Goal: Task Accomplishment & Management: Complete application form

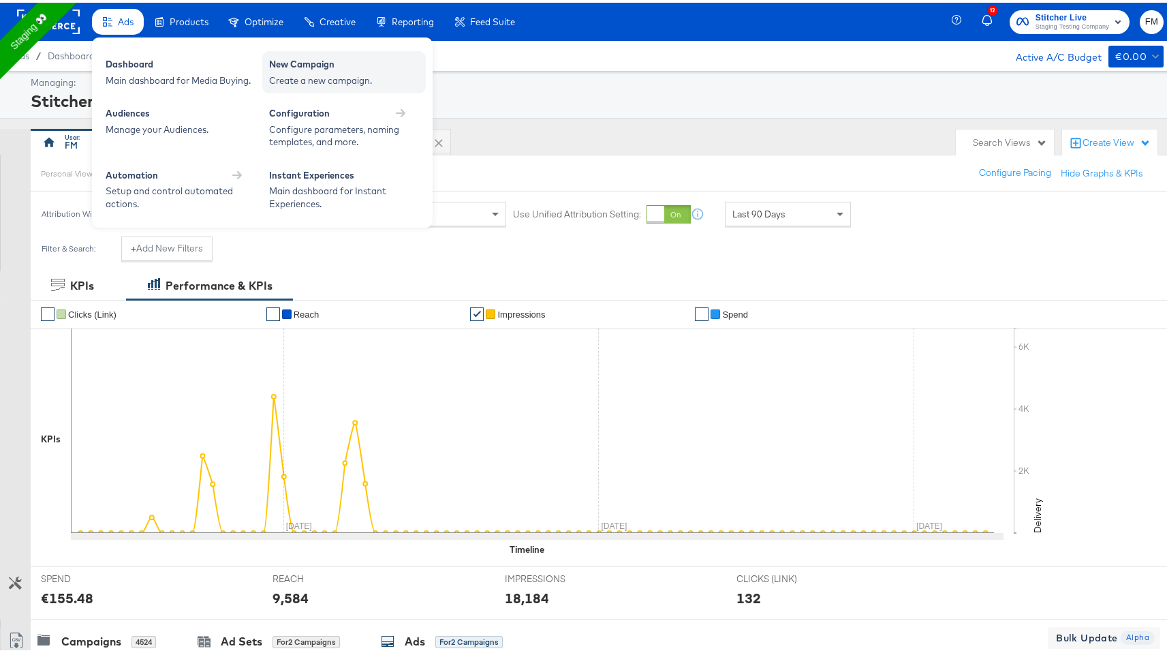
click at [274, 75] on div "Create a new campaign." at bounding box center [344, 78] width 150 height 13
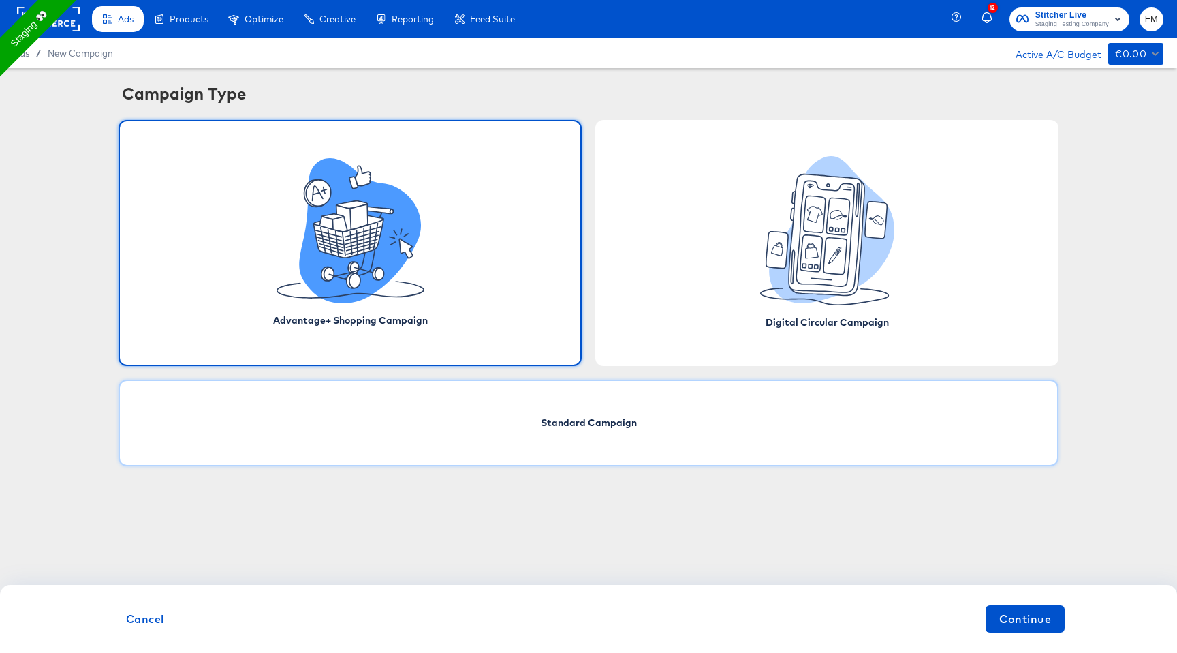
click at [582, 445] on div "Standard Campaign" at bounding box center [589, 422] width 940 height 87
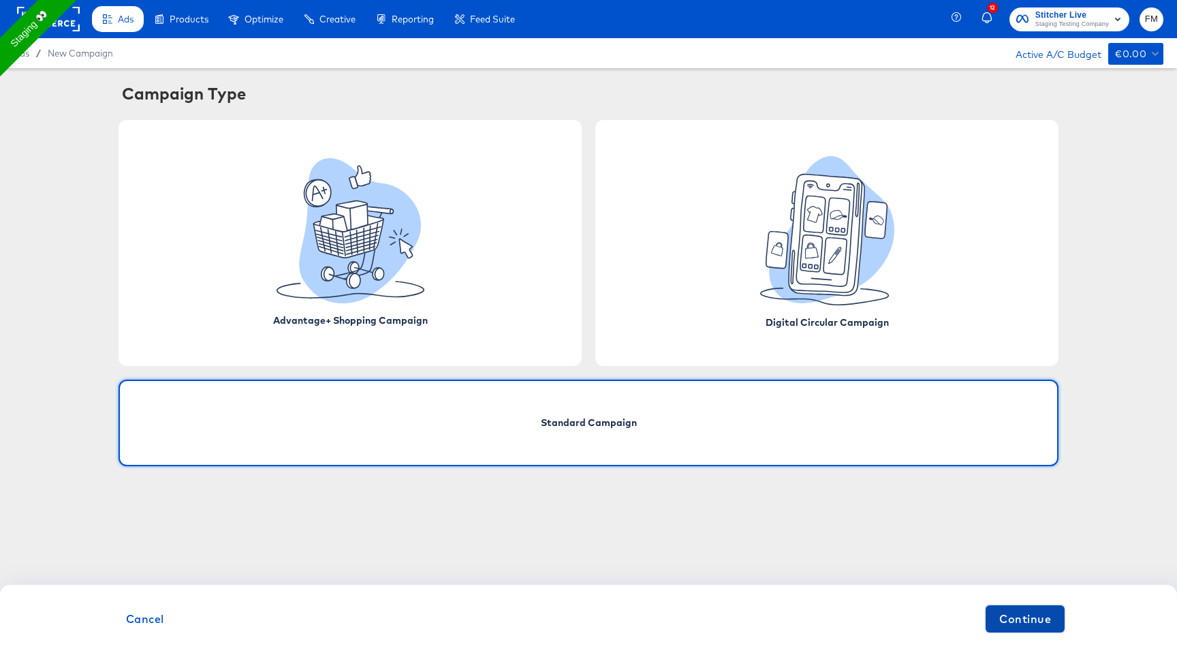
click at [1048, 616] on span "Continue" at bounding box center [1025, 618] width 52 height 19
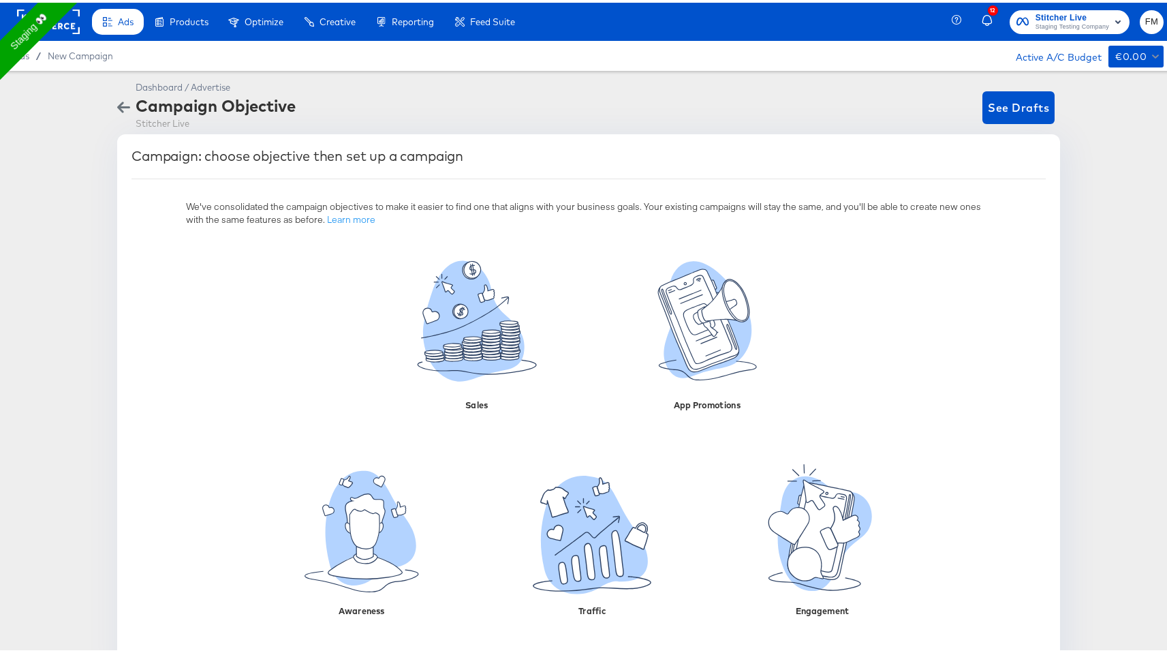
scroll to position [34, 0]
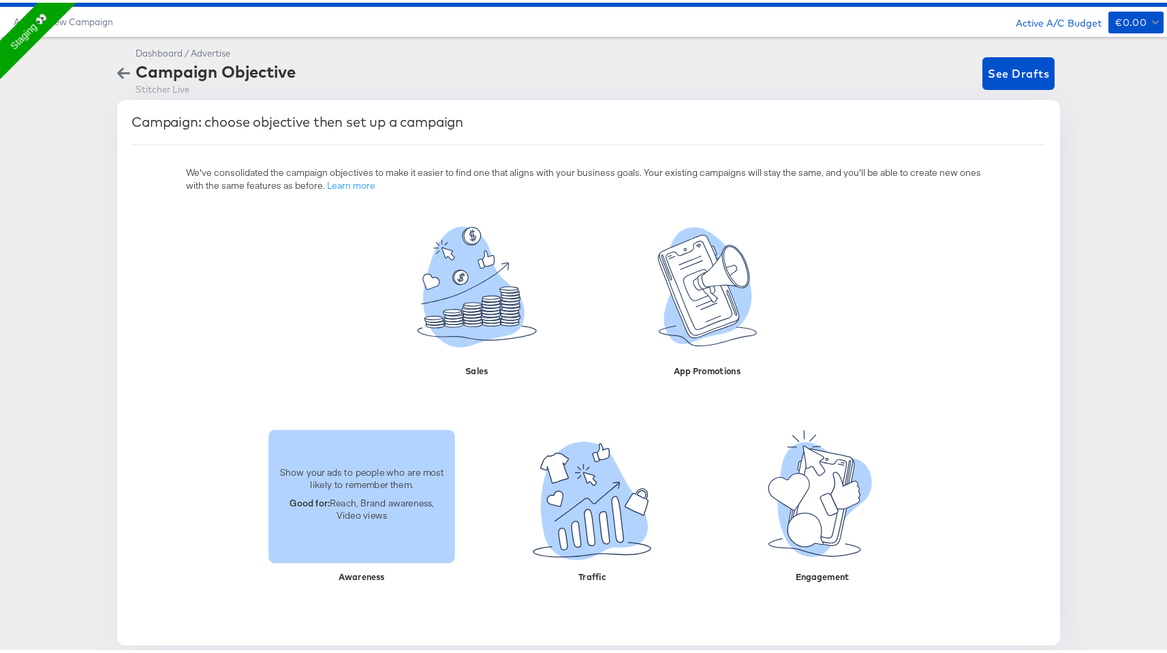
click at [343, 465] on p "Show your ads to people who are most likely to remember them." at bounding box center [362, 475] width 170 height 25
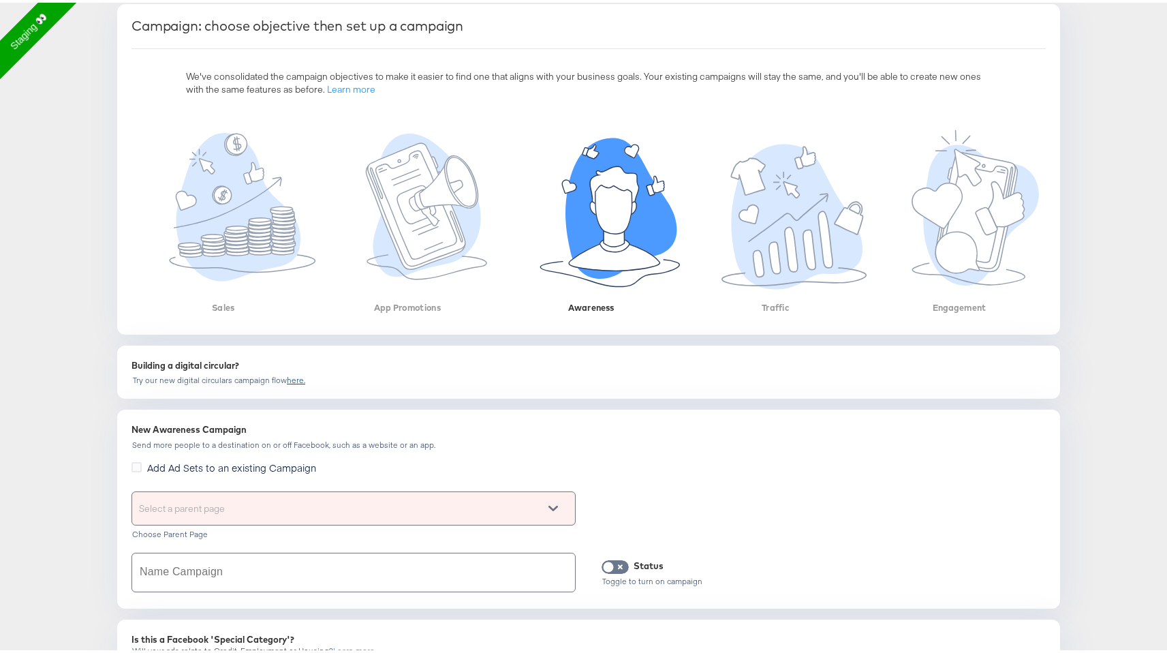
scroll to position [0, 0]
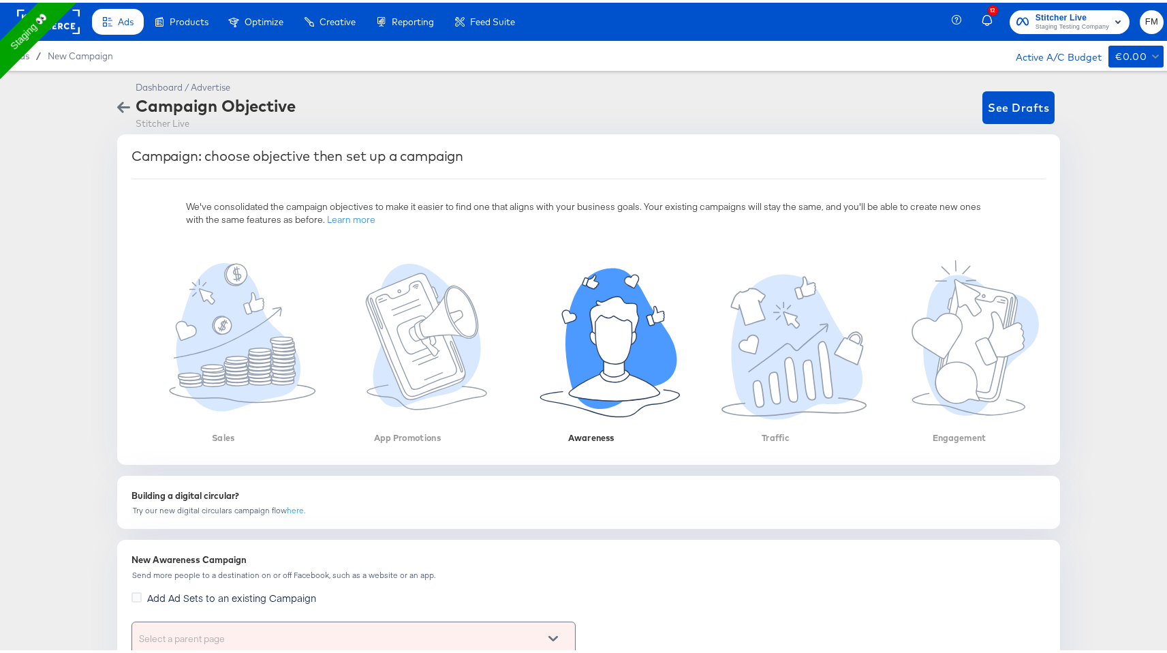
click at [127, 104] on button "button" at bounding box center [124, 104] width 24 height 13
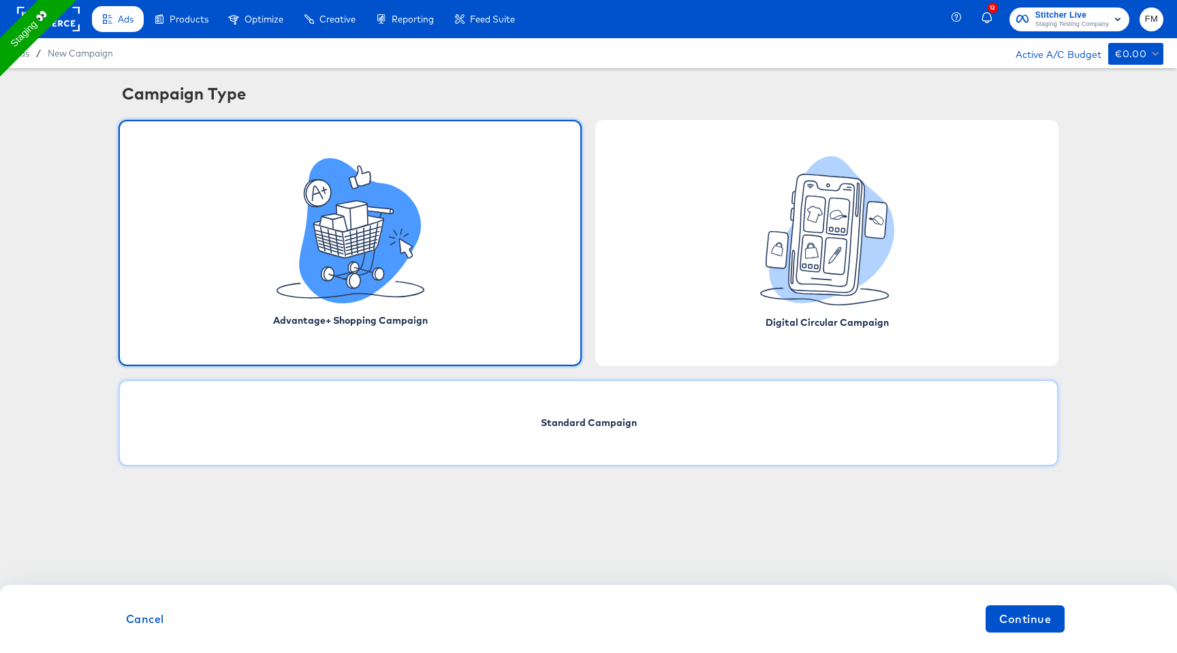
click at [593, 457] on div "Standard Campaign" at bounding box center [589, 422] width 940 height 87
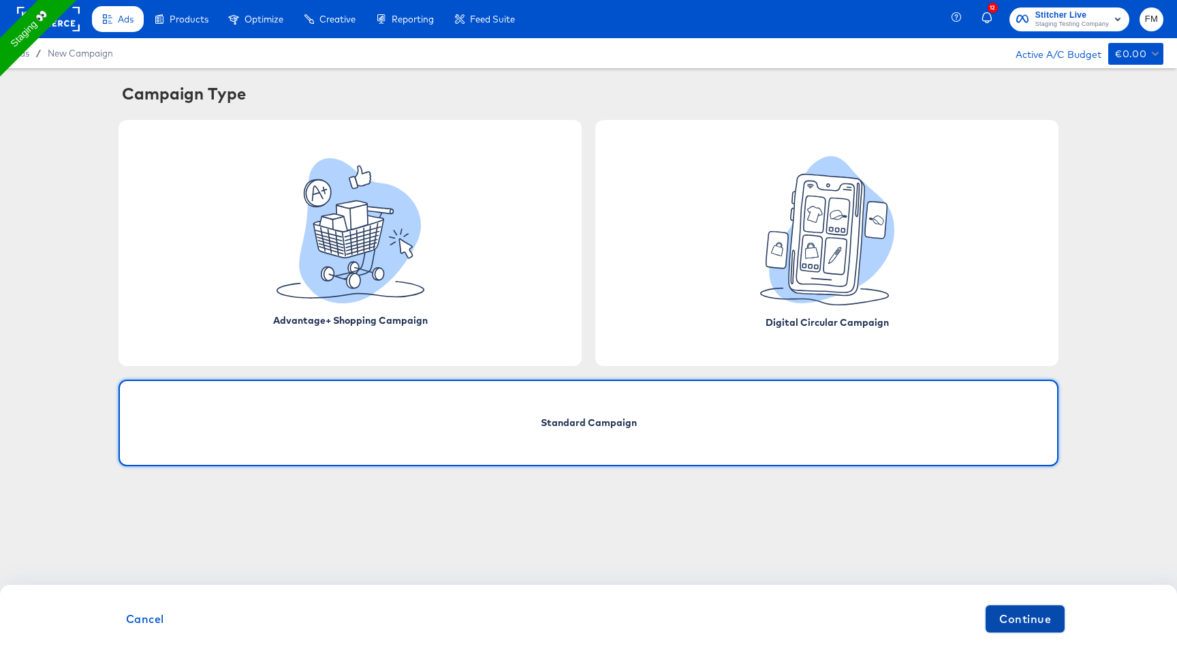
click at [1037, 627] on span "Continue" at bounding box center [1025, 618] width 52 height 19
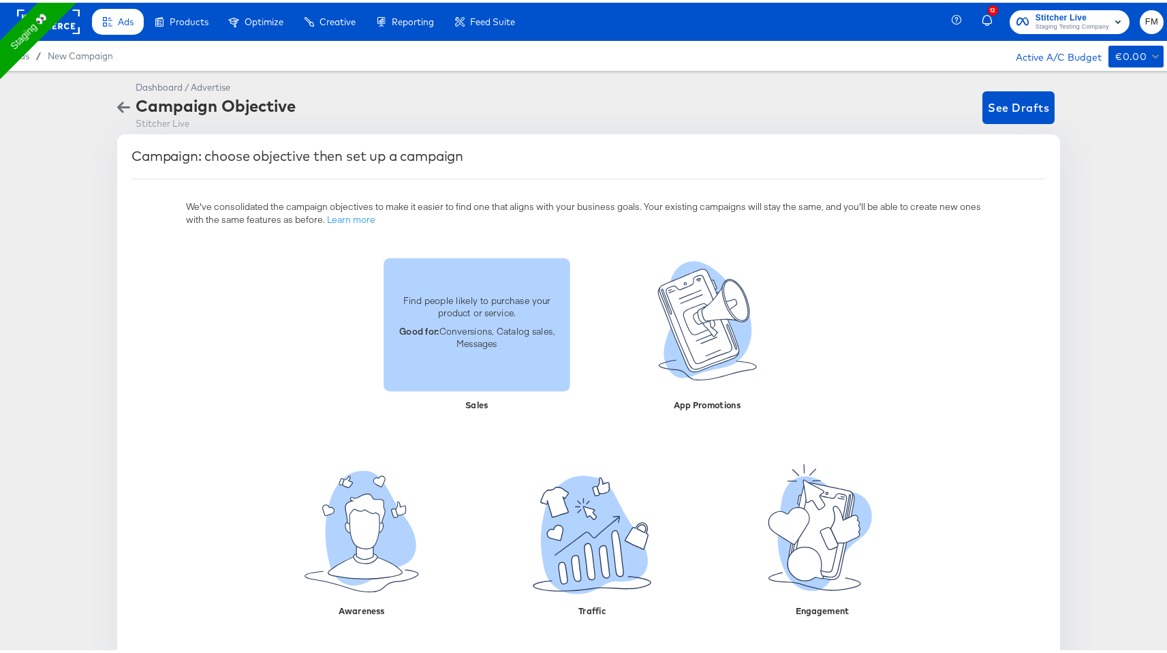
scroll to position [34, 0]
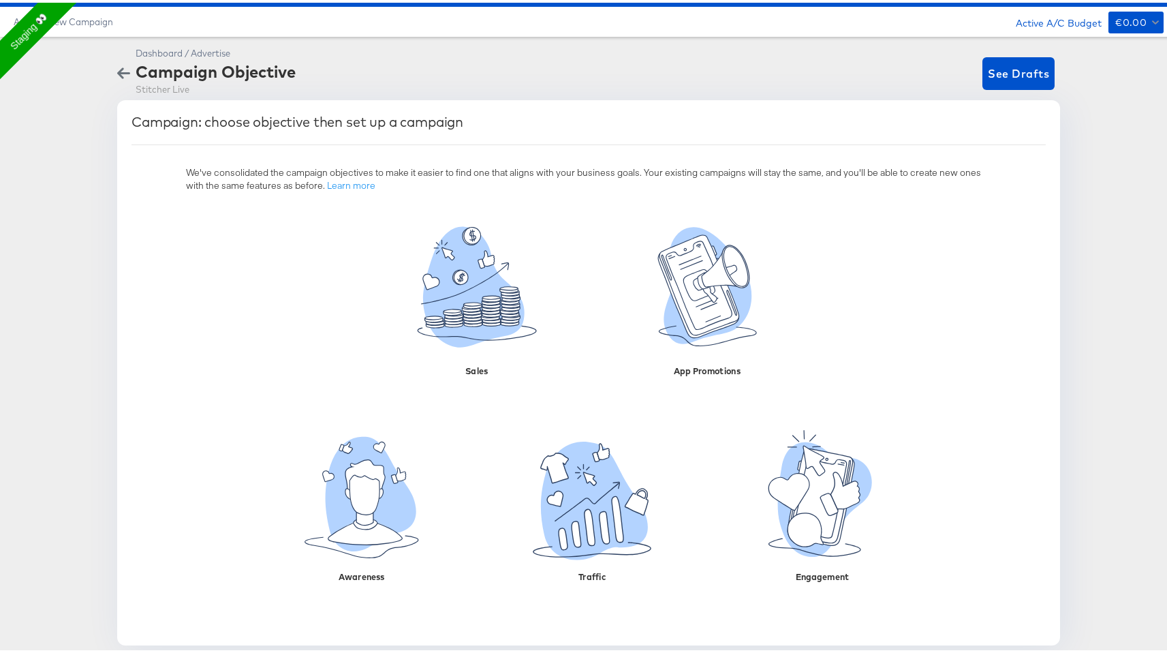
click at [112, 62] on div at bounding box center [124, 70] width 24 height 53
click at [117, 67] on icon "button" at bounding box center [123, 70] width 13 height 13
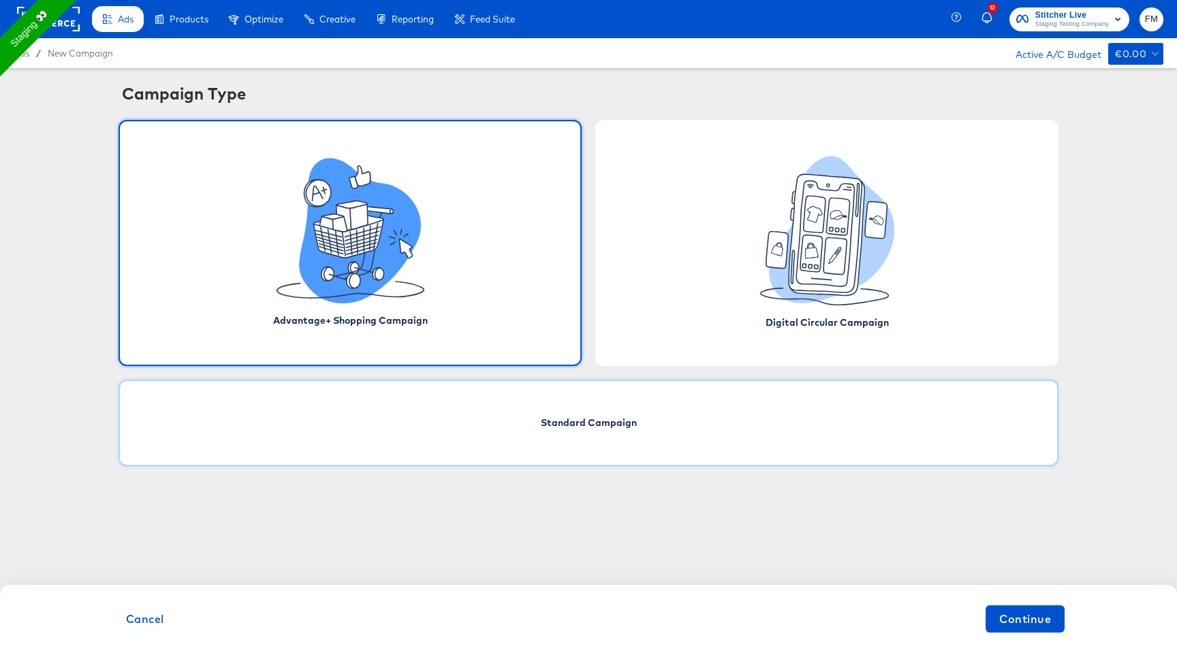
click at [684, 420] on div "Standard Campaign" at bounding box center [589, 422] width 940 height 87
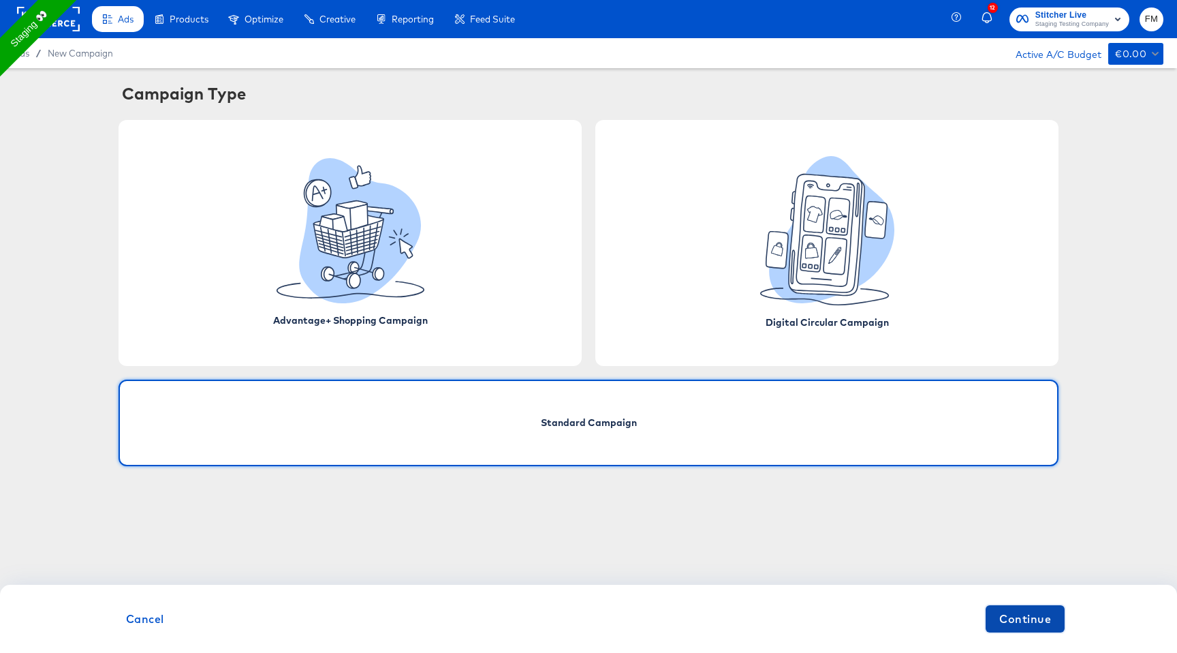
click at [1032, 617] on span "Continue" at bounding box center [1025, 618] width 52 height 19
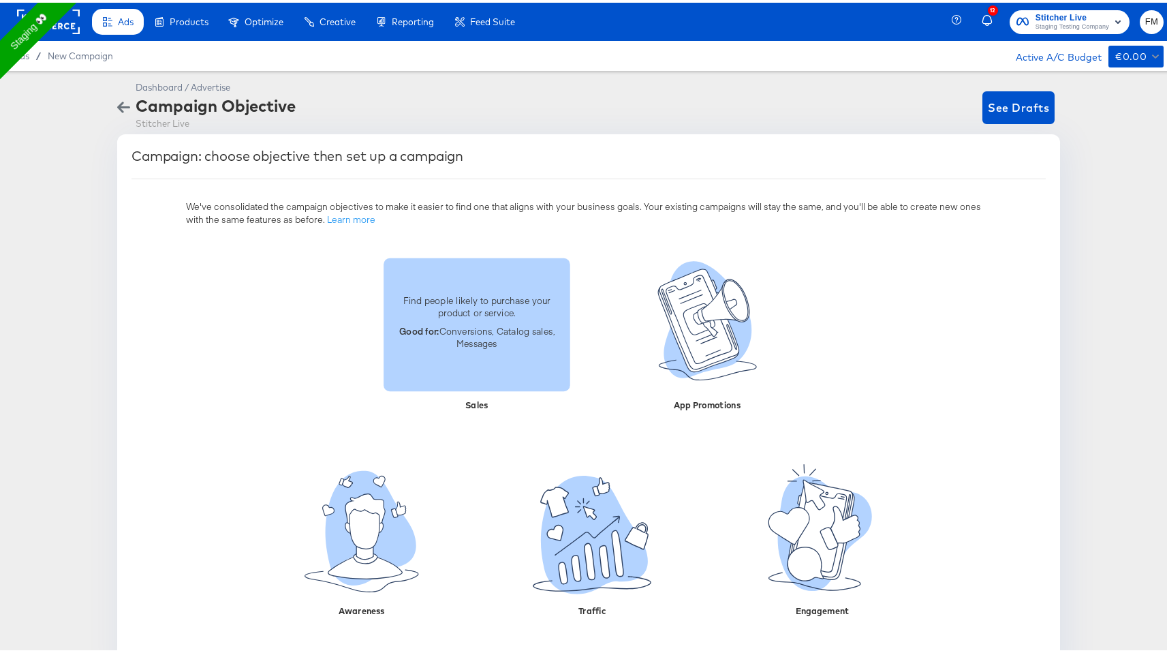
click at [471, 334] on p "Good for: Conversions, Catalog sales, Messages" at bounding box center [477, 334] width 170 height 25
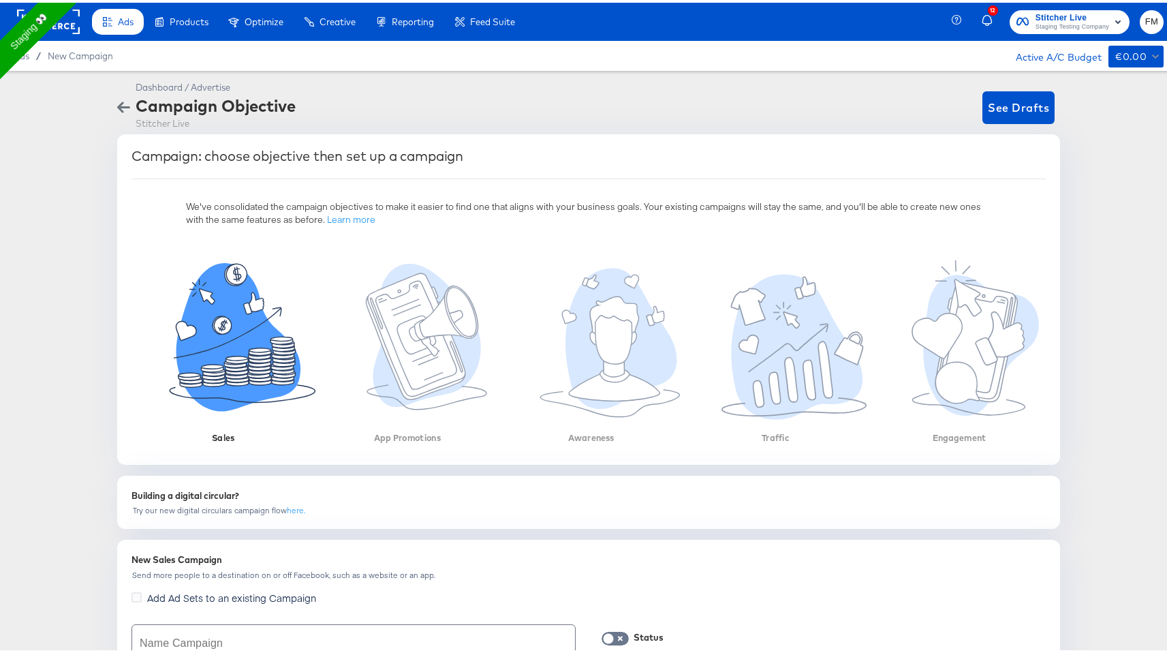
click at [163, 89] on div "Dashboard / Advertise" at bounding box center [216, 84] width 160 height 13
click at [107, 52] on span "New Campaign" at bounding box center [80, 53] width 65 height 11
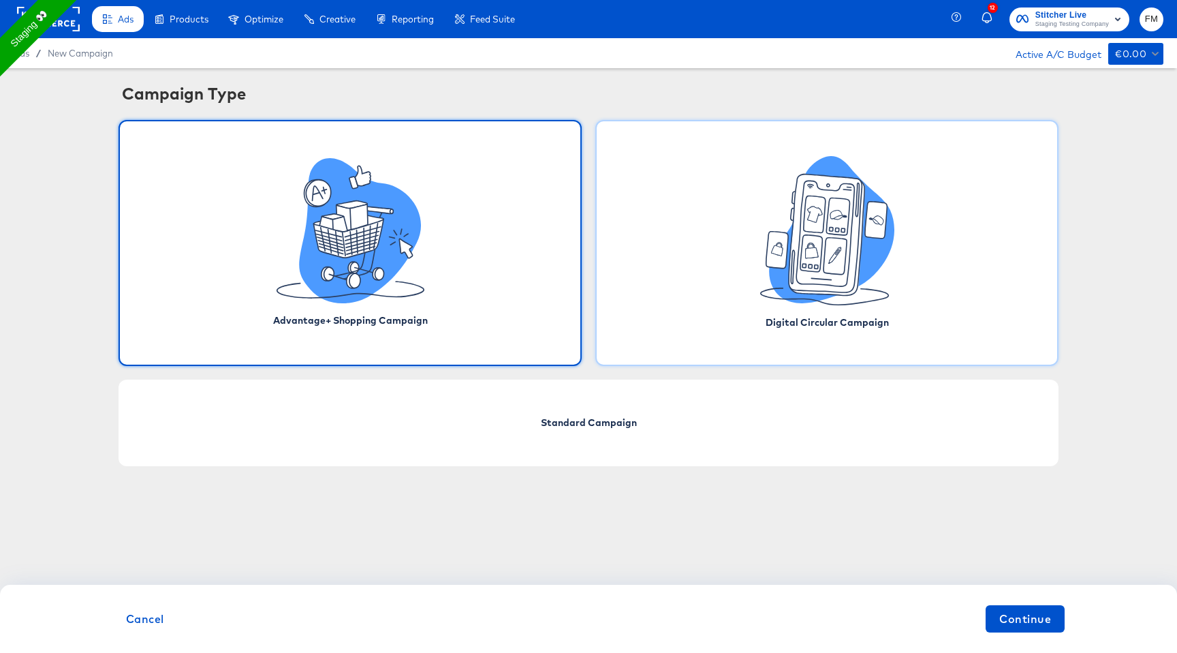
click at [643, 299] on div "Digital Circular Campaign" at bounding box center [826, 243] width 463 height 246
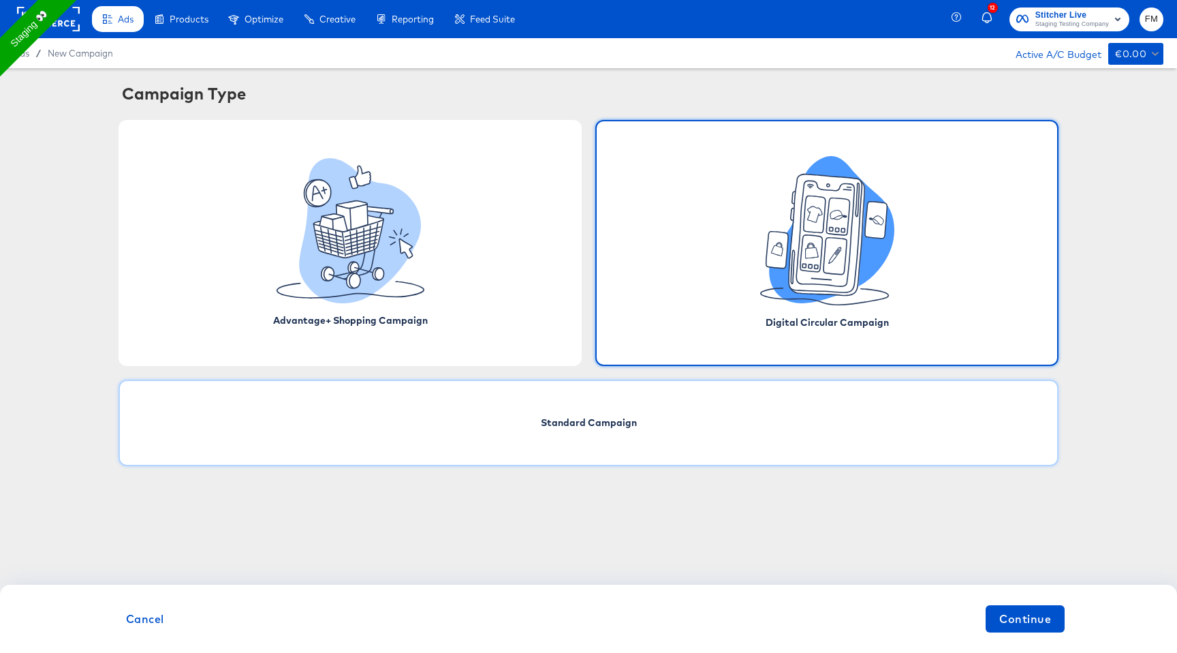
click at [525, 396] on div "Standard Campaign" at bounding box center [589, 422] width 940 height 87
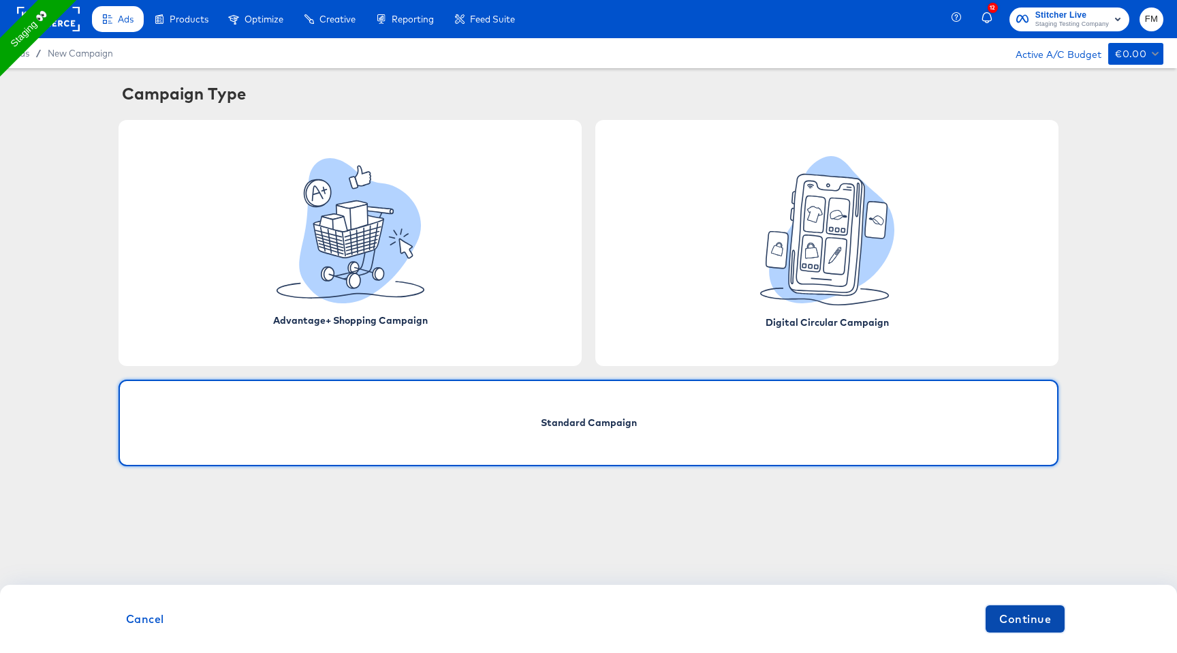
click at [1053, 622] on button "Continue" at bounding box center [1025, 618] width 79 height 27
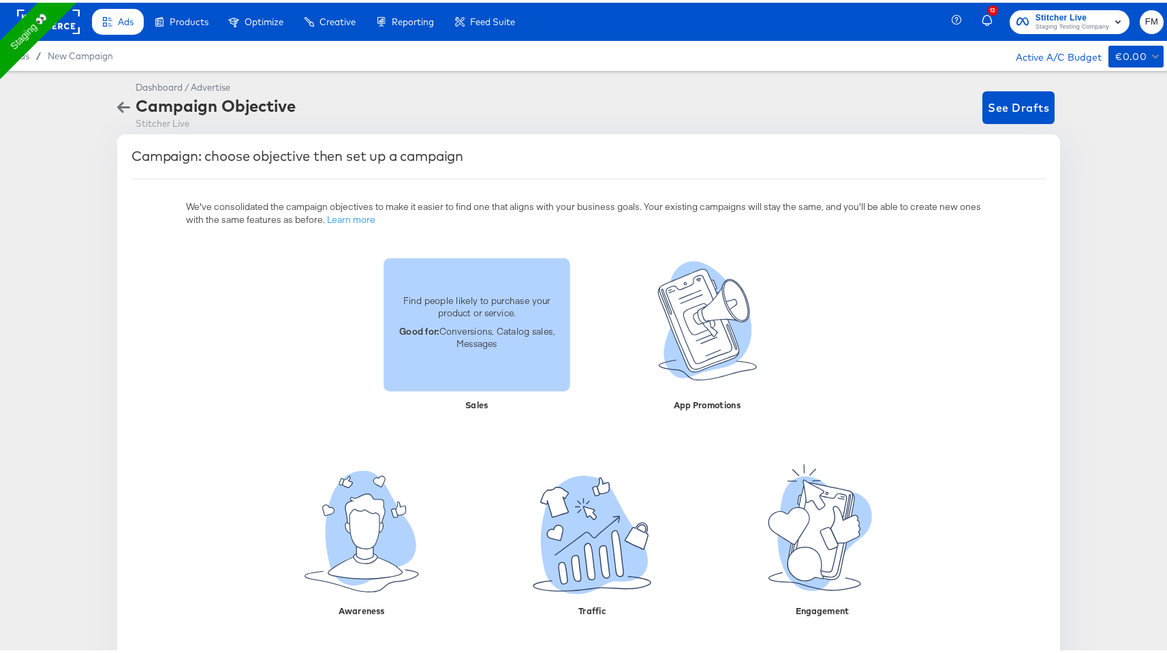
click at [429, 303] on p "Find people likely to purchase your product or service." at bounding box center [477, 303] width 170 height 25
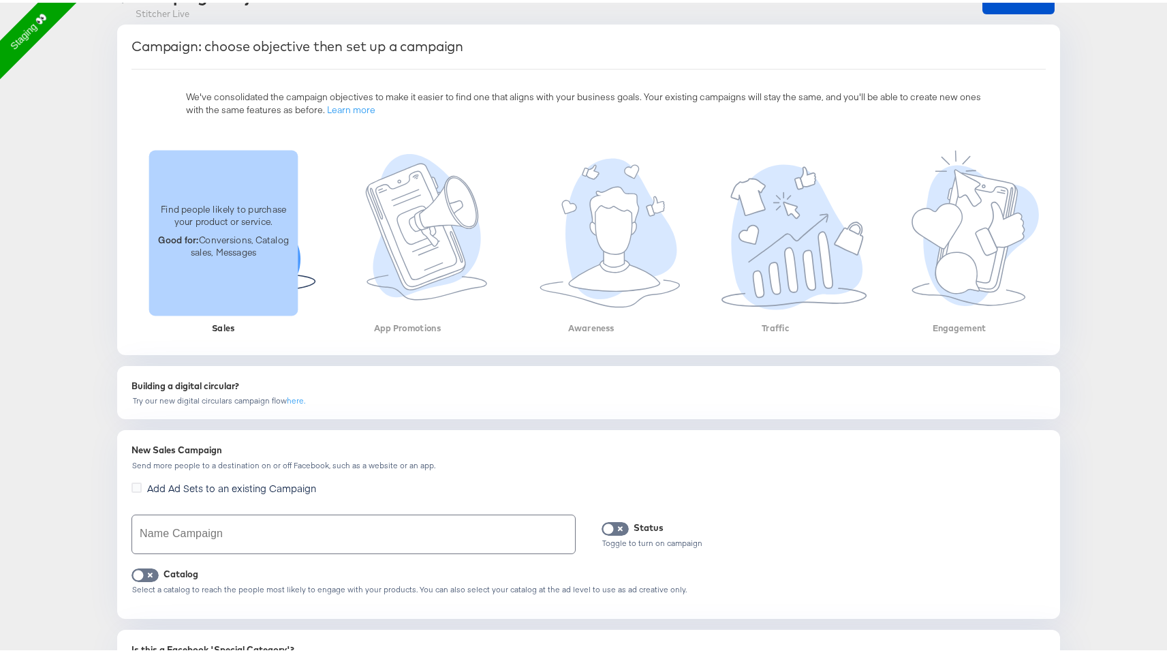
scroll to position [268, 0]
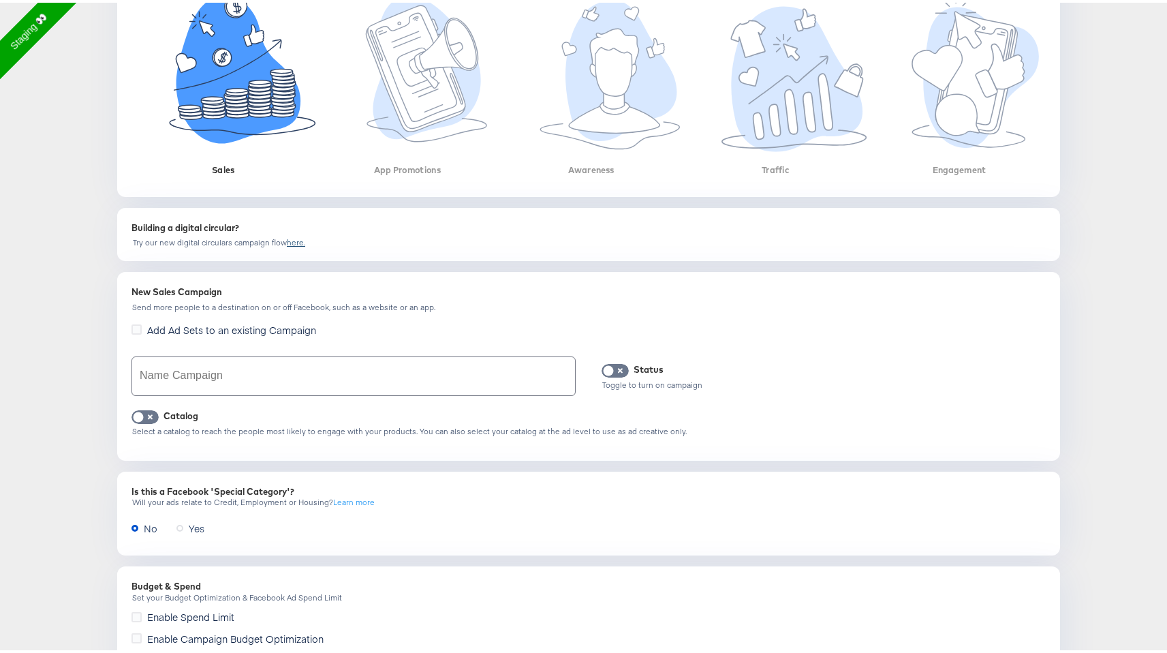
click at [291, 240] on link "here." at bounding box center [296, 239] width 18 height 10
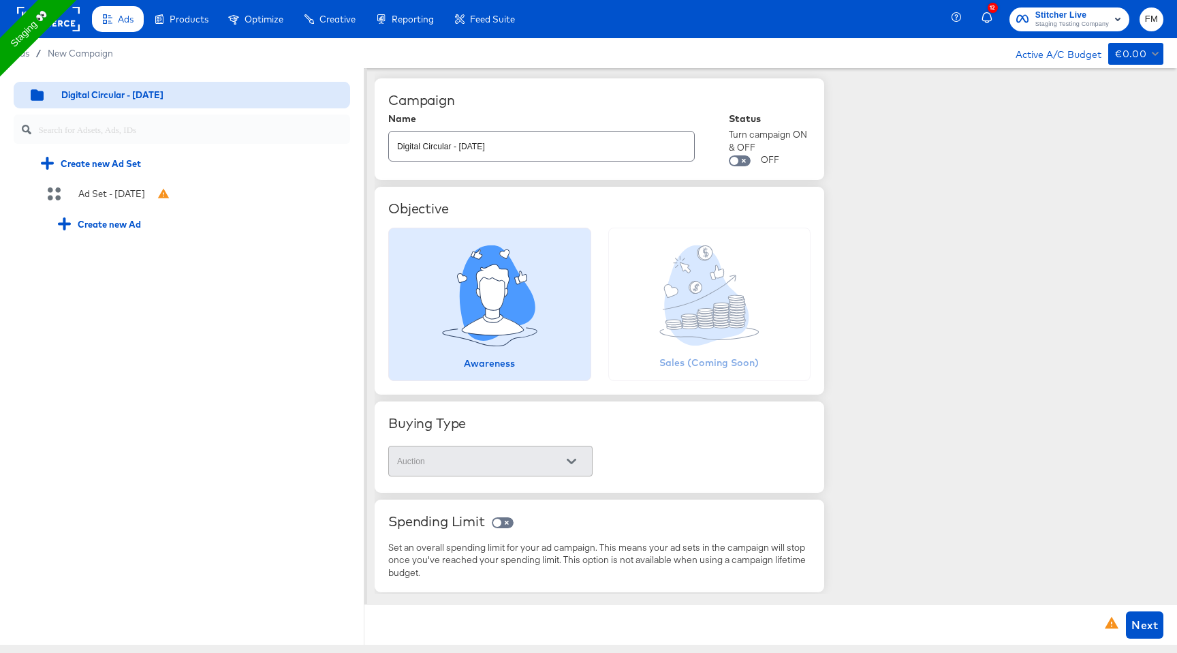
scroll to position [99, 0]
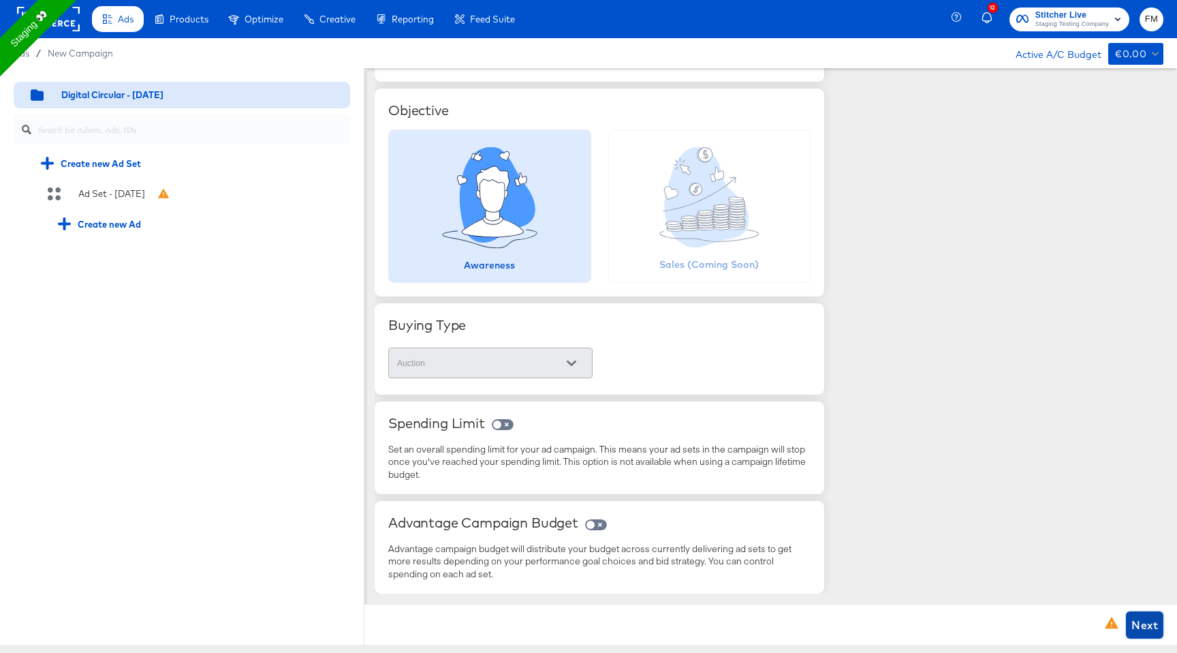
click at [1129, 622] on button "Next" at bounding box center [1144, 624] width 37 height 27
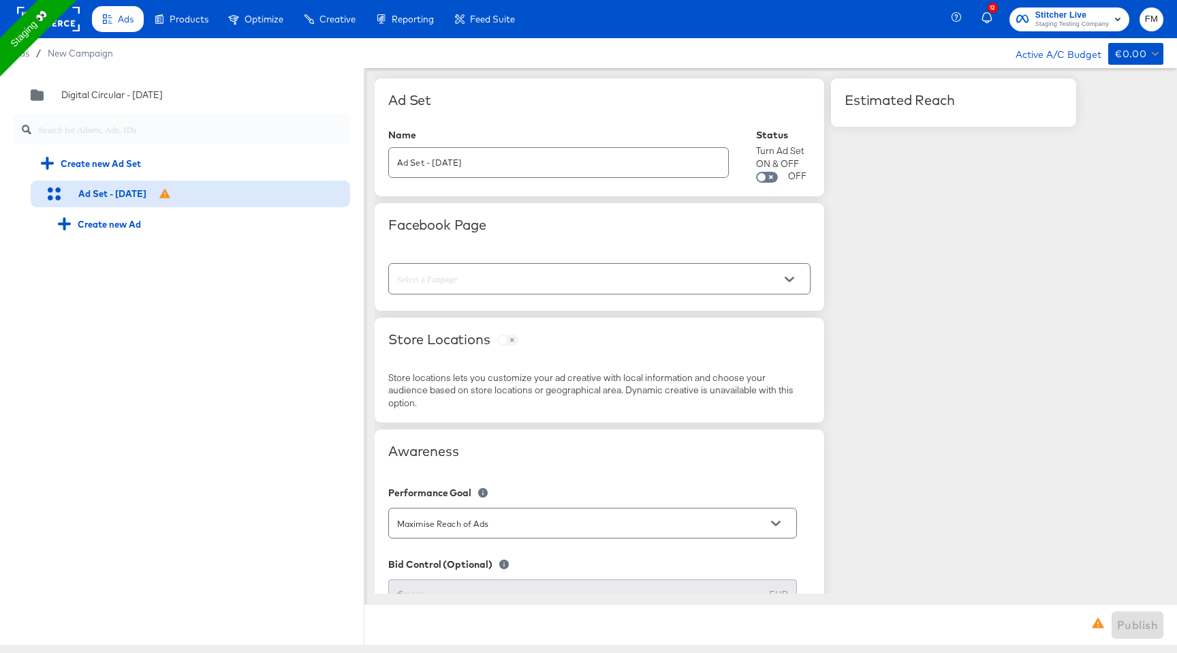
click at [687, 285] on input "text" at bounding box center [588, 279] width 389 height 16
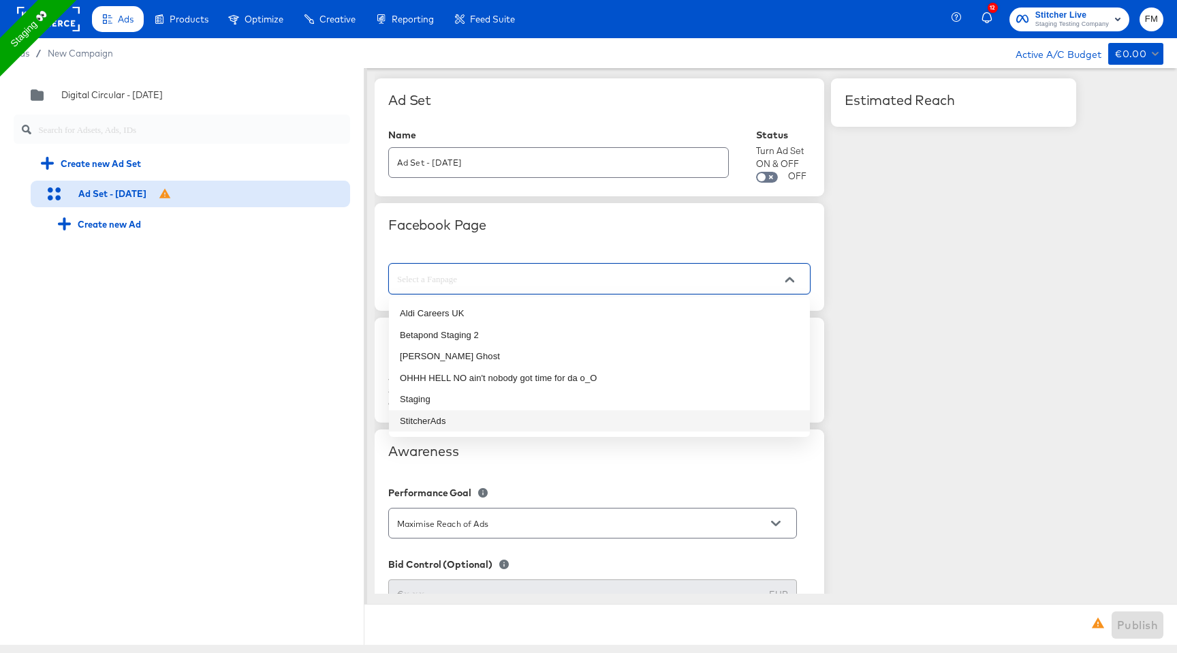
click at [518, 414] on li "StitcherAds" at bounding box center [599, 421] width 421 height 22
type input "StitcherAds"
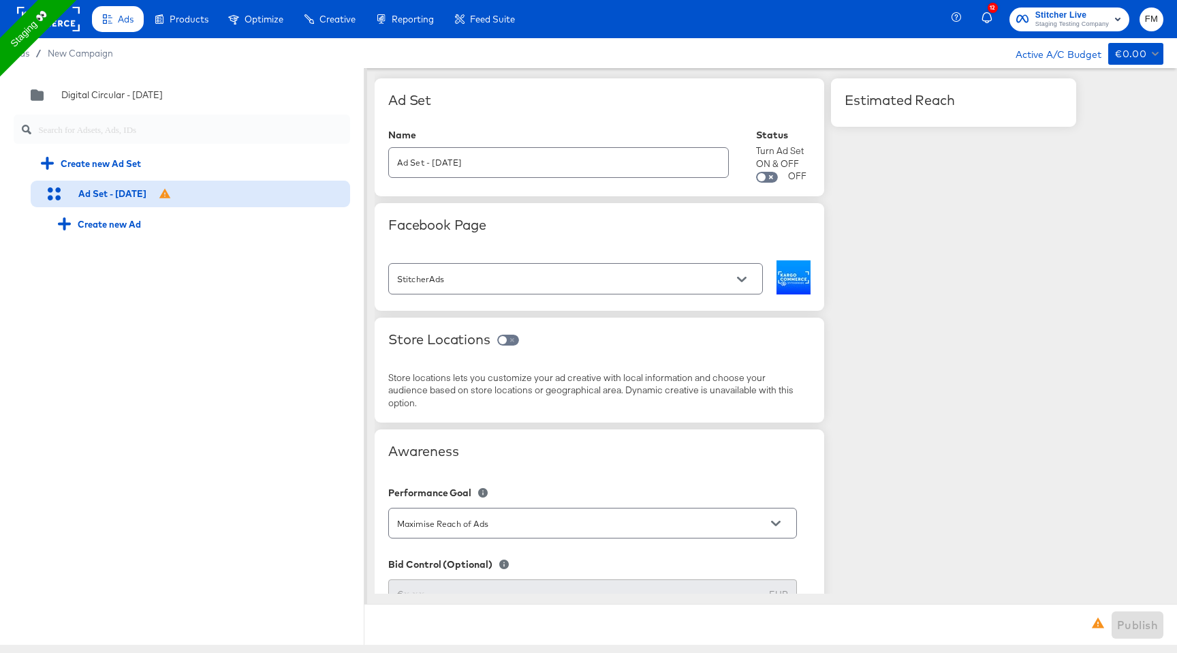
click at [728, 365] on div "Store Locations Store locations lets you customize your ad creative with local …" at bounding box center [600, 370] width 450 height 106
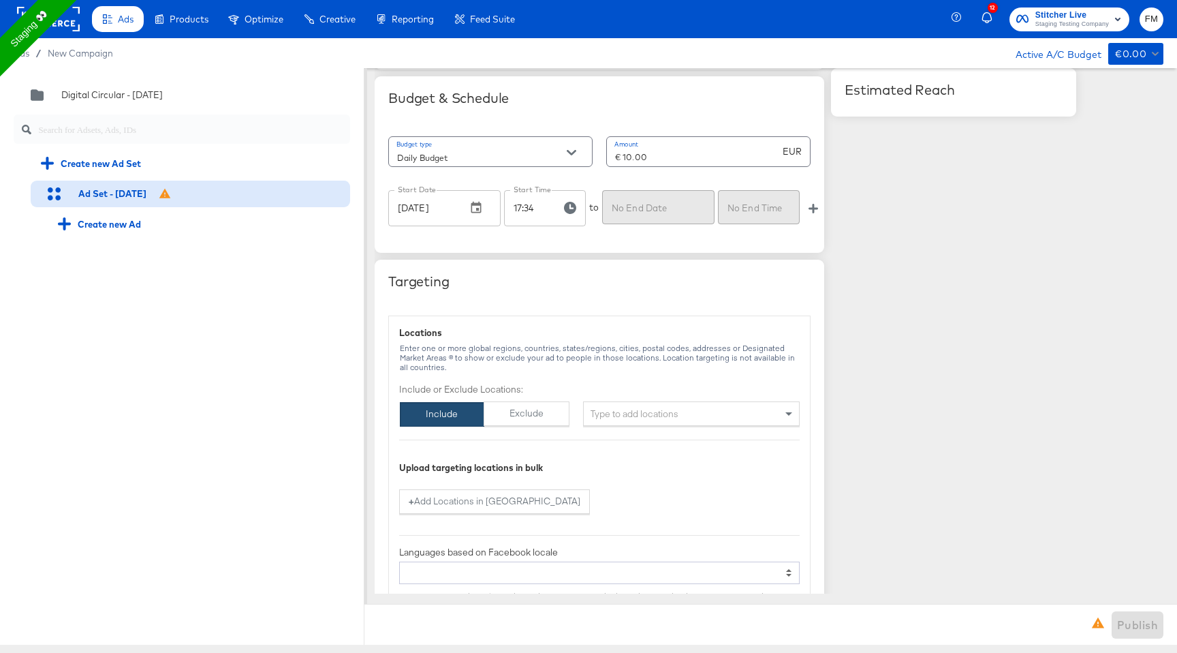
scroll to position [656, 0]
click at [687, 403] on div "Type to add locations" at bounding box center [691, 412] width 217 height 25
type input "usa"
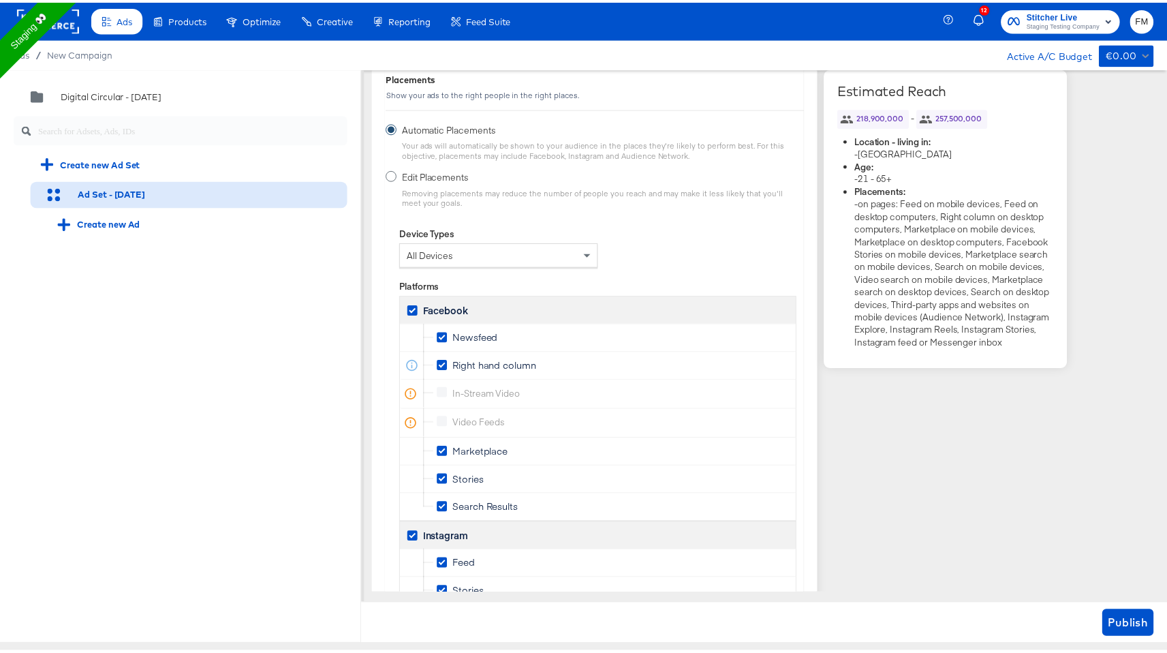
scroll to position [2115, 0]
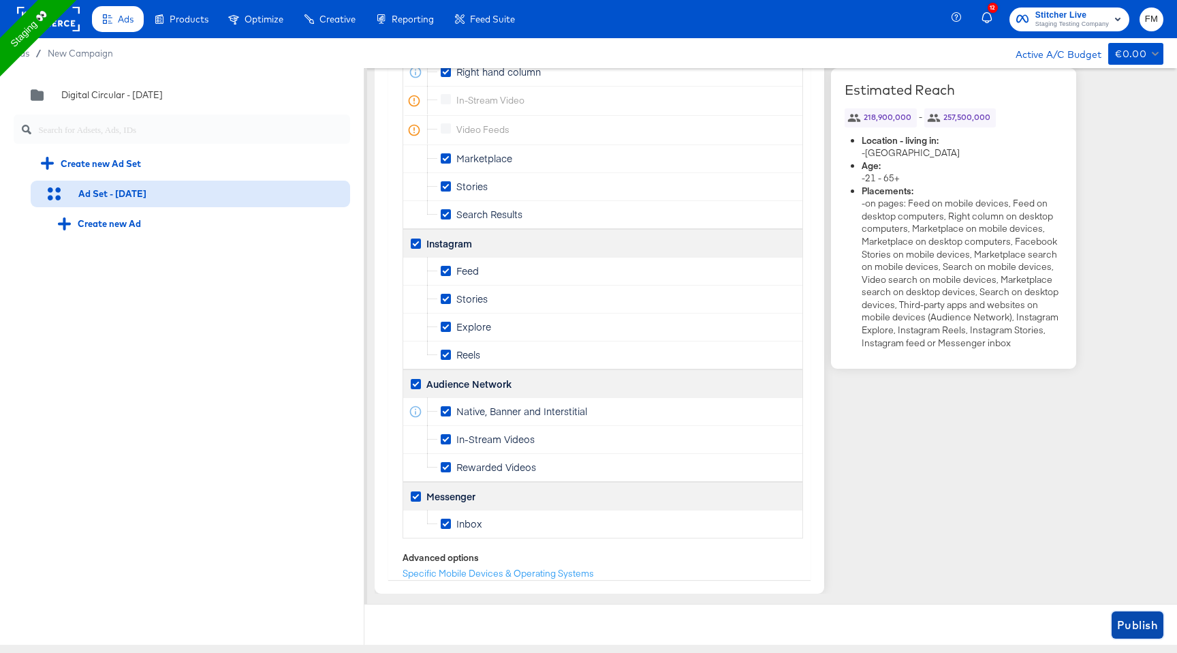
click at [1125, 628] on span "Publish" at bounding box center [1137, 624] width 41 height 19
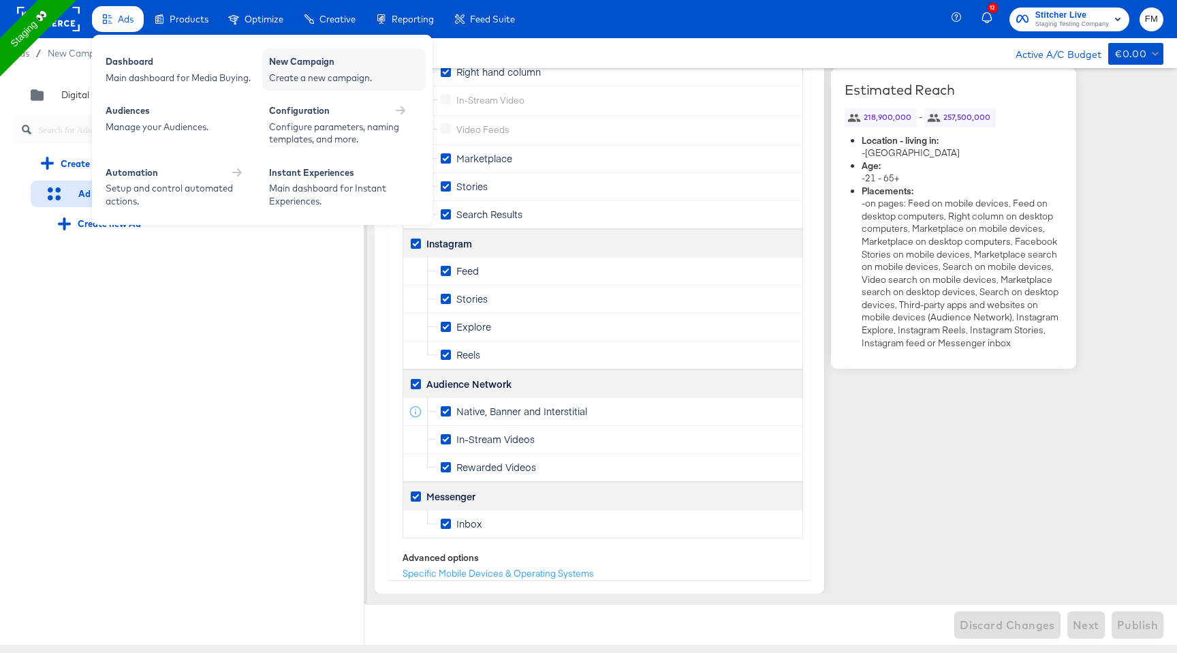
click at [324, 54] on div "New Campaign Create a new campaign." at bounding box center [343, 69] width 163 height 42
click at [350, 84] on div "Create a new campaign." at bounding box center [344, 78] width 150 height 13
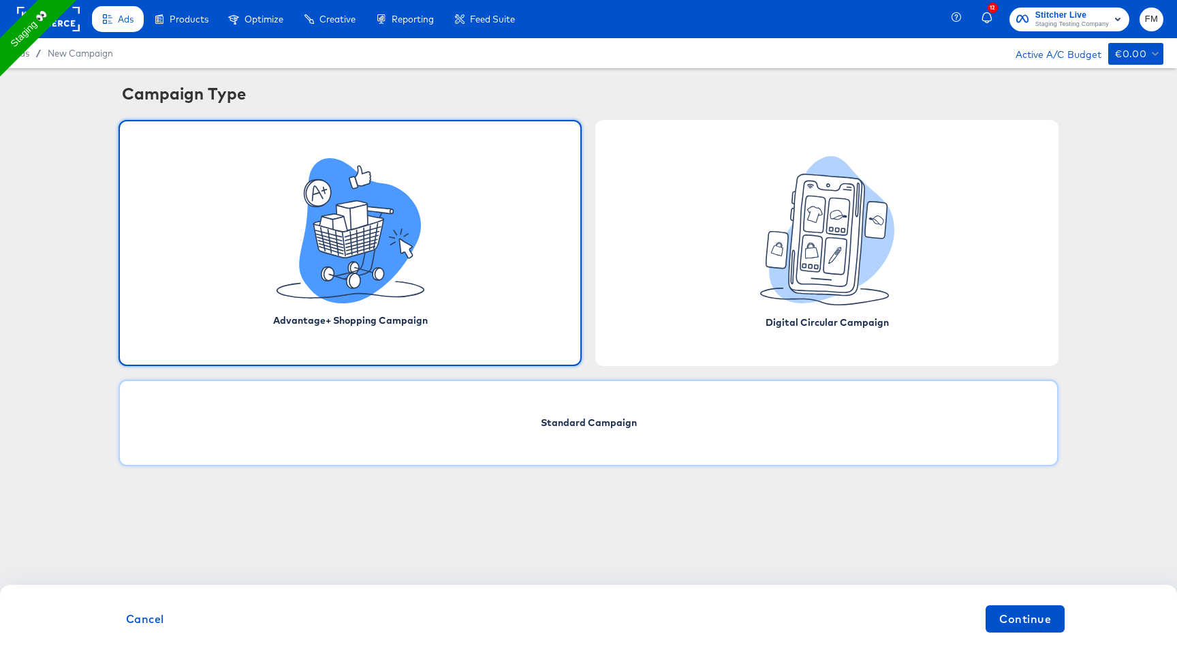
click at [612, 443] on div "Standard Campaign" at bounding box center [589, 422] width 940 height 87
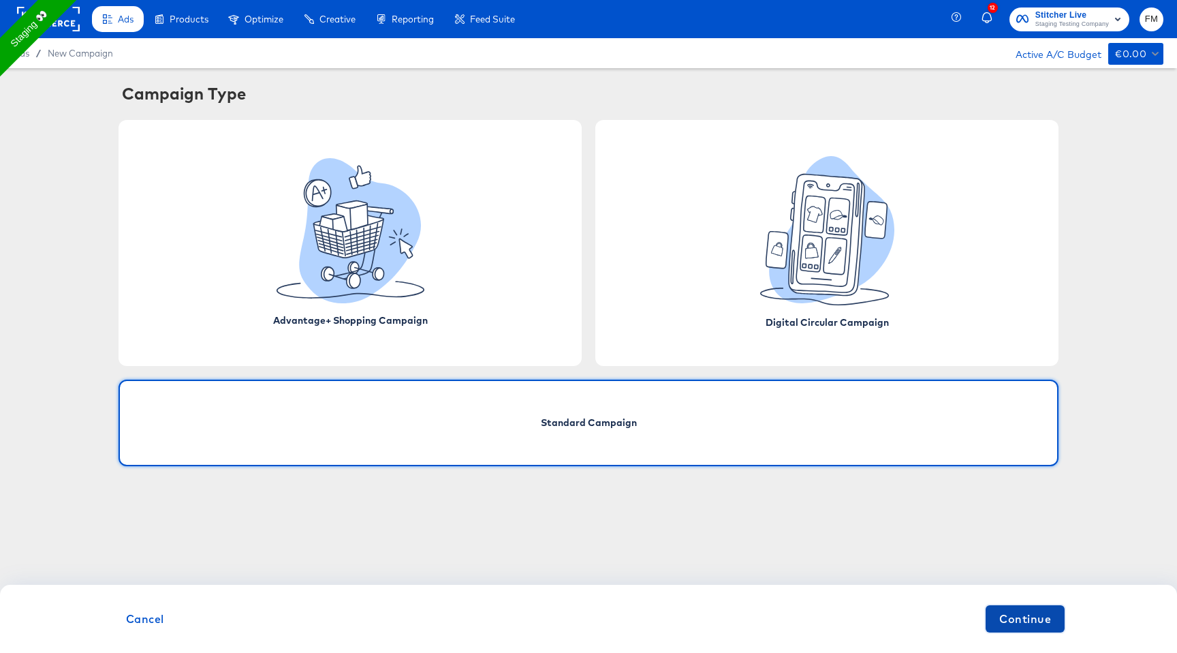
click at [1036, 625] on span "Continue" at bounding box center [1025, 618] width 52 height 19
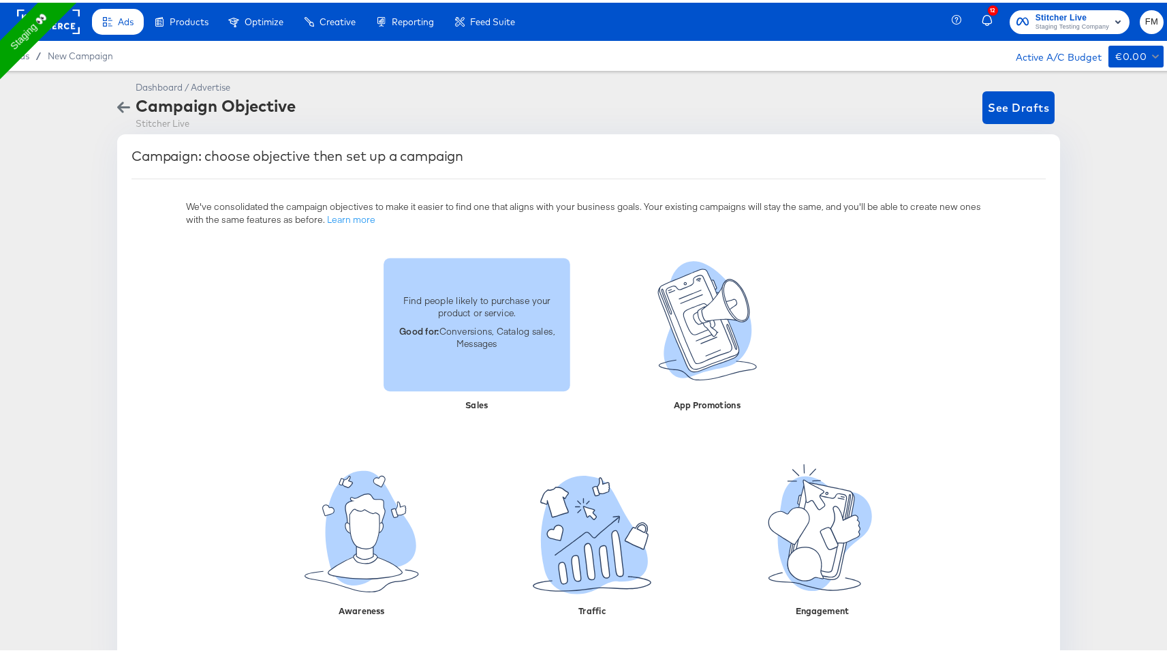
click at [486, 361] on div "Find people likely to purchase your product or service. Good for: Conversions, …" at bounding box center [477, 321] width 187 height 133
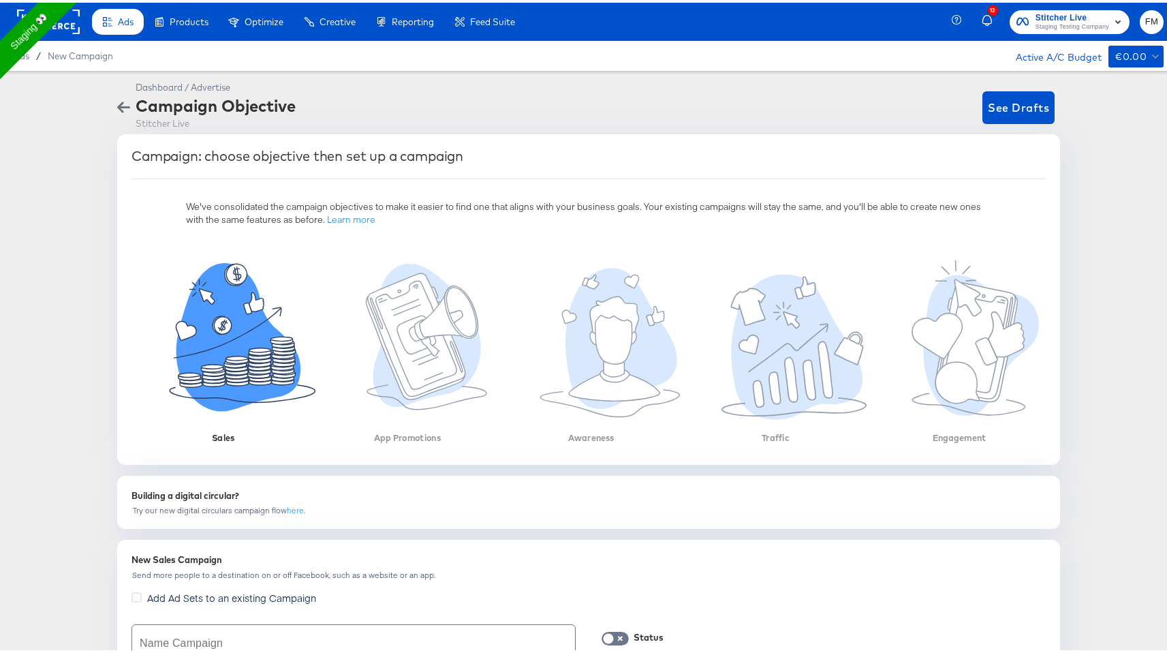
click at [119, 100] on icon "button" at bounding box center [123, 104] width 13 height 13
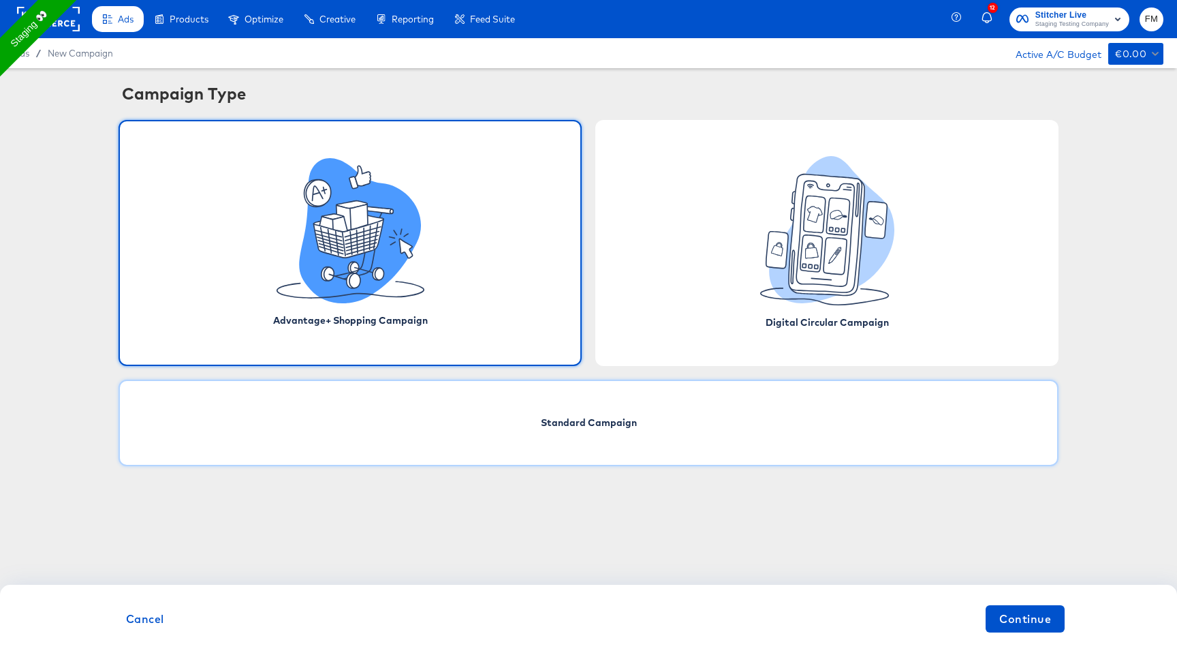
click at [648, 430] on div "Standard Campaign" at bounding box center [589, 422] width 940 height 87
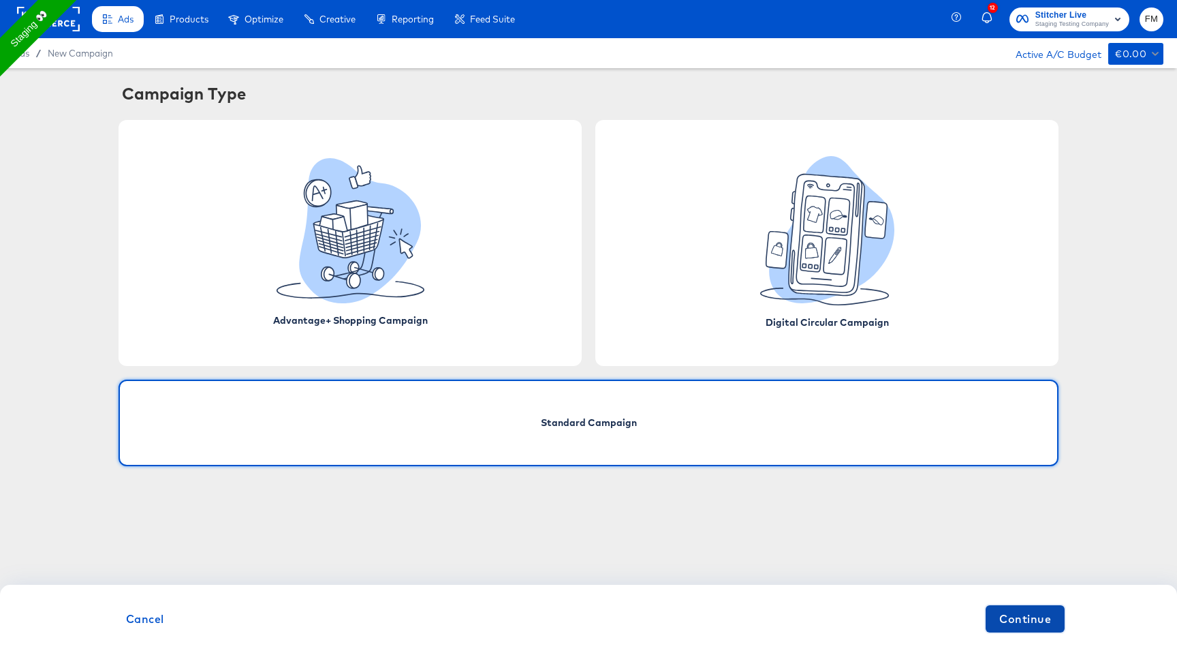
click at [1051, 617] on button "Continue" at bounding box center [1025, 618] width 79 height 27
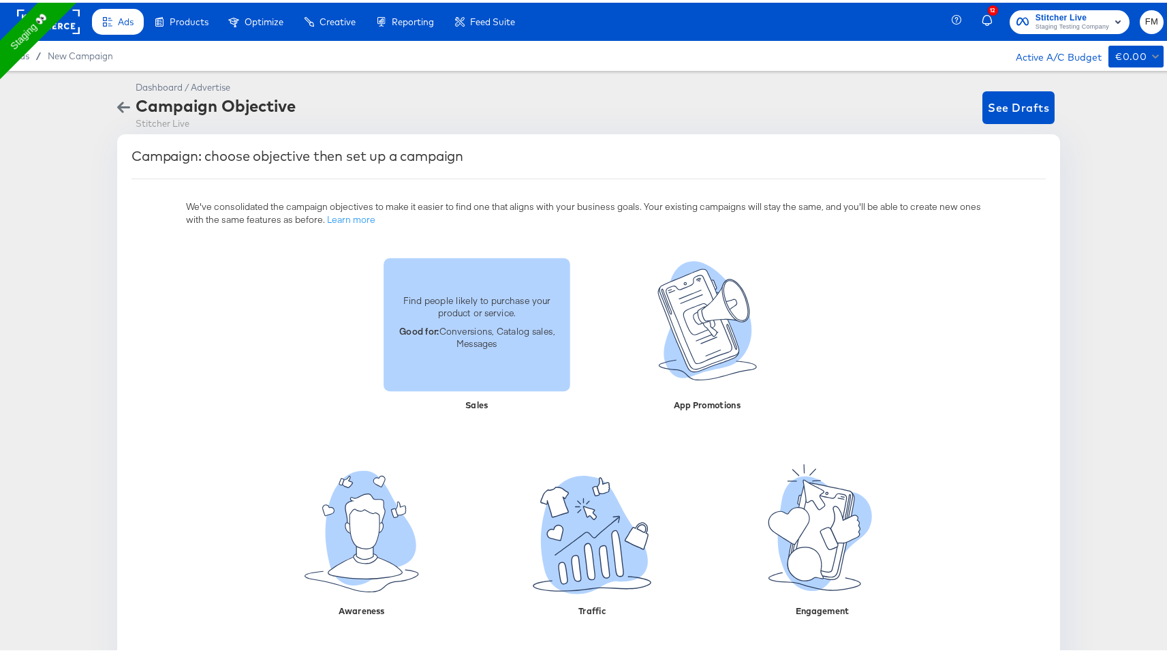
scroll to position [34, 0]
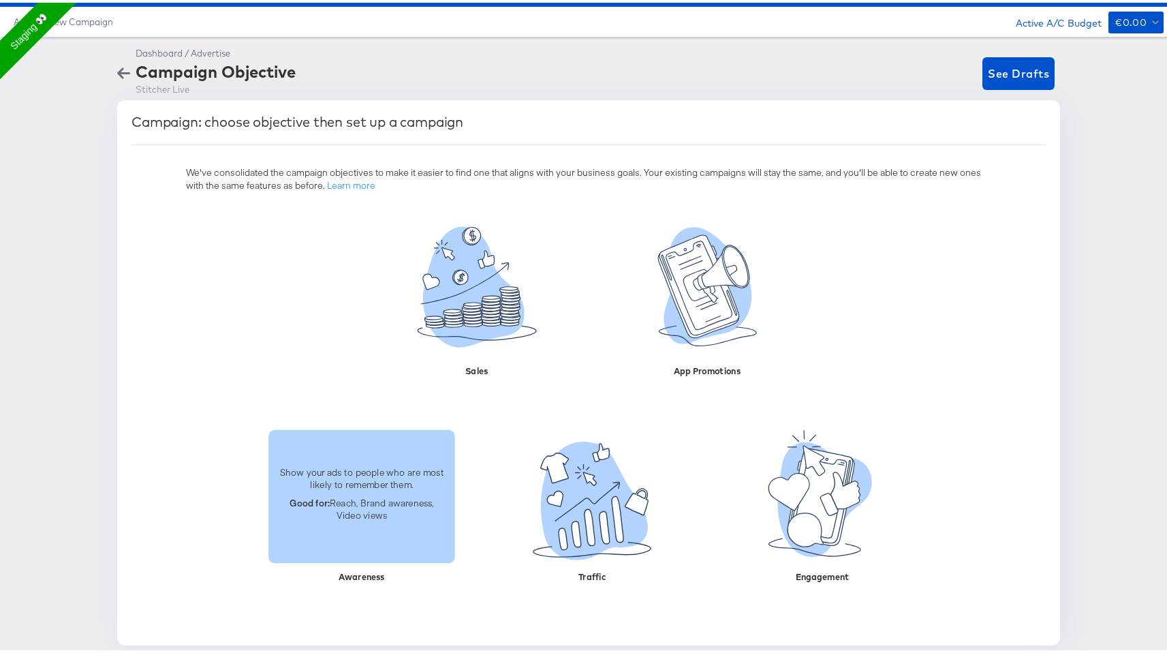
click at [317, 525] on div "Show your ads to people who are most likely to remember them. Good for: Reach, …" at bounding box center [361, 492] width 187 height 77
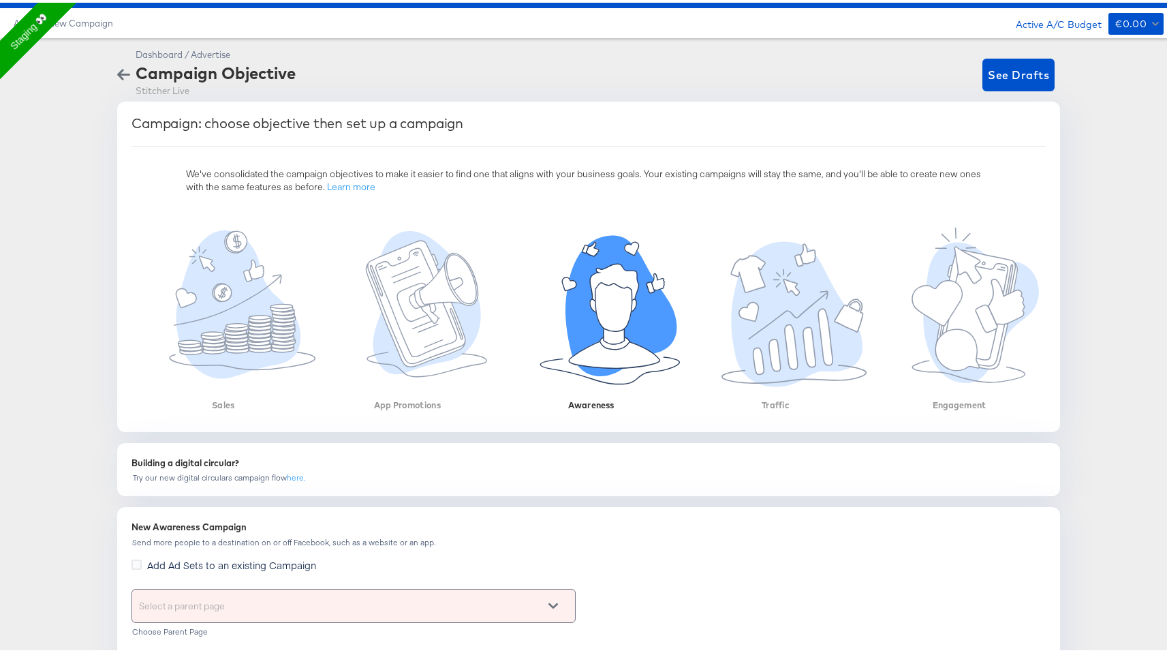
scroll to position [0, 0]
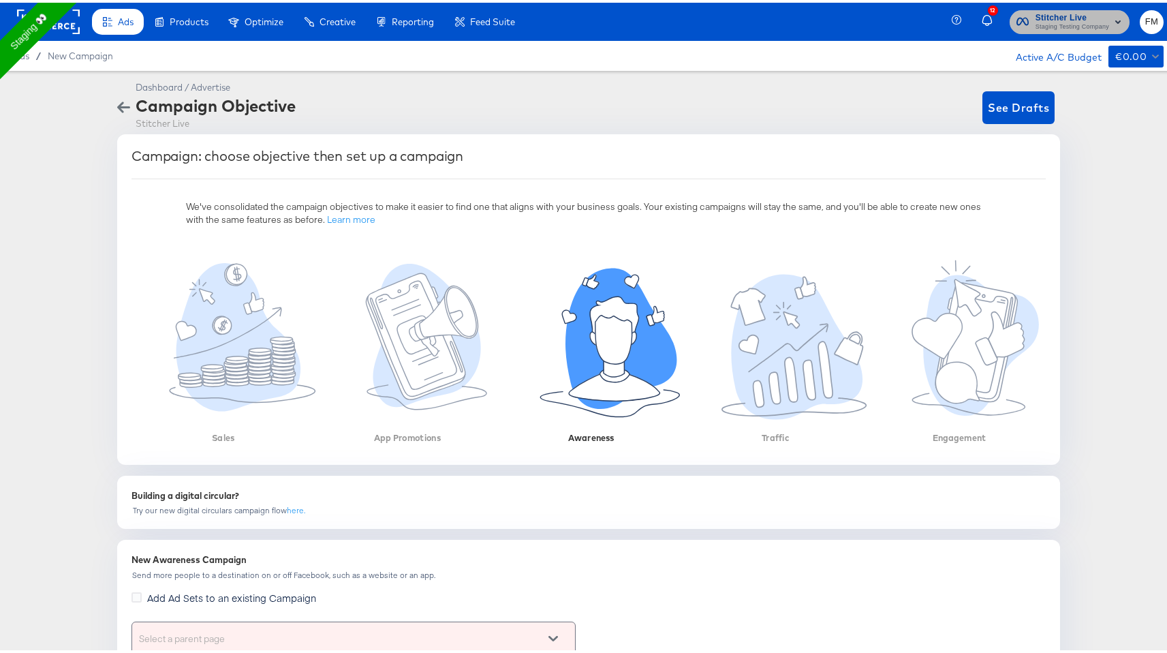
click at [1060, 23] on span "Staging Testing Company" at bounding box center [1072, 24] width 74 height 11
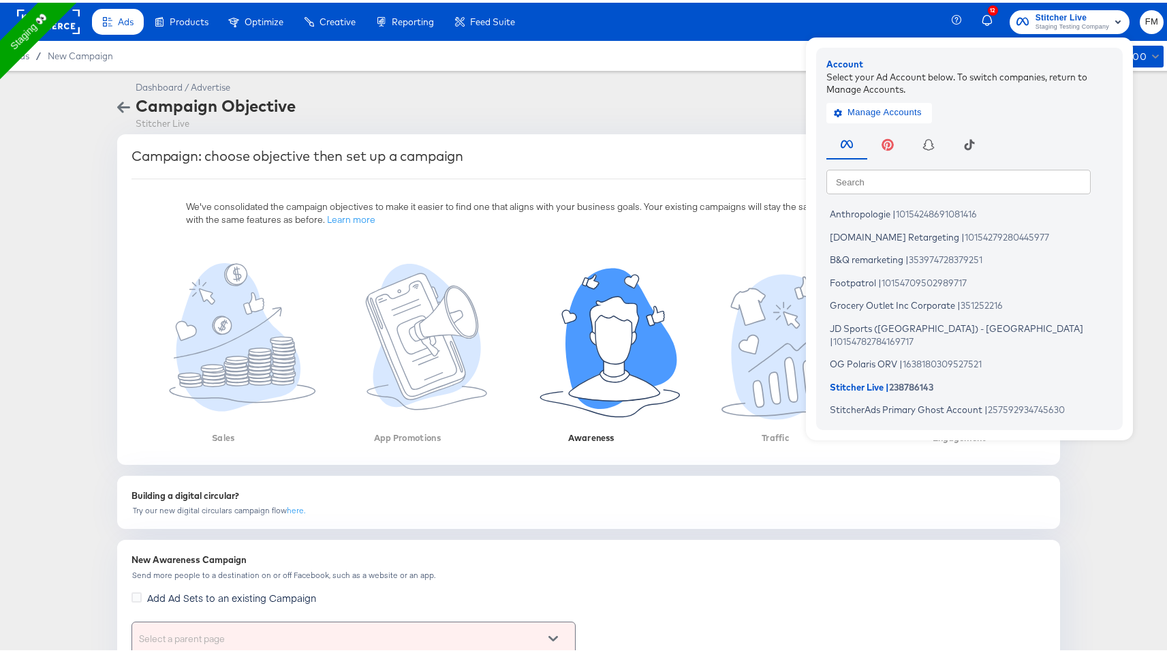
click at [754, 112] on div "Dashboard / Advertise Campaign Objective Stitcher Live See Drafts" at bounding box center [595, 104] width 943 height 53
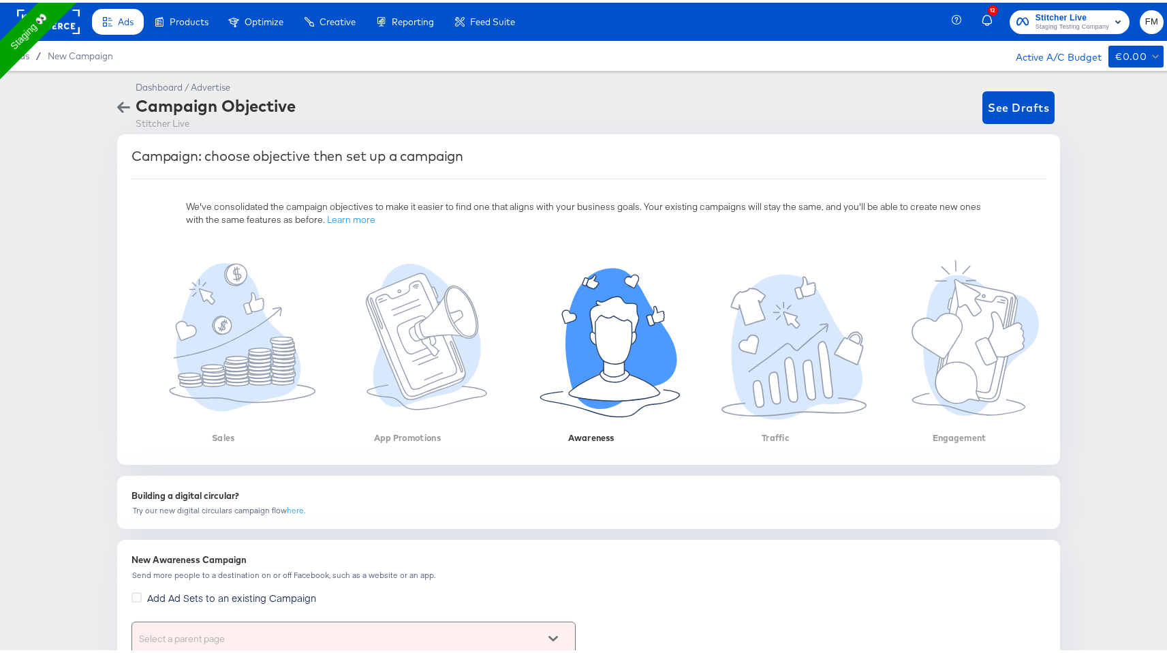
click at [153, 104] on div "Campaign Objective" at bounding box center [216, 102] width 160 height 23
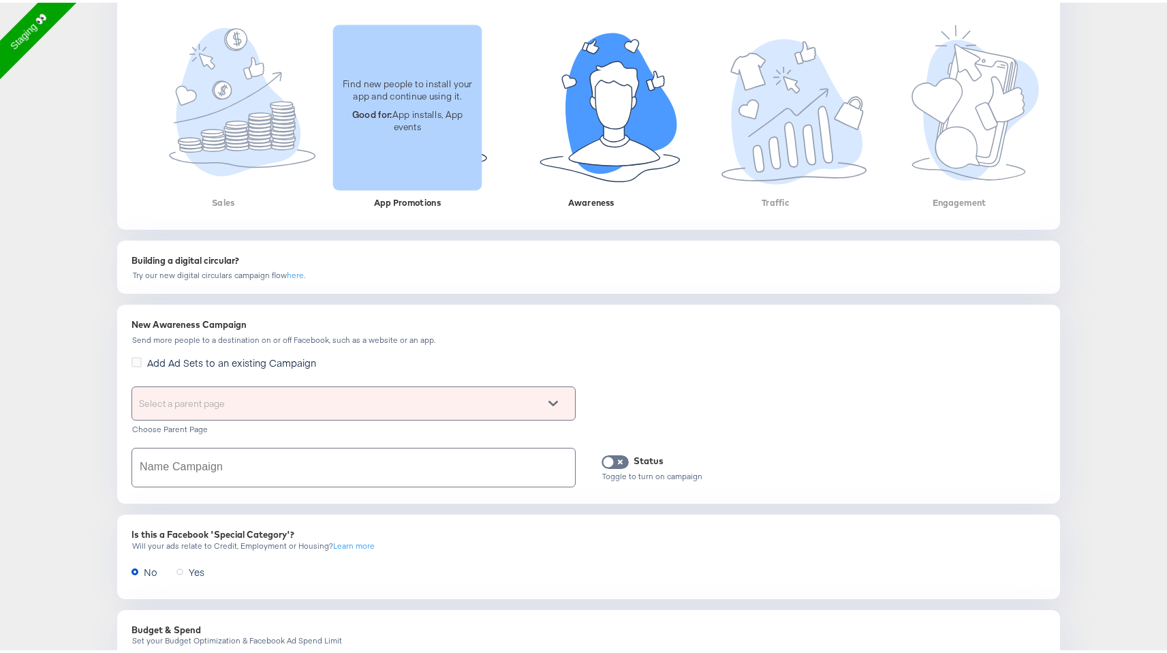
scroll to position [236, 0]
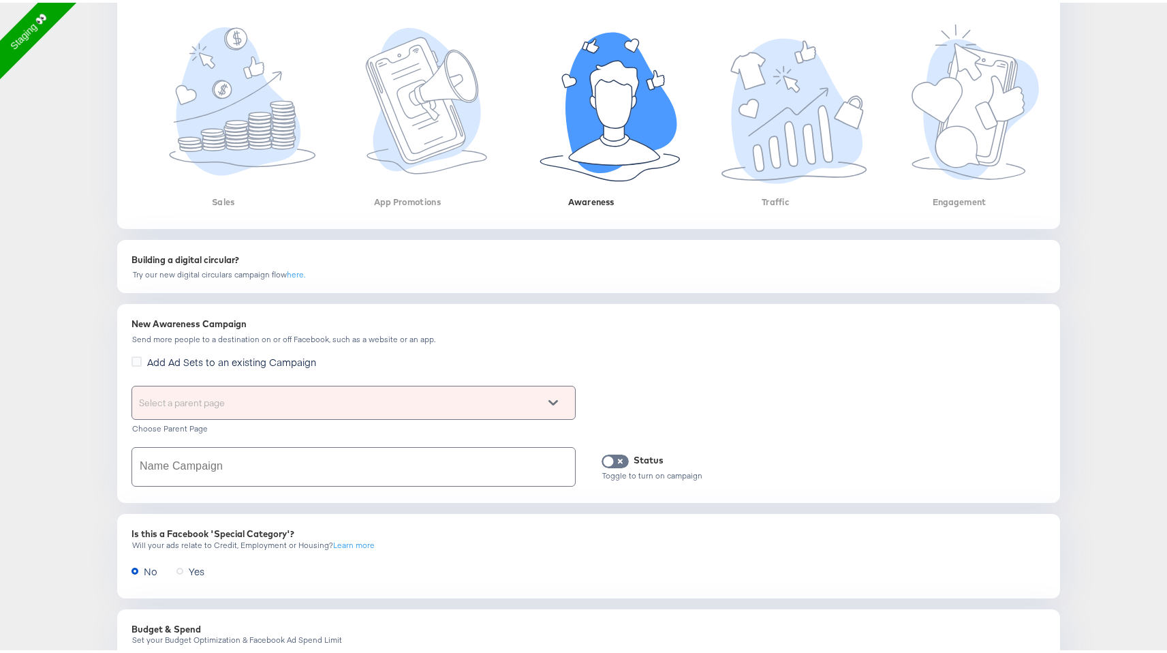
click at [377, 399] on div "Select a parent page" at bounding box center [353, 400] width 443 height 33
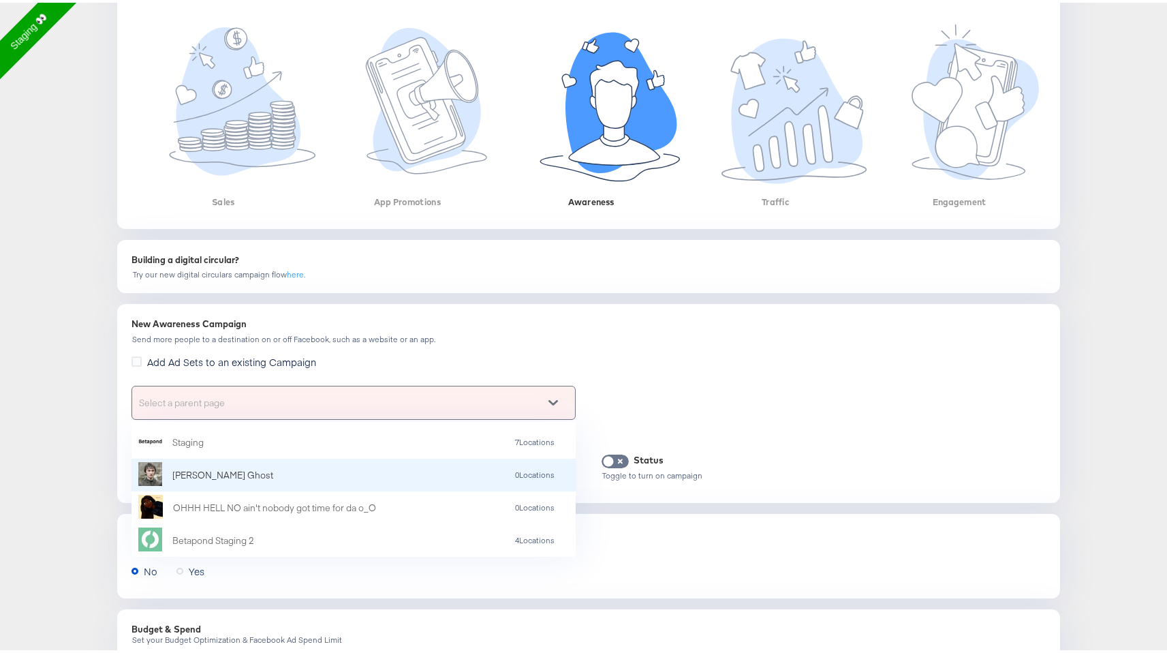
scroll to position [0, 0]
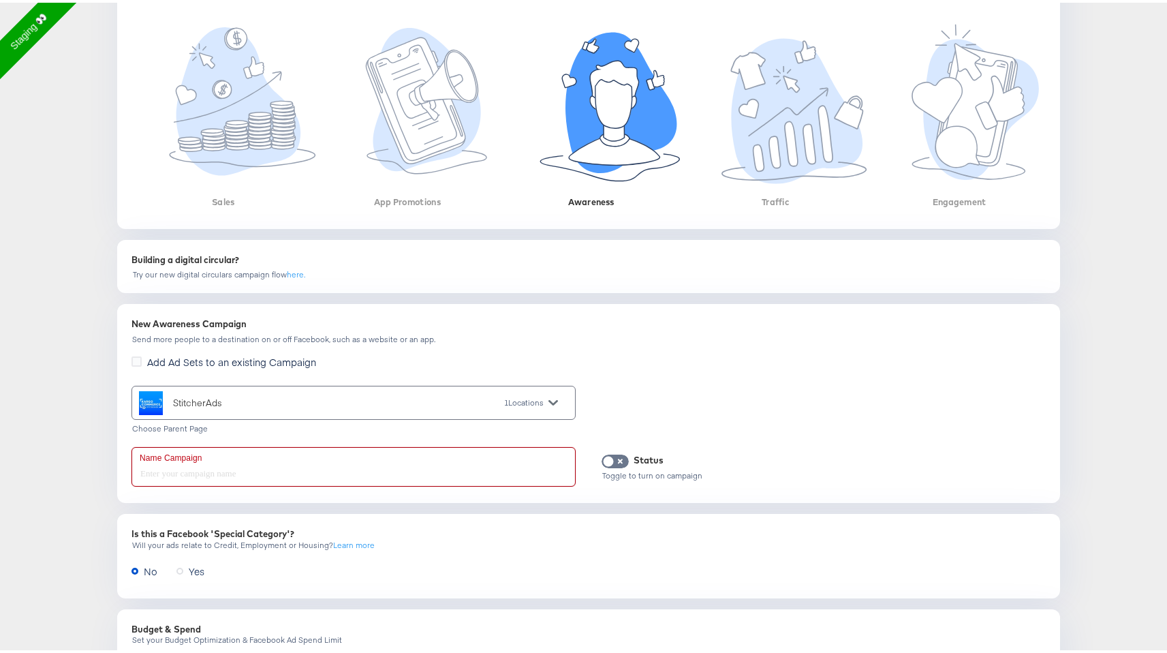
click at [313, 477] on input "text" at bounding box center [353, 464] width 443 height 38
click at [236, 465] on input "text" at bounding box center [353, 464] width 443 height 38
click at [206, 438] on div "New Awareness Campaign Send more people to a destination on or off Facebook, su…" at bounding box center [588, 400] width 926 height 183
click at [167, 468] on input "text" at bounding box center [353, 464] width 443 height 38
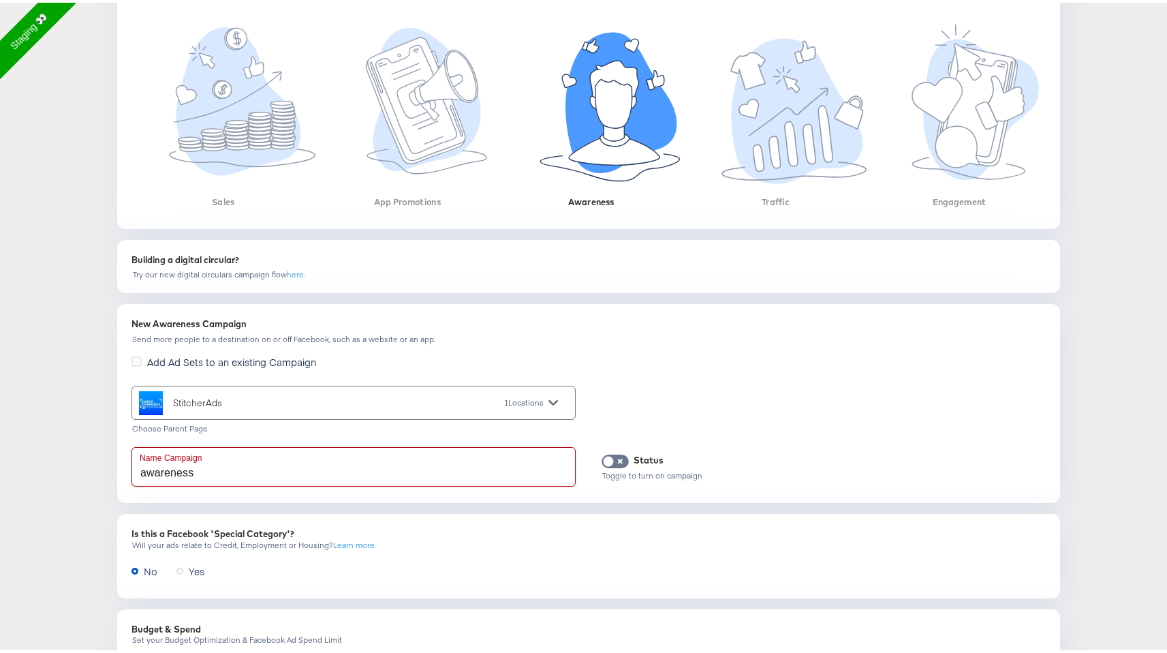
click at [183, 448] on input "awareness" at bounding box center [353, 464] width 443 height 38
click at [242, 473] on input "awareness" at bounding box center [353, 464] width 443 height 38
click at [142, 470] on input "awareness" at bounding box center [353, 464] width 443 height 38
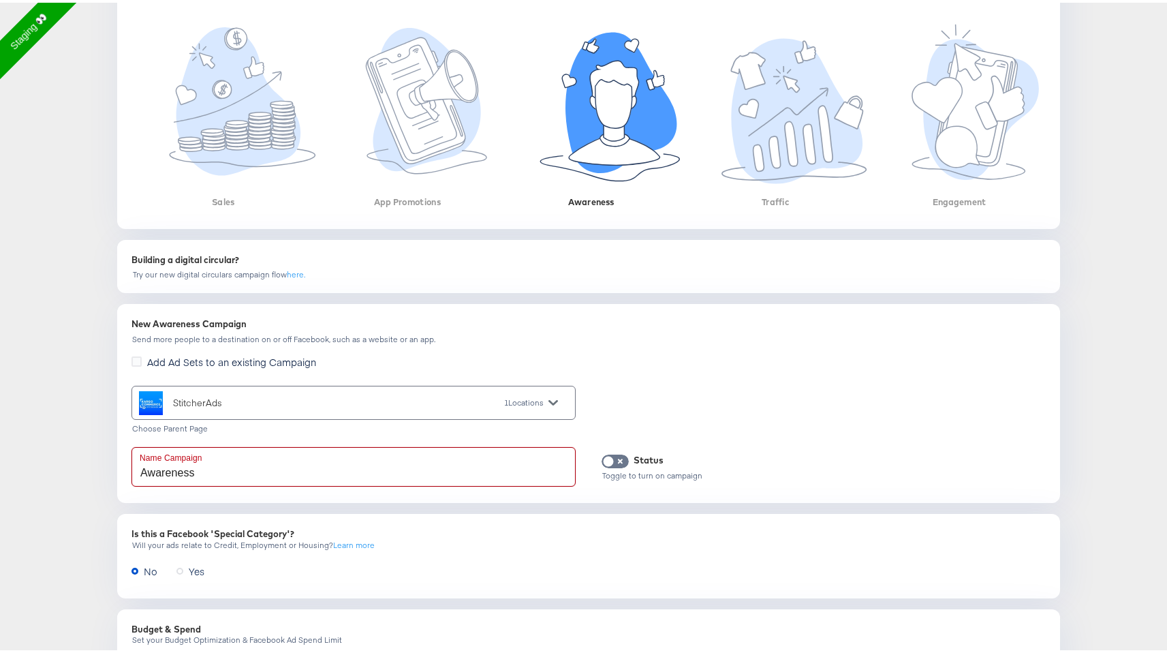
click at [263, 468] on input "Awareness" at bounding box center [353, 464] width 443 height 38
click at [196, 472] on input "Awareness campaign" at bounding box center [353, 464] width 443 height 38
click at [304, 460] on input "Awareness Campaign" at bounding box center [353, 464] width 443 height 38
click at [276, 484] on div "Name Campaign Awareness Campaign" at bounding box center [353, 463] width 444 height 45
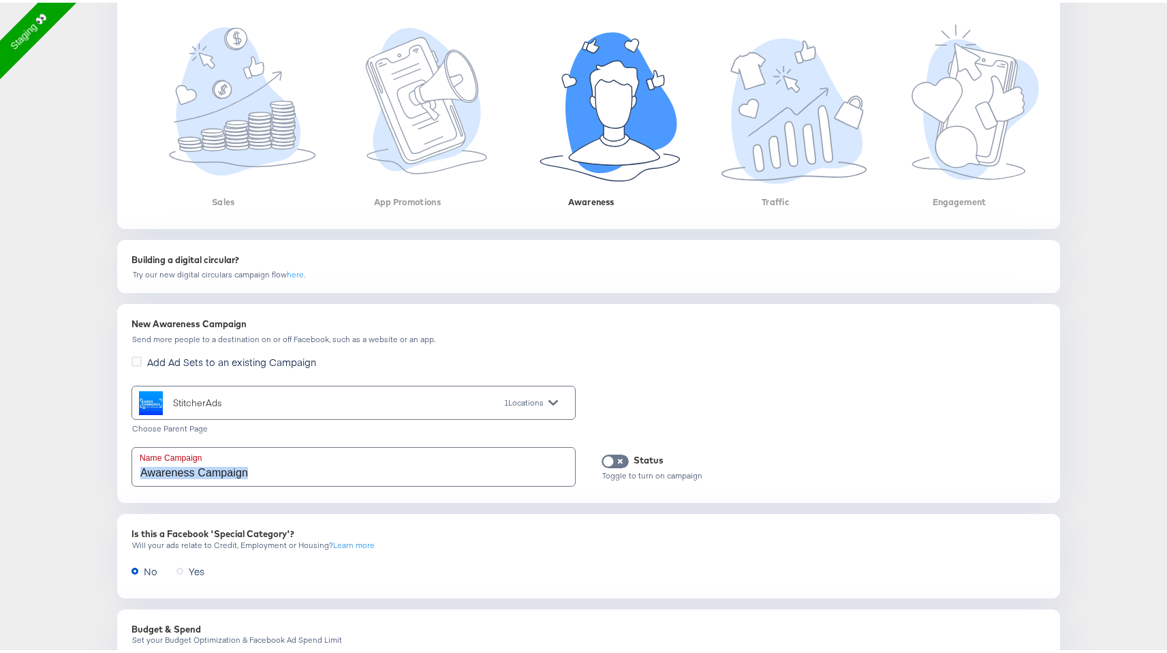
click at [276, 484] on div "Name Campaign Awareness Campaign" at bounding box center [353, 463] width 444 height 45
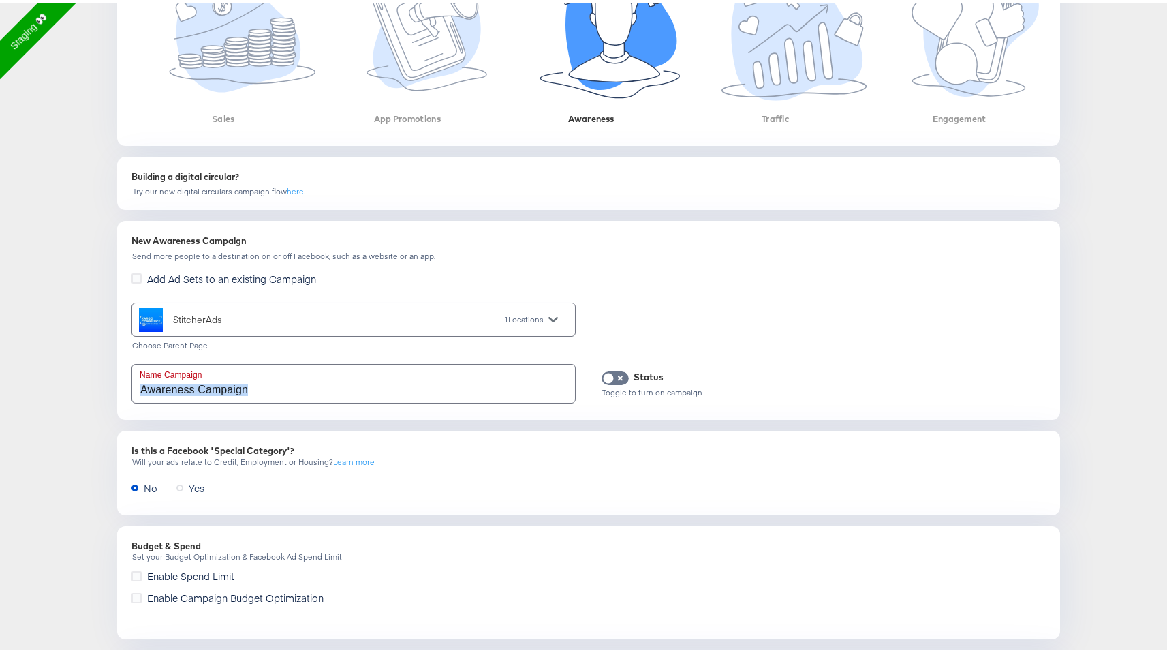
scroll to position [401, 0]
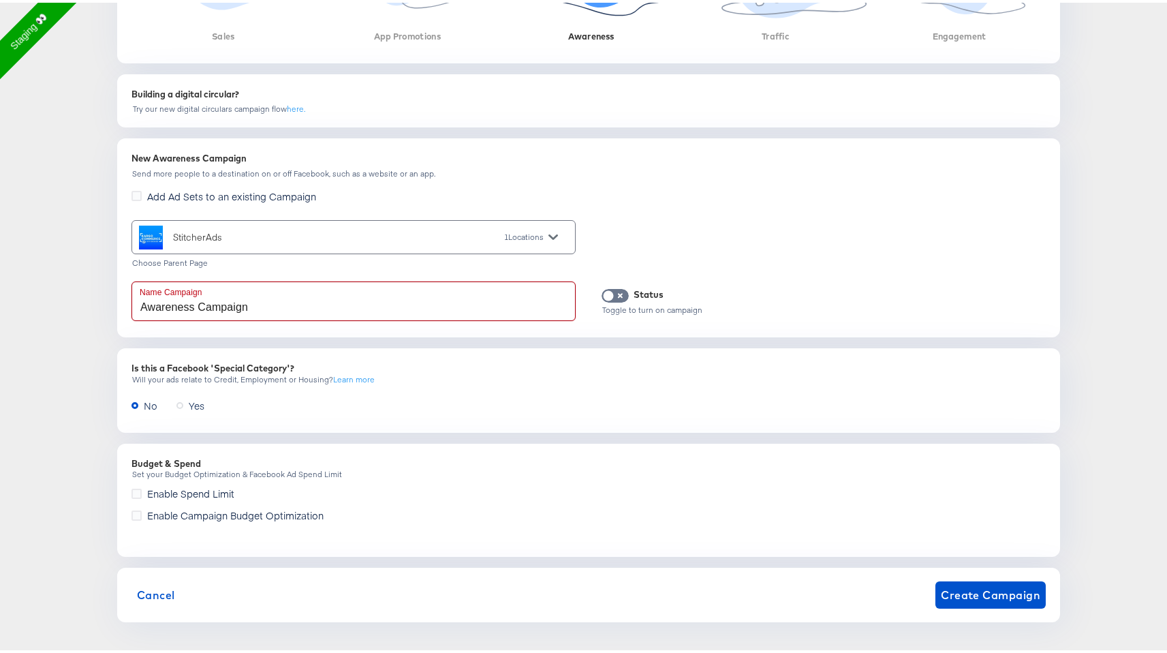
click at [243, 310] on input "Awareness Campaign" at bounding box center [353, 298] width 443 height 38
click at [282, 299] on input "Awareness Campaign" at bounding box center [353, 298] width 443 height 38
type input "Awareness Campaign"
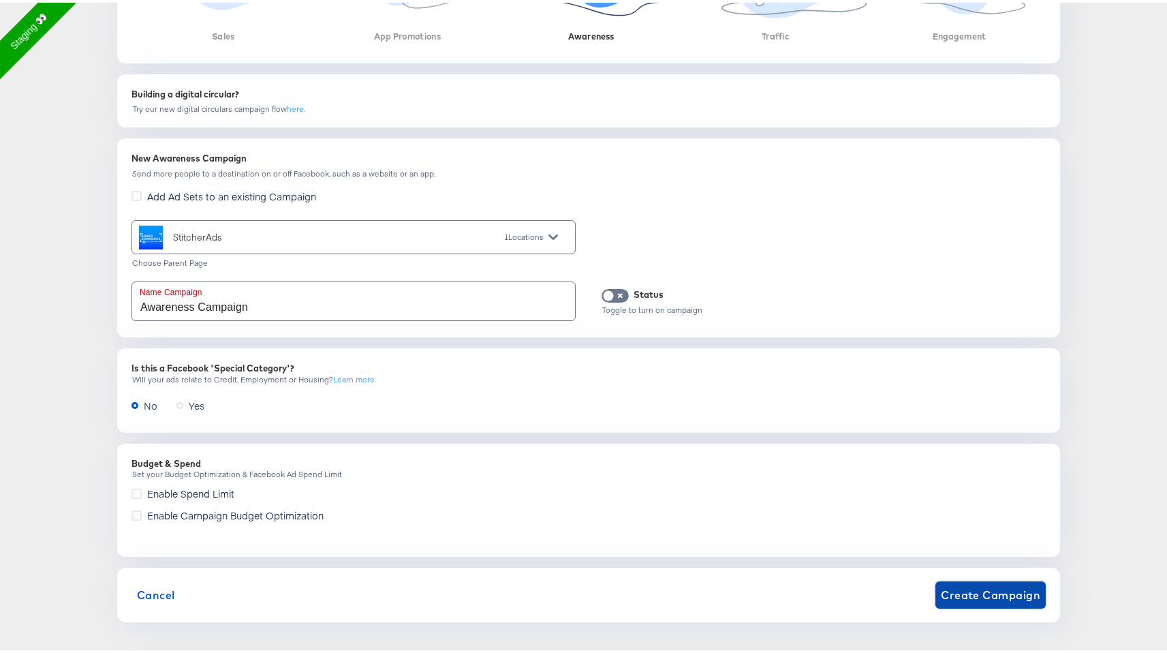
click at [959, 596] on span "Create Campaign" at bounding box center [990, 591] width 99 height 19
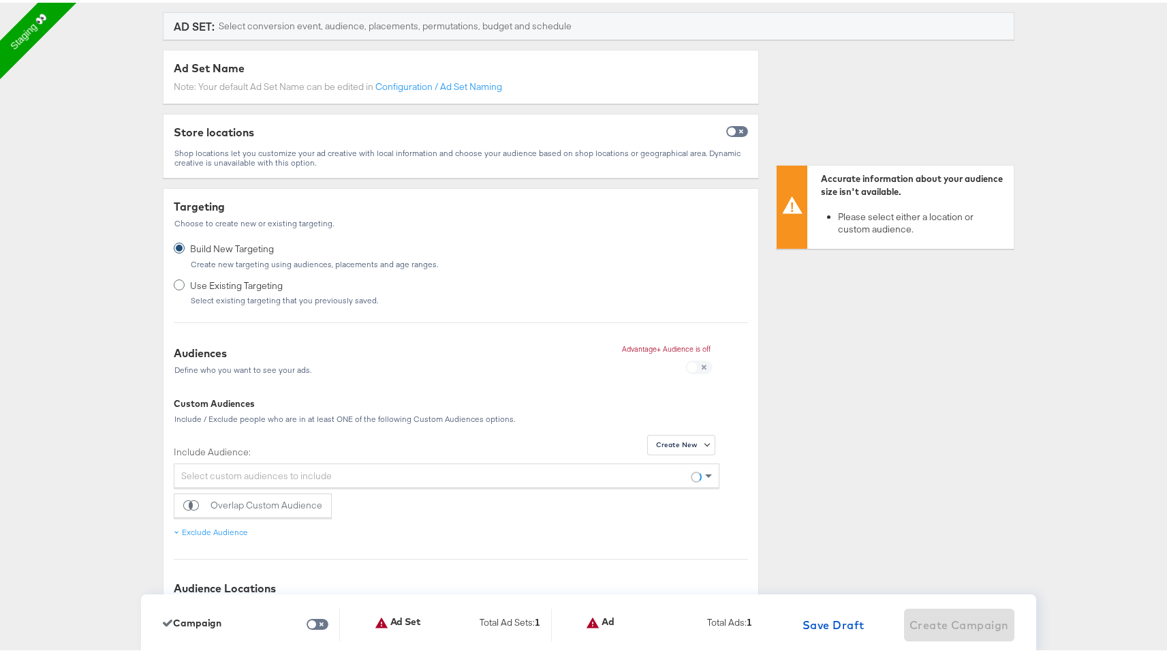
scroll to position [245, 0]
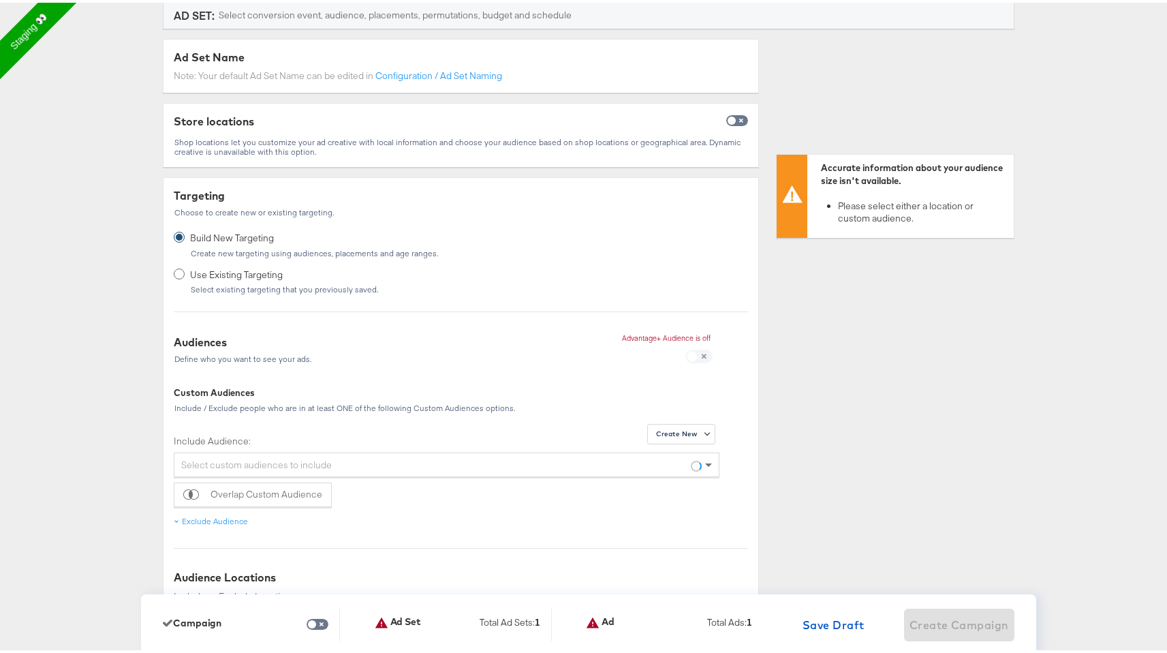
click at [506, 465] on div "Select custom audiences to include" at bounding box center [446, 461] width 544 height 23
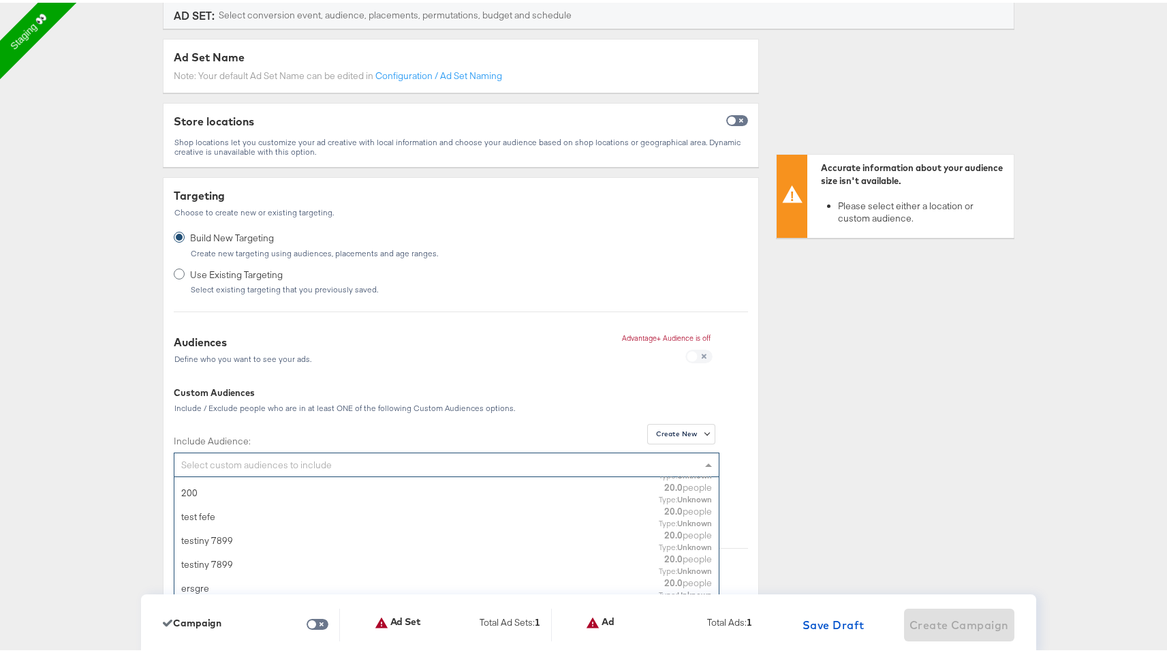
scroll to position [219, 0]
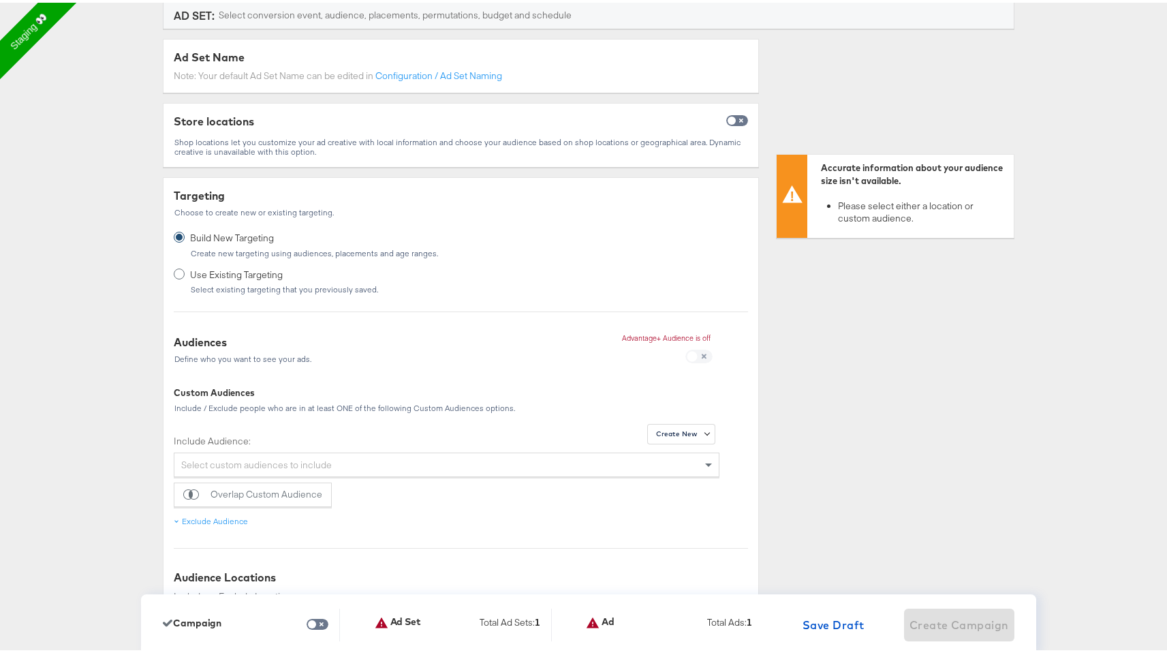
click at [651, 333] on p "Advantage+ Audience is off" at bounding box center [666, 335] width 89 height 10
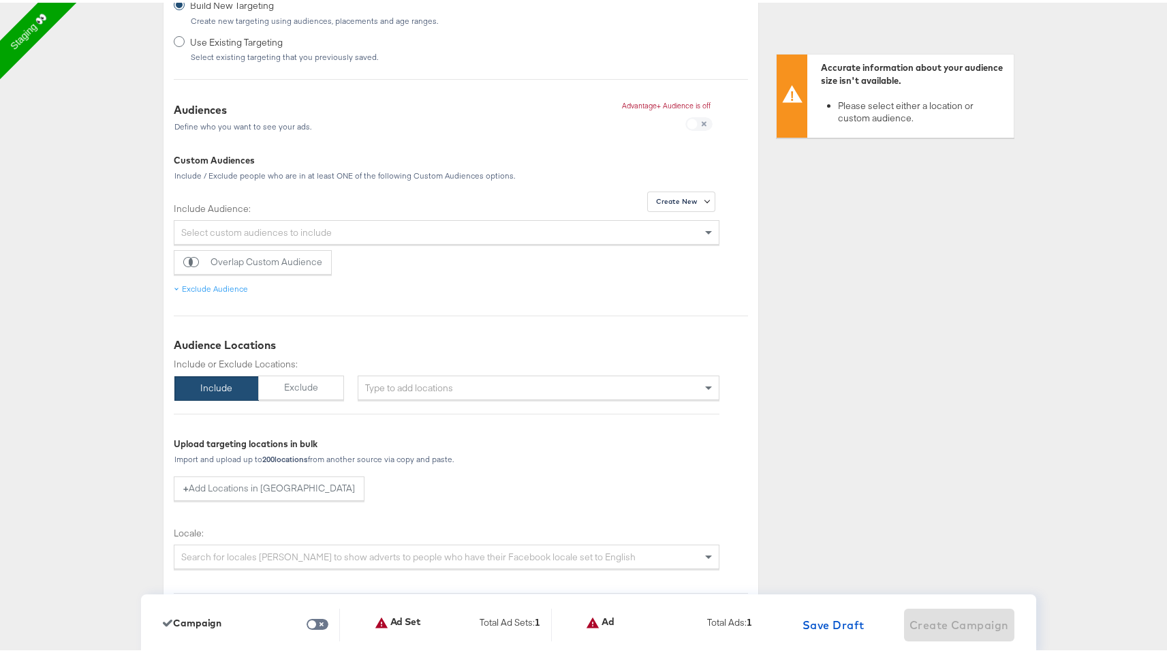
scroll to position [479, 0]
click at [589, 380] on div "Type to add locations" at bounding box center [539, 383] width 362 height 25
click at [423, 375] on div "Type to add locations" at bounding box center [539, 383] width 362 height 25
click at [420, 332] on div "Targeting Choose to create new or existing targeting. Build New Targeting Creat…" at bounding box center [461, 657] width 596 height 1434
click at [420, 376] on div "Type to add locations" at bounding box center [539, 383] width 362 height 25
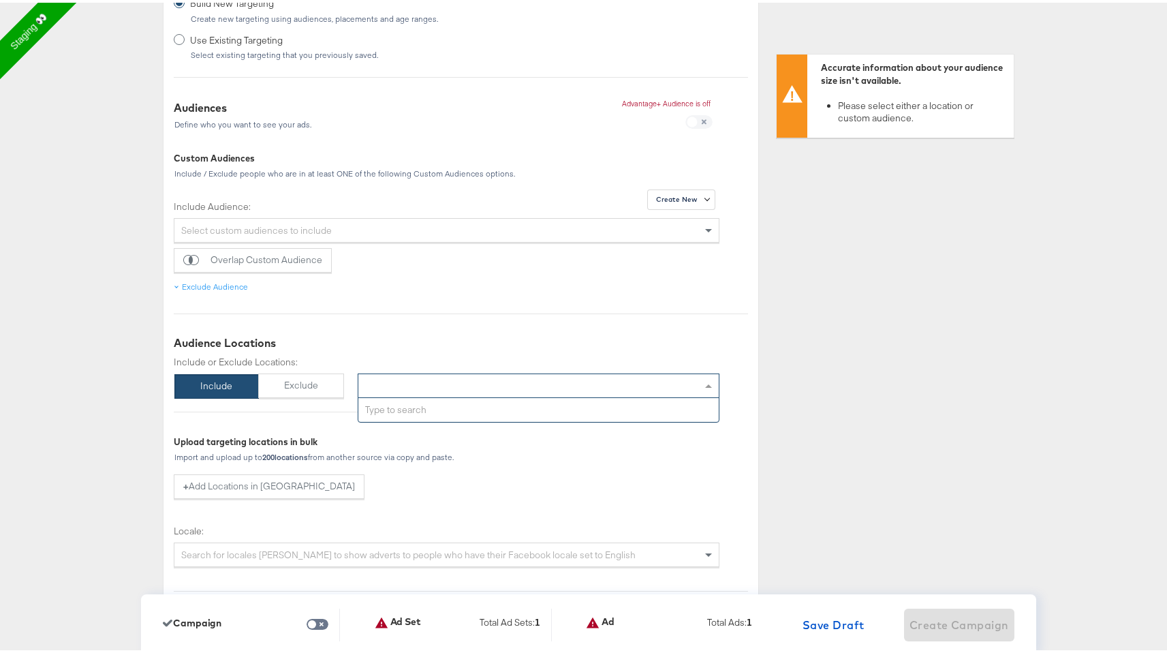
click at [381, 329] on div "Targeting Choose to create new or existing targeting. Build New Targeting Creat…" at bounding box center [461, 657] width 596 height 1434
click at [411, 385] on div "Type to add locations" at bounding box center [539, 383] width 362 height 25
type input "new"
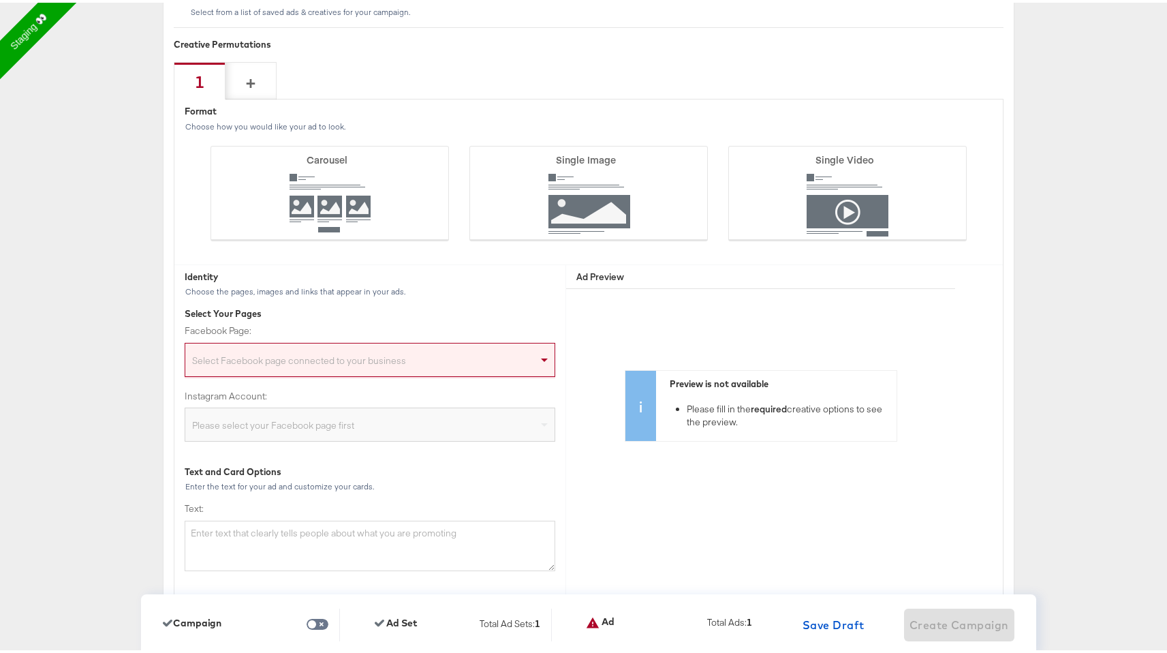
scroll to position [3044, 0]
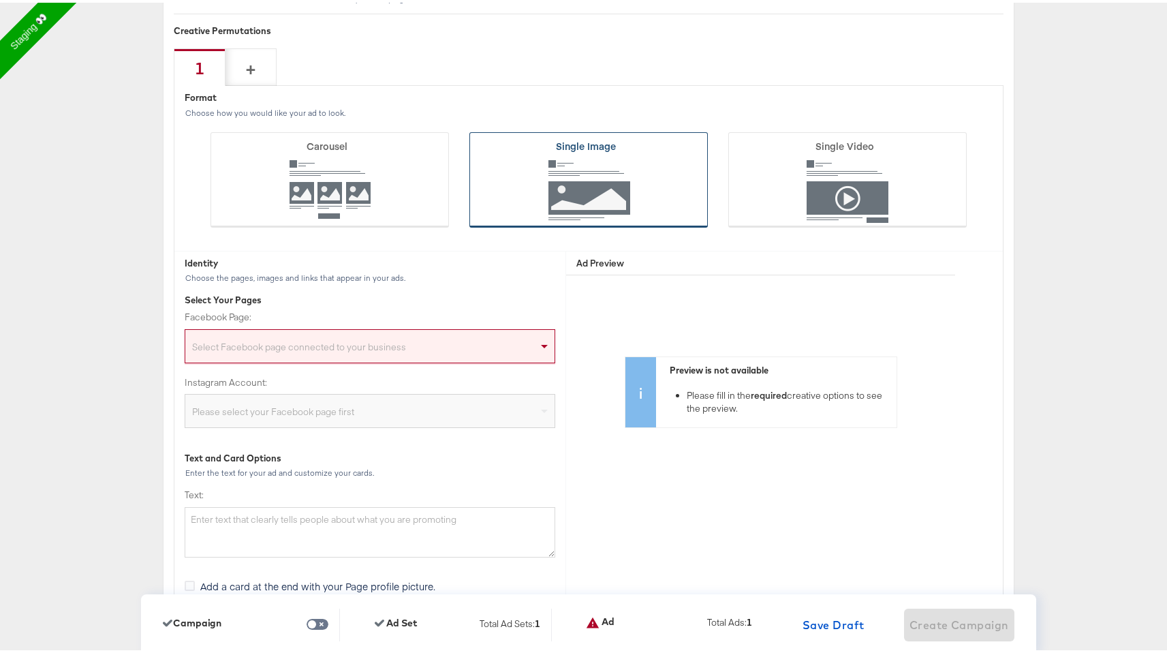
click at [606, 212] on icon at bounding box center [588, 176] width 238 height 95
click at [0, 0] on input "Single Image" at bounding box center [0, 0] width 0 height 0
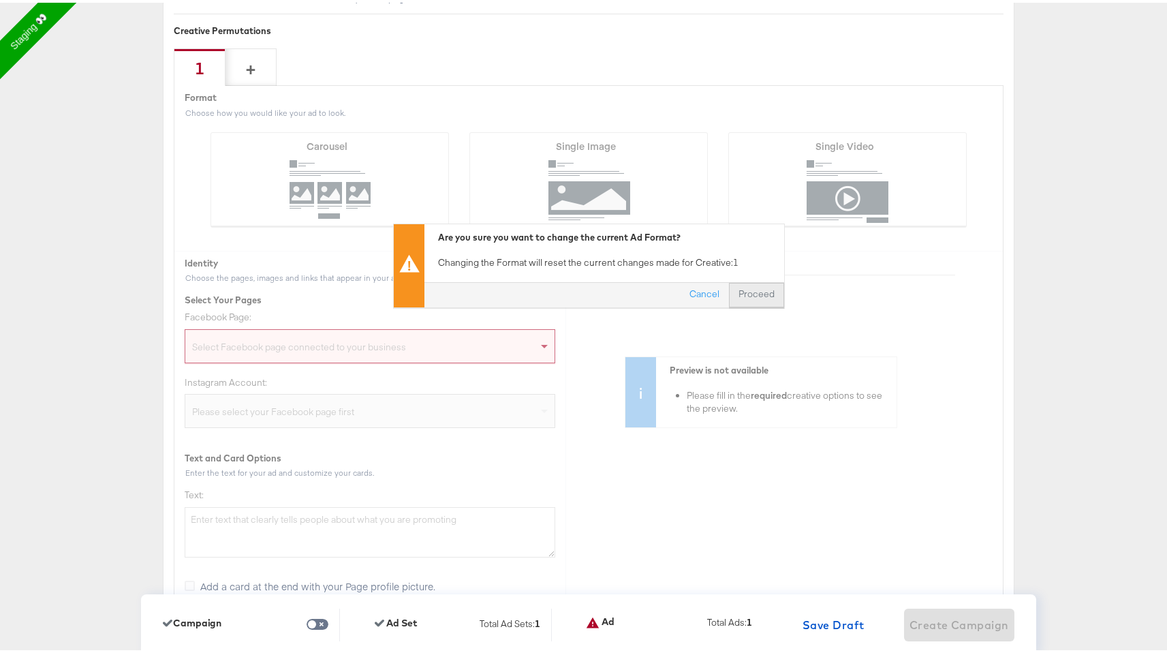
click at [765, 284] on button "Proceed" at bounding box center [756, 292] width 55 height 25
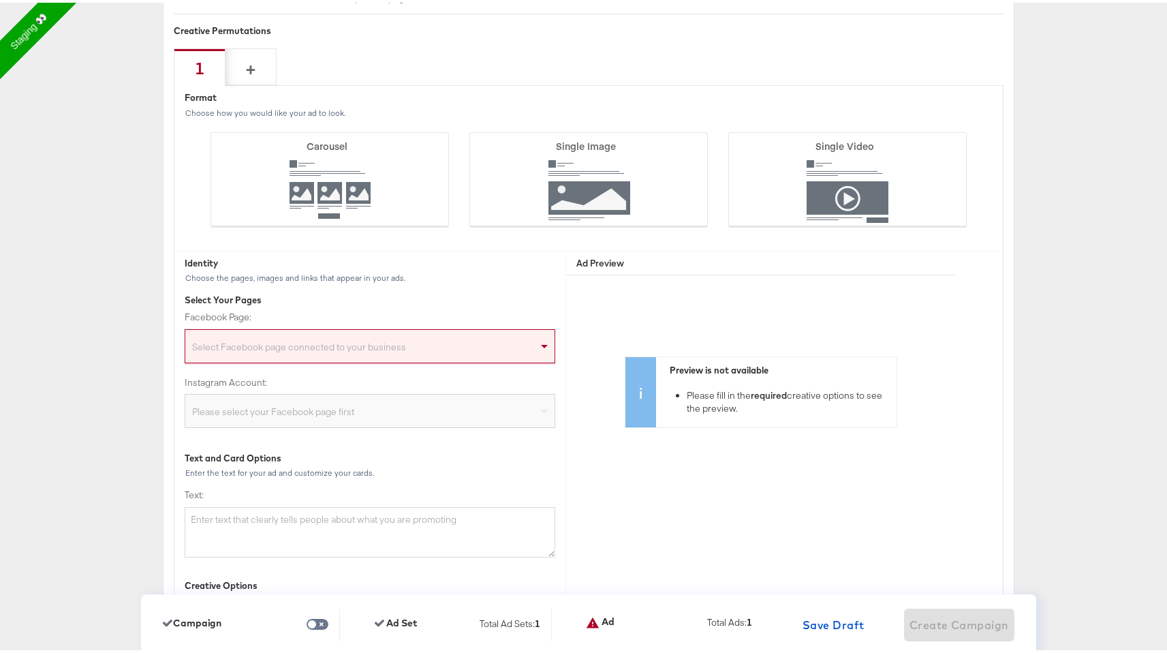
click at [419, 347] on div "Select Facebook page connected to your business" at bounding box center [369, 345] width 369 height 27
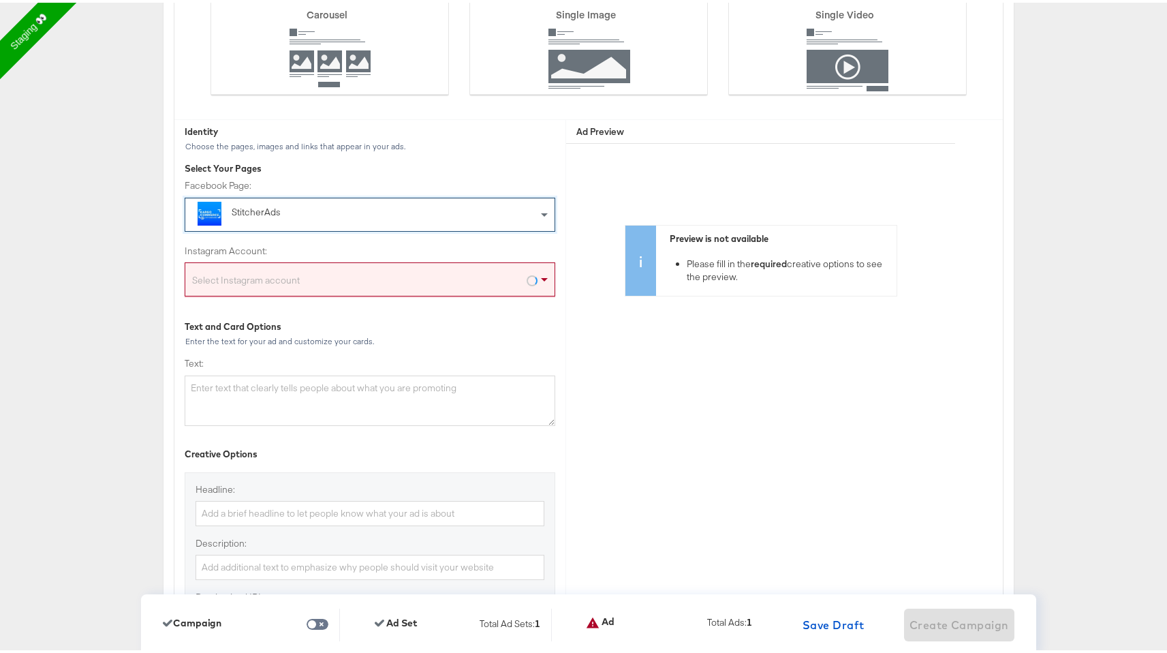
scroll to position [3212, 0]
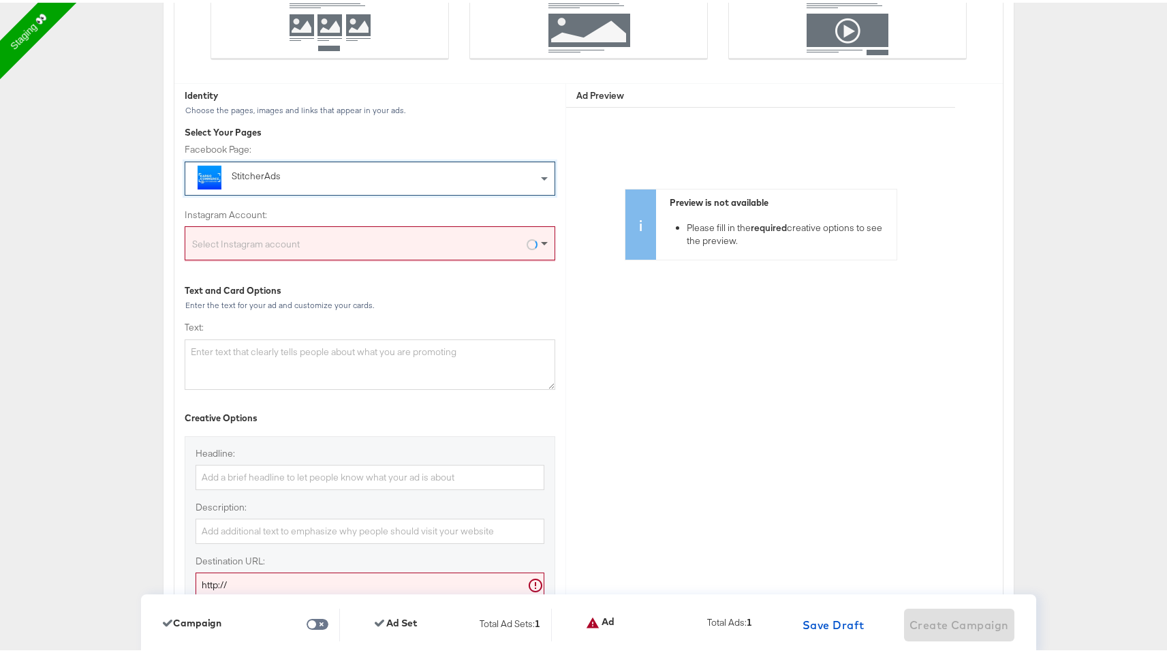
click at [541, 243] on span at bounding box center [544, 241] width 7 height 5
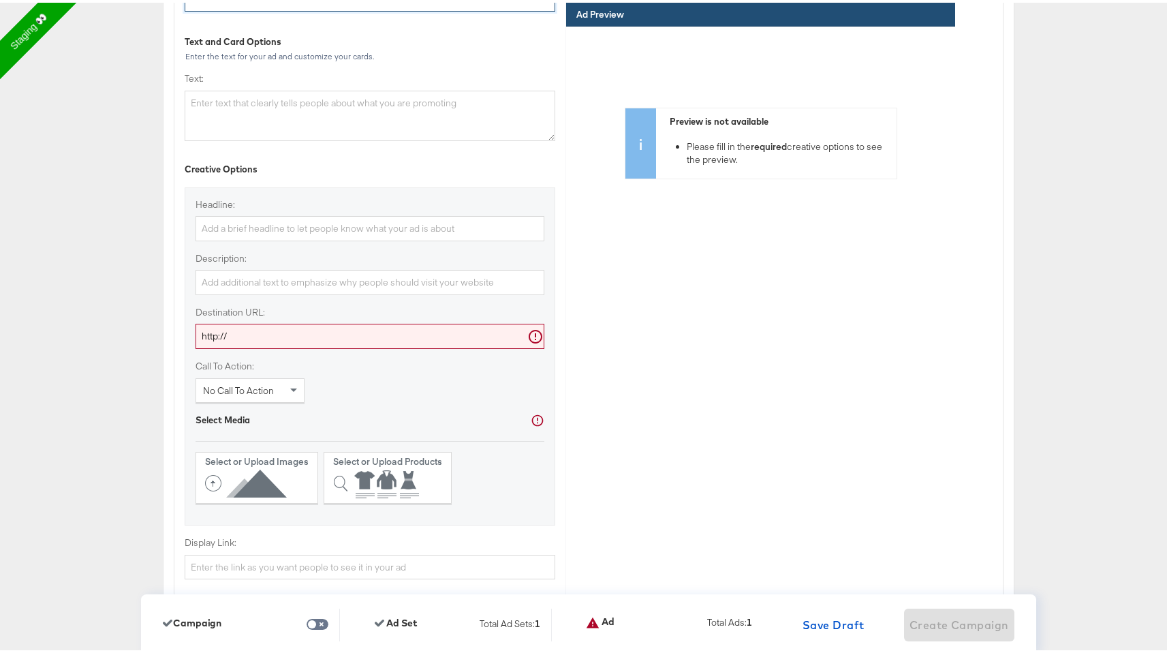
scroll to position [3471, 0]
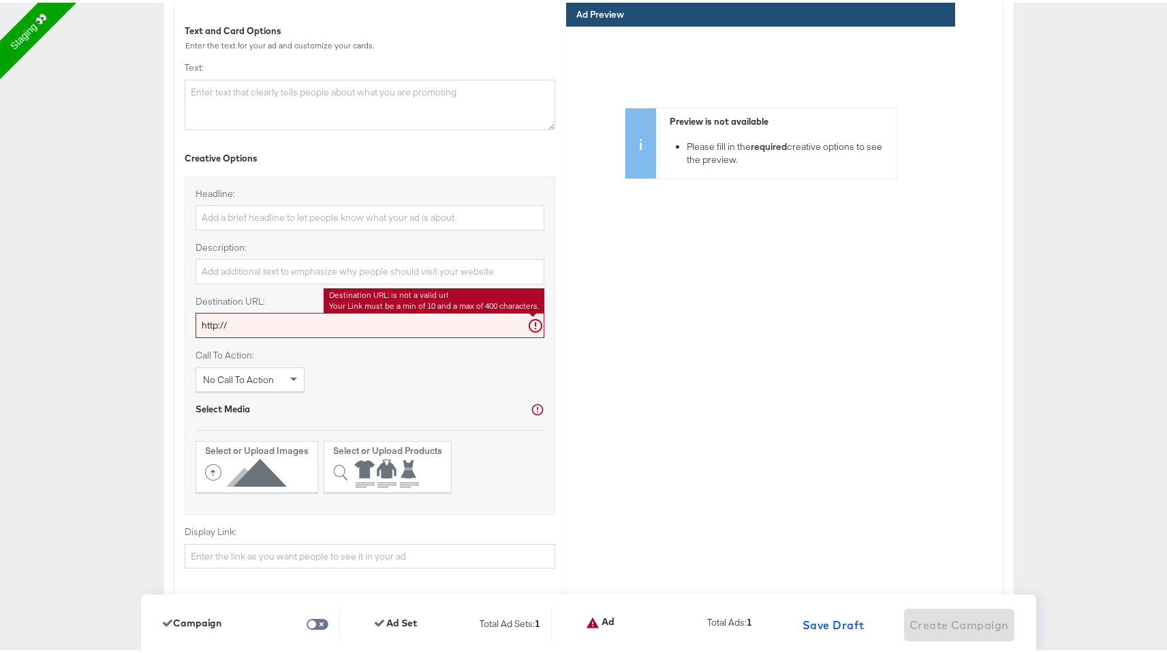
click at [384, 332] on input "http://" at bounding box center [369, 322] width 349 height 25
click at [281, 325] on input "http://" at bounding box center [369, 322] width 349 height 25
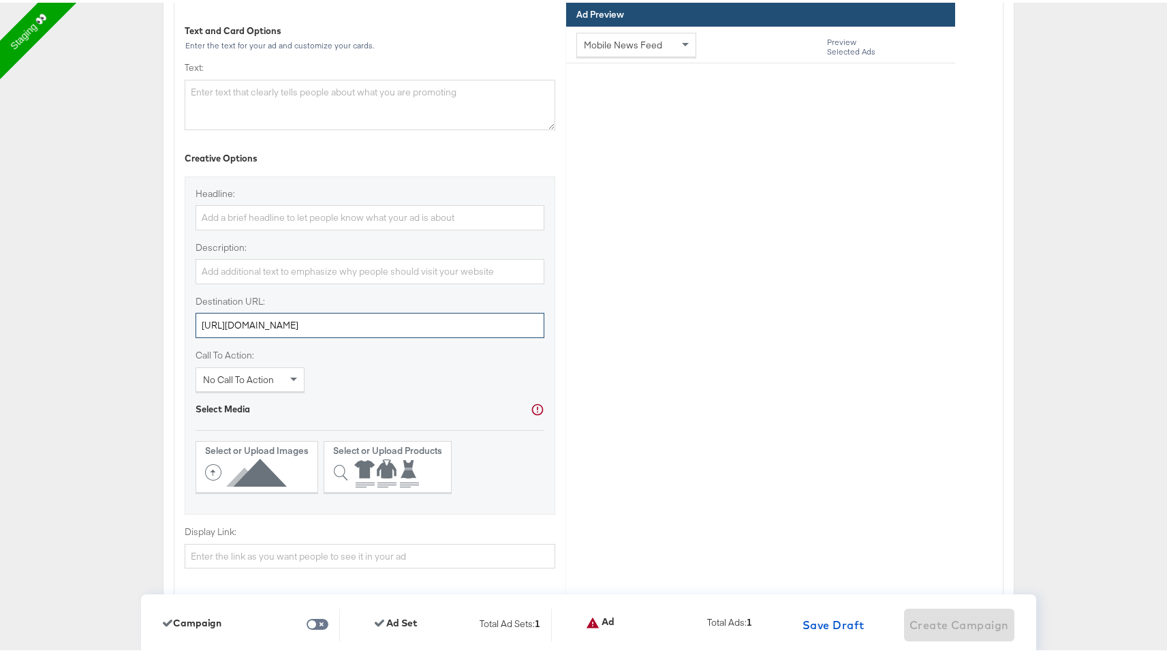
type input "http://kargo.com"
click at [290, 269] on input "Description:" at bounding box center [369, 268] width 349 height 25
click at [272, 221] on input "Headline:" at bounding box center [369, 214] width 349 height 25
type input "Sales"
click at [246, 236] on div "Headline: Sales Description: Destination URL: http://kargo.com Call To Action: …" at bounding box center [370, 343] width 371 height 338
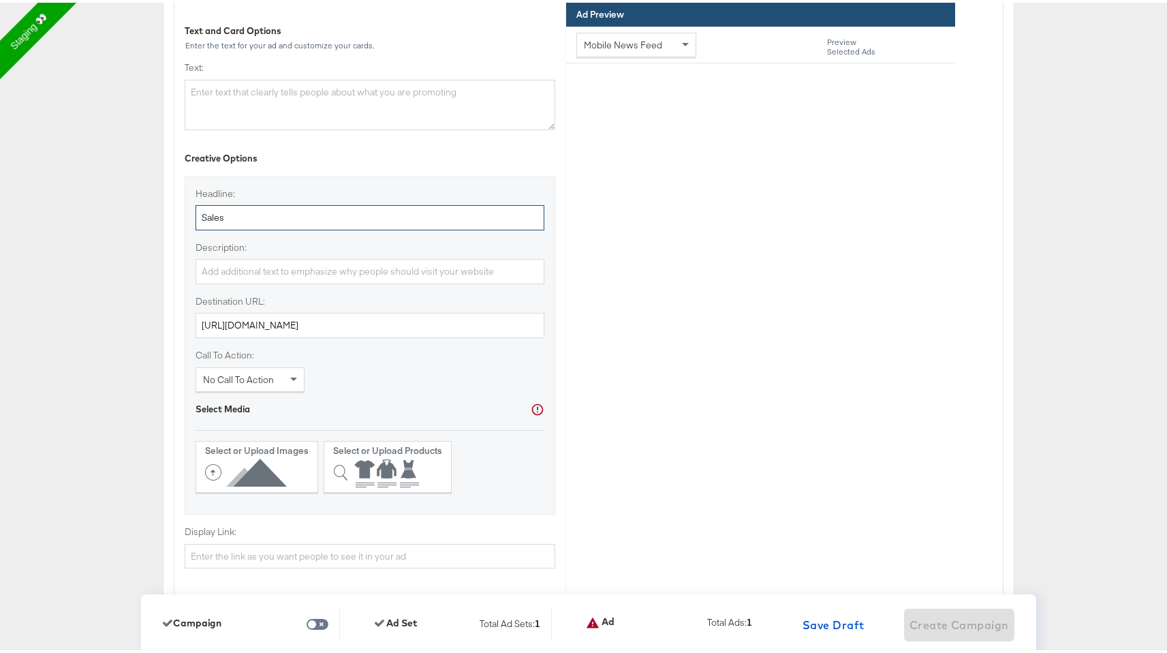
click at [268, 219] on input "Sales" at bounding box center [369, 214] width 349 height 25
click at [251, 274] on input "Description:" at bounding box center [369, 268] width 349 height 25
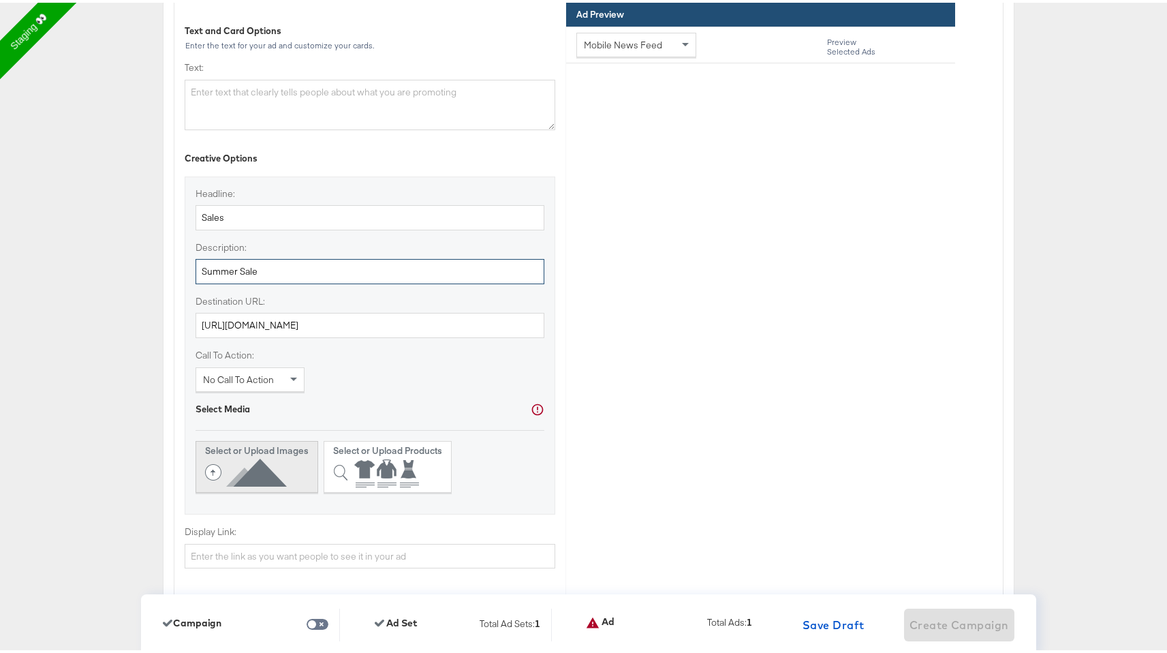
type input "Summer Sale"
click at [265, 448] on strong "Select or Upload Images" at bounding box center [257, 447] width 104 height 12
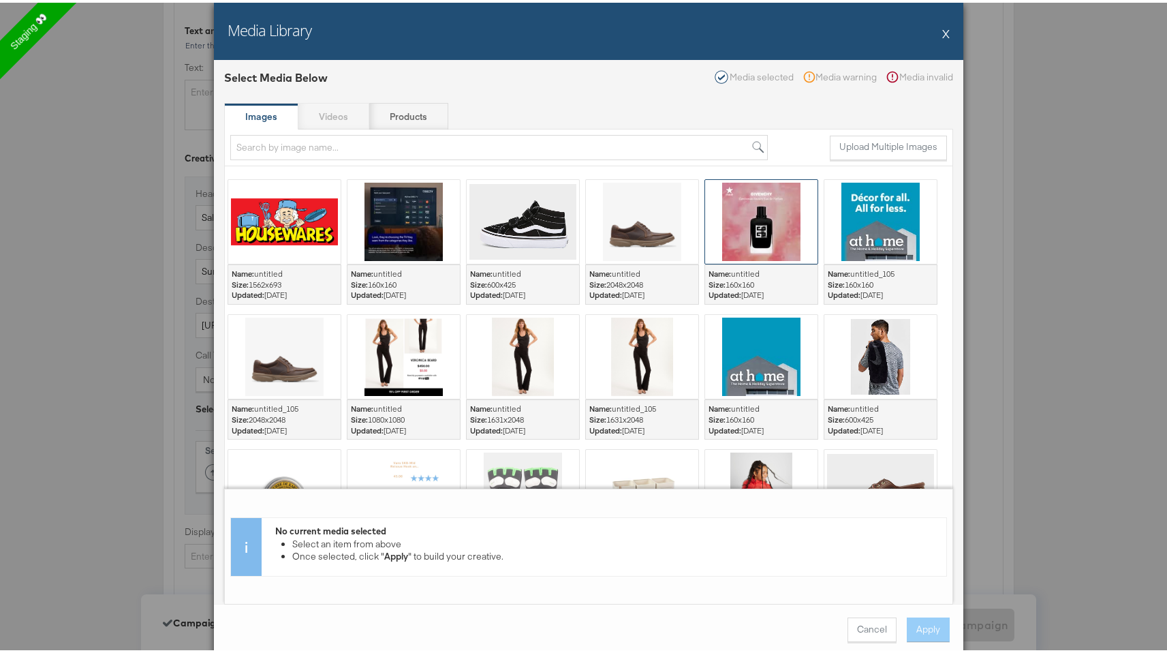
click at [734, 240] on div at bounding box center [761, 219] width 112 height 84
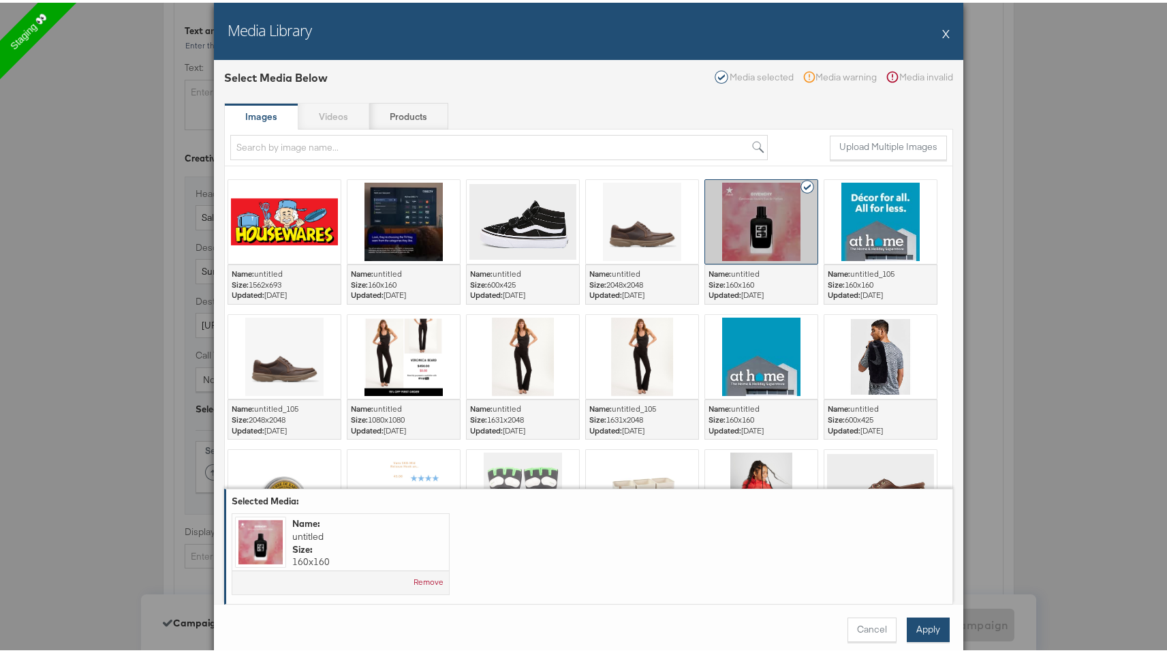
click at [933, 629] on button "Apply" at bounding box center [928, 626] width 43 height 25
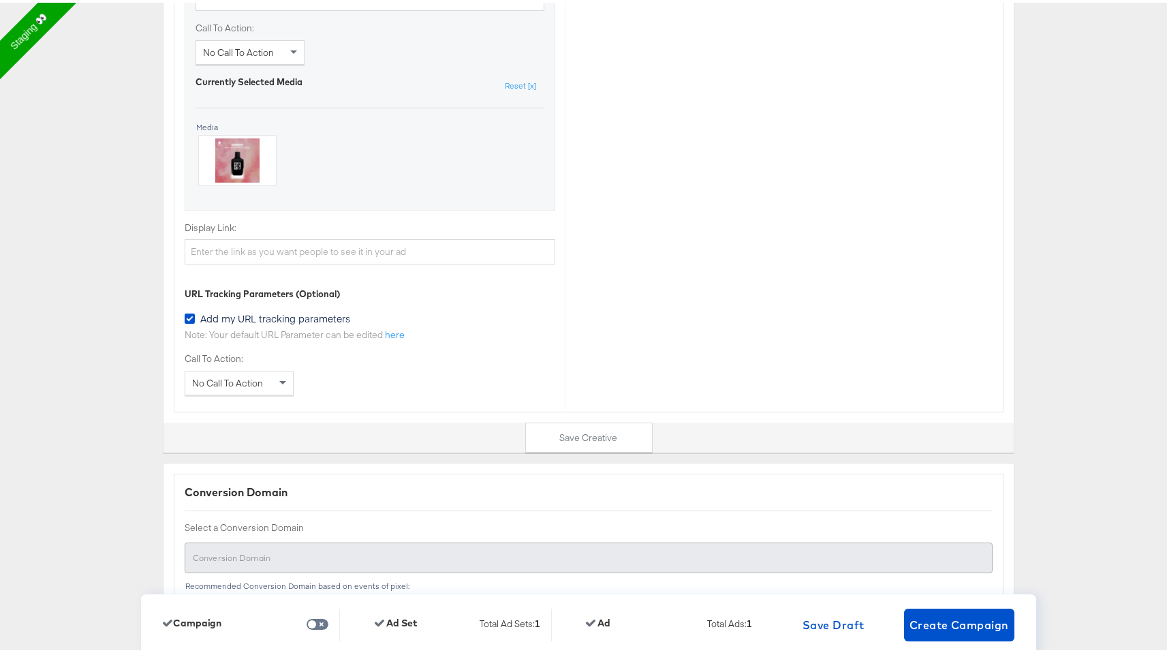
scroll to position [3811, 0]
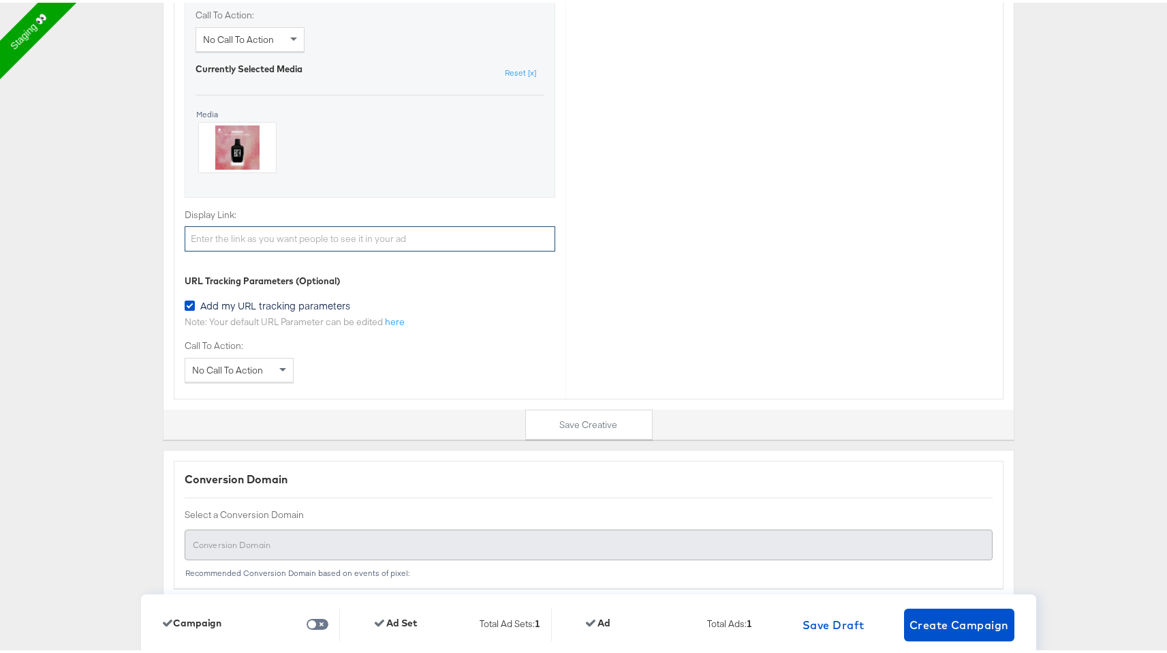
click at [304, 244] on input "Display Link:" at bounding box center [370, 235] width 371 height 25
paste input "https://kargo1.atlassian.net/browse/MB-3678"
type input "https://kargo1.atlassian.net/browse/MB-3678"
click at [312, 237] on input "https://kargo1.atlassian.net/browse/MB-3678" at bounding box center [370, 235] width 371 height 25
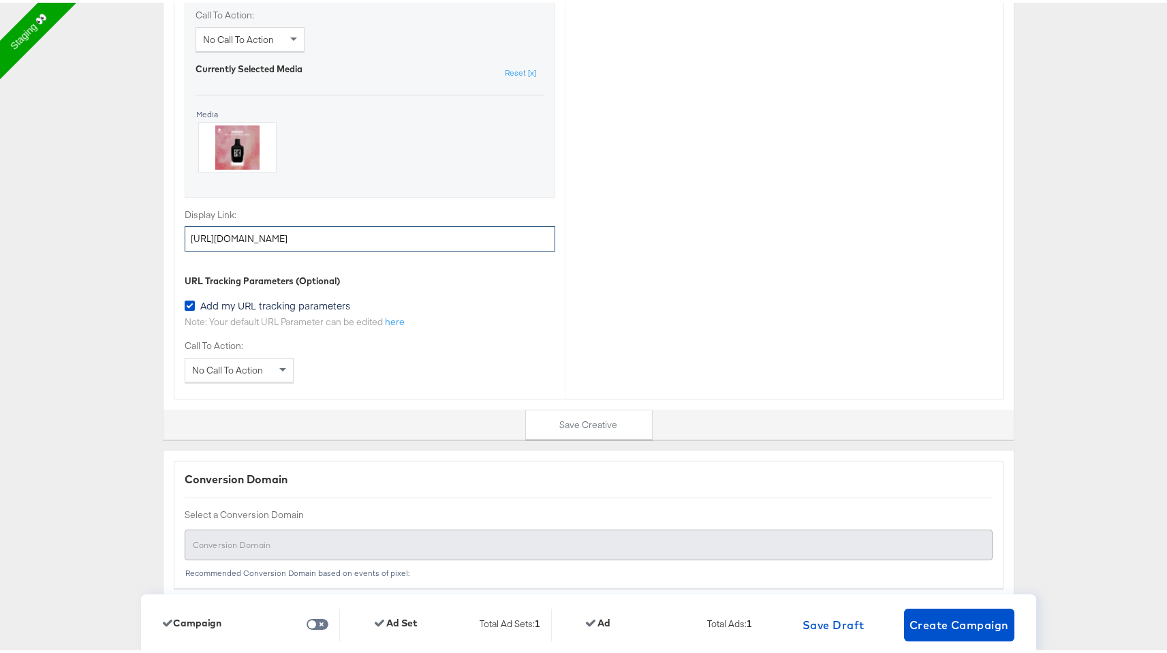
click at [312, 237] on input "https://kargo1.atlassian.net/browse/MB-3678" at bounding box center [370, 235] width 371 height 25
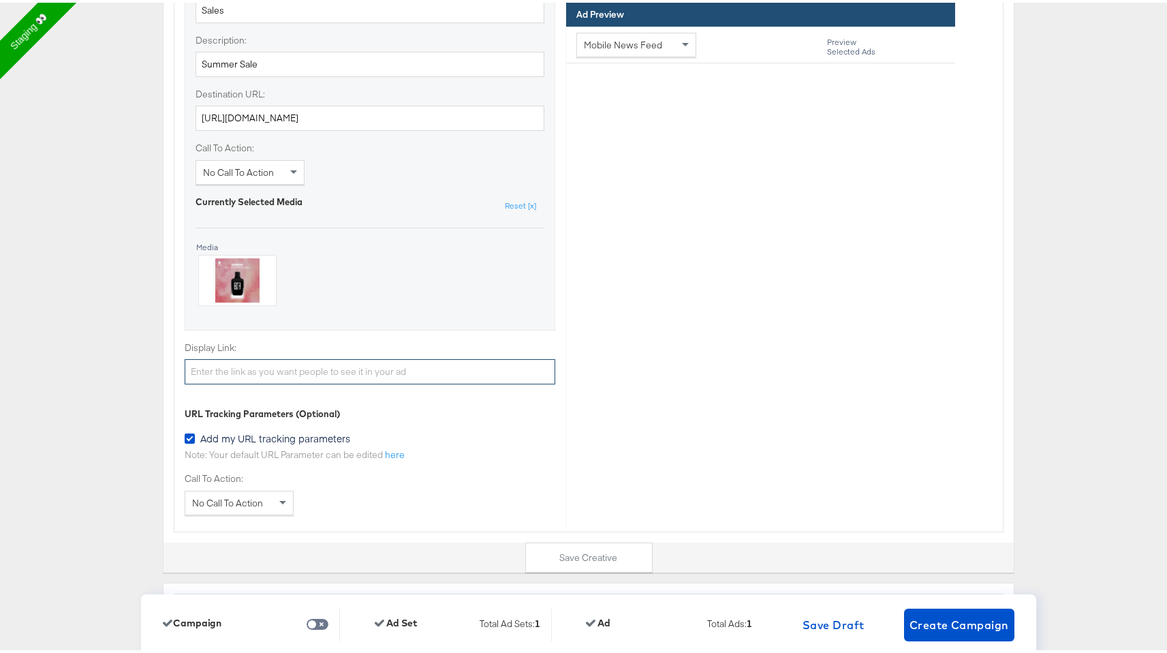
scroll to position [3546, 0]
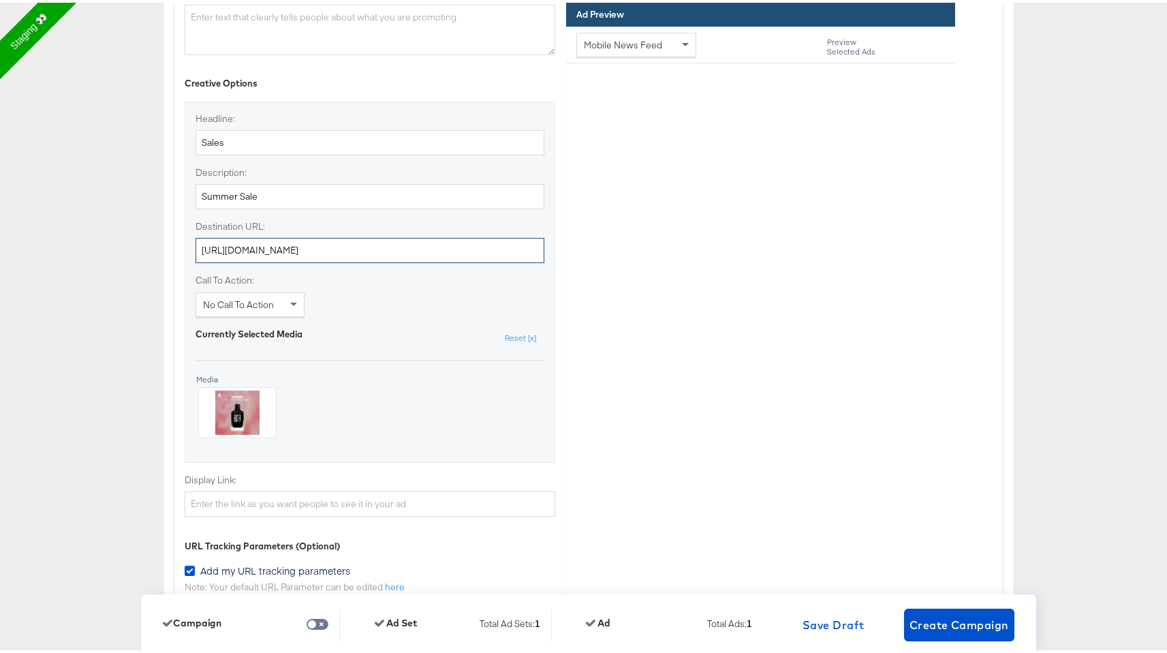
click at [235, 249] on input "http://kargo.com" at bounding box center [369, 247] width 349 height 25
click at [284, 506] on input "Display Link:" at bounding box center [370, 500] width 371 height 25
paste input "http://kargo.com"
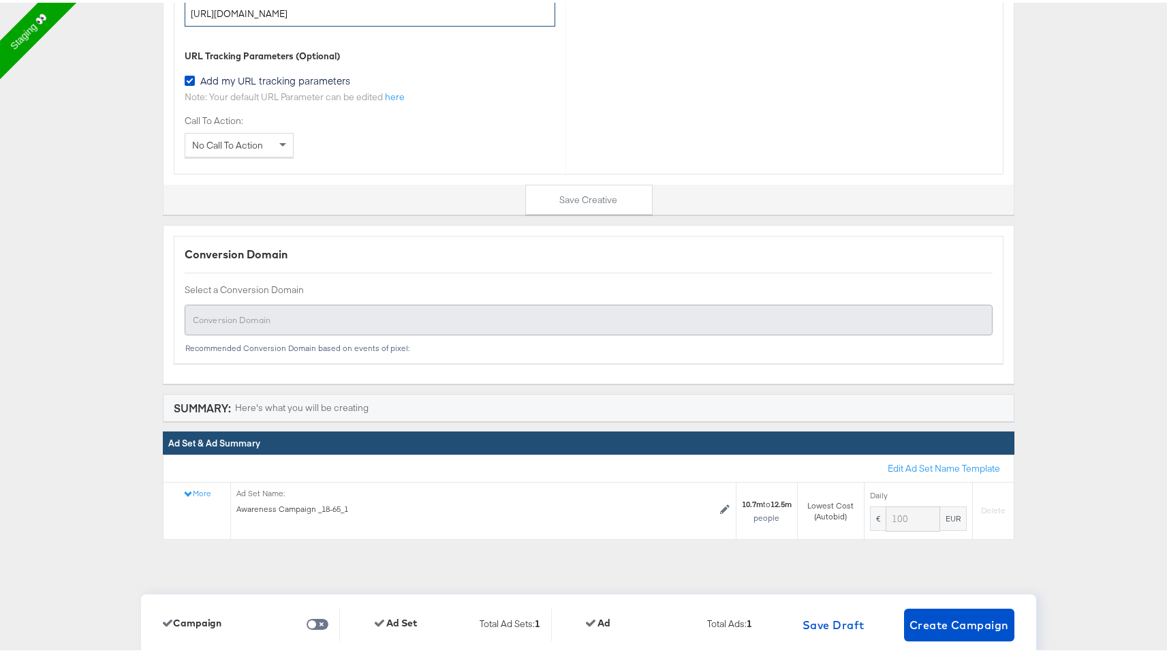
scroll to position [4057, 0]
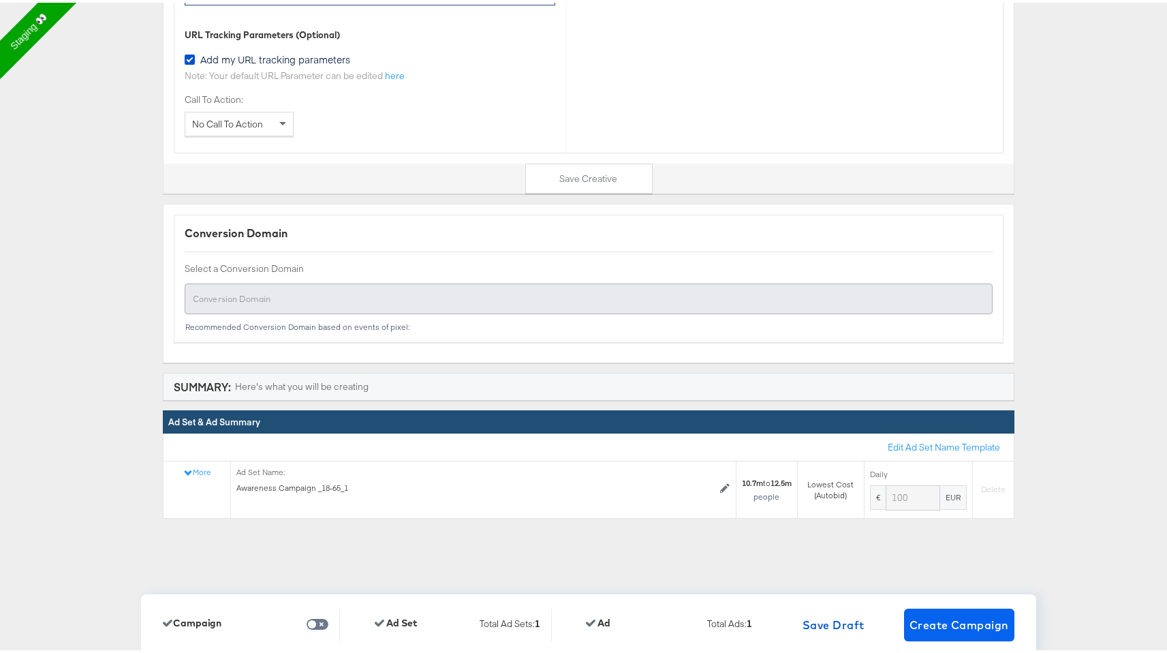
type input "http://kargo.com"
click at [940, 621] on span "Create Campaign" at bounding box center [958, 621] width 99 height 19
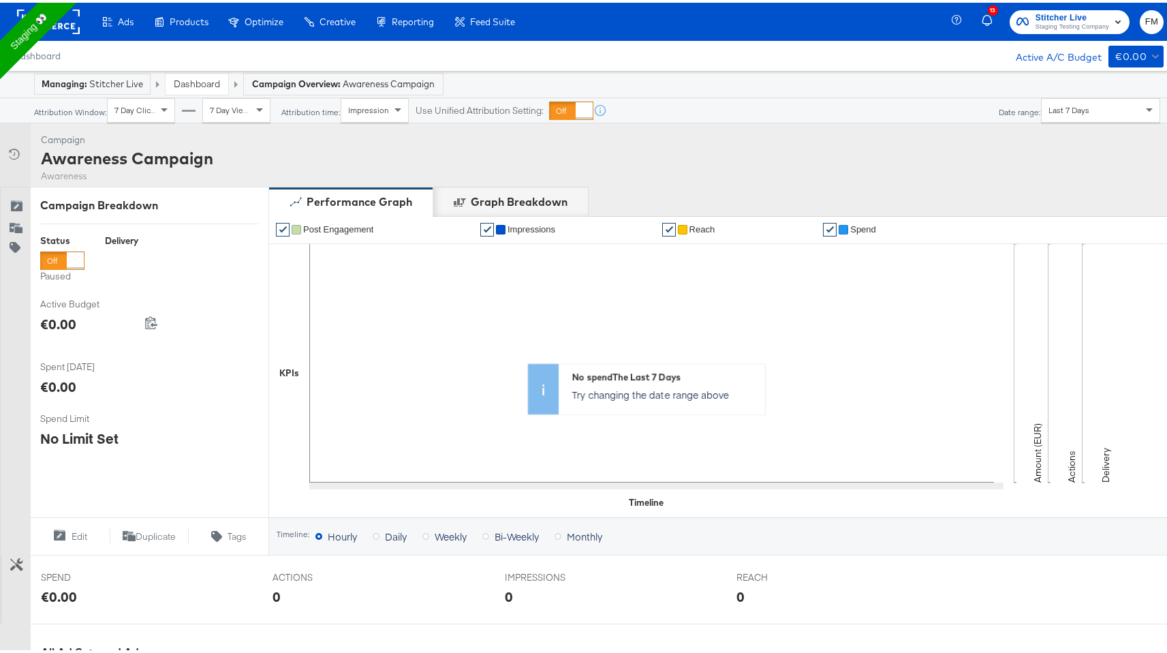
click at [105, 156] on div "Awareness Campaign" at bounding box center [127, 155] width 172 height 23
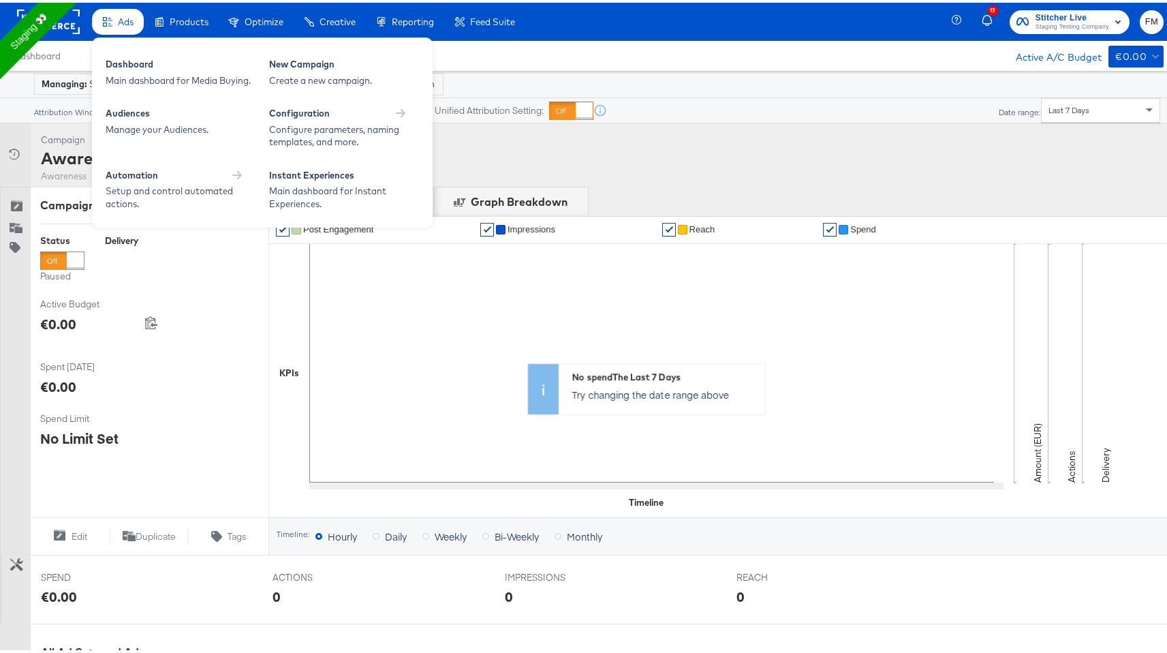
click at [127, 20] on span "Ads" at bounding box center [126, 19] width 16 height 11
click at [166, 104] on div "Audiences Manage your Audiences." at bounding box center [180, 124] width 163 height 55
click at [338, 82] on div "Create a new campaign." at bounding box center [344, 78] width 150 height 13
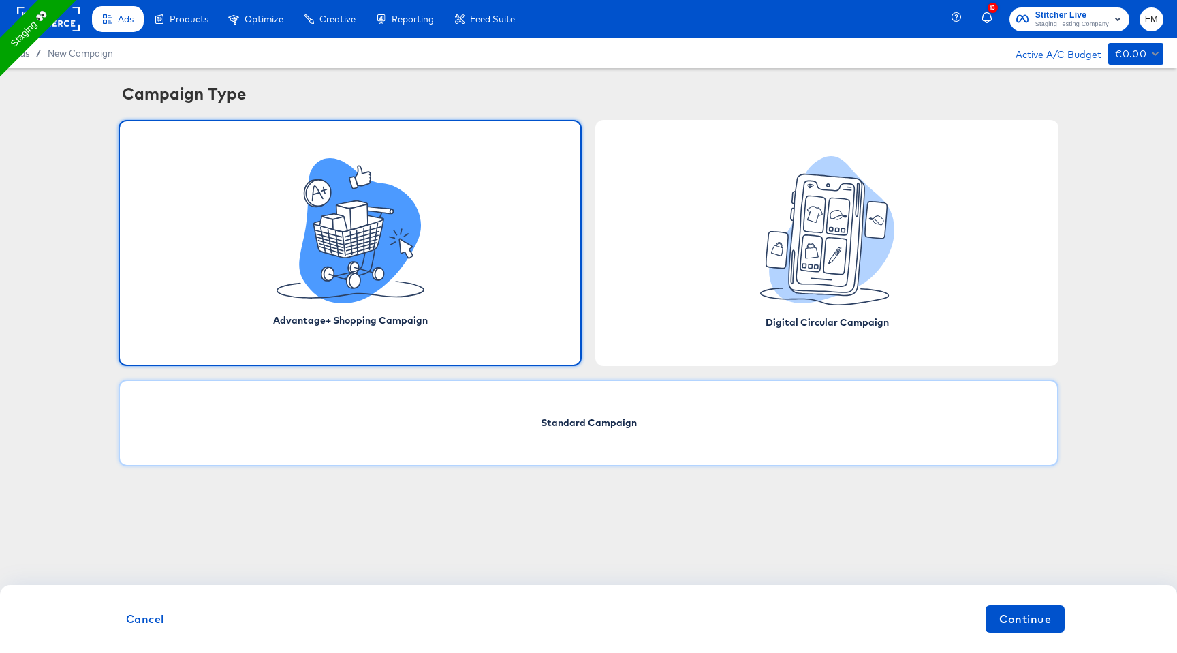
click at [739, 398] on div "Standard Campaign" at bounding box center [589, 422] width 940 height 87
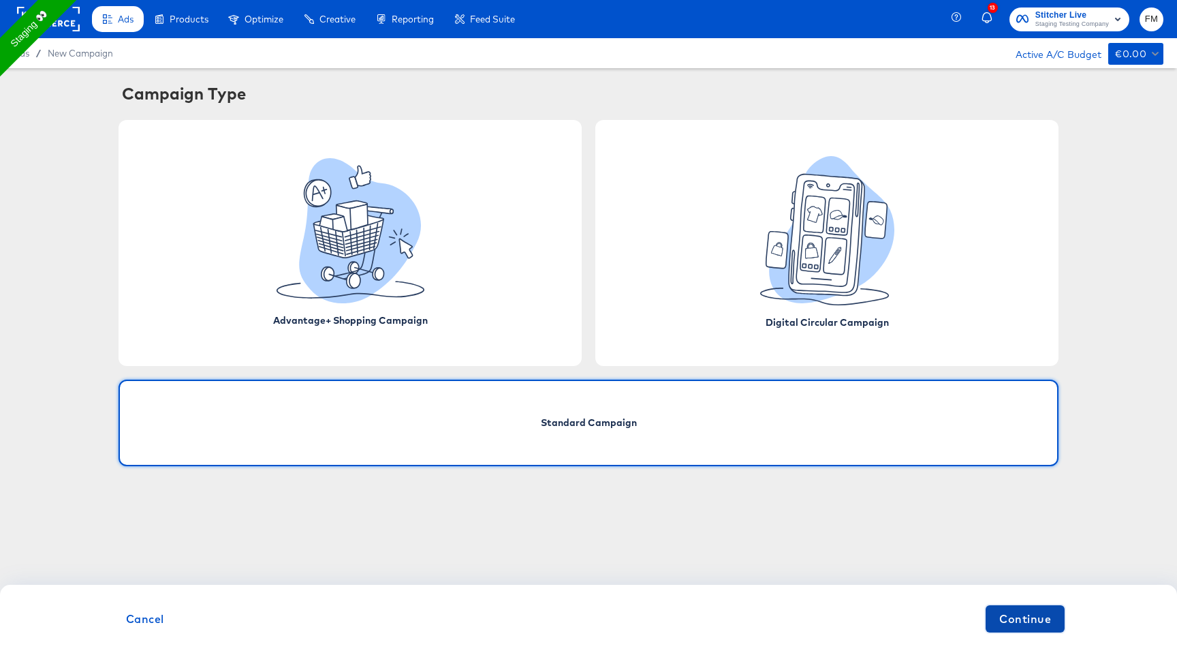
click at [1027, 625] on span "Continue" at bounding box center [1025, 618] width 52 height 19
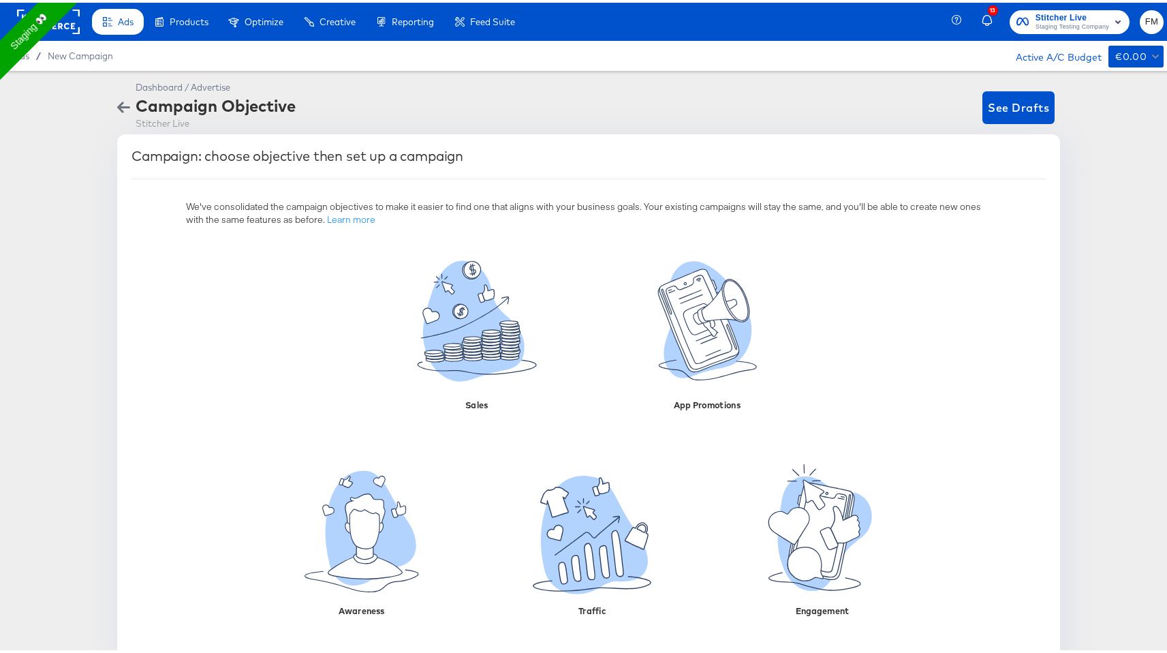
scroll to position [34, 0]
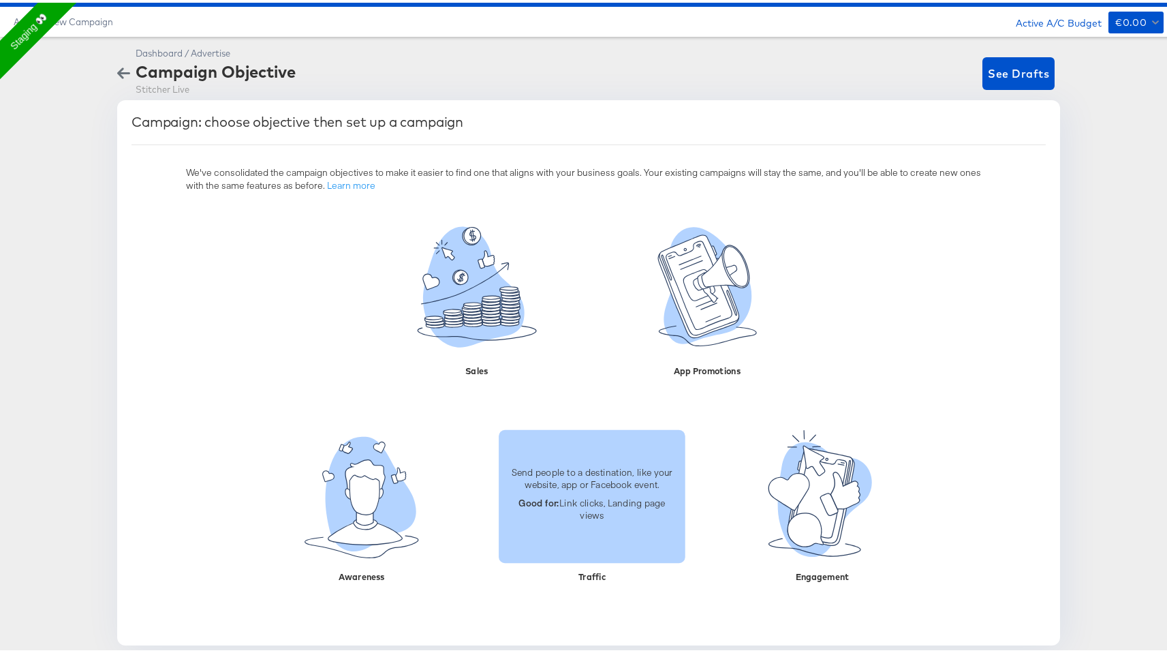
click at [589, 570] on div "Traffic" at bounding box center [591, 572] width 207 height 15
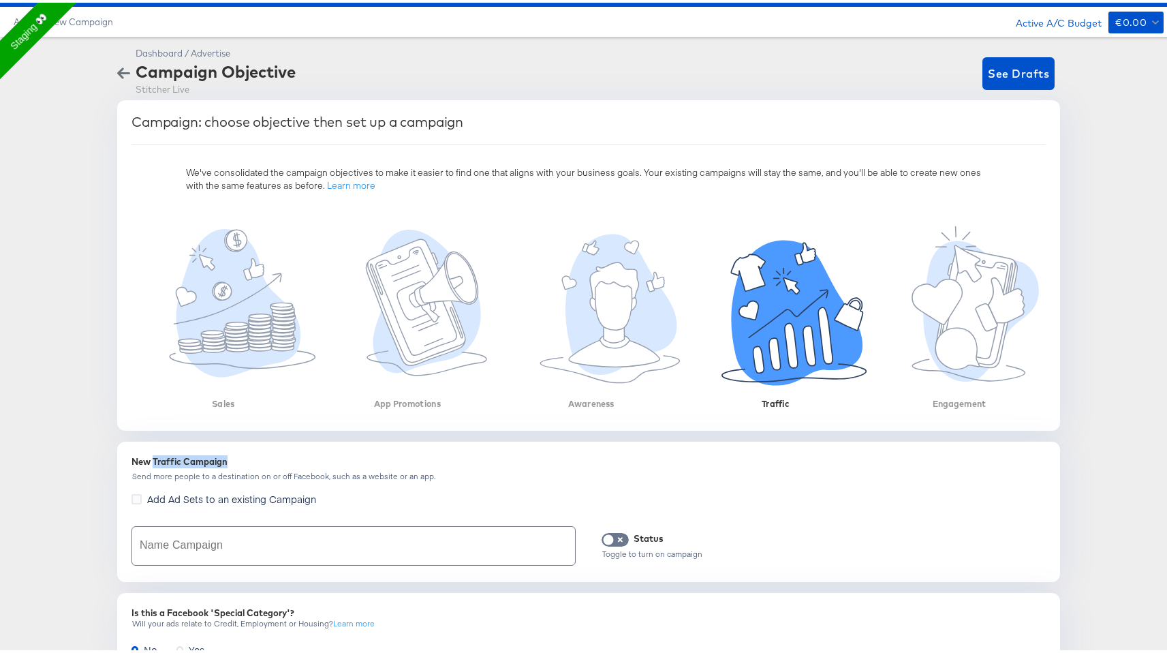
drag, startPoint x: 148, startPoint y: 458, endPoint x: 223, endPoint y: 454, distance: 75.0
click at [223, 454] on div "New Traffic Campaign" at bounding box center [588, 458] width 914 height 13
copy div "Traffic Campaign"
click at [193, 527] on input "text" at bounding box center [353, 543] width 443 height 38
click at [178, 460] on div "New Traffic Campaign" at bounding box center [588, 458] width 914 height 13
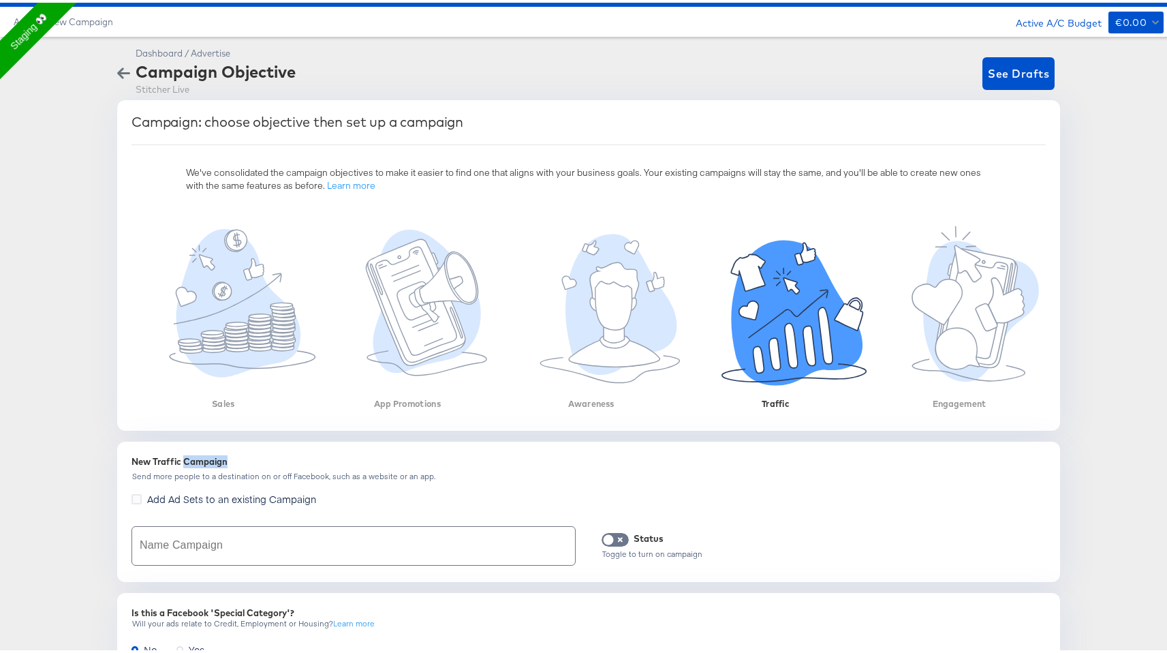
click at [178, 460] on div "New Traffic Campaign" at bounding box center [588, 458] width 914 height 13
copy div "New Traffic Campaign"
click at [187, 542] on input "text" at bounding box center [353, 543] width 443 height 38
paste input "New Traffic Campaign"
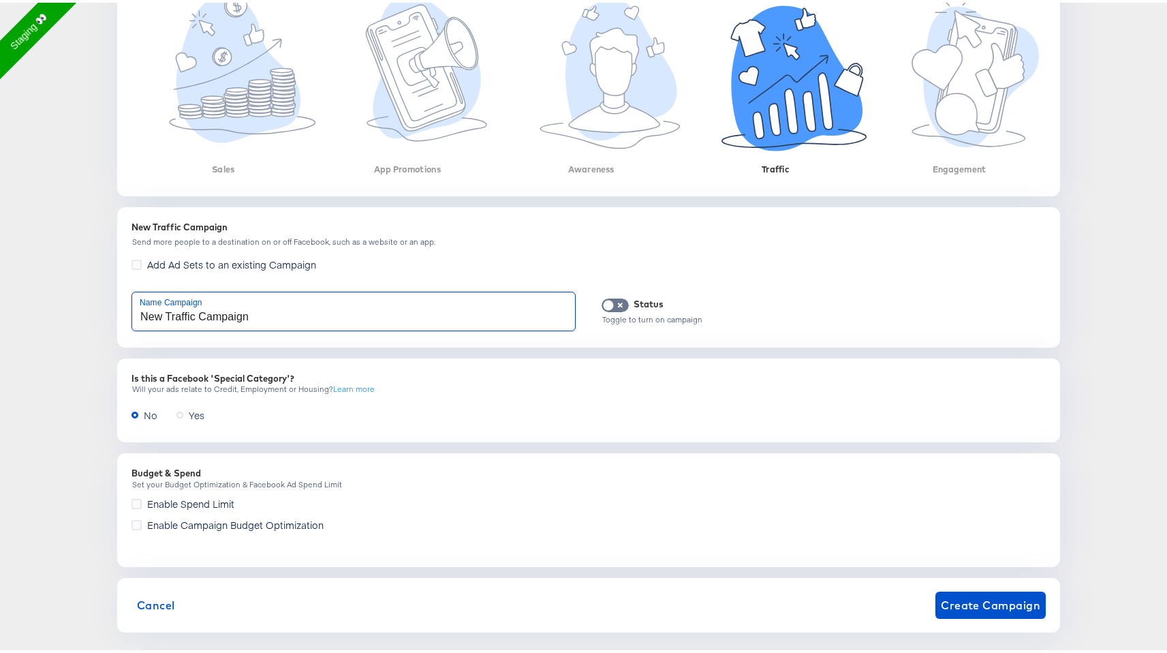
scroll to position [278, 0]
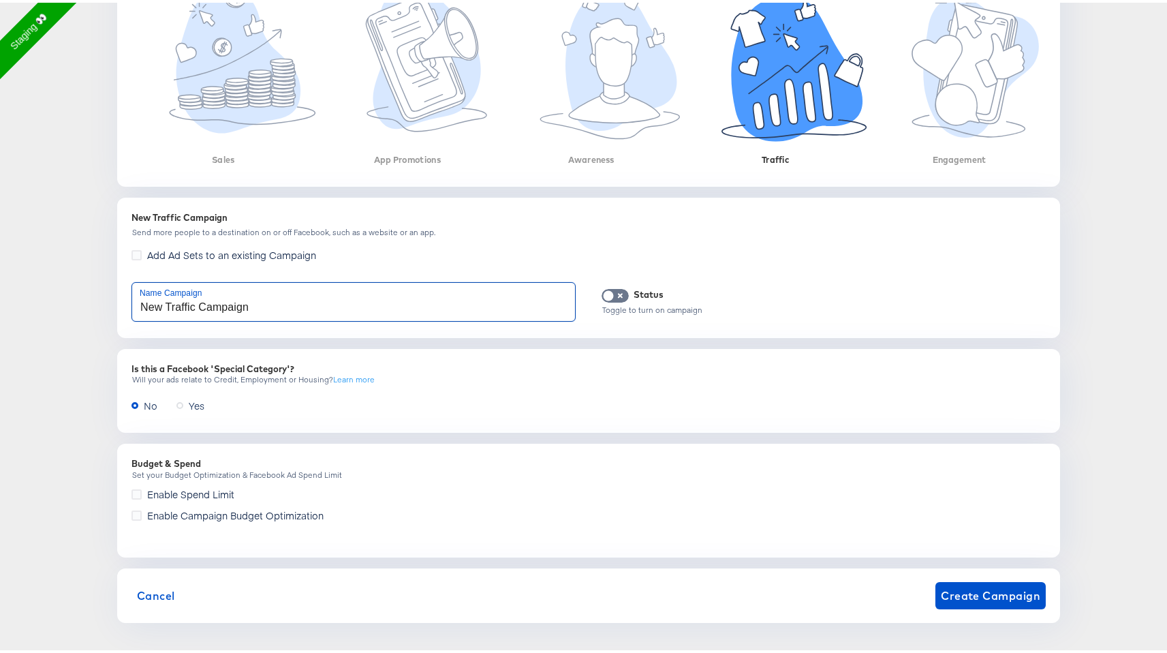
click at [228, 307] on input "New Traffic Campaign" at bounding box center [353, 299] width 443 height 38
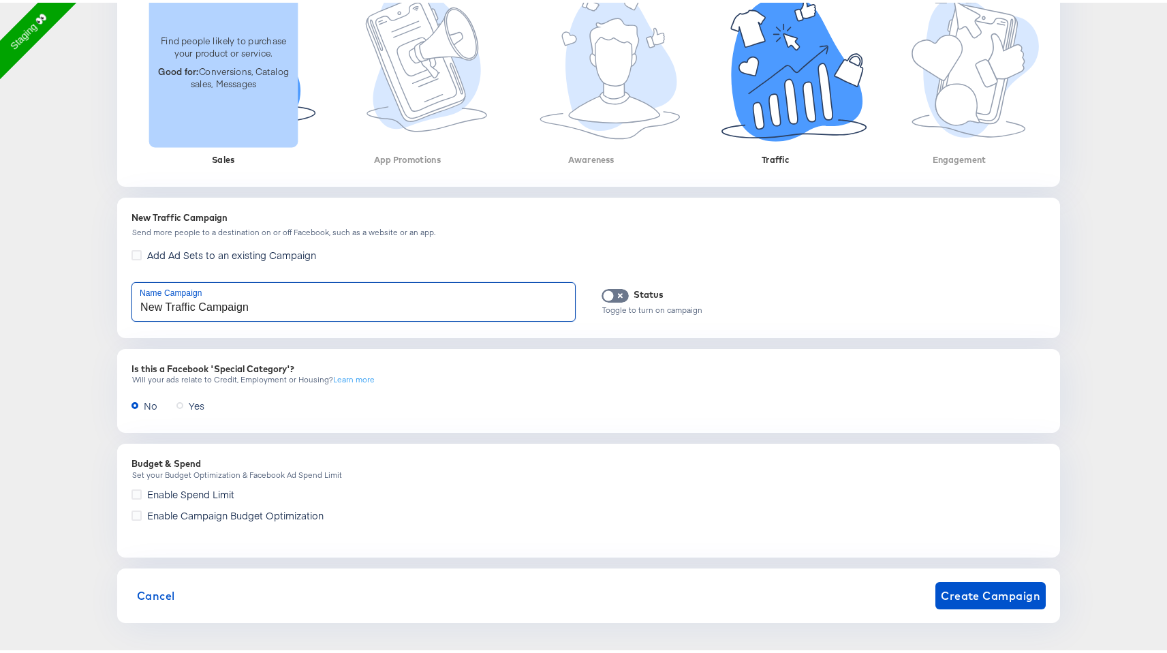
type input "New Traffic Campaign"
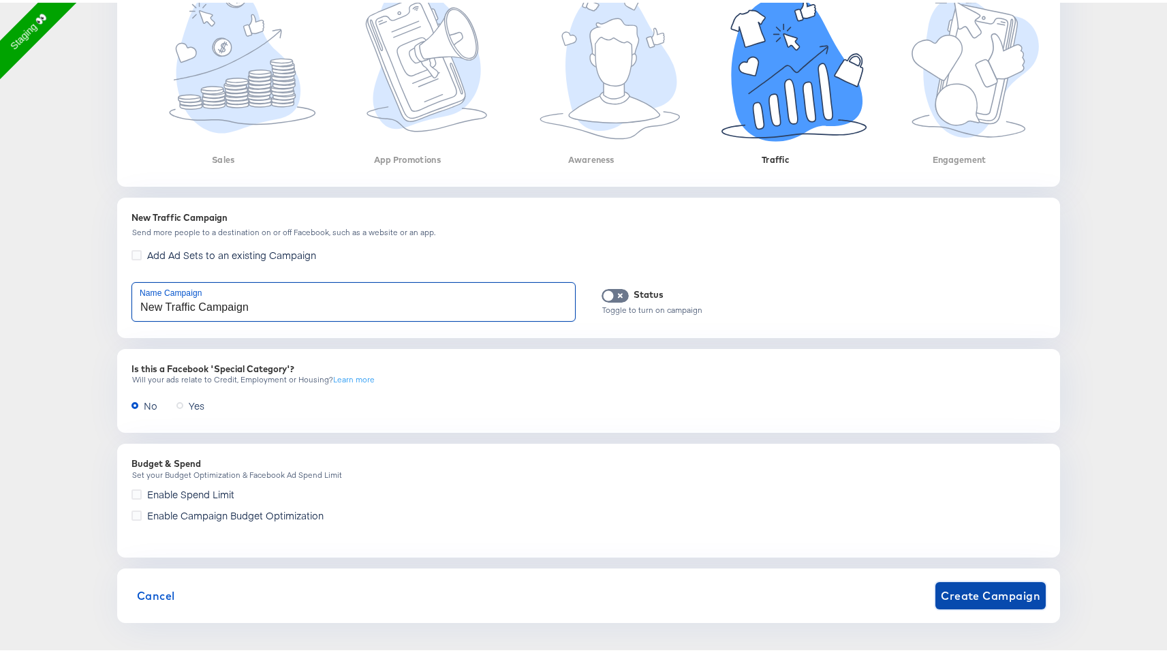
click at [963, 583] on span "Create Campaign" at bounding box center [990, 592] width 99 height 19
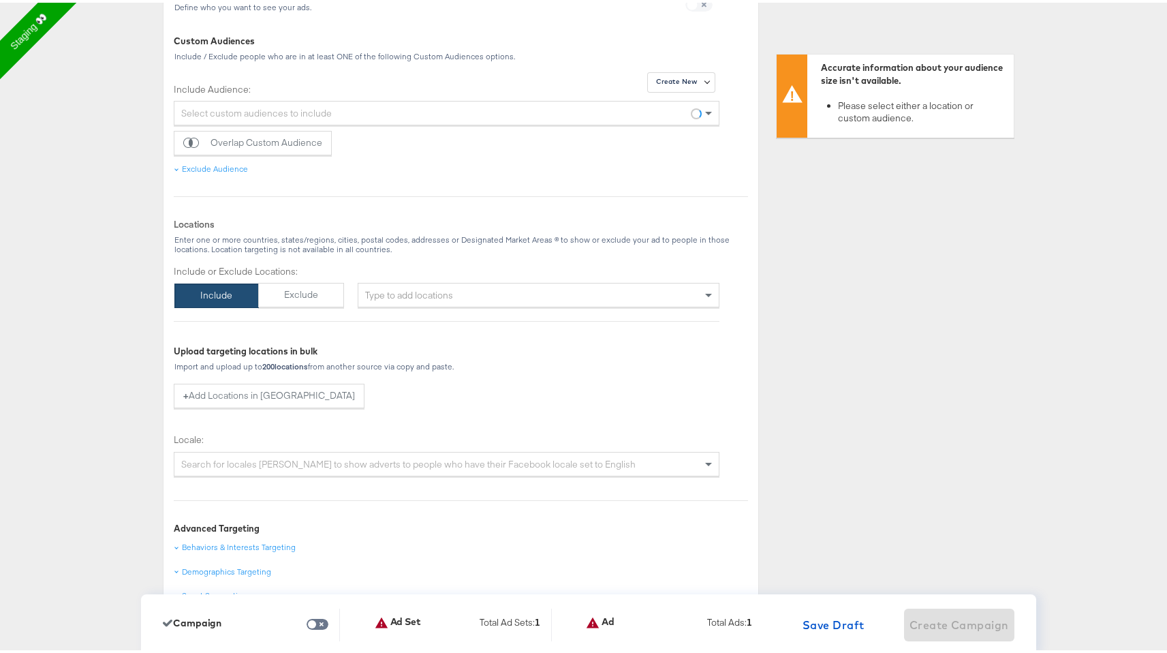
scroll to position [522, 0]
click at [537, 288] on div "Type to add locations" at bounding box center [539, 291] width 362 height 25
type input "new"
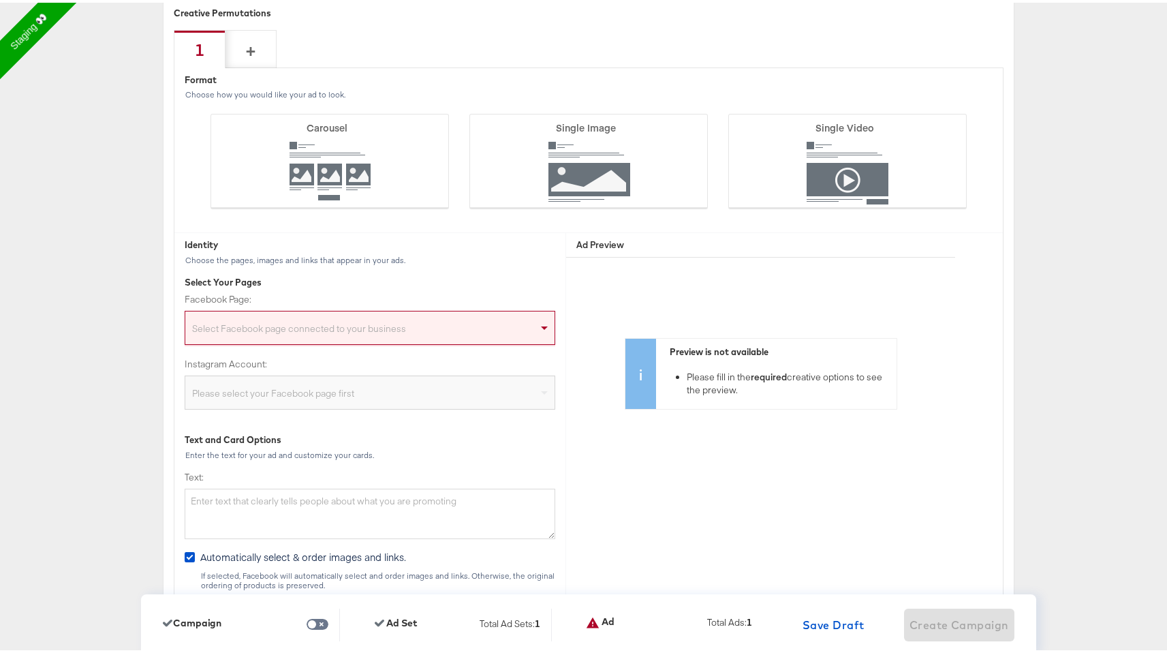
scroll to position [2987, 0]
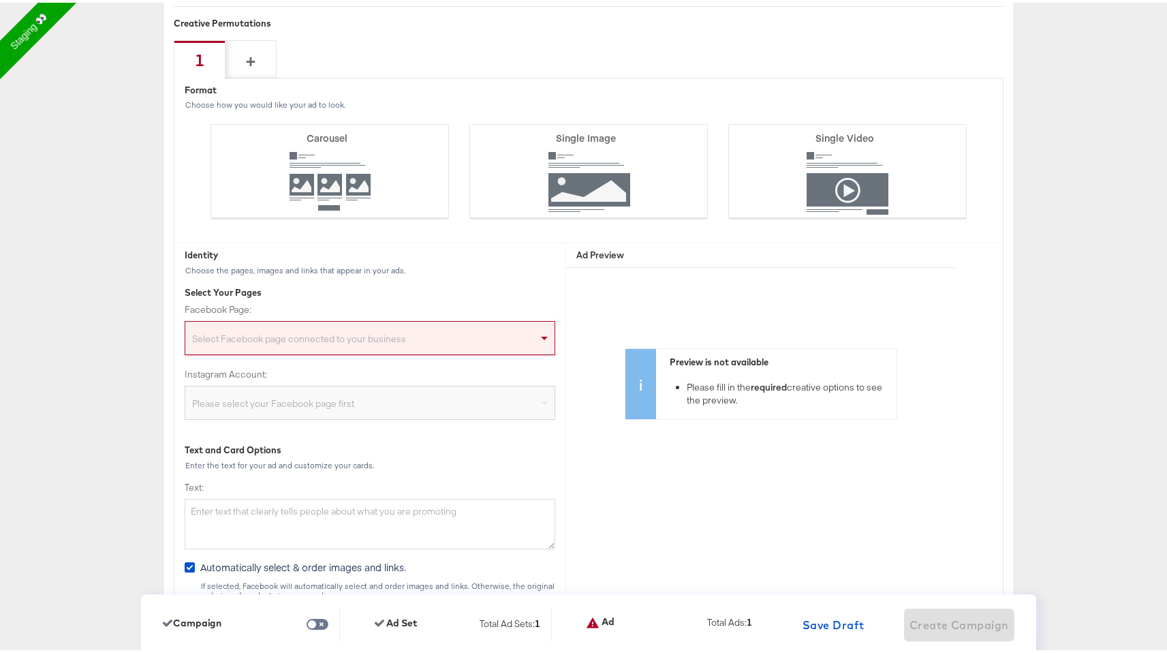
click at [422, 337] on div "Select Facebook page connected to your business" at bounding box center [369, 337] width 369 height 27
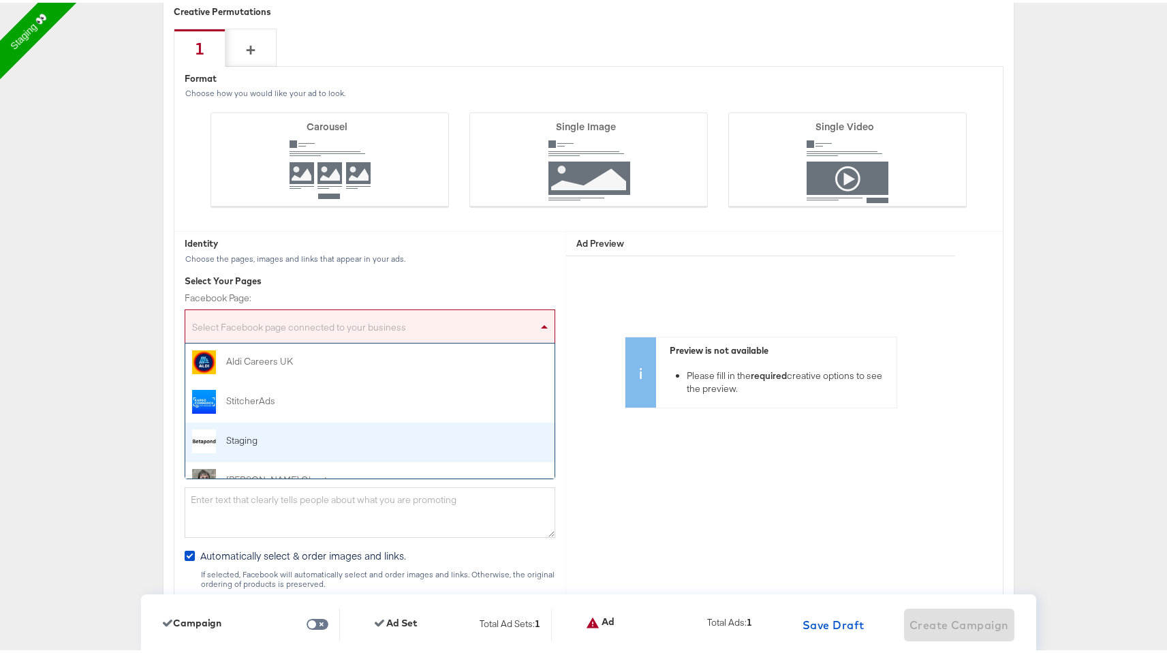
scroll to position [2999, 0]
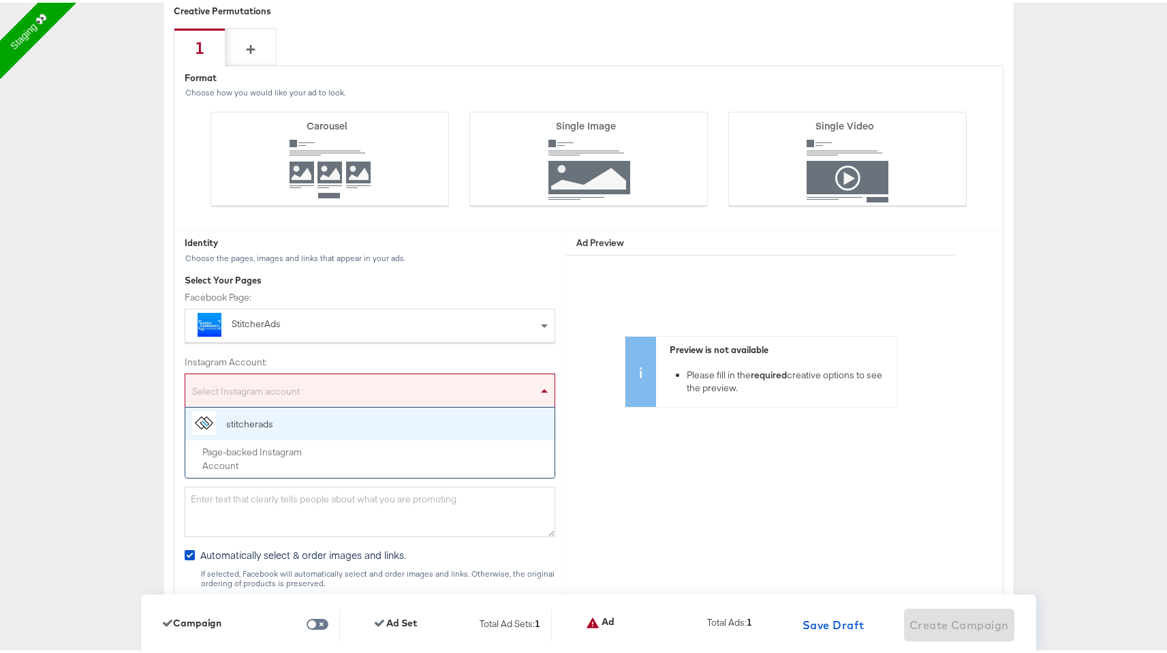
click at [510, 398] on div "Select Instagram account" at bounding box center [369, 390] width 369 height 27
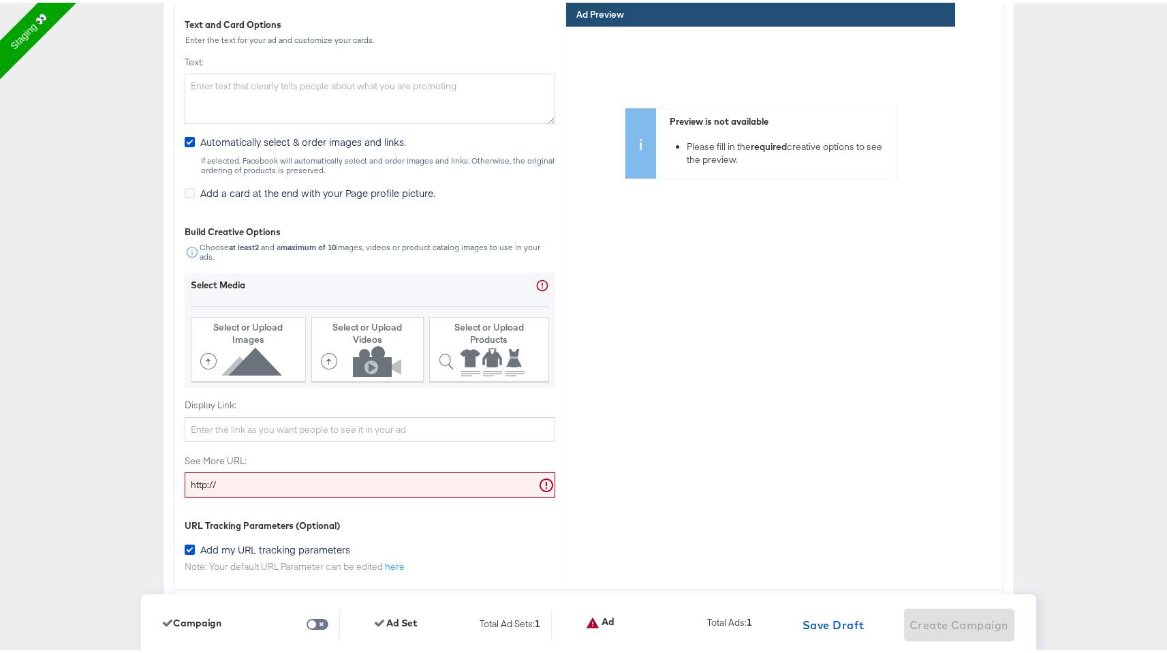
scroll to position [3437, 0]
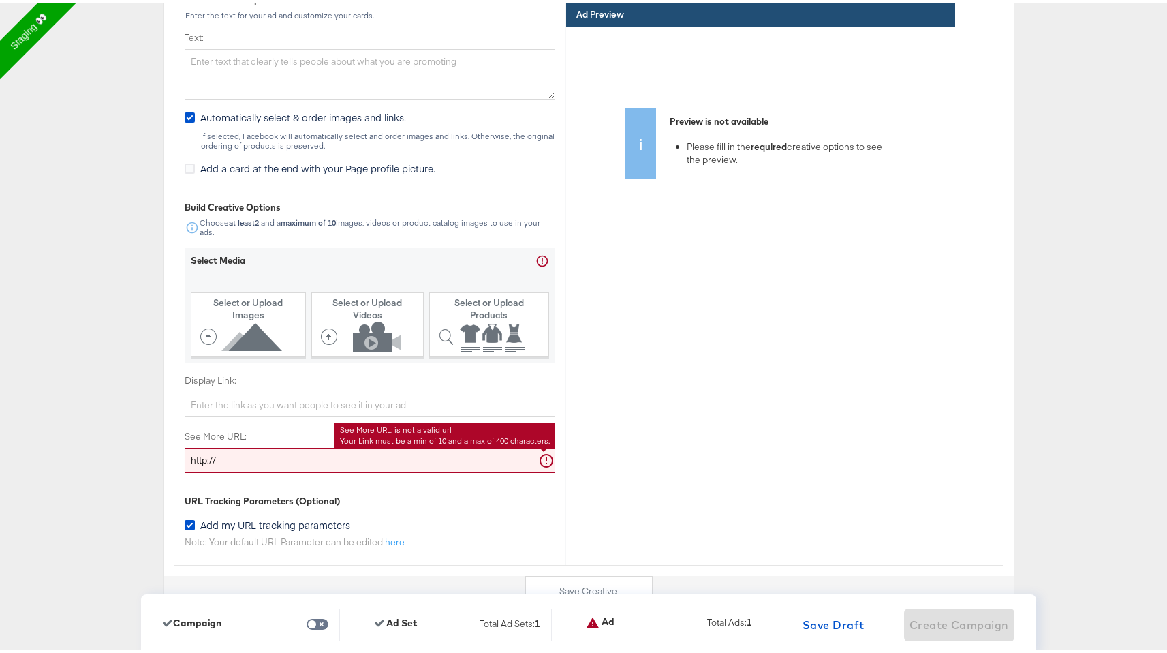
click at [272, 455] on input "http://" at bounding box center [370, 457] width 371 height 25
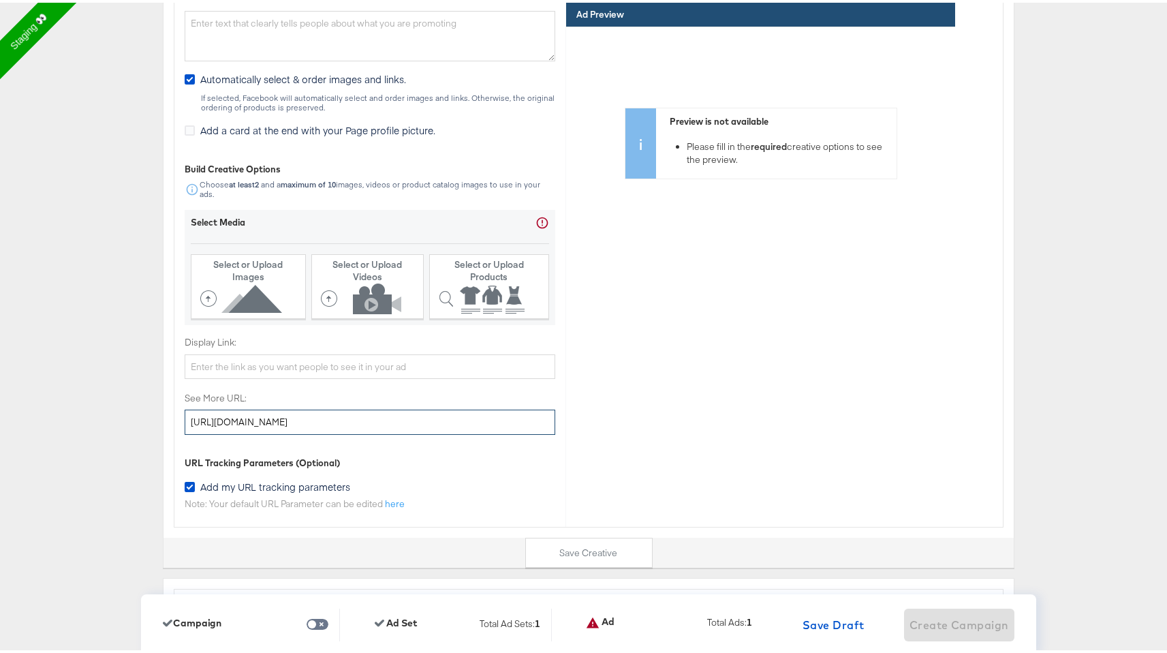
scroll to position [3478, 0]
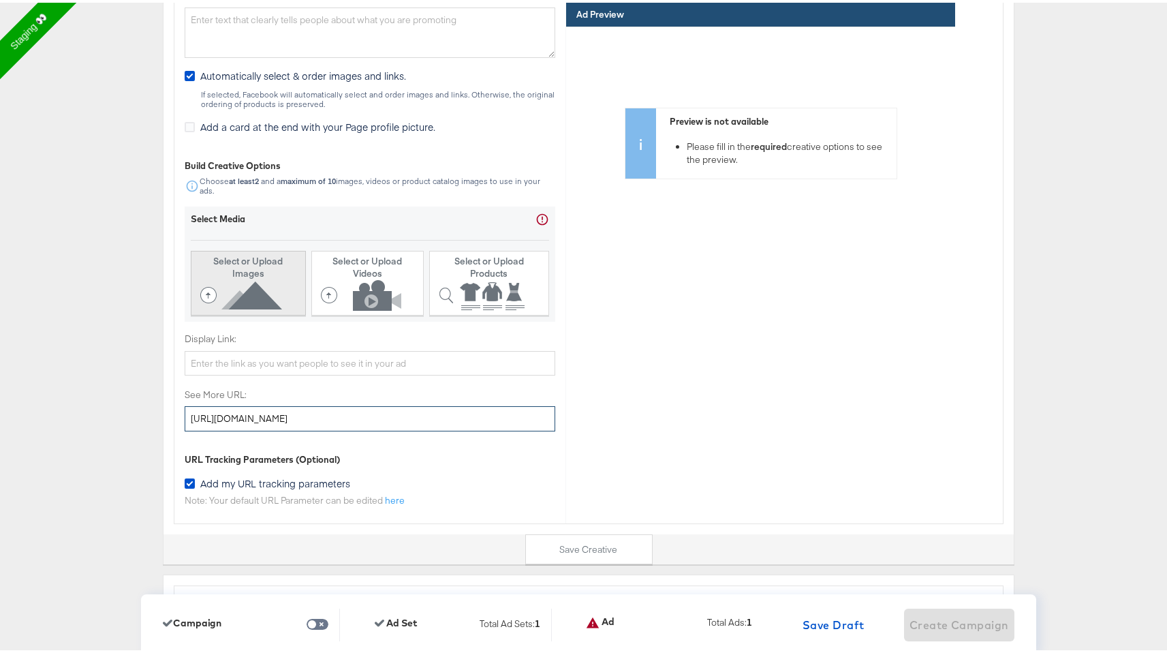
type input "http://www.kargo.com"
click at [262, 298] on icon at bounding box center [243, 292] width 87 height 31
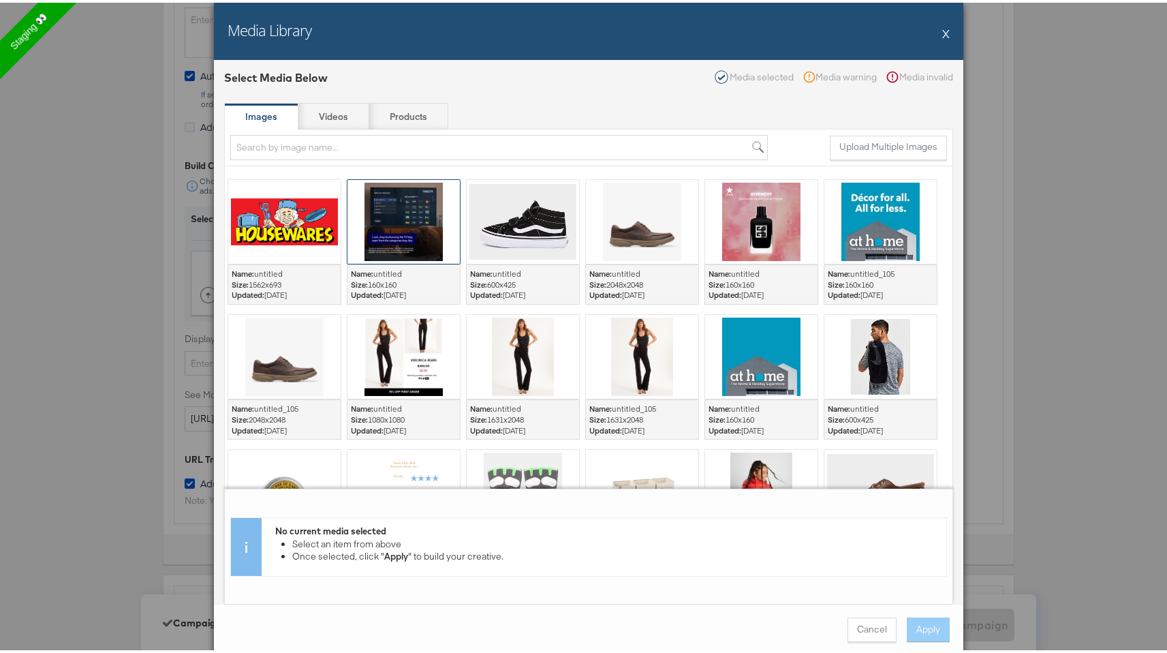
click at [398, 231] on div at bounding box center [403, 219] width 112 height 84
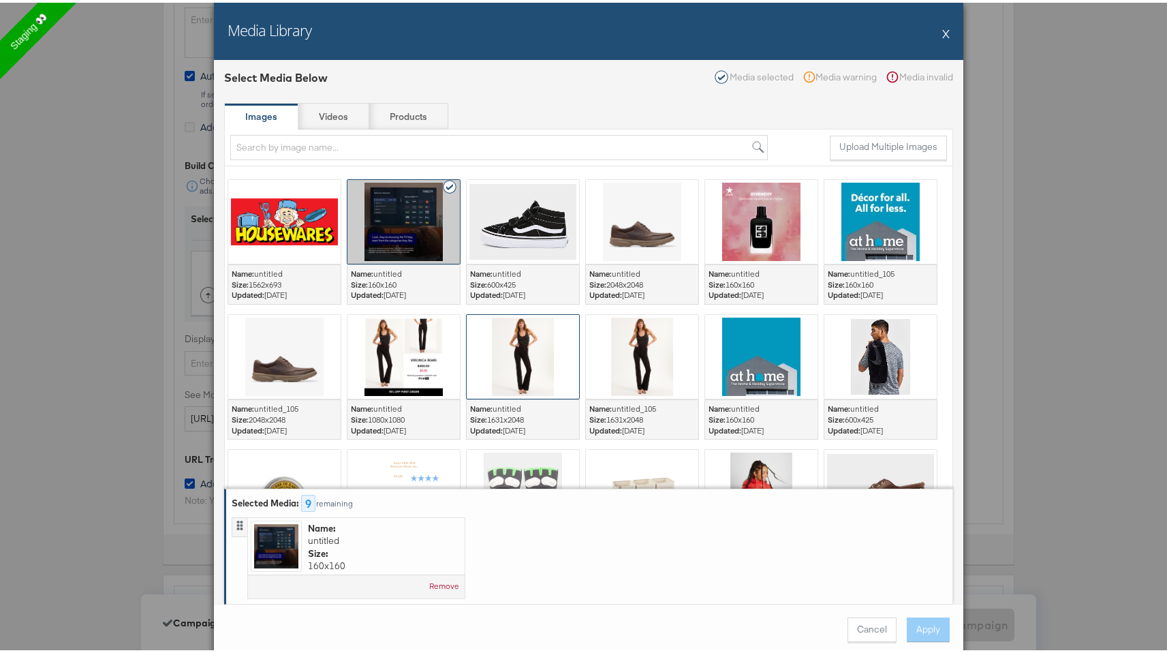
click at [543, 343] on div at bounding box center [523, 354] width 112 height 84
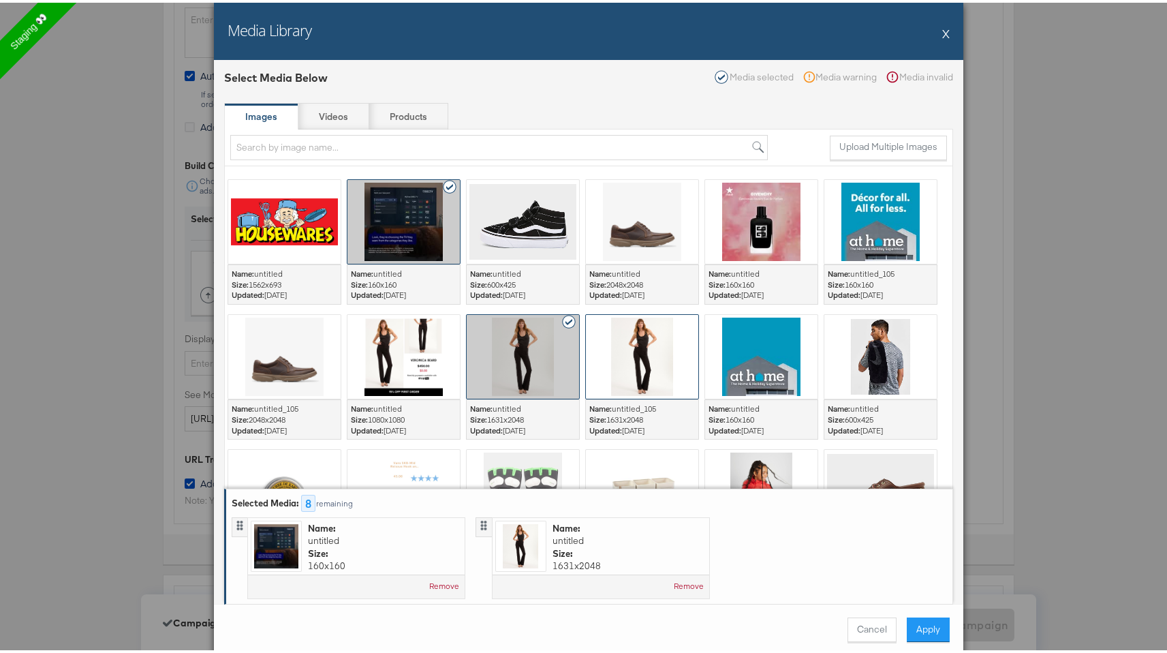
click at [629, 349] on div at bounding box center [642, 354] width 112 height 84
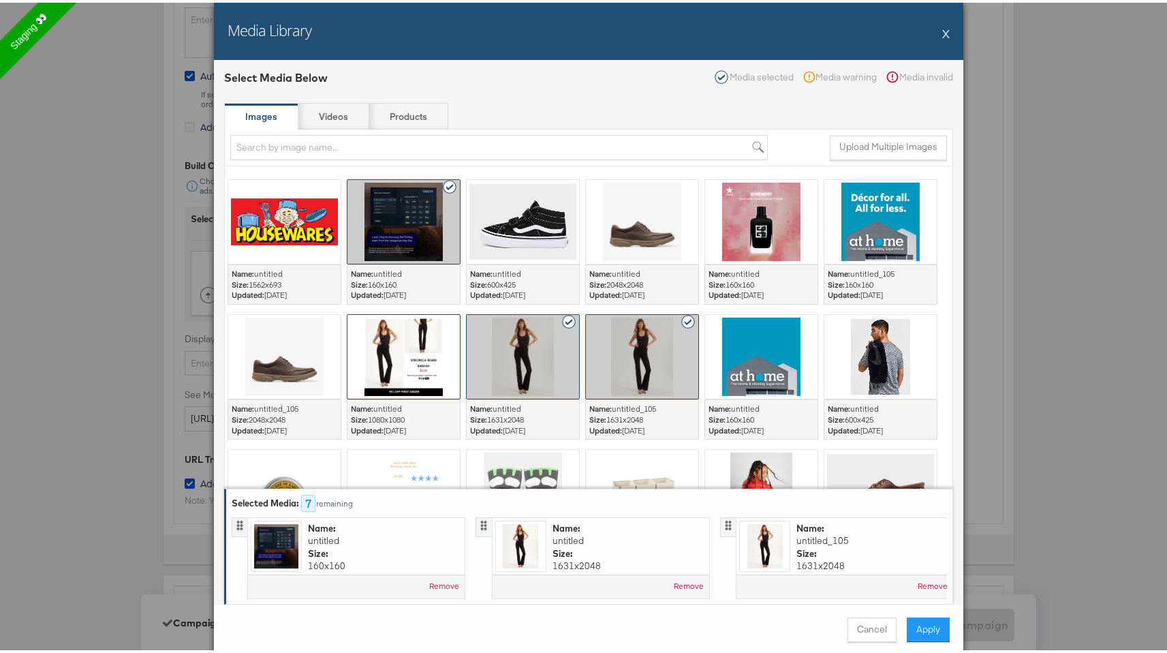
click at [408, 349] on div at bounding box center [403, 354] width 112 height 84
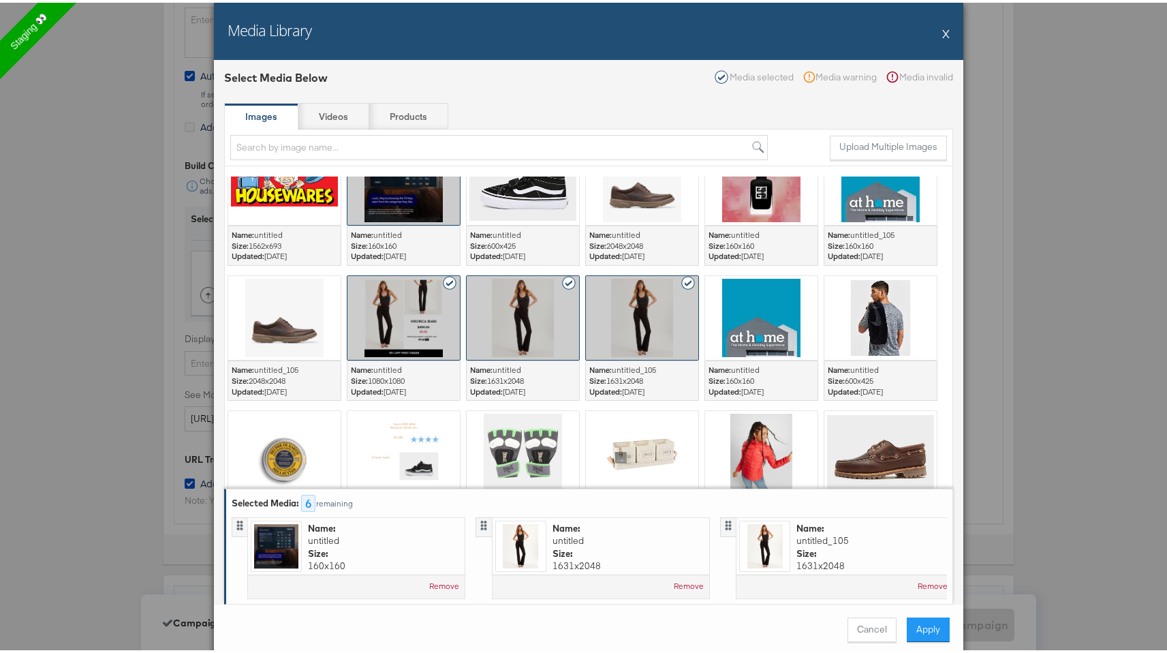
scroll to position [0, 0]
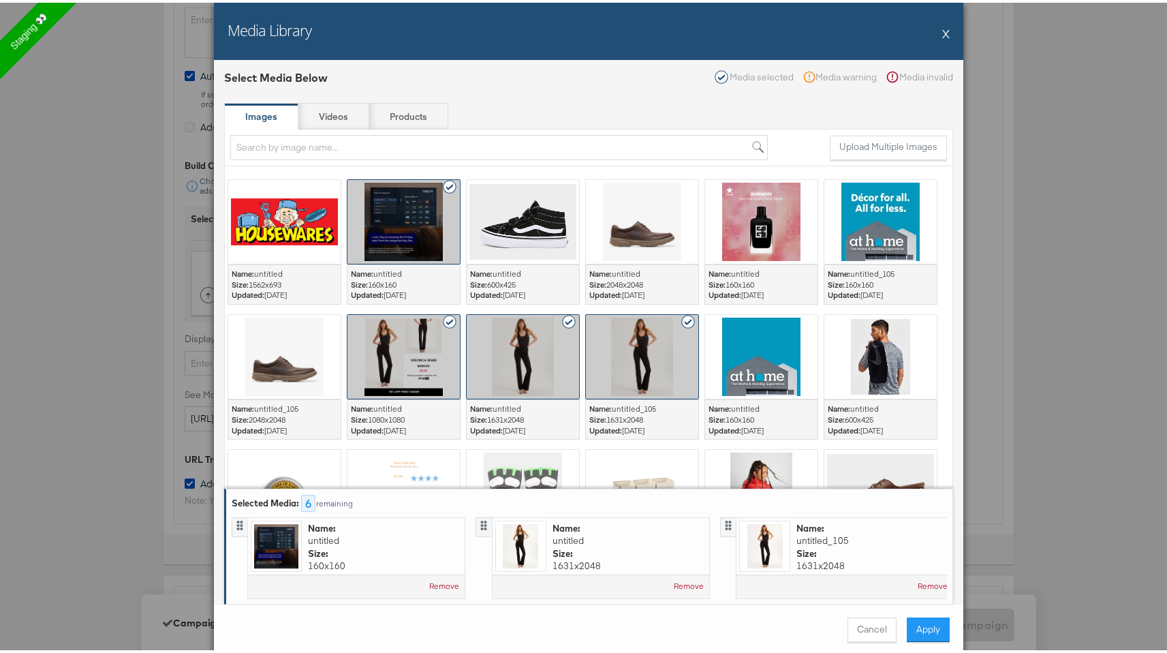
click at [444, 181] on icon at bounding box center [450, 184] width 15 height 14
click at [428, 231] on div at bounding box center [403, 219] width 112 height 84
click at [443, 181] on icon at bounding box center [450, 184] width 15 height 14
click at [398, 229] on div at bounding box center [403, 219] width 112 height 84
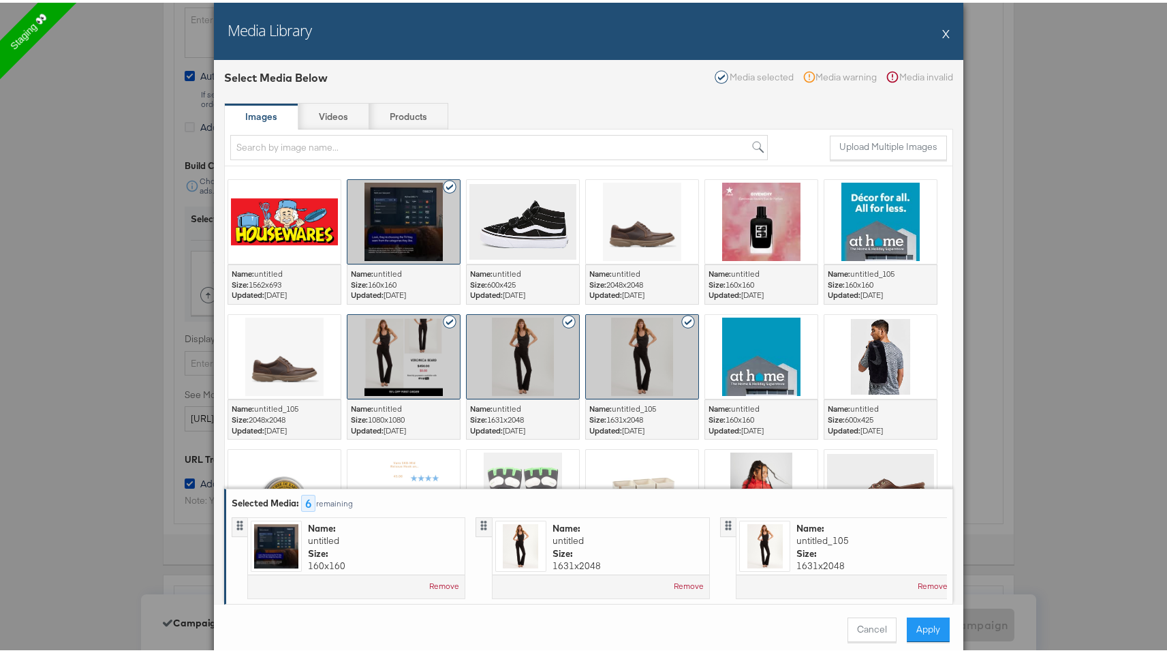
click at [403, 356] on div at bounding box center [403, 354] width 112 height 84
click at [536, 349] on div at bounding box center [523, 354] width 112 height 84
click at [858, 632] on button "Cancel" at bounding box center [871, 626] width 49 height 25
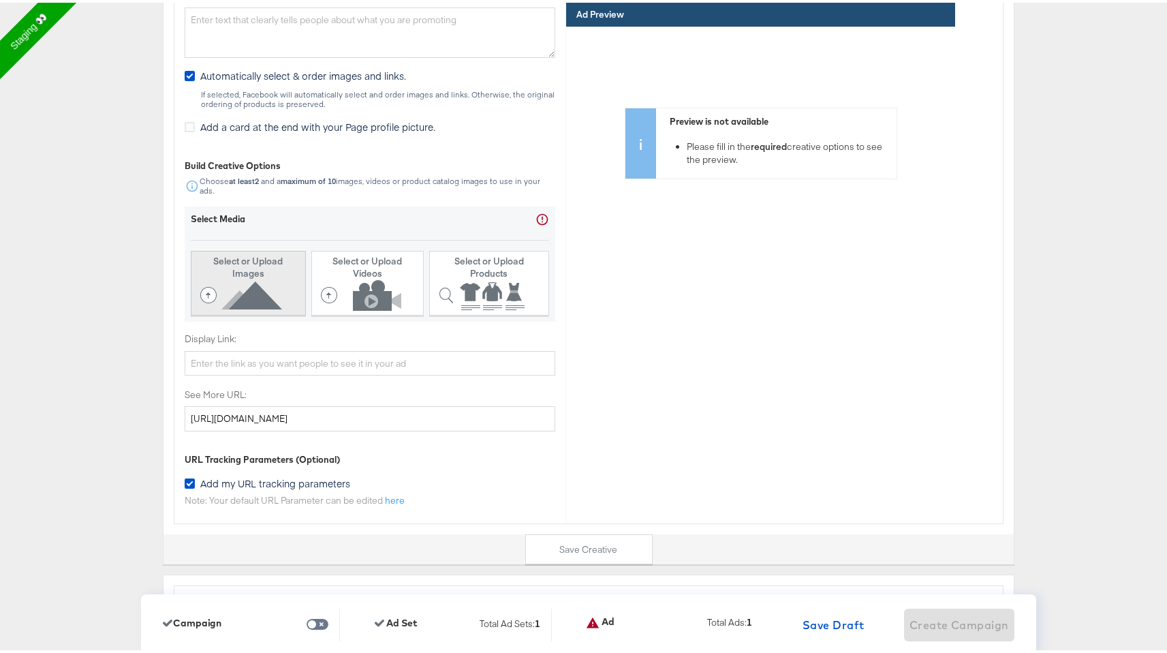
click at [279, 292] on icon at bounding box center [243, 292] width 87 height 31
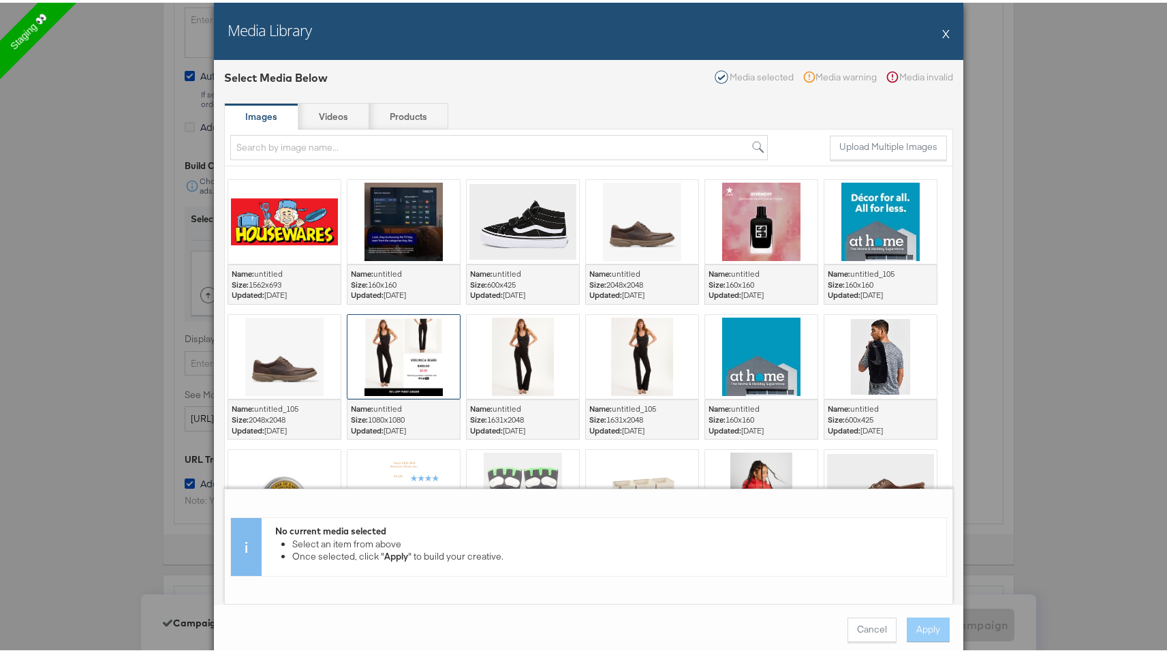
click at [394, 348] on div at bounding box center [403, 354] width 112 height 84
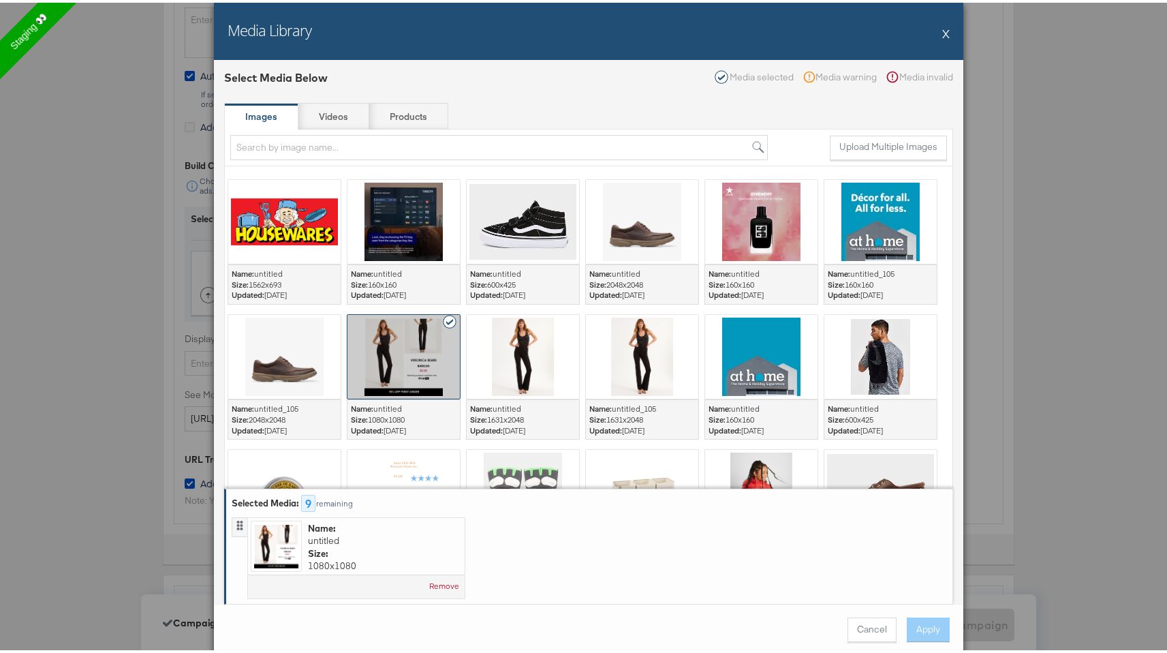
click at [394, 348] on div at bounding box center [403, 354] width 112 height 84
click at [445, 583] on button "Remove" at bounding box center [444, 583] width 30 height 11
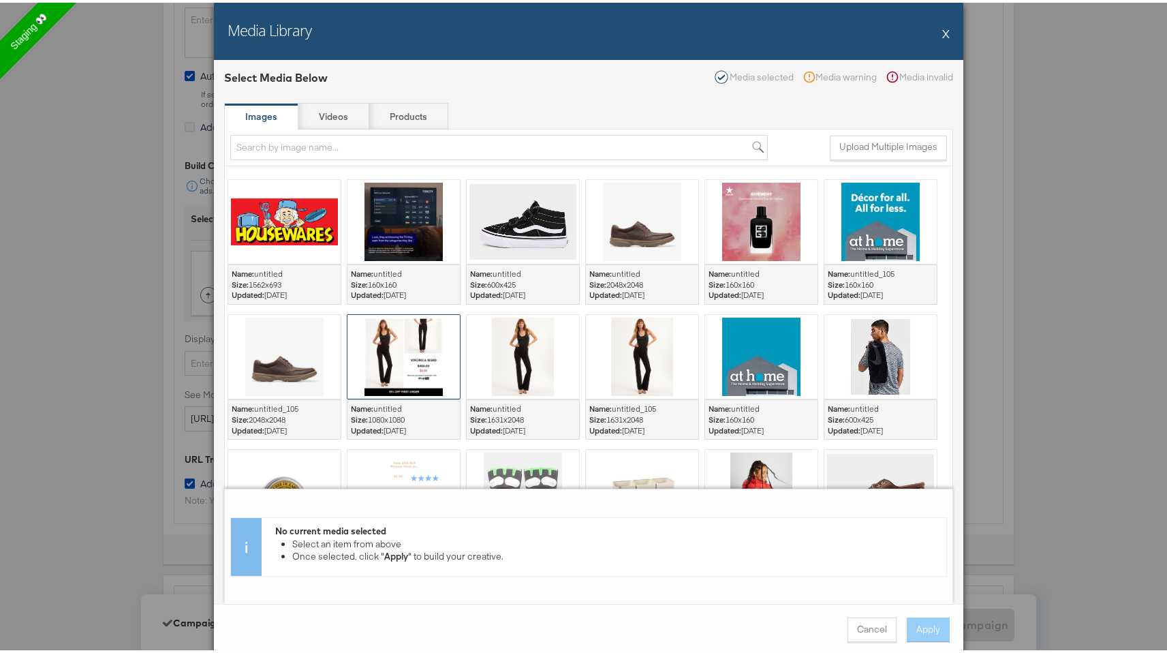
click at [424, 351] on div at bounding box center [403, 354] width 112 height 84
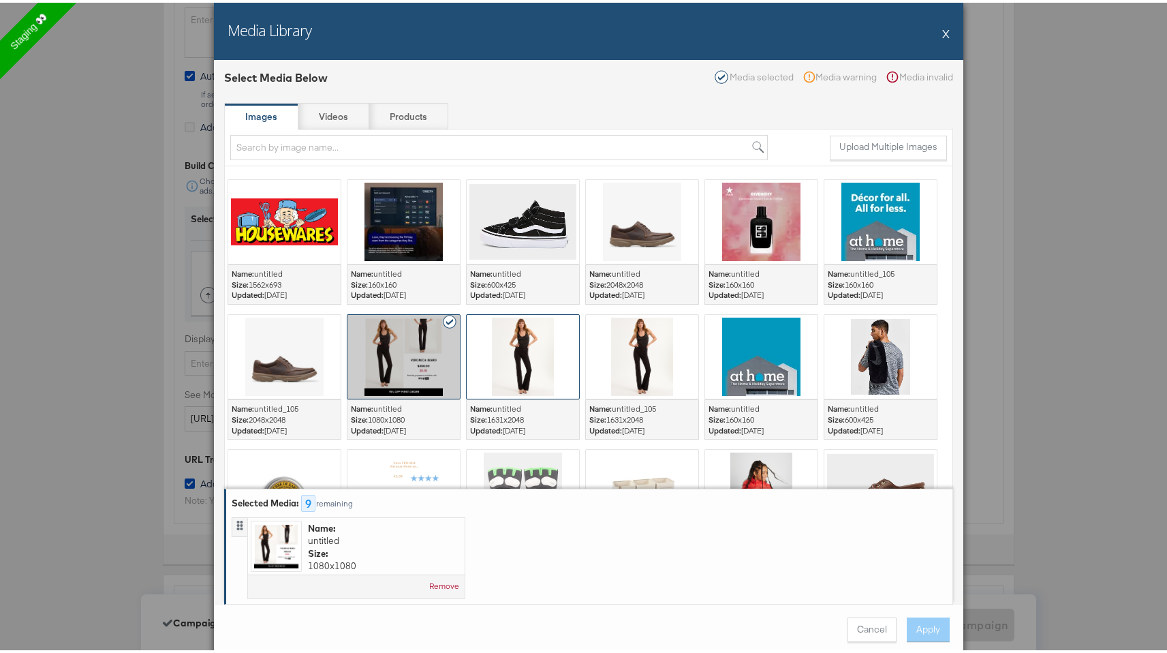
click at [502, 354] on div at bounding box center [523, 354] width 112 height 84
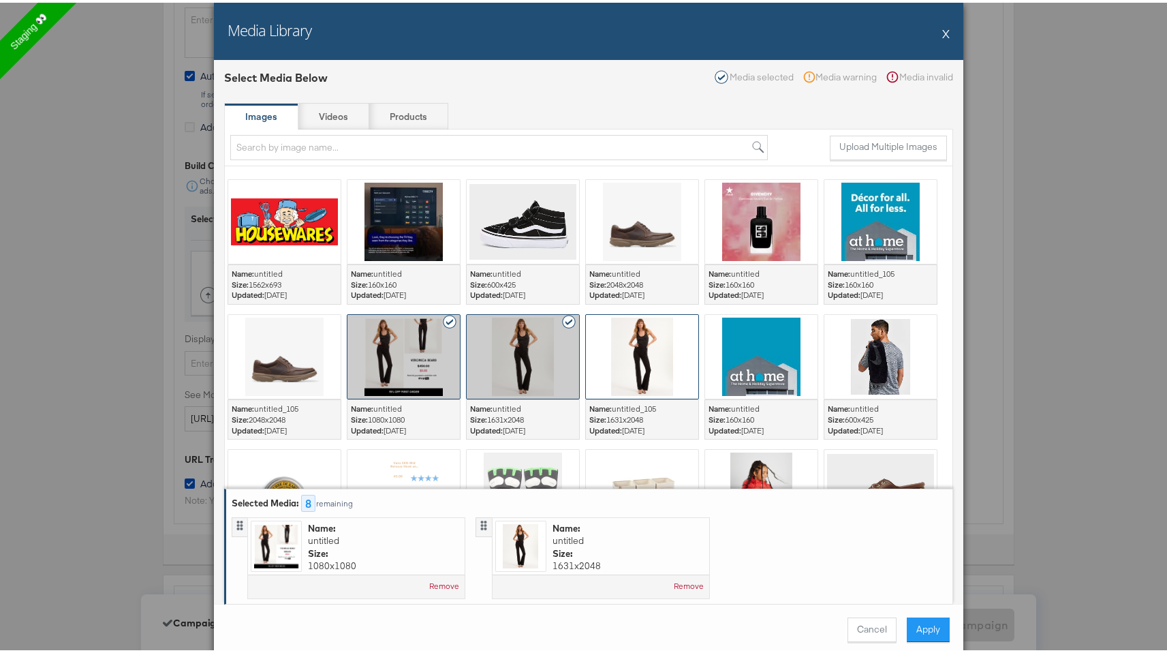
click at [595, 358] on div at bounding box center [642, 354] width 112 height 84
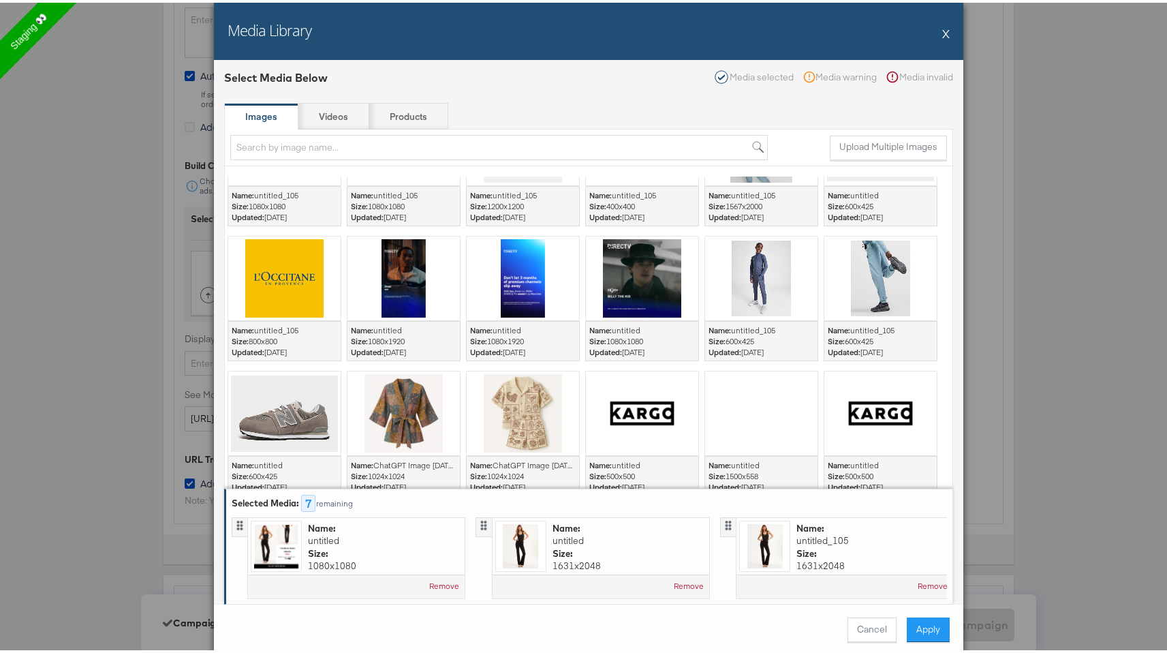
scroll to position [354, 0]
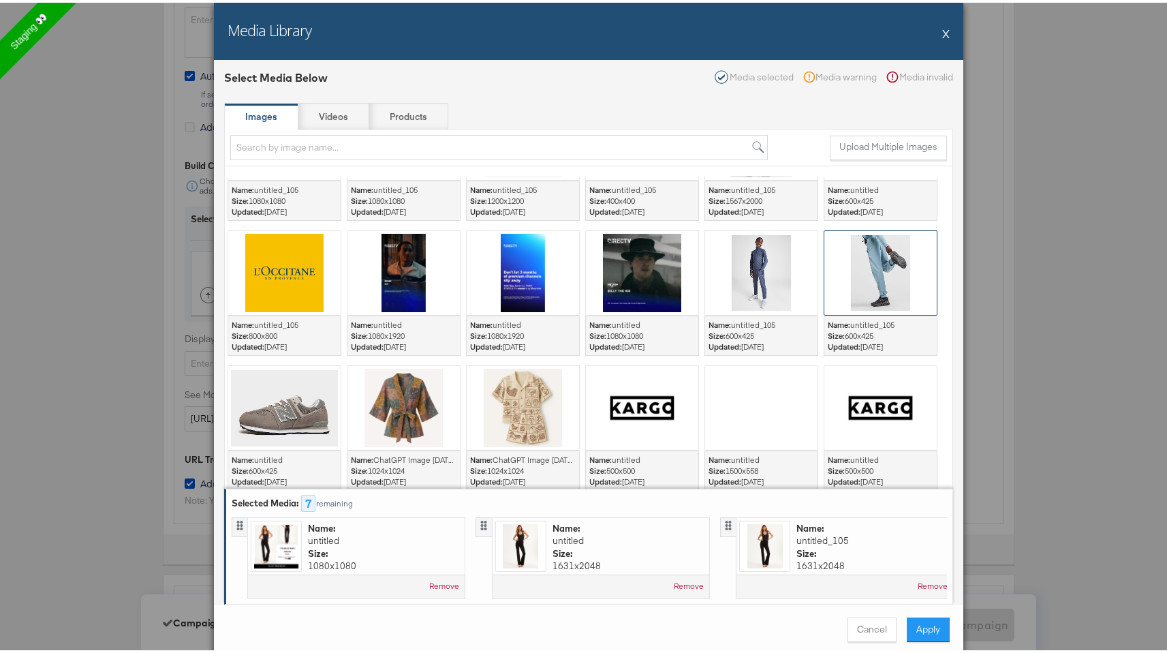
click at [767, 260] on div at bounding box center [761, 270] width 112 height 84
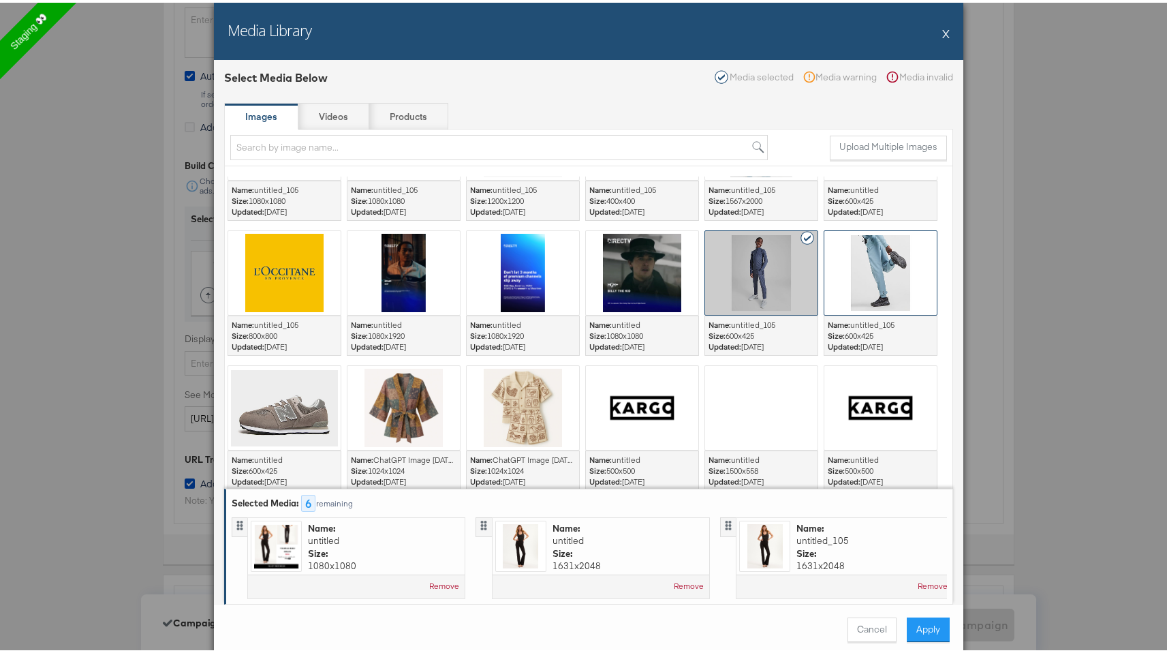
click at [844, 292] on div at bounding box center [880, 270] width 112 height 84
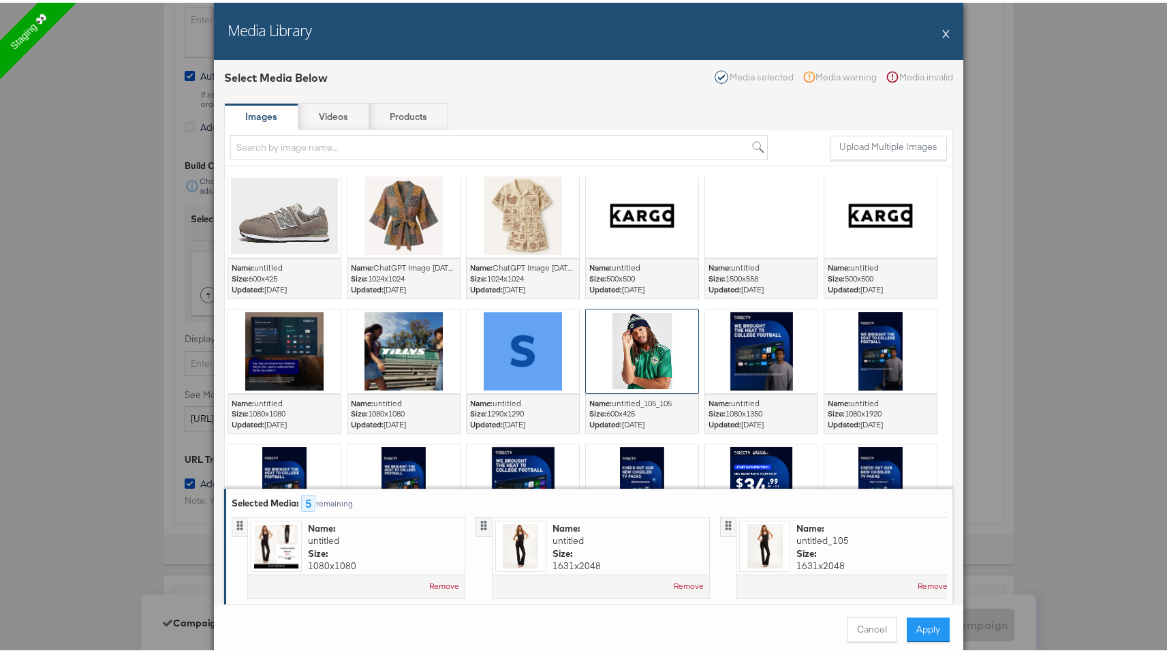
scroll to position [545, 0]
click at [389, 358] on div at bounding box center [403, 349] width 112 height 84
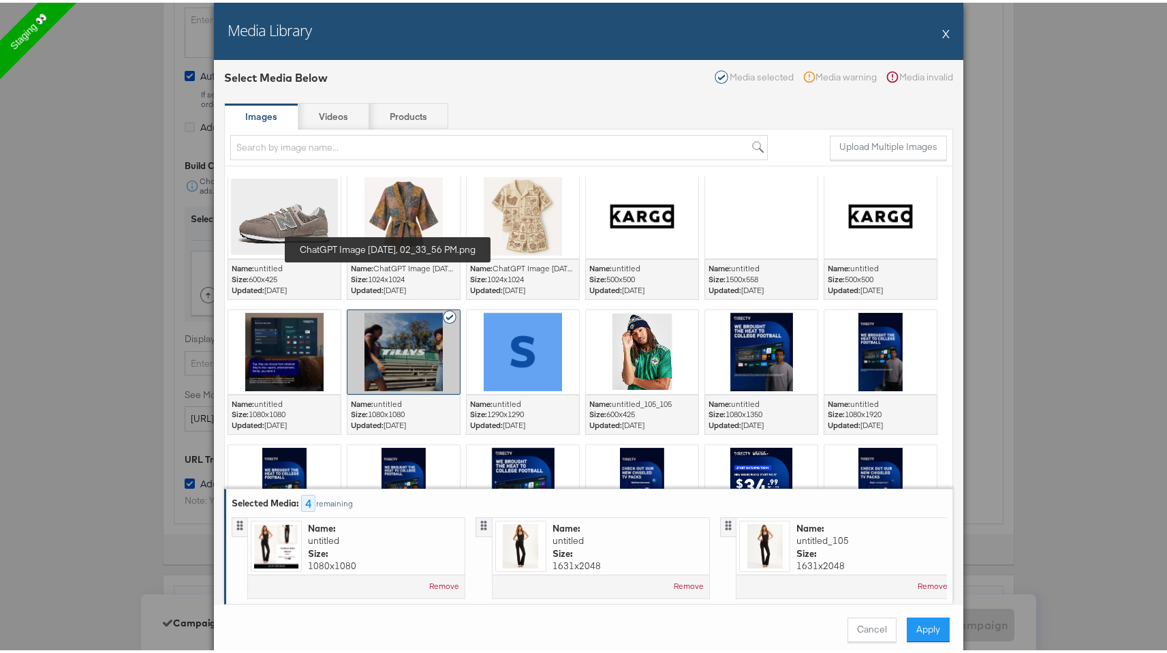
click at [400, 265] on span "ChatGPT Image Jul 16, 2025, 02_33_56 PM.png" at bounding box center [445, 265] width 145 height 10
click at [407, 213] on div at bounding box center [403, 214] width 112 height 84
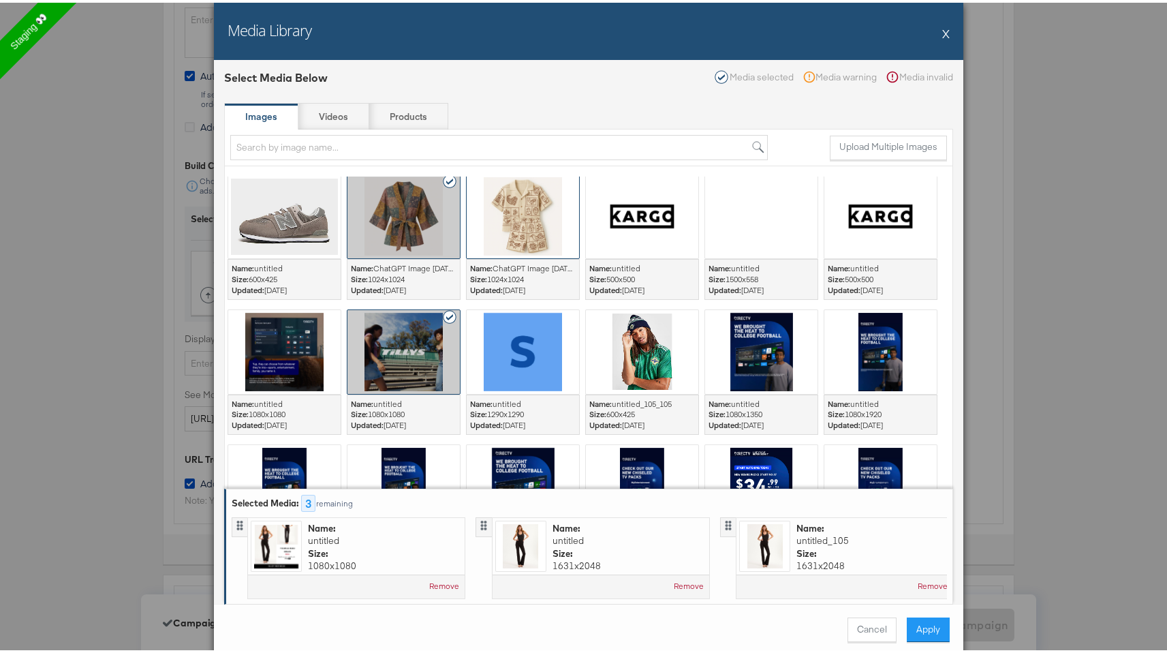
click at [494, 219] on div at bounding box center [523, 214] width 112 height 84
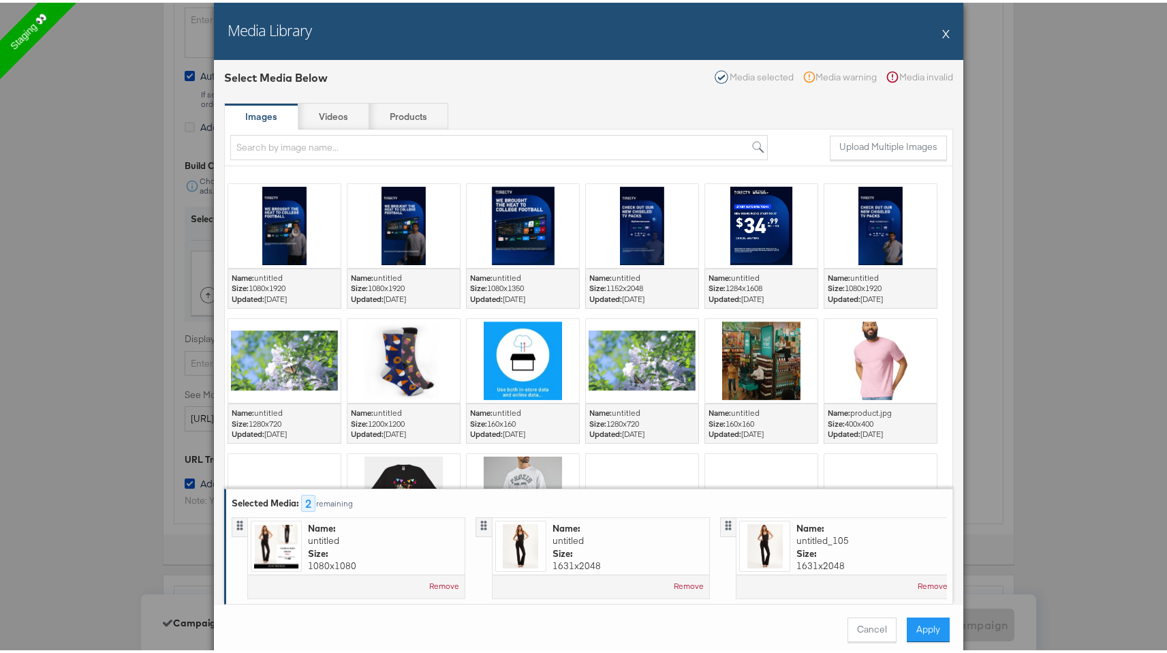
scroll to position [969, 0]
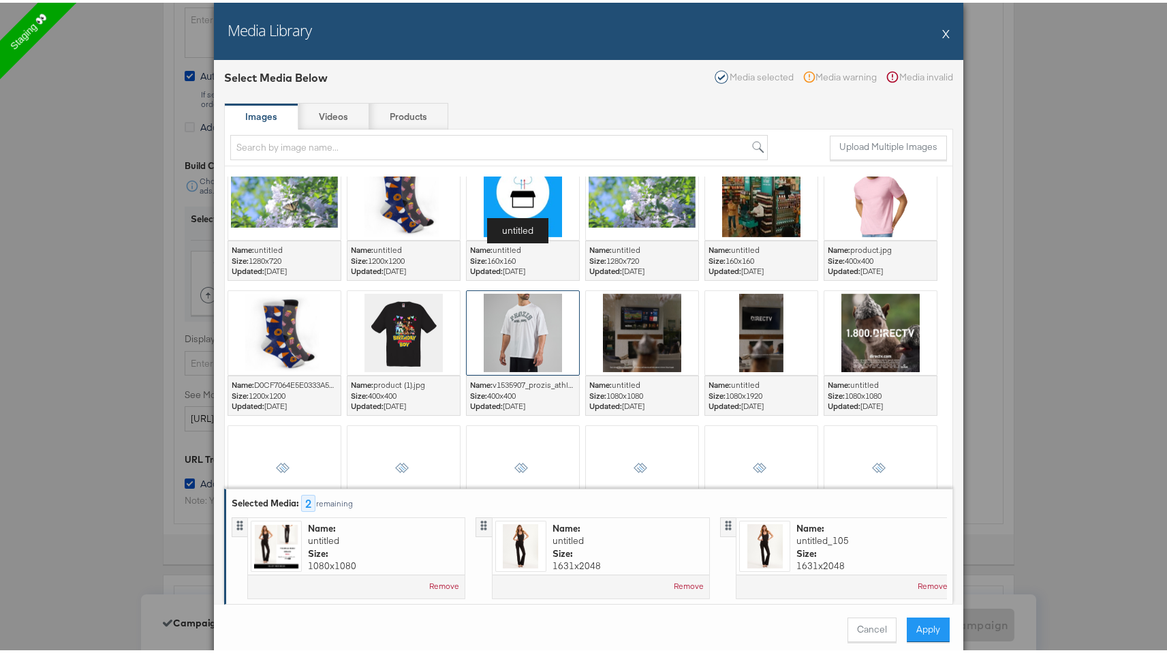
click at [423, 324] on div at bounding box center [403, 330] width 112 height 84
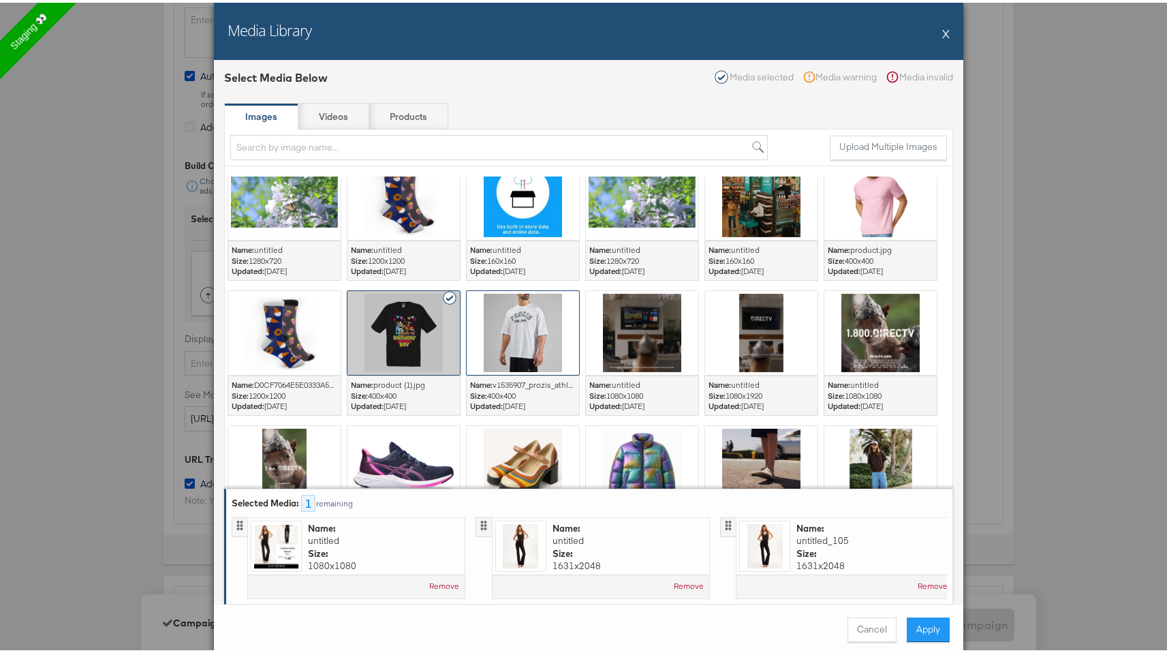
click at [523, 321] on div at bounding box center [523, 330] width 112 height 84
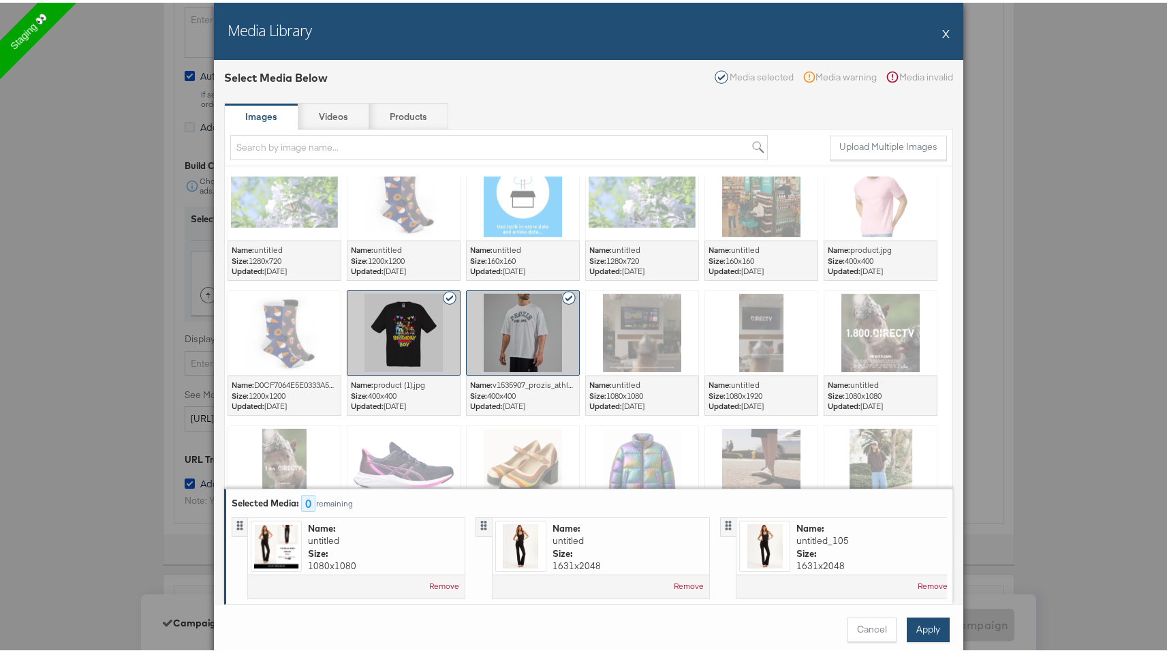
click at [932, 630] on button "Apply" at bounding box center [928, 626] width 43 height 25
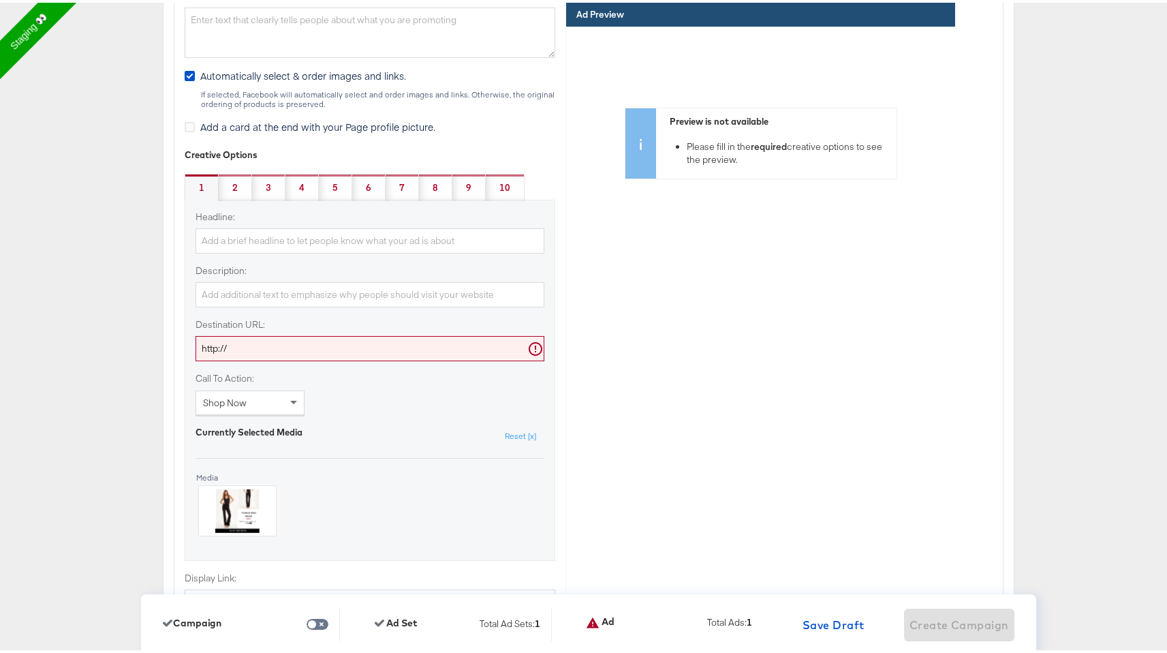
click at [386, 349] on input "http://" at bounding box center [369, 345] width 349 height 25
type input "http://www.kargo.com"
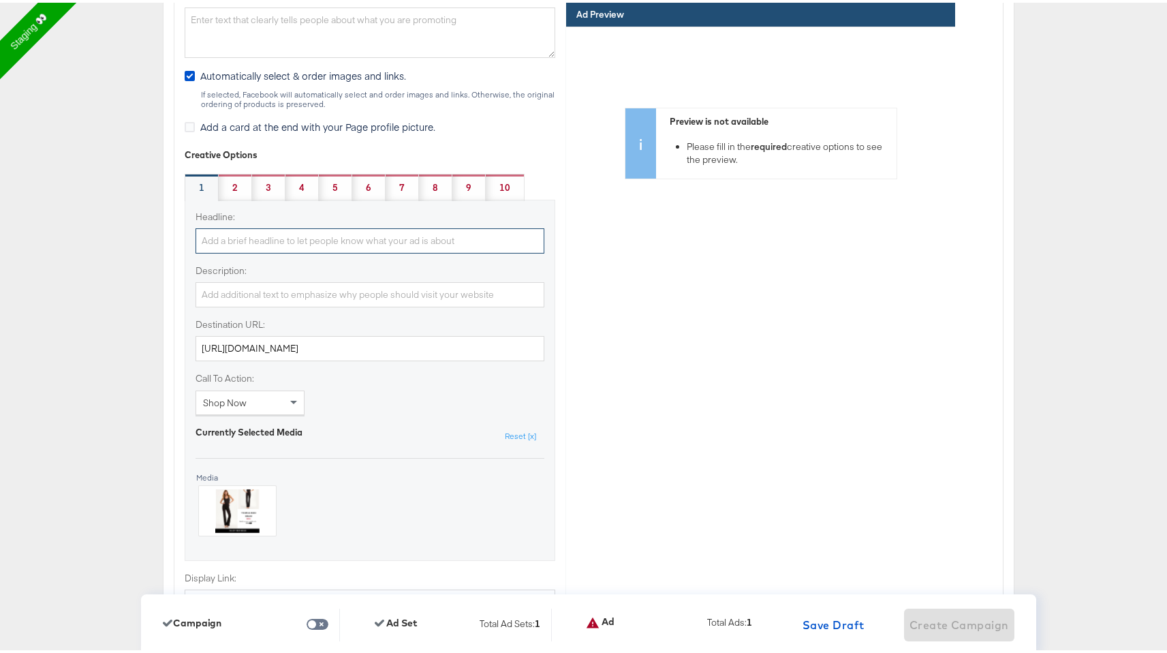
click at [347, 238] on input "Headline:" at bounding box center [369, 237] width 349 height 25
type input "Summer Sale"
click at [345, 300] on input "Description:" at bounding box center [369, 291] width 349 height 25
type input "S"
type input "Back to School Sale"
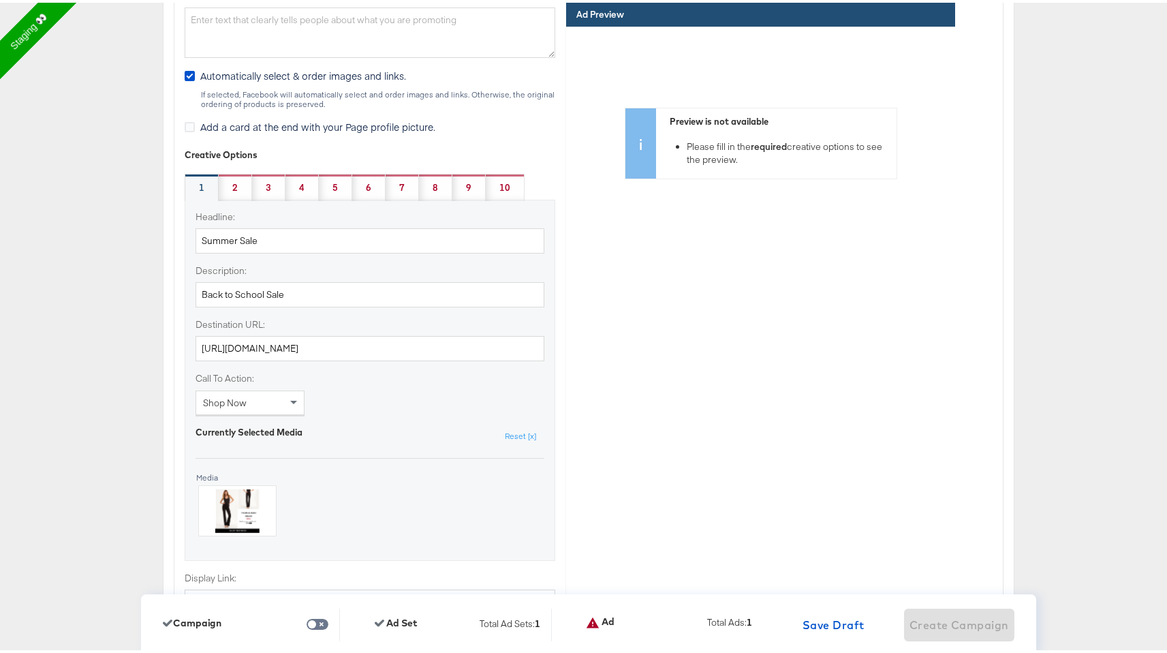
click at [432, 364] on div "Headline: Summer Sale Description: Back to School Sale Destination URL: http://…" at bounding box center [370, 377] width 371 height 361
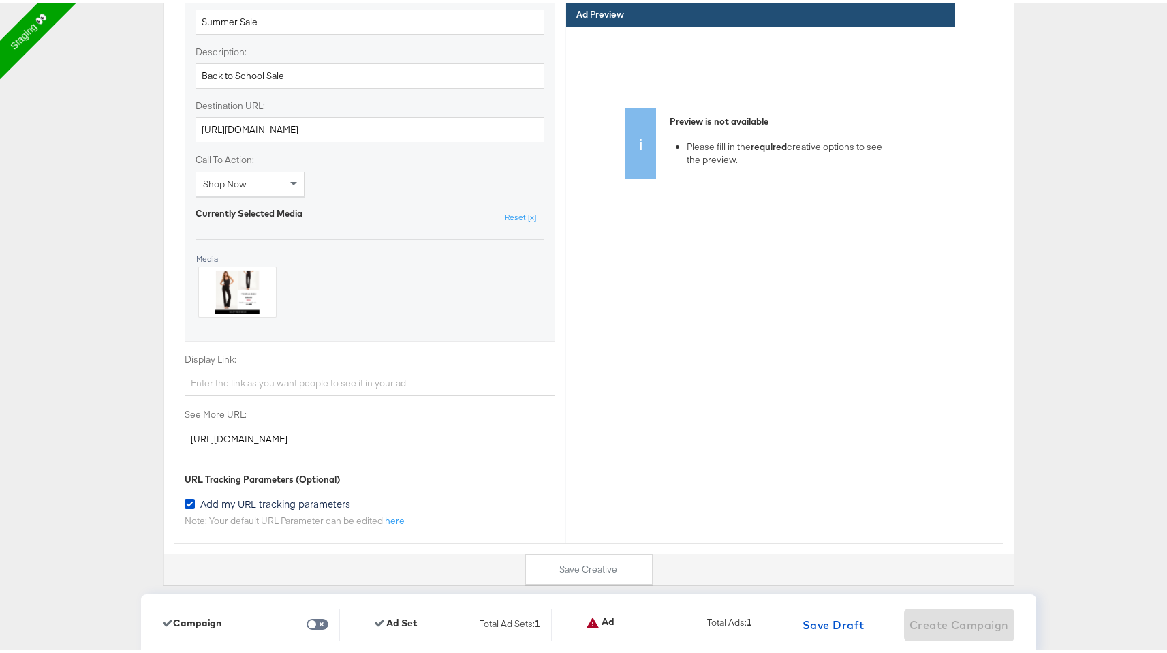
scroll to position [3698, 0]
click at [287, 178] on span at bounding box center [295, 179] width 17 height 23
click at [346, 290] on div "Currently Selected Media Reset [x] Remove Media Media" at bounding box center [369, 259] width 349 height 113
click at [283, 427] on input "http://www.kargo.com" at bounding box center [370, 434] width 371 height 25
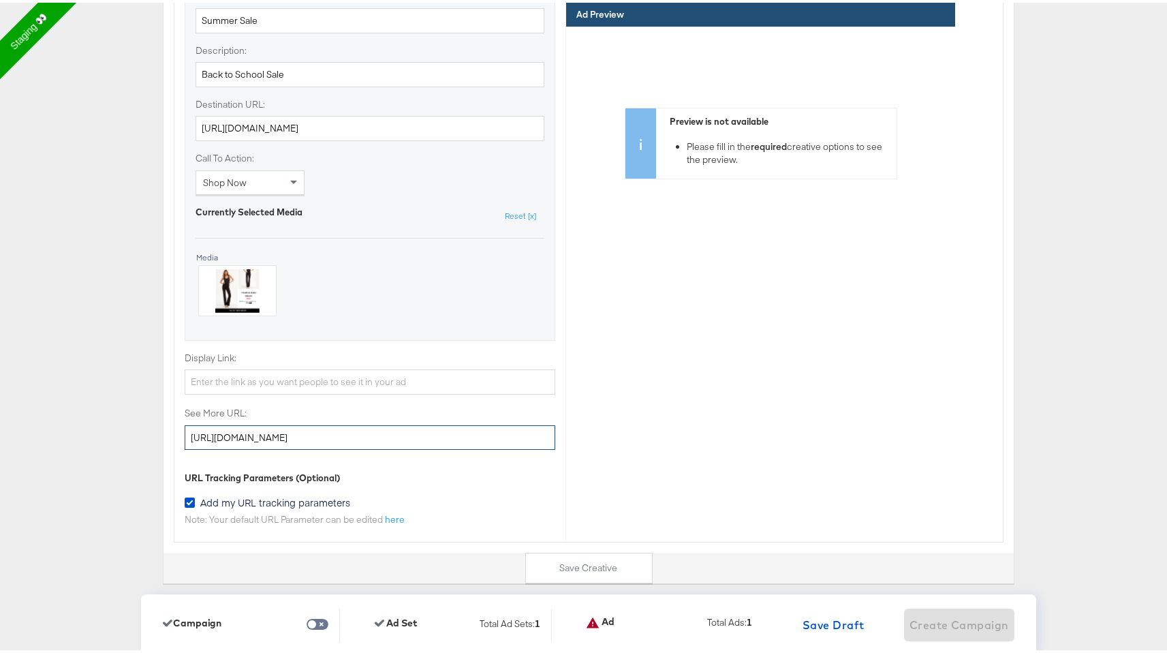
click at [283, 427] on input "http://www.kargo.com" at bounding box center [370, 434] width 371 height 25
click at [266, 375] on input "Display Link:" at bounding box center [370, 378] width 371 height 25
paste input "http://www.kargo.com"
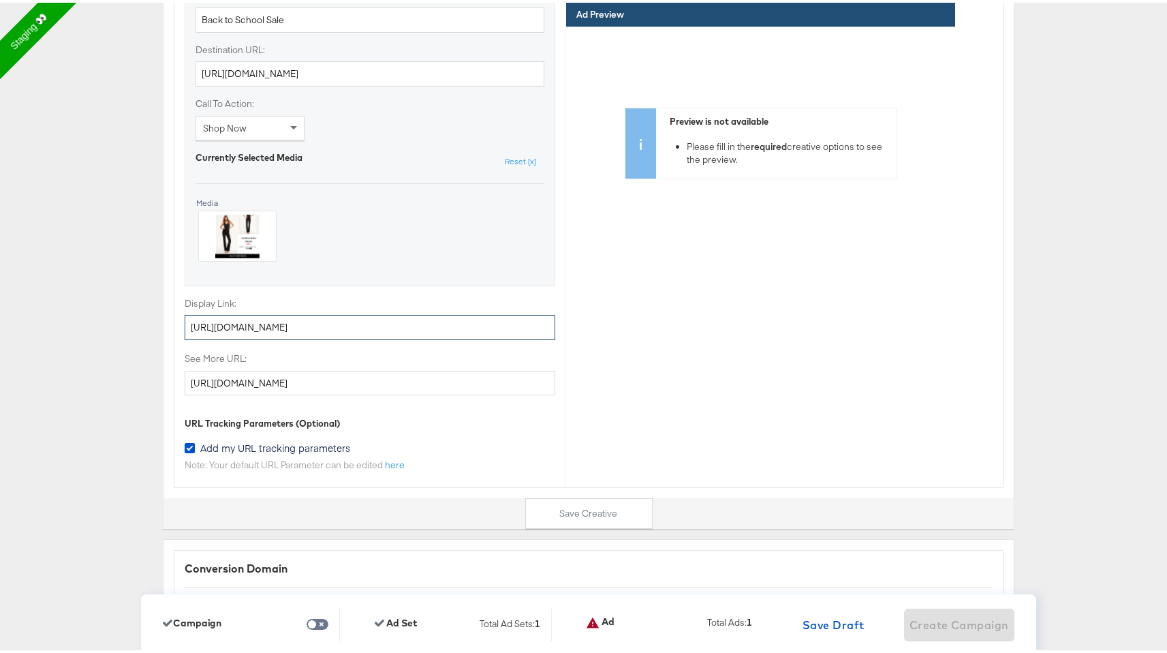
type input "http://www.kargo.com"
click at [579, 358] on div "Preview is not available Please fill in the required creative options to see th…" at bounding box center [760, 229] width 389 height 409
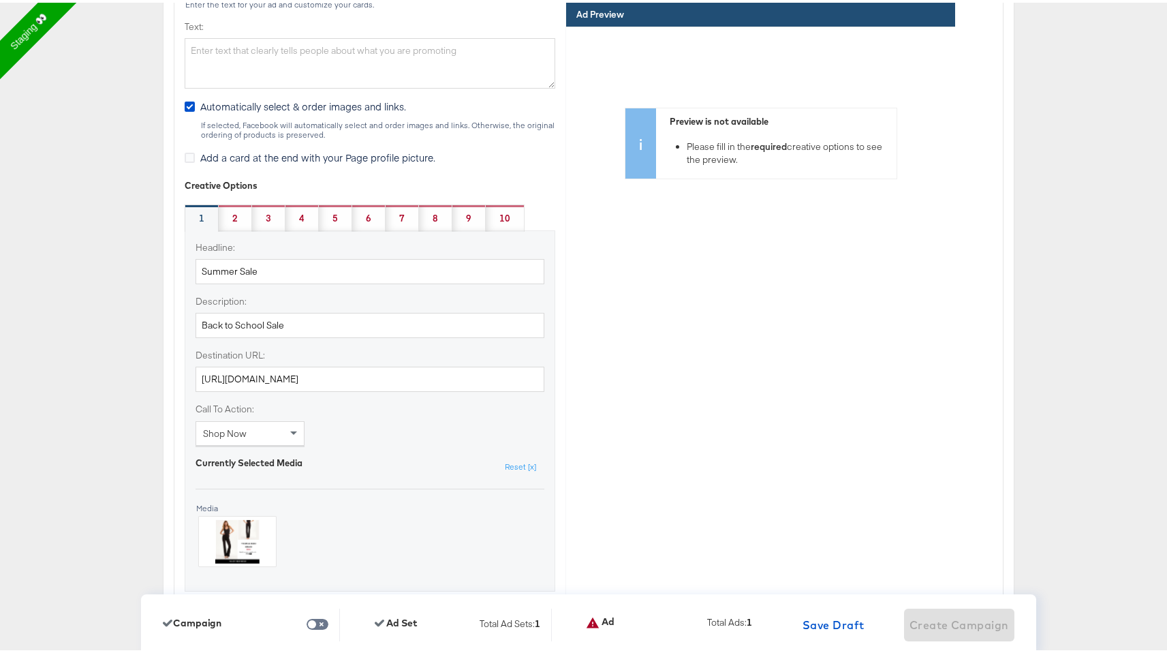
scroll to position [3448, 0]
click at [232, 215] on div "2" at bounding box center [235, 214] width 33 height 27
type input "http://"
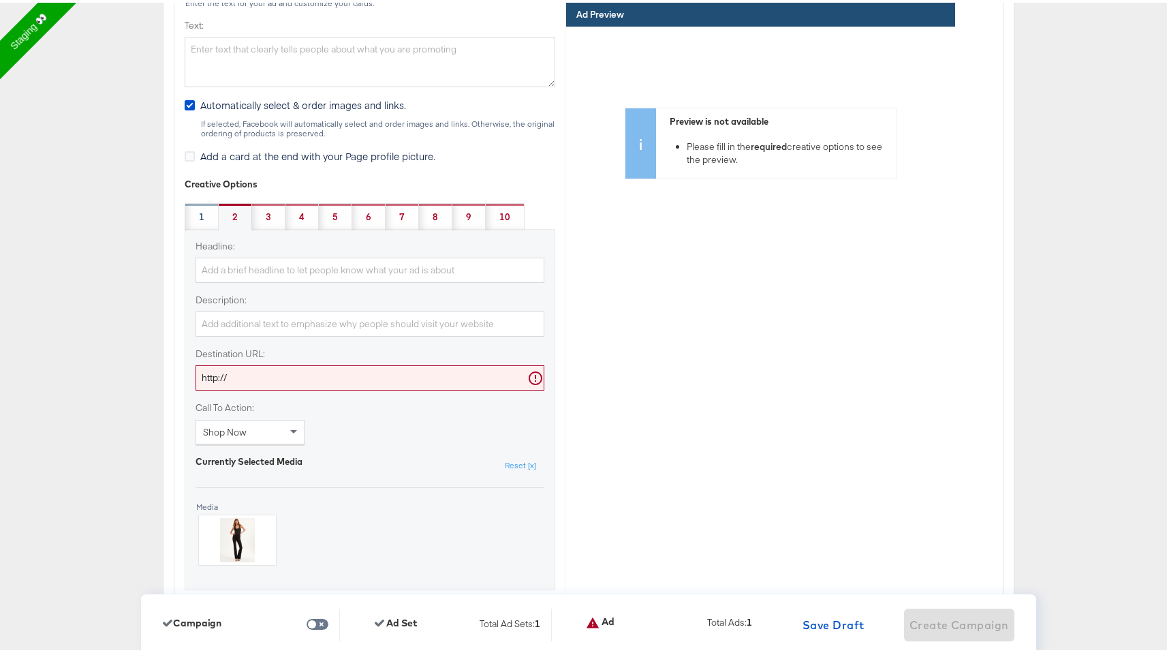
click at [200, 215] on div "1" at bounding box center [202, 213] width 34 height 27
type input "Summer Sale"
type input "Back to School Sale"
type input "http://www.kargo.com"
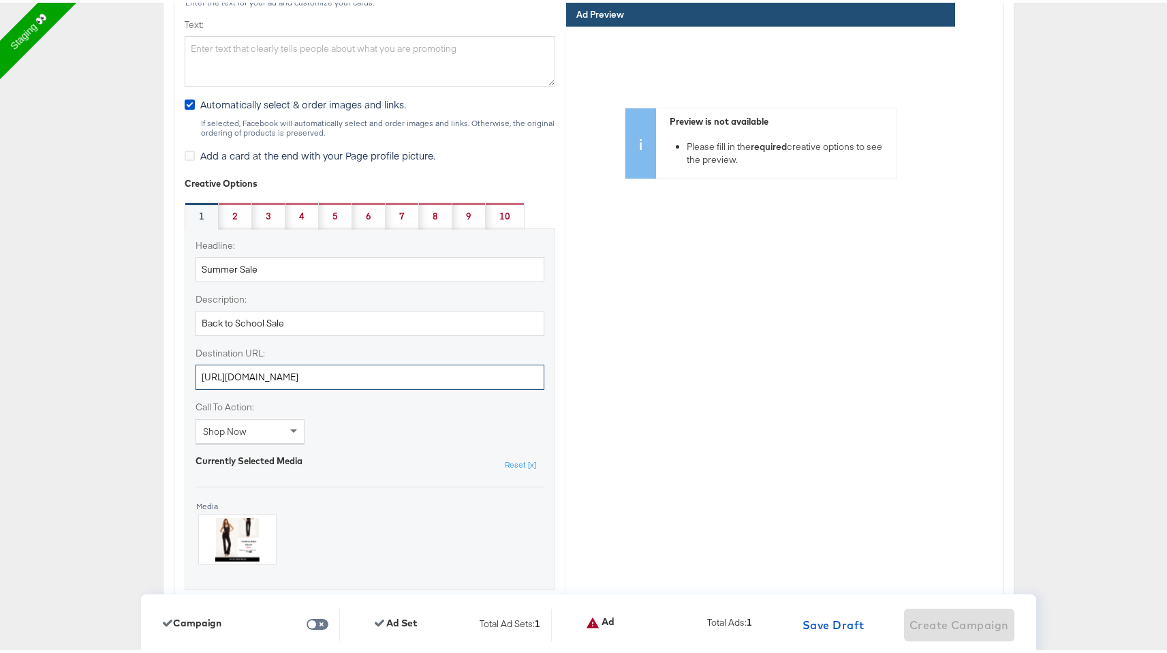
click at [292, 376] on input "http://www.kargo.com" at bounding box center [369, 374] width 349 height 25
click at [232, 219] on strong "2" at bounding box center [234, 213] width 5 height 13
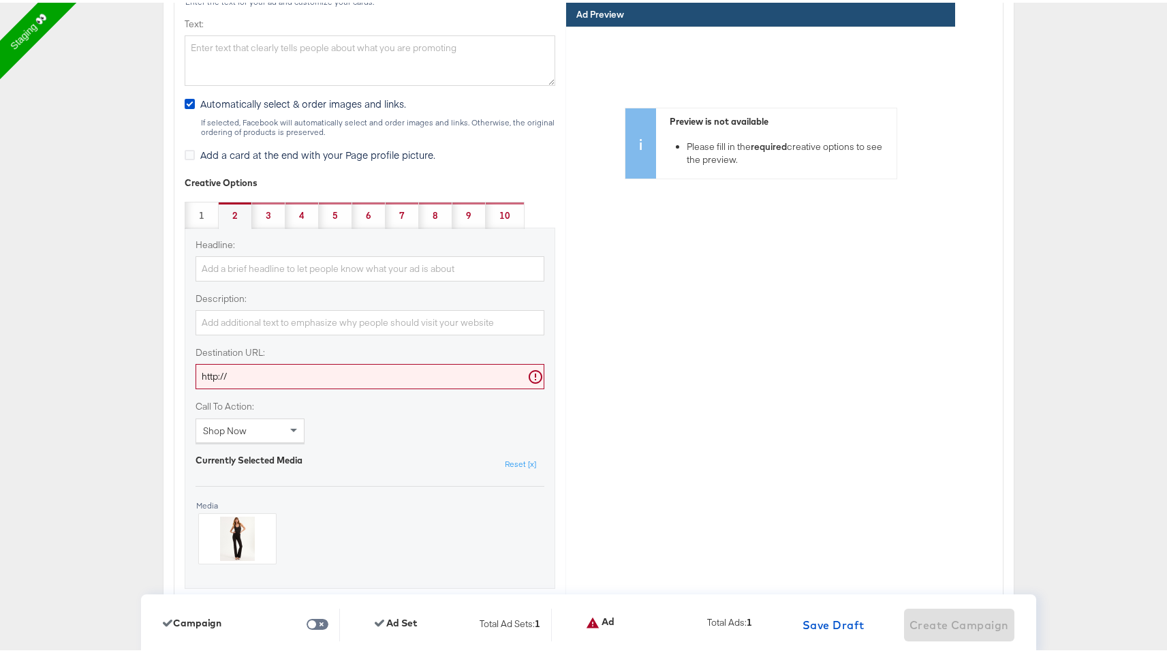
click at [254, 377] on input "http://" at bounding box center [369, 373] width 349 height 25
paste input "www.kargo.com"
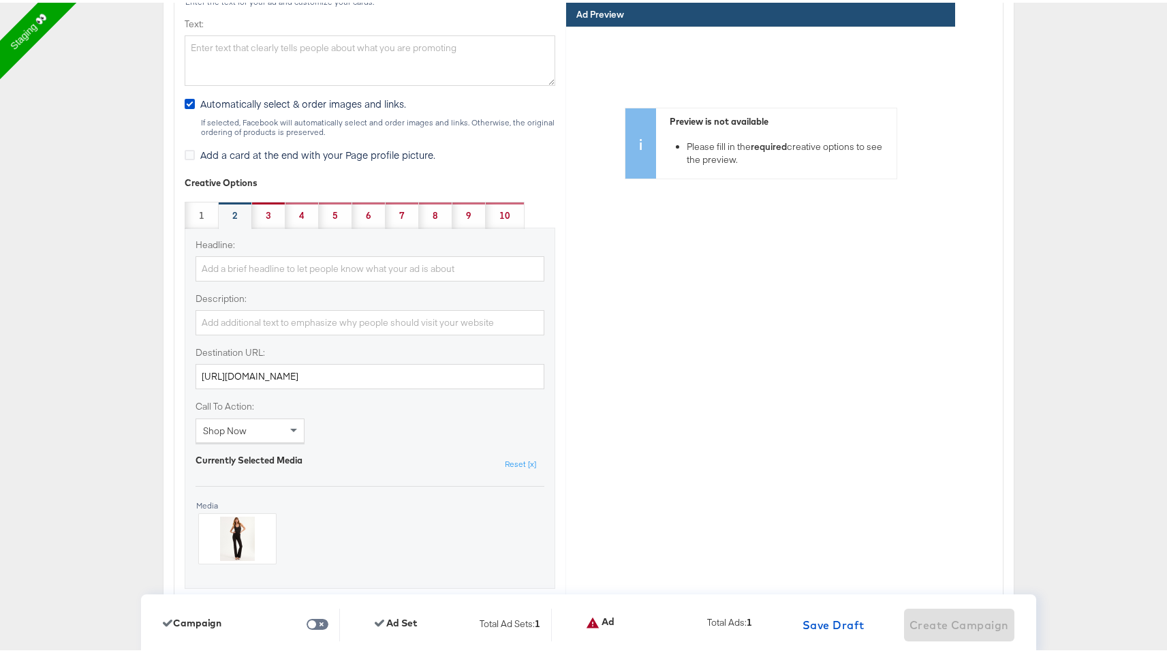
click at [255, 207] on div "3" at bounding box center [268, 212] width 33 height 27
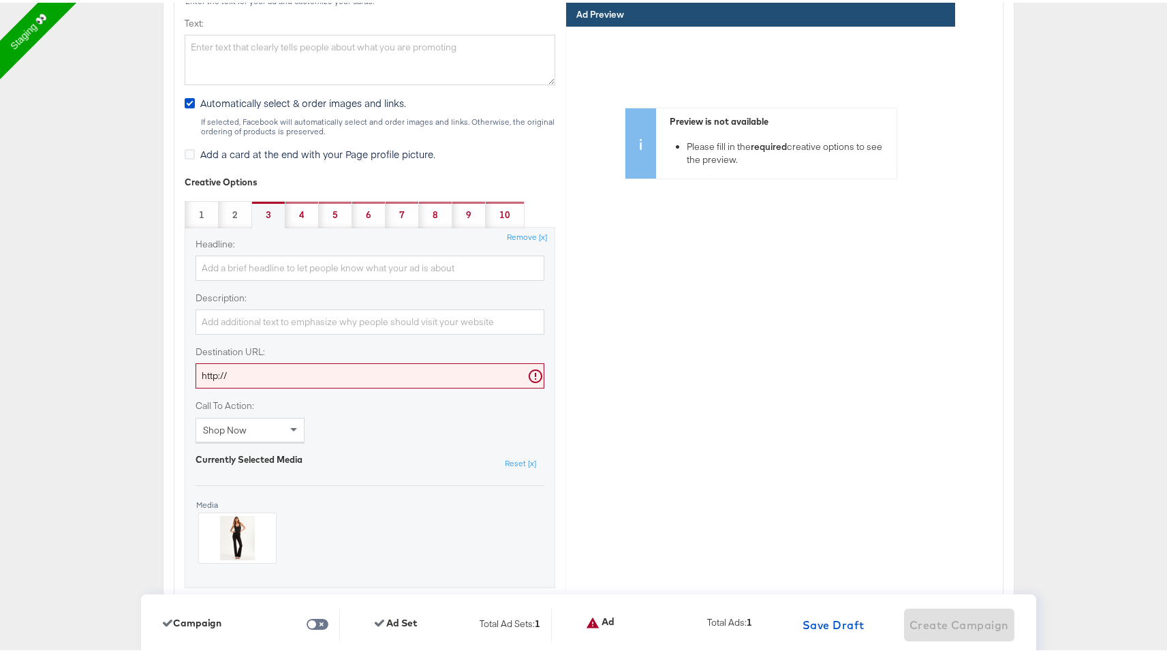
click at [279, 370] on input "http://" at bounding box center [369, 372] width 349 height 25
paste input "www.kargo.com"
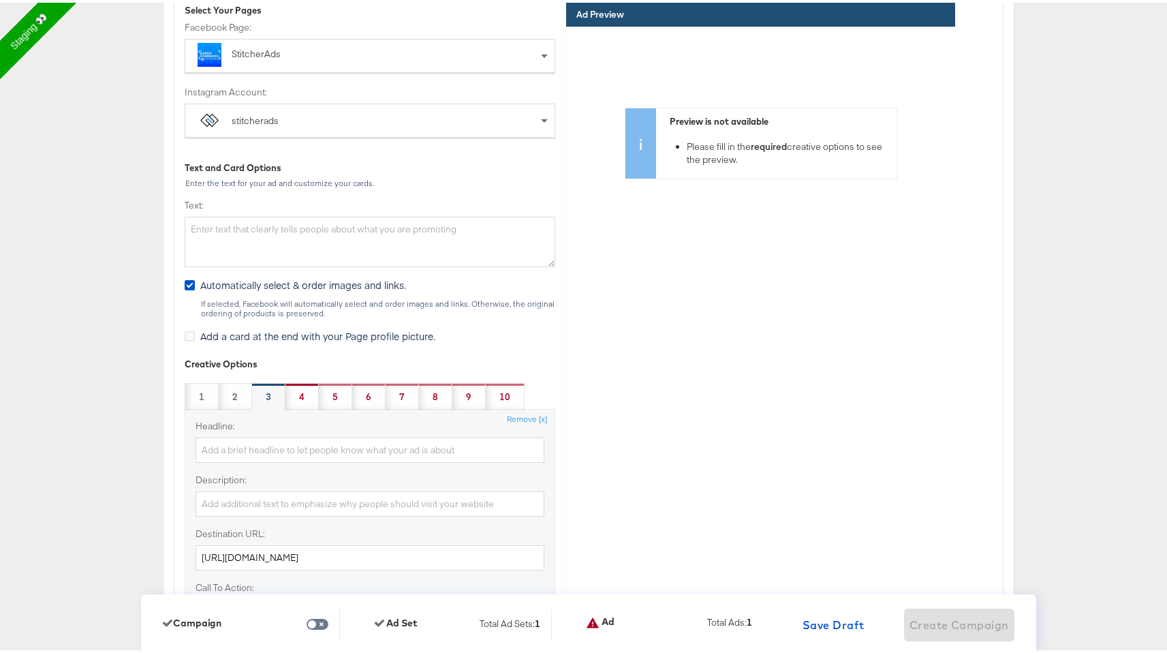
click at [296, 388] on div "4" at bounding box center [301, 393] width 33 height 27
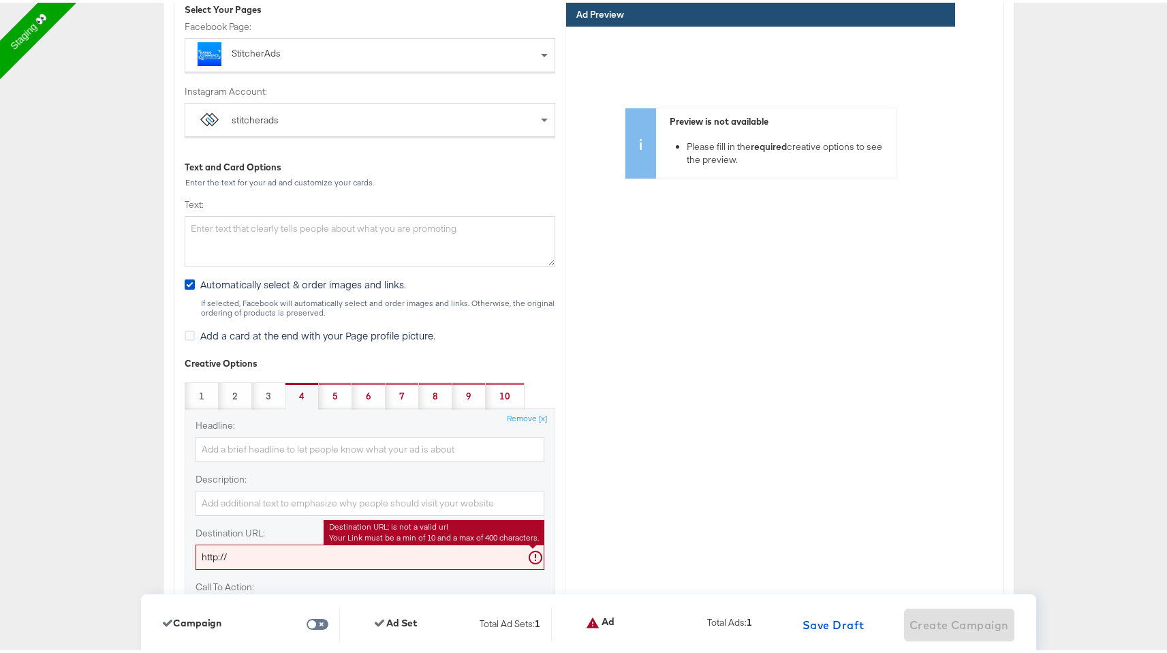
click at [286, 560] on input "http://" at bounding box center [369, 554] width 349 height 25
paste input "www.kargo.com"
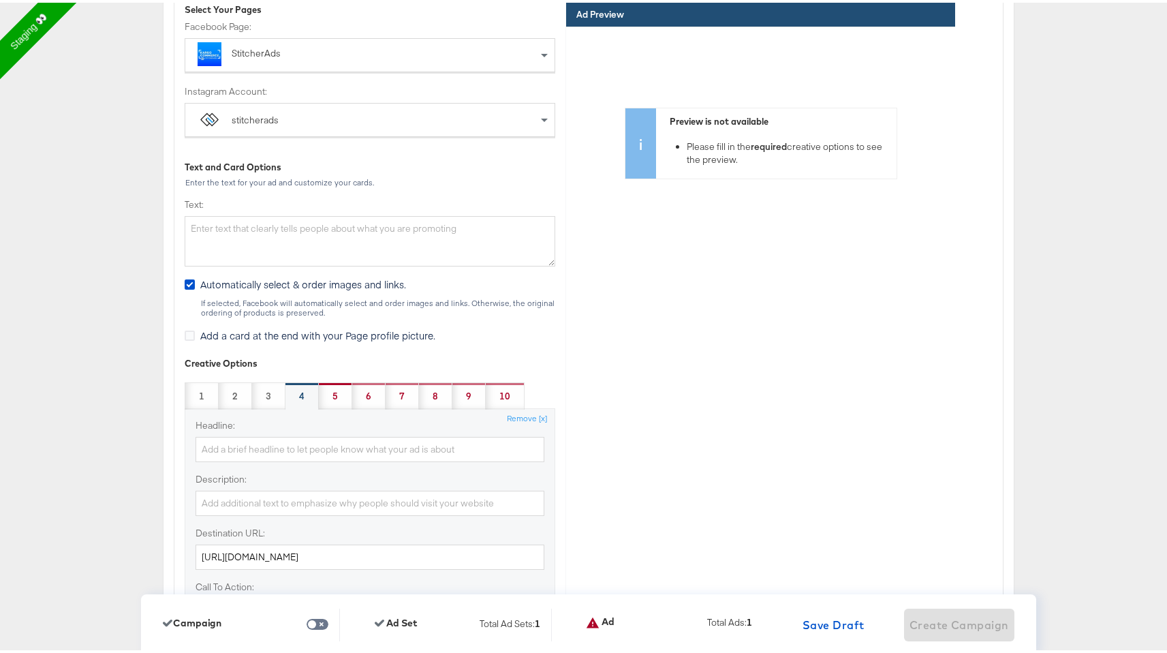
click at [332, 397] on strong "5" at bounding box center [334, 393] width 5 height 13
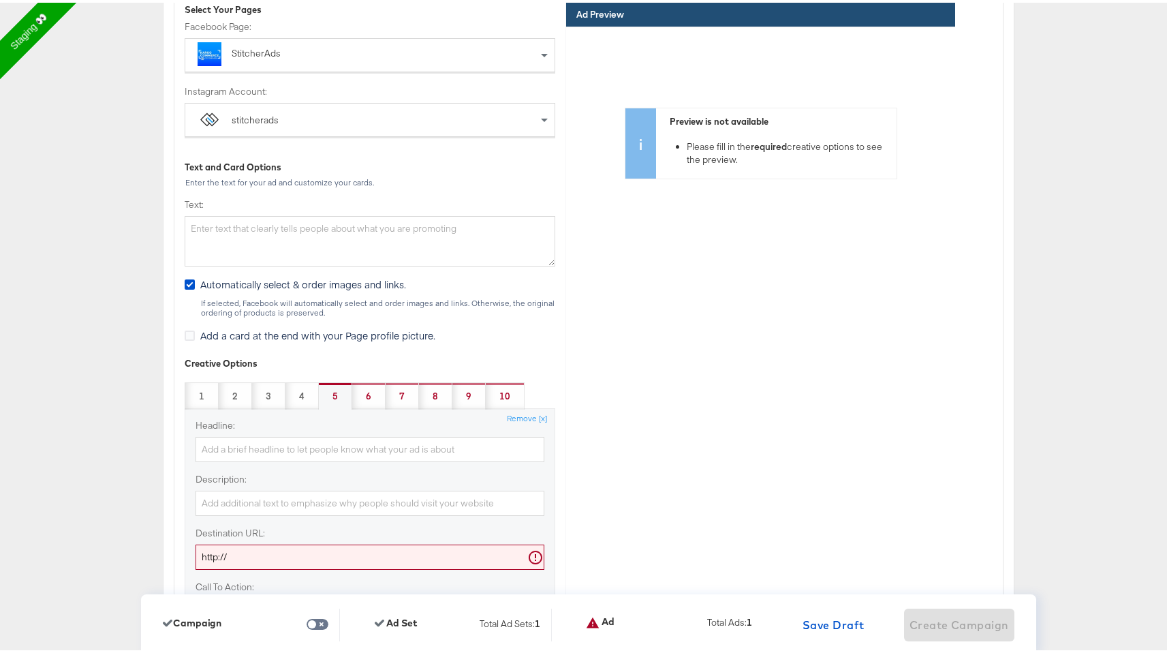
scroll to position [3270, 0]
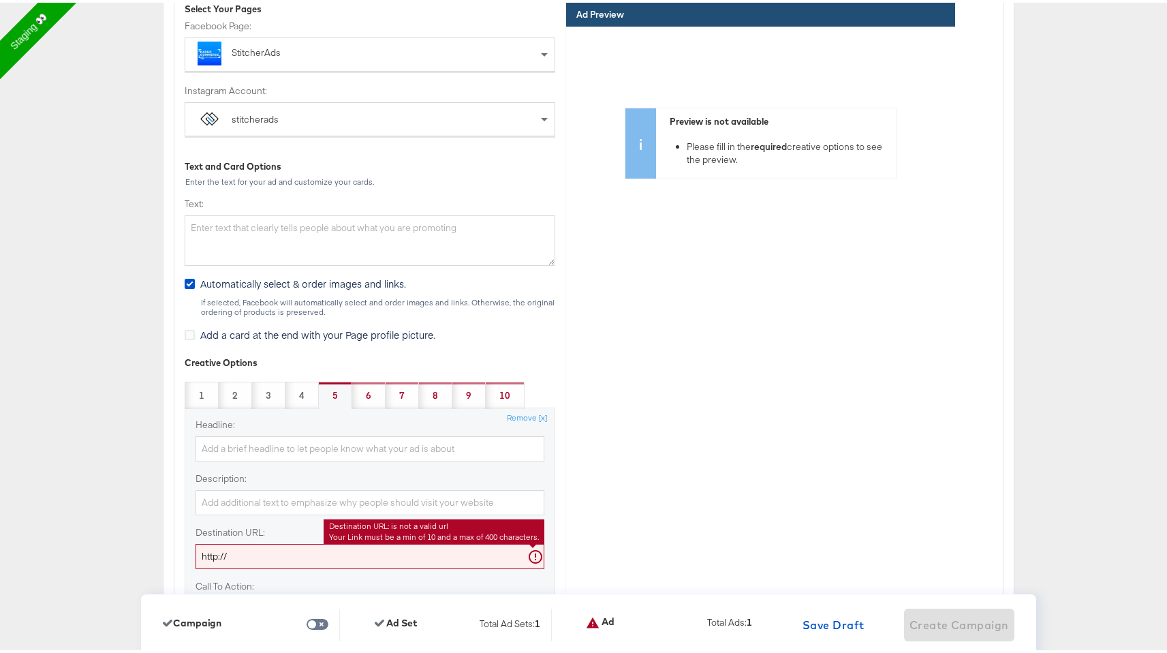
click at [319, 548] on input "http://" at bounding box center [369, 553] width 349 height 25
paste input "www.kargo.com"
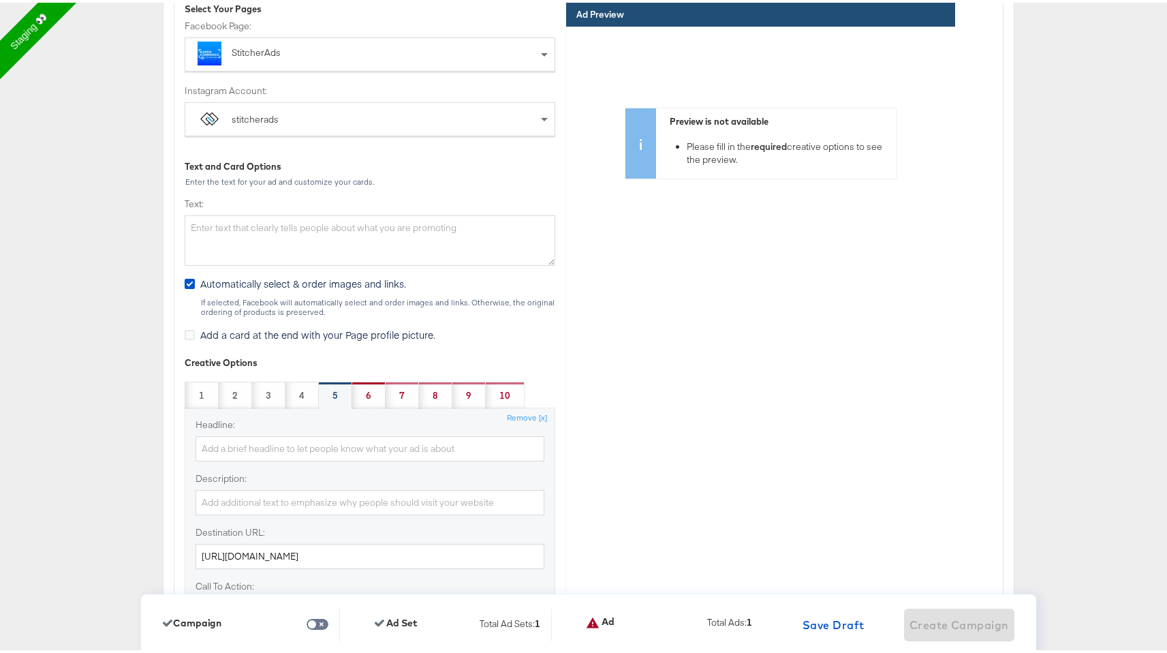
click at [357, 396] on div "6" at bounding box center [368, 392] width 33 height 27
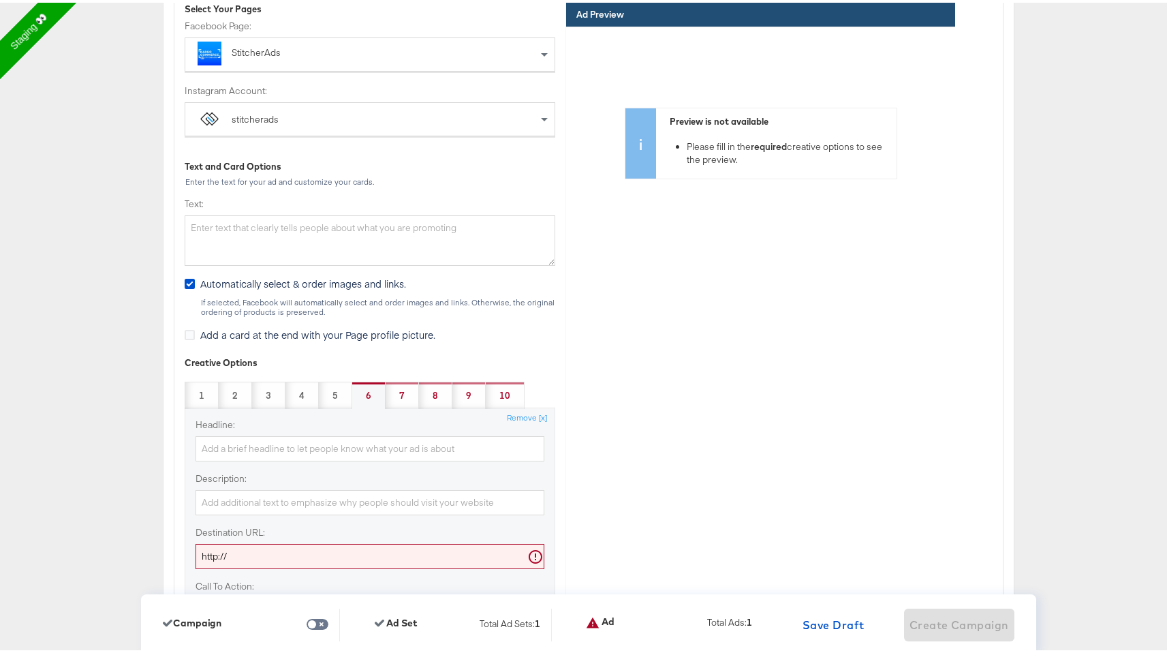
scroll to position [3271, 0]
click at [325, 549] on input "http://" at bounding box center [369, 552] width 349 height 25
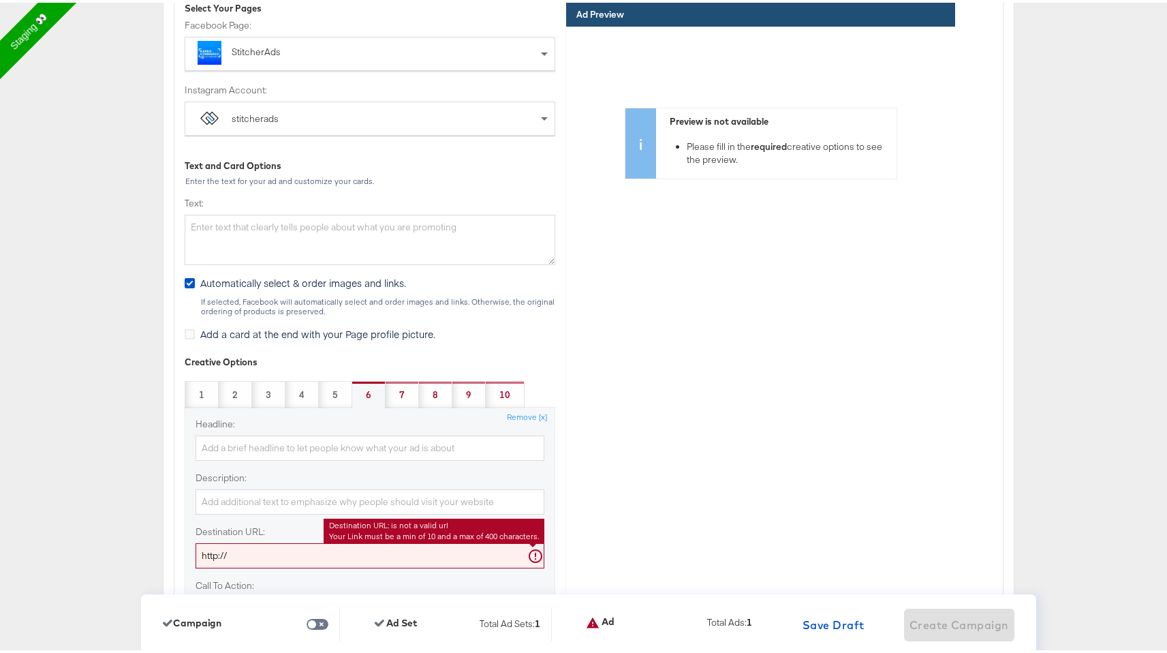
click at [325, 549] on input "http://" at bounding box center [369, 552] width 349 height 25
paste input "www.kargo.com"
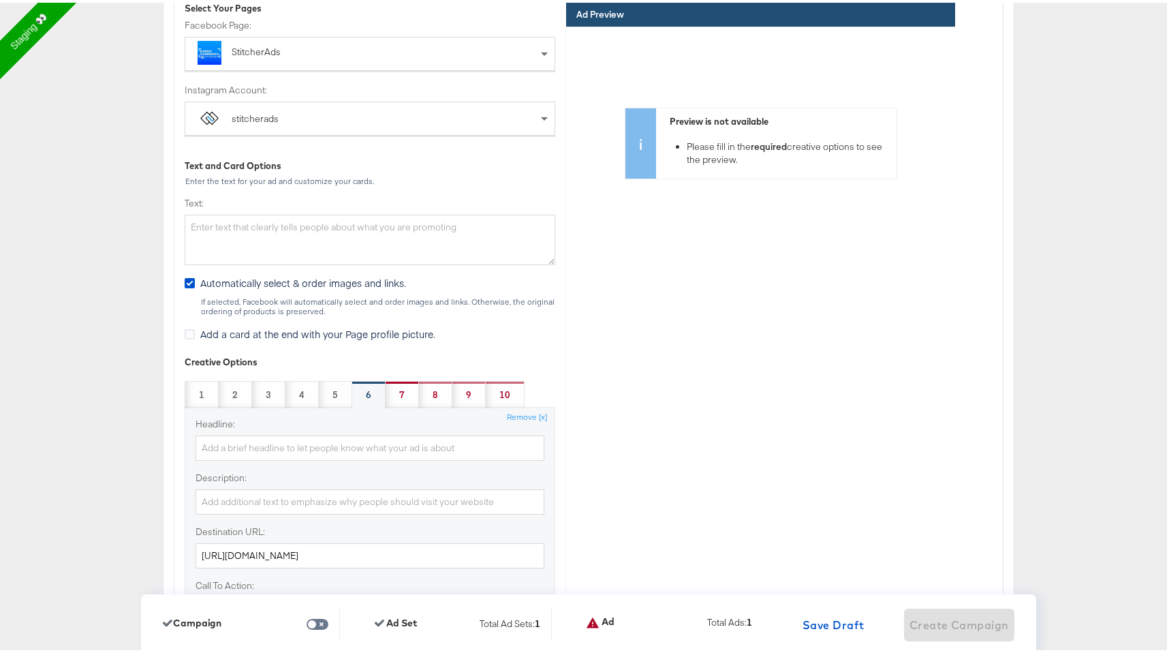
click at [386, 396] on div "7" at bounding box center [402, 391] width 33 height 27
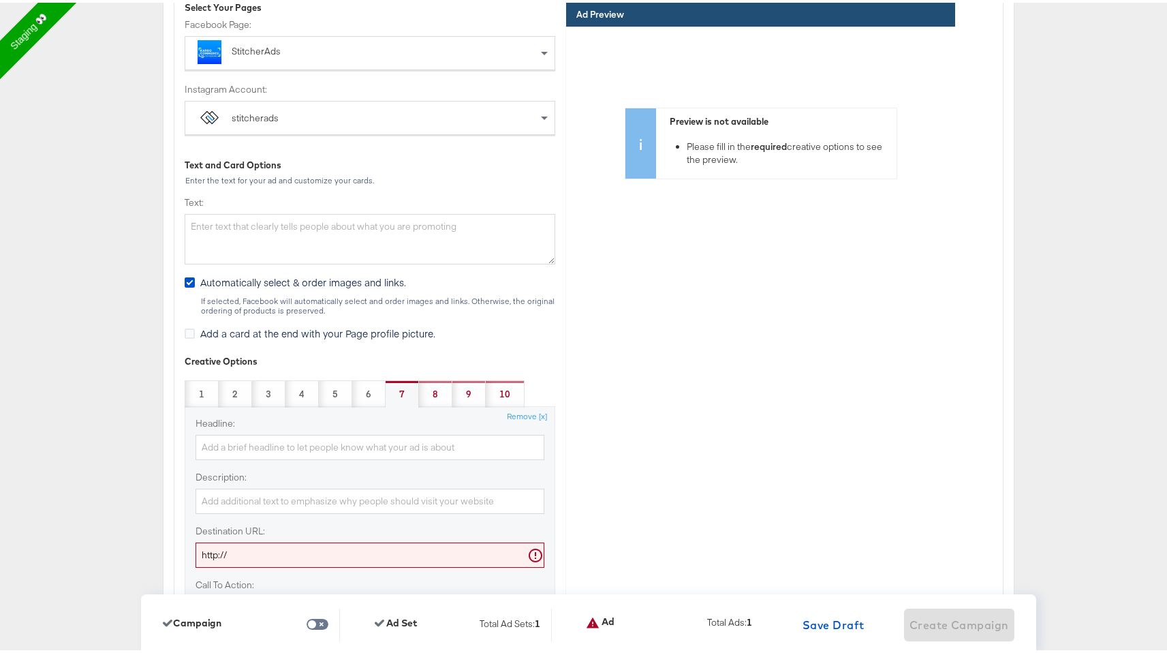
click at [331, 563] on input "http://" at bounding box center [369, 551] width 349 height 25
paste input "www.kargo.com"
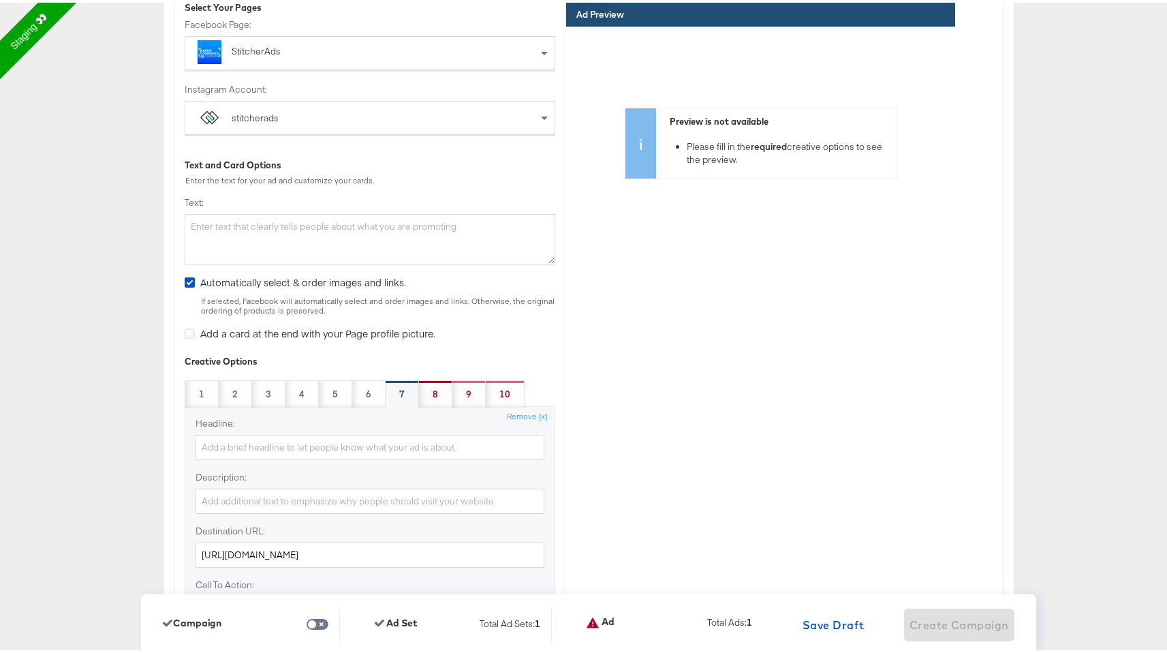
click at [430, 386] on div "8" at bounding box center [435, 390] width 33 height 27
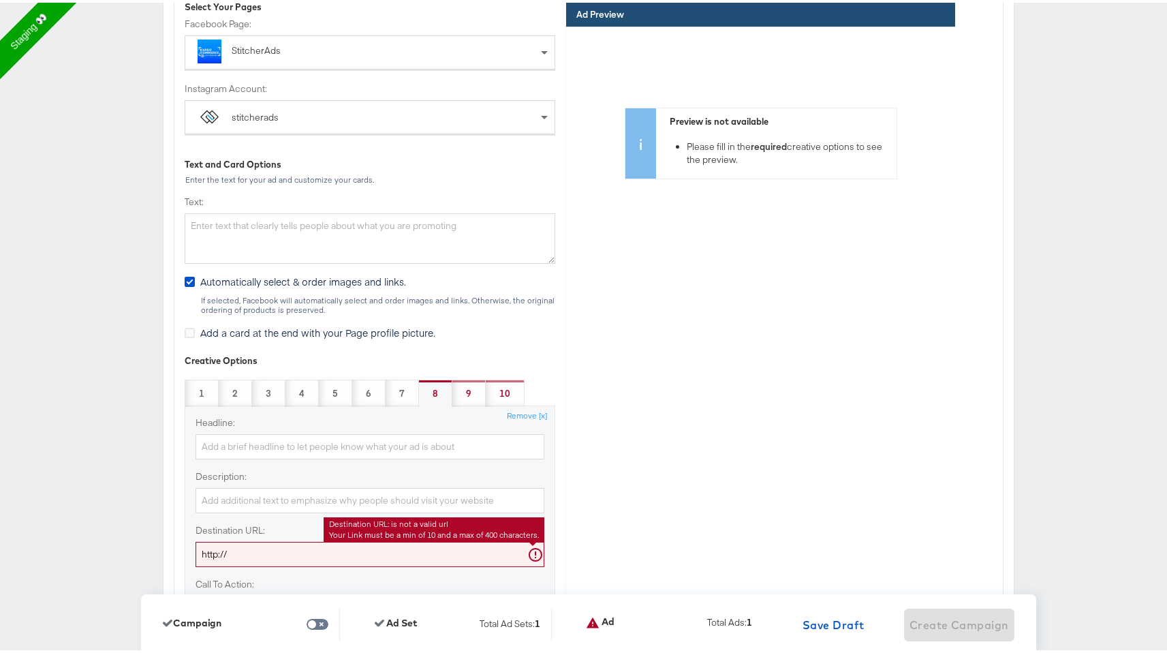
click at [392, 549] on input "http://" at bounding box center [369, 551] width 349 height 25
paste input "http://www.kargo.com"
click at [379, 557] on input "http://http://www.kargo.com" at bounding box center [369, 551] width 349 height 25
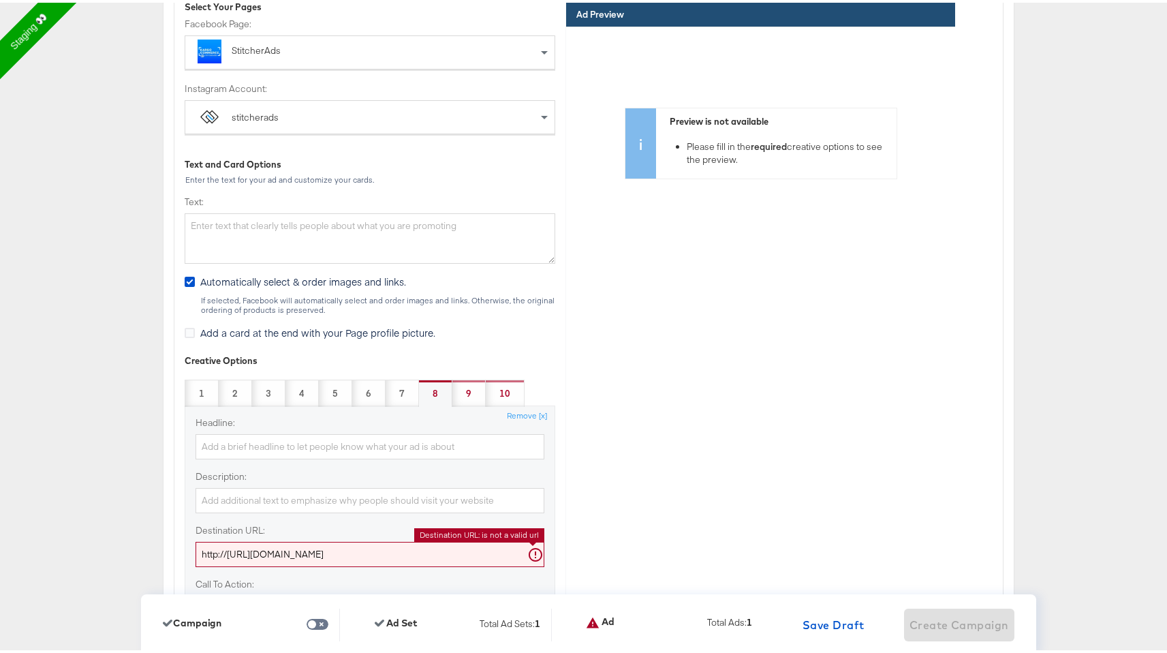
paste input "text"
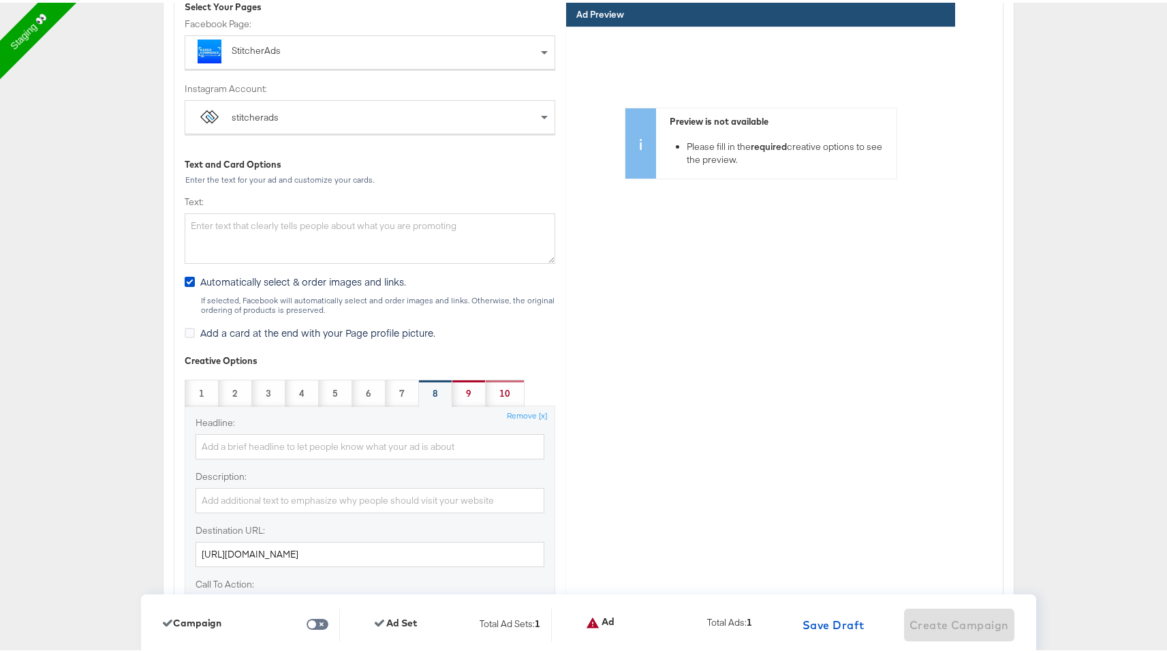
click at [466, 391] on strong "9" at bounding box center [468, 390] width 5 height 13
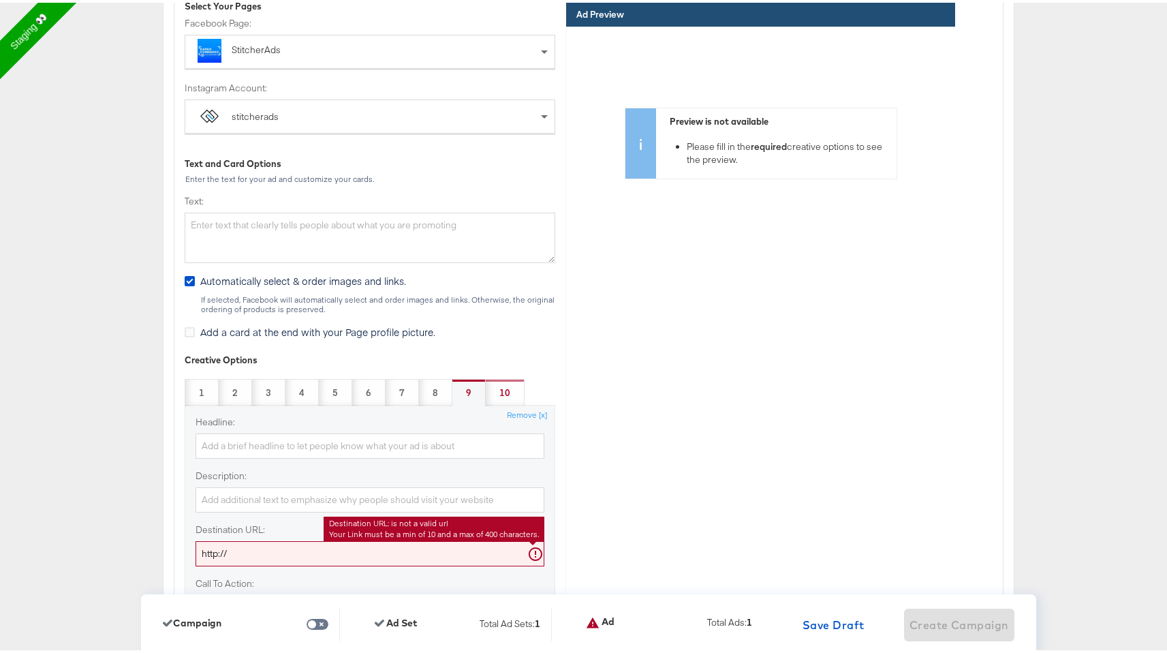
click at [377, 550] on input "http://" at bounding box center [369, 550] width 349 height 25
paste input "www.kargo.com"
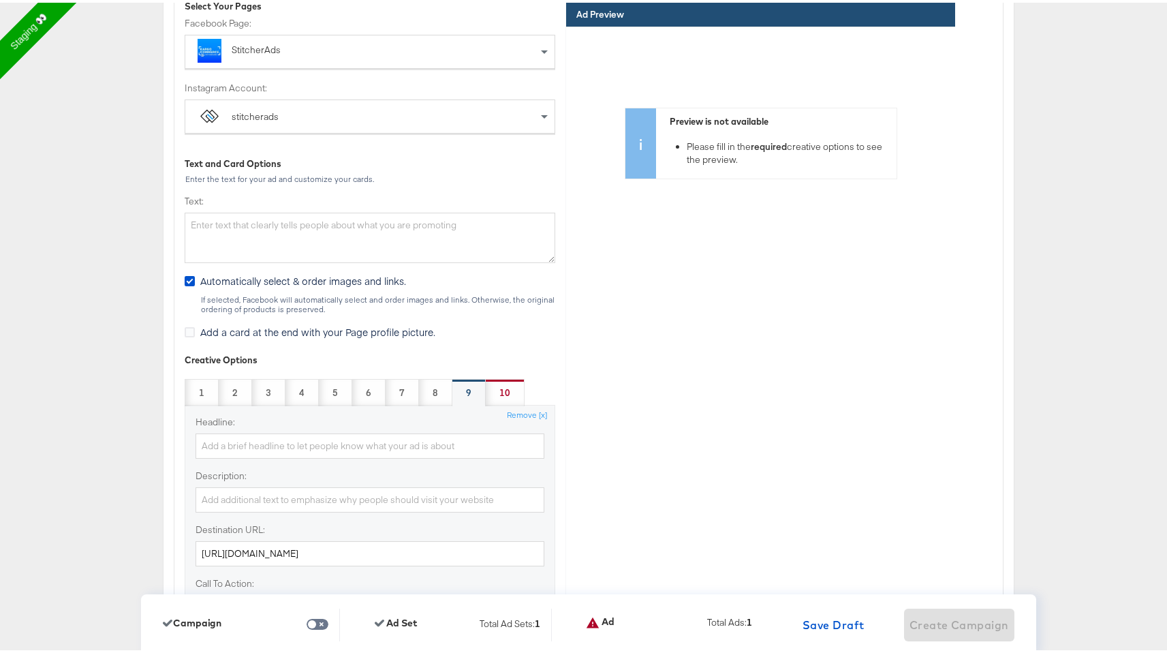
click at [499, 394] on strong "10" at bounding box center [504, 390] width 11 height 13
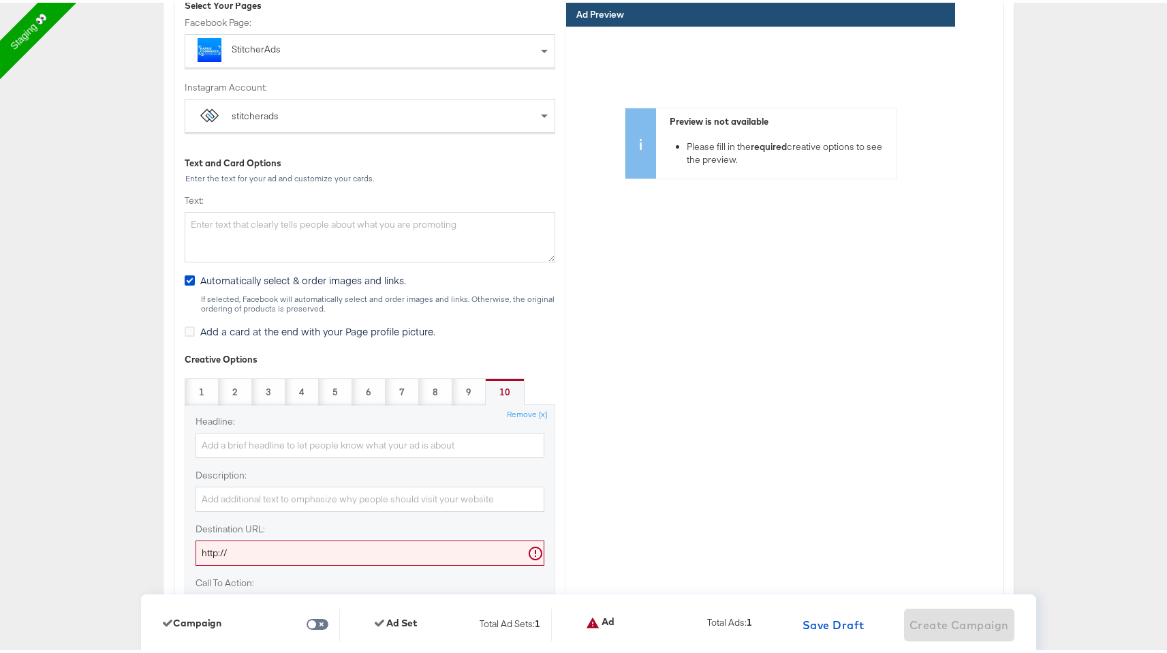
click at [400, 552] on input "http://" at bounding box center [369, 549] width 349 height 25
paste input "www.kargo.com"
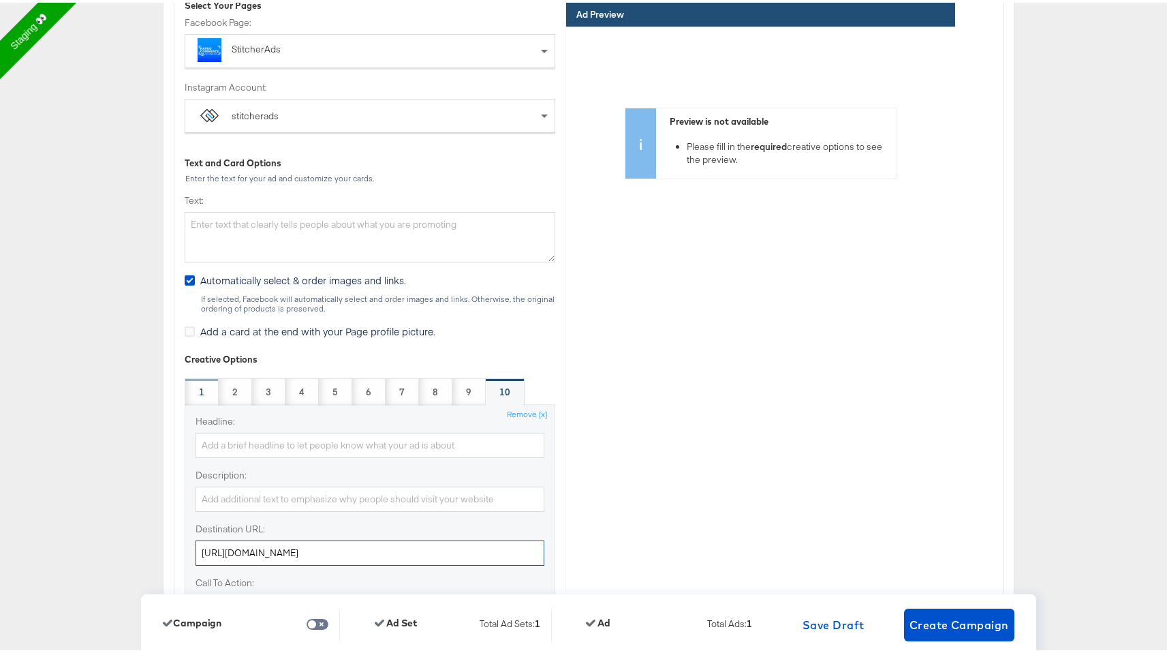
type input "http://www.kargo.com"
click at [202, 394] on div "1" at bounding box center [202, 388] width 34 height 27
type input "Summer Sale"
type input "Back to School Sale"
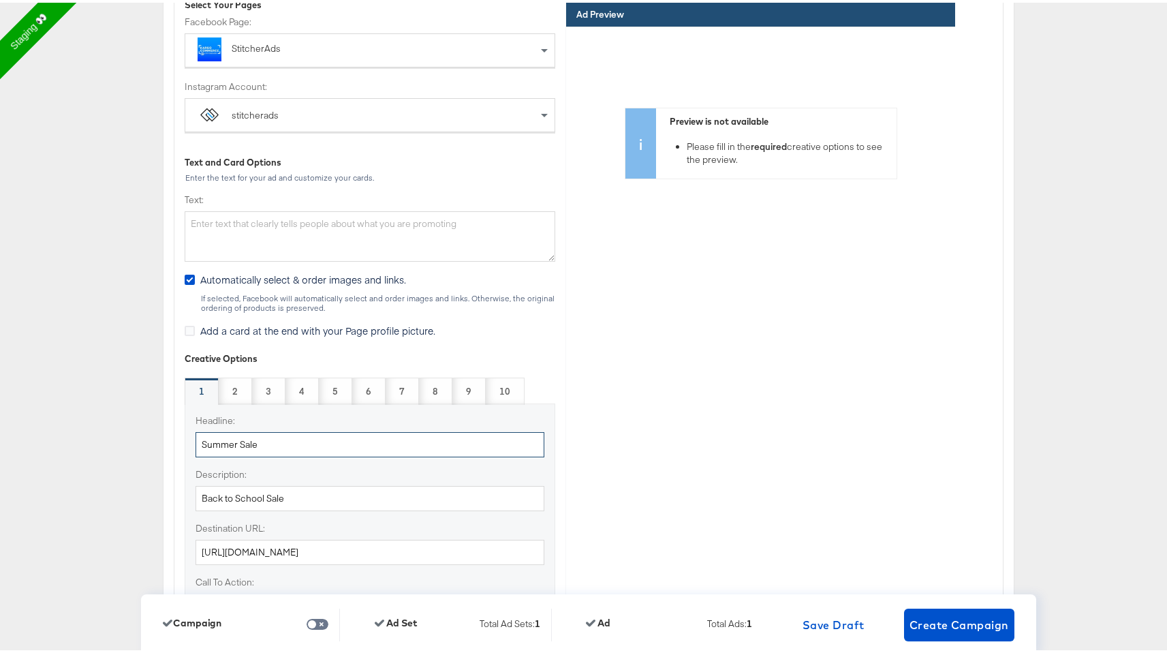
click at [256, 445] on input "Summer Sale" at bounding box center [369, 441] width 349 height 25
click at [228, 397] on div "2" at bounding box center [235, 388] width 33 height 27
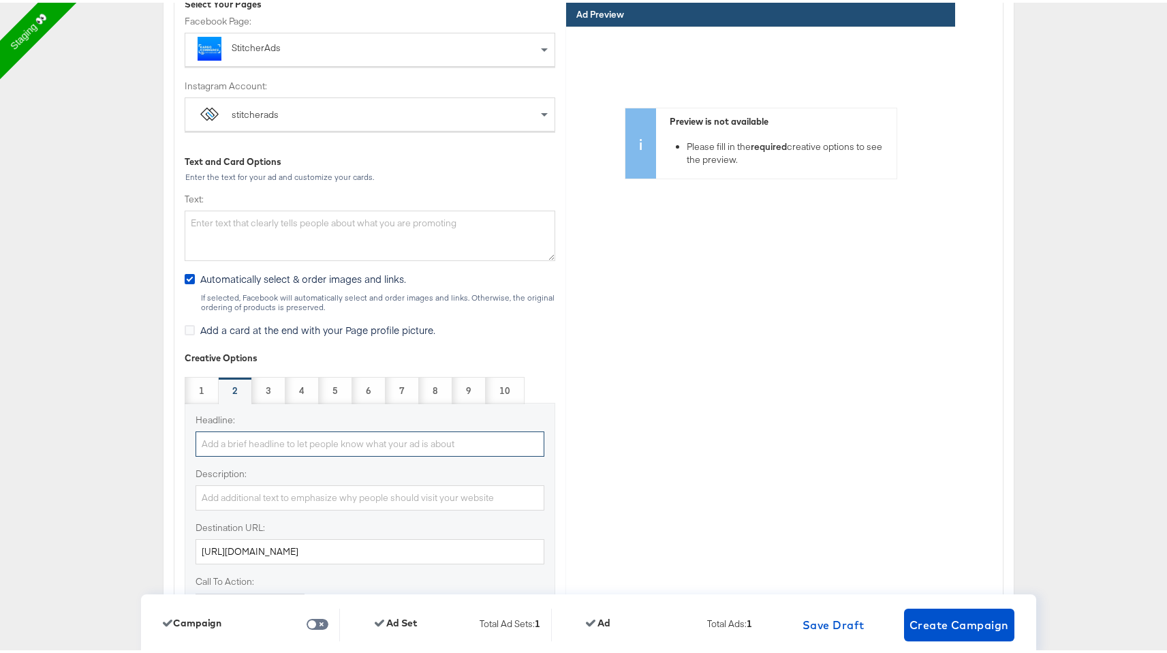
click at [230, 450] on input "Headline:" at bounding box center [369, 440] width 349 height 25
paste input "Summer Sale"
type input "Summer Sale"
click at [216, 502] on input "Description:" at bounding box center [369, 494] width 349 height 25
paste input "Summer Sale"
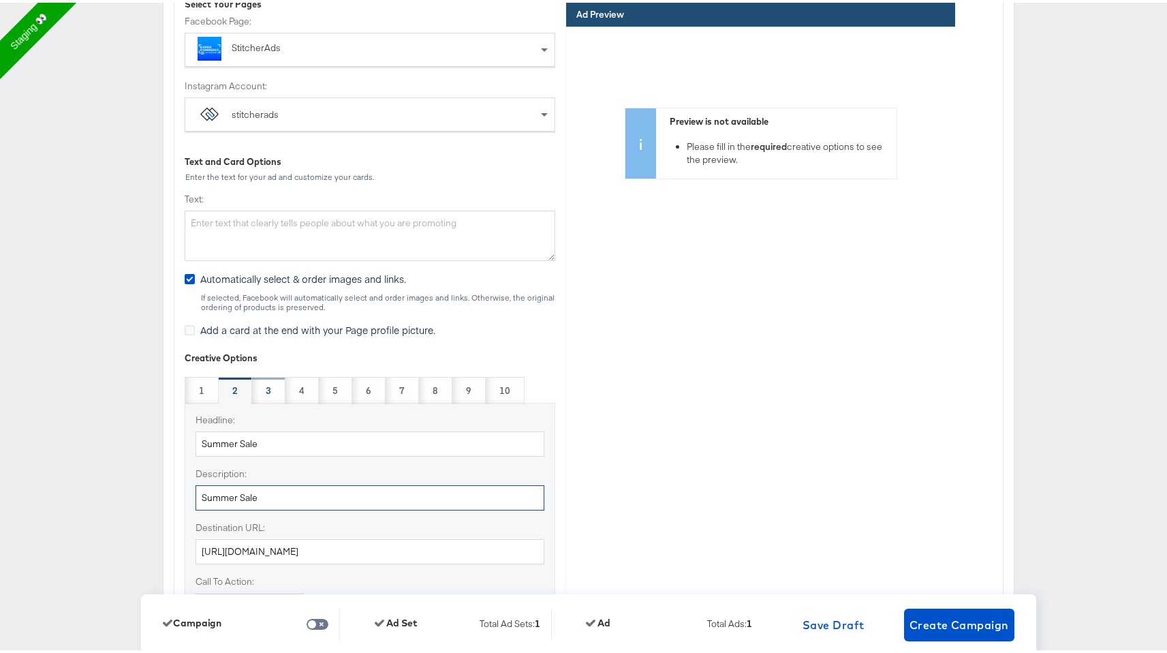
type input "Summer Sale"
click at [266, 392] on strong "3" at bounding box center [268, 387] width 5 height 13
click at [283, 443] on input "Headline:" at bounding box center [369, 440] width 349 height 25
paste input "Summer Sale"
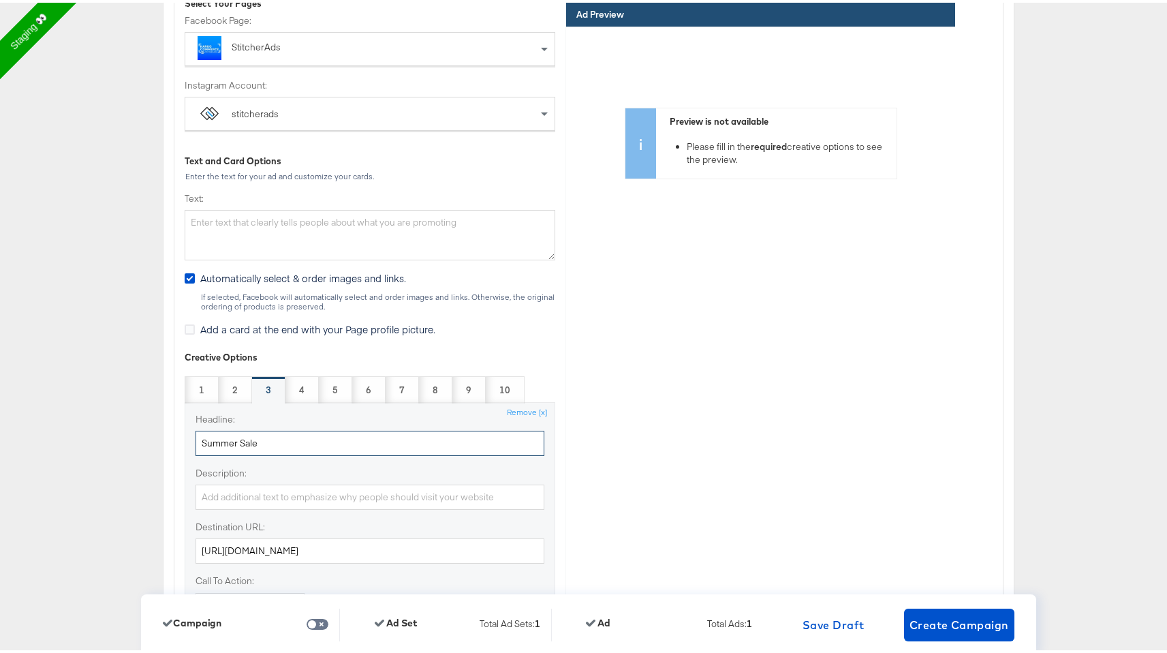
type input "Summer Sale"
click at [261, 495] on input "Description:" at bounding box center [369, 494] width 349 height 25
paste input "Summer Sale"
type input "Summer Sale"
click at [299, 394] on strong "4" at bounding box center [301, 387] width 5 height 13
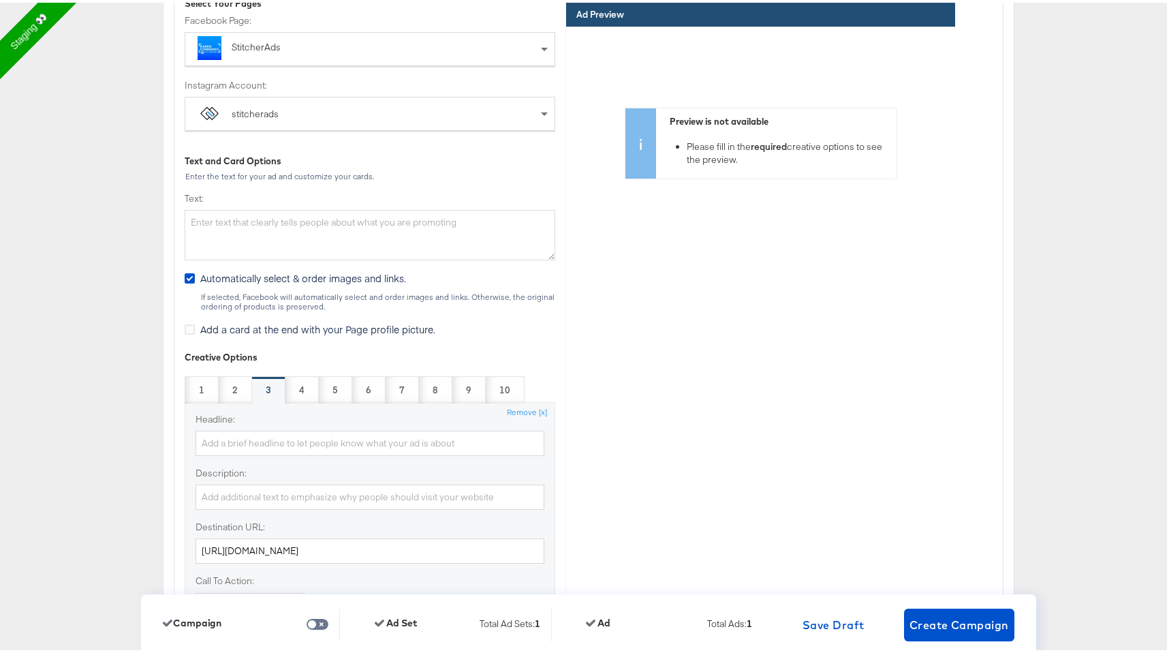
scroll to position [3276, 0]
click at [285, 459] on div "Headline: Description: Destination URL: http://www.kargo.com Call To Action: Sh…" at bounding box center [370, 578] width 371 height 361
click at [294, 437] on input "Headline:" at bounding box center [369, 439] width 349 height 25
paste input "Summer Sale"
type input "Summer Sale"
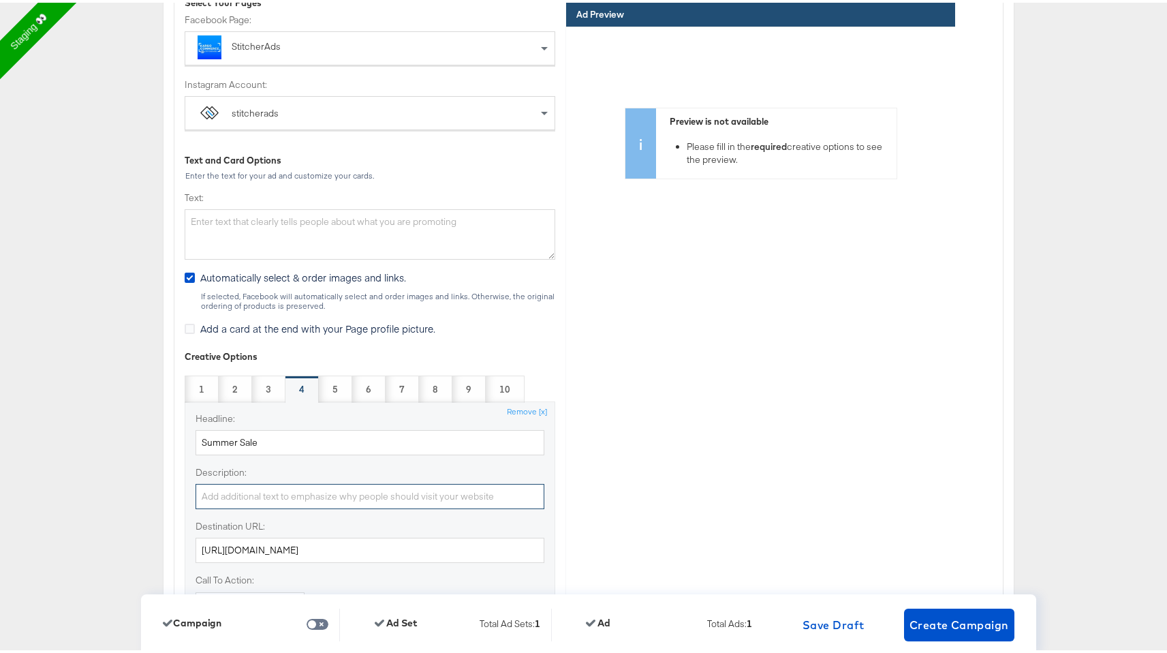
click at [271, 484] on input "Description:" at bounding box center [369, 493] width 349 height 25
paste input "Summer Sale"
type input "Summer Sale"
click at [322, 387] on div "5" at bounding box center [335, 386] width 33 height 27
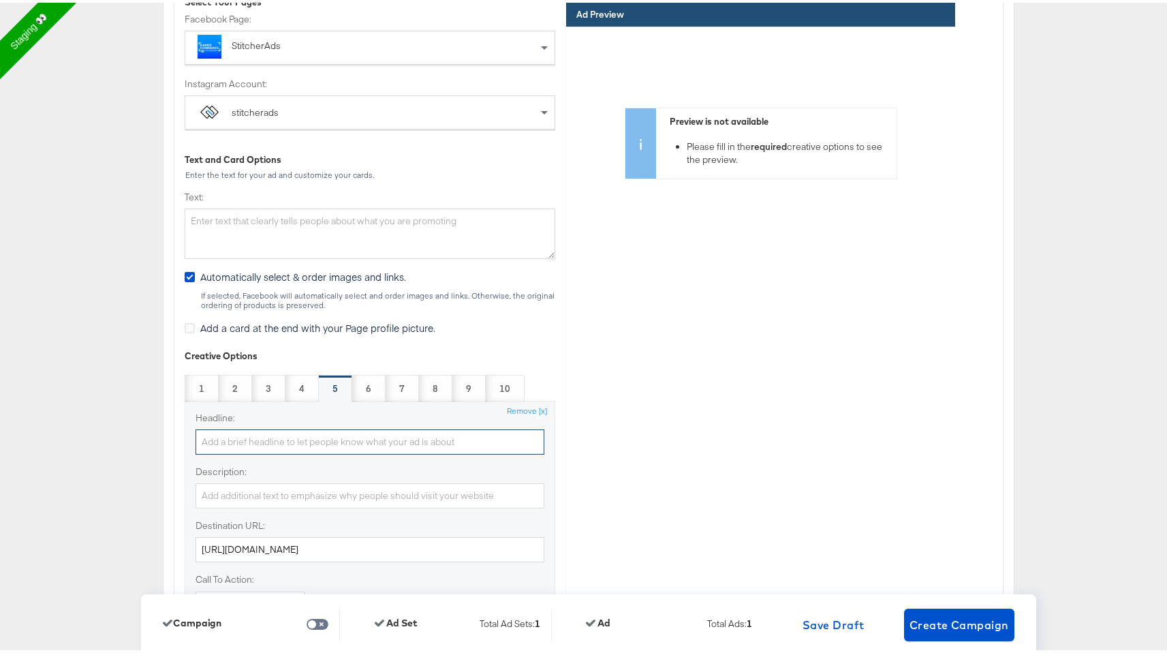
click at [298, 438] on input "Headline:" at bounding box center [369, 438] width 349 height 25
paste input "Summer Sale"
type input "Summer Sale"
click at [267, 499] on input "Description:" at bounding box center [369, 492] width 349 height 25
paste input "Summer Sale"
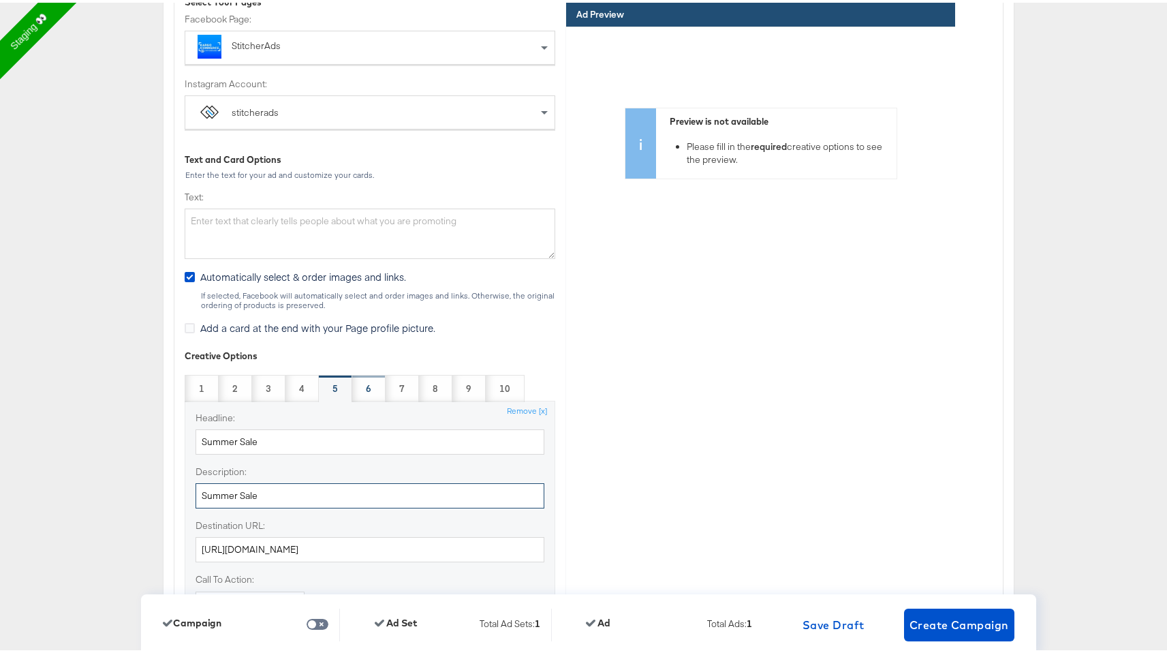
type input "Summer Sale"
click at [352, 388] on div "6" at bounding box center [368, 385] width 33 height 27
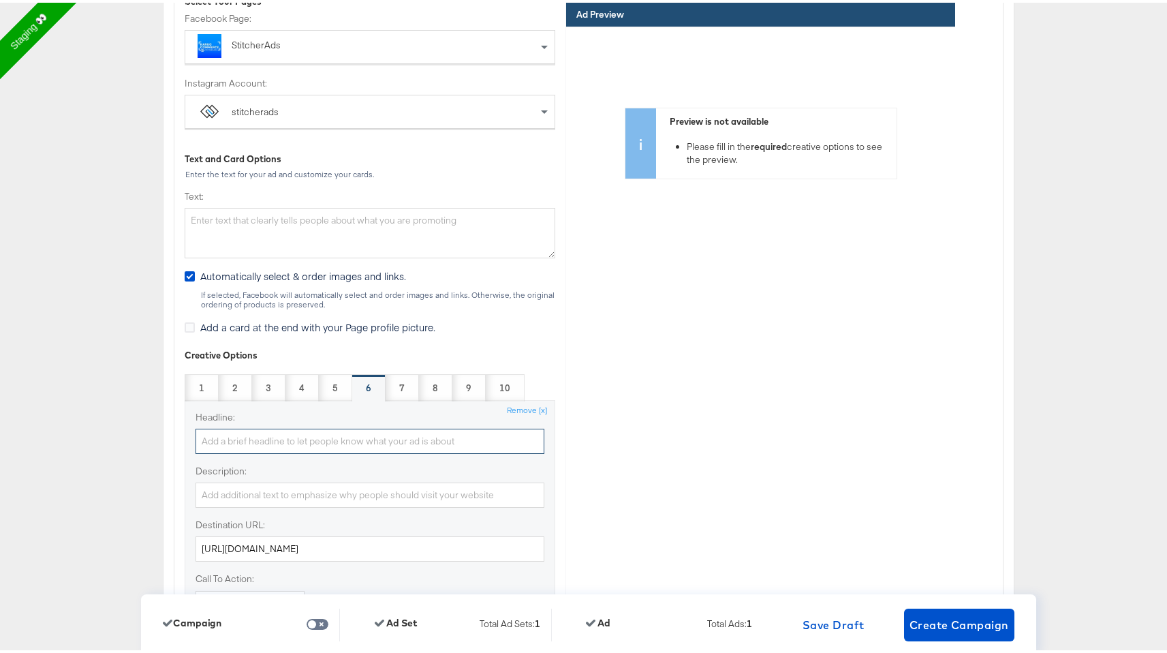
click at [326, 433] on input "Headline:" at bounding box center [369, 438] width 349 height 25
paste input "Summer Sale"
type input "Summer Sale"
paste input "Summer Sale"
click at [302, 488] on input "Summer Sale" at bounding box center [369, 492] width 349 height 25
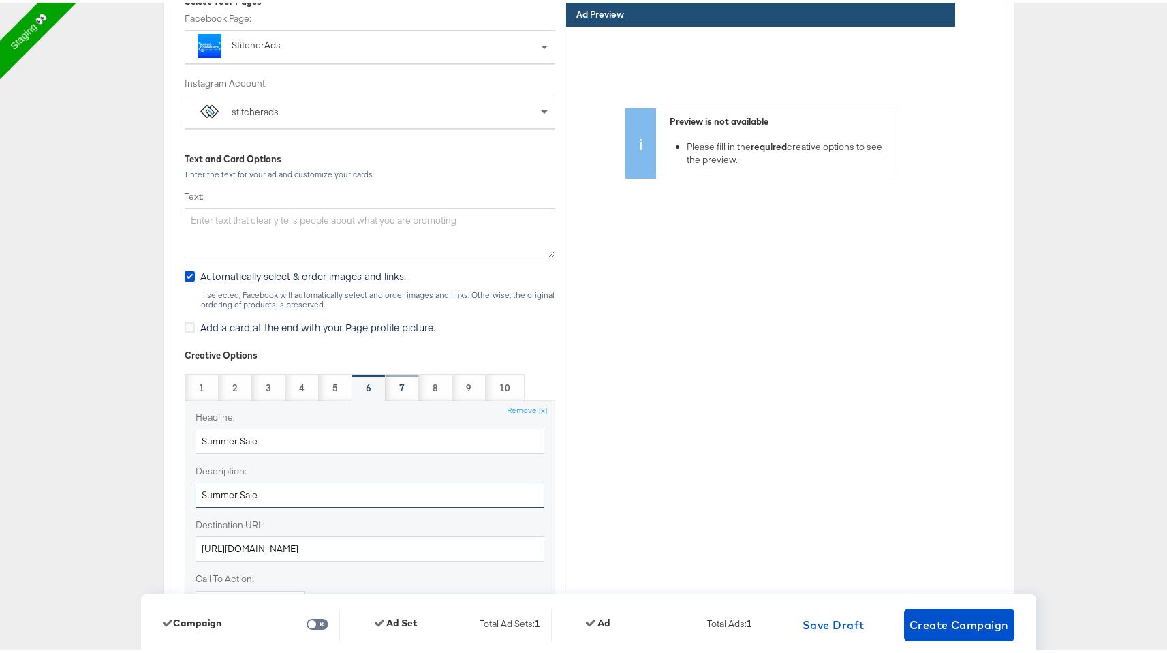
type input "Summer Sale"
click at [399, 382] on strong "7" at bounding box center [401, 385] width 5 height 13
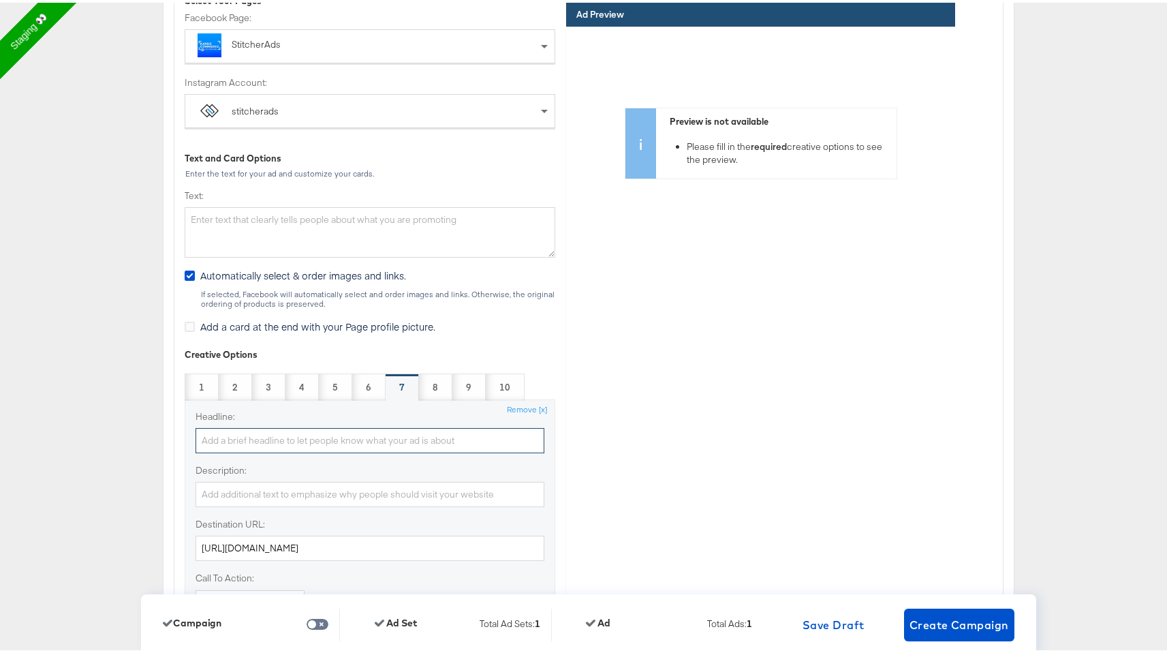
click at [354, 433] on input "Headline:" at bounding box center [369, 437] width 349 height 25
paste input "Summer Sale"
type input "Summer Sale"
click at [313, 492] on input "Description:" at bounding box center [369, 491] width 349 height 25
paste input "Summer Sale"
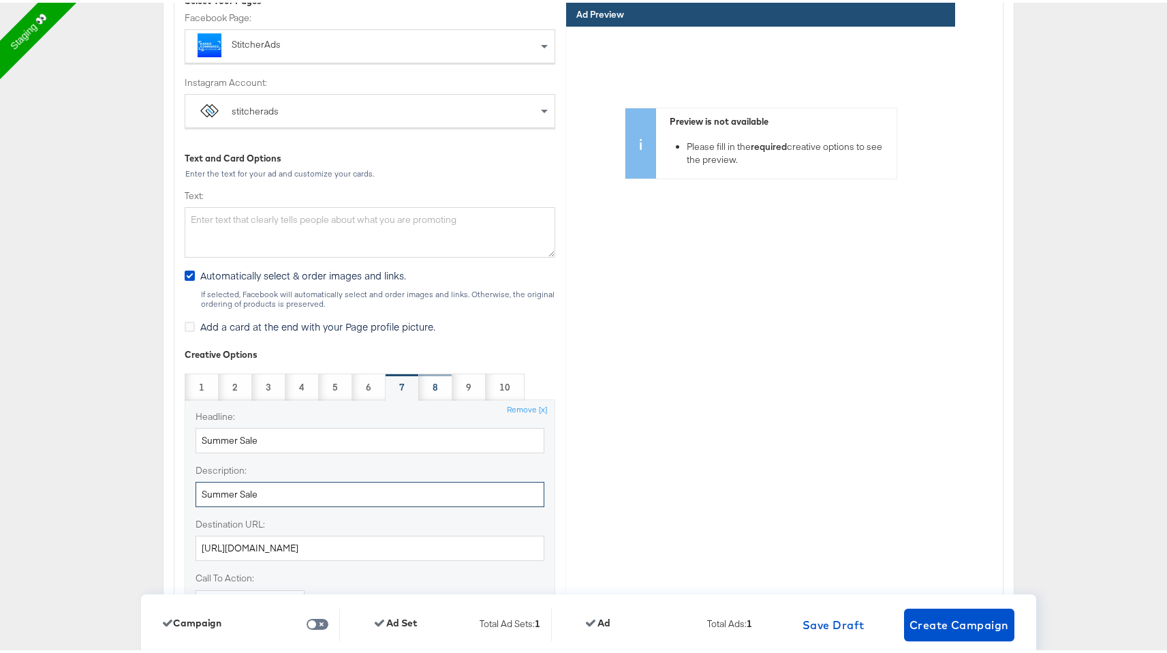
type input "Summer Sale"
click at [433, 383] on div "8" at bounding box center [435, 384] width 33 height 27
click at [392, 435] on input "Headline:" at bounding box center [369, 436] width 349 height 25
paste input "Summer Sale"
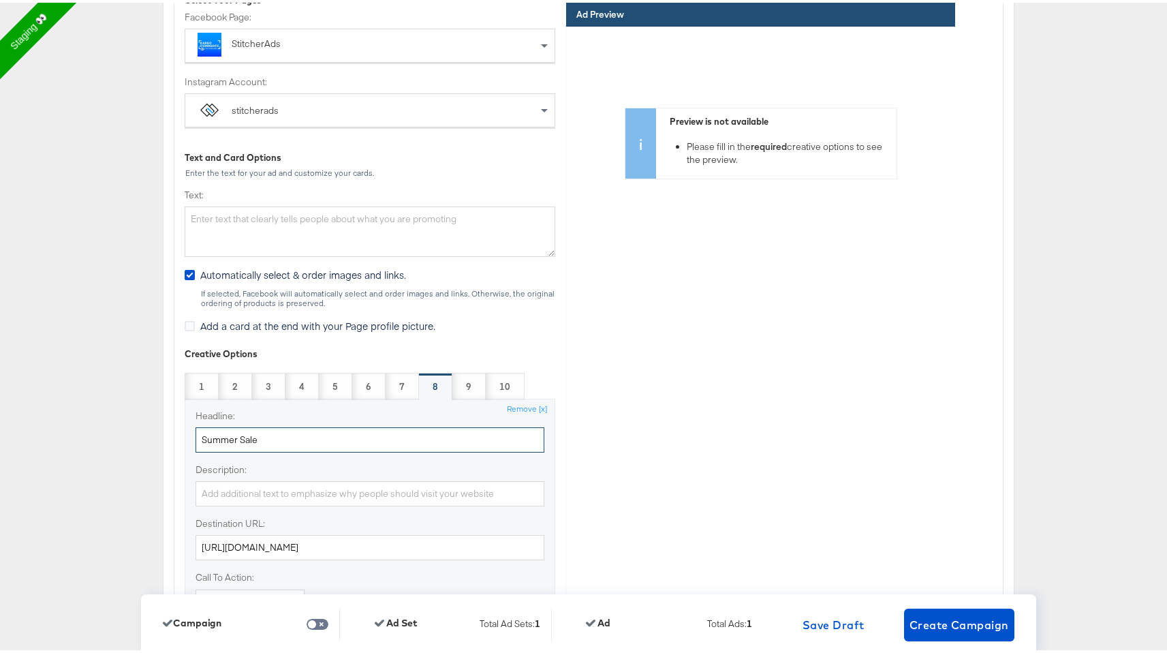
type input "Summer Sale"
click at [362, 494] on input "Description:" at bounding box center [369, 490] width 349 height 25
paste input "Summer Sale"
type input "Summer Sale"
click at [452, 388] on div "9" at bounding box center [468, 383] width 33 height 27
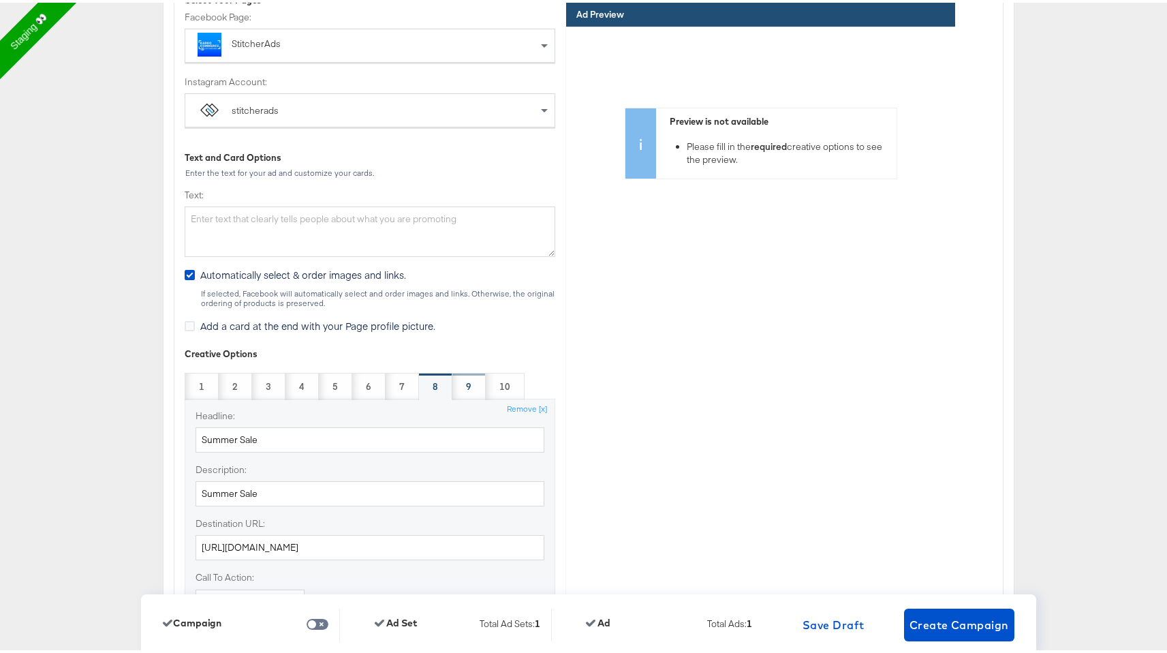
scroll to position [3280, 0]
click at [370, 442] on input "Headline:" at bounding box center [369, 436] width 349 height 25
paste input "Summer Sale"
type input "Summer Sale"
click at [337, 486] on input "Description:" at bounding box center [369, 490] width 349 height 25
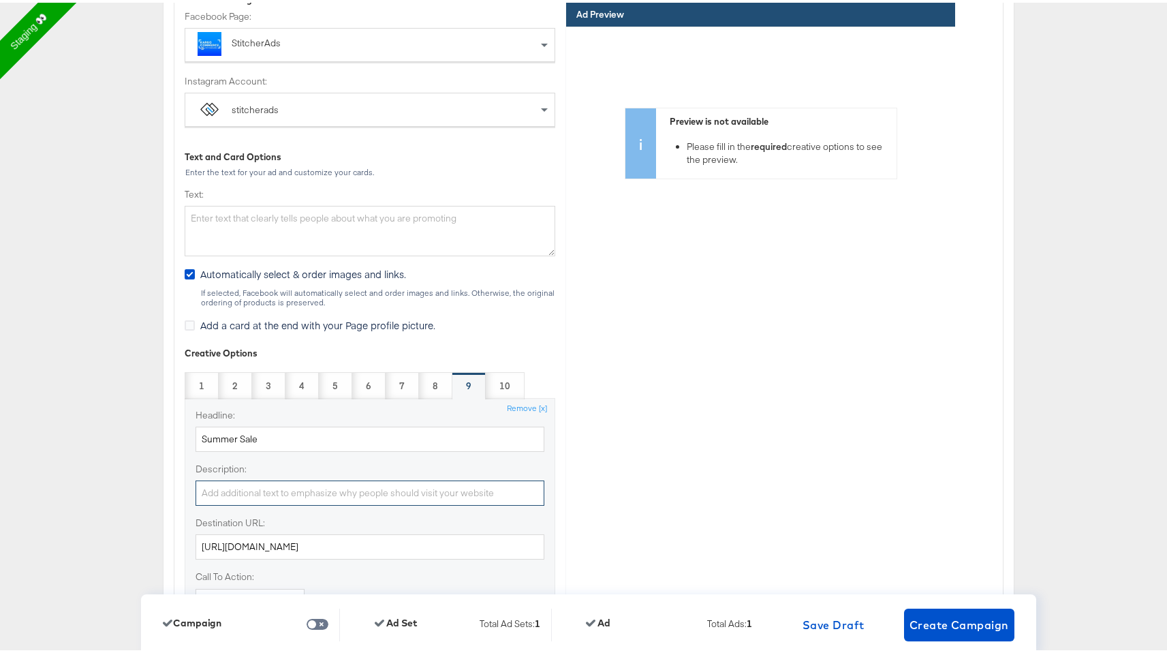
paste input "Summer Sale"
type input "Summer Sale"
click at [499, 380] on strong "10" at bounding box center [504, 383] width 11 height 13
click at [417, 420] on div "Headline:" at bounding box center [369, 426] width 349 height 43
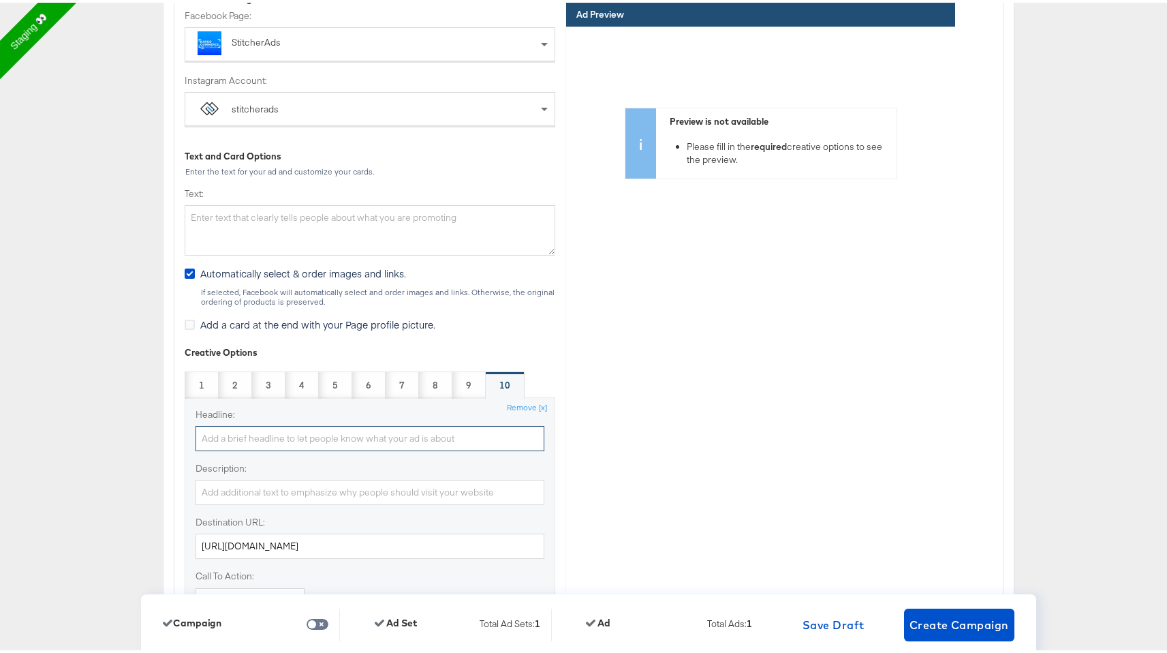
click at [409, 430] on input "Headline:" at bounding box center [369, 435] width 349 height 25
paste input "Summer Sale"
type input "Summer Sale"
click at [395, 485] on input "Description:" at bounding box center [369, 489] width 349 height 25
paste input "Summer Sale"
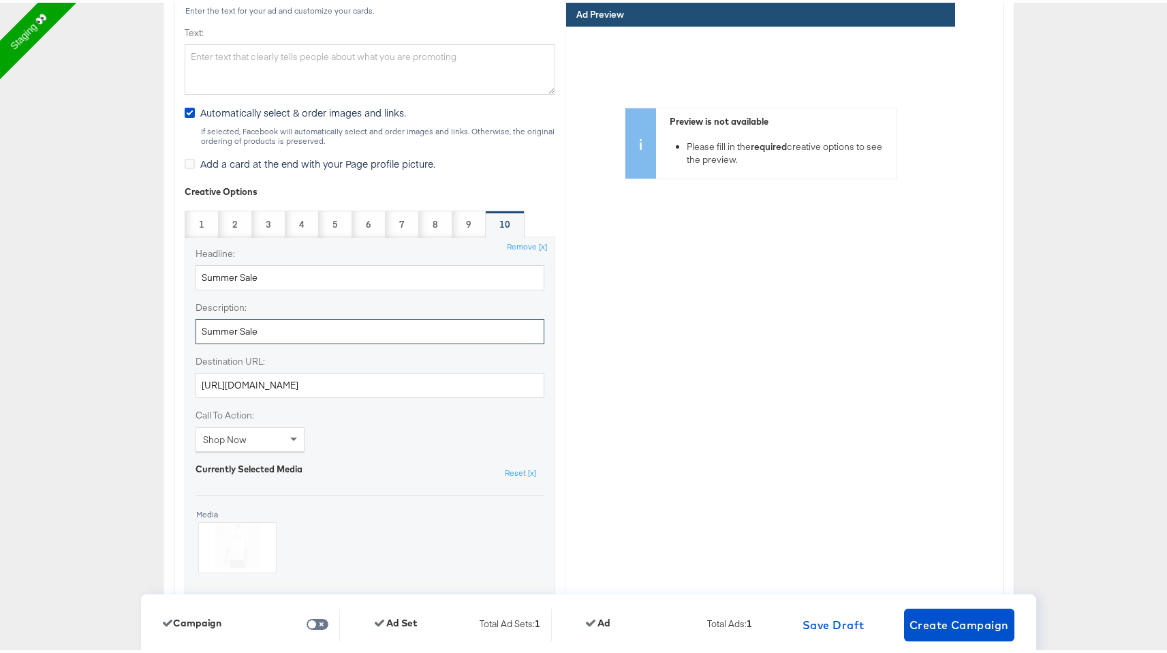
type input "Summer Sale"
click at [456, 417] on div "Headline: Summer Sale Description: Summer Sale Destination URL: http://www.karg…" at bounding box center [370, 414] width 371 height 361
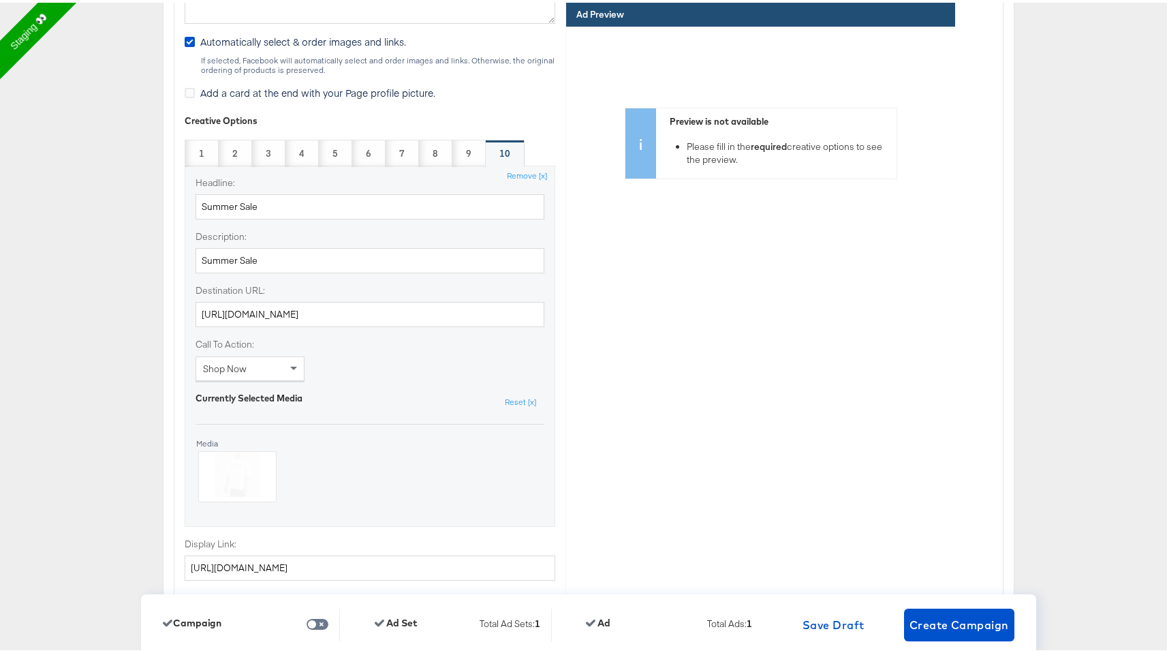
scroll to position [3500, 0]
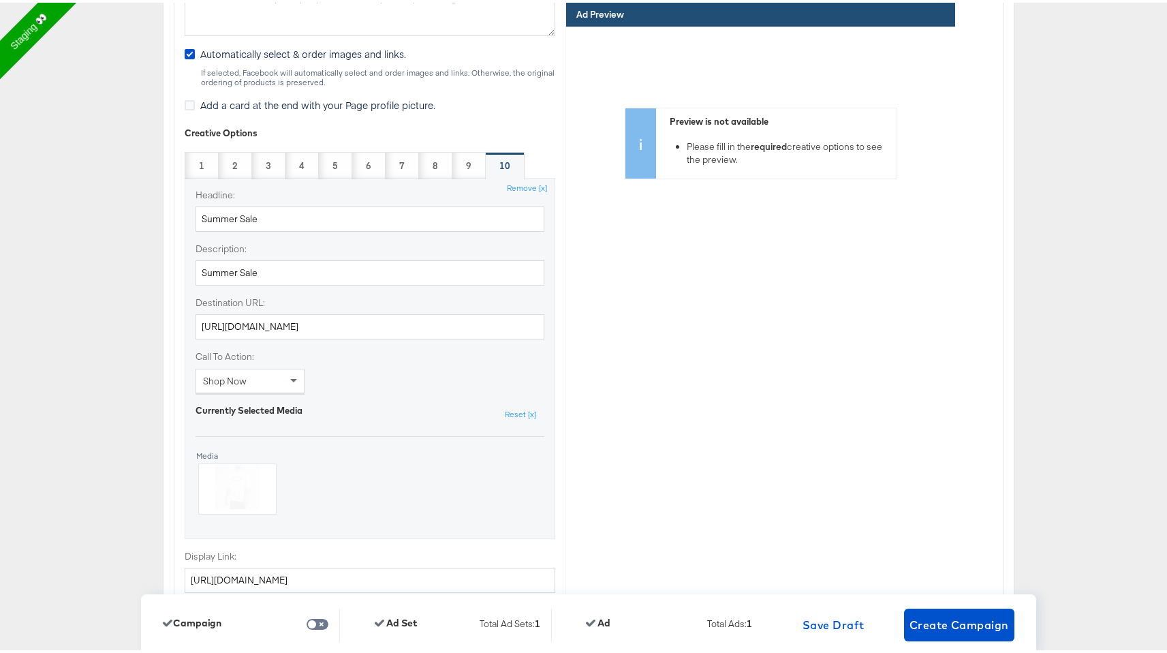
click at [725, 168] on div "Preview is not available Please fill in the required creative options to see th…" at bounding box center [776, 141] width 240 height 70
click at [751, 132] on div "Preview is not available Please fill in the required creative options to see th…" at bounding box center [776, 141] width 240 height 70
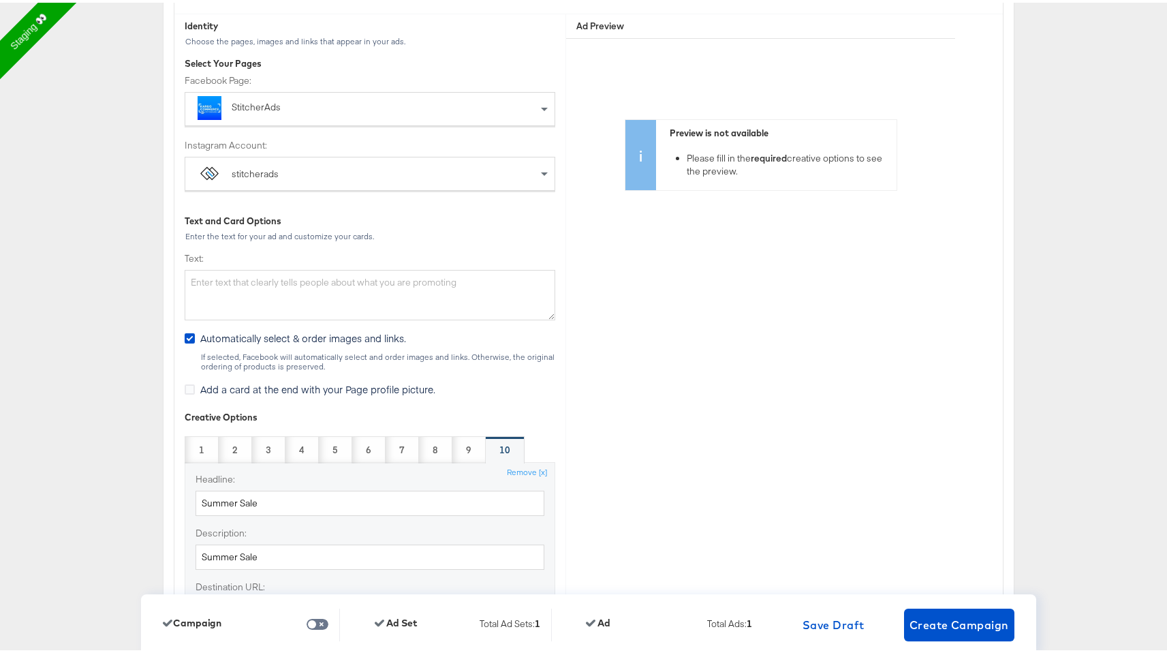
scroll to position [3212, 0]
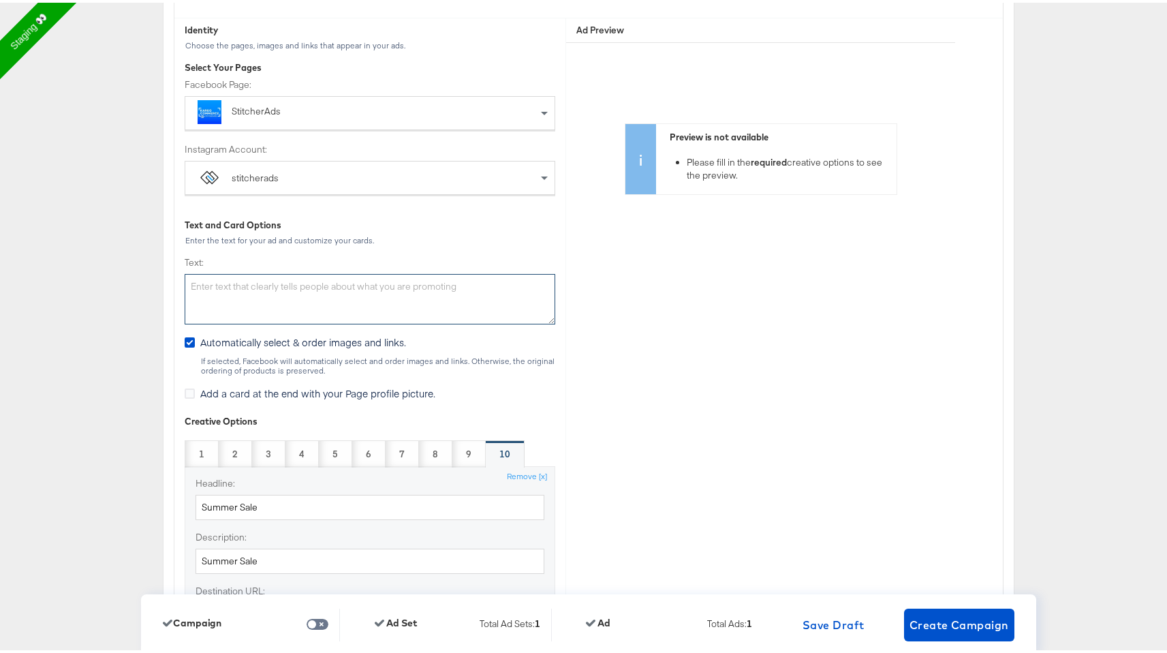
click at [294, 287] on textarea "Text:" at bounding box center [370, 296] width 371 height 50
paste textarea "Summer Sale"
type textarea "Summer Sale"
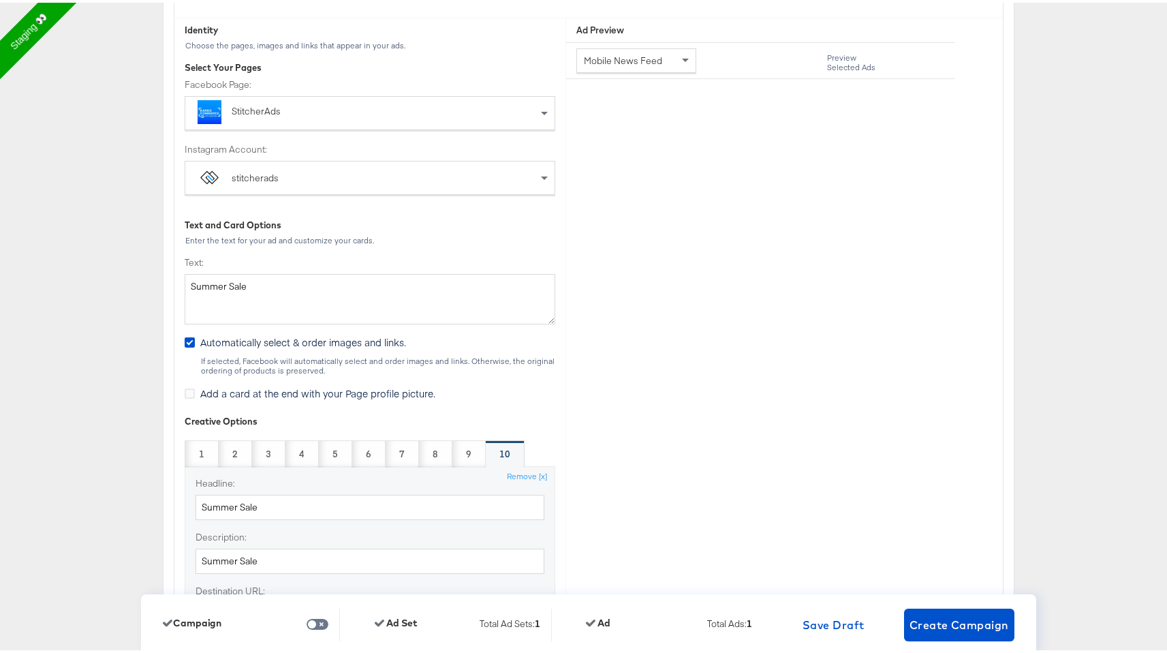
click at [342, 246] on div "Identity Choose the pages, images and links that appear in your ads. Select You…" at bounding box center [369, 521] width 391 height 1010
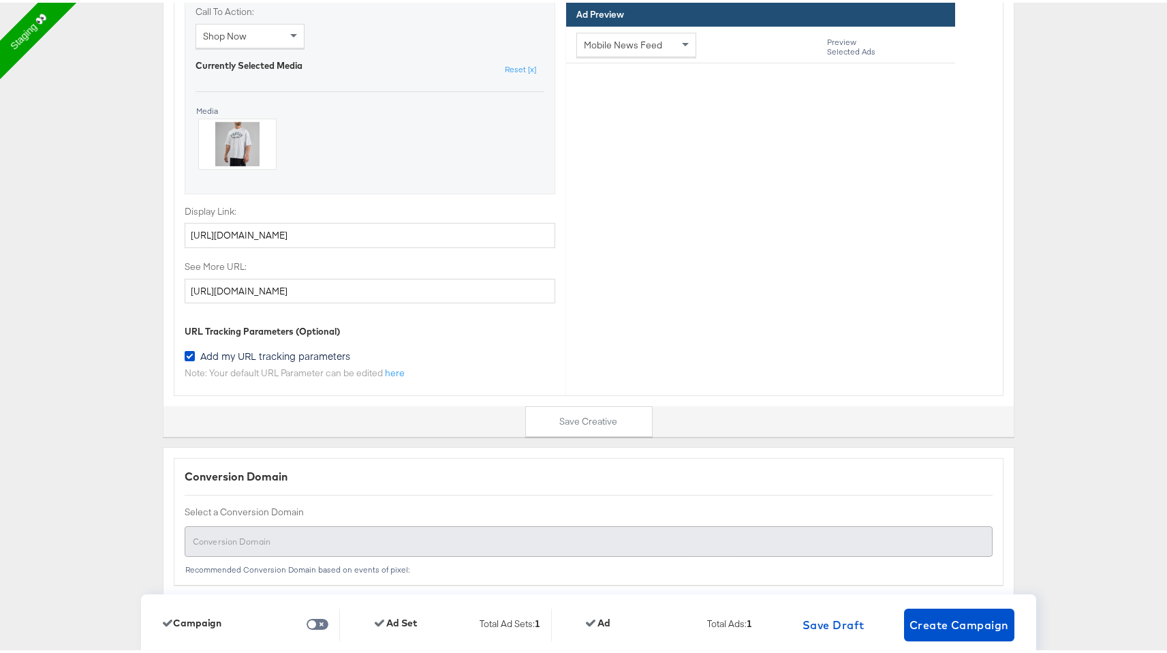
scroll to position [4051, 0]
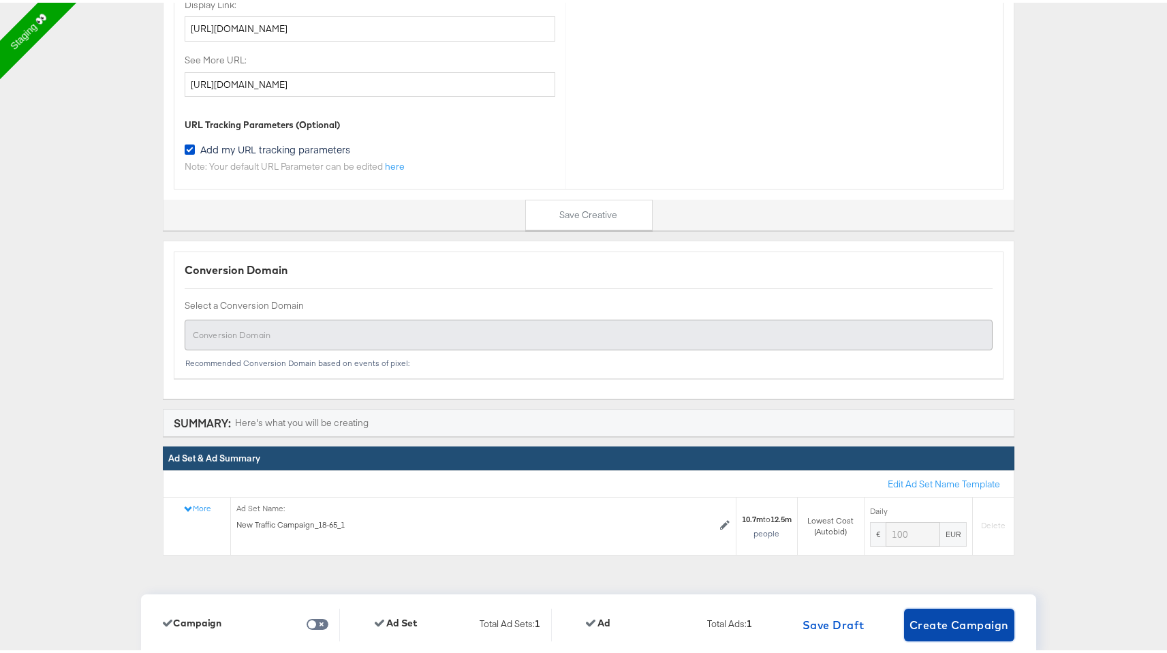
click at [956, 621] on span "Create Campaign" at bounding box center [958, 621] width 99 height 19
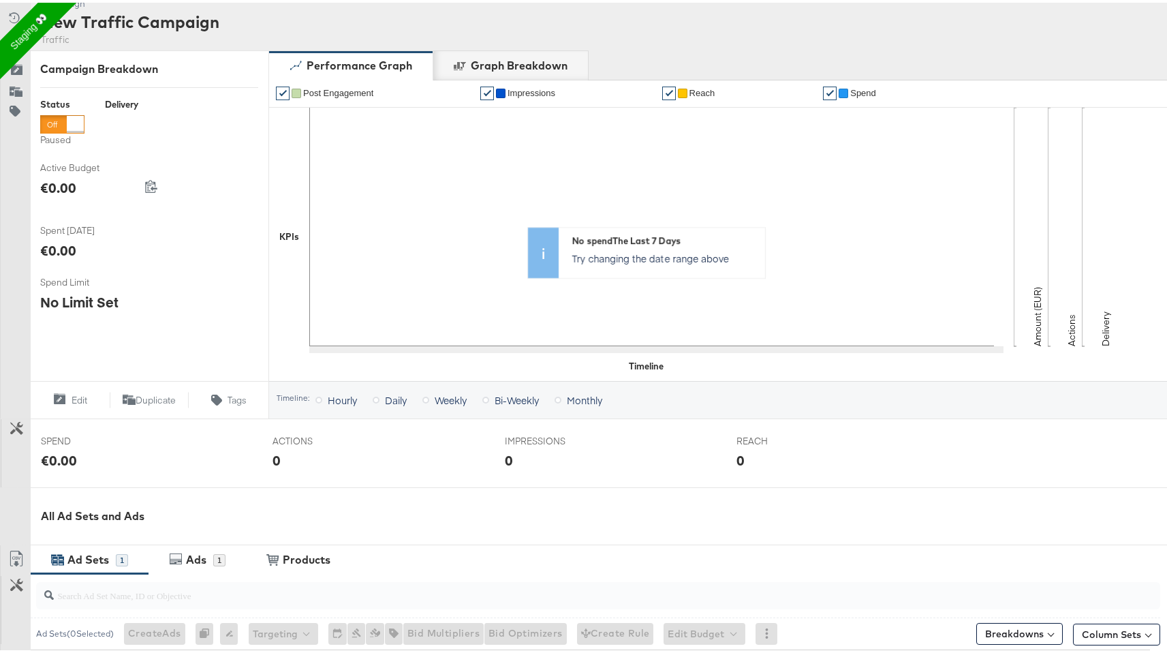
scroll to position [388, 0]
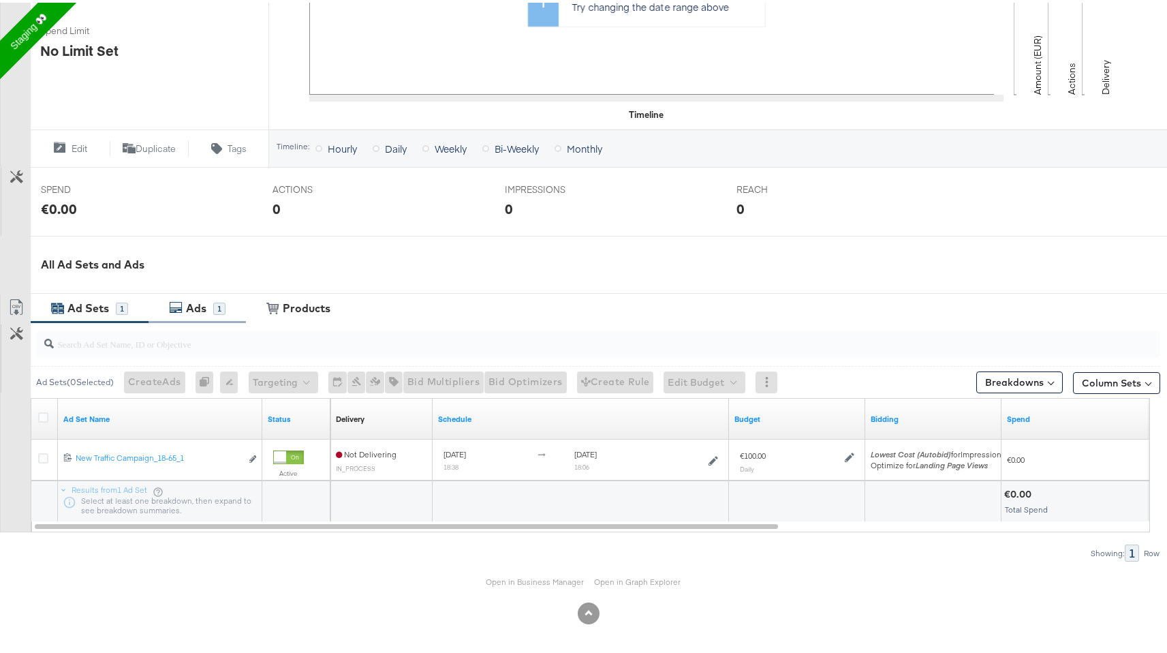
click at [213, 308] on div "Ads" at bounding box center [198, 306] width 31 height 16
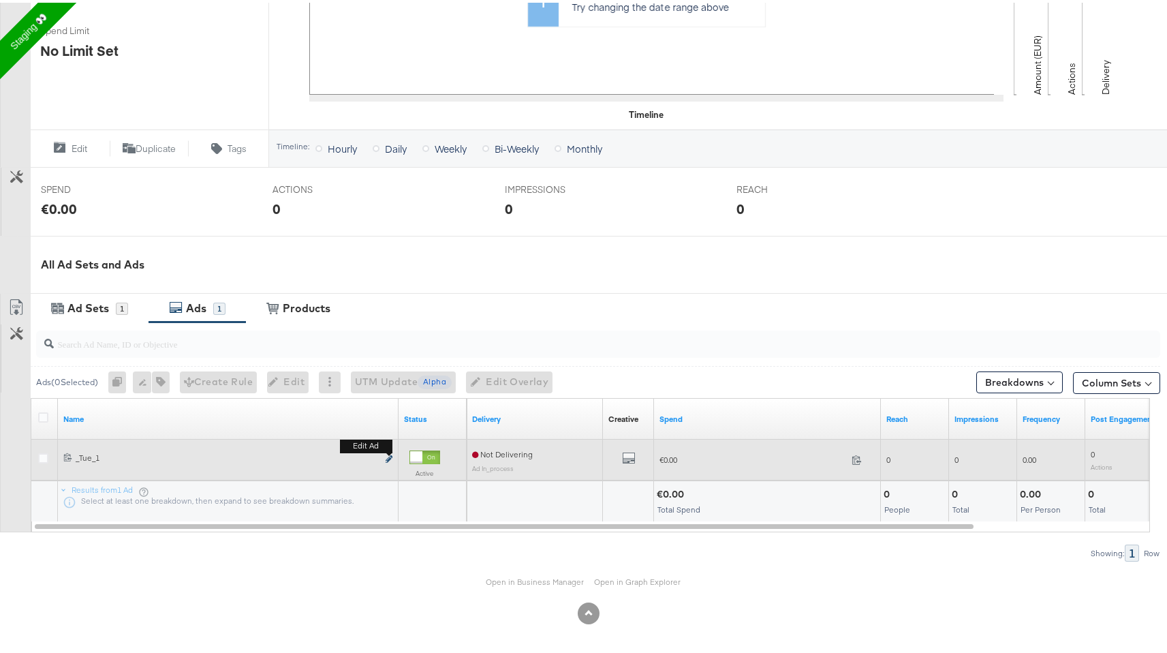
click at [390, 456] on icon "link" at bounding box center [389, 455] width 7 height 7
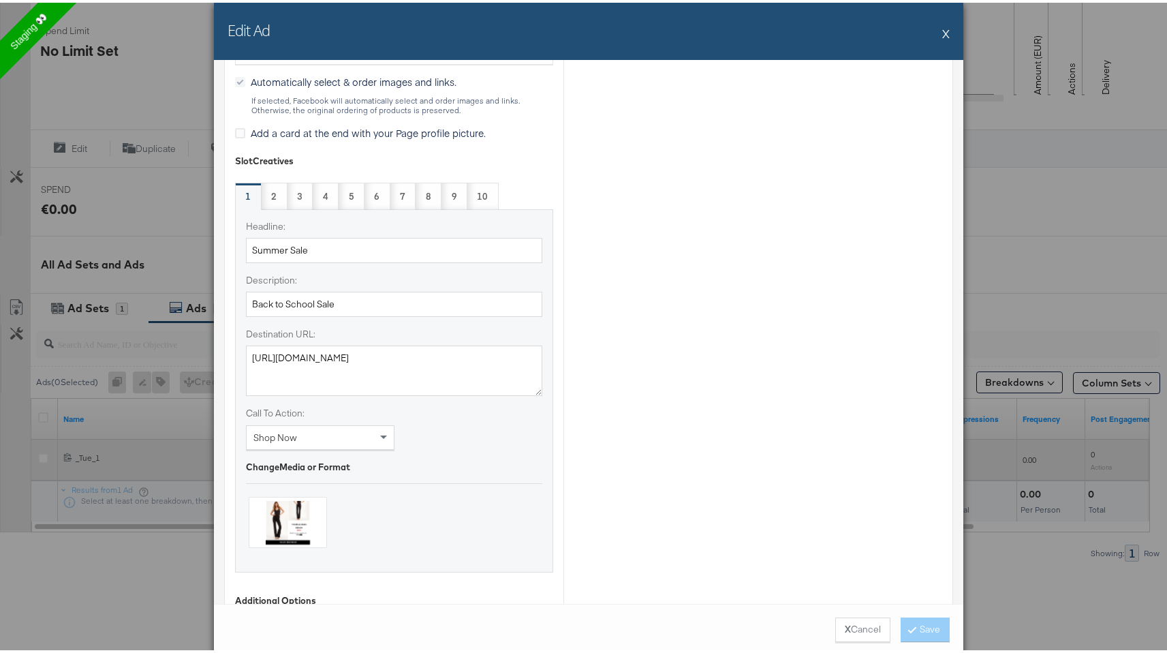
scroll to position [587, 0]
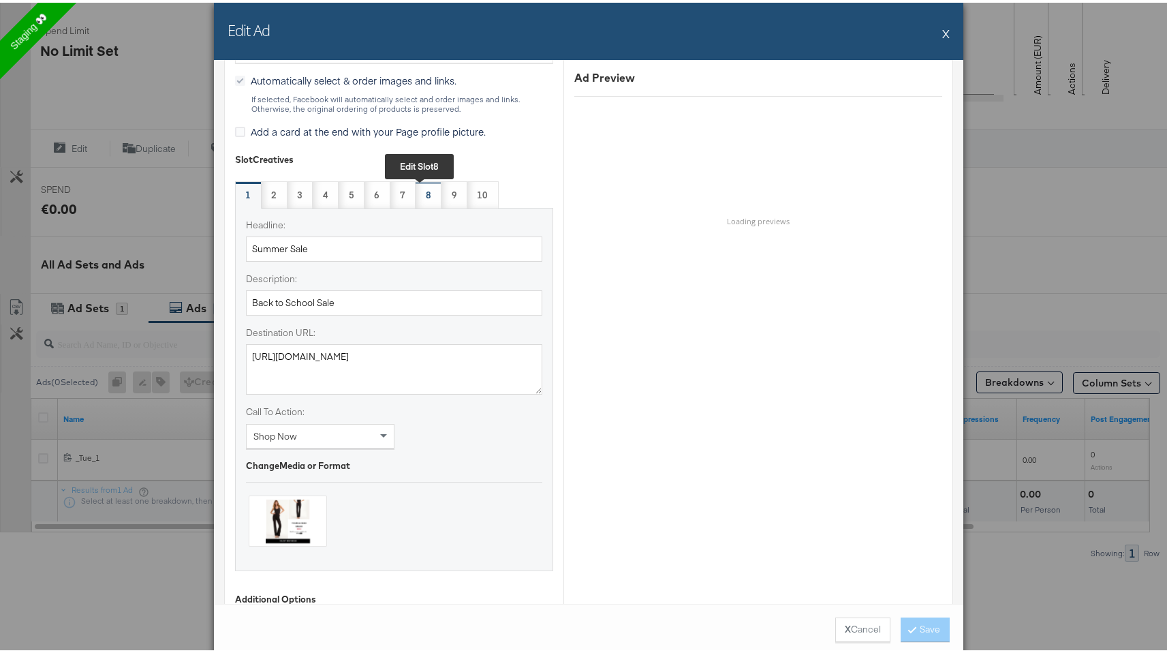
click at [426, 197] on div "8 Edit slot 8" at bounding box center [428, 192] width 5 height 13
click at [285, 503] on div at bounding box center [287, 518] width 77 height 50
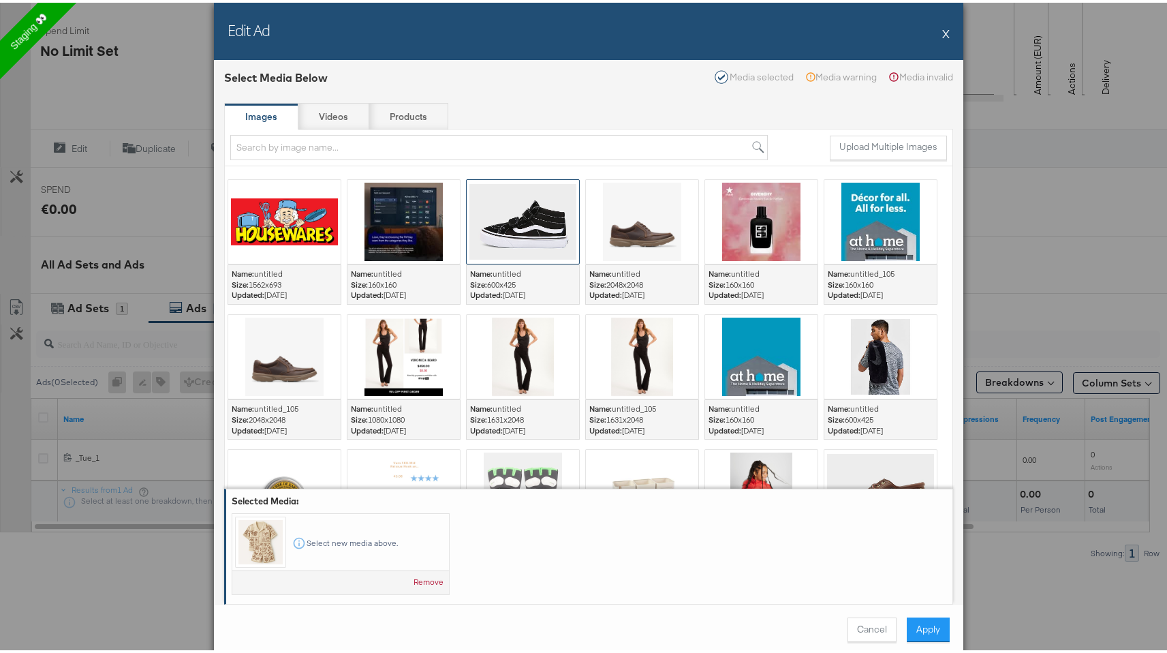
click at [542, 213] on div at bounding box center [523, 219] width 112 height 84
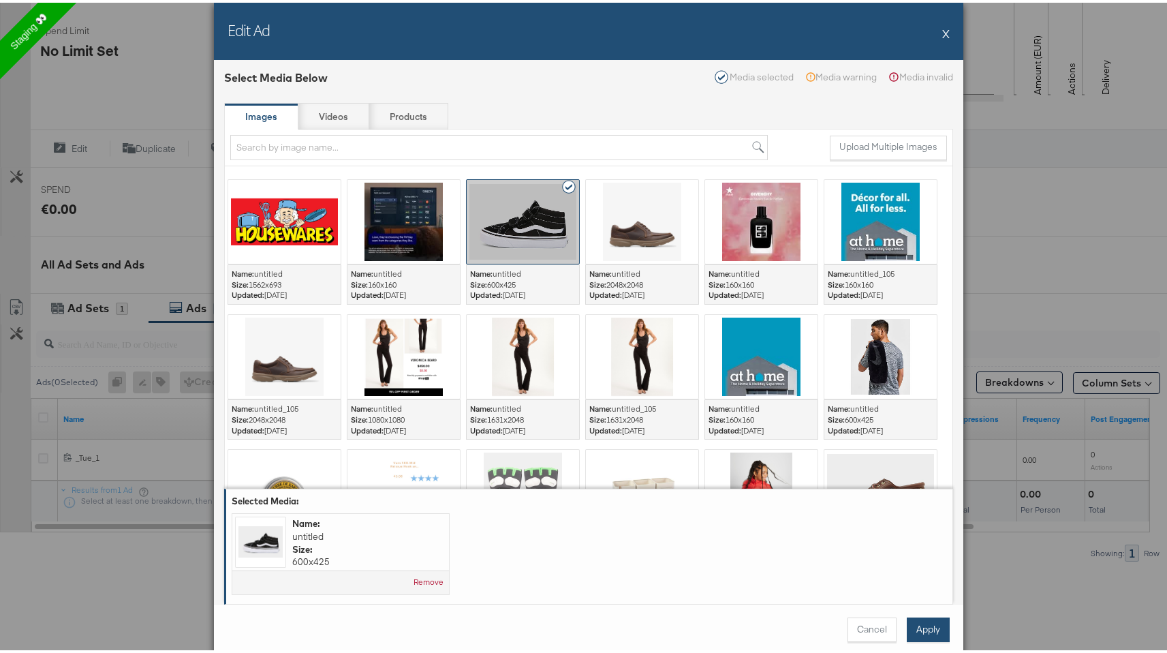
click at [917, 624] on button "Apply" at bounding box center [928, 626] width 43 height 25
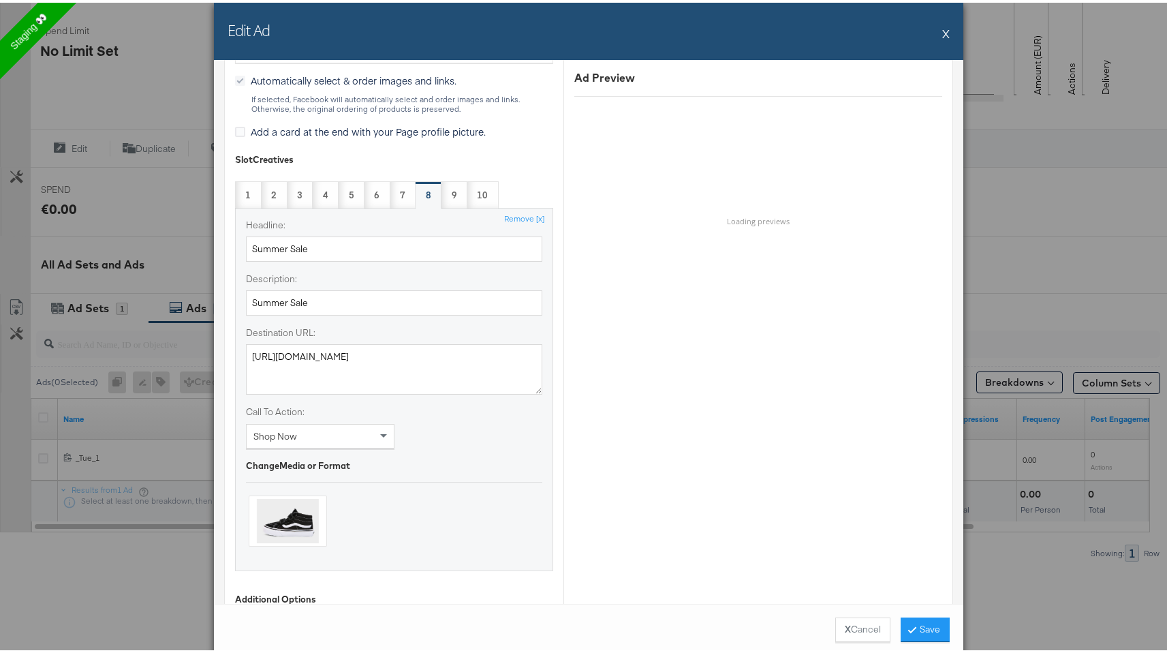
click at [917, 624] on button "Save" at bounding box center [925, 626] width 49 height 25
click at [930, 40] on div "Edit Ad X" at bounding box center [588, 28] width 749 height 57
click at [945, 33] on div "Edit Ad X" at bounding box center [588, 28] width 749 height 57
click at [942, 32] on button "X" at bounding box center [945, 30] width 7 height 27
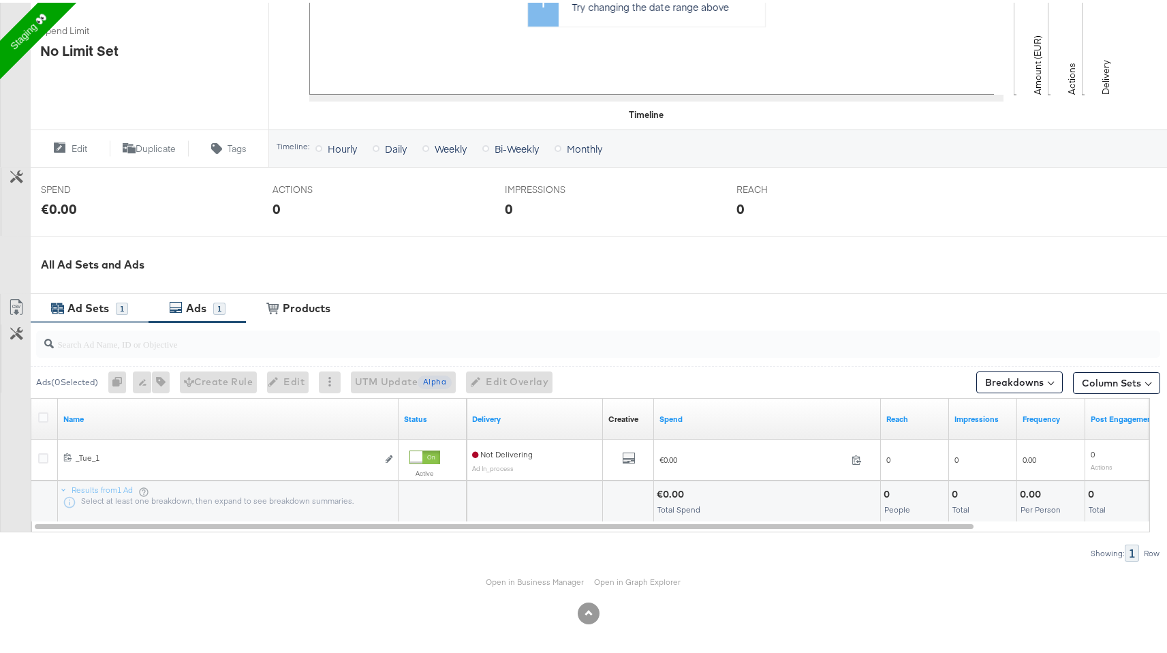
click at [107, 312] on div "Ad Sets" at bounding box center [88, 306] width 42 height 16
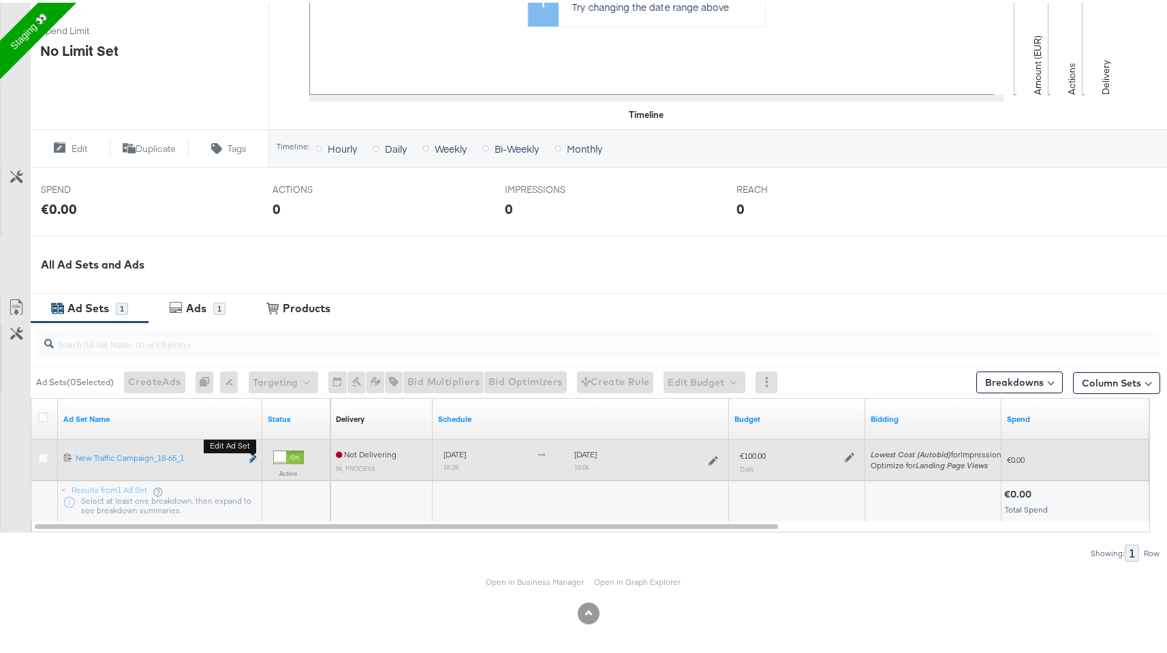
click at [255, 457] on icon "link" at bounding box center [252, 455] width 7 height 7
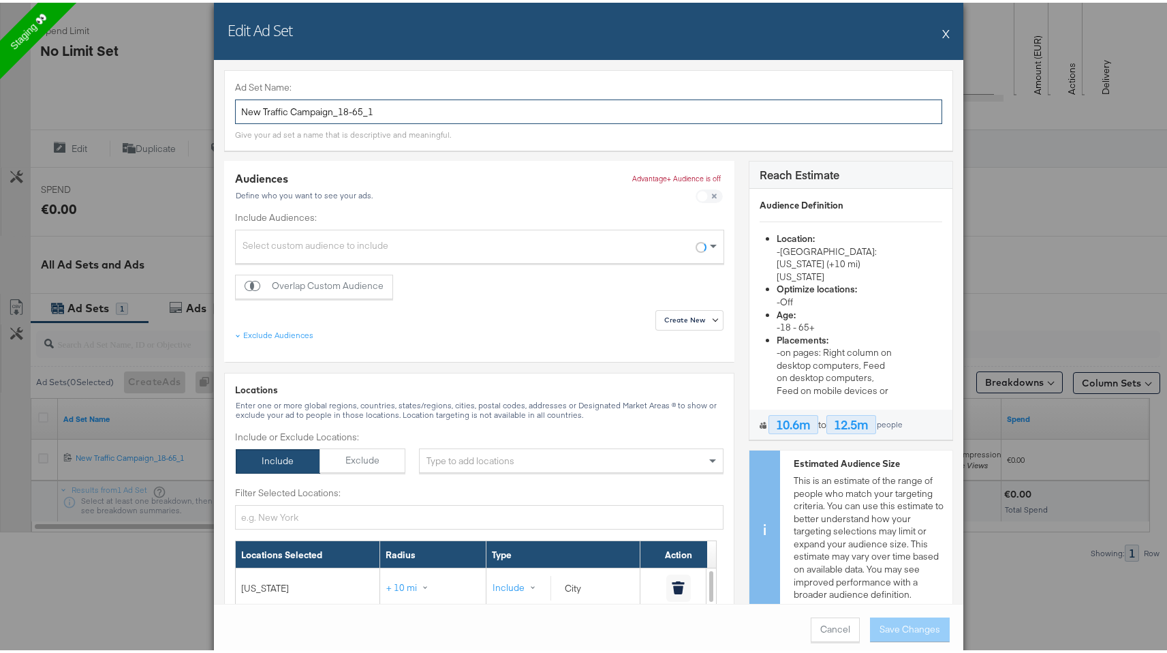
click at [540, 108] on input "New Traffic Campaign_18-65_1" at bounding box center [588, 109] width 707 height 25
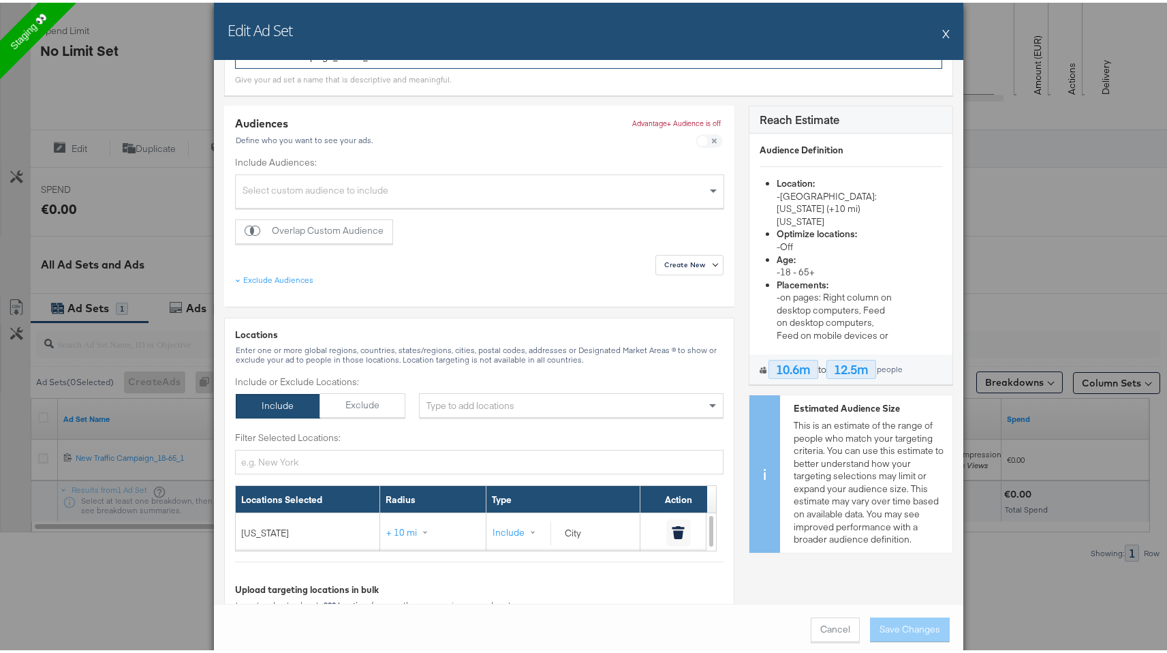
scroll to position [64, 0]
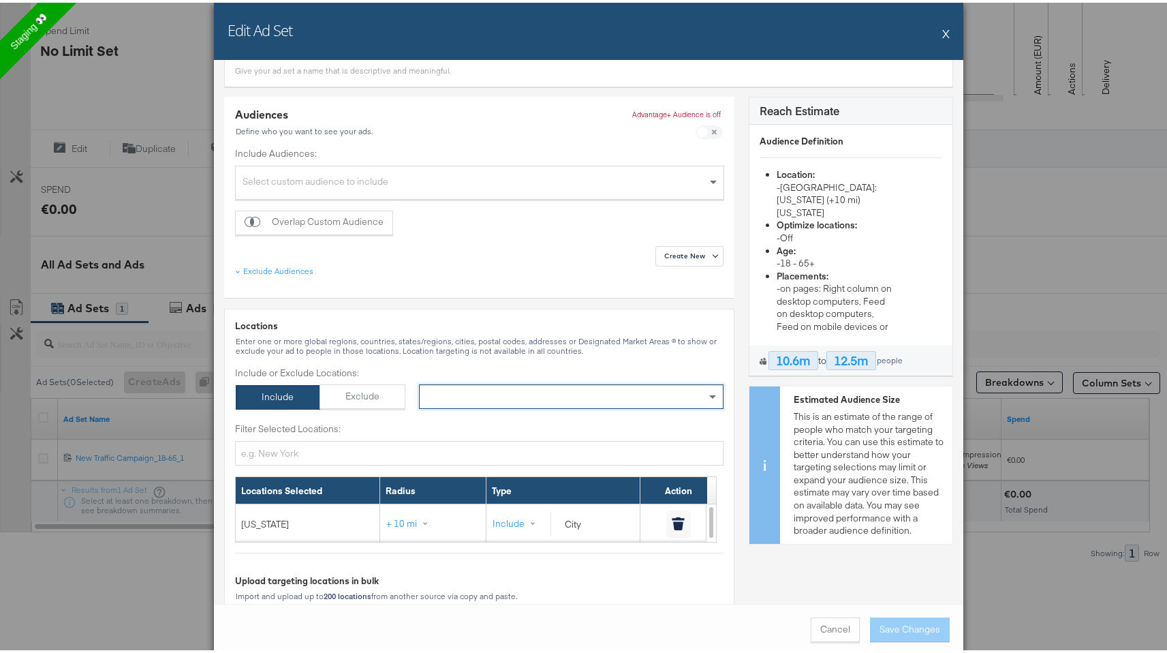
click at [475, 388] on div "× New York" at bounding box center [571, 393] width 304 height 25
type input "n"
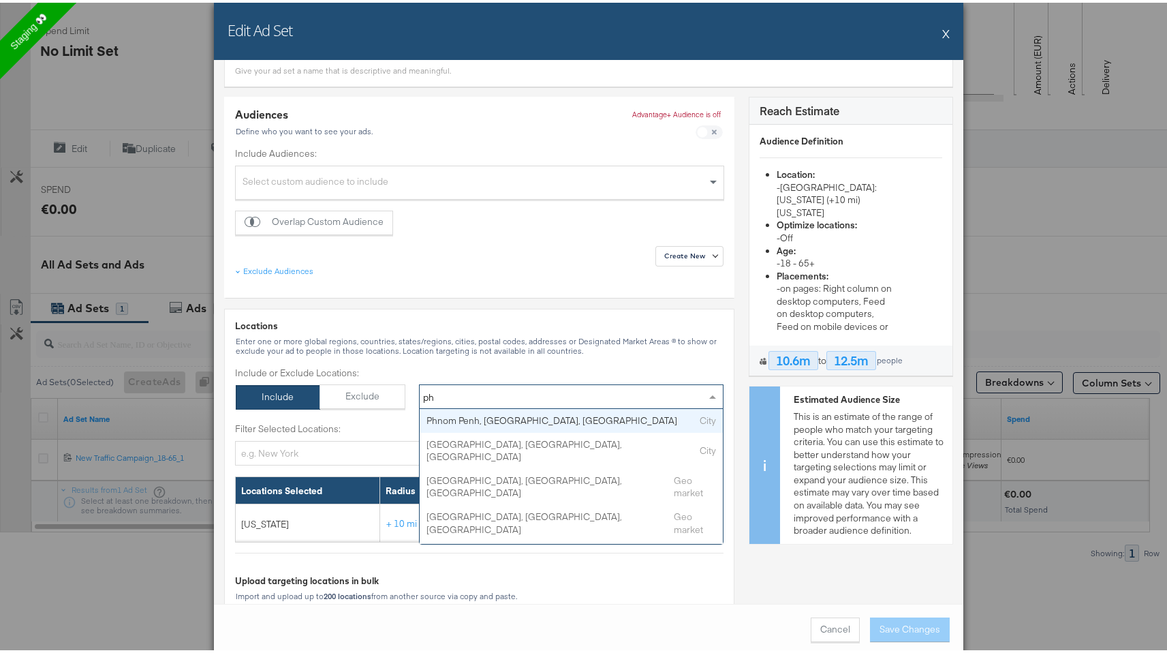
type input "phi"
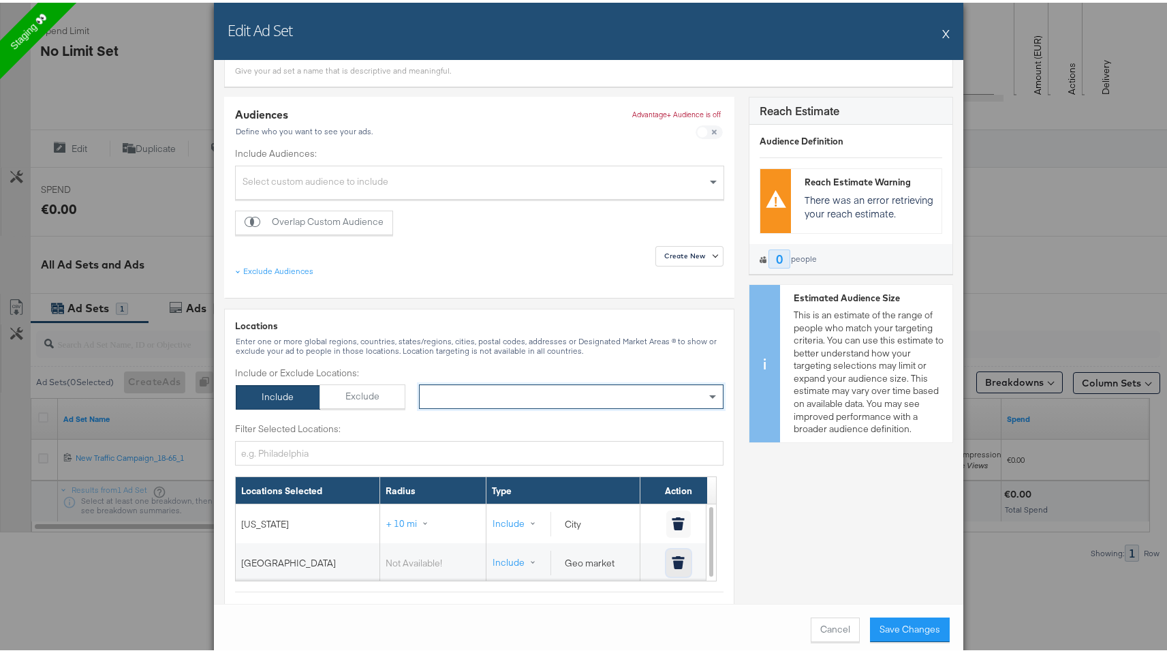
click at [672, 557] on icon "button" at bounding box center [678, 559] width 13 height 13
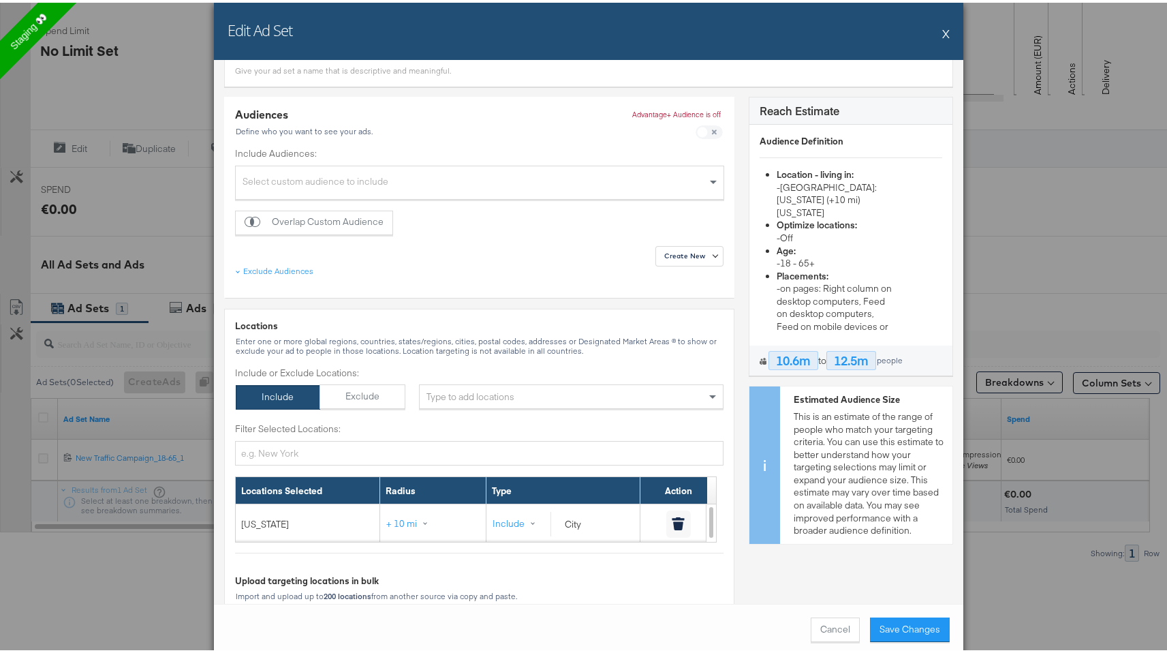
click at [595, 381] on div "Include or Exclude Locations: Include Exclude × New York" at bounding box center [479, 385] width 488 height 43
click at [589, 392] on div "× New York" at bounding box center [571, 393] width 304 height 25
type input "lon"
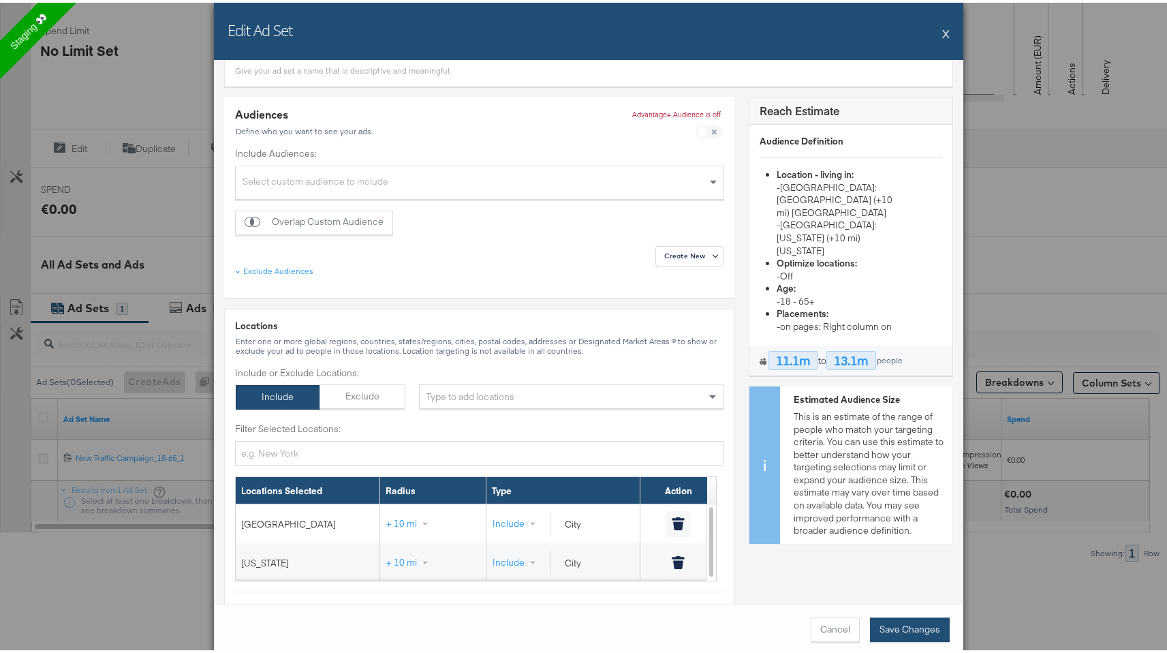
click at [874, 623] on button "Save Changes" at bounding box center [910, 626] width 80 height 25
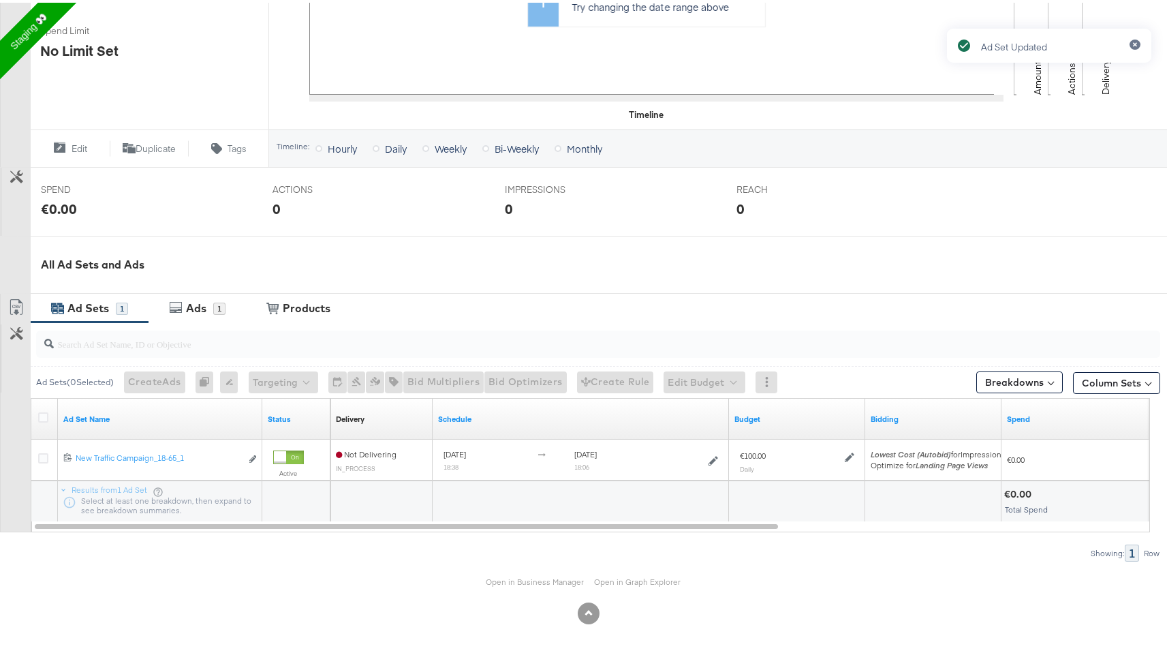
scroll to position [0, 0]
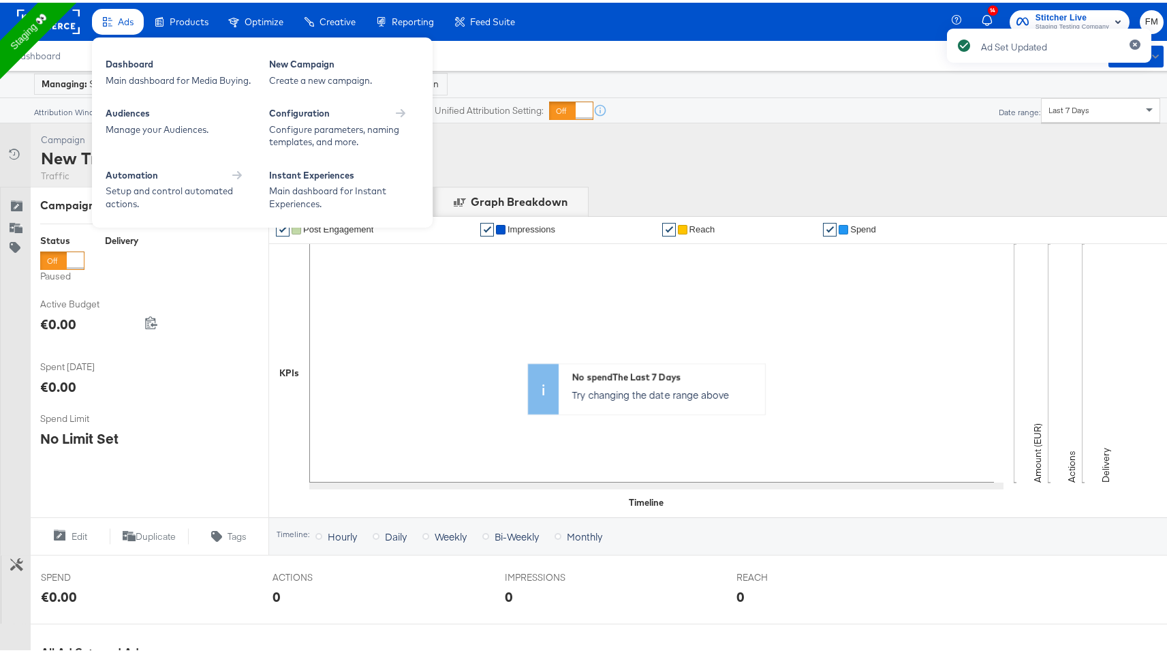
click at [125, 22] on span "Ads" at bounding box center [126, 19] width 16 height 11
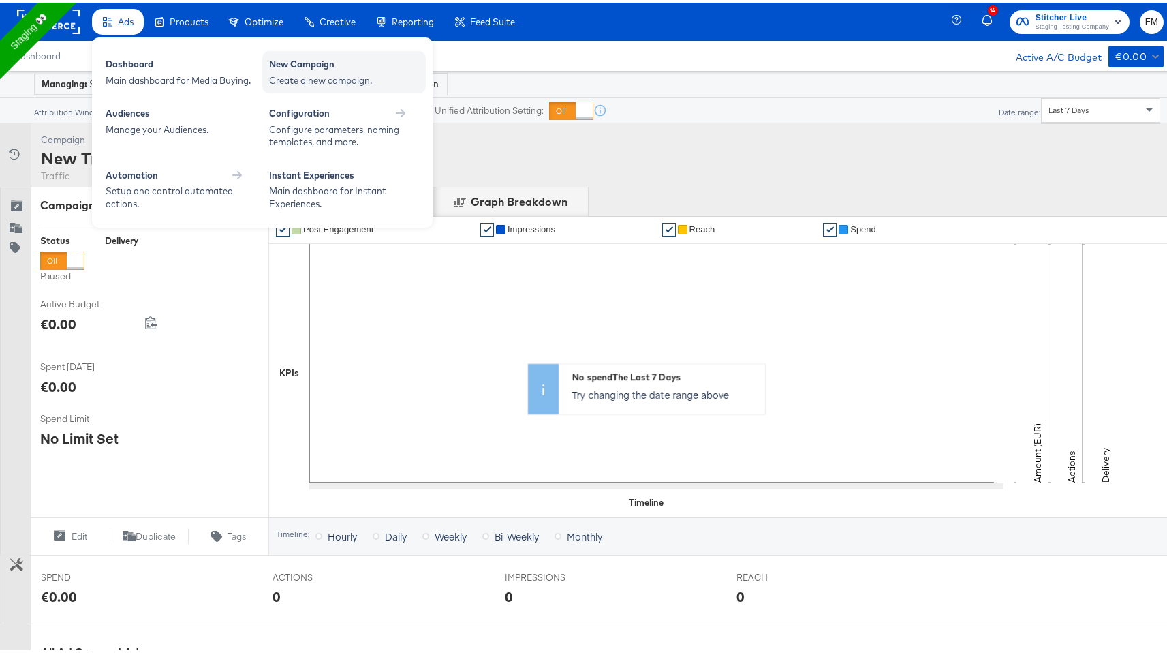
click at [336, 64] on div "New Campaign" at bounding box center [344, 63] width 150 height 16
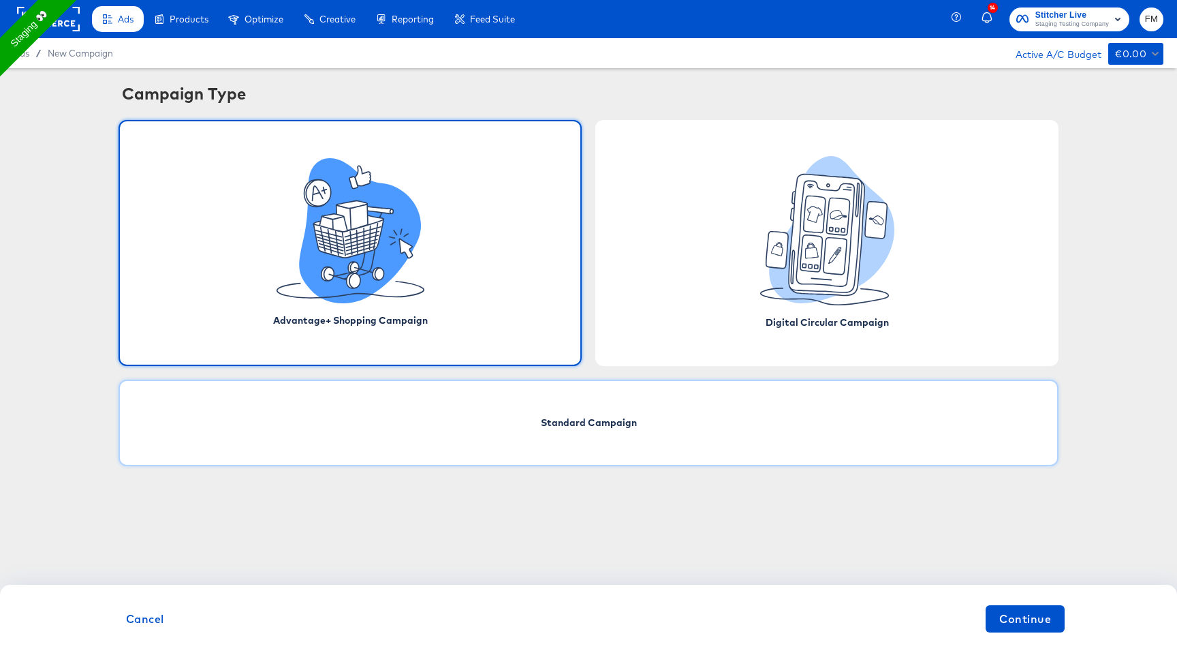
click at [458, 418] on div "Standard Campaign" at bounding box center [589, 422] width 940 height 87
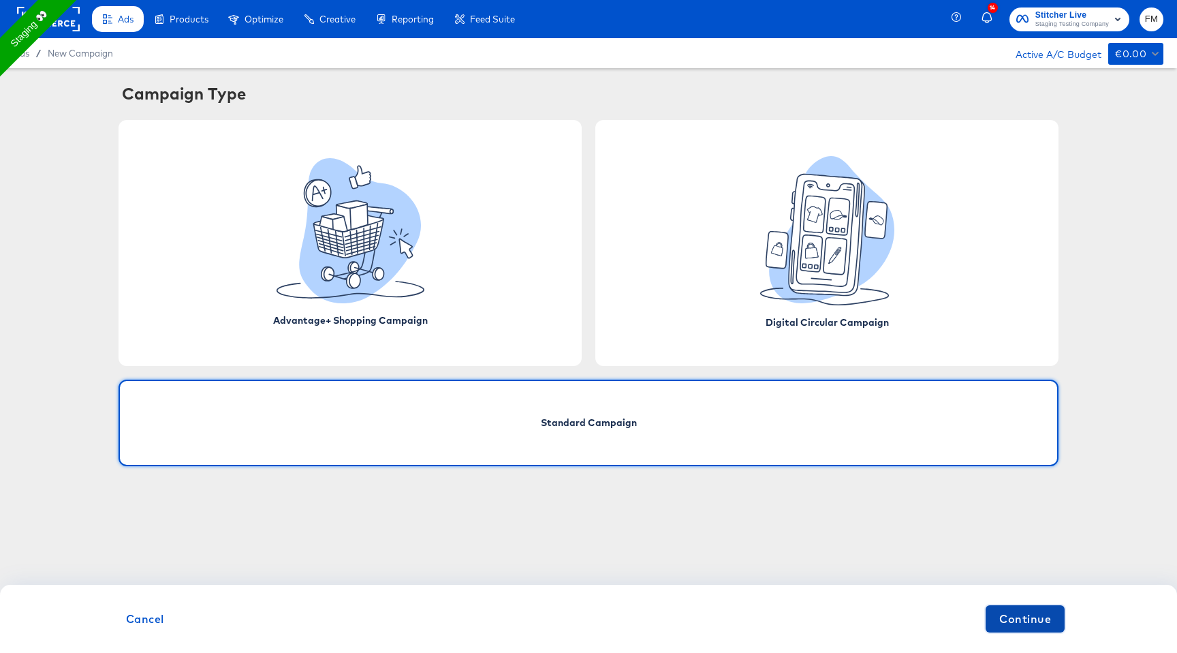
click at [1009, 626] on span "Continue" at bounding box center [1025, 618] width 52 height 19
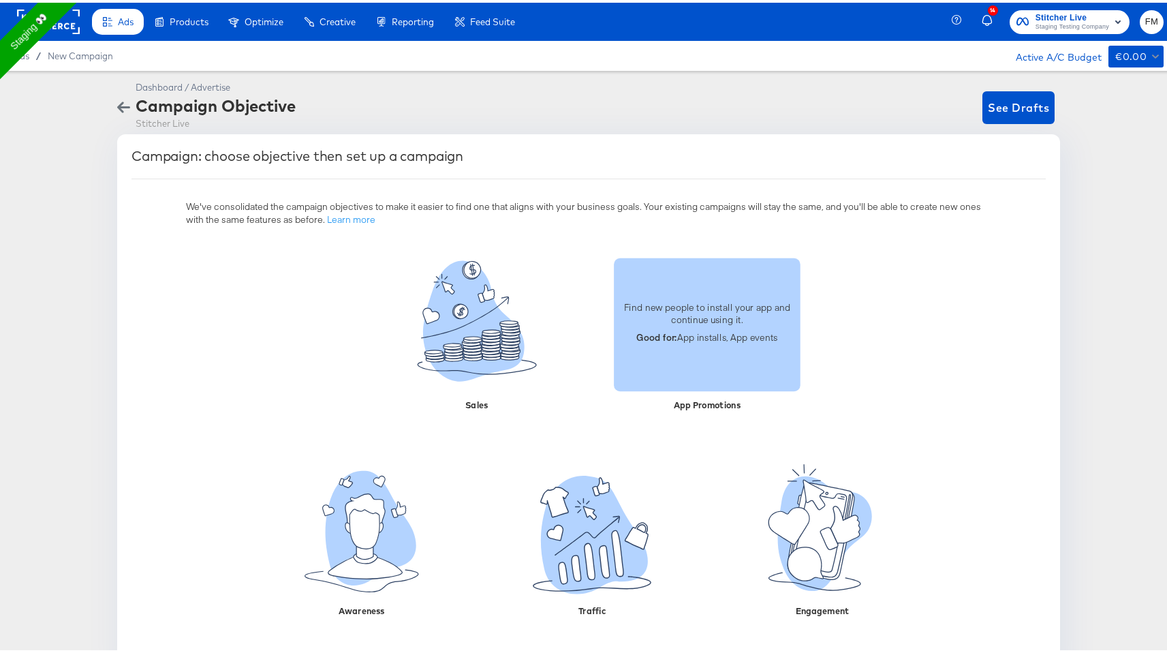
scroll to position [34, 0]
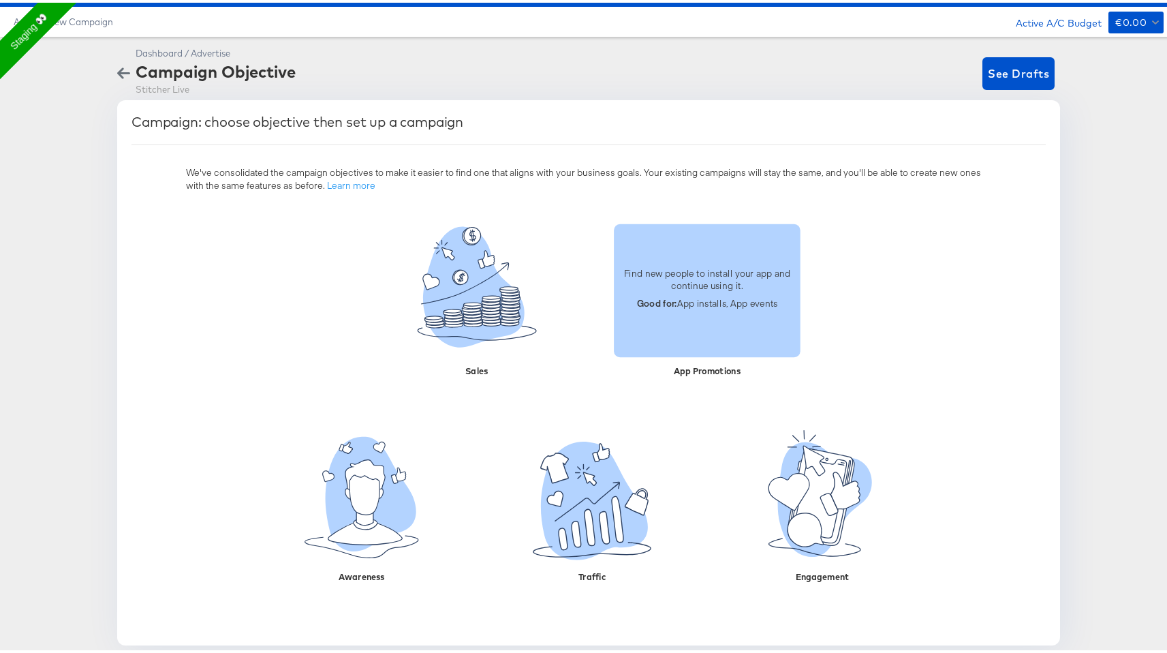
click at [706, 312] on div "Find new people to install your app and continue using it. Good for: App instal…" at bounding box center [707, 287] width 187 height 65
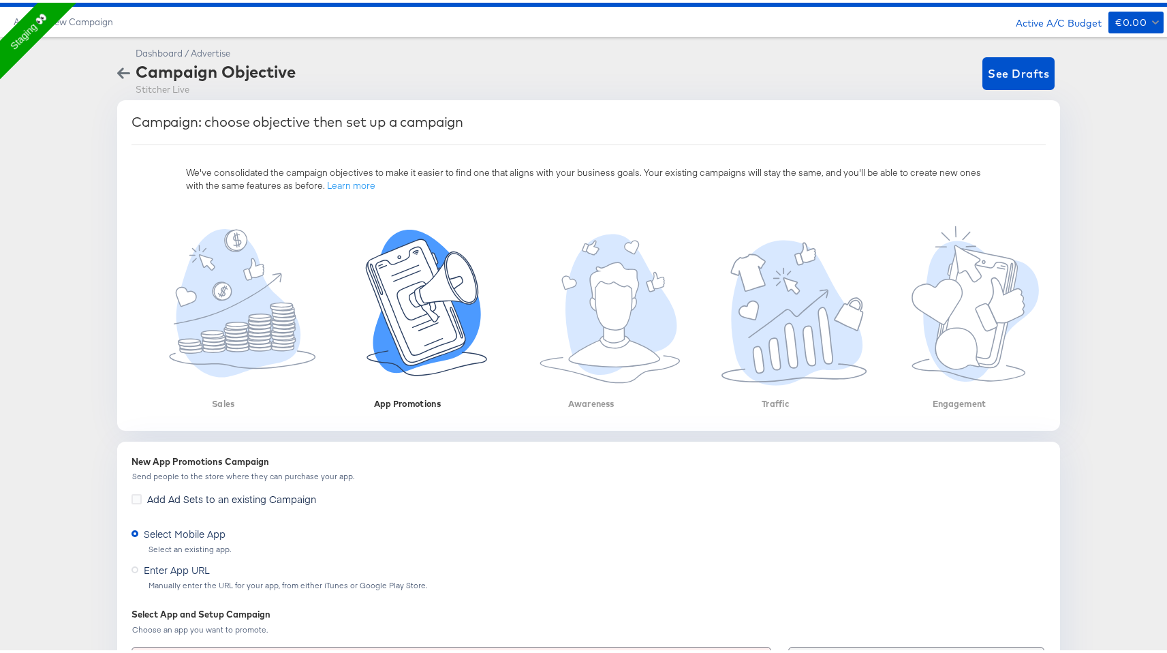
click at [131, 460] on div "New App Promotions Campaign" at bounding box center [588, 458] width 914 height 13
copy div "New App Promotions Campaign"
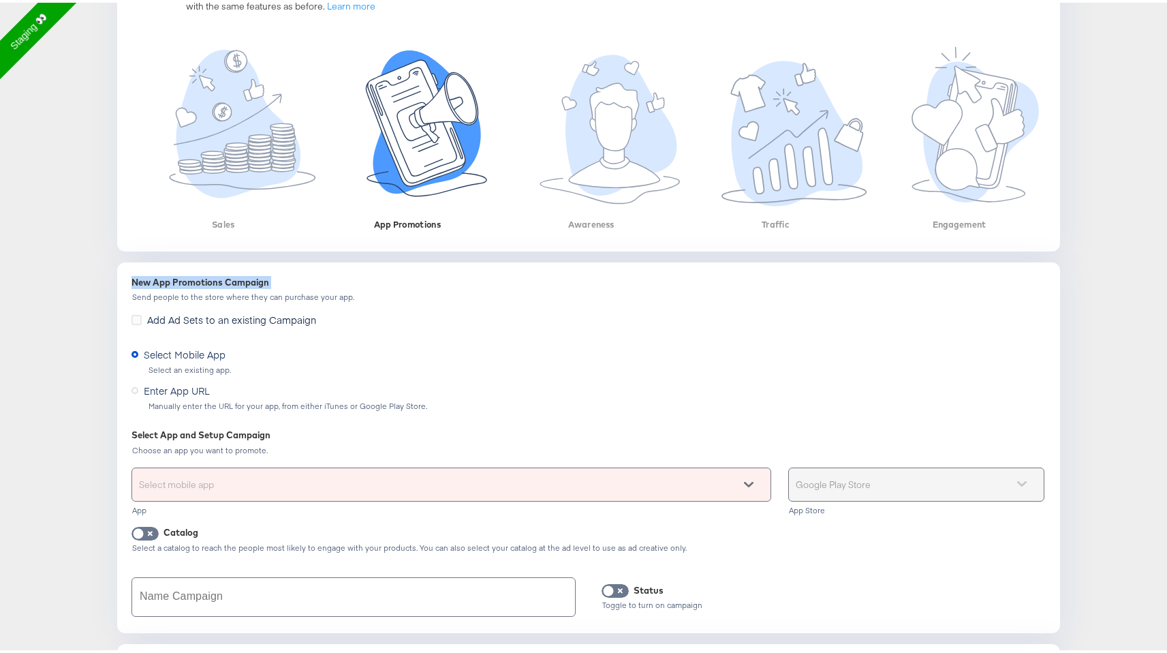
scroll to position [214, 0]
click at [248, 474] on div "Select mobile app" at bounding box center [451, 481] width 638 height 33
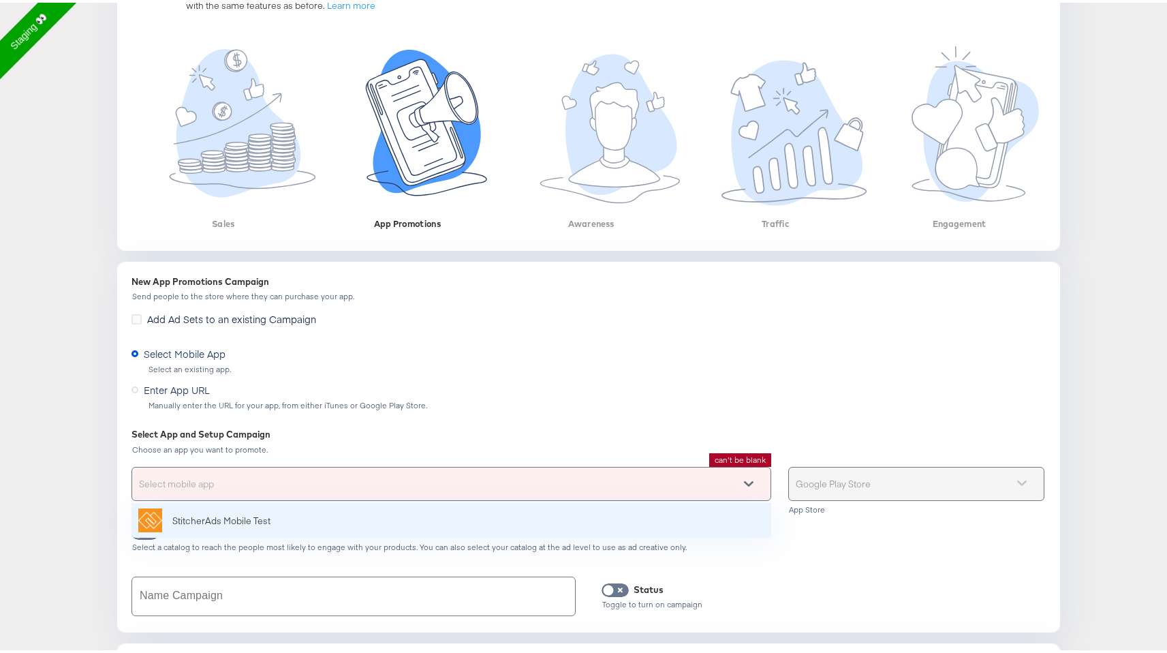
paste input "New App Promotions Campaign"
type input "New App Promotions Campaign"
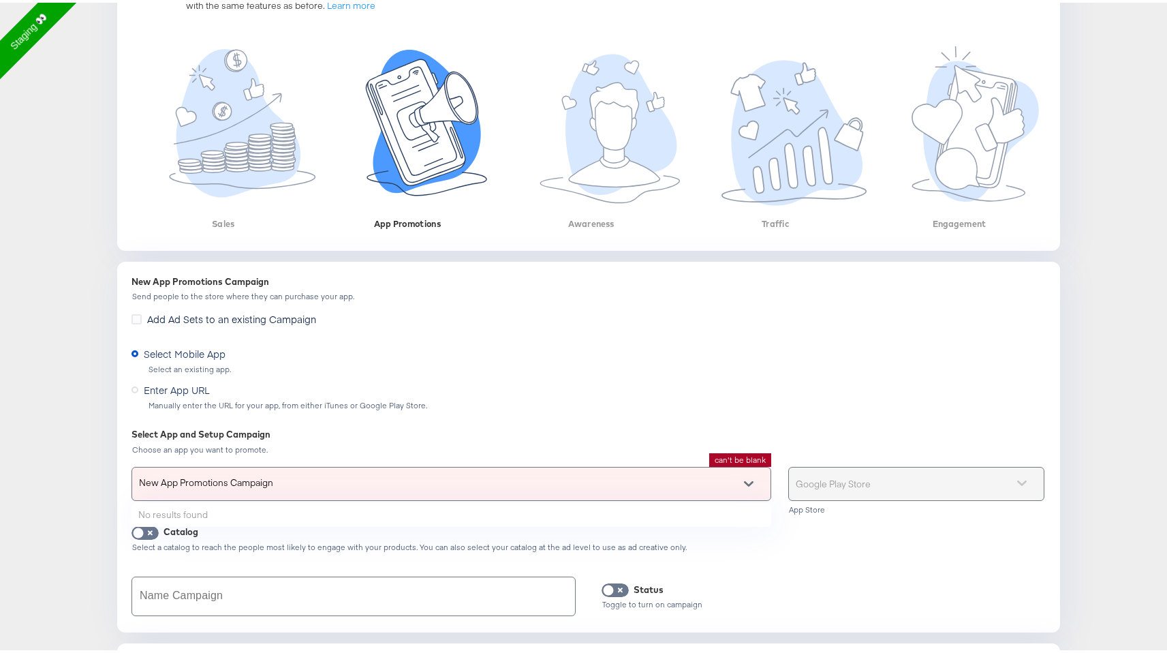
click at [248, 474] on input "New App Promotions Campaign" at bounding box center [207, 481] width 136 height 33
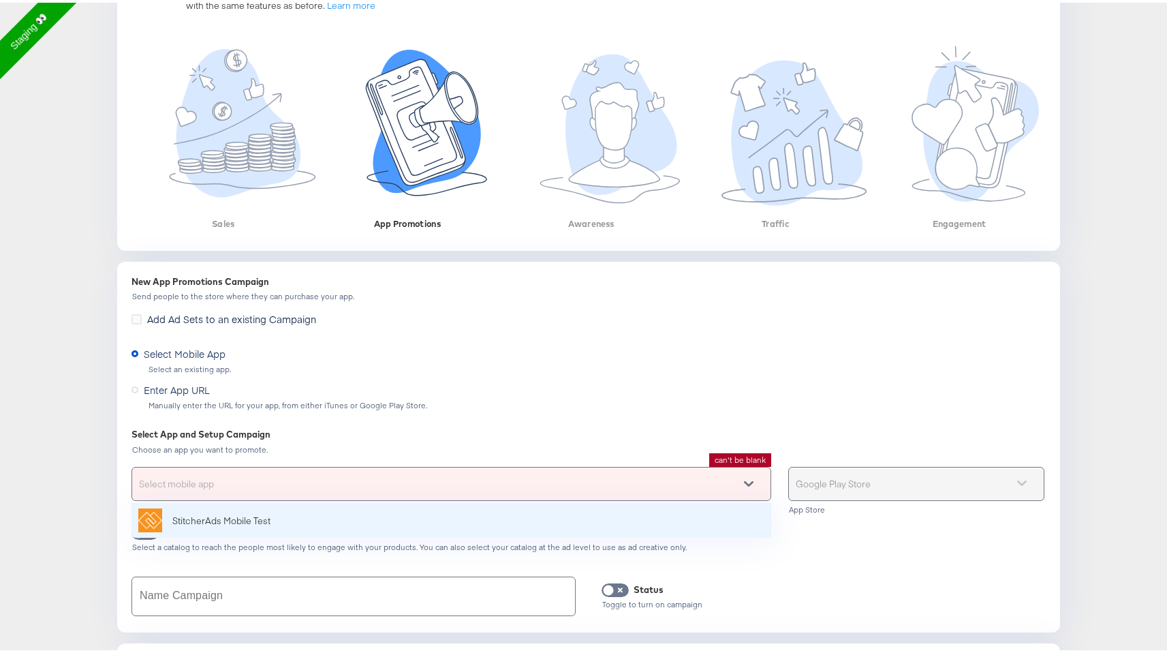
click at [332, 490] on div "Select mobile app" at bounding box center [451, 481] width 638 height 33
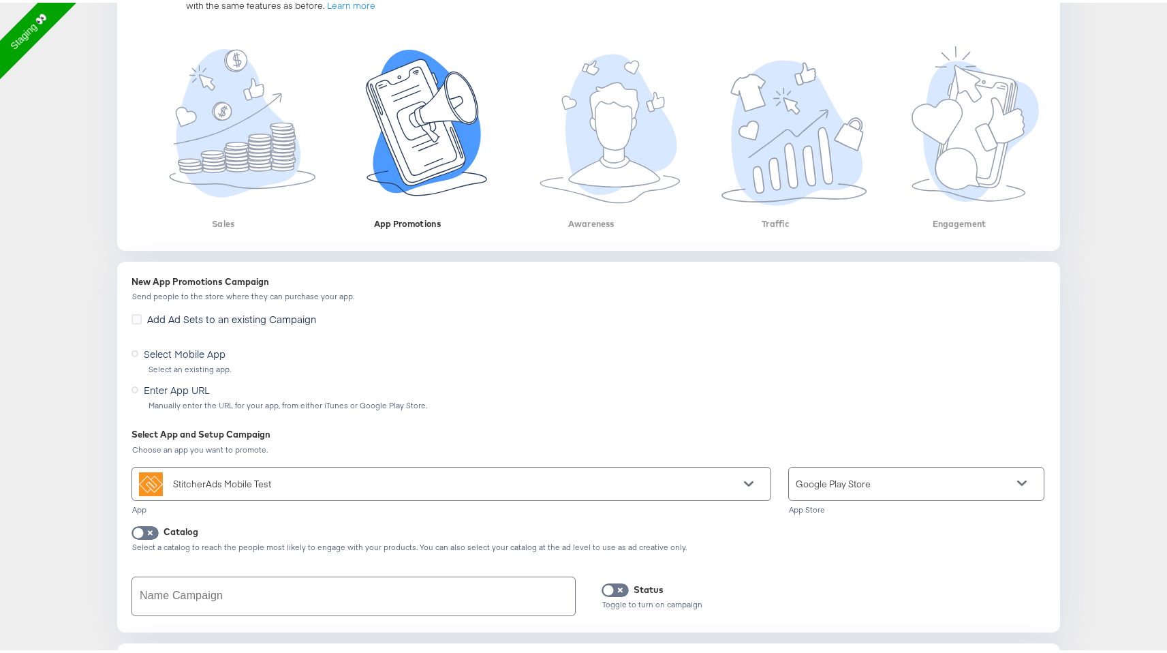
click at [820, 484] on span "Google Play Store" at bounding box center [833, 481] width 75 height 12
click at [890, 379] on div "Enter App URL Manually enter the URL for your app, from either iTunes or Google…" at bounding box center [588, 392] width 914 height 31
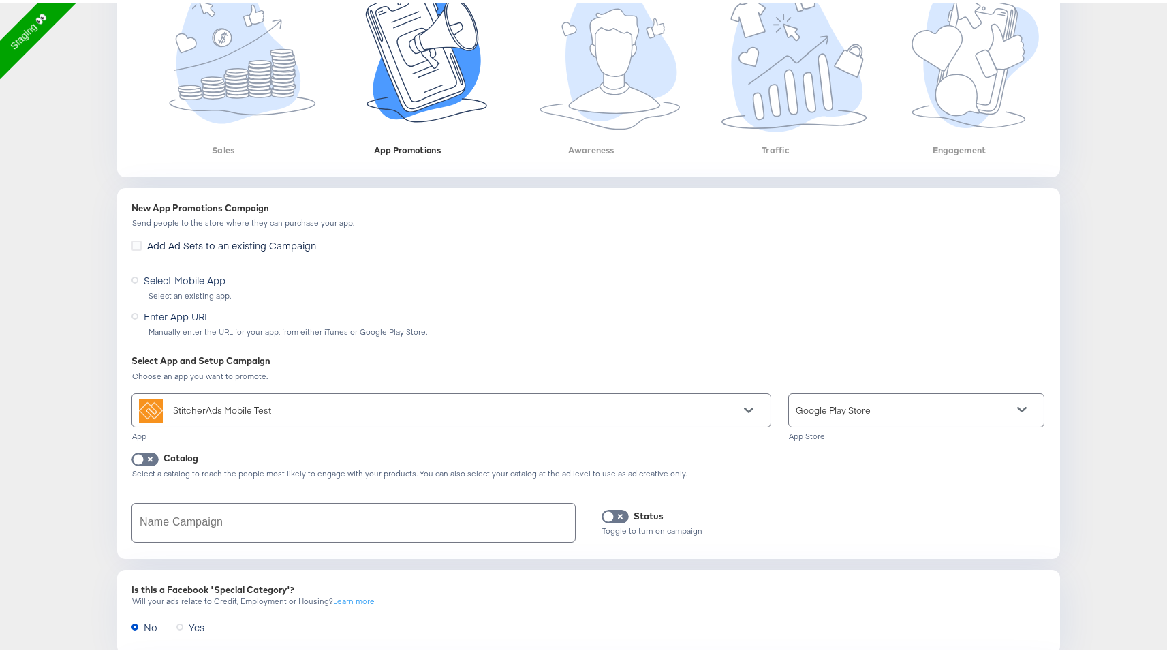
scroll to position [322, 0]
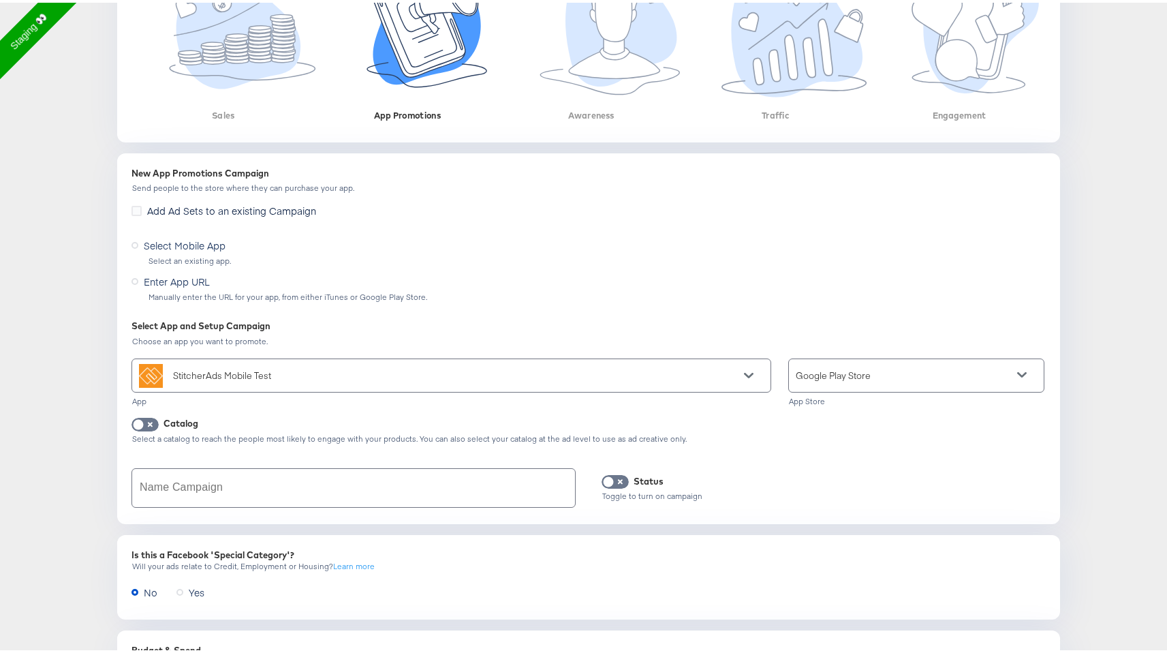
click at [264, 465] on div at bounding box center [353, 485] width 444 height 40
paste input "New App Promotions Campaign"
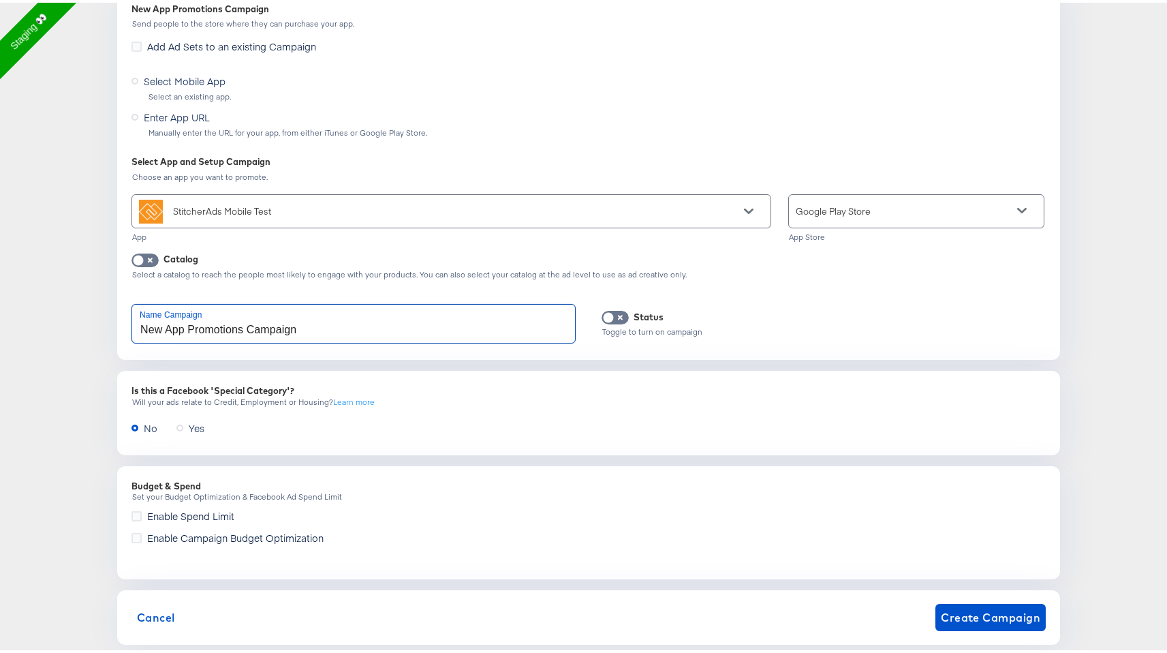
scroll to position [509, 0]
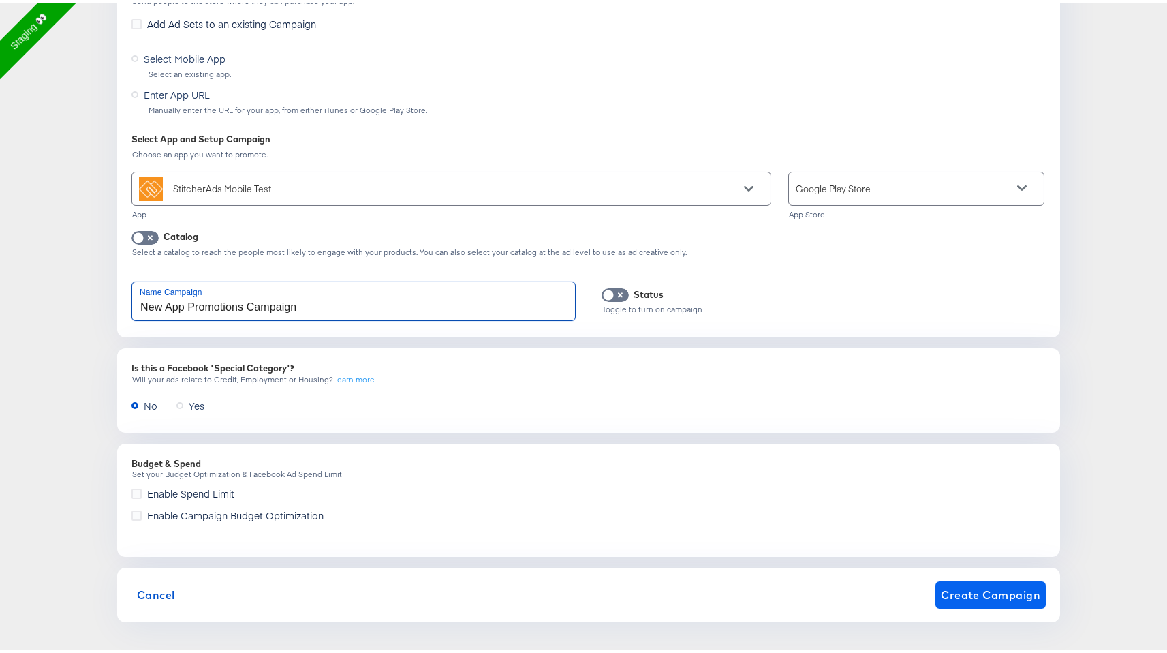
type input "New App Promotions Campaign"
click at [994, 591] on span "Create Campaign" at bounding box center [990, 591] width 99 height 19
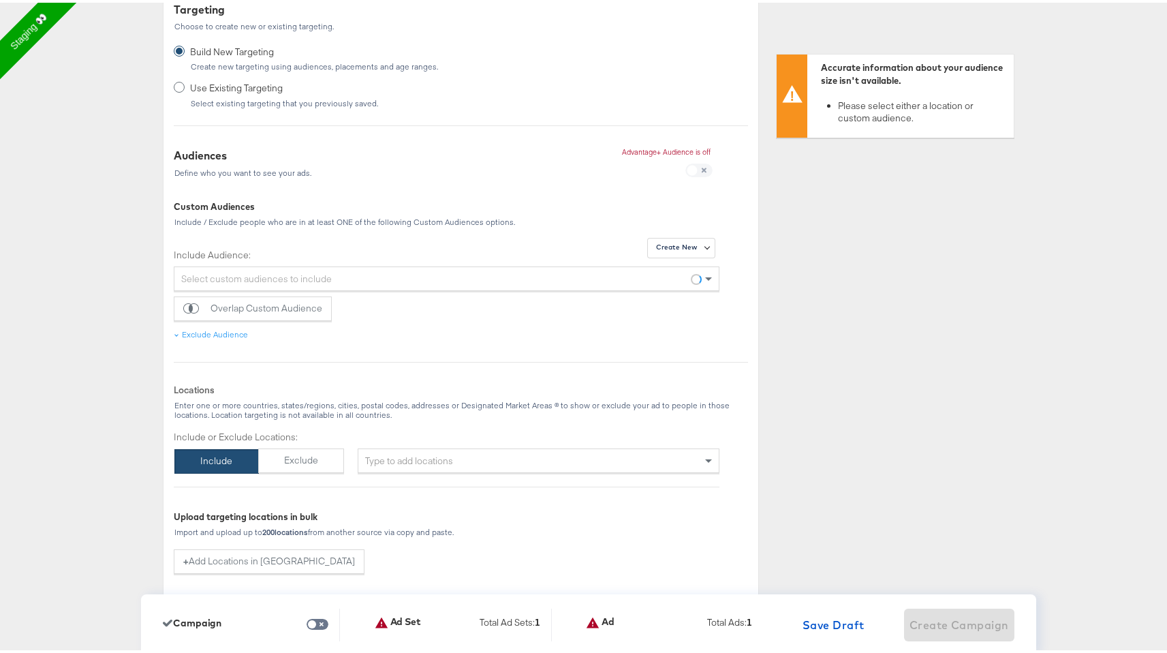
scroll to position [555, 0]
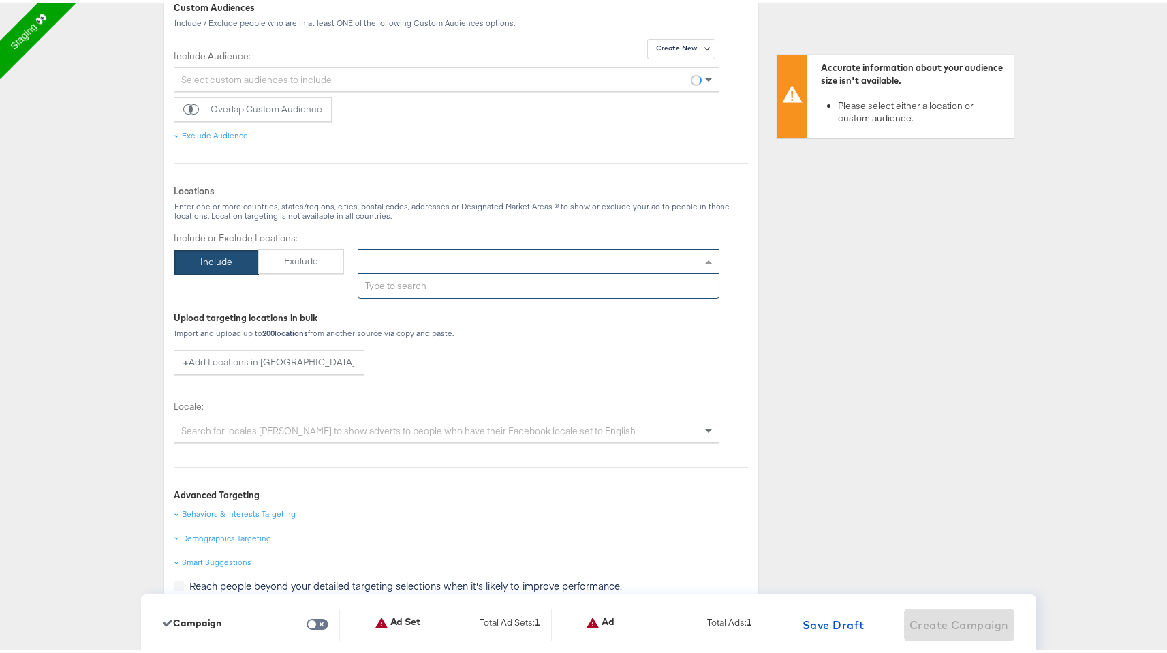
click at [568, 253] on div "Type to add locations" at bounding box center [539, 259] width 362 height 25
type input "new"
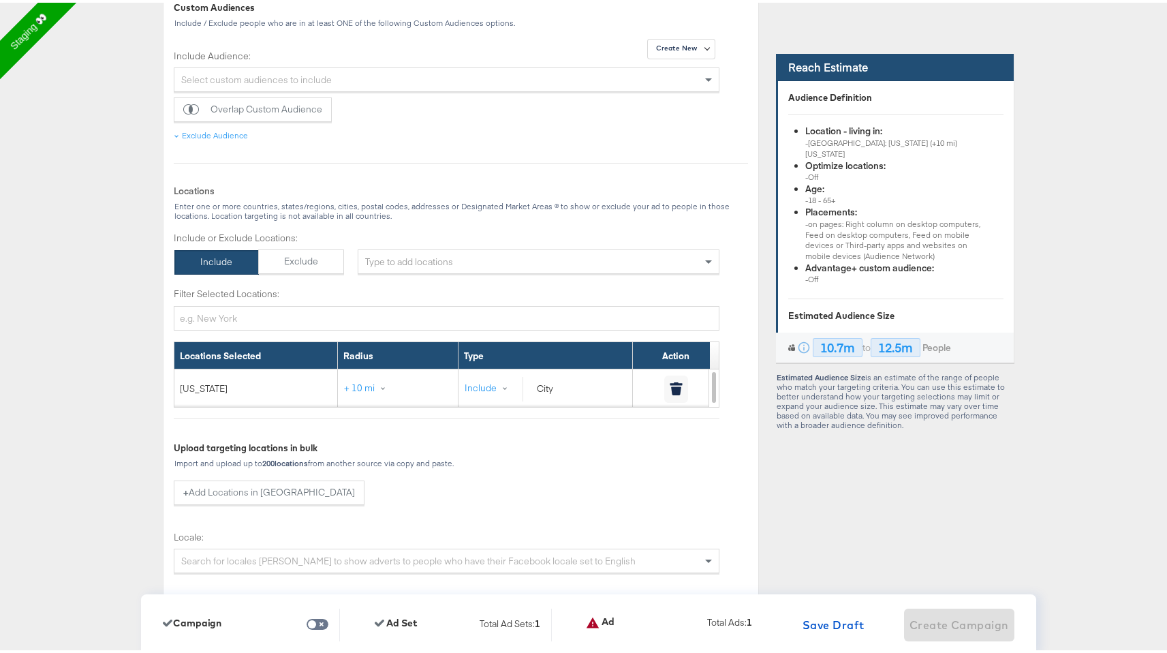
click at [731, 451] on div "Include or Exclude Locations: Include Exclude × New York Filter Selected Locati…" at bounding box center [461, 406] width 574 height 354
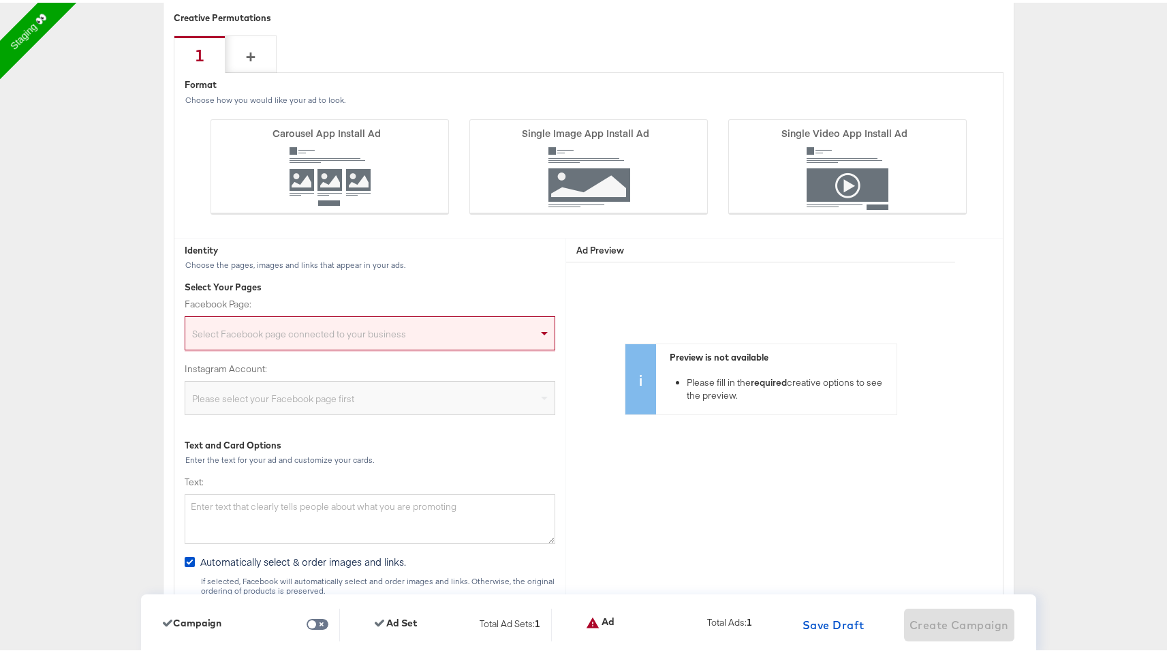
scroll to position [3014, 0]
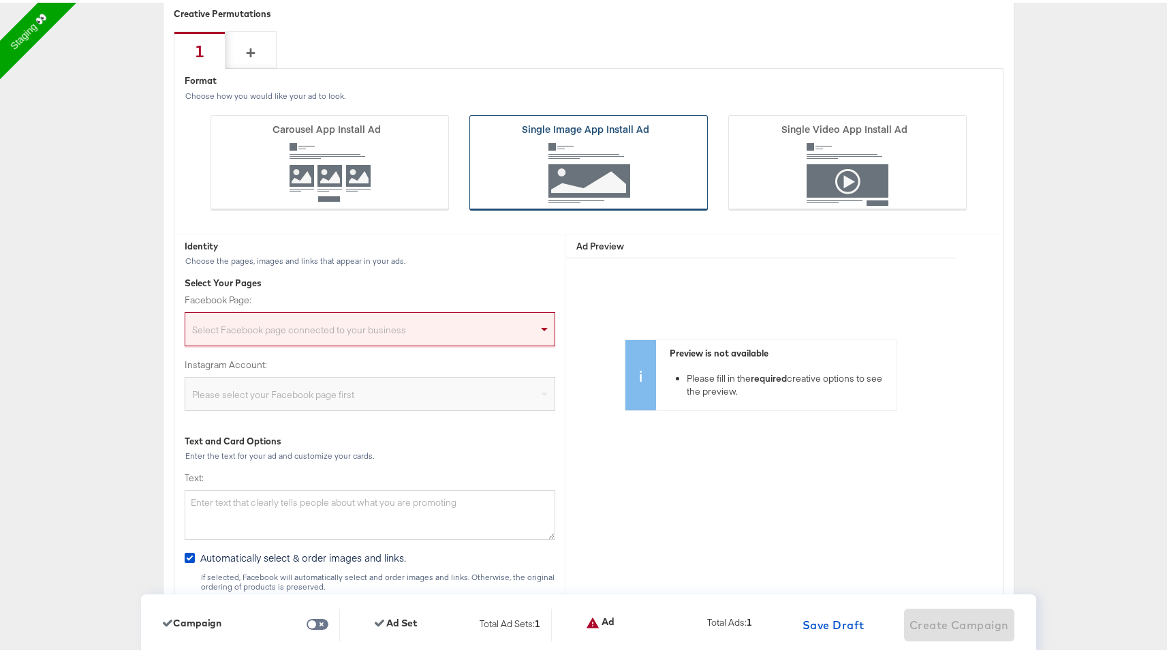
click at [574, 146] on icon at bounding box center [588, 159] width 238 height 95
click at [0, 0] on input "Single Image App Install Ad" at bounding box center [0, 0] width 0 height 0
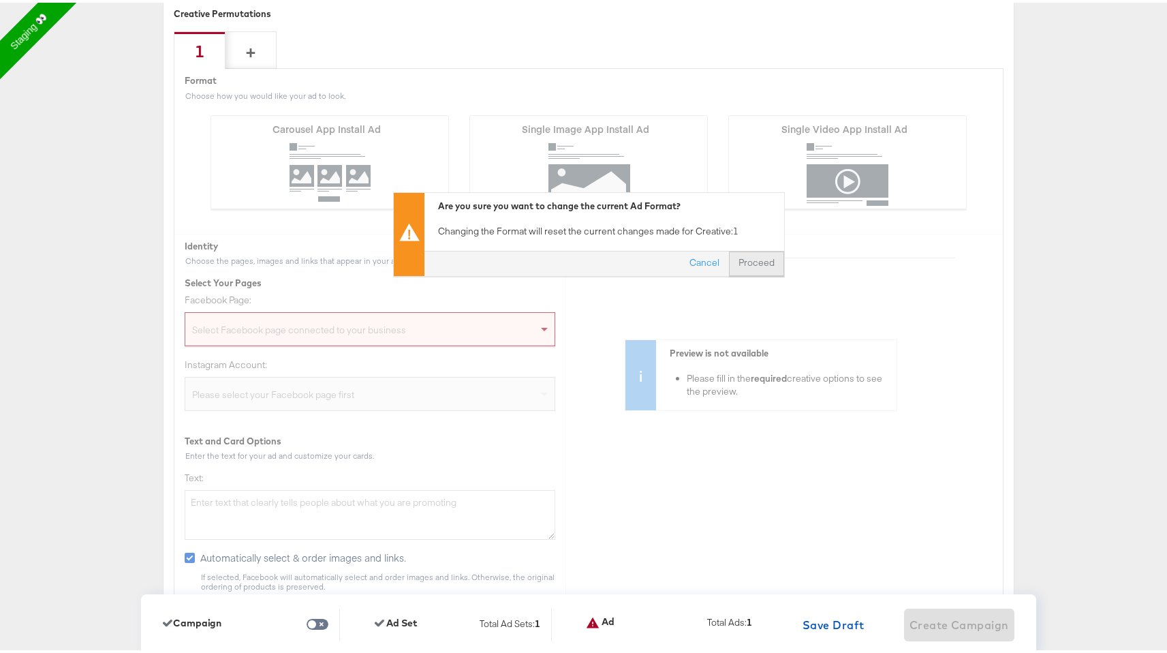
click at [763, 264] on button "Proceed" at bounding box center [756, 261] width 55 height 25
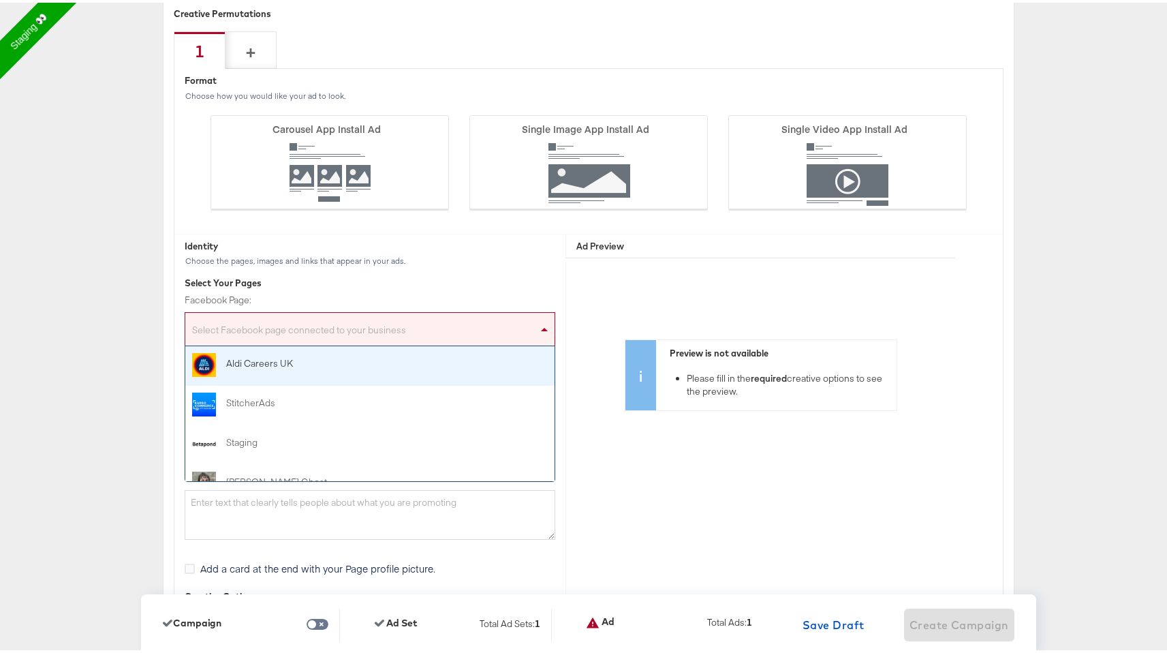
click at [413, 330] on div "Select Facebook page connected to your business" at bounding box center [369, 328] width 369 height 27
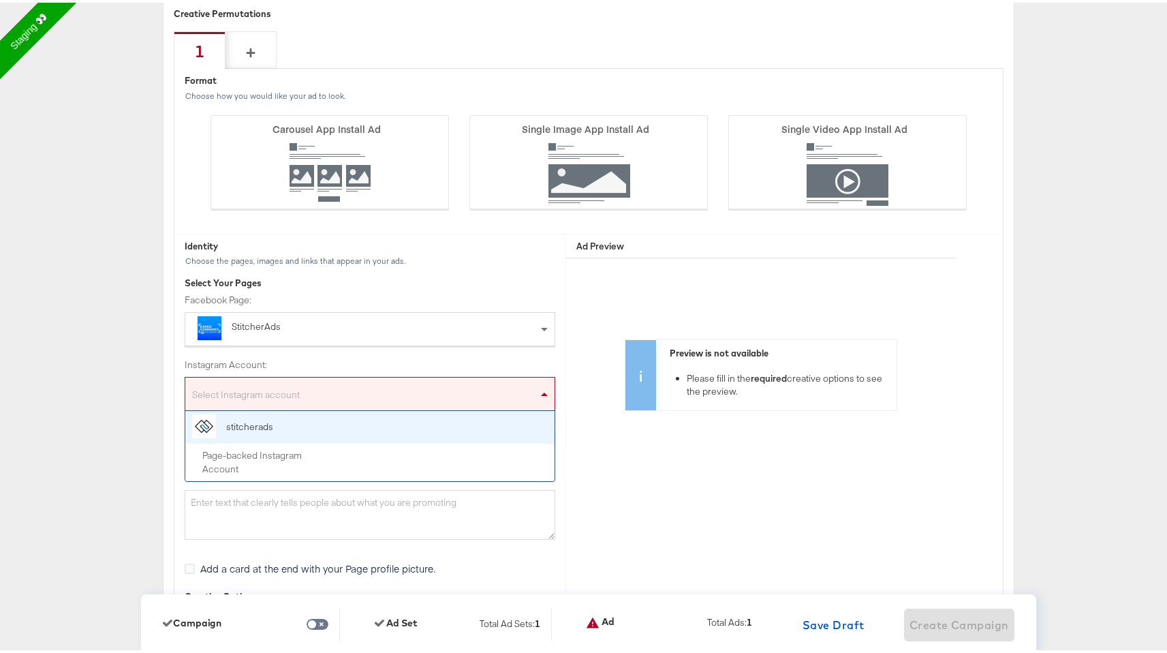
click at [354, 398] on div "Select Instagram account" at bounding box center [369, 393] width 369 height 27
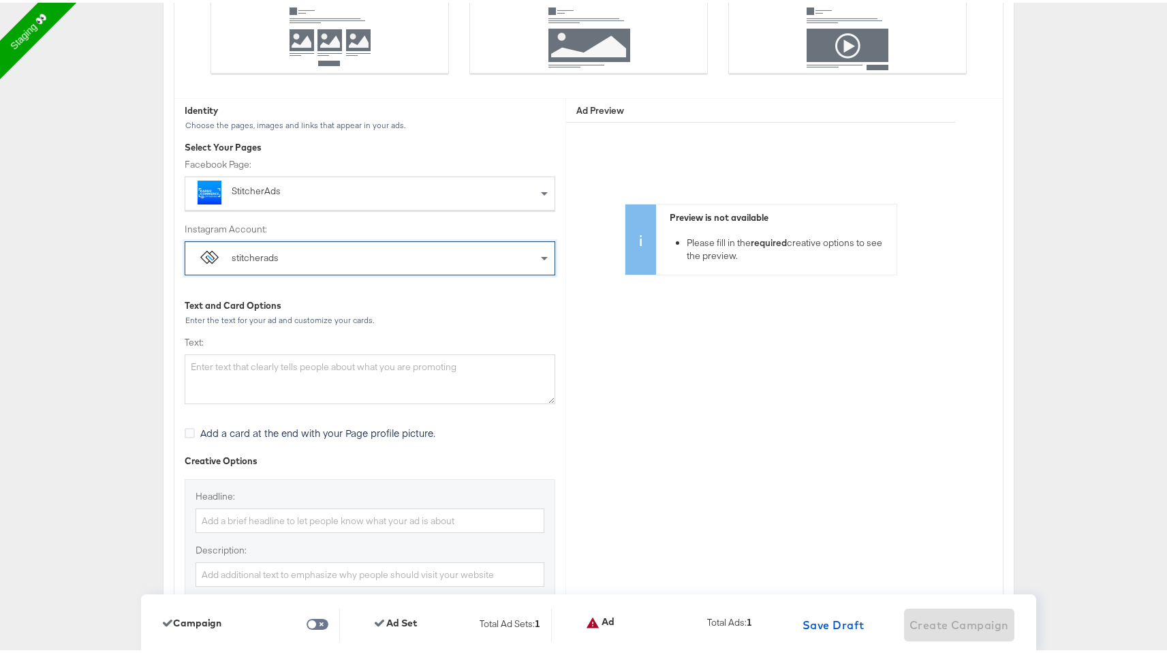
scroll to position [3214, 0]
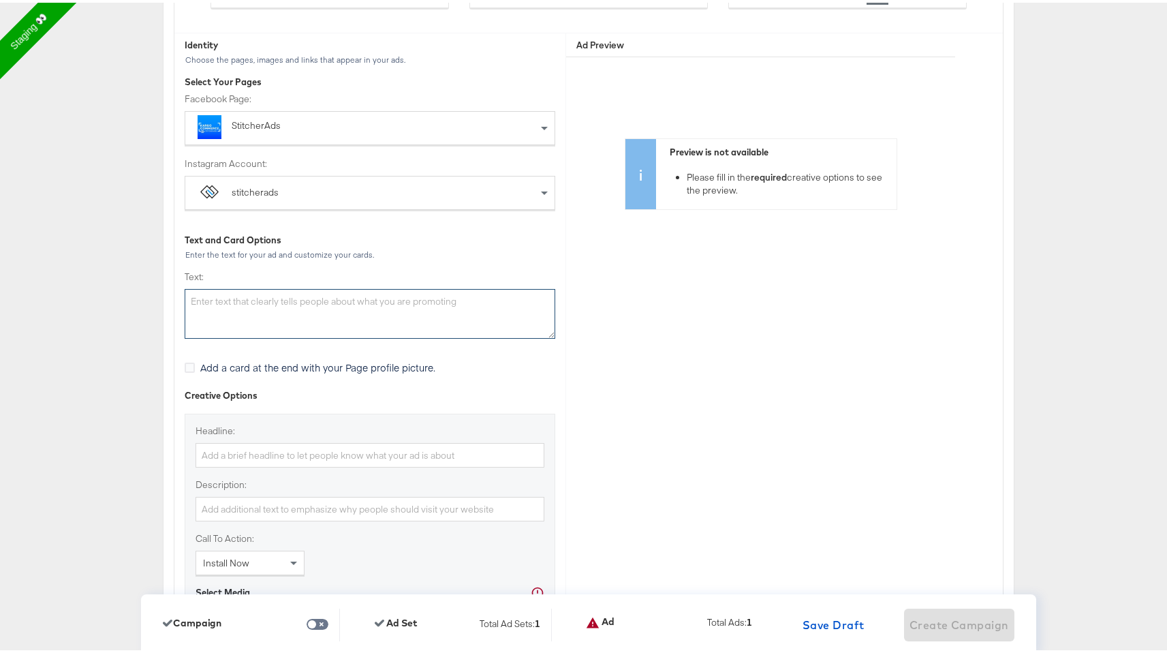
click at [393, 304] on textarea "Text:" at bounding box center [370, 311] width 371 height 50
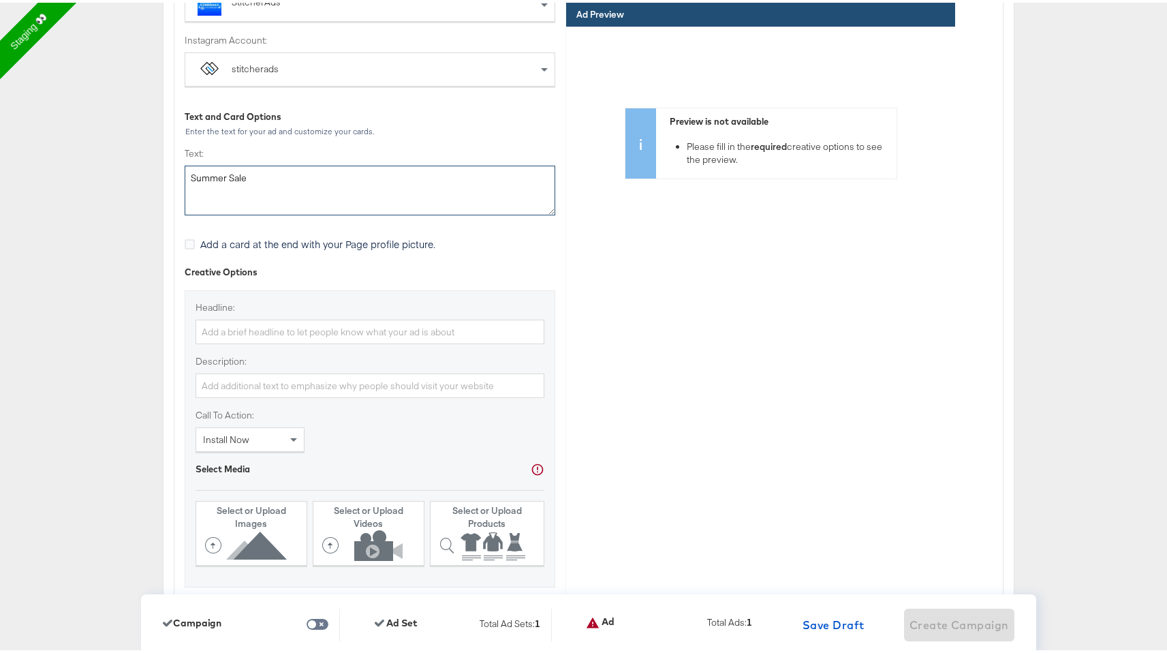
scroll to position [3352, 0]
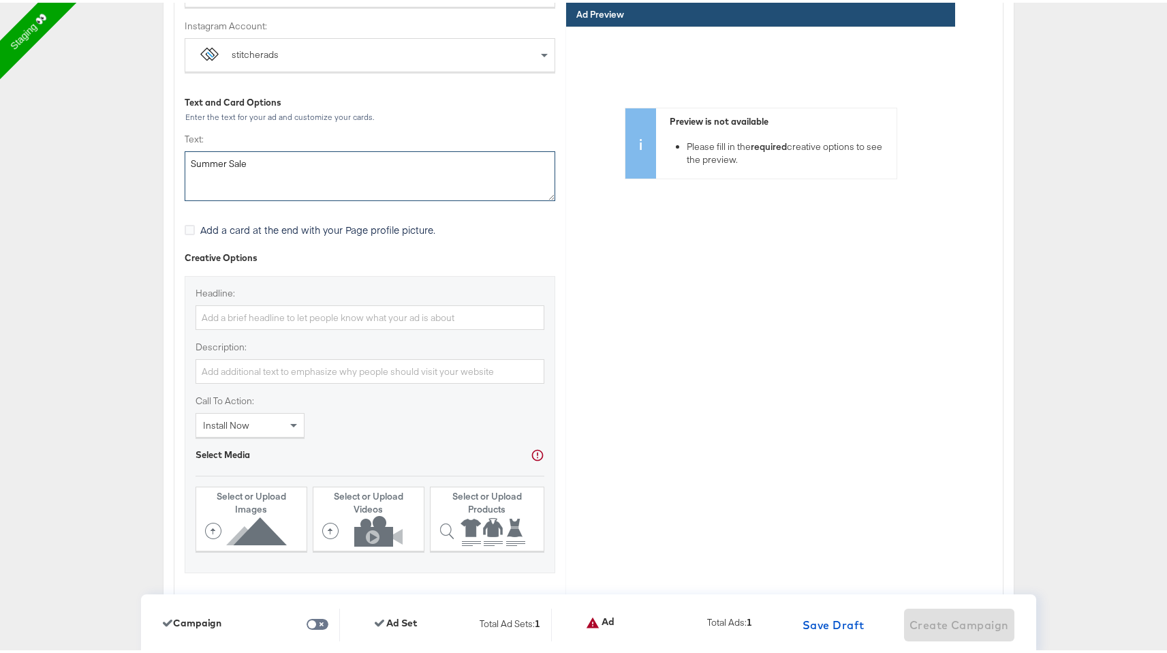
type textarea "Summer Sale"
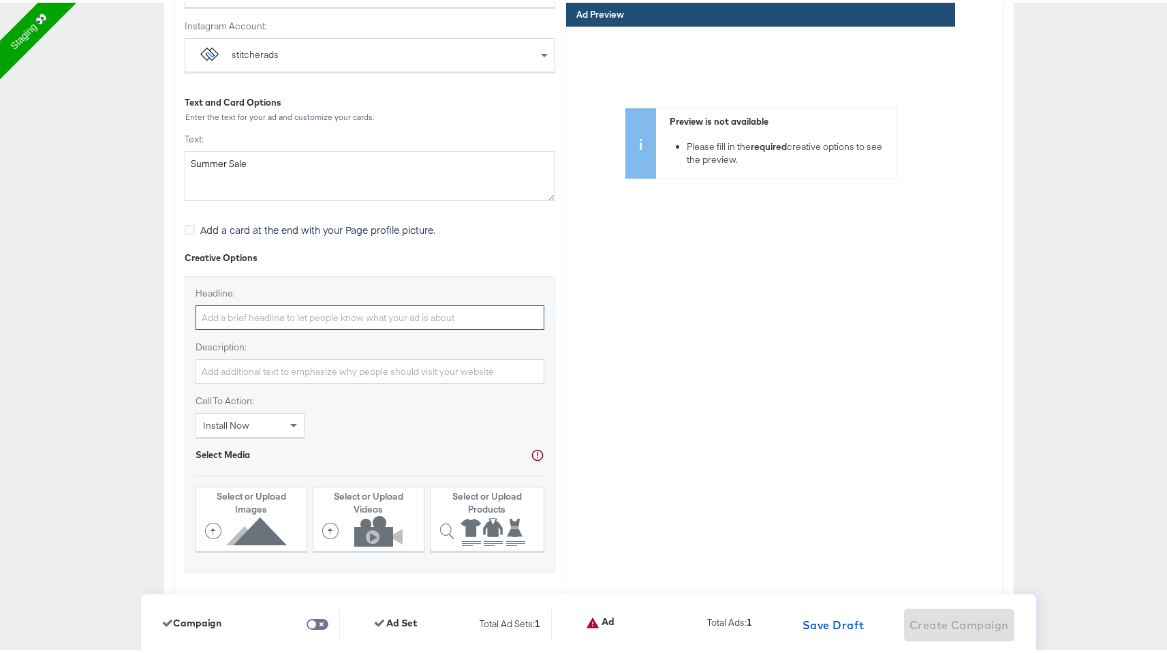
click at [390, 316] on input "Headline:" at bounding box center [369, 314] width 349 height 25
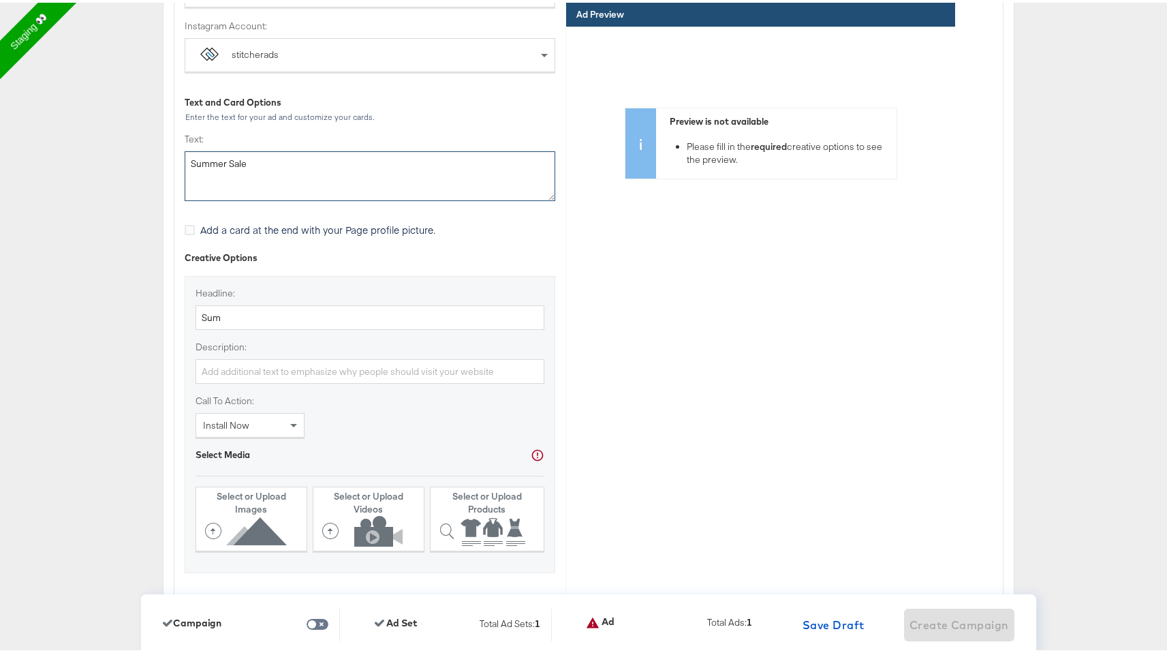
click at [280, 152] on textarea "Summer Sale" at bounding box center [370, 173] width 371 height 50
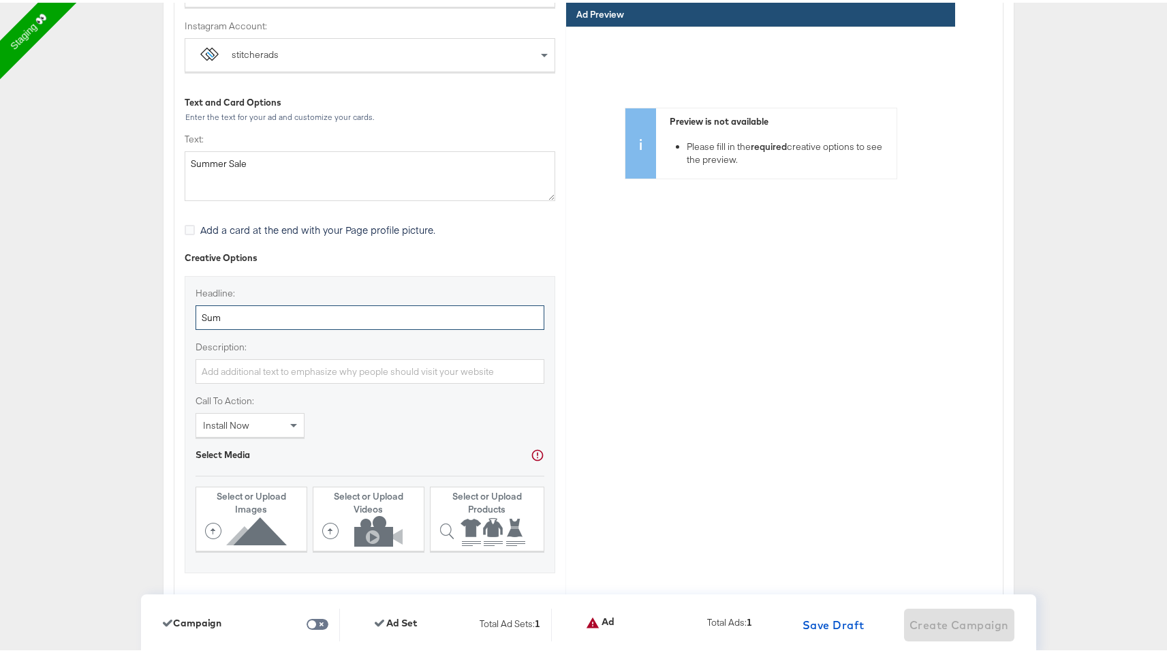
click at [246, 322] on input "Sum" at bounding box center [369, 314] width 349 height 25
paste input "mer Sale"
type input "Summer Sale"
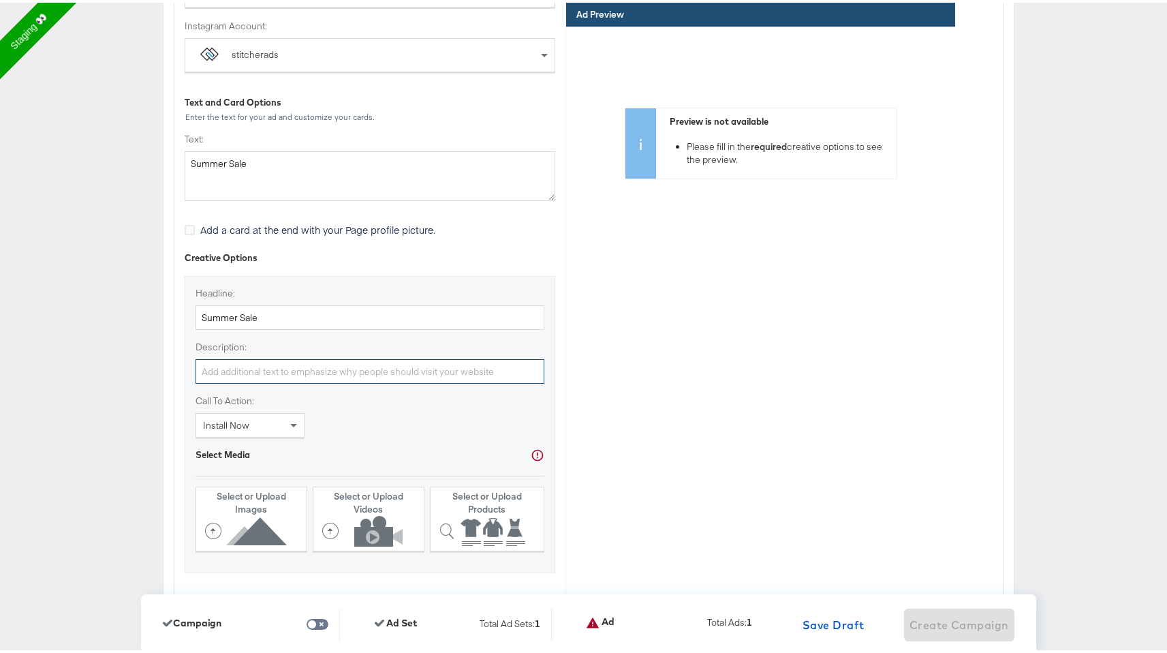
click at [246, 372] on input "Description:" at bounding box center [369, 368] width 349 height 25
paste input "Summer Sale"
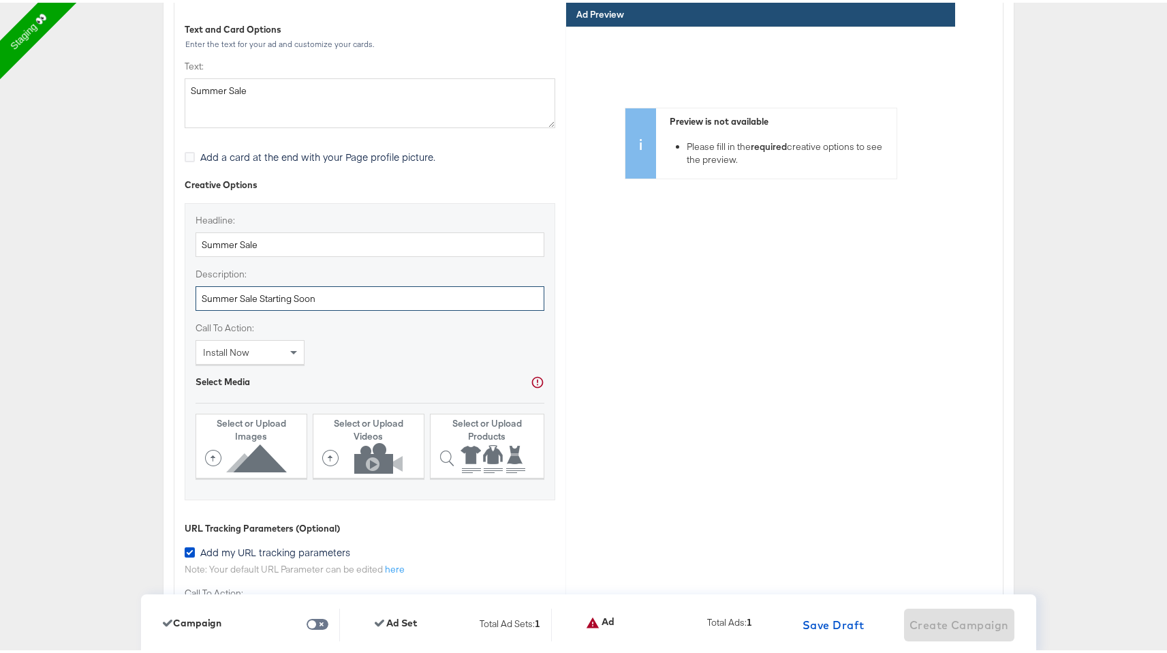
scroll to position [3477, 0]
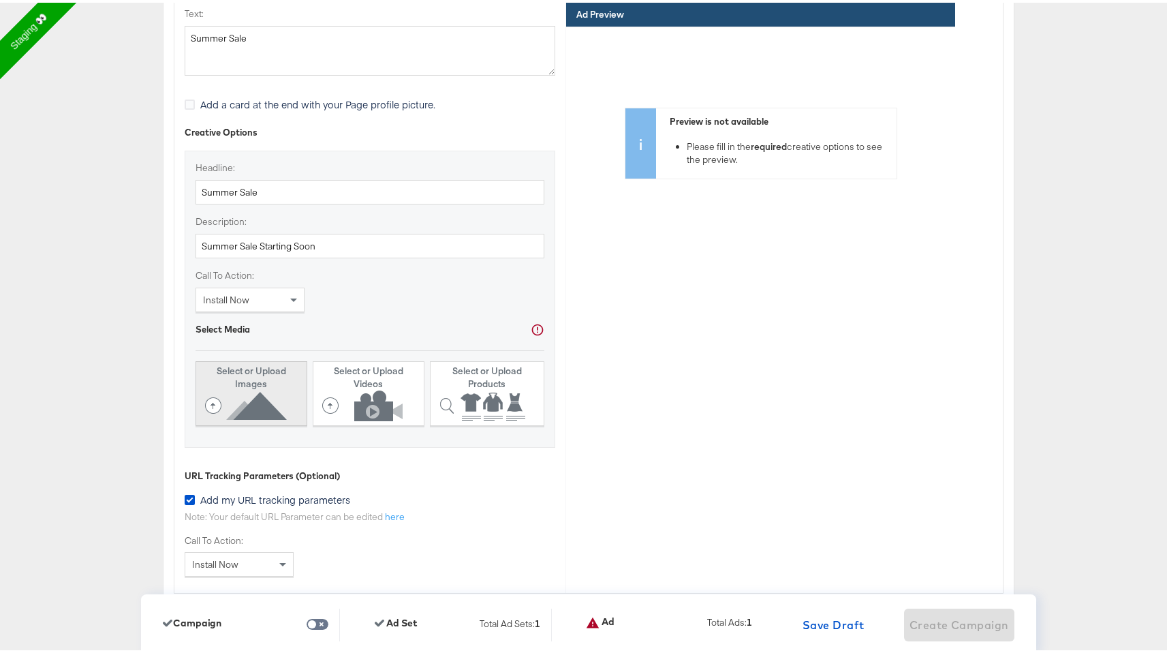
click at [268, 392] on icon at bounding box center [248, 403] width 87 height 31
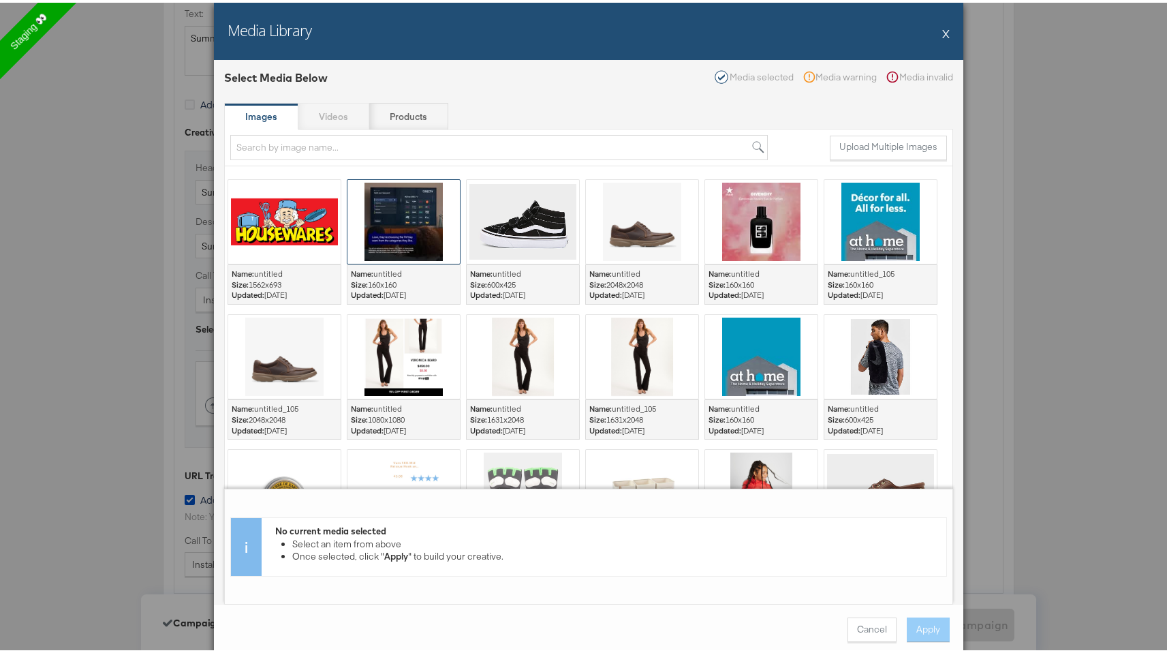
click at [392, 237] on div at bounding box center [403, 219] width 112 height 84
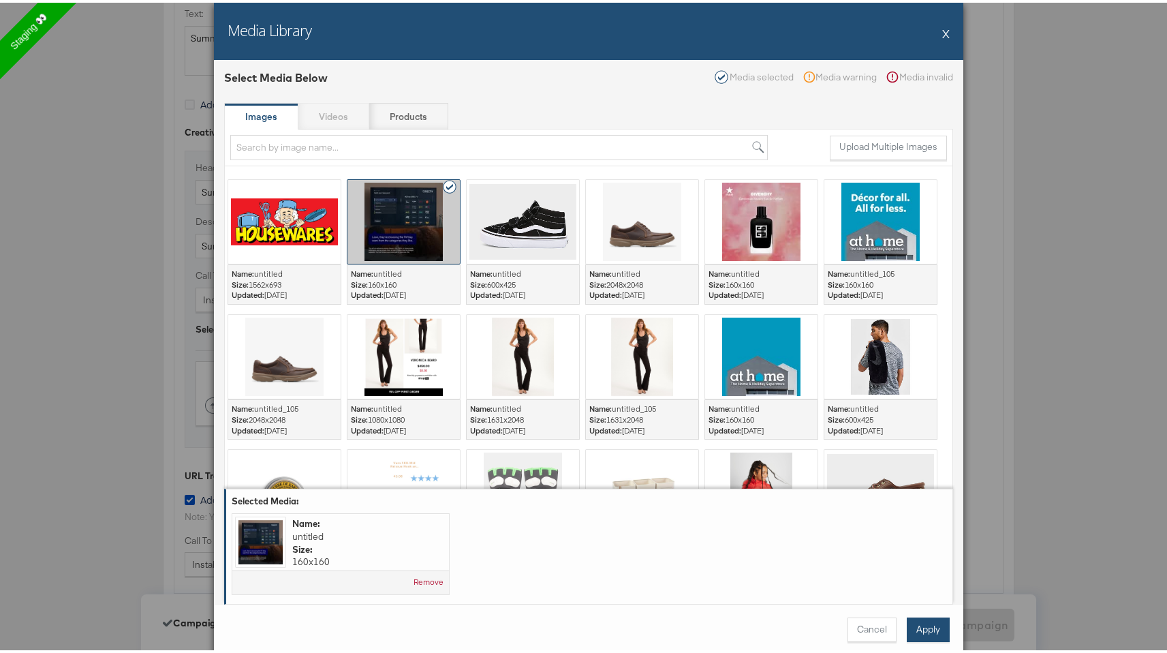
click at [924, 624] on button "Apply" at bounding box center [928, 626] width 43 height 25
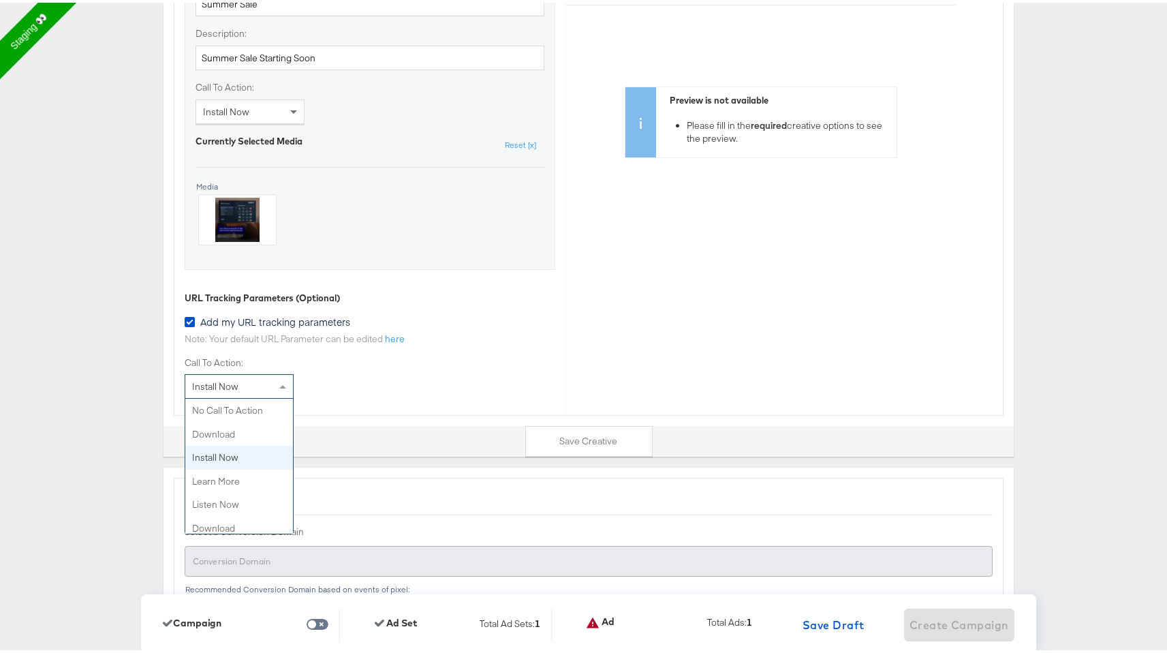
scroll to position [47, 0]
click at [243, 384] on div "Install Now" at bounding box center [239, 383] width 108 height 23
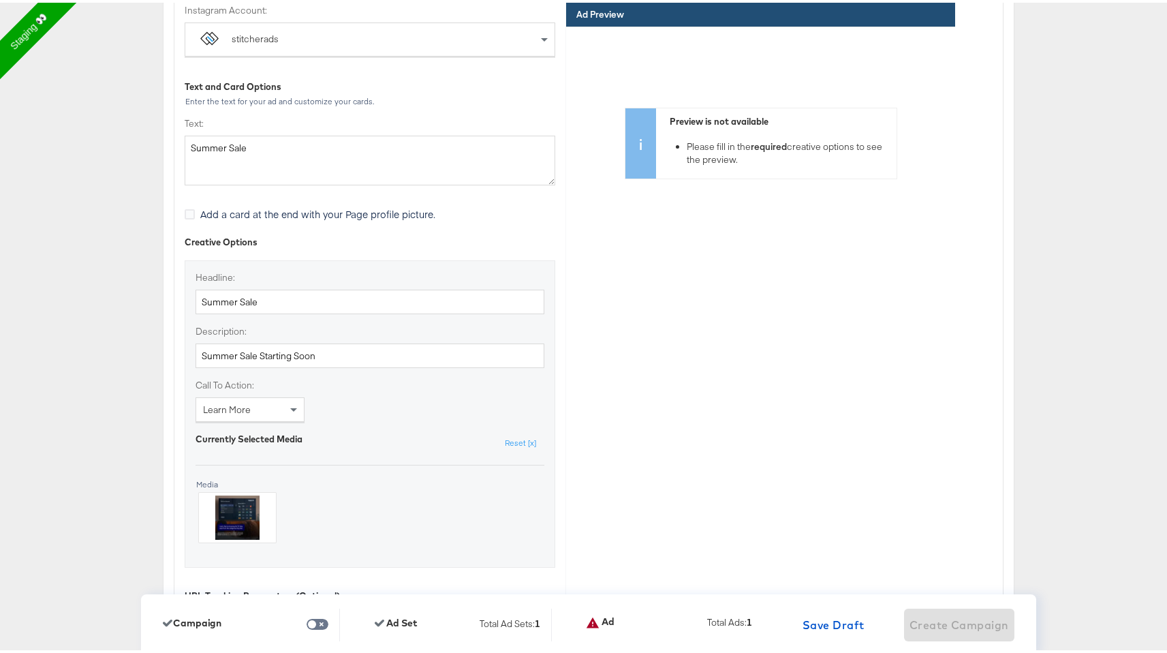
scroll to position [3356, 0]
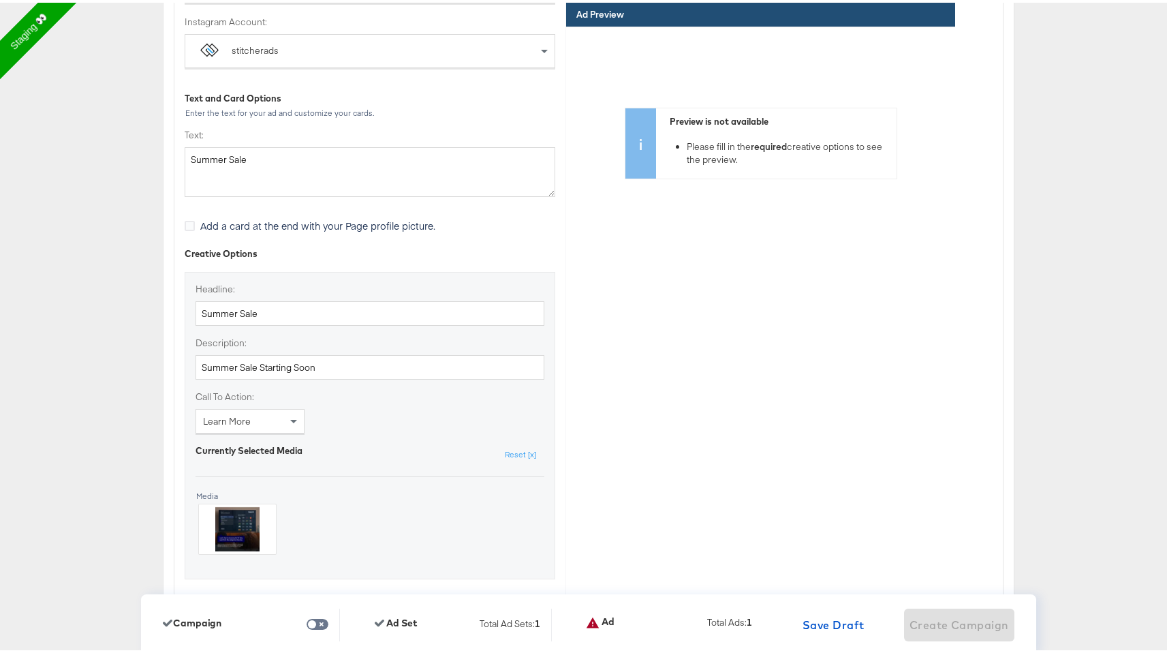
click at [738, 314] on div "Preview is not available Please fill in the required creative options to see th…" at bounding box center [760, 229] width 389 height 409
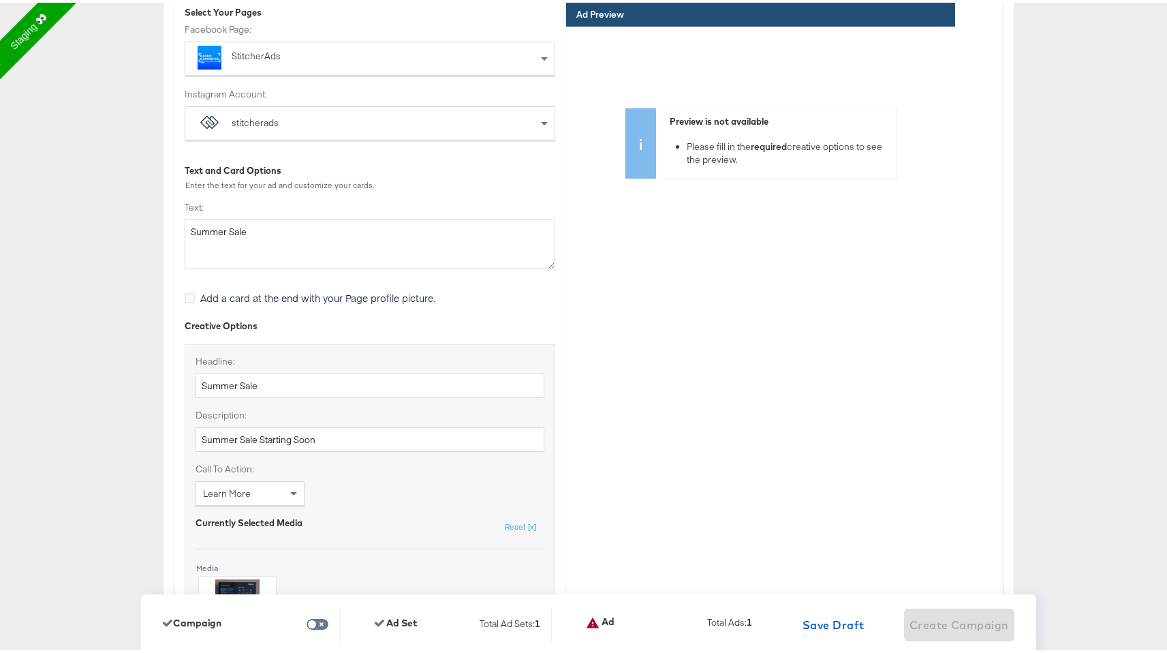
scroll to position [3276, 0]
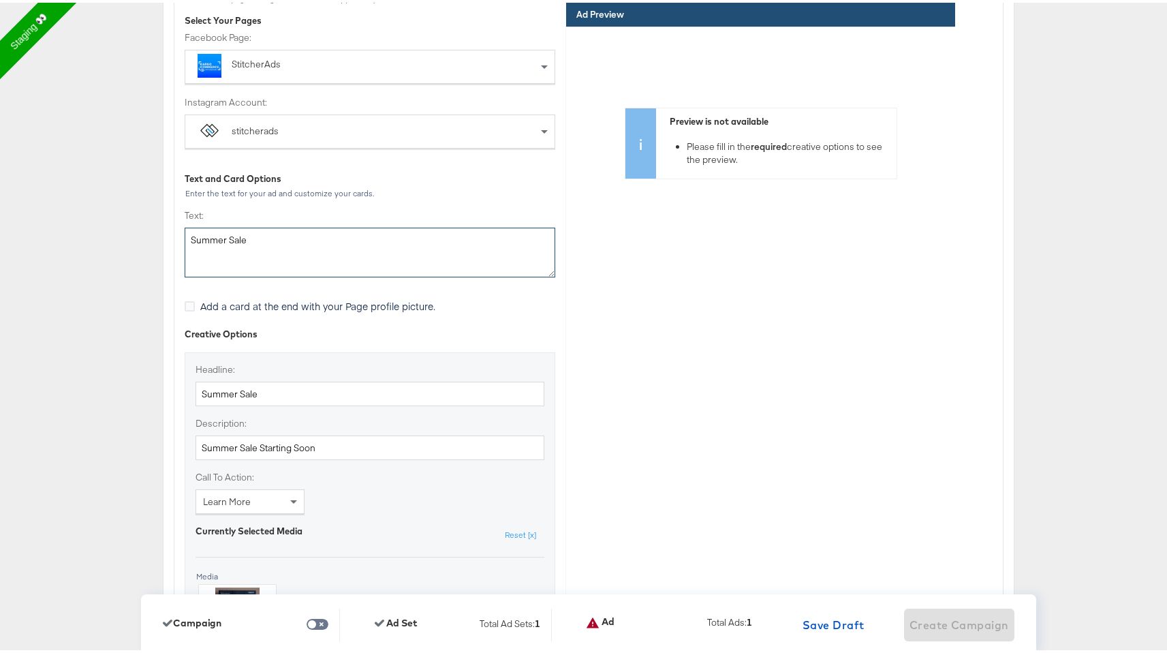
click at [402, 245] on textarea "Summer Sale" at bounding box center [370, 250] width 371 height 50
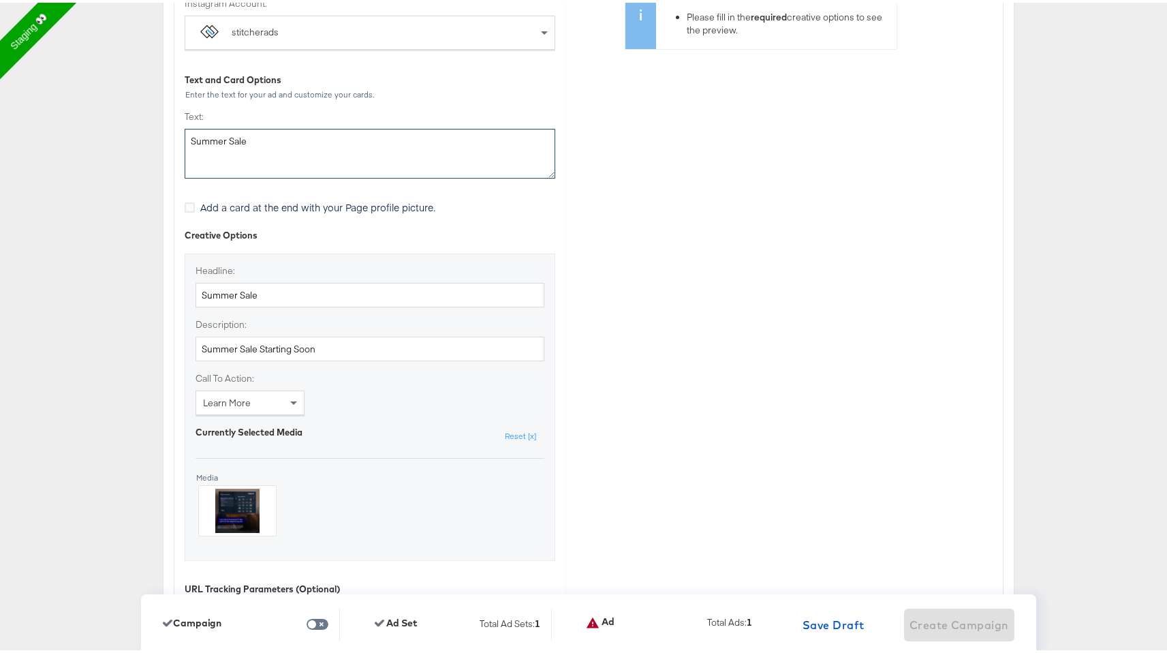
scroll to position [3395, 0]
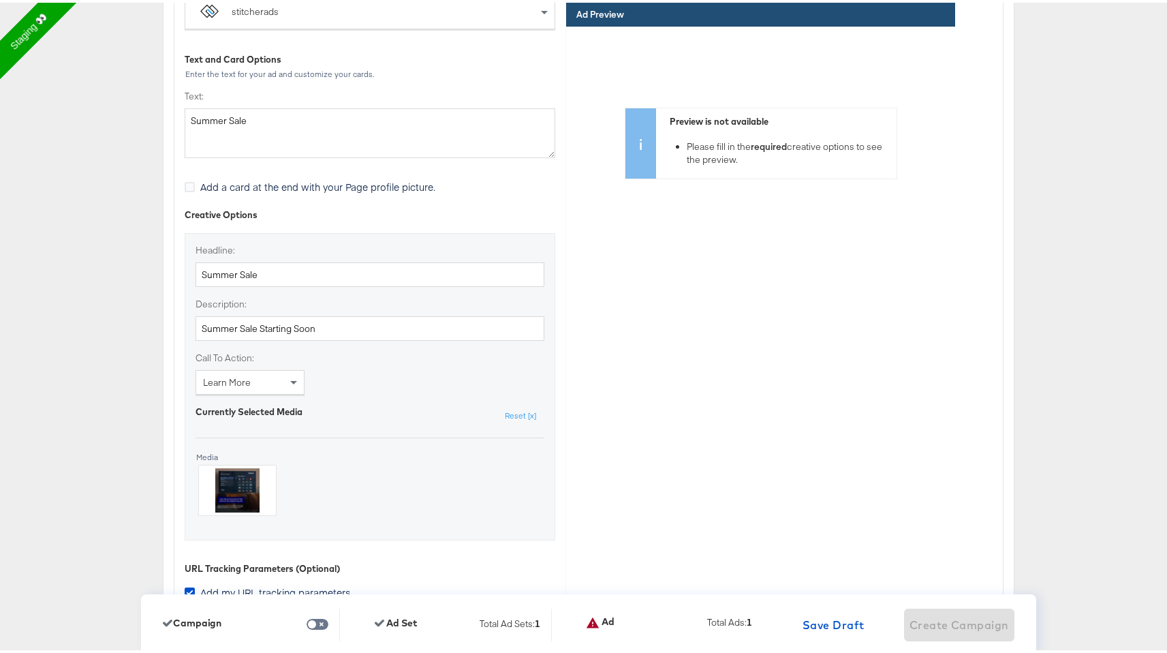
click at [382, 376] on div "Headline: Summer Sale Description: Summer Sale Starting Soon Call To Action: Le…" at bounding box center [370, 383] width 371 height 307
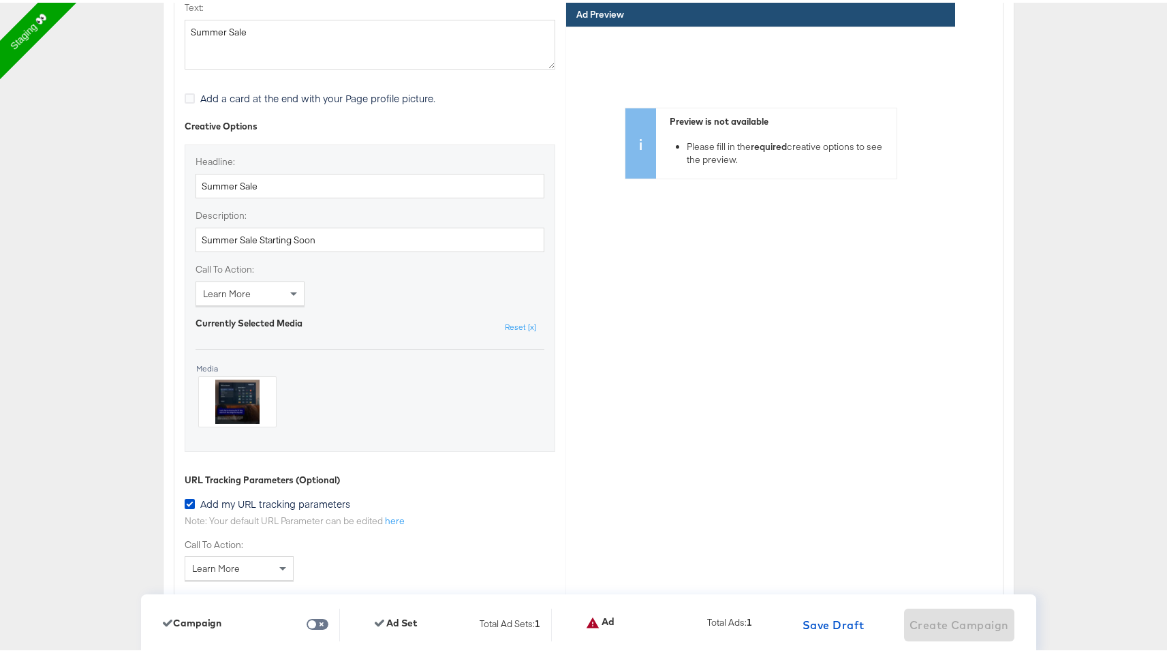
scroll to position [3471, 0]
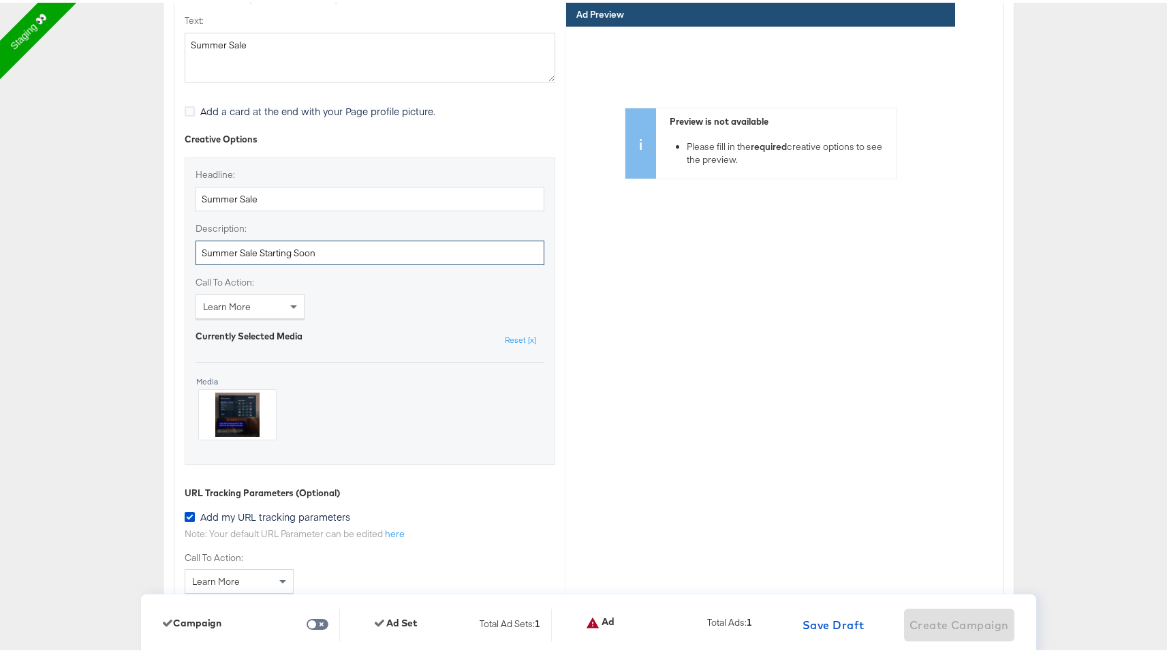
click at [314, 256] on input "Summer Sale Starting Soon" at bounding box center [369, 250] width 349 height 25
click at [195, 252] on input "Summer Sale Starting Soon" at bounding box center [369, 250] width 349 height 25
type input "Summer Sale Starting Soon"
click at [198, 193] on input "Summer Sale" at bounding box center [369, 196] width 349 height 25
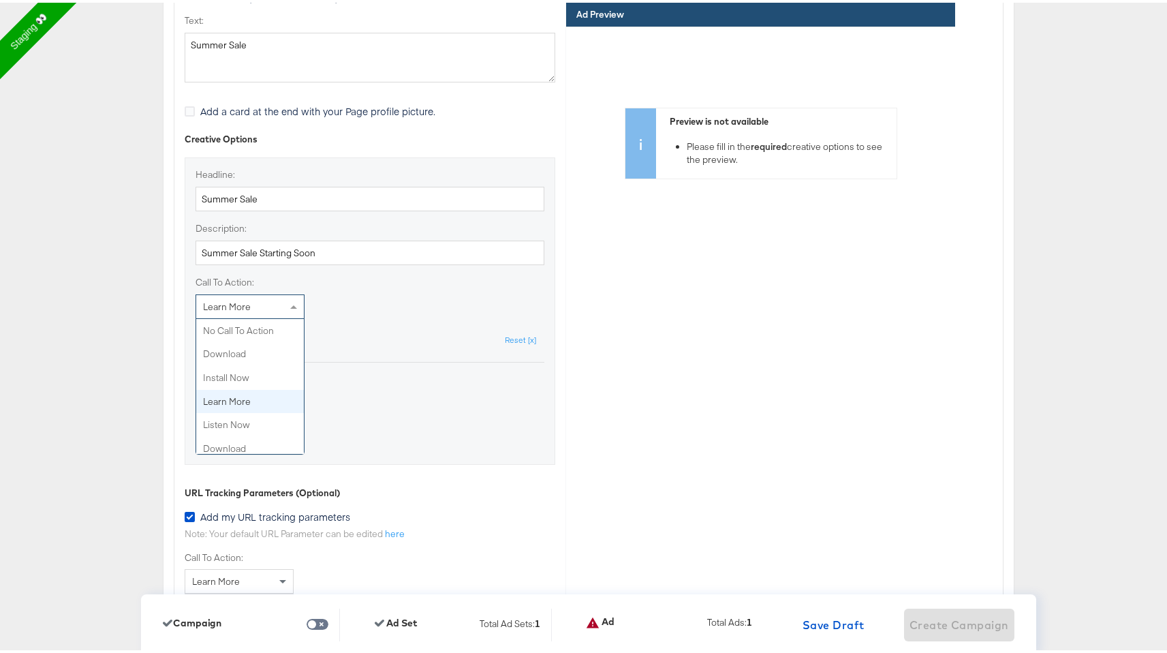
scroll to position [71, 0]
click at [270, 300] on div "Learn More" at bounding box center [250, 303] width 108 height 23
click at [265, 339] on div "Currently Selected Media" at bounding box center [345, 333] width 301 height 13
drag, startPoint x: 218, startPoint y: 399, endPoint x: 255, endPoint y: 371, distance: 46.2
click at [254, 373] on div "Media" at bounding box center [253, 405] width 116 height 70
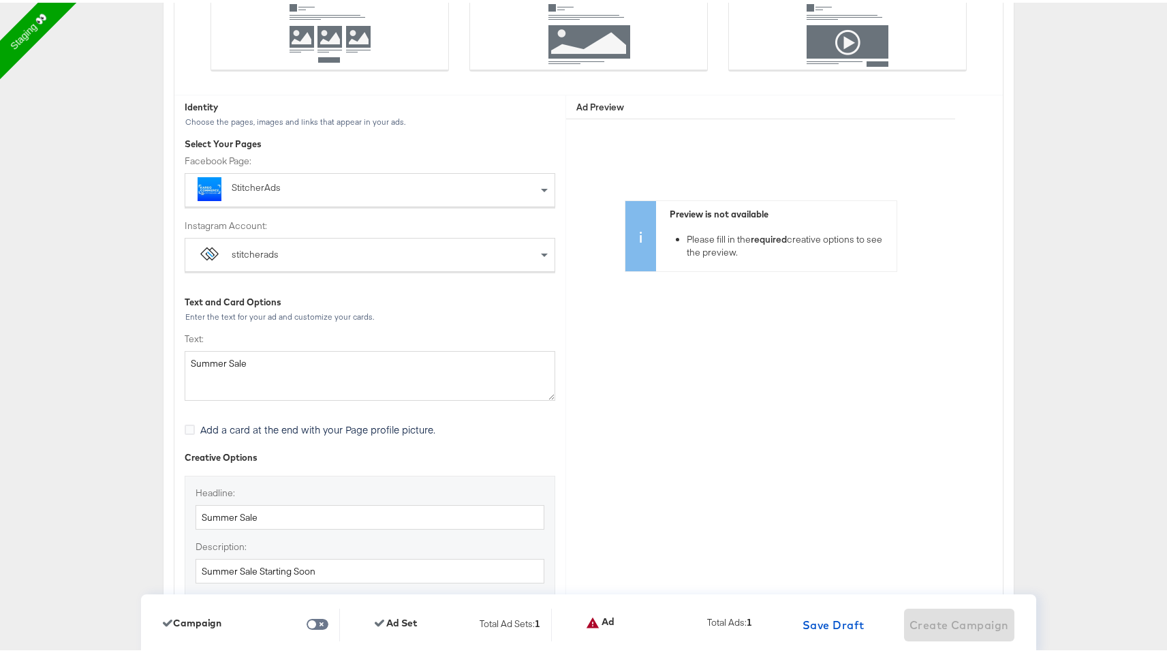
scroll to position [3150, 0]
click at [257, 371] on textarea "Summer Sale" at bounding box center [370, 375] width 371 height 50
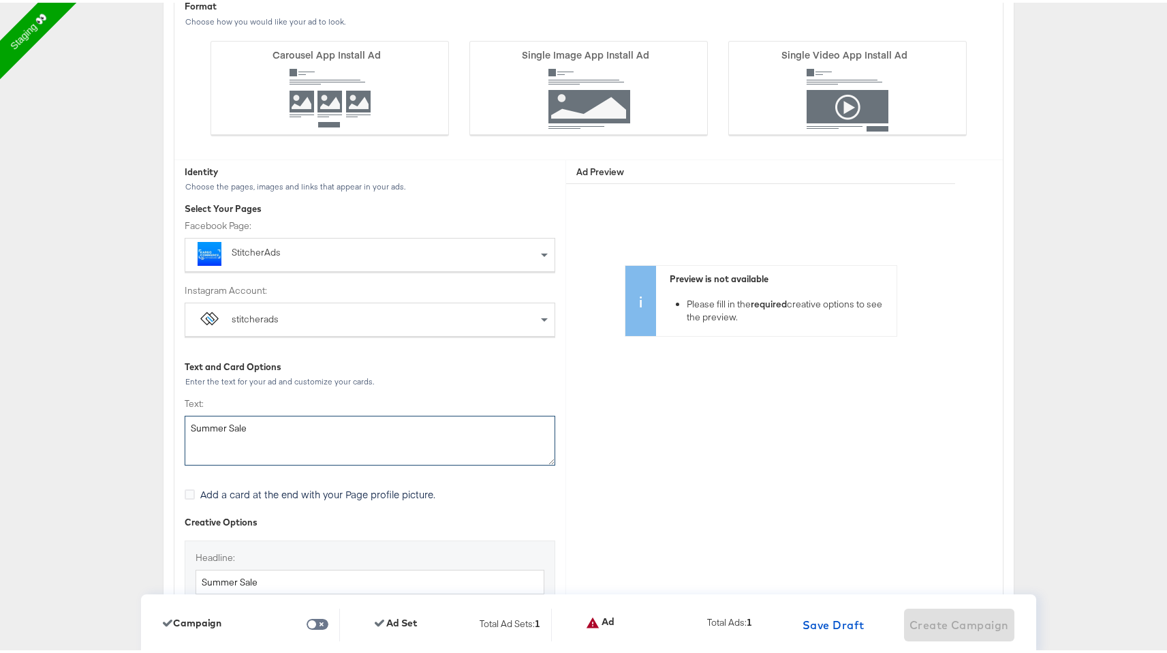
scroll to position [3084, 0]
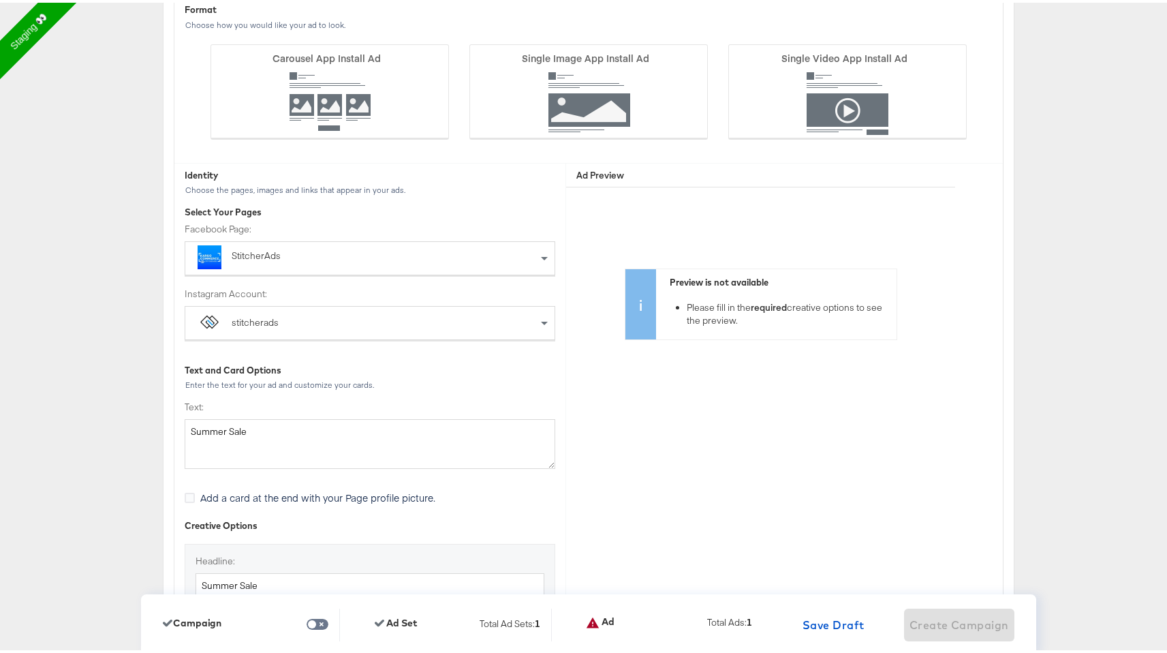
click at [376, 187] on div "Choose the pages, images and links that appear in your ads." at bounding box center [370, 188] width 371 height 10
click at [284, 213] on div "Select Your Pages" at bounding box center [370, 209] width 371 height 13
click at [615, 166] on div "Ad Preview" at bounding box center [736, 173] width 341 height 24
click at [594, 169] on strong "Ad Preview" at bounding box center [600, 172] width 48 height 12
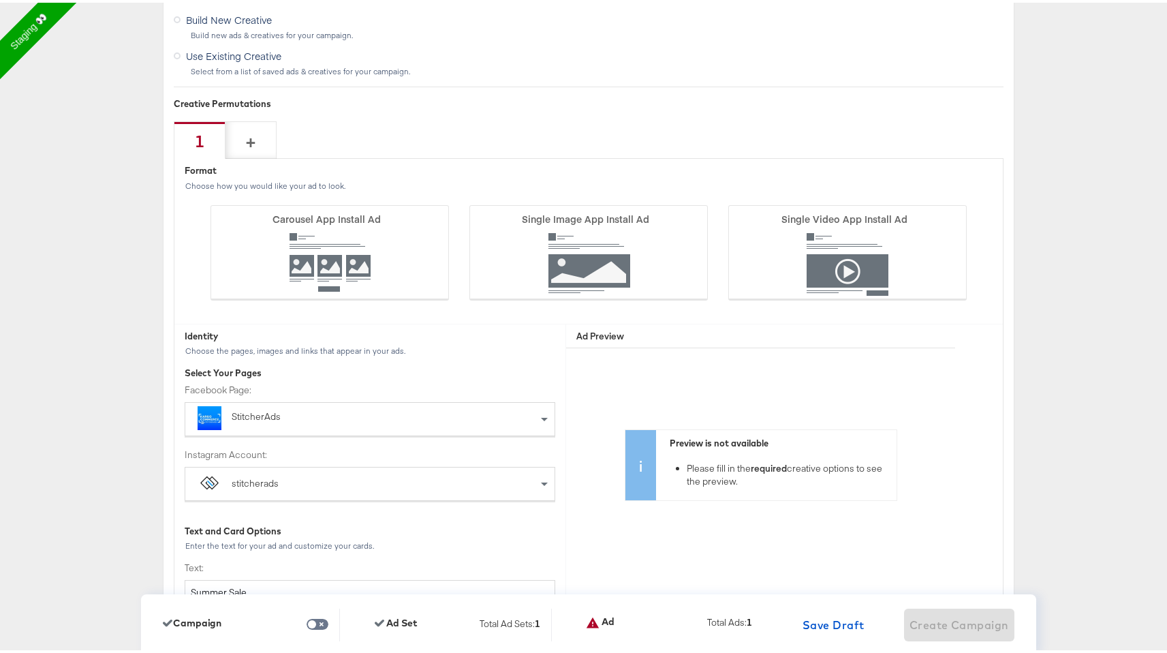
scroll to position [2808, 0]
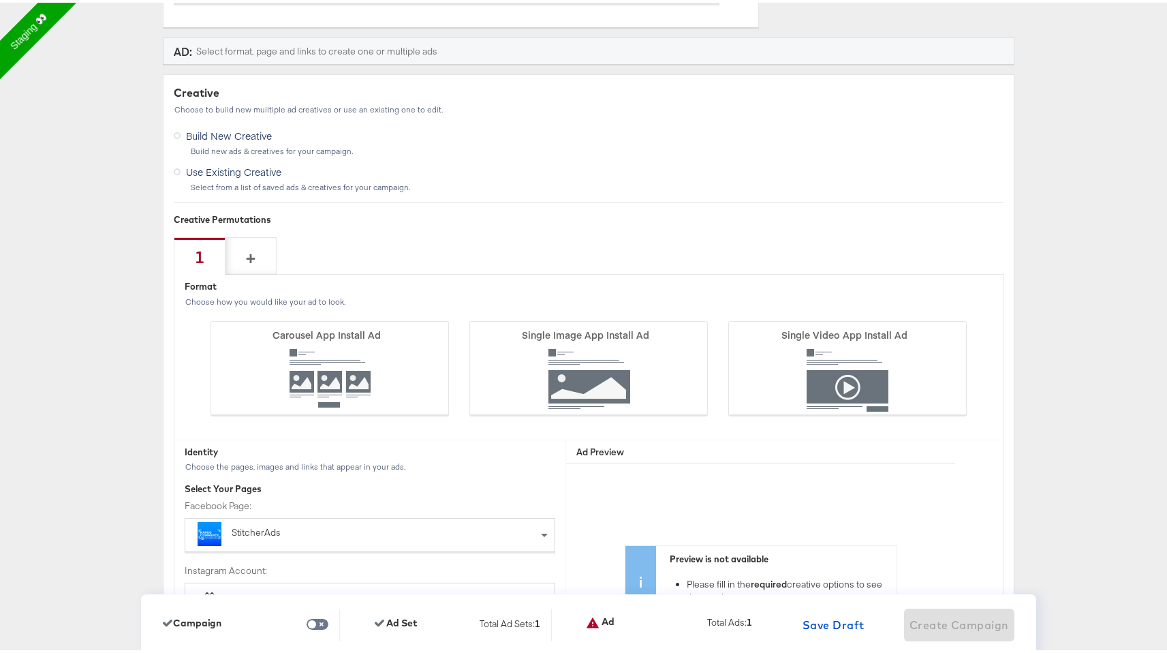
click at [270, 169] on span "Use Existing Creative" at bounding box center [233, 169] width 95 height 14
click at [0, 0] on input "Use Existing Creative" at bounding box center [0, 0] width 0 height 0
click at [262, 140] on span "Build New Creative" at bounding box center [229, 133] width 86 height 14
click at [0, 0] on input "Build New Creative" at bounding box center [0, 0] width 0 height 0
click at [248, 257] on div "+" at bounding box center [251, 253] width 10 height 23
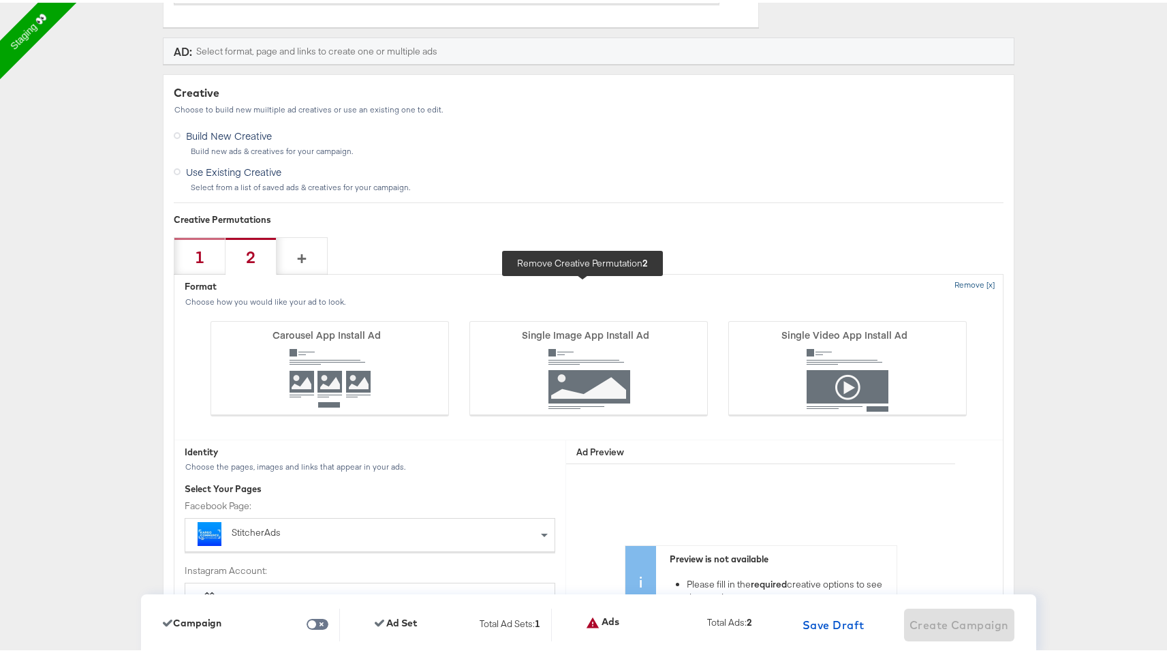
click at [965, 290] on button "Remove [x]" at bounding box center [974, 283] width 57 height 22
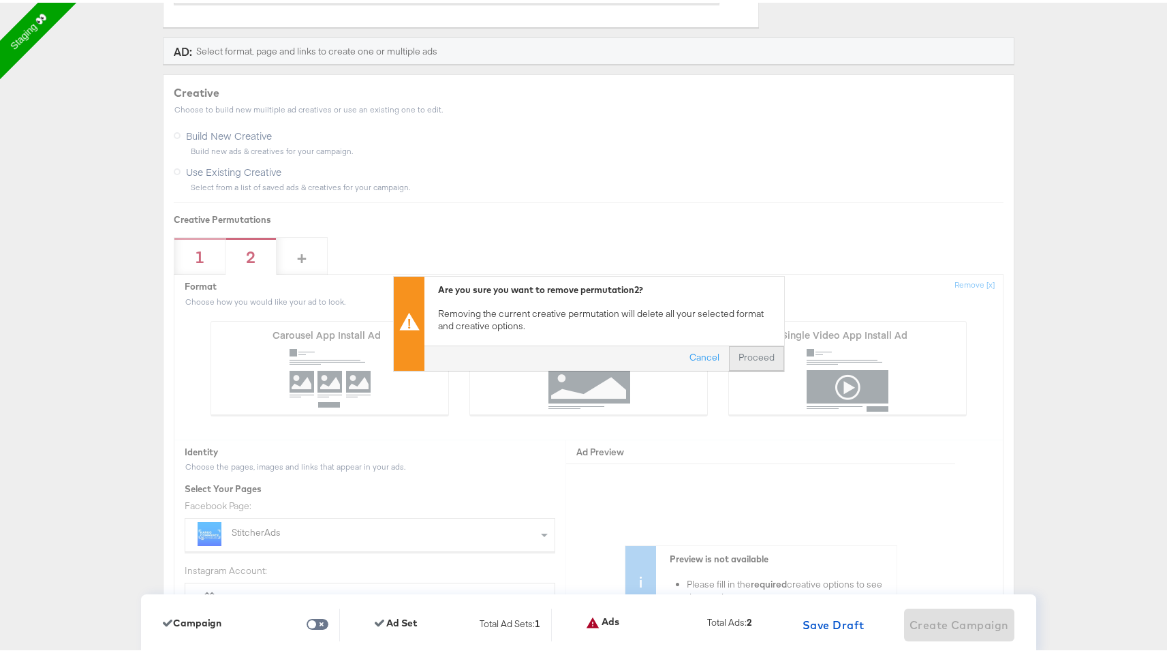
click at [742, 355] on button "Proceed" at bounding box center [756, 355] width 55 height 25
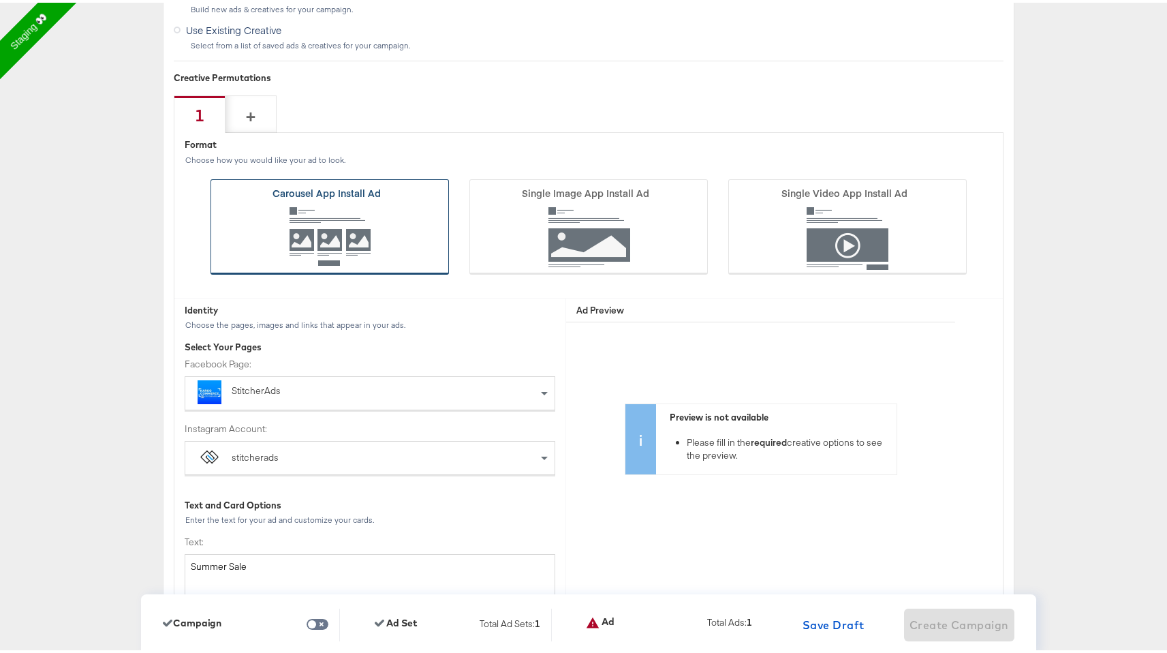
scroll to position [3044, 0]
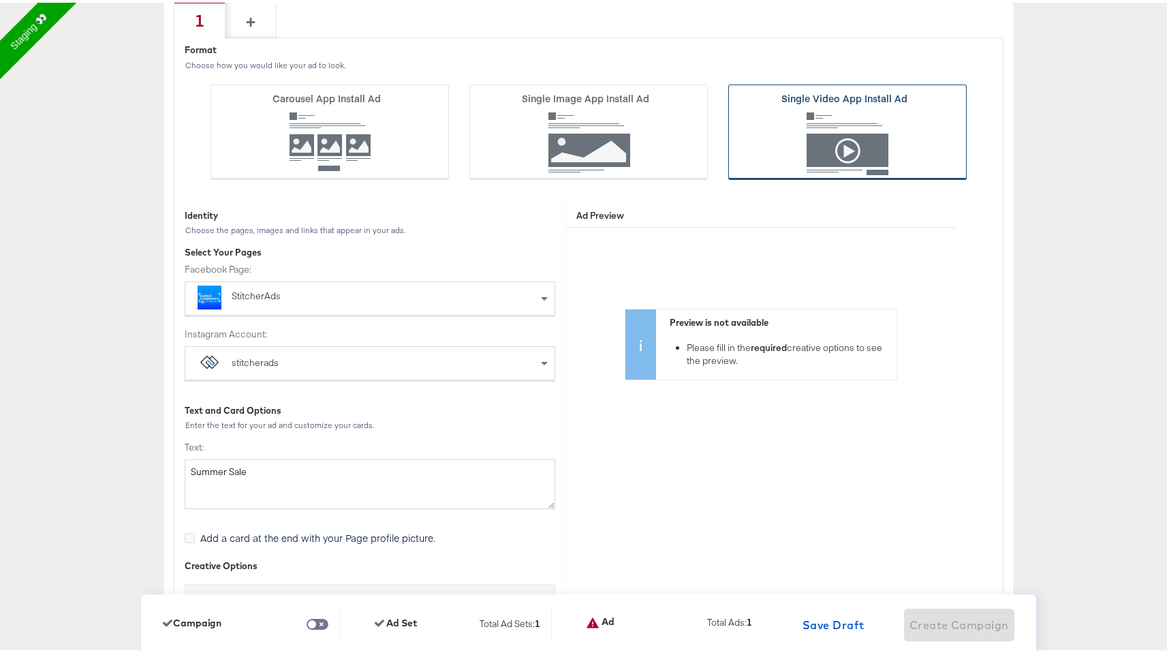
click at [842, 134] on icon at bounding box center [847, 129] width 238 height 95
click at [0, 0] on input "Single Video App Install Ad" at bounding box center [0, 0] width 0 height 0
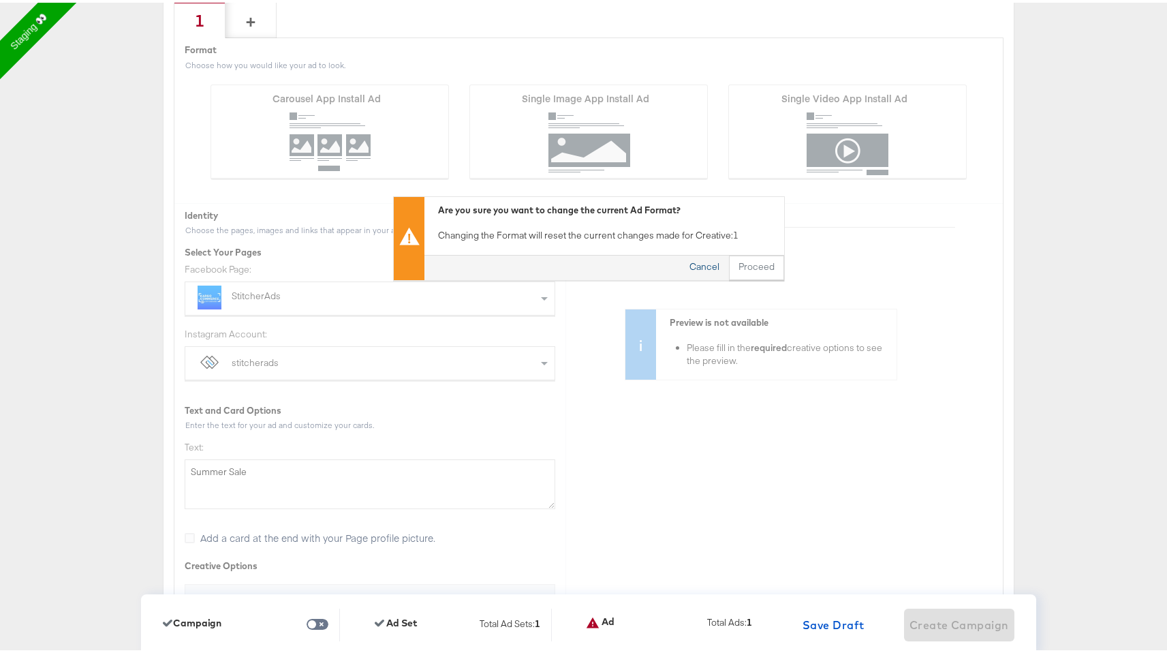
click at [700, 266] on button "Cancel" at bounding box center [704, 265] width 49 height 25
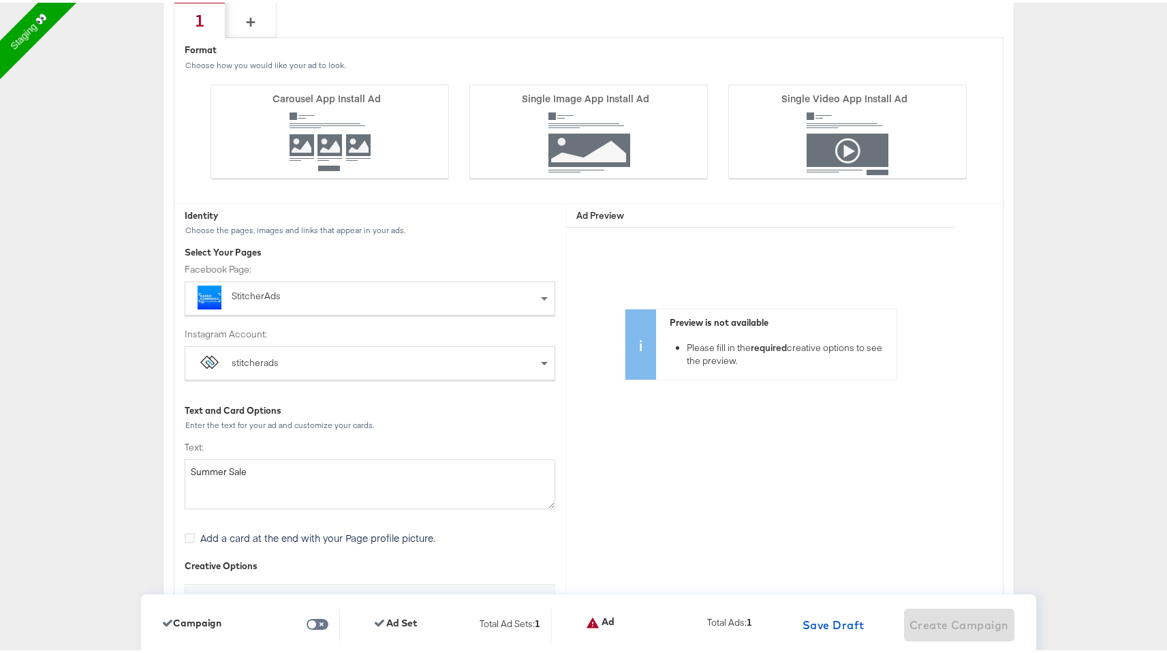
click at [701, 358] on li "Please fill in the required creative options to see the preview." at bounding box center [788, 351] width 203 height 25
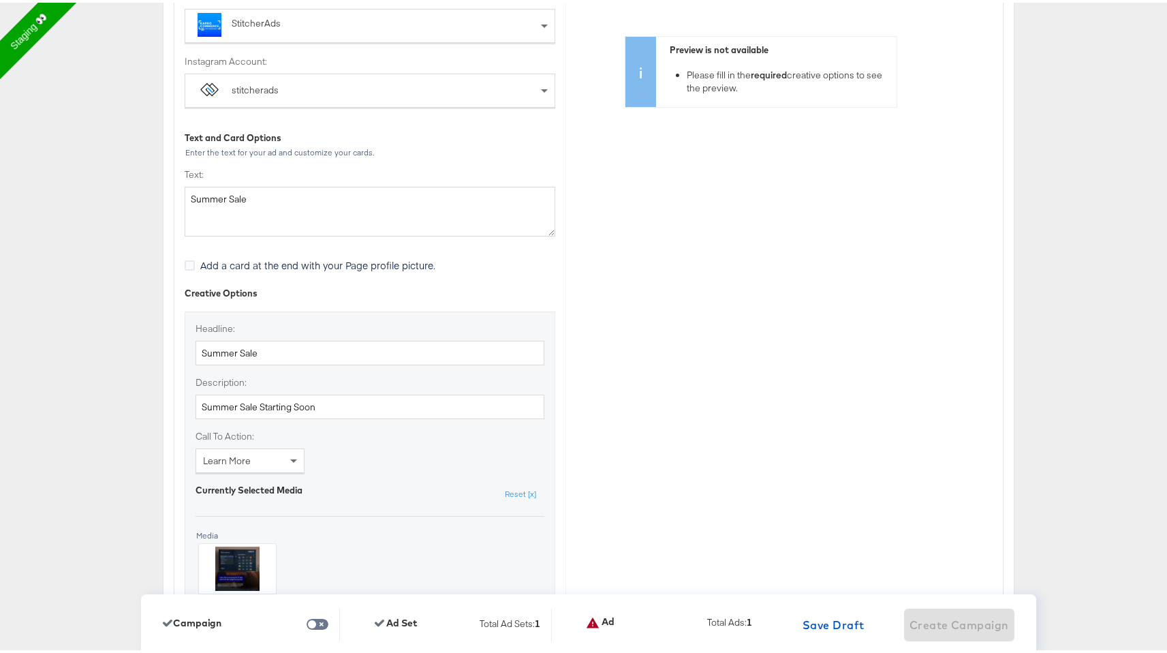
scroll to position [3402, 0]
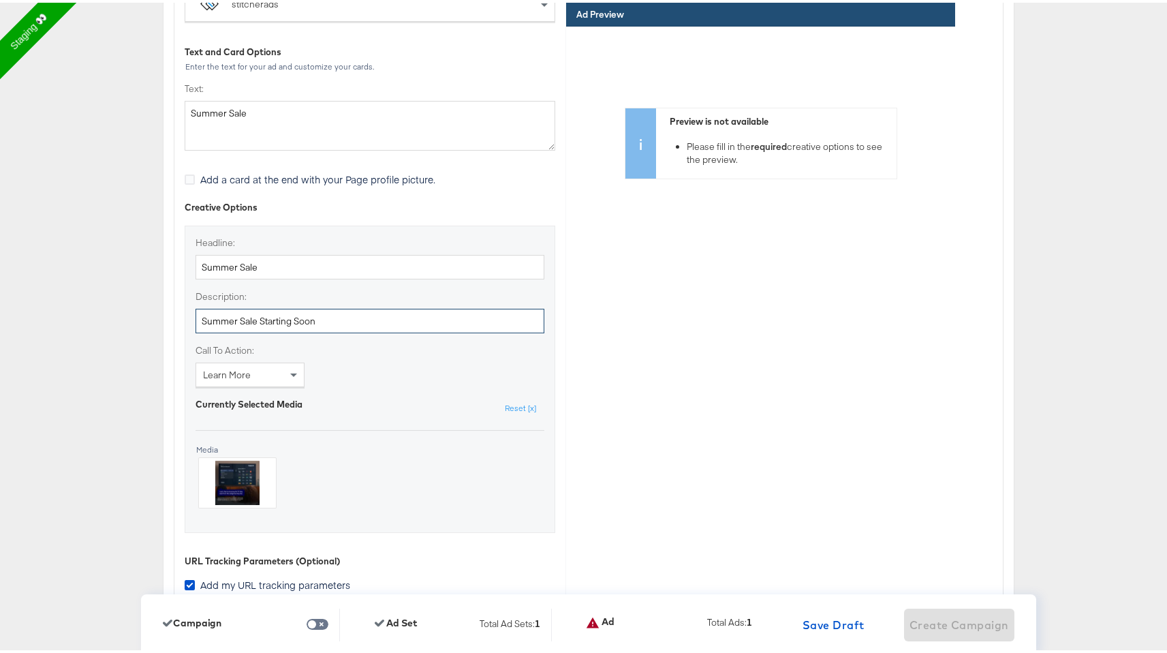
click at [460, 323] on input "Summer Sale Starting Soon" at bounding box center [369, 318] width 349 height 25
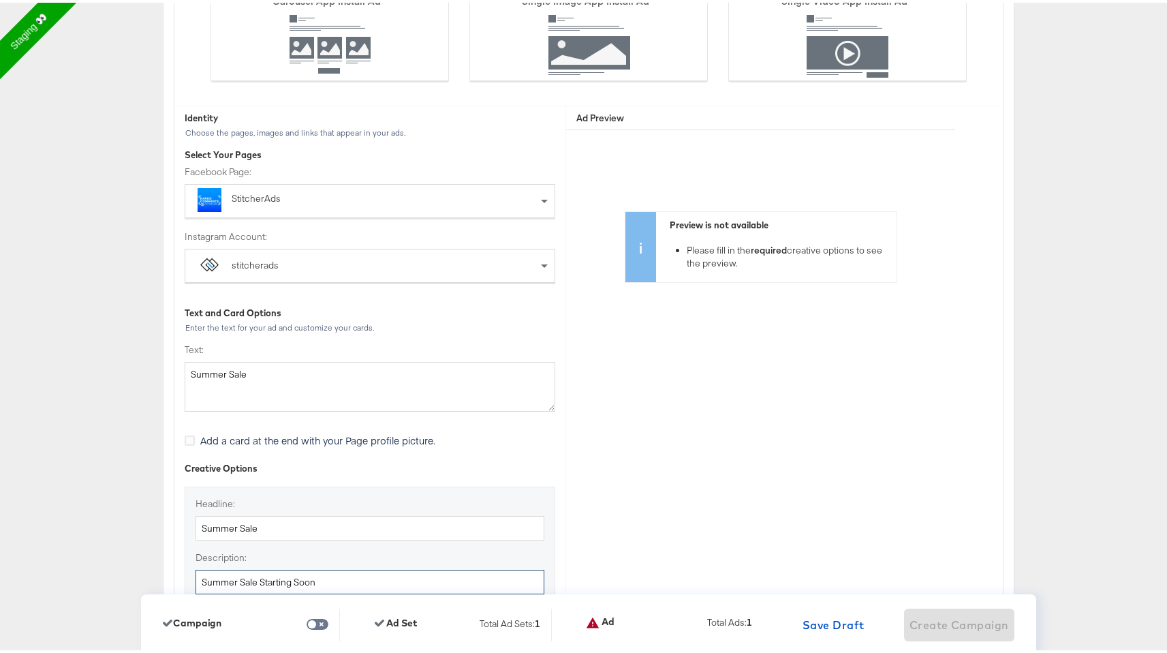
scroll to position [3055, 0]
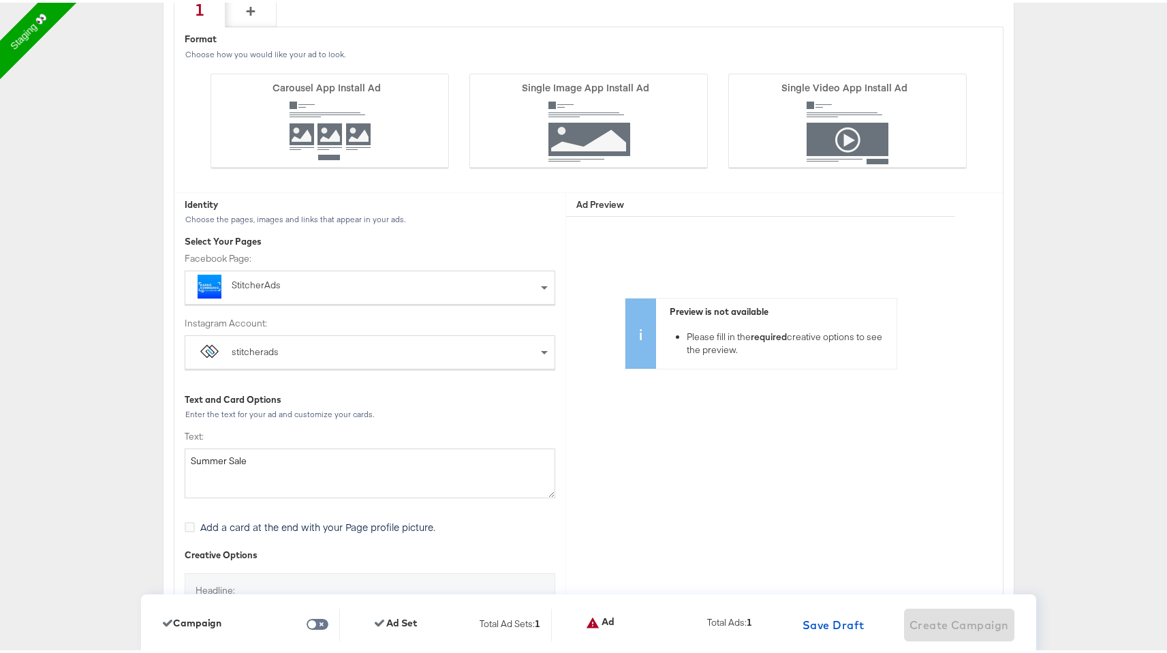
click at [268, 355] on div "stitcherads" at bounding box center [255, 350] width 47 height 14
click at [375, 397] on div "Text and Card Options" at bounding box center [370, 396] width 371 height 13
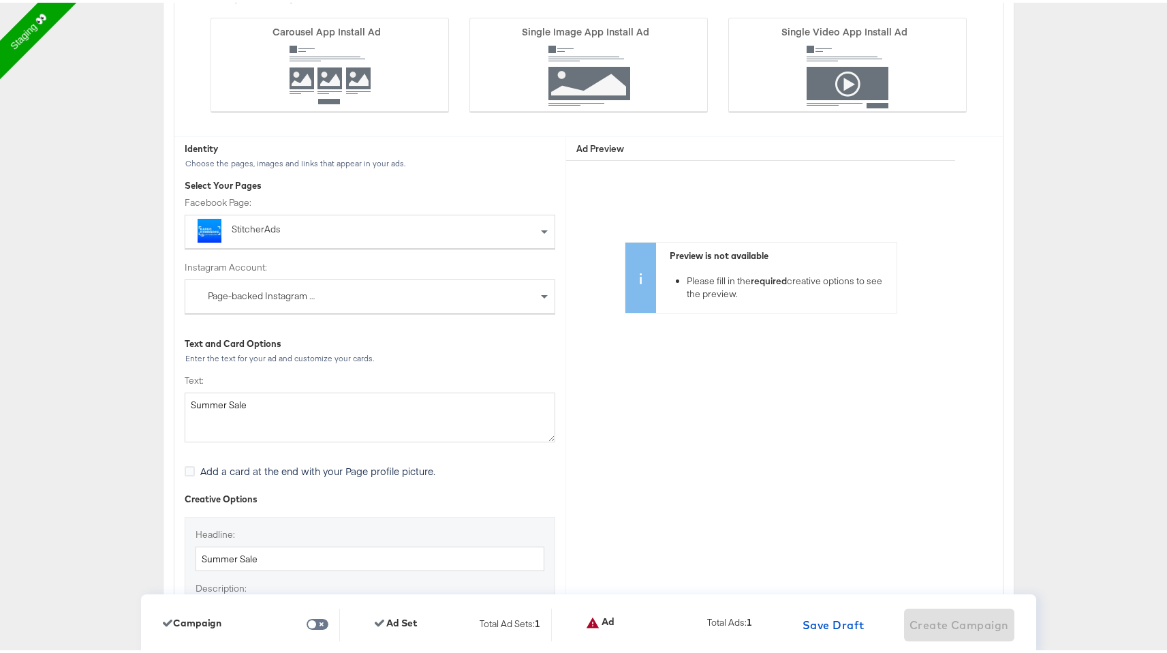
scroll to position [3187, 0]
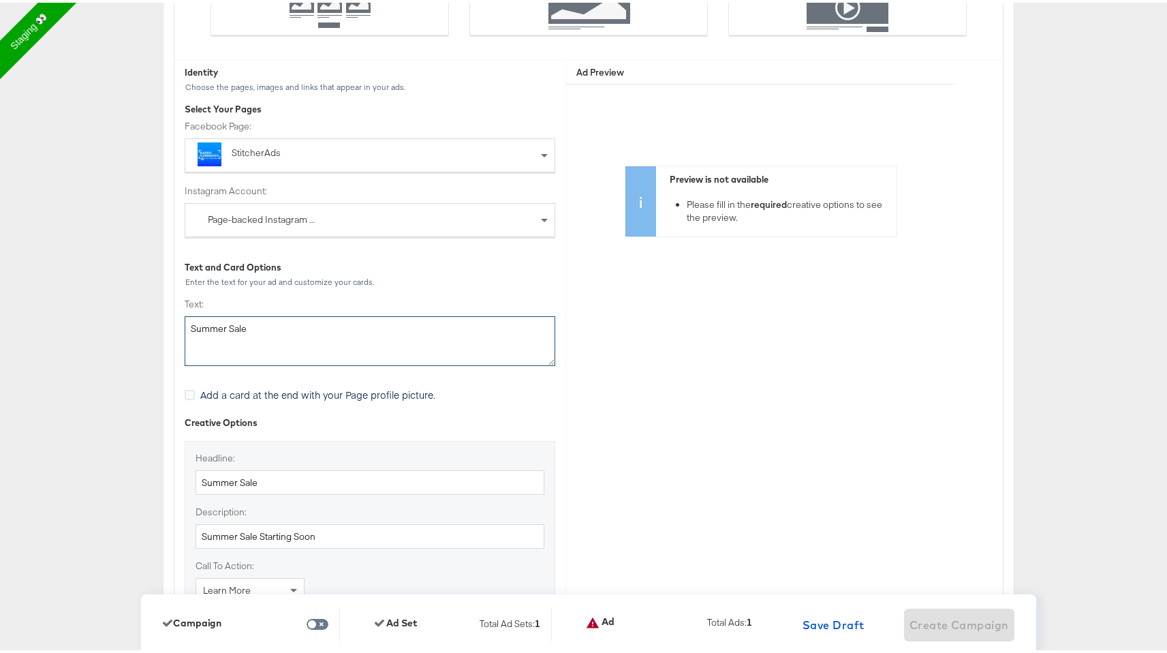
click at [359, 337] on textarea "Summer Sale" at bounding box center [370, 338] width 371 height 50
click at [289, 392] on span "Add a card at the end with your Page profile picture." at bounding box center [317, 392] width 235 height 14
click at [0, 0] on input "Add a card at the end with your Page profile picture." at bounding box center [0, 0] width 0 height 0
click at [289, 392] on span "Add a card at the end with your Page profile picture." at bounding box center [317, 392] width 235 height 14
click at [0, 0] on input "Add a card at the end with your Page profile picture." at bounding box center [0, 0] width 0 height 0
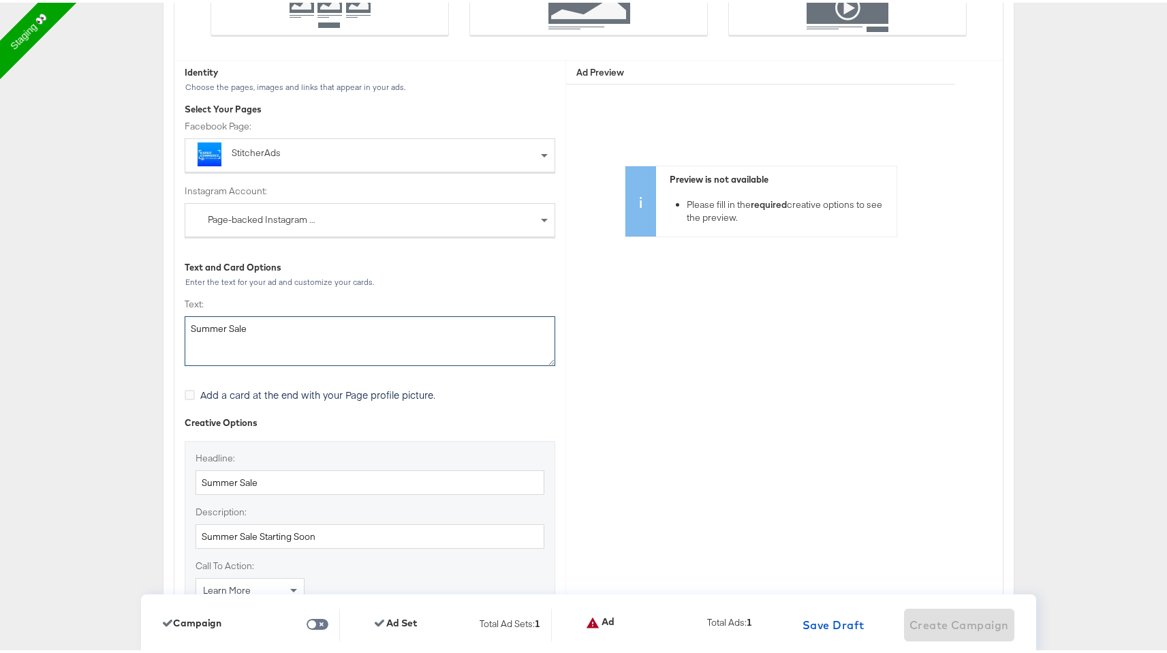
click at [311, 343] on textarea "Summer Sale" at bounding box center [370, 338] width 371 height 50
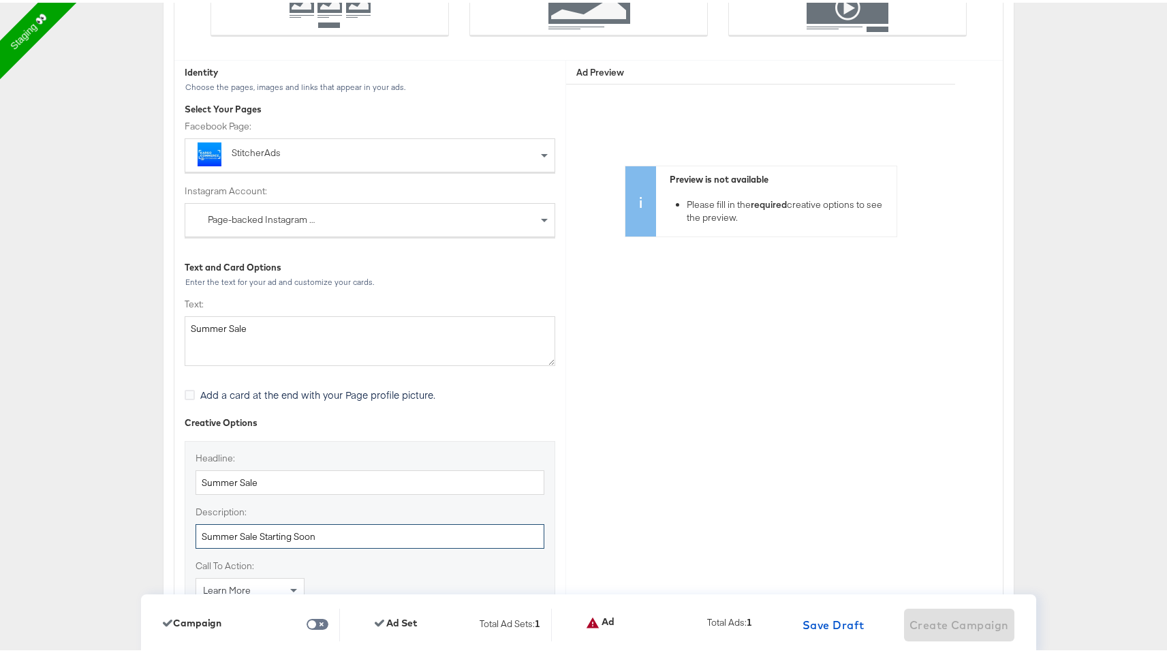
click at [301, 528] on input "Summer Sale Starting Soon" at bounding box center [369, 533] width 349 height 25
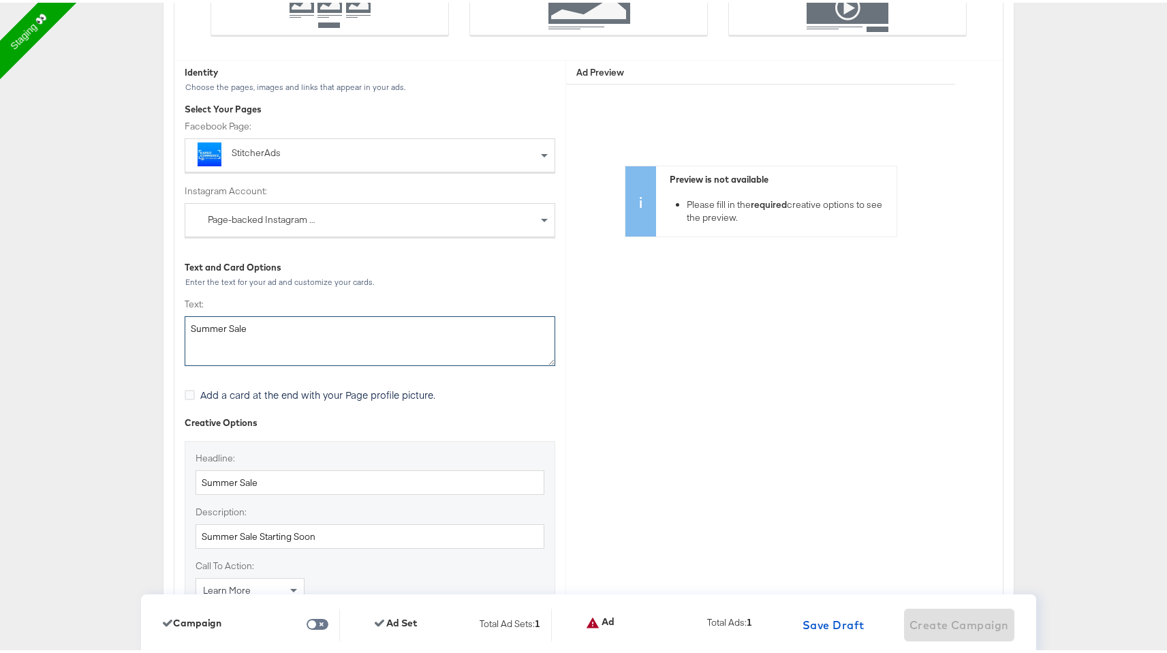
click at [221, 324] on textarea "Summer Sale" at bounding box center [370, 338] width 371 height 50
paste textarea "Starting Soon"
type textarea "Summer Sale Starting Soon"
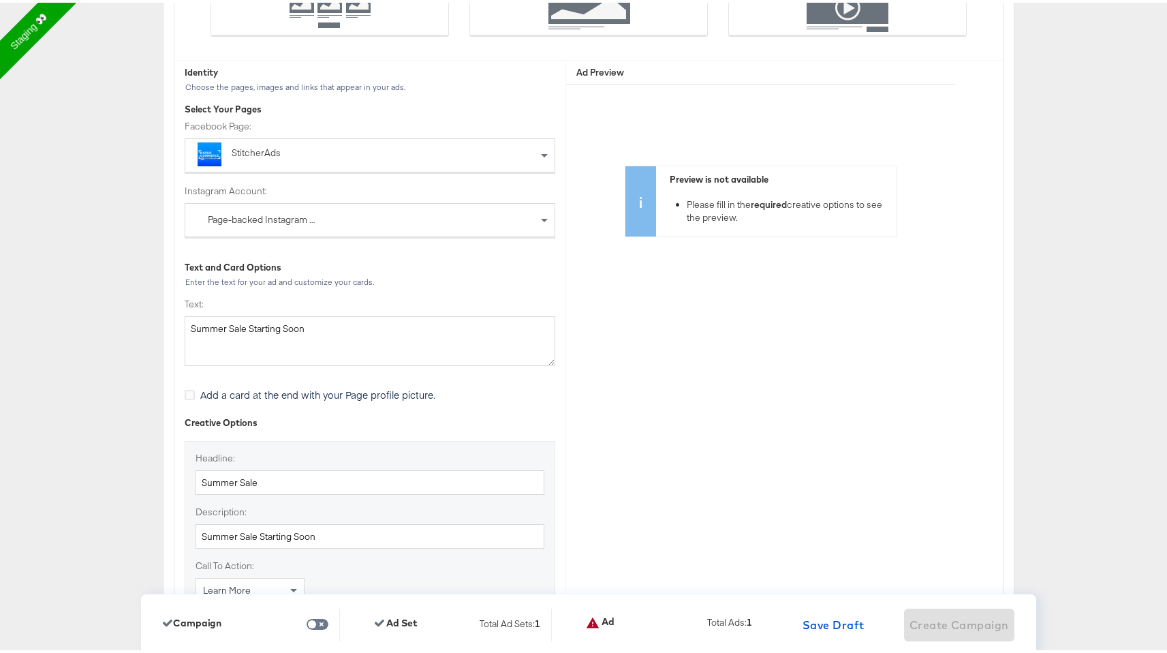
click at [290, 387] on span "Add a card at the end with your Page profile picture." at bounding box center [317, 392] width 235 height 14
click at [0, 0] on input "Add a card at the end with your Page profile picture." at bounding box center [0, 0] width 0 height 0
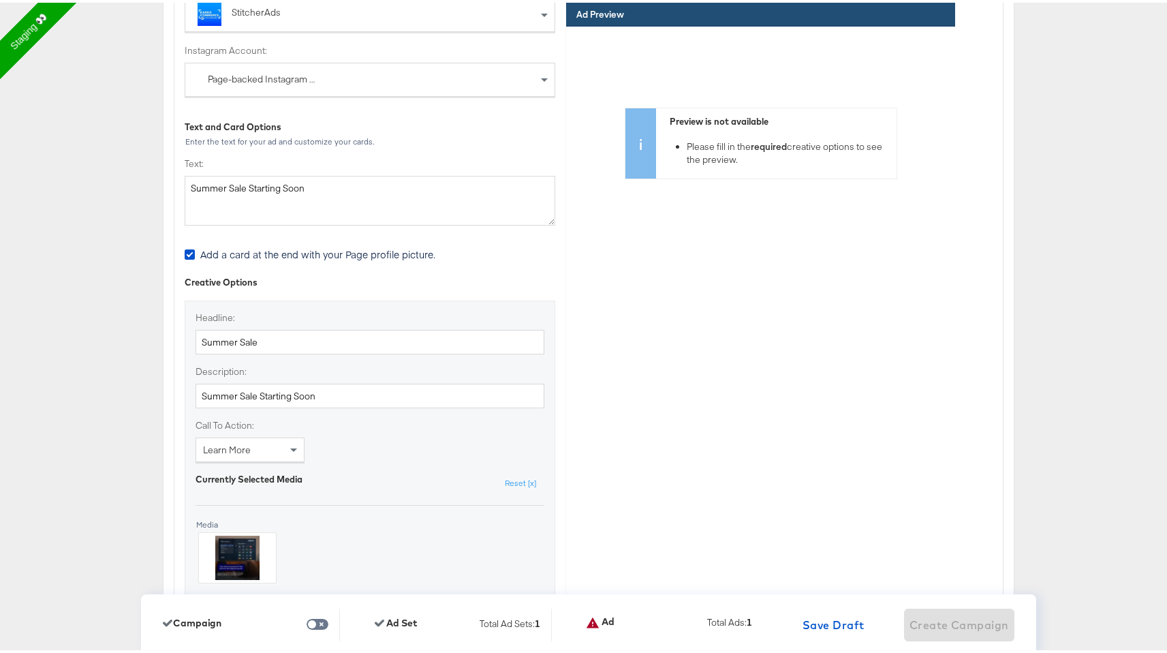
scroll to position [3332, 0]
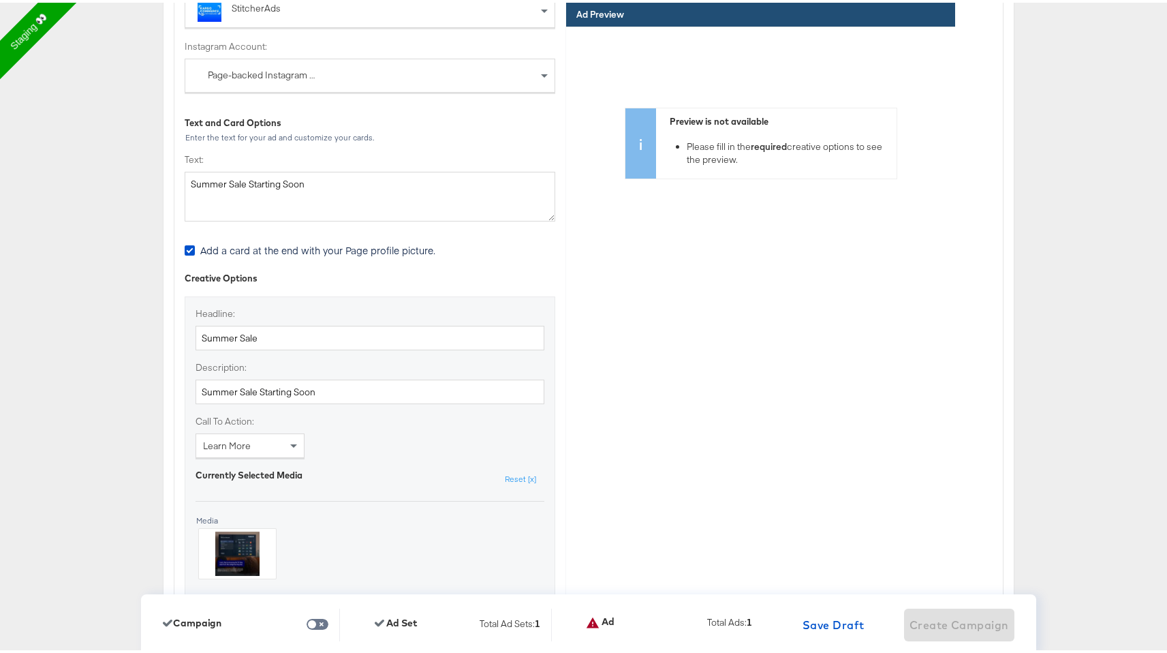
click at [264, 234] on div "Identity Choose the pages, images and links that appear in your ads. Select You…" at bounding box center [369, 329] width 391 height 832
click at [255, 246] on span "Add a card at the end with your Page profile picture." at bounding box center [317, 247] width 235 height 14
click at [0, 0] on input "Add a card at the end with your Page profile picture." at bounding box center [0, 0] width 0 height 0
click at [199, 535] on div at bounding box center [237, 551] width 77 height 50
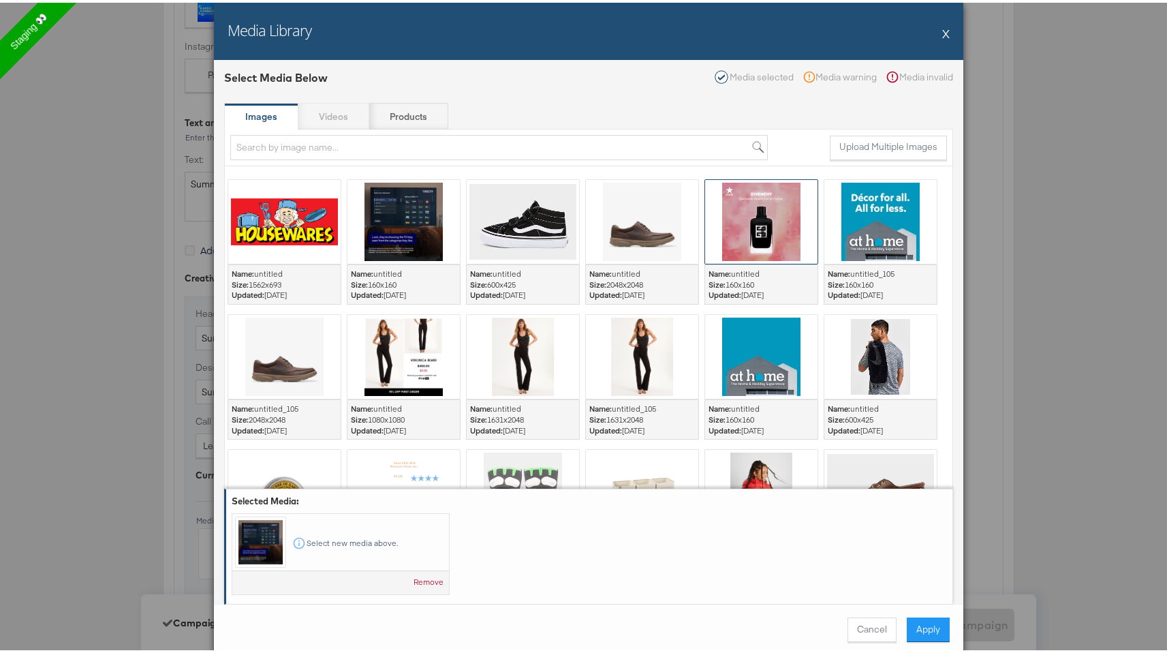
click at [766, 243] on div at bounding box center [761, 219] width 112 height 84
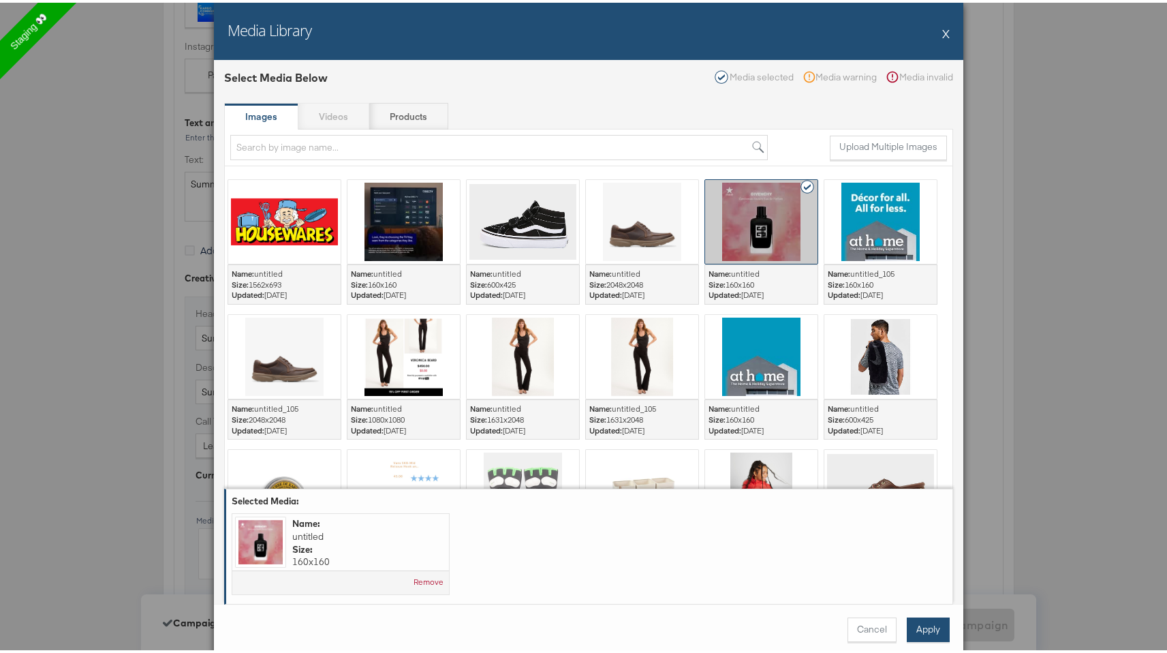
click at [925, 631] on button "Apply" at bounding box center [928, 626] width 43 height 25
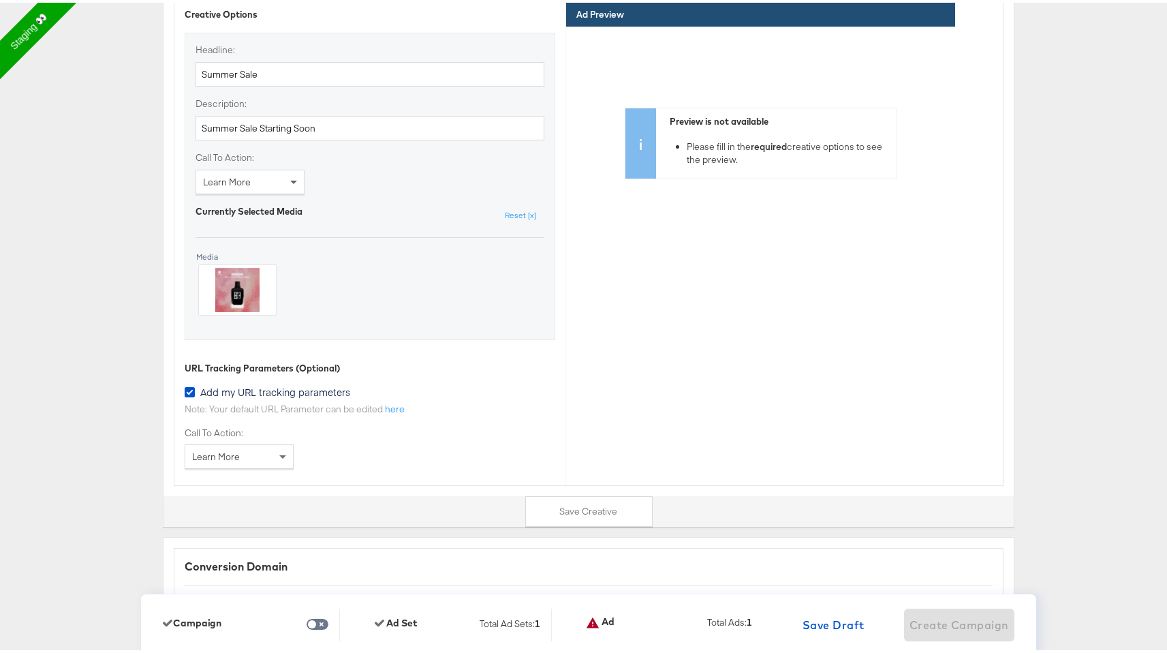
scroll to position [3606, 0]
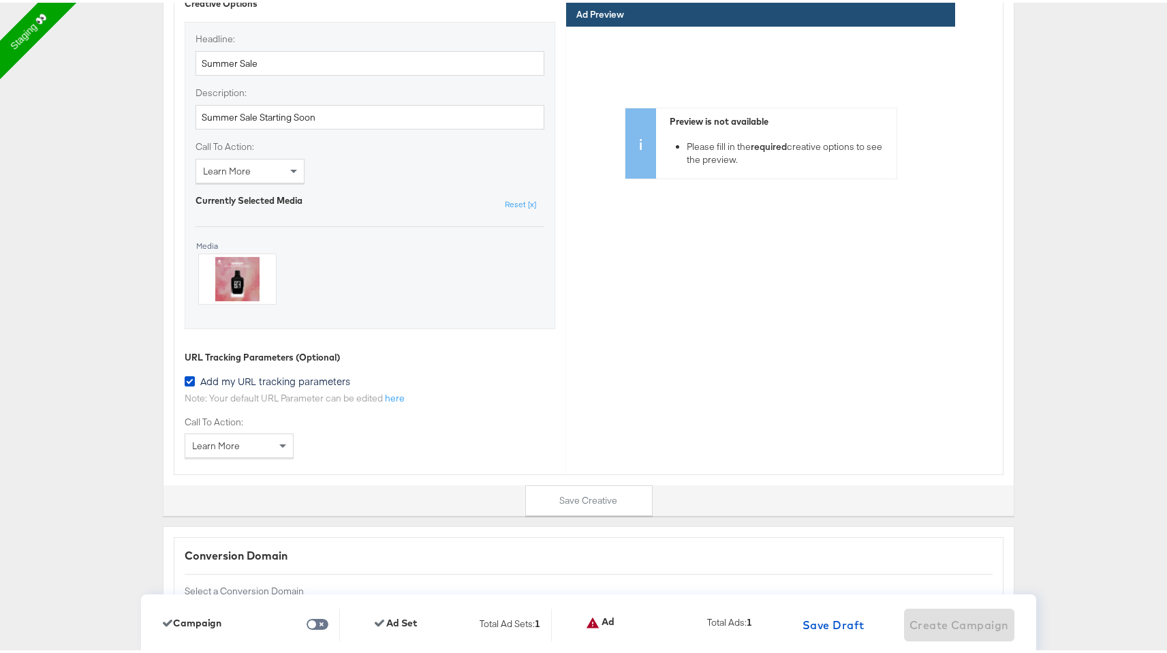
click at [277, 379] on span "Add my URL tracking parameters" at bounding box center [275, 378] width 150 height 14
click at [0, 0] on input "Add my URL tracking parameters" at bounding box center [0, 0] width 0 height 0
click at [277, 379] on span "Add my URL tracking parameters" at bounding box center [275, 378] width 150 height 14
click at [0, 0] on input "Add my URL tracking parameters" at bounding box center [0, 0] width 0 height 0
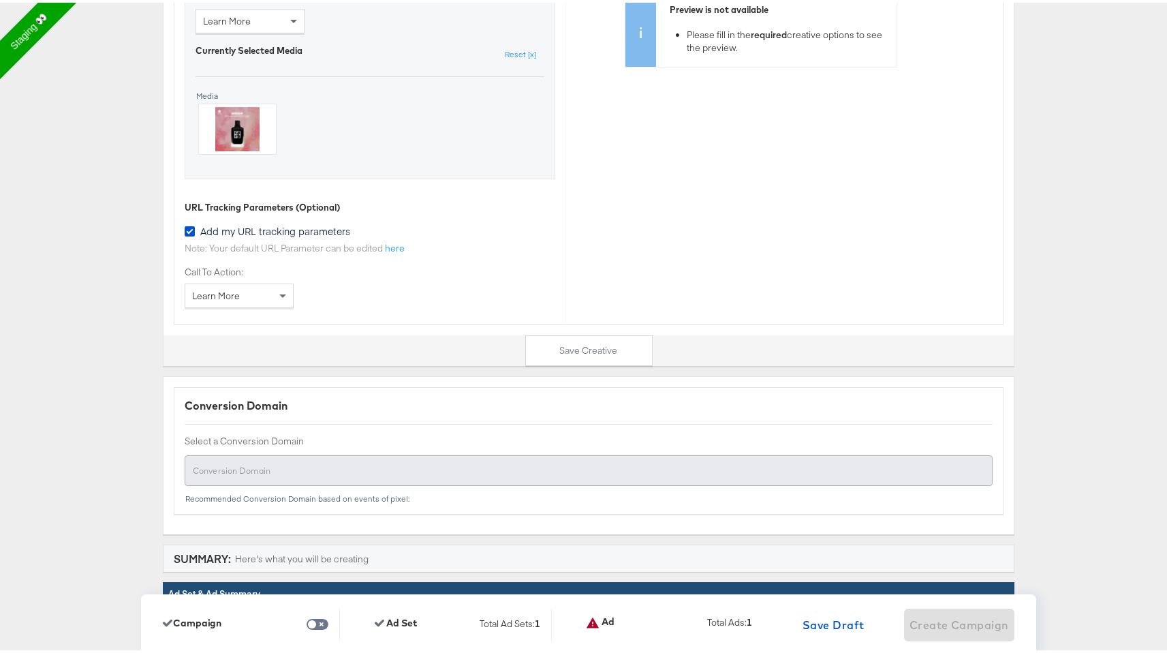
scroll to position [3759, 0]
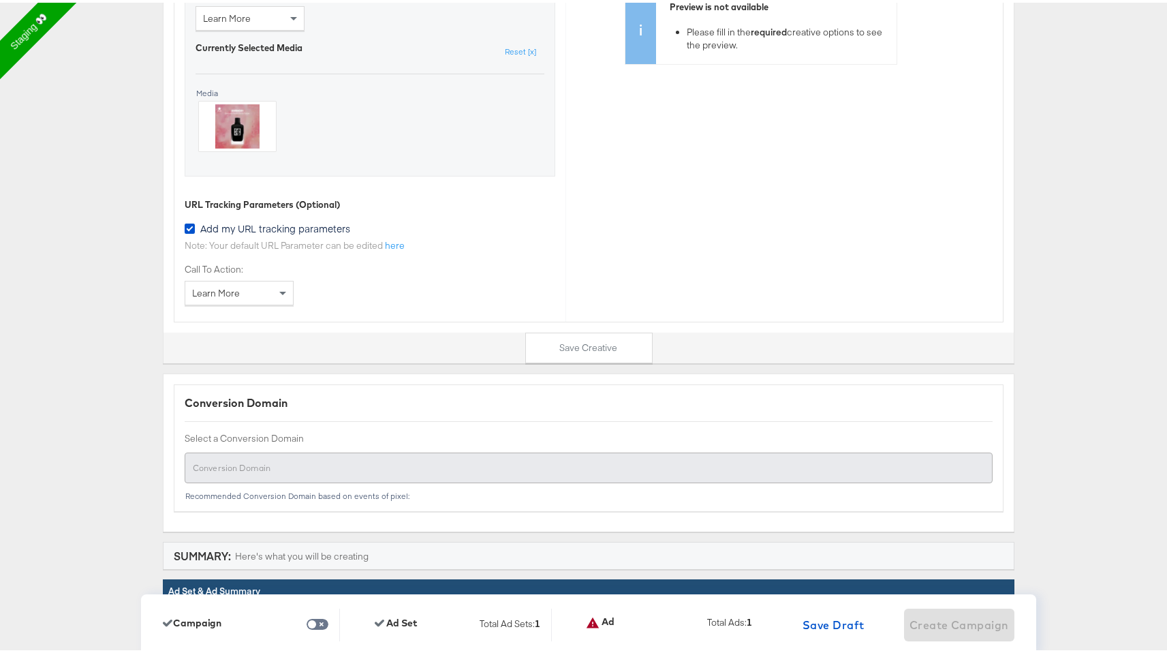
click at [492, 463] on div at bounding box center [589, 465] width 808 height 31
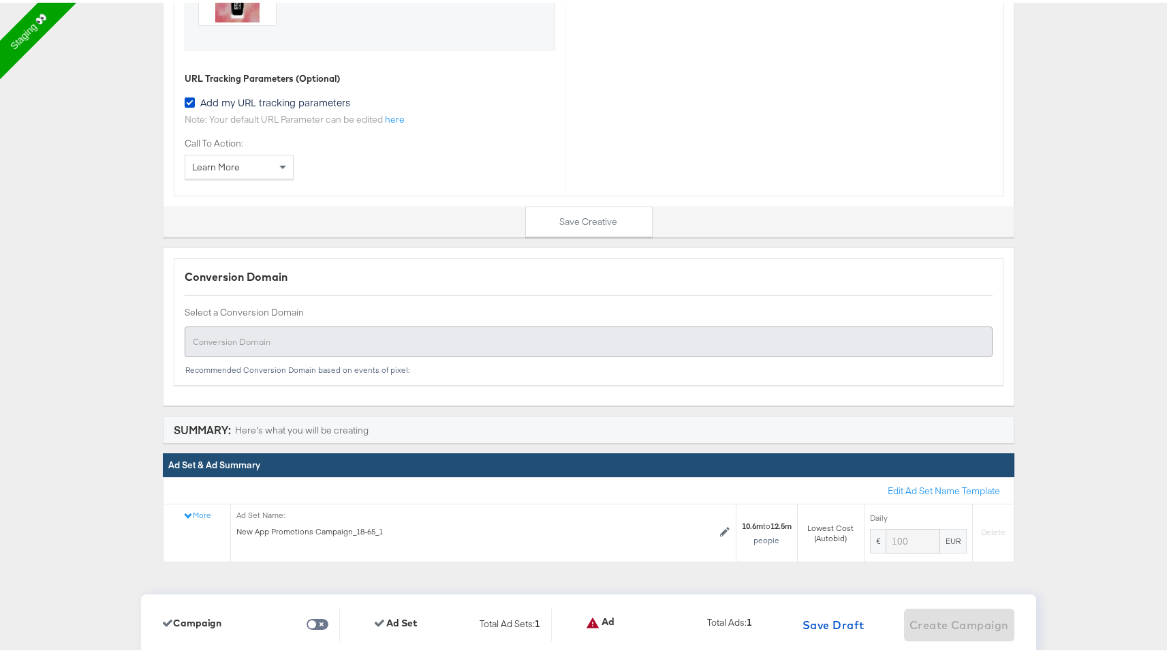
scroll to position [3974, 0]
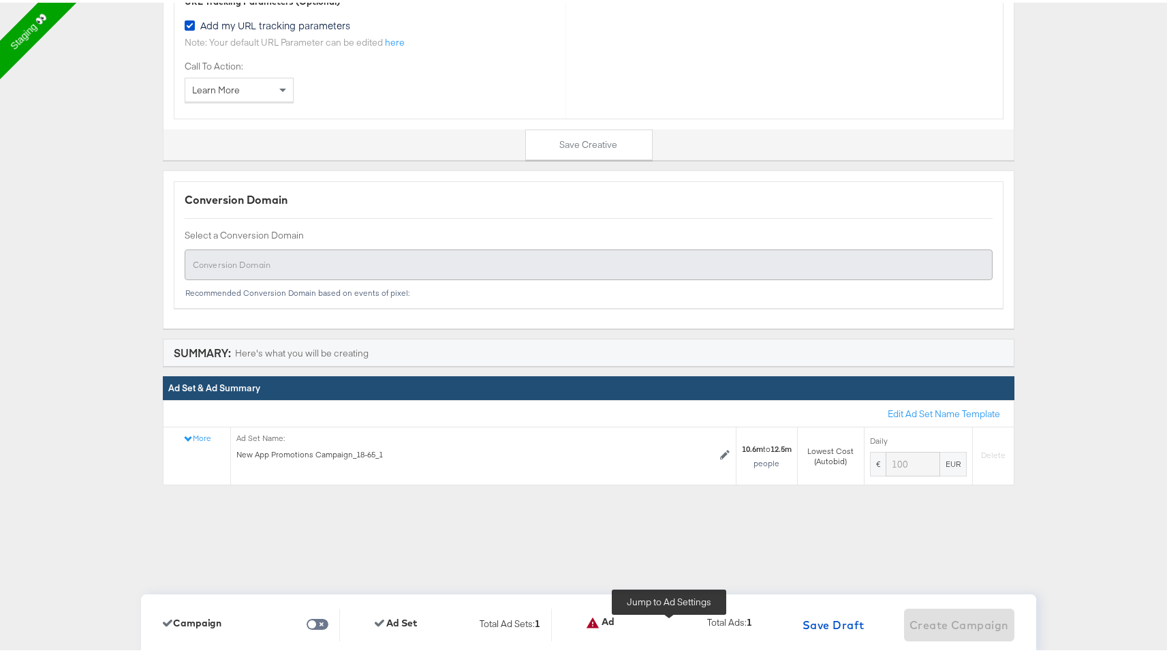
click at [586, 622] on icon at bounding box center [592, 619] width 12 height 11
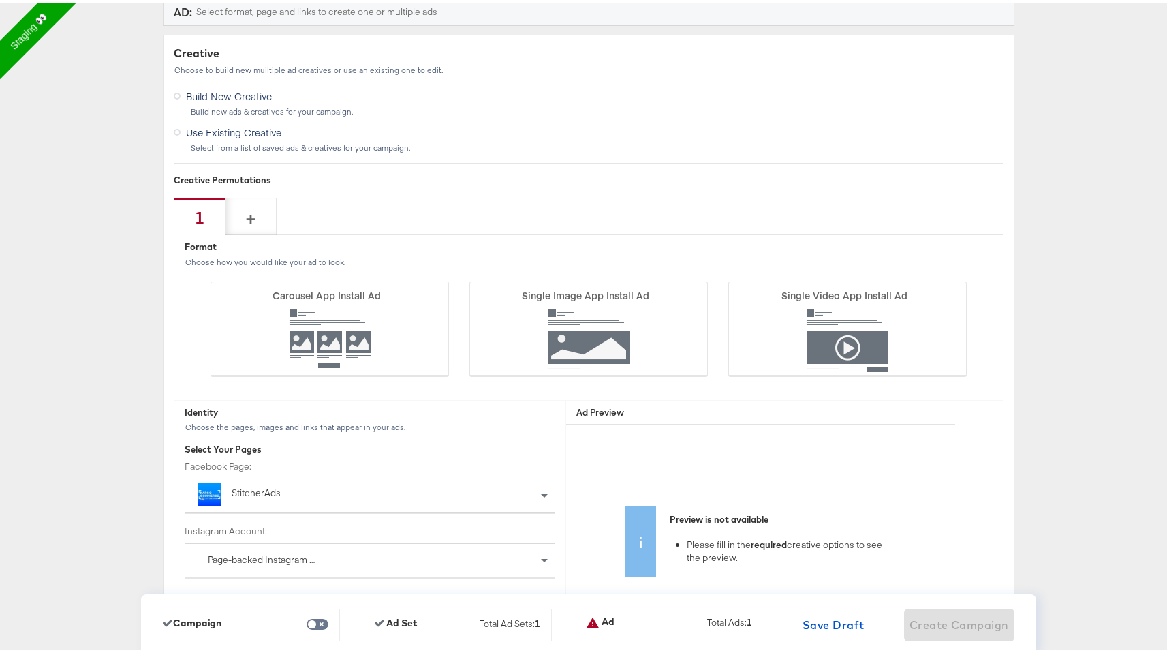
scroll to position [2844, 0]
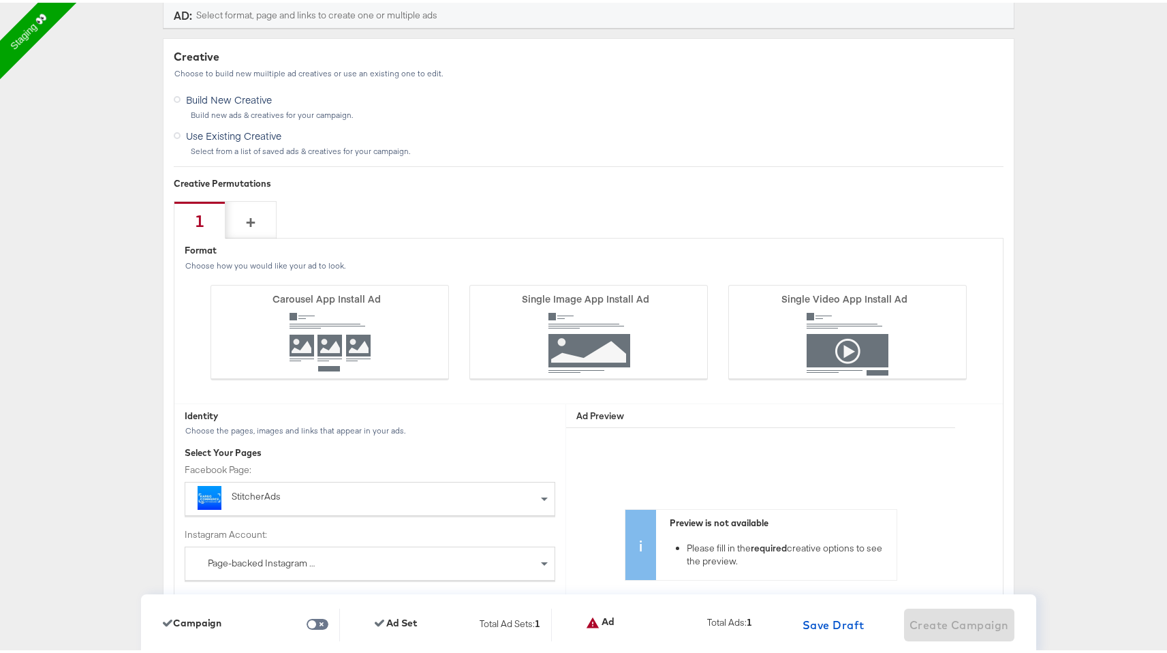
click at [586, 622] on icon at bounding box center [592, 619] width 12 height 11
click at [367, 360] on icon at bounding box center [329, 329] width 238 height 95
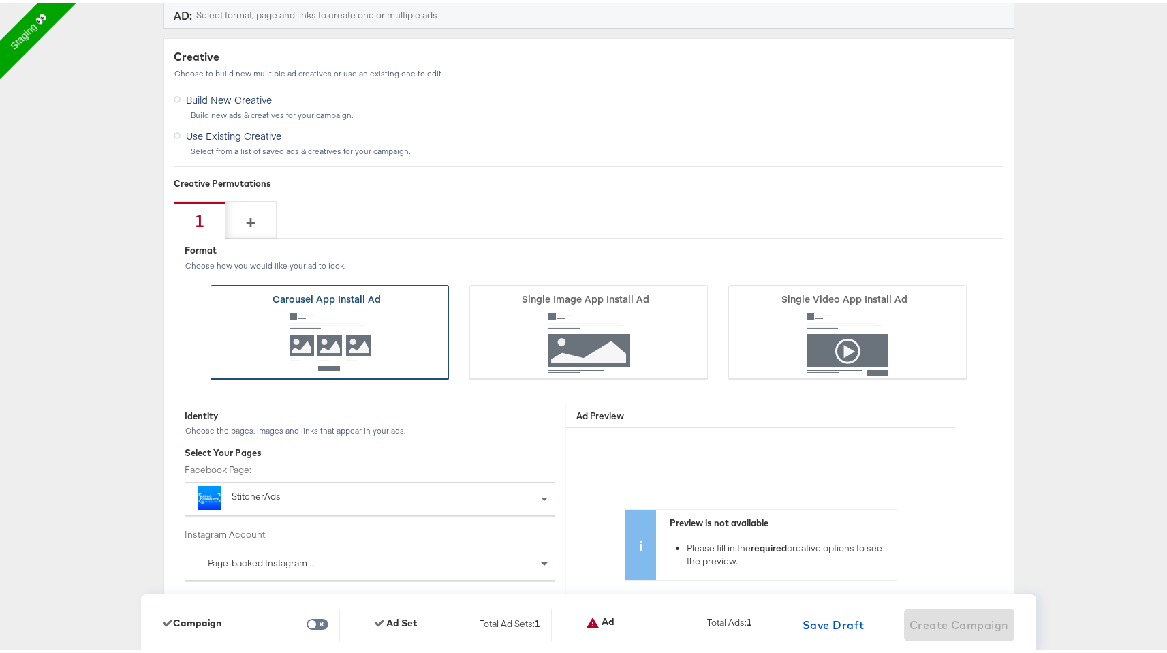
click at [0, 0] on input "Carousel App Install Ad" at bounding box center [0, 0] width 0 height 0
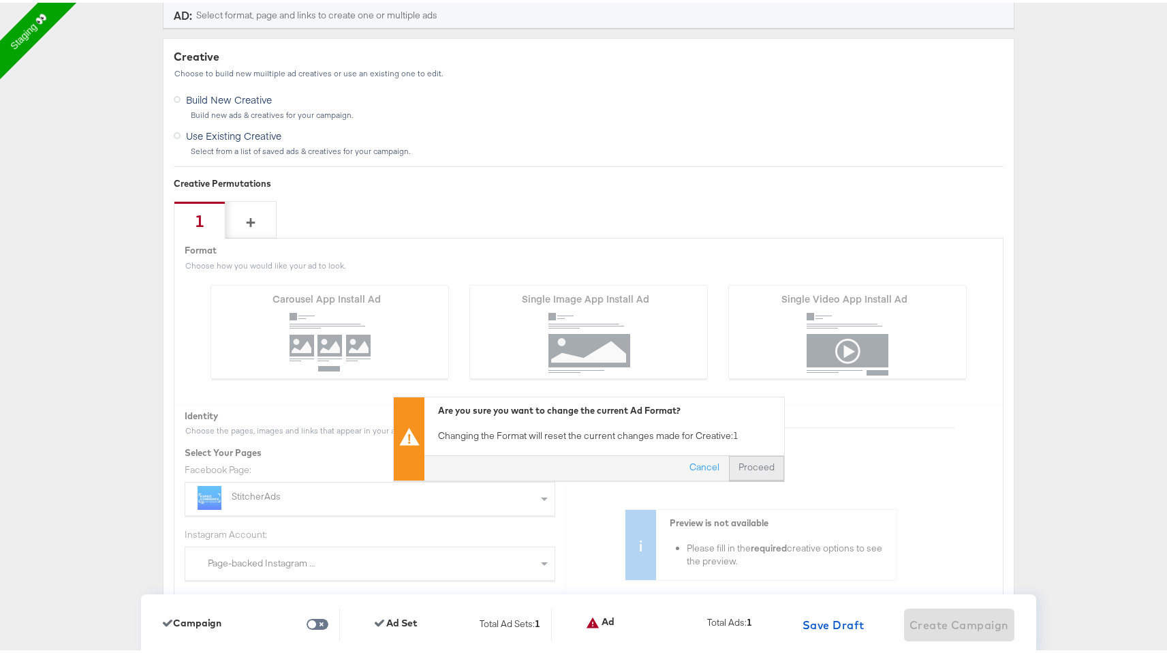
click at [745, 466] on button "Proceed" at bounding box center [756, 465] width 55 height 25
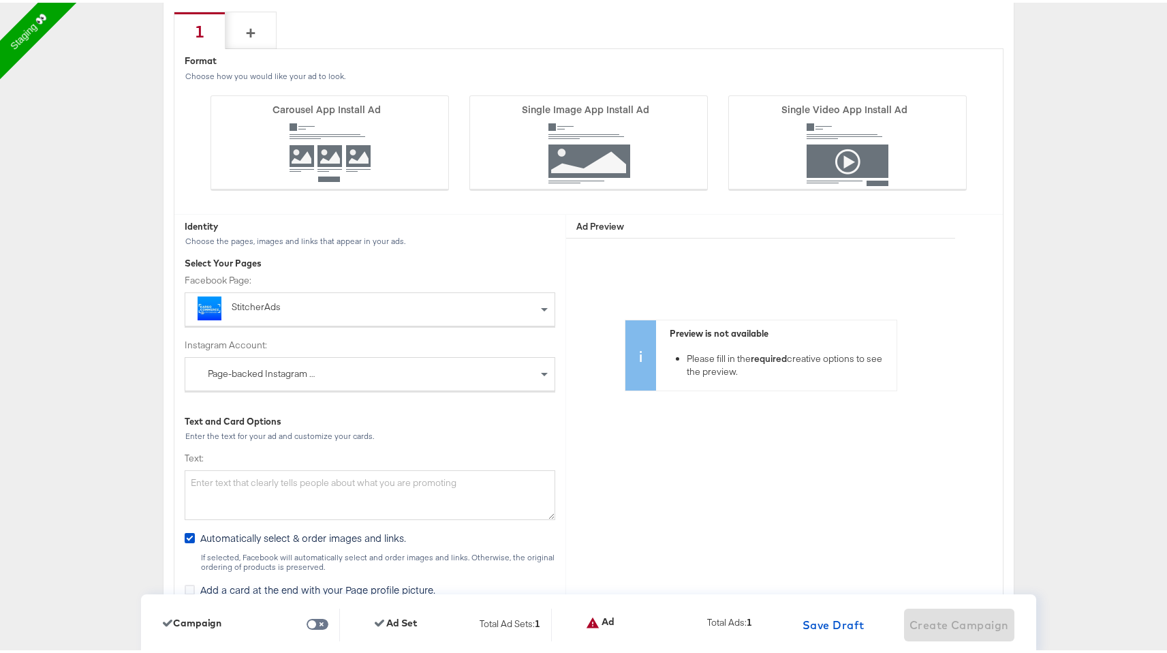
scroll to position [3026, 0]
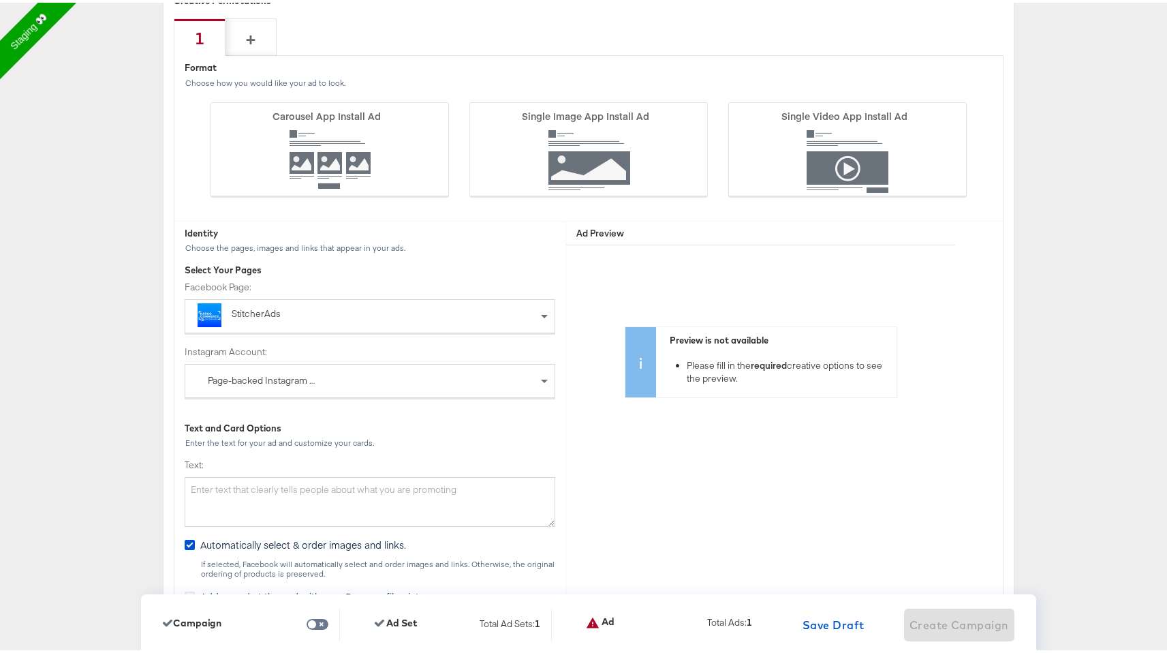
click at [433, 380] on div "Page-backed Instagram Account" at bounding box center [369, 378] width 369 height 33
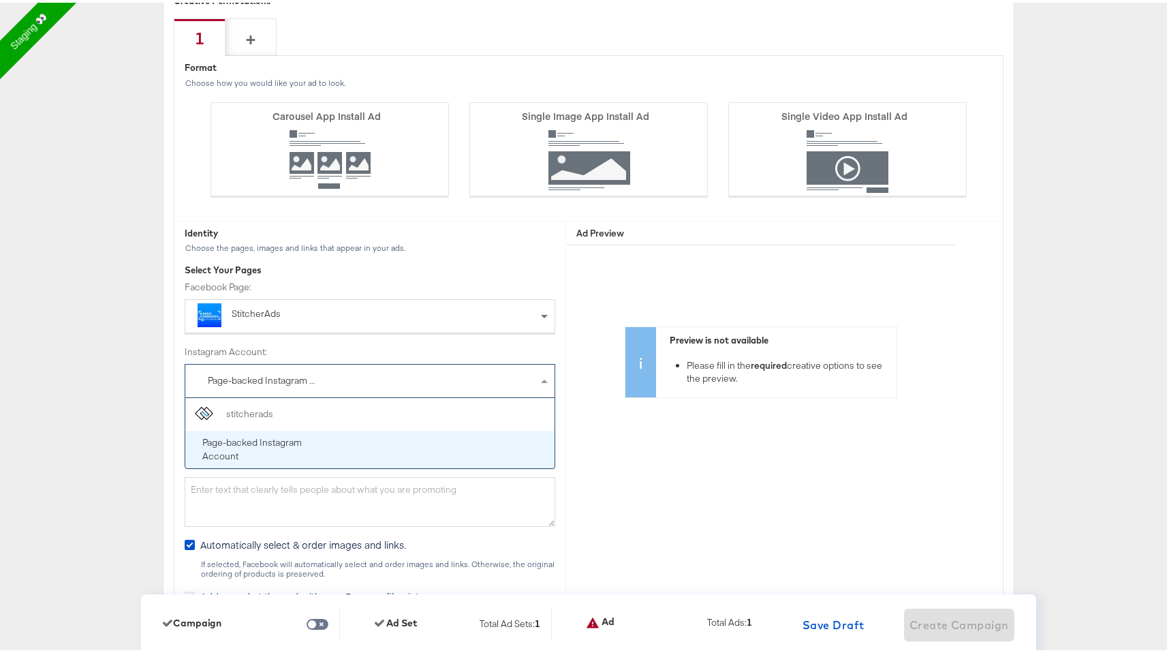
click at [665, 467] on div "Preview is not available Please fill in the required creative options to see th…" at bounding box center [760, 447] width 389 height 409
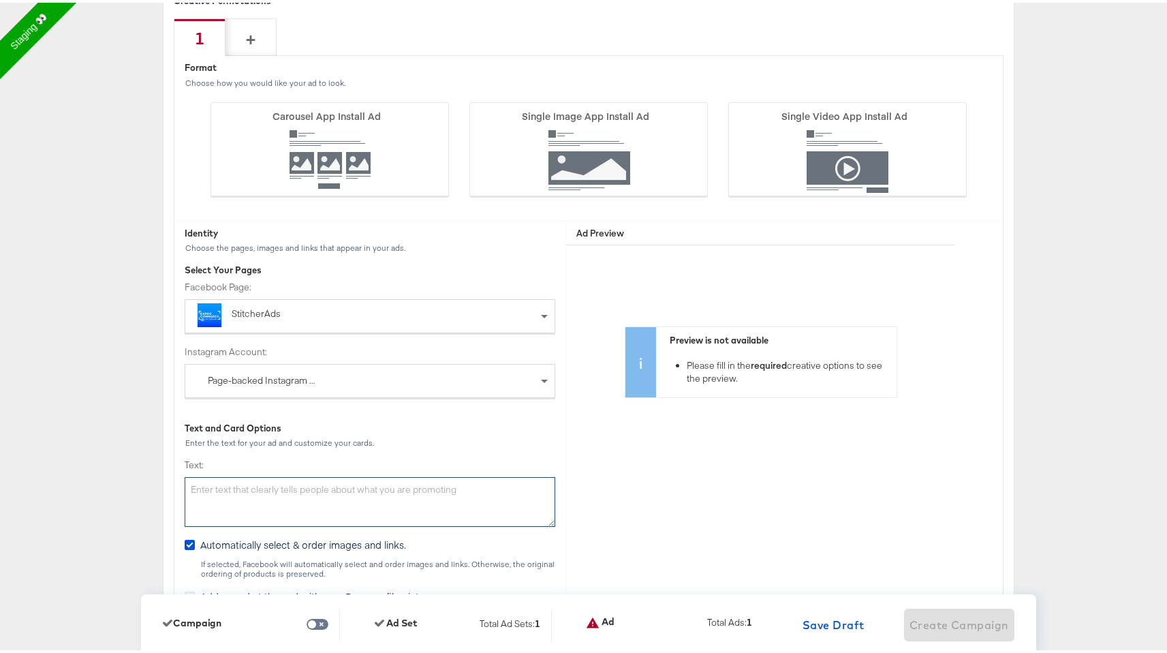
click at [486, 481] on textarea "Text:" at bounding box center [370, 499] width 371 height 50
paste textarea "Summer Sale Starting Soon"
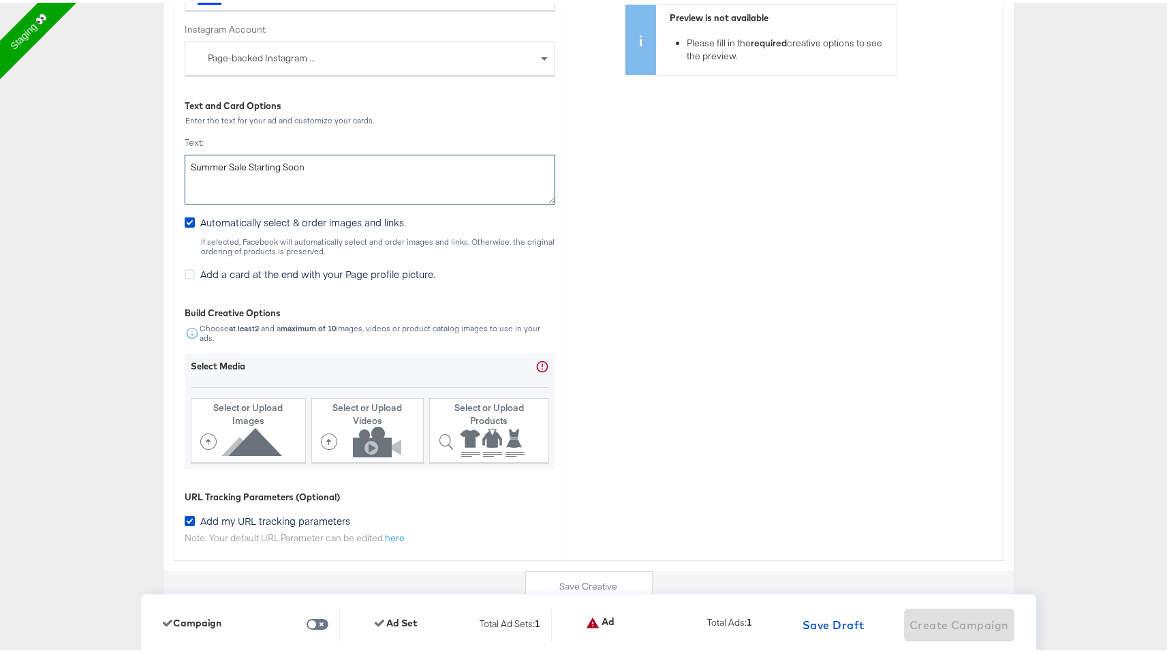
scroll to position [3351, 0]
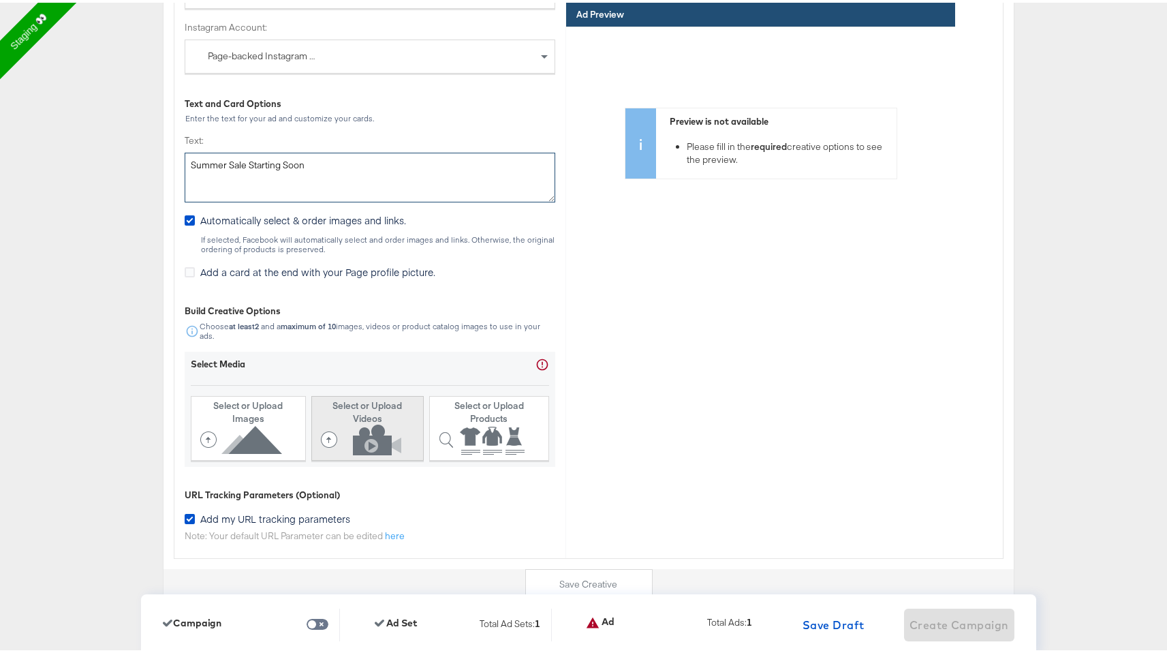
type textarea "Summer Sale Starting Soon"
click at [354, 447] on icon at bounding box center [364, 437] width 87 height 31
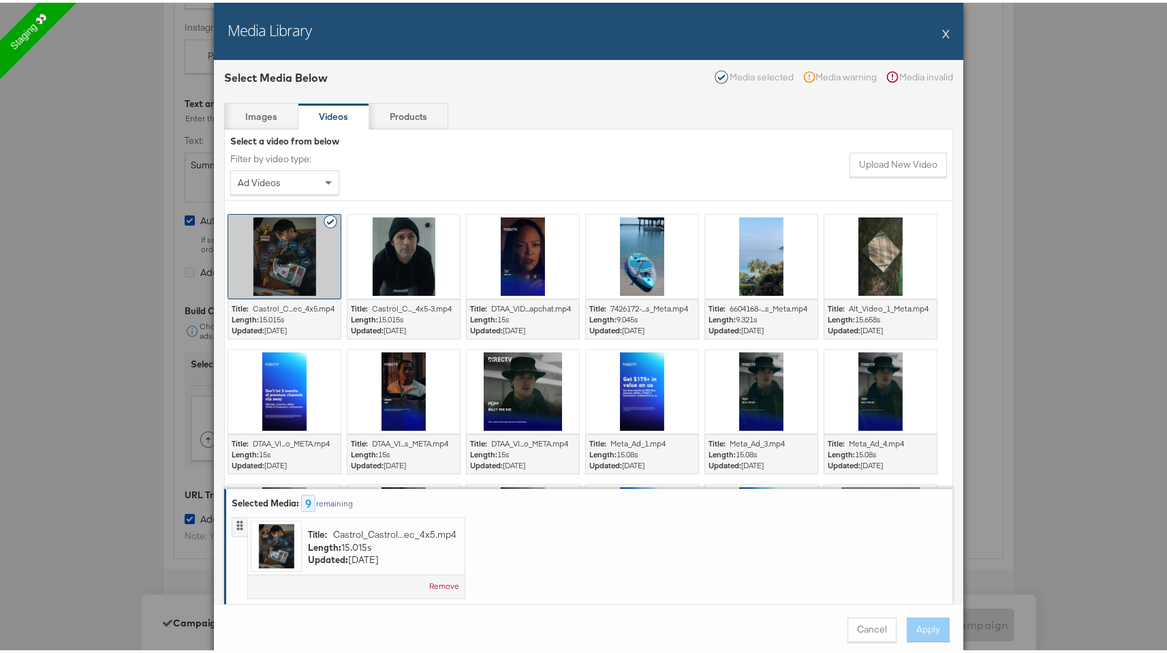
click at [925, 634] on div "Cancel Apply" at bounding box center [588, 627] width 749 height 52
click at [324, 216] on icon at bounding box center [331, 219] width 15 height 14
click at [945, 35] on div "Media Library X" at bounding box center [588, 28] width 749 height 57
click at [943, 34] on button "X" at bounding box center [945, 30] width 7 height 27
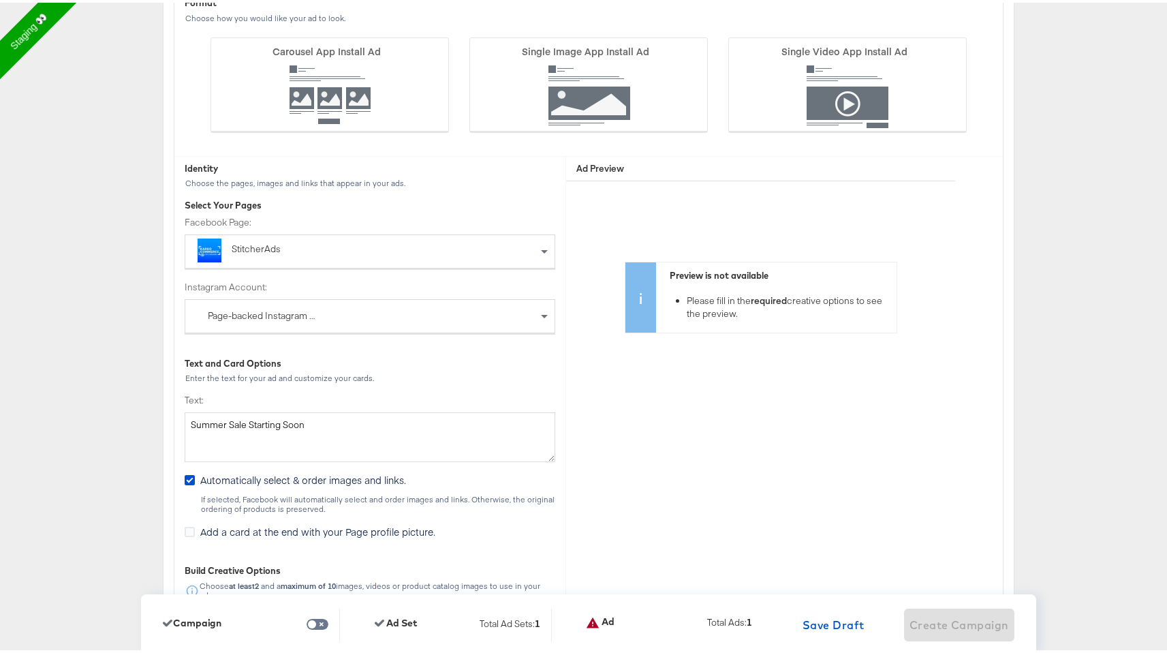
scroll to position [2856, 0]
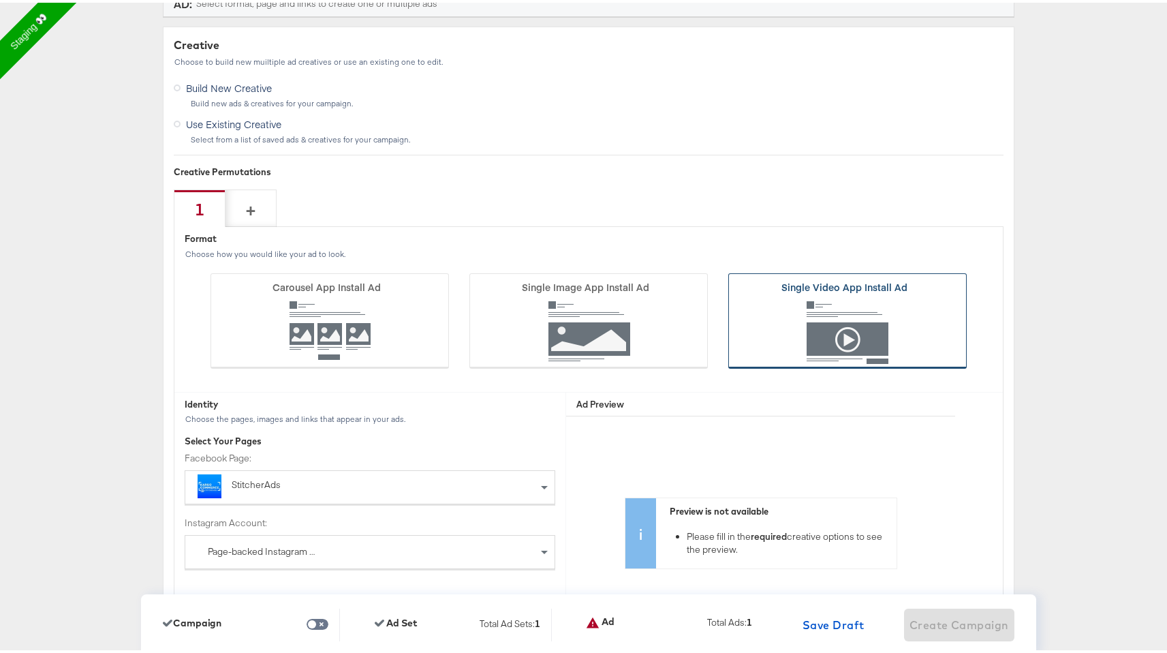
click at [799, 326] on icon at bounding box center [847, 317] width 238 height 95
click at [0, 0] on input "Single Video App Install Ad" at bounding box center [0, 0] width 0 height 0
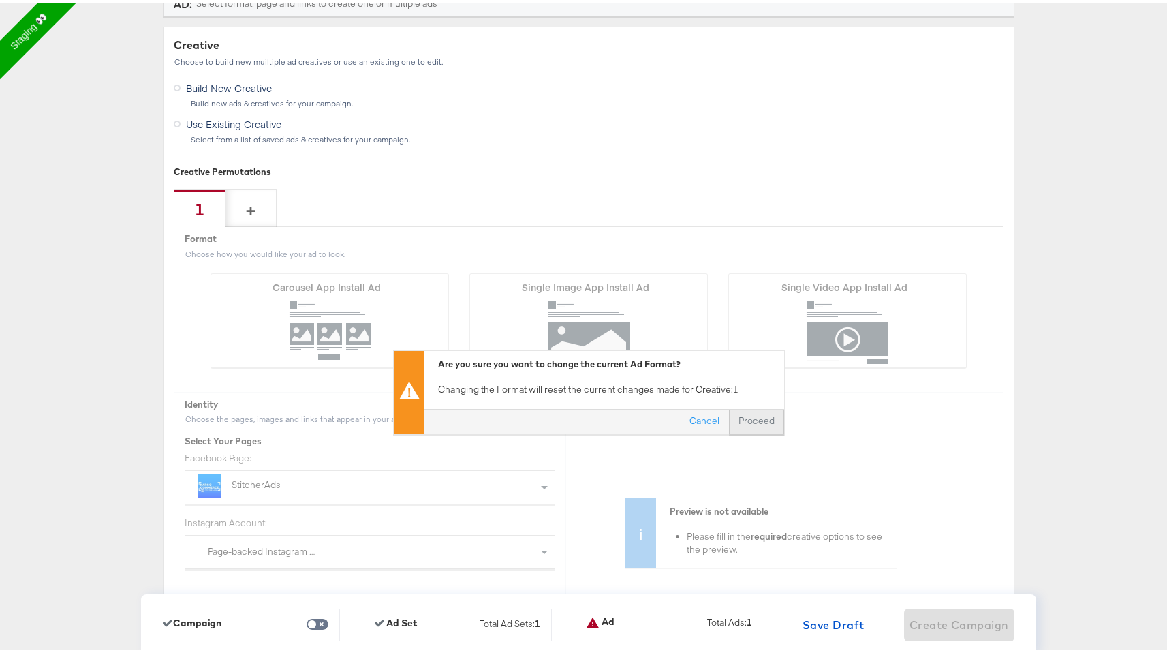
click at [761, 418] on button "Proceed" at bounding box center [756, 419] width 55 height 25
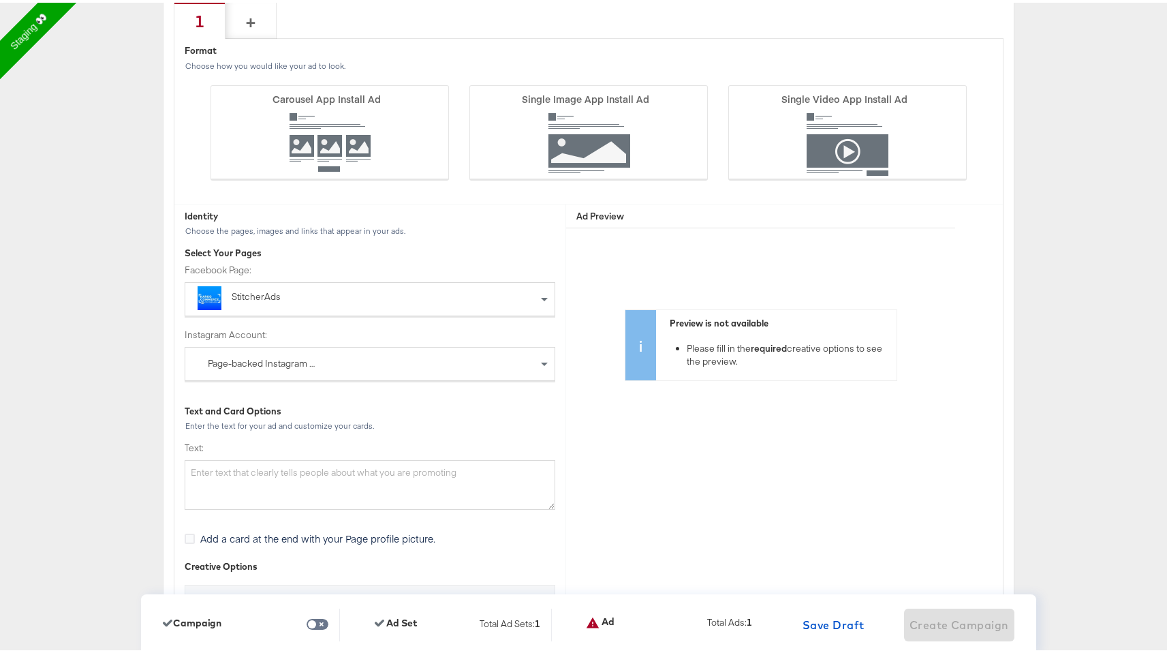
scroll to position [3424, 0]
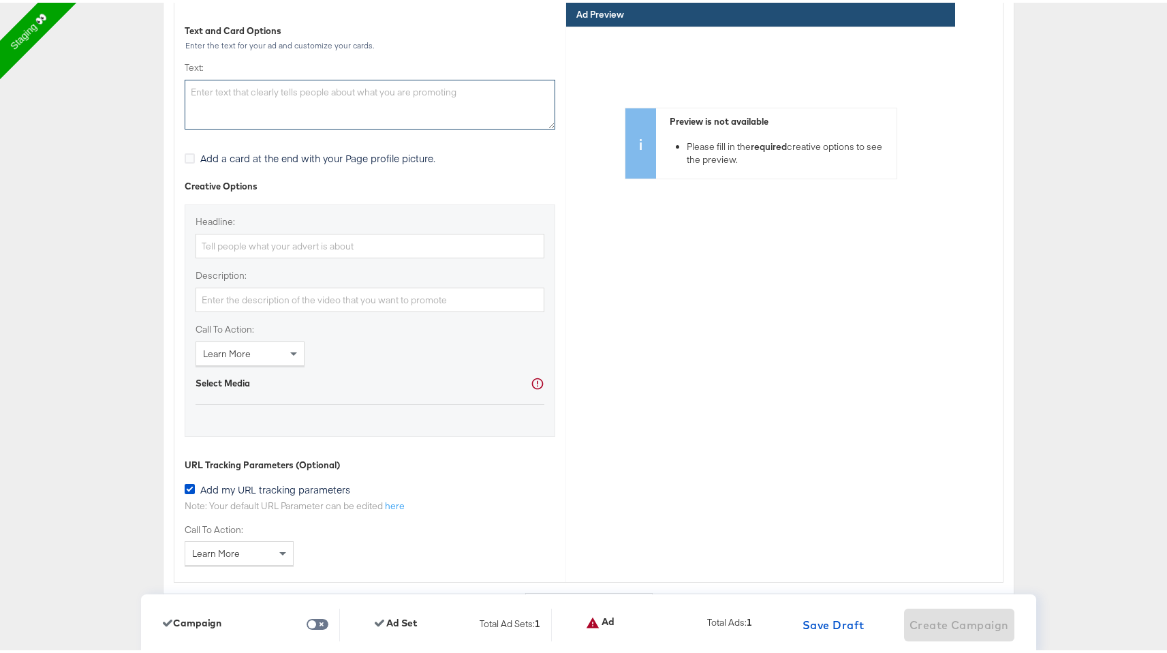
click at [437, 102] on textarea "Text:" at bounding box center [370, 102] width 371 height 50
paste textarea "Summer Sale Starting Soon"
type textarea "Summer Sale Starting Soon"
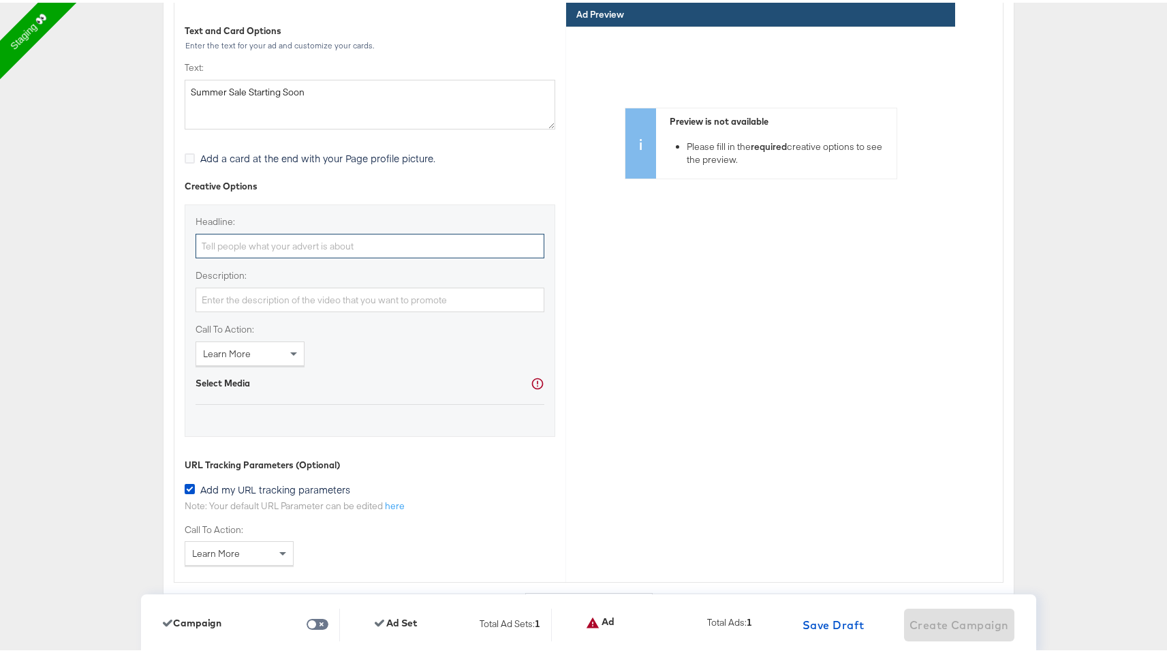
click at [463, 255] on input "Headline:" at bounding box center [369, 243] width 349 height 25
paste input "Summer Sale Starting Soon"
type input "Summer Sale Starting Soon"
click at [441, 279] on label "Description:" at bounding box center [369, 272] width 349 height 13
click at [441, 285] on input "Description:" at bounding box center [369, 297] width 349 height 25
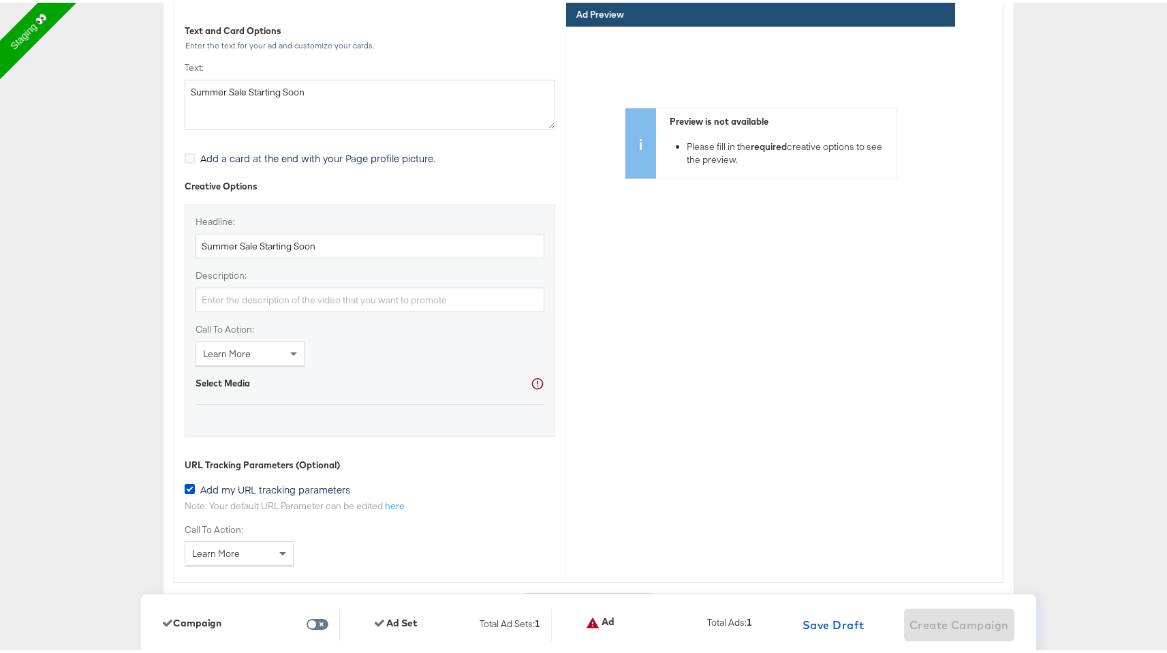
click at [434, 327] on div "Headline: Summer Sale Starting Soon Description: Call To Action: Learn More Sel…" at bounding box center [370, 318] width 371 height 232
click at [440, 307] on input "Description:" at bounding box center [369, 297] width 349 height 25
paste input "Summer Sale Starting Soon"
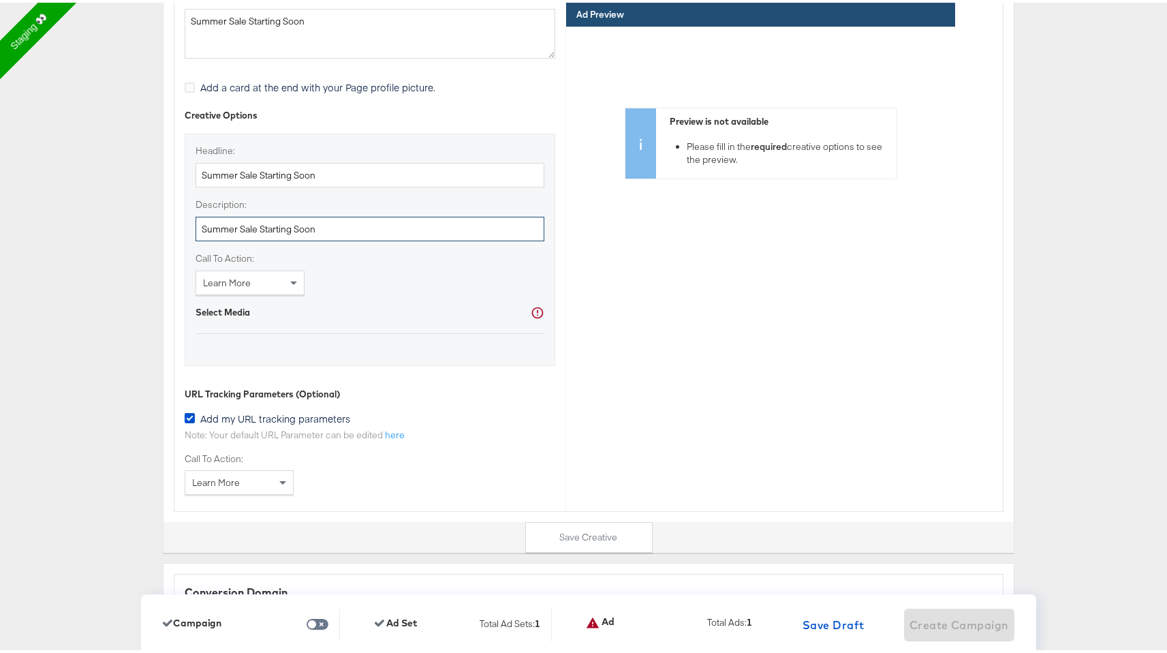
scroll to position [3499, 0]
type input "Summer Sale Starting Soon"
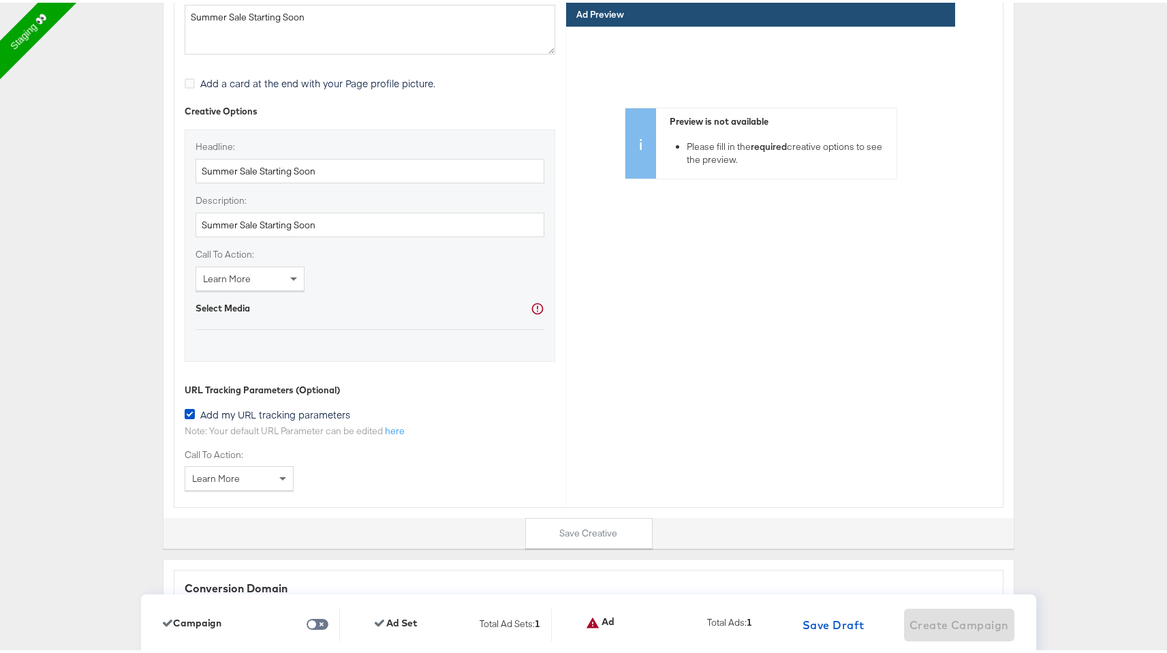
click at [279, 280] on div "Learn More" at bounding box center [250, 275] width 108 height 23
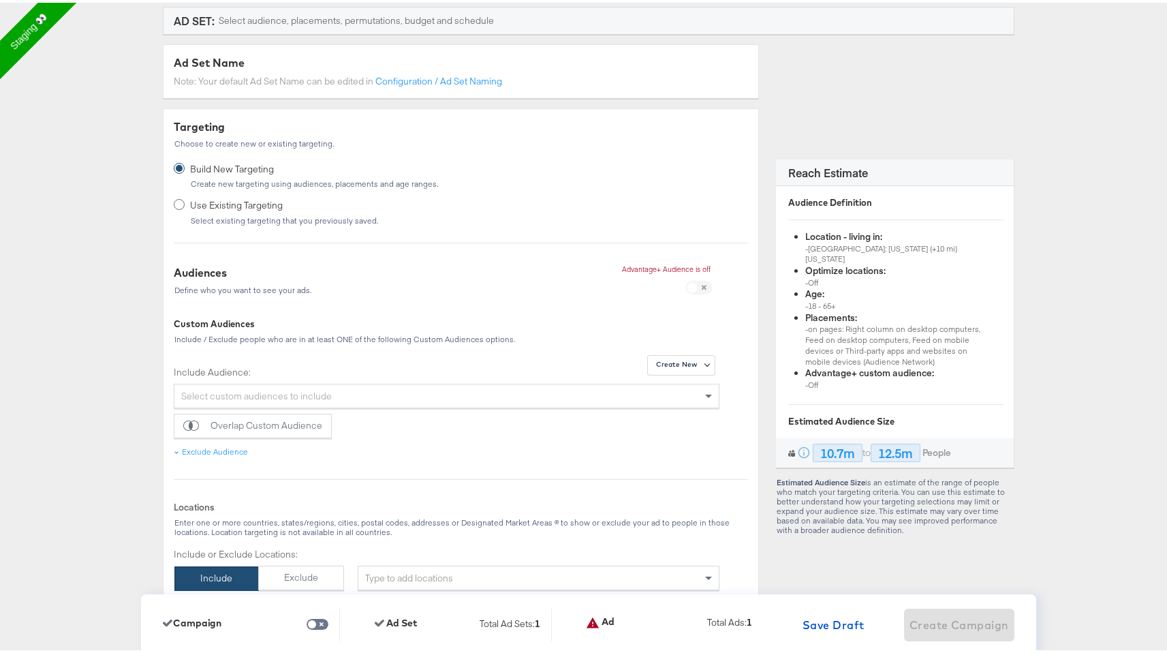
scroll to position [0, 0]
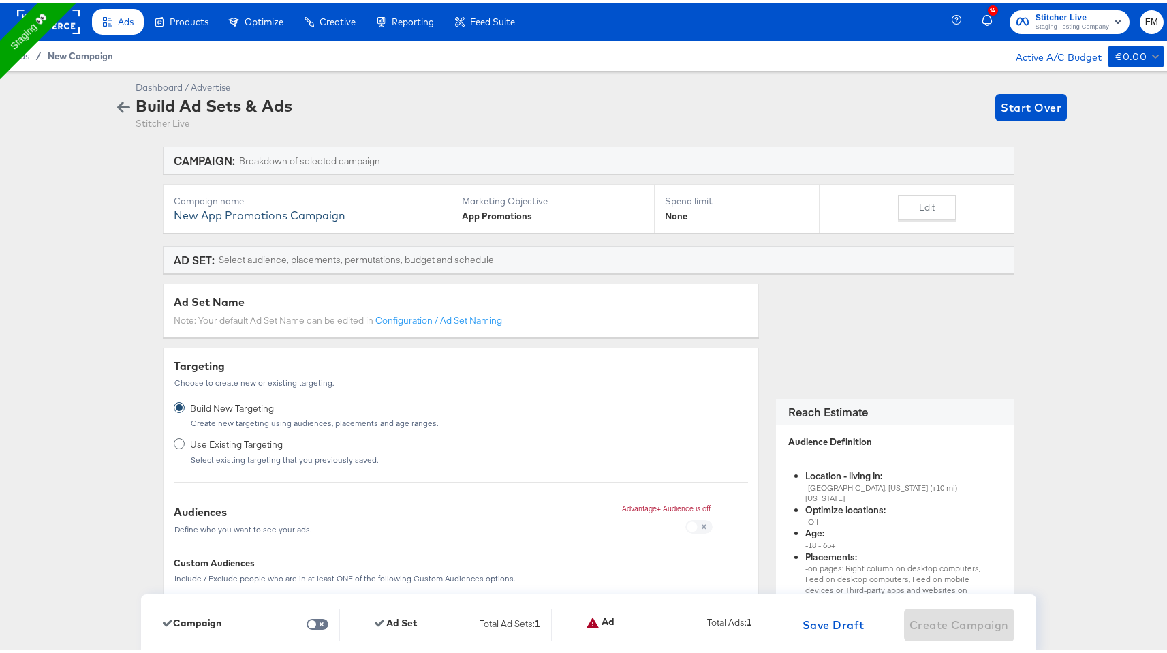
click at [90, 57] on span "New Campaign" at bounding box center [80, 53] width 65 height 11
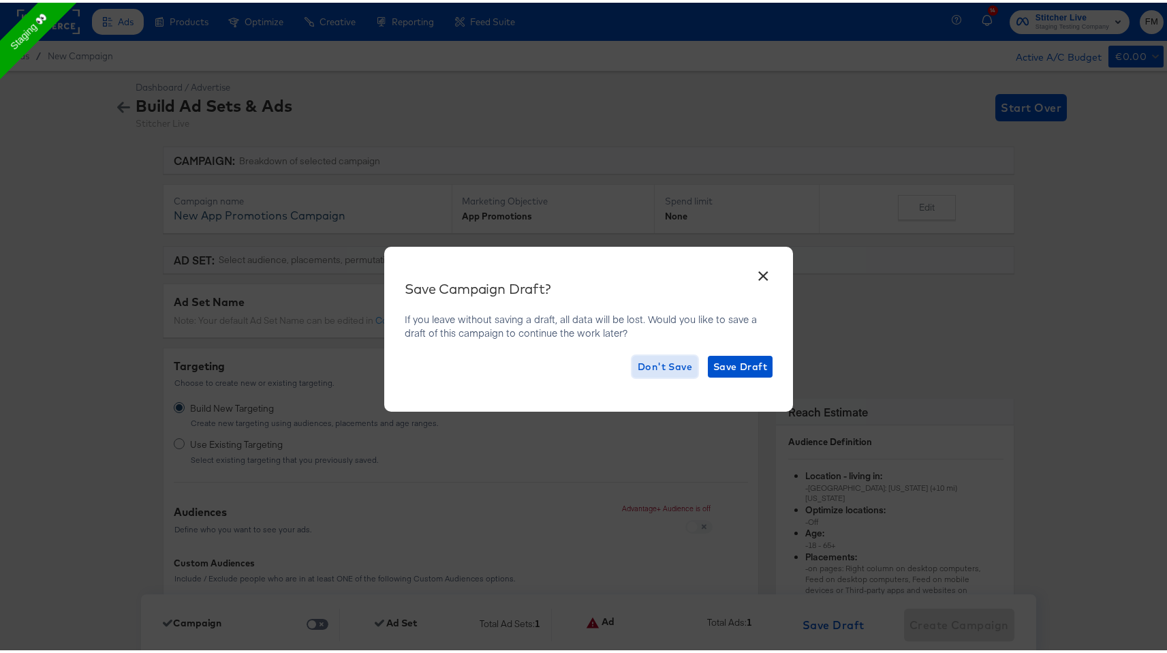
click at [671, 358] on span "Don't Save" at bounding box center [665, 364] width 54 height 17
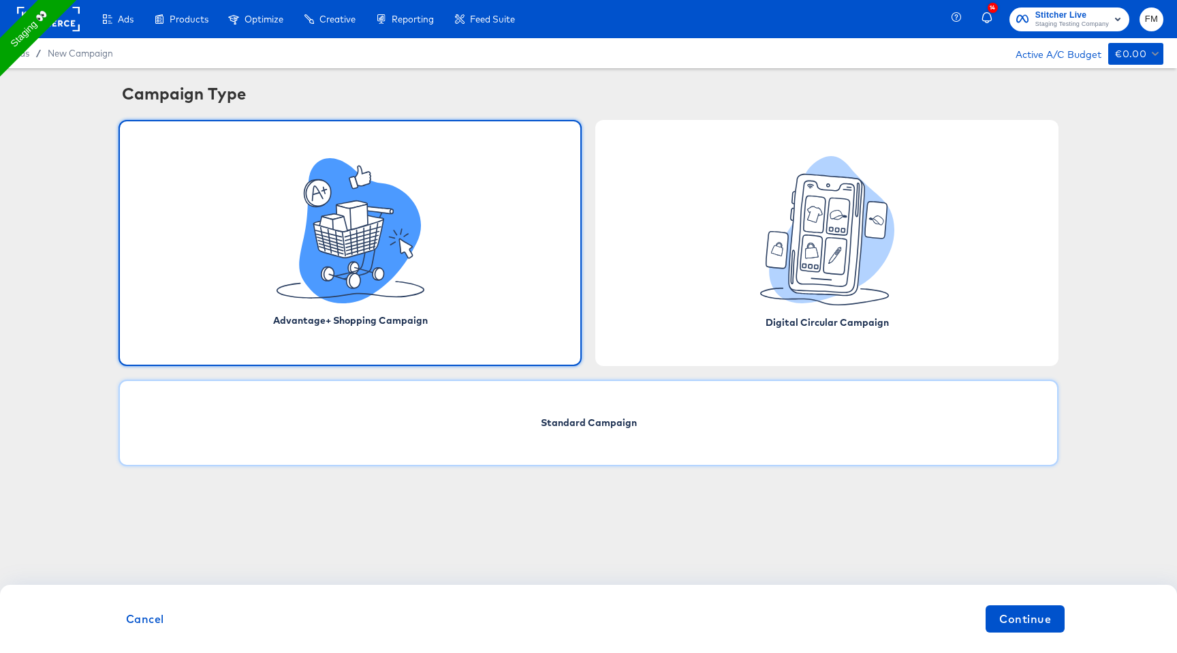
click at [704, 435] on div "Standard Campaign" at bounding box center [589, 422] width 940 height 87
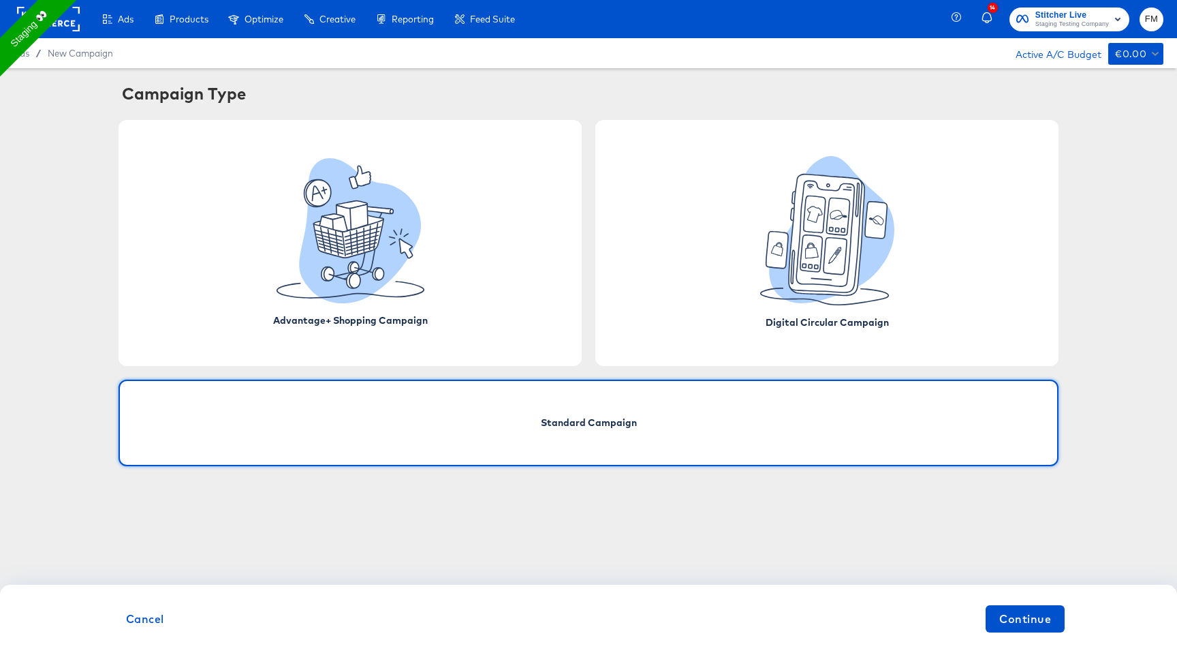
click at [704, 435] on div "Standard Campaign" at bounding box center [589, 422] width 940 height 87
click at [1009, 612] on span "Continue" at bounding box center [1025, 618] width 52 height 19
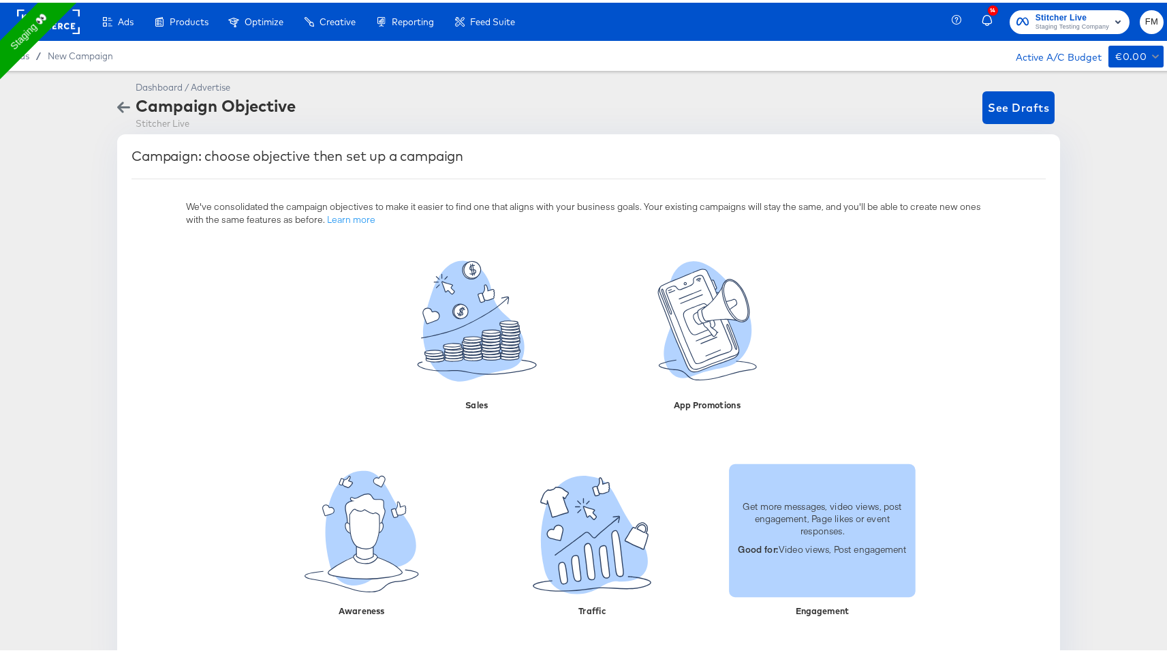
click at [828, 541] on p "Good for: Video views, Post engagement" at bounding box center [822, 545] width 170 height 12
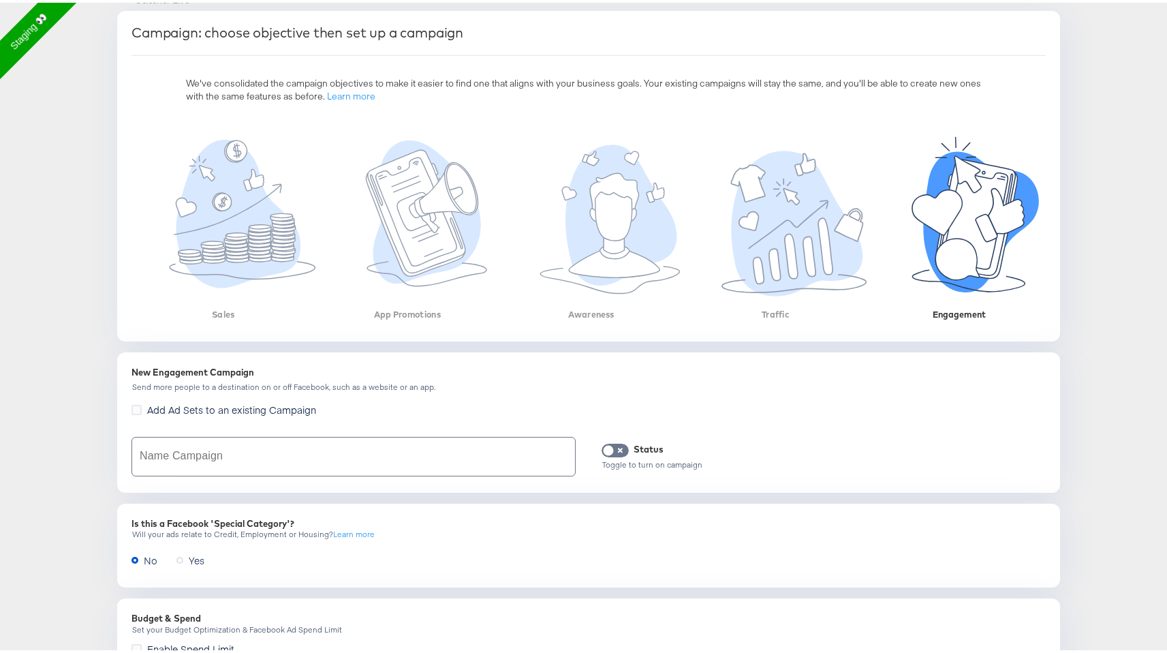
scroll to position [187, 0]
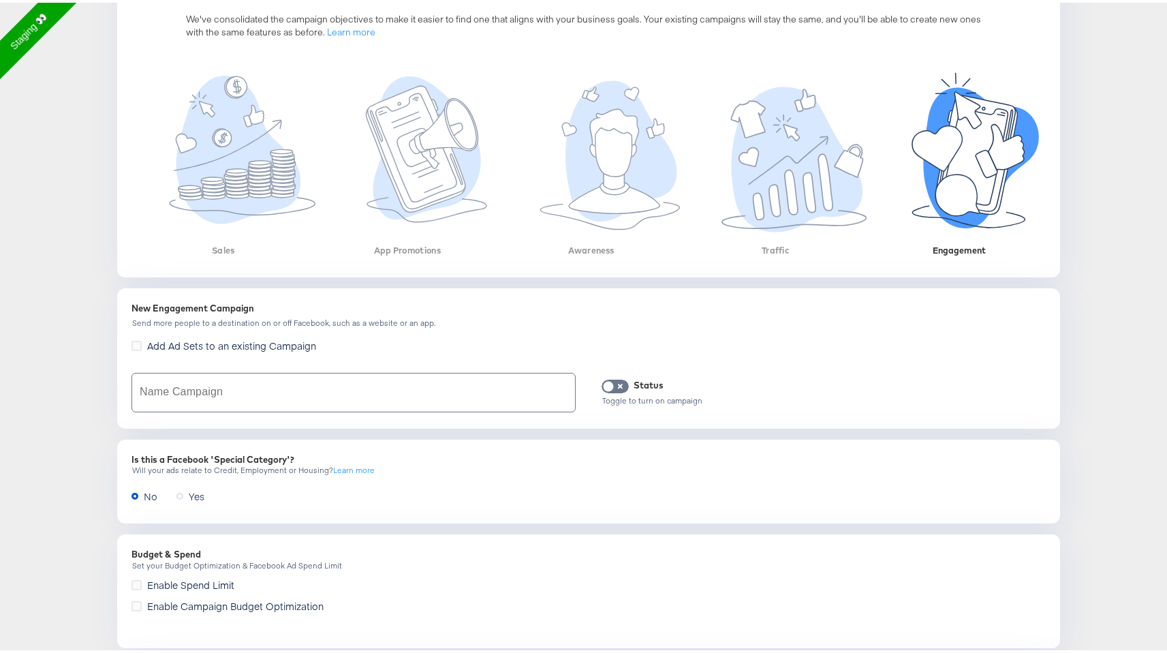
click at [140, 304] on div "New Engagement Campaign" at bounding box center [588, 305] width 914 height 13
copy div "New Engagement Campaign"
click at [166, 379] on input "text" at bounding box center [353, 390] width 443 height 38
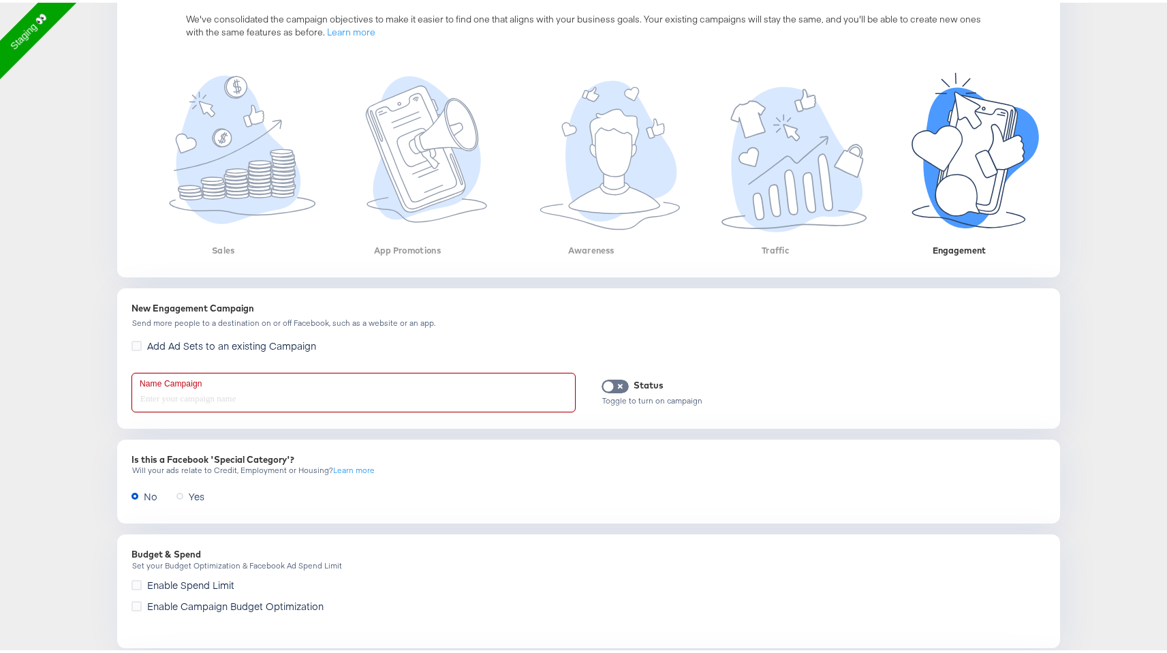
paste input "New Engagement Campaign"
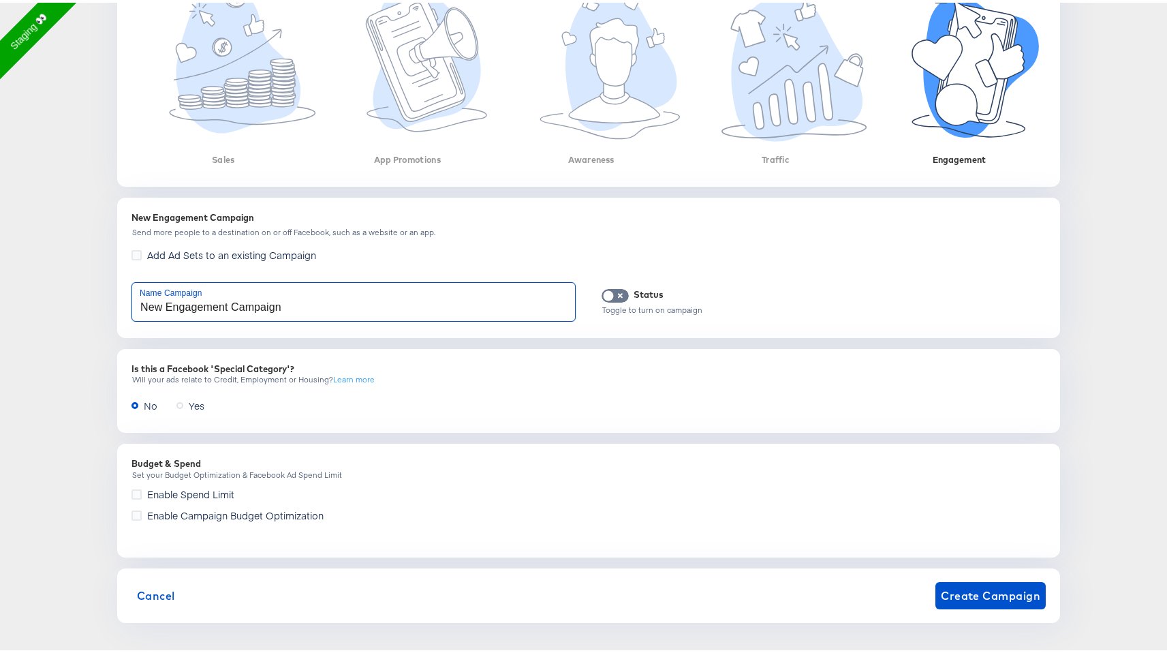
type input "New Engagement Campaign"
click at [953, 606] on div "Cancel Create Campaign" at bounding box center [588, 593] width 926 height 38
click at [965, 589] on span "Create Campaign" at bounding box center [990, 592] width 99 height 19
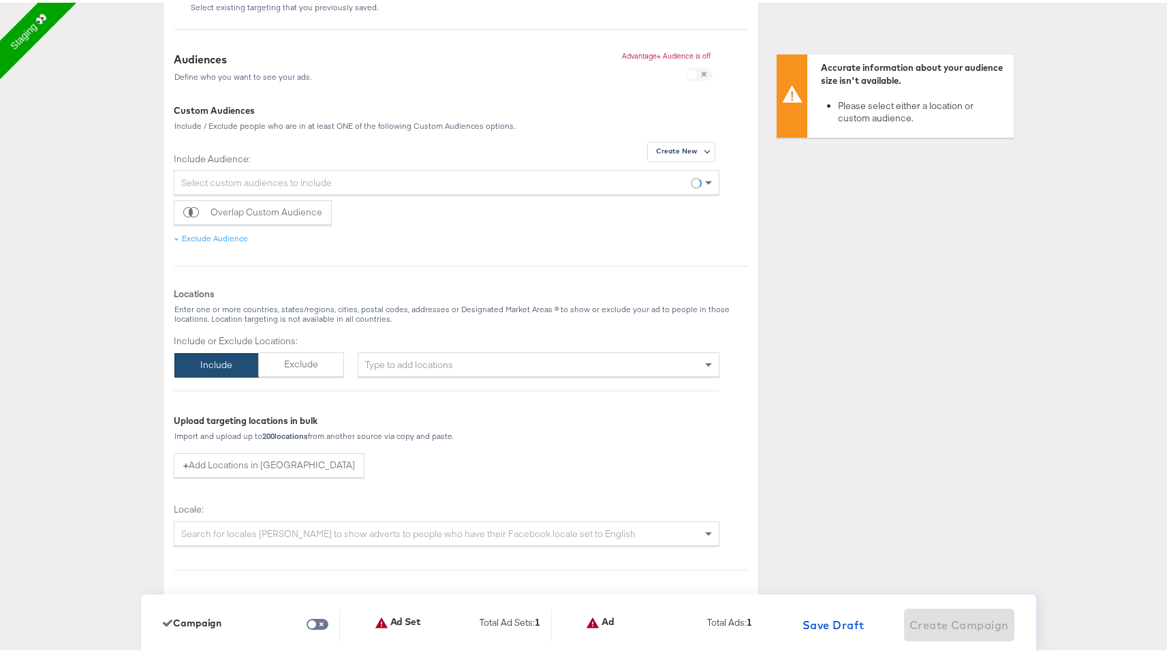
scroll to position [454, 0]
click at [393, 348] on div "Include or Exclude Locations: Include Exclude Type to add locations" at bounding box center [447, 351] width 546 height 43
click at [387, 360] on div "Type to add locations" at bounding box center [539, 360] width 362 height 25
type input "new"
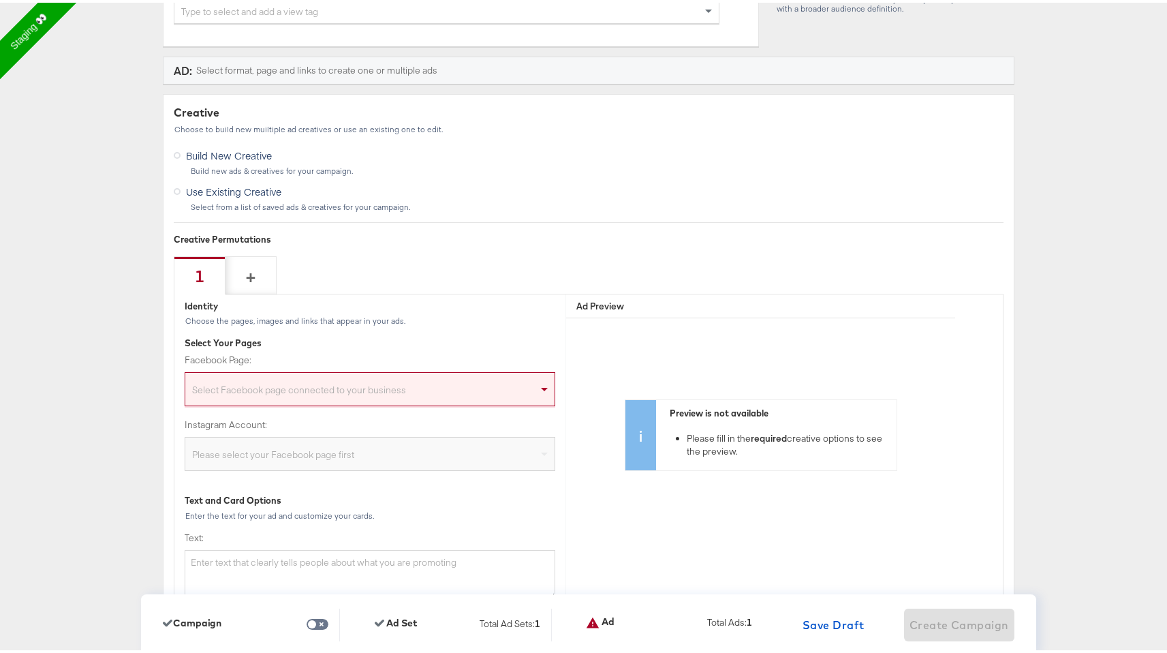
scroll to position [2772, 0]
click at [435, 385] on div "Select Facebook page connected to your business" at bounding box center [369, 388] width 369 height 27
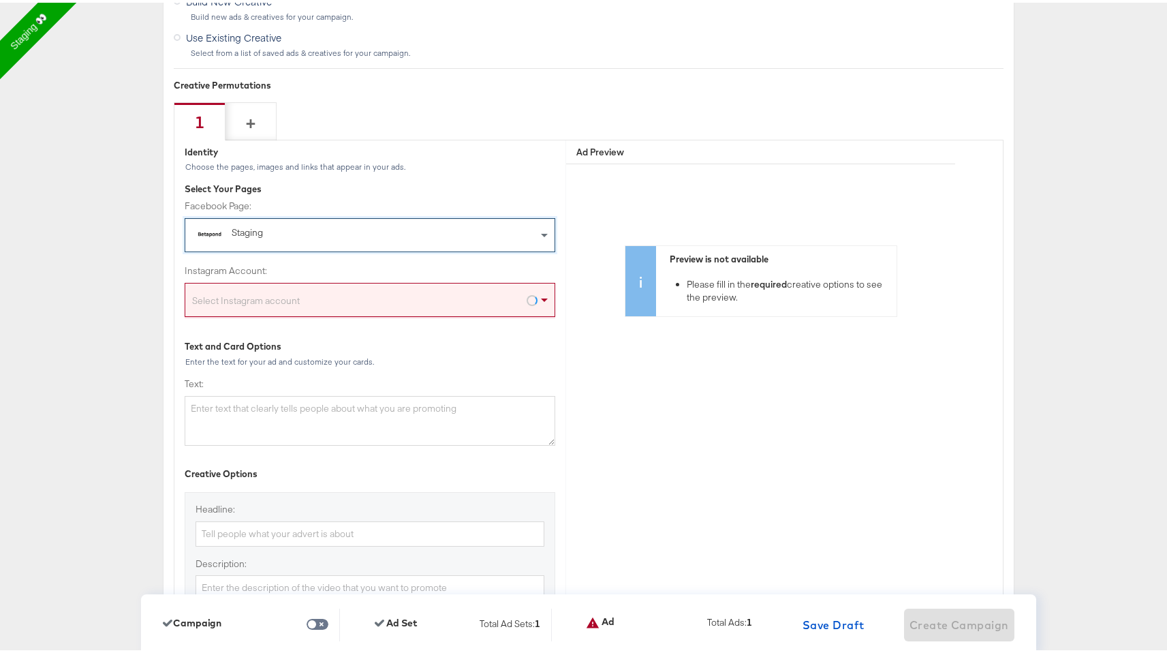
scroll to position [2936, 0]
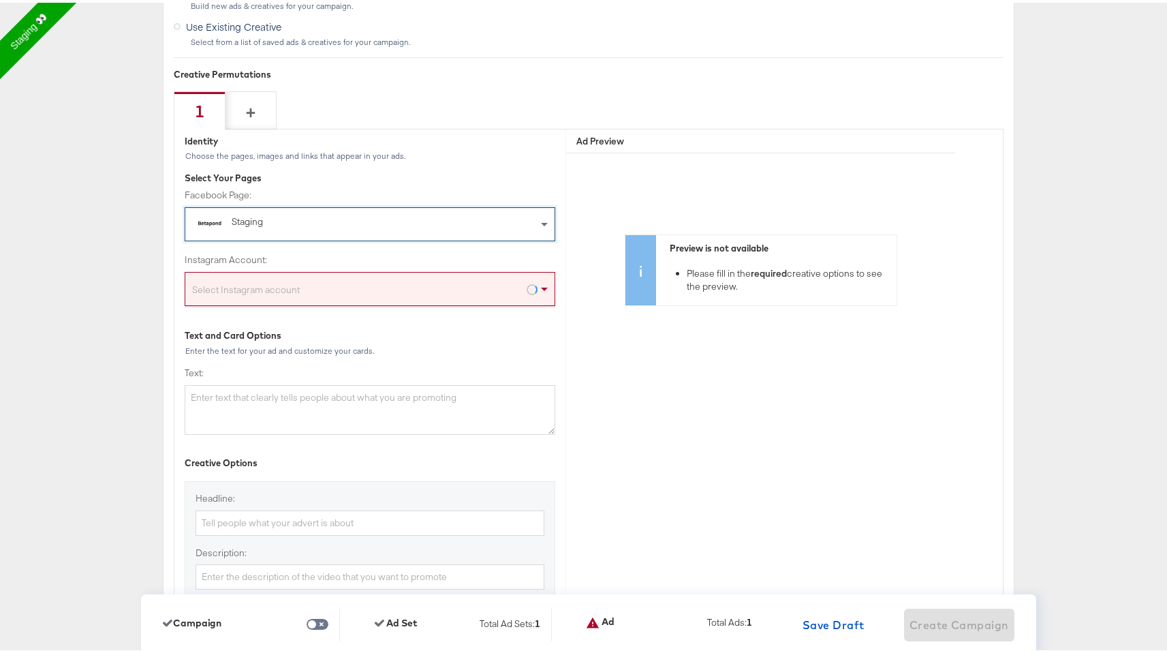
click at [438, 294] on div "Select Instagram account" at bounding box center [369, 288] width 369 height 27
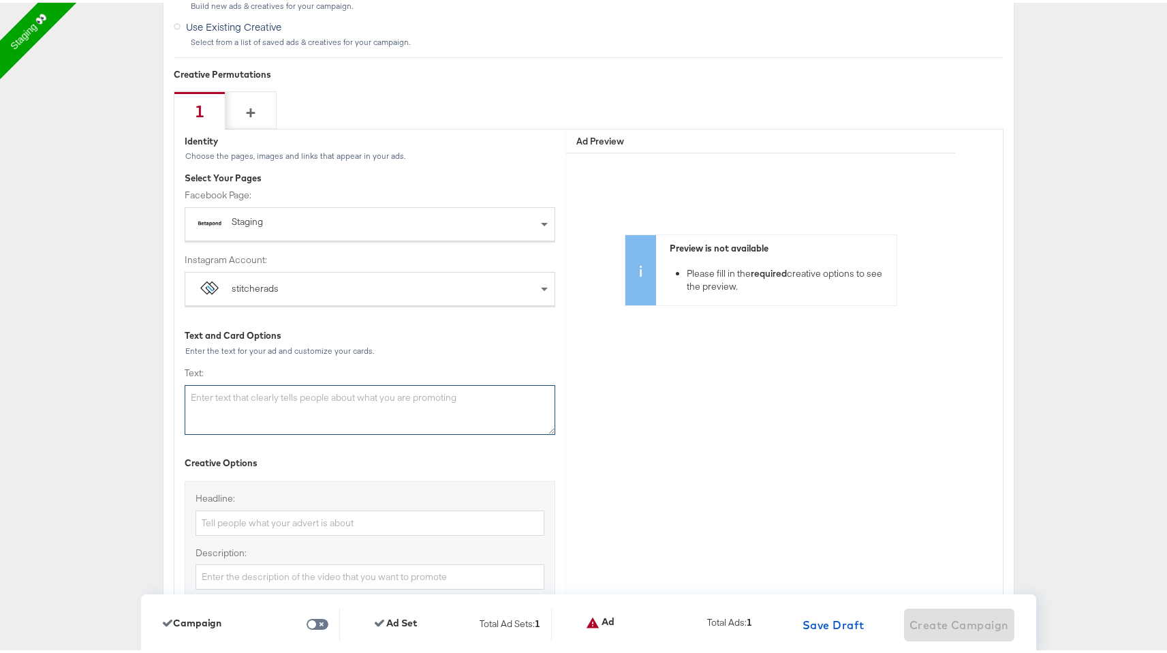
click at [352, 394] on textarea "Text:" at bounding box center [370, 407] width 371 height 50
paste textarea "New Engagement Campaign"
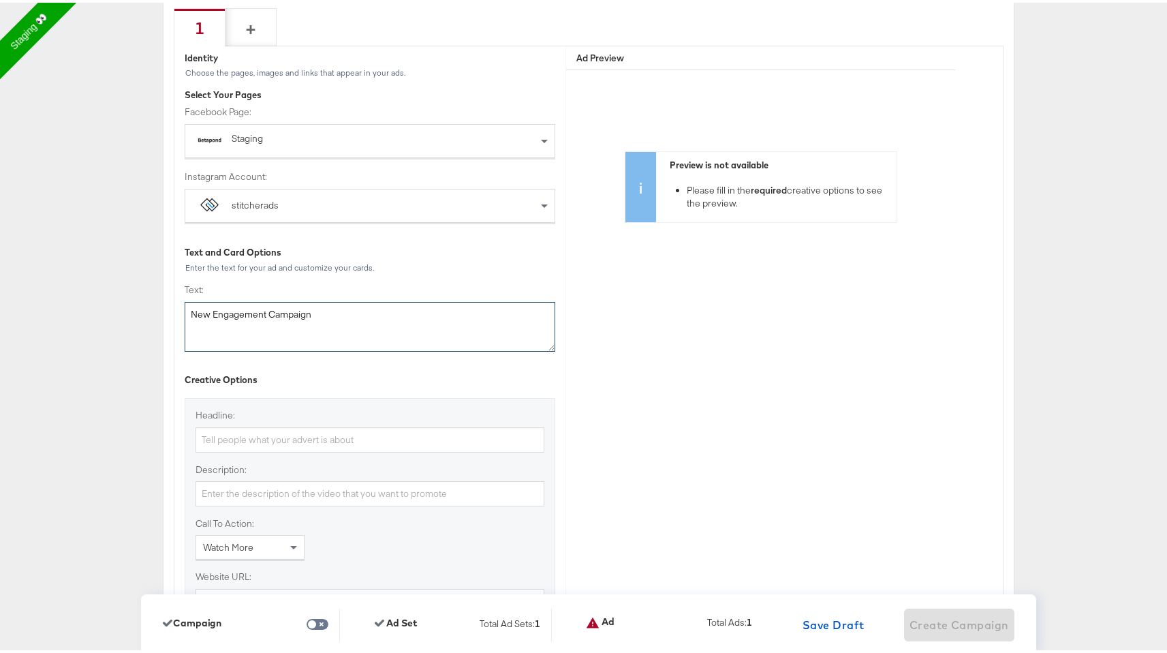
scroll to position [3022, 0]
click at [266, 319] on textarea "New Engagement Campaign" at bounding box center [370, 321] width 371 height 50
click at [264, 302] on textarea "Back to School Sale" at bounding box center [370, 321] width 371 height 50
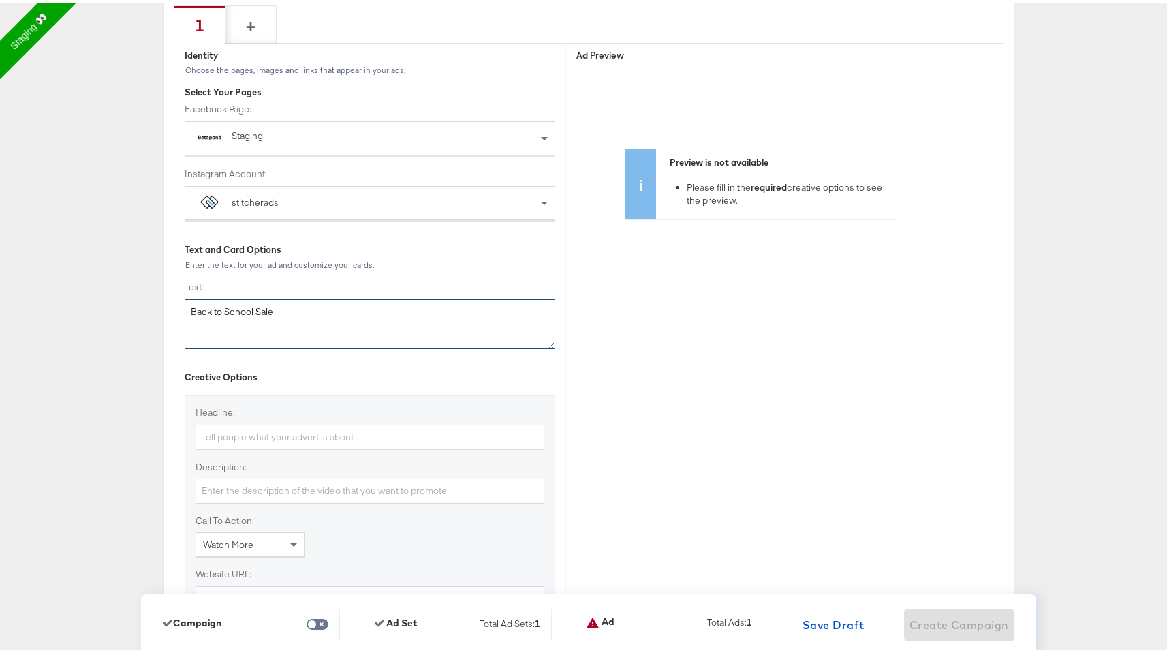
click at [264, 302] on textarea "Back to School Sale" at bounding box center [370, 321] width 371 height 50
type textarea "Back to School Sale"
click at [237, 428] on input "Headline:" at bounding box center [369, 434] width 349 height 25
paste input "Back to School Sale"
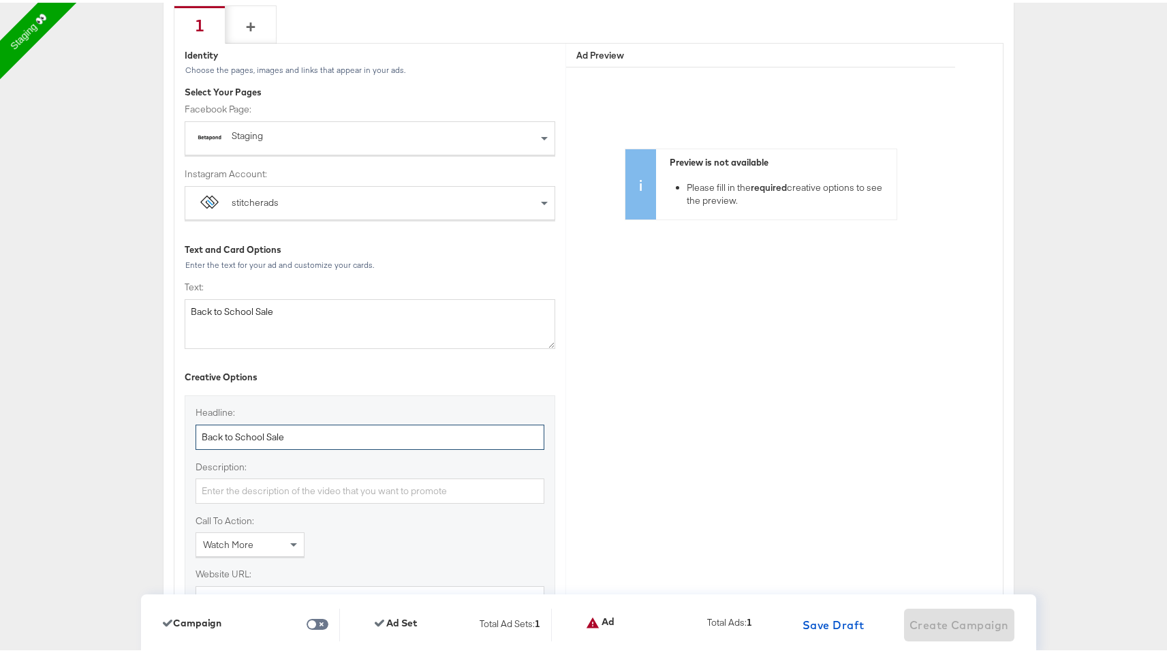
type input "Back to School Sale"
click at [236, 485] on input "Description:" at bounding box center [369, 487] width 349 height 25
paste input "Back to School Sale"
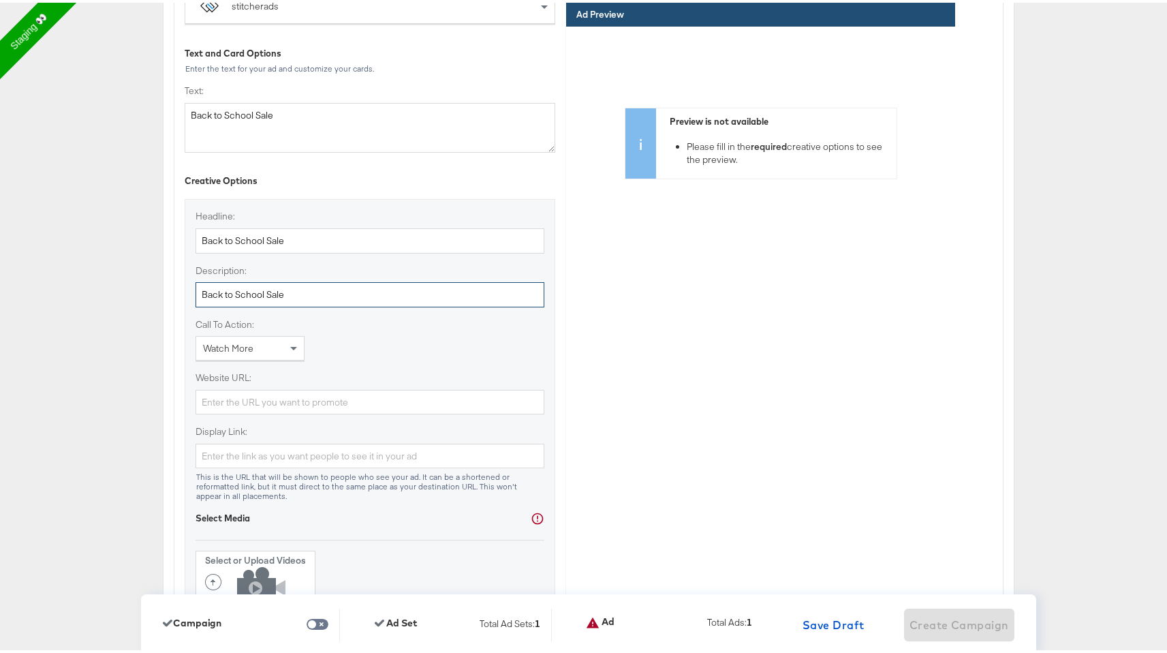
scroll to position [3289, 0]
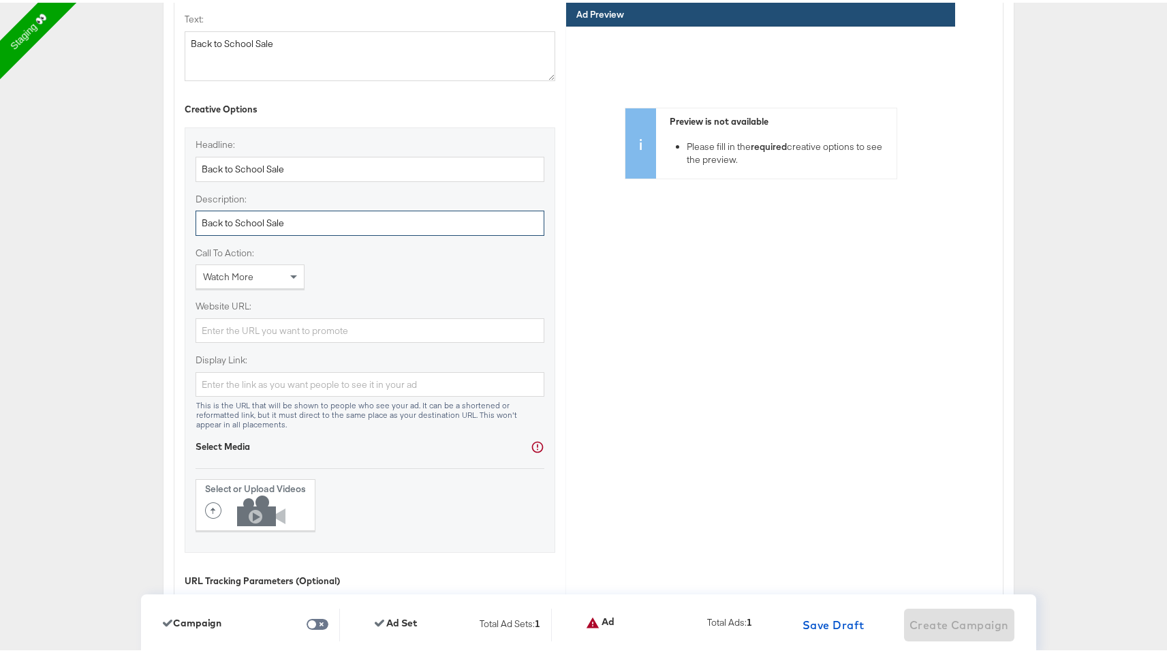
type input "Back to School Sale"
click at [276, 279] on div "Watch More" at bounding box center [250, 273] width 108 height 23
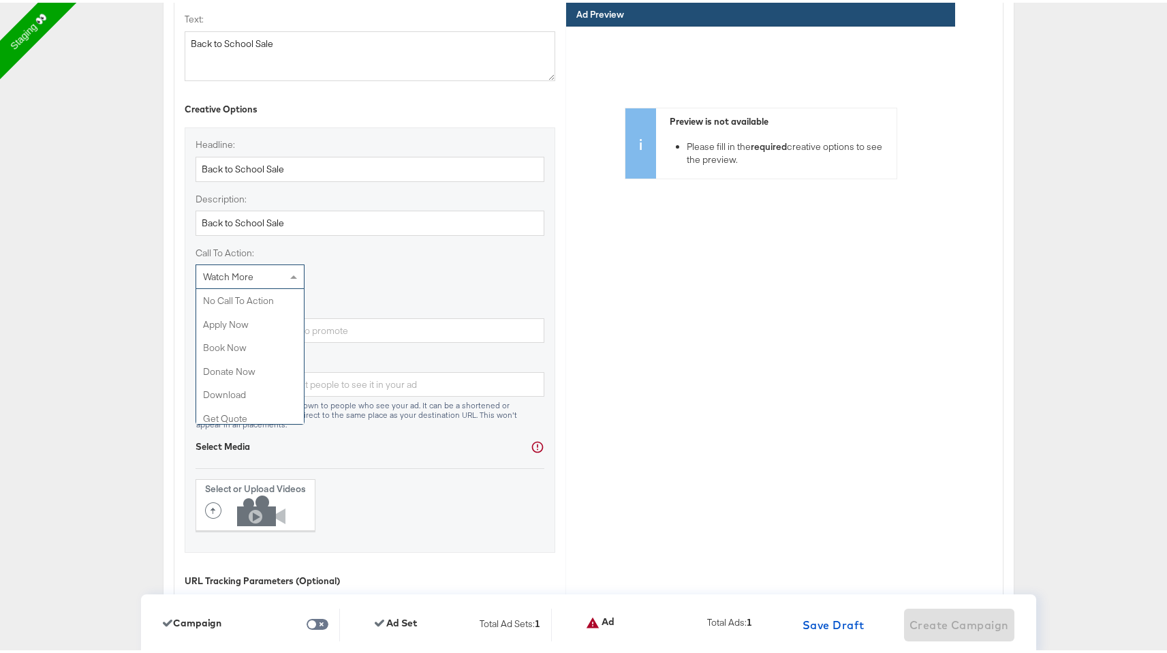
scroll to position [218, 0]
click at [287, 268] on span at bounding box center [295, 273] width 17 height 23
click at [270, 327] on input "Website URL:" at bounding box center [369, 327] width 349 height 25
drag, startPoint x: 227, startPoint y: 334, endPoint x: 842, endPoint y: 354, distance: 615.4
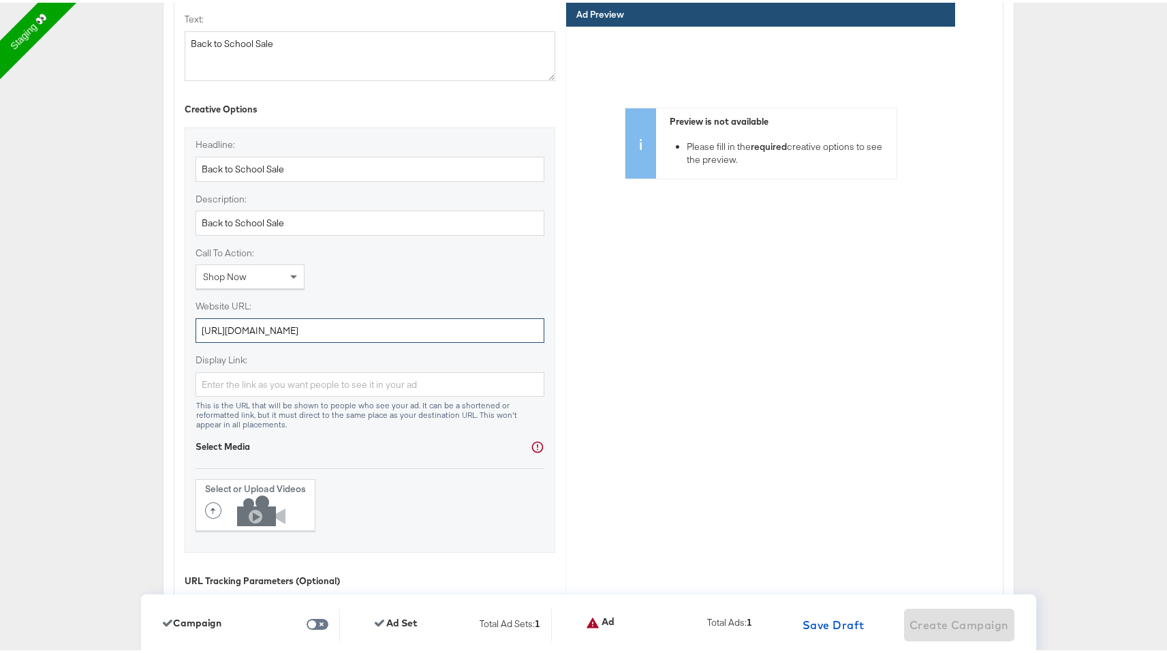
click at [842, 354] on div "Identity Choose the pages, images and links that appear in your ads. Select You…" at bounding box center [588, 234] width 828 height 922
click at [294, 331] on input "https://www.kargo.com" at bounding box center [369, 327] width 349 height 25
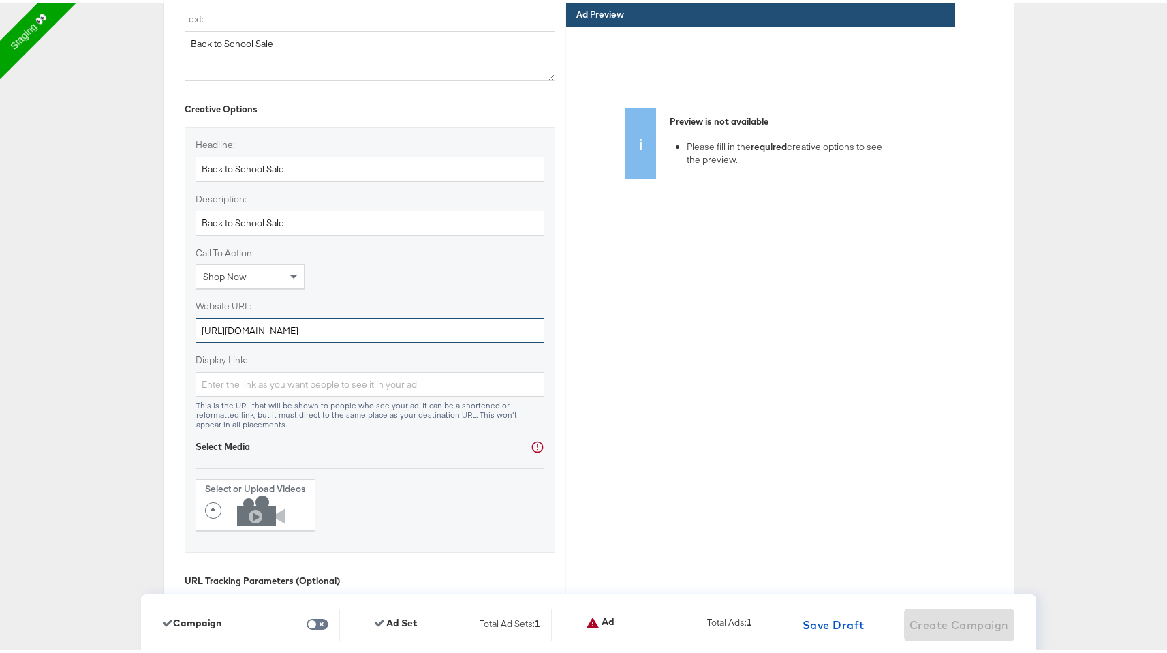
type input "https://www.kargo.com"
click at [287, 379] on input "Display Link:" at bounding box center [369, 381] width 349 height 25
paste input "https://www.kargo.com"
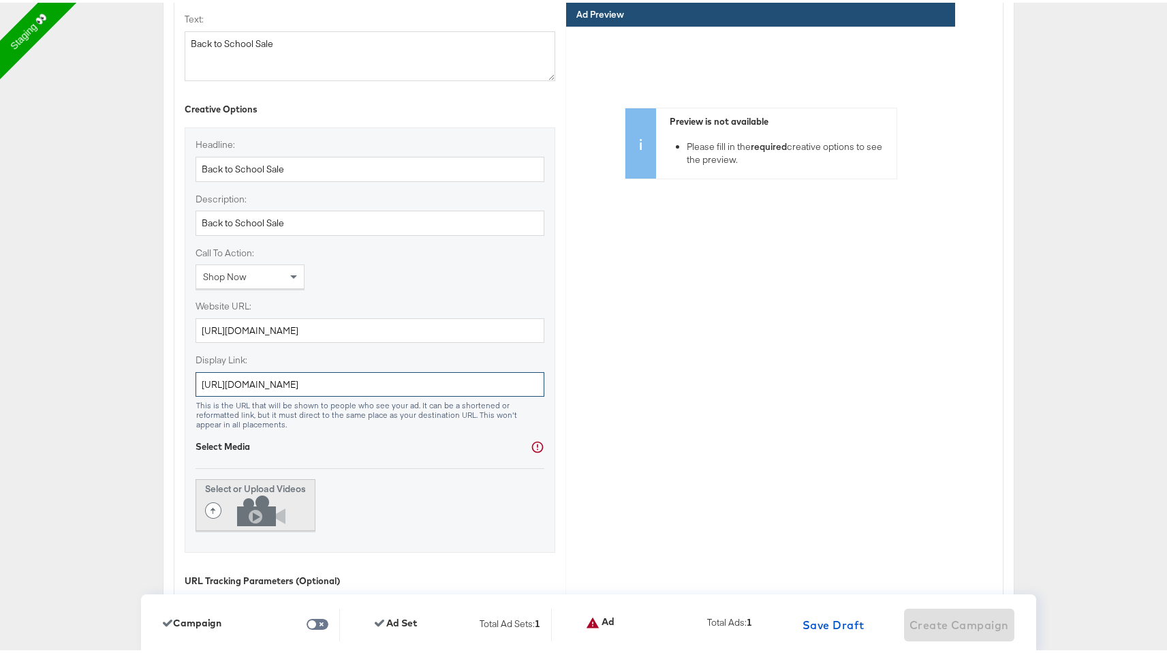
type input "https://www.kargo.com"
click at [234, 496] on icon at bounding box center [248, 507] width 87 height 31
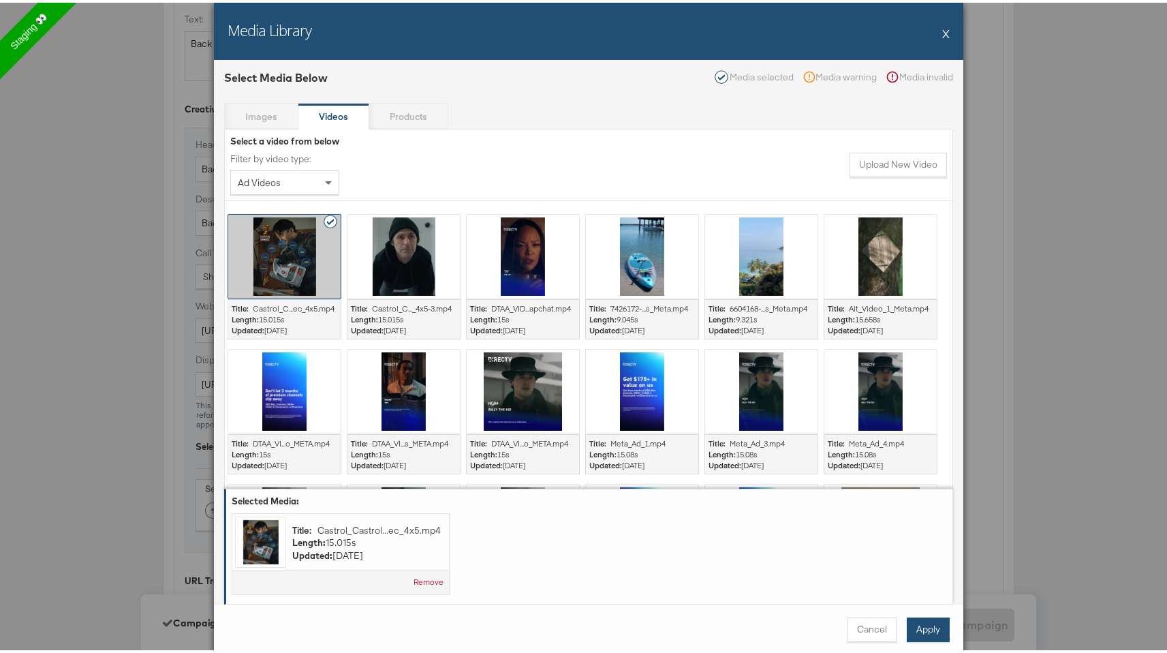
click at [922, 624] on button "Apply" at bounding box center [928, 626] width 43 height 25
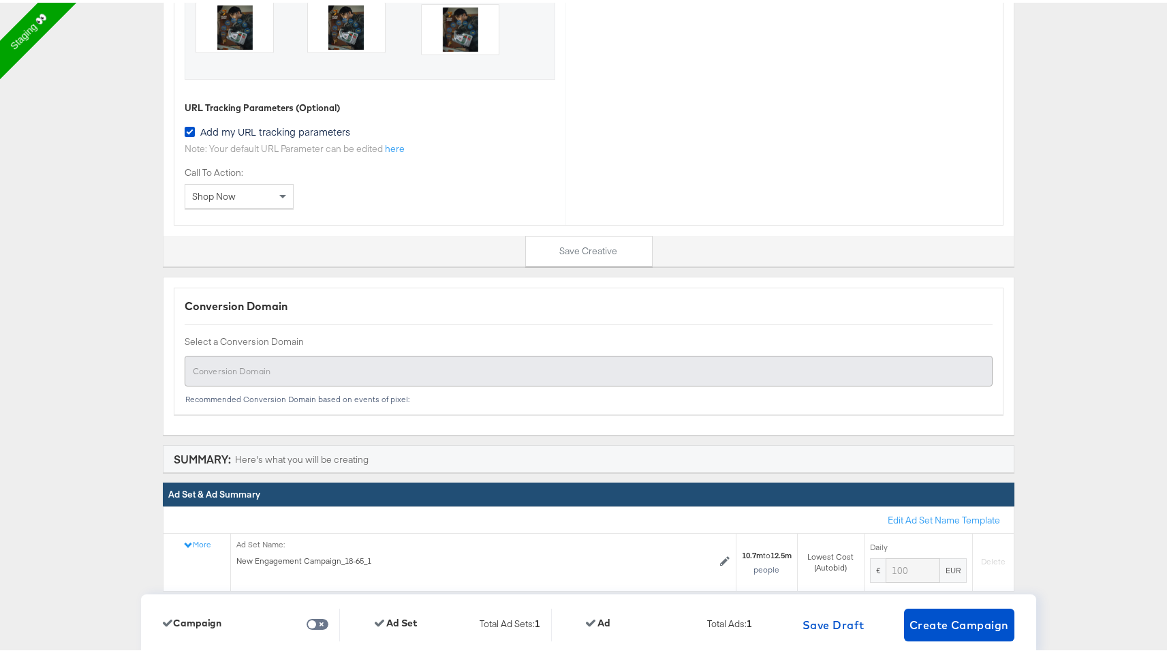
scroll to position [3783, 0]
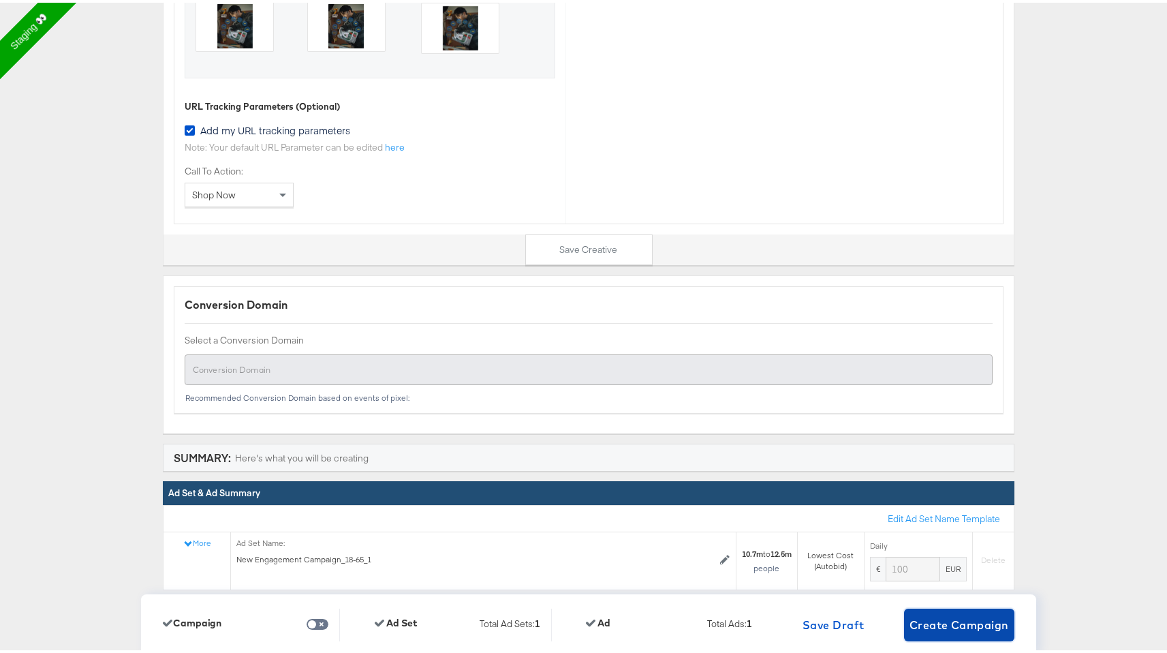
click at [973, 621] on span "Create Campaign" at bounding box center [958, 621] width 99 height 19
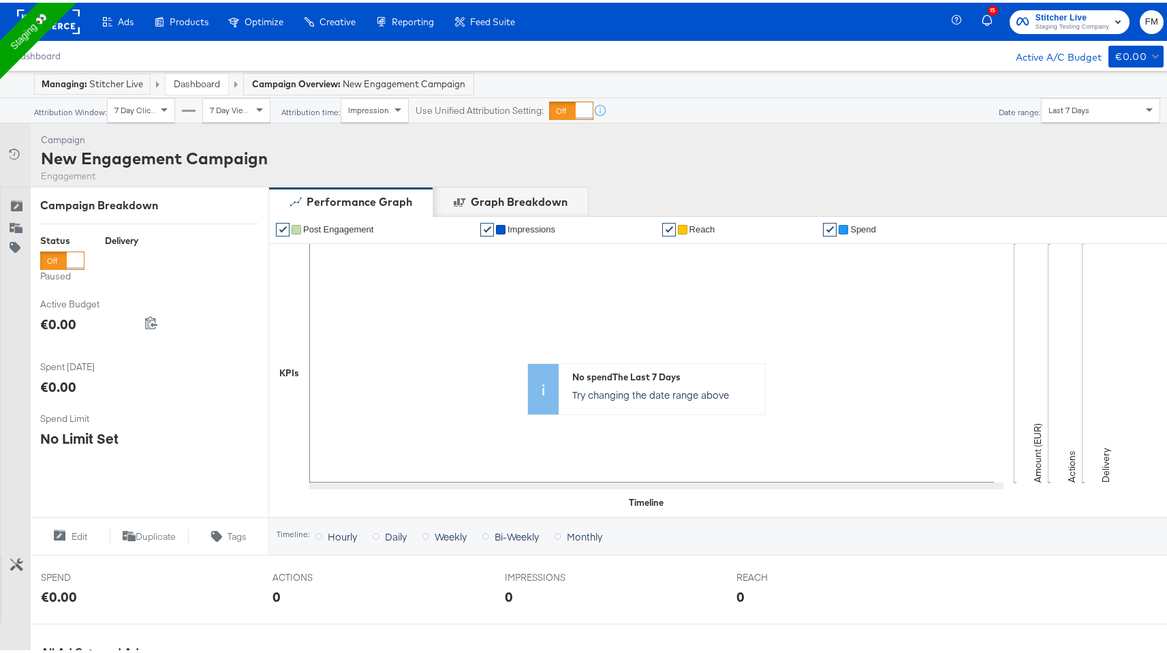
click at [217, 143] on div "Campaign New Engagement Campaign Engagement" at bounding box center [154, 155] width 227 height 48
click at [212, 166] on div "New Engagement Campaign" at bounding box center [154, 155] width 227 height 23
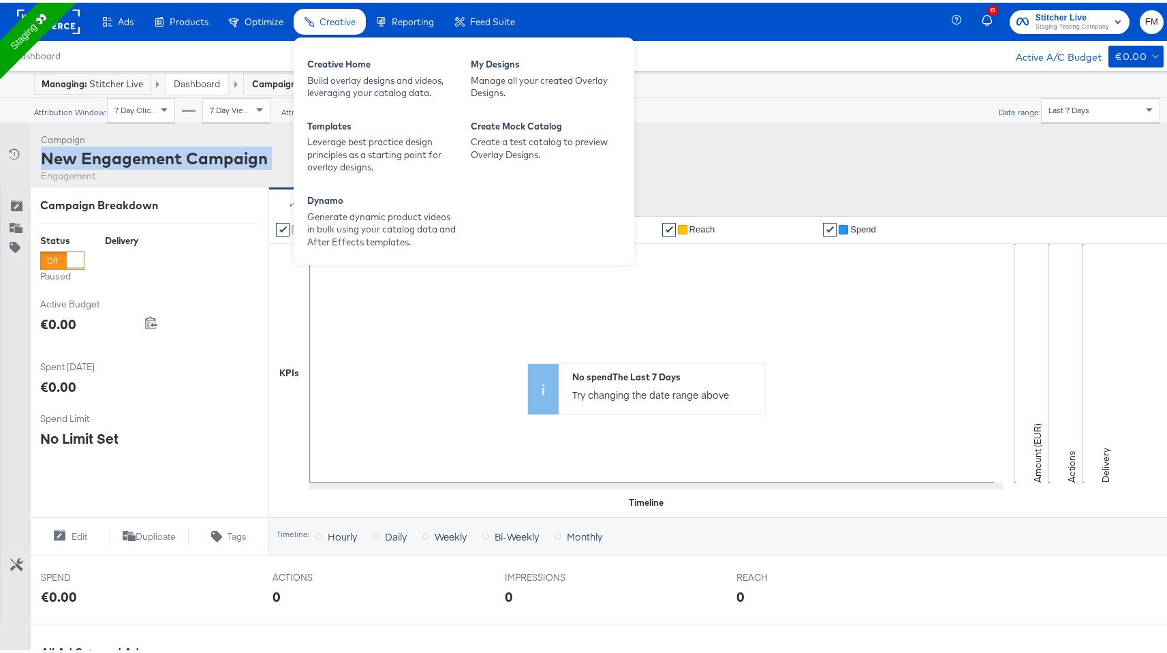
copy div "New Engagement Campaign"
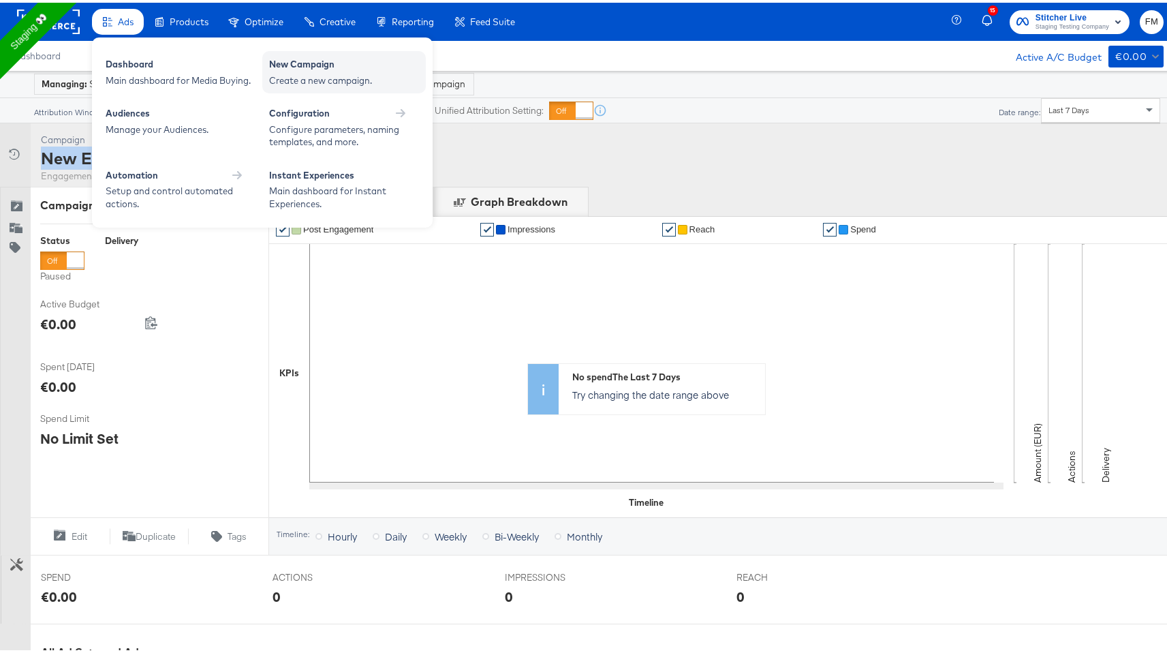
click at [309, 76] on div "Create a new campaign." at bounding box center [344, 78] width 150 height 13
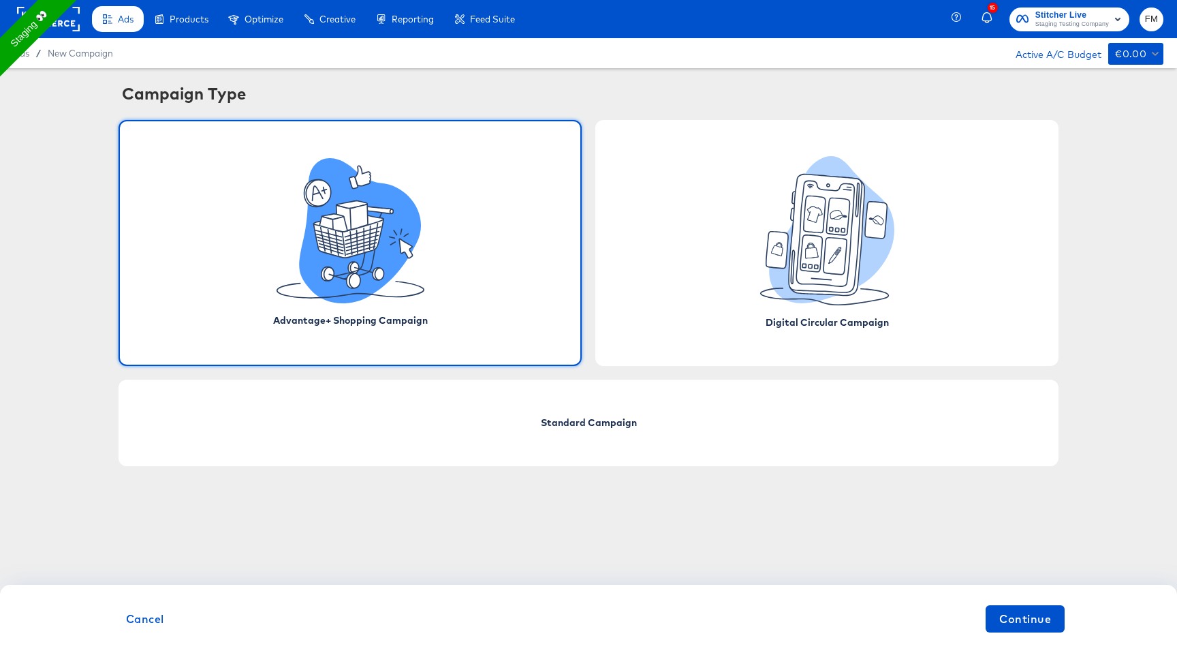
click at [394, 270] on icon at bounding box center [360, 230] width 122 height 145
click at [347, 258] on icon at bounding box center [360, 230] width 122 height 145
click at [1006, 619] on span "Continue" at bounding box center [1025, 618] width 52 height 19
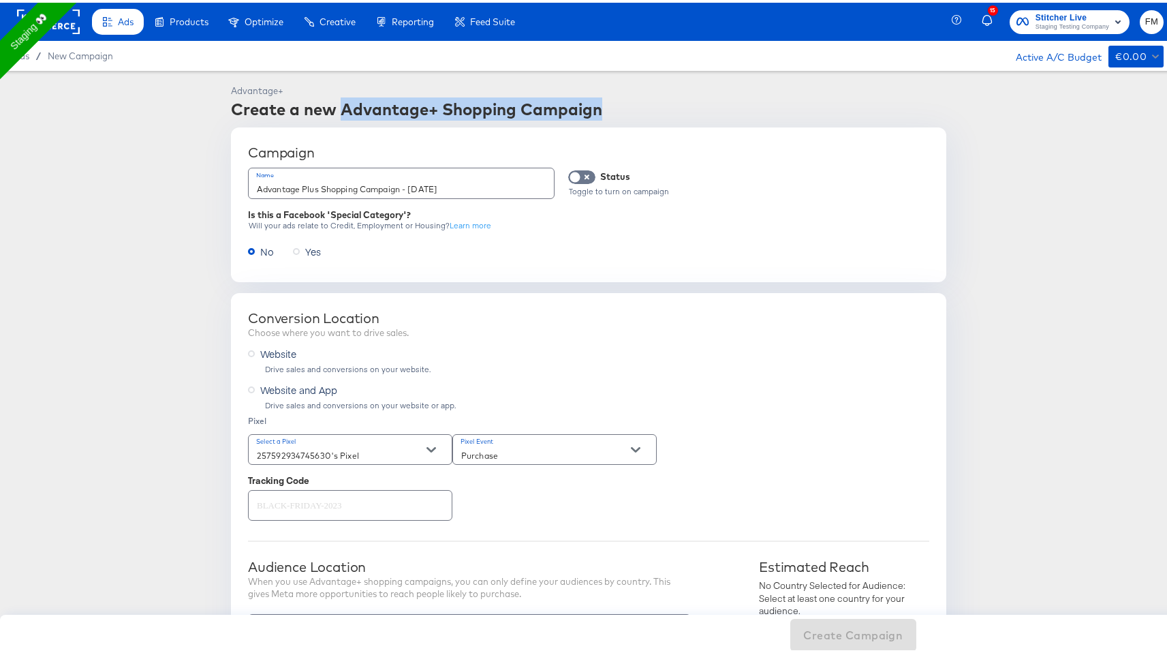
drag, startPoint x: 597, startPoint y: 108, endPoint x: 339, endPoint y: 105, distance: 257.5
click at [339, 105] on div "Create a new Advantage+ Shopping Campaign" at bounding box center [588, 106] width 715 height 23
copy div "Advantage+ Shopping Campaign"
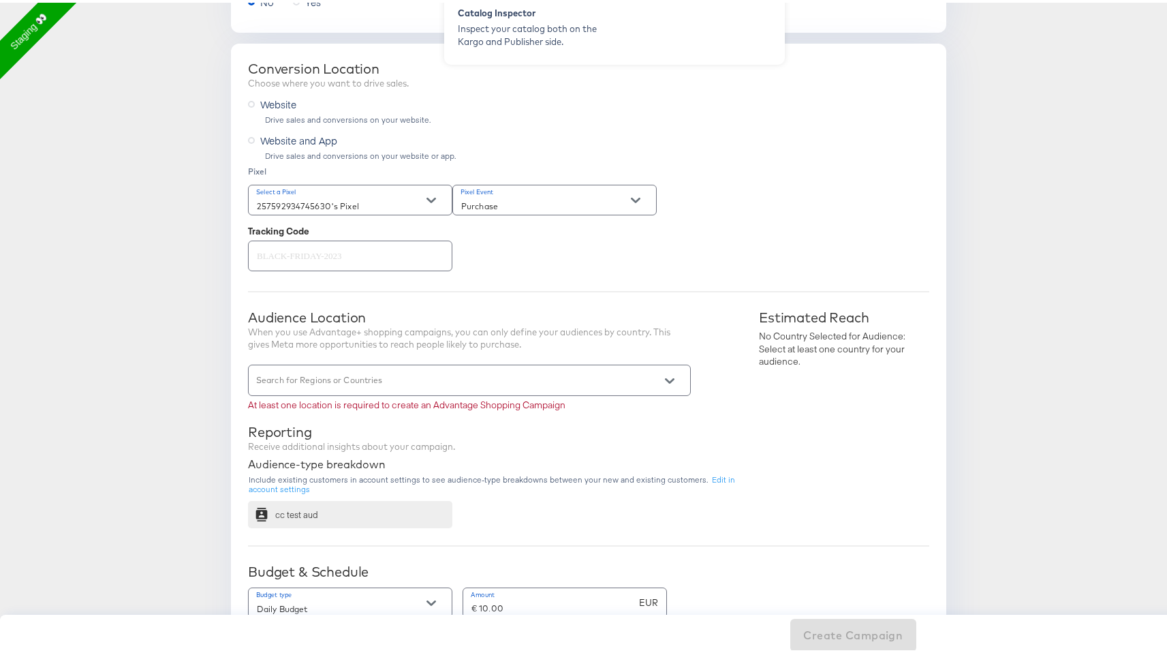
scroll to position [255, 0]
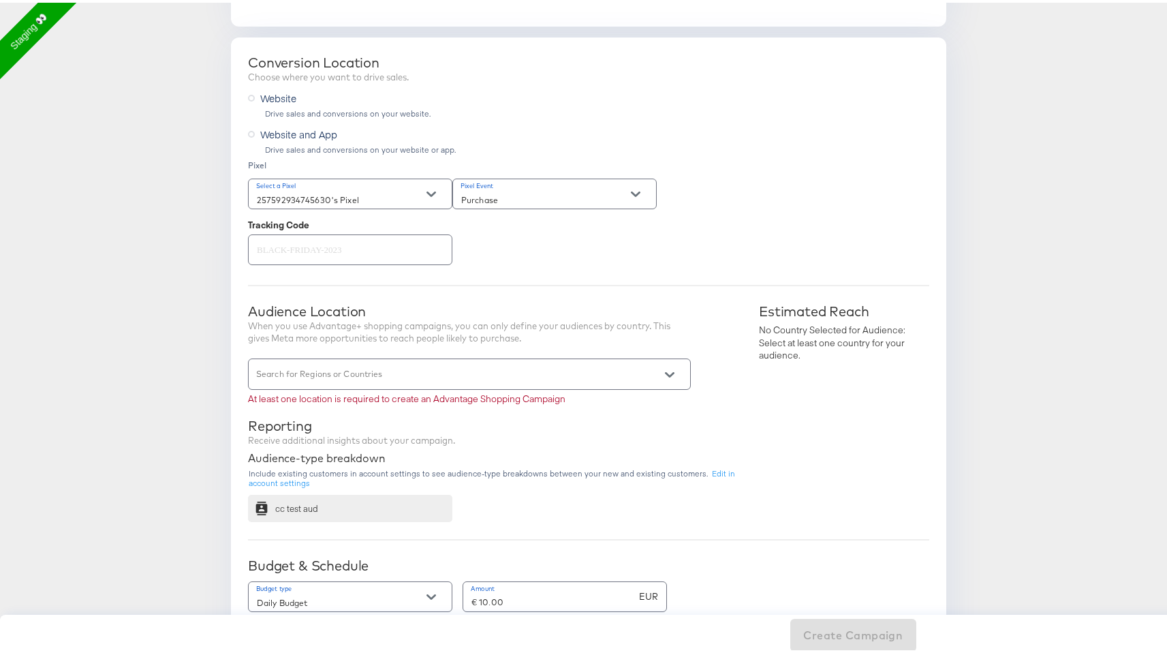
click at [322, 366] on div at bounding box center [469, 371] width 443 height 31
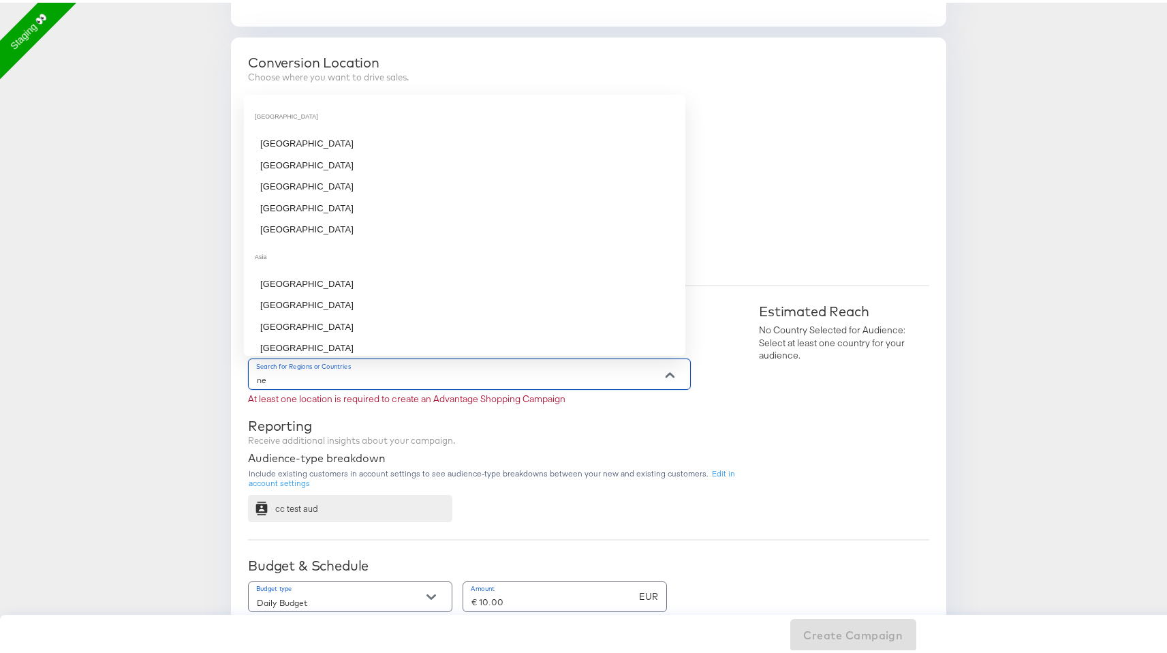
type input "n"
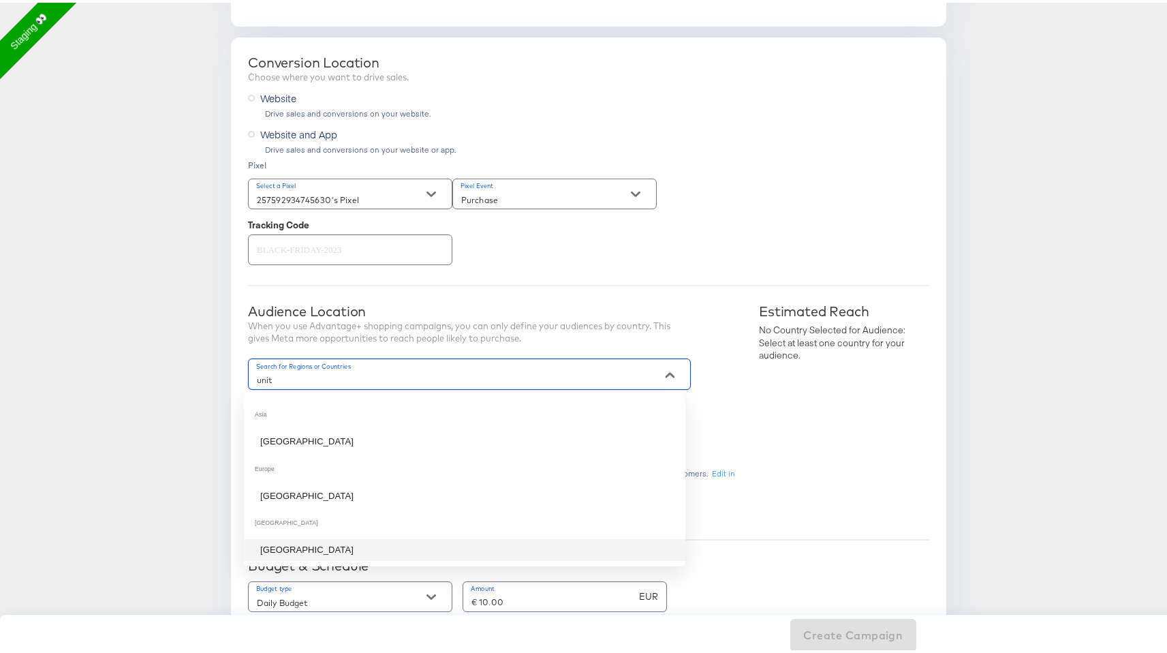
click at [321, 541] on li "United States" at bounding box center [464, 547] width 441 height 22
type input "unit"
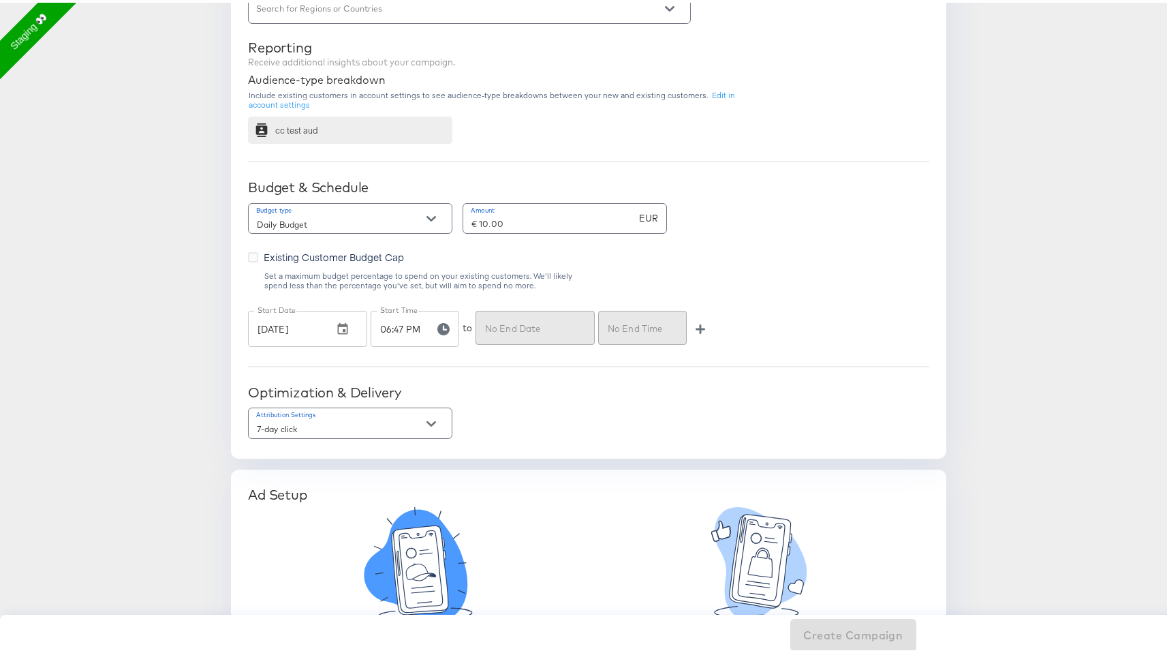
scroll to position [697, 0]
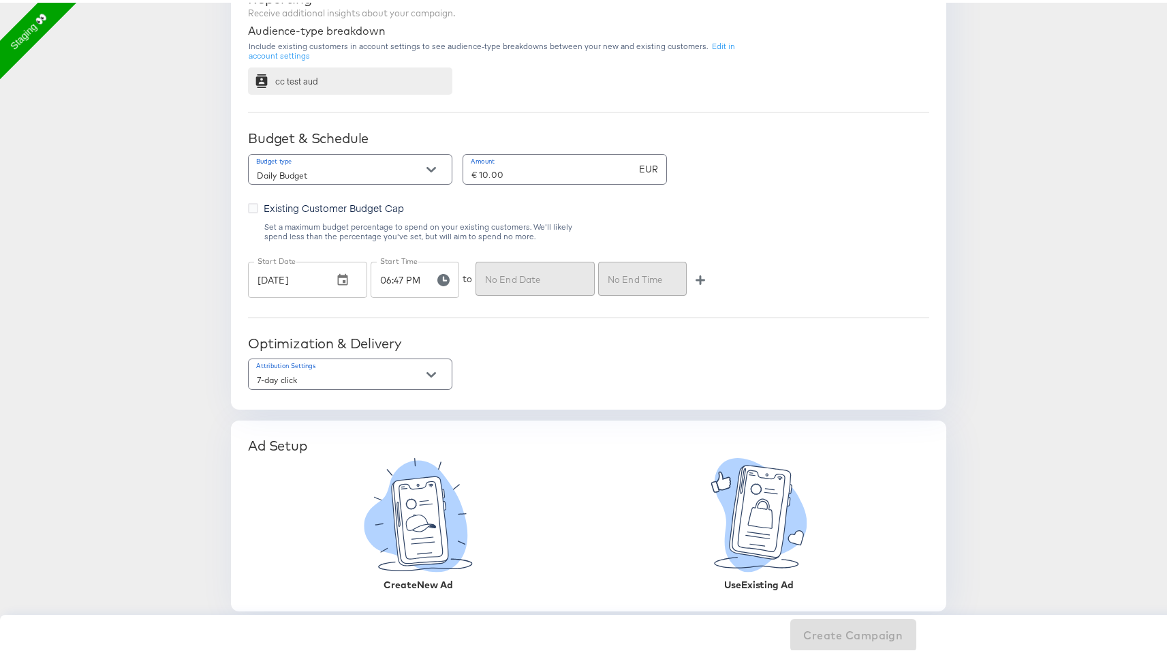
drag, startPoint x: 411, startPoint y: 530, endPoint x: 512, endPoint y: 442, distance: 134.2
click at [512, 442] on div "Ad Setup Create New Ad Use Existing Ad" at bounding box center [588, 513] width 715 height 191
click at [752, 512] on icon at bounding box center [760, 509] width 61 height 93
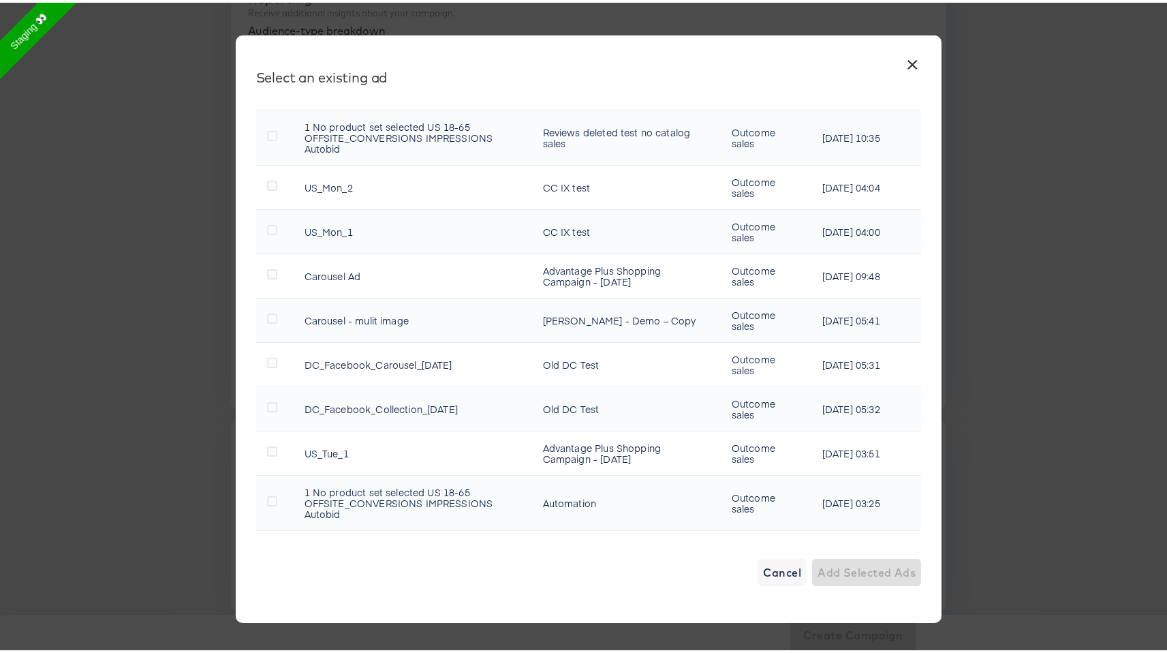
scroll to position [2353, 0]
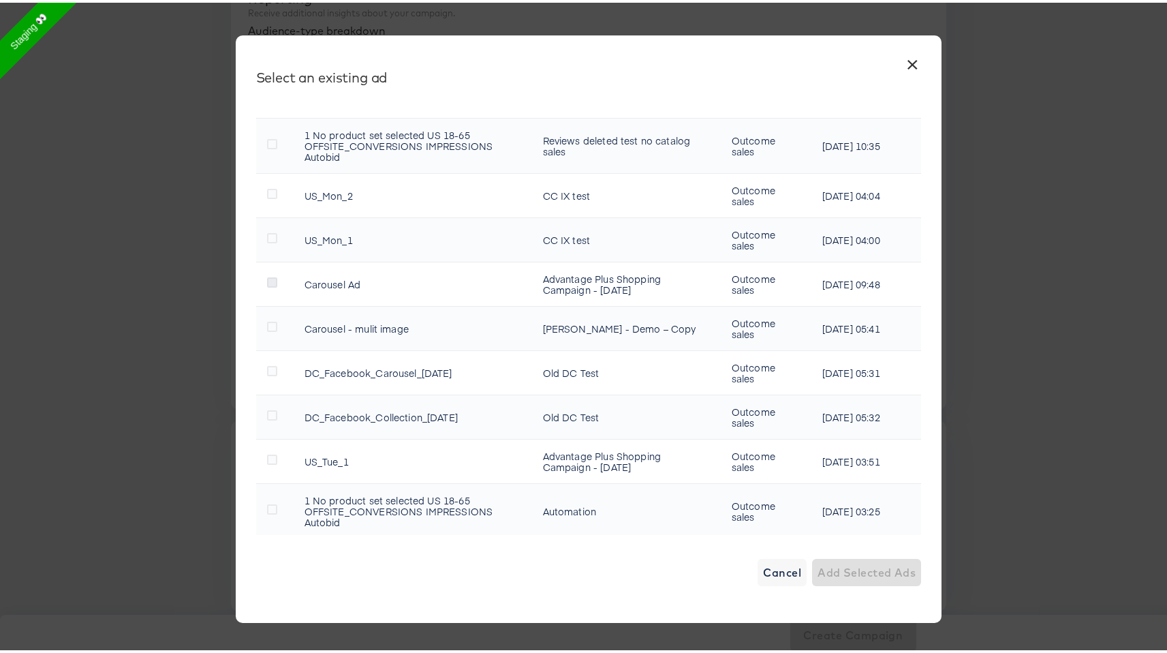
click at [270, 282] on icon at bounding box center [272, 280] width 10 height 10
click at [0, 0] on input "checkbox" at bounding box center [0, 0] width 0 height 0
click at [837, 573] on span "Add Selected Ad" at bounding box center [870, 569] width 93 height 19
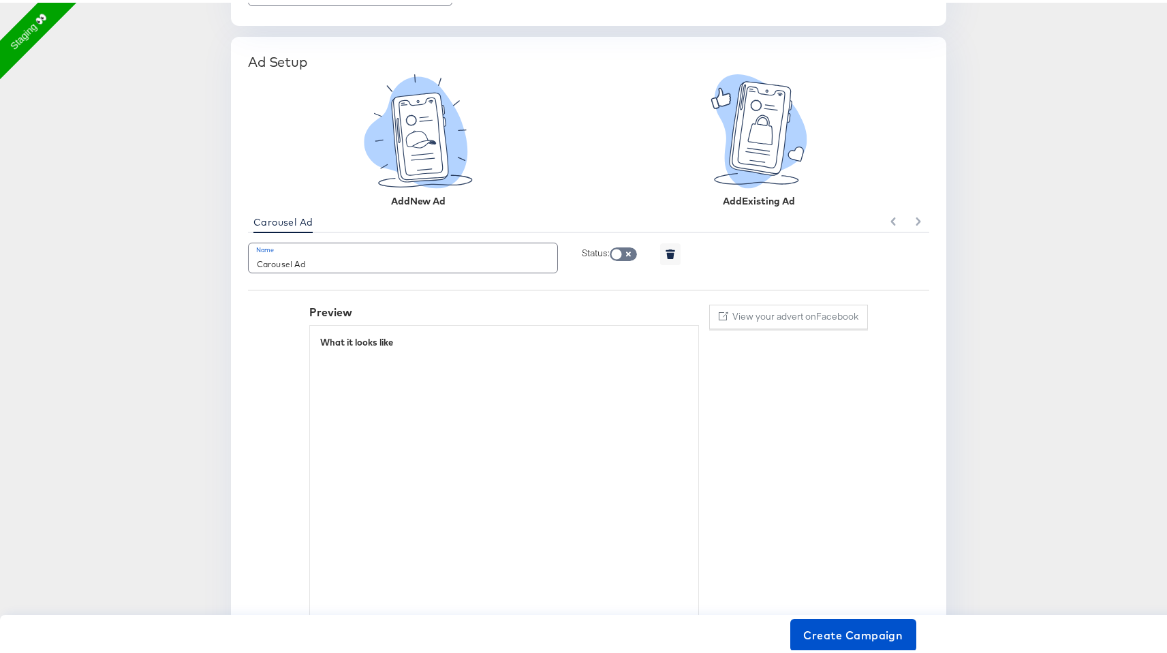
scroll to position [1055, 0]
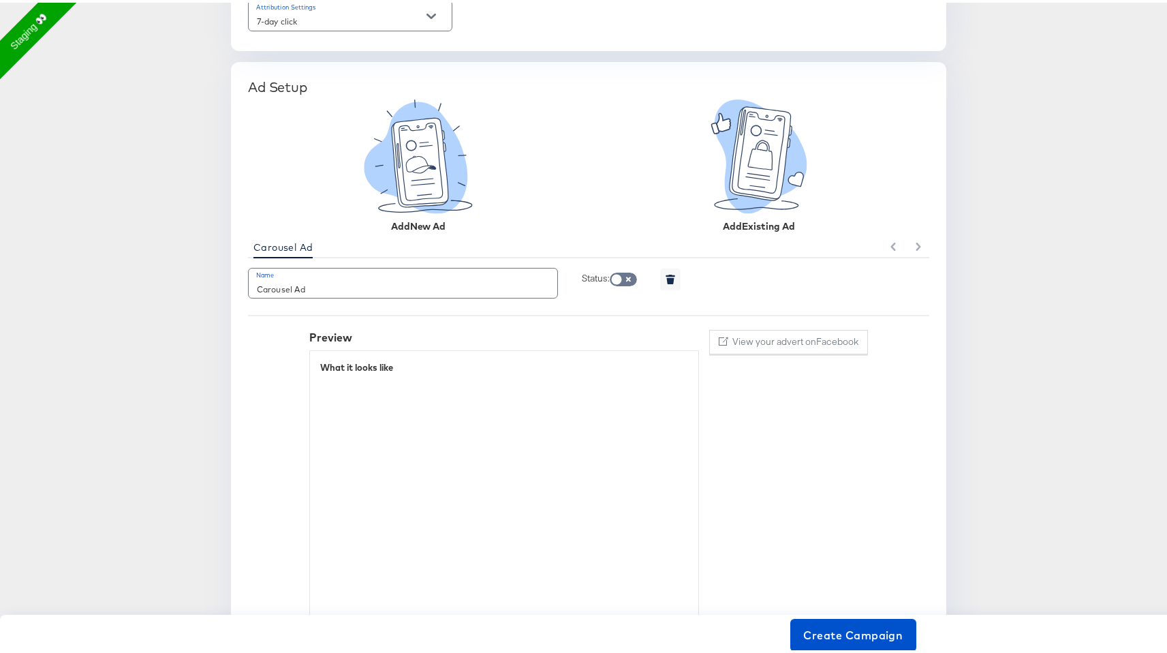
drag, startPoint x: 716, startPoint y: 223, endPoint x: 787, endPoint y: 226, distance: 71.6
click at [787, 226] on div "Add Existing Ad" at bounding box center [759, 165] width 136 height 136
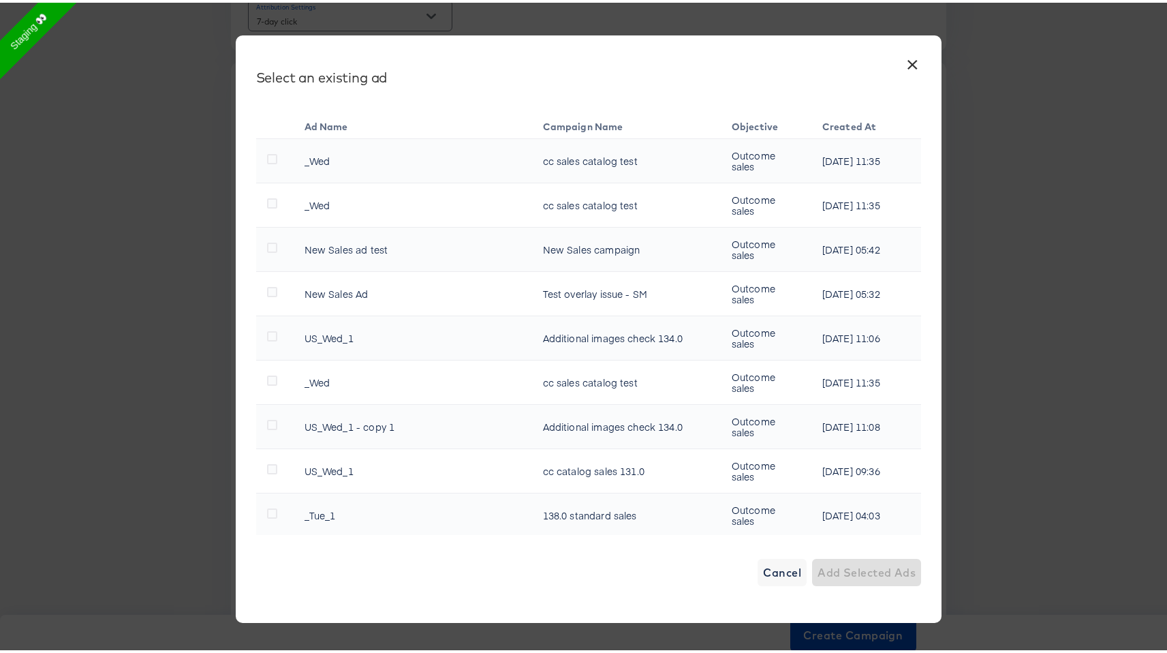
copy div "Add Existing Ad"
click at [906, 61] on button "×" at bounding box center [912, 58] width 25 height 25
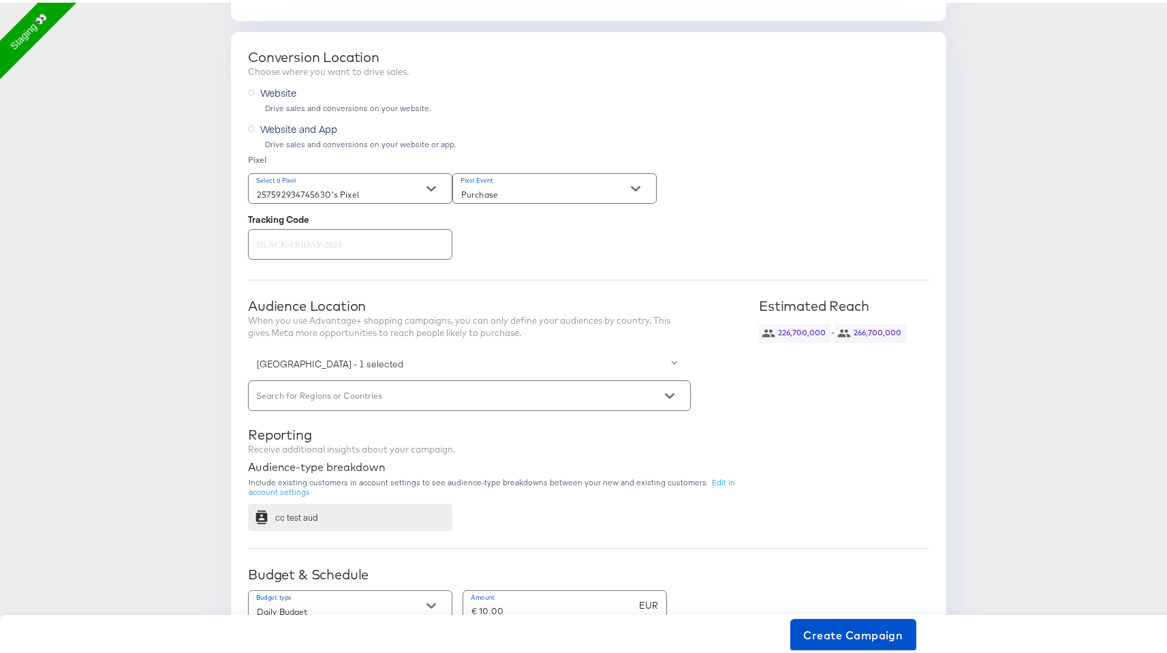
scroll to position [0, 0]
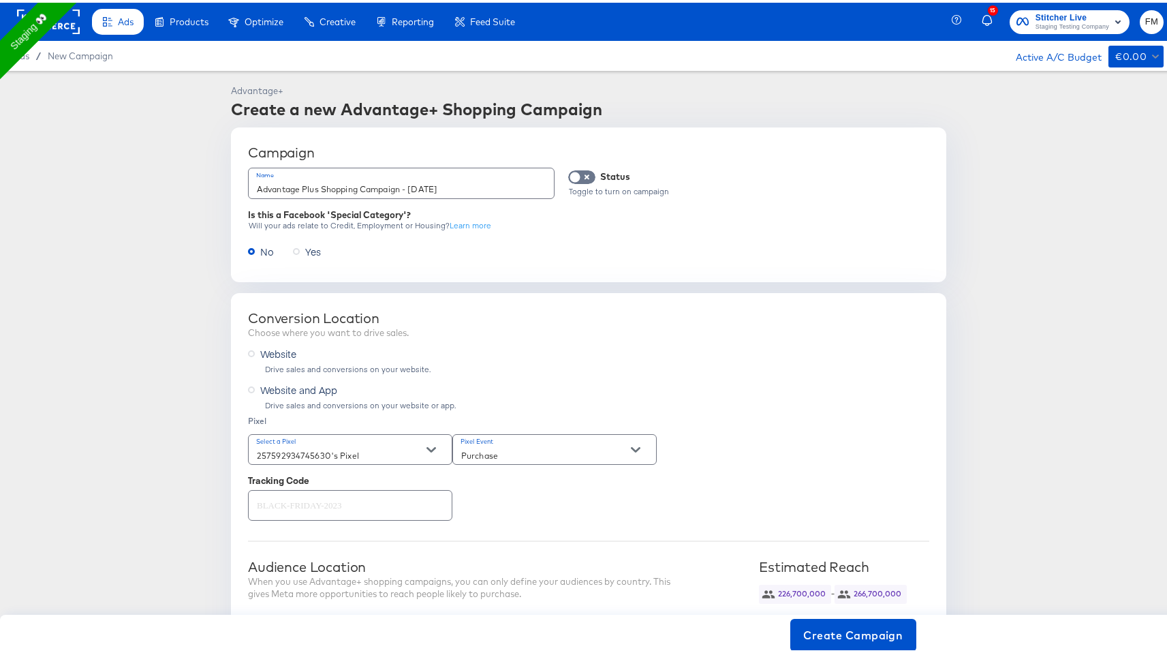
click at [486, 174] on input "Advantage Plus Shopping Campaign - September 9th, 2025" at bounding box center [401, 180] width 305 height 29
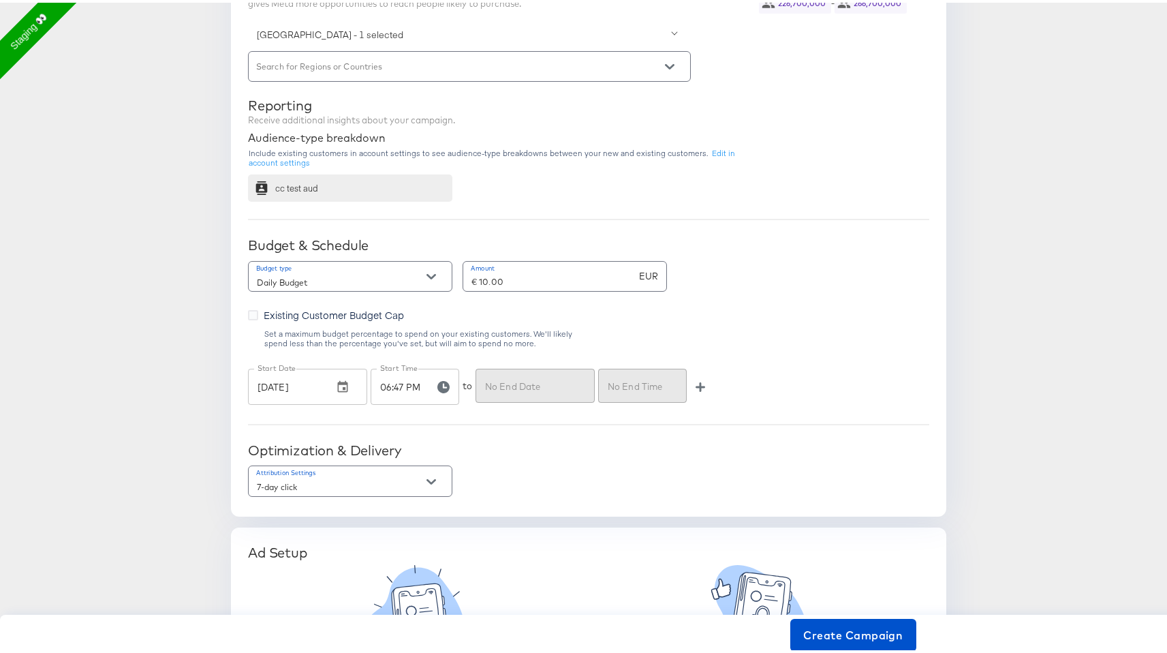
scroll to position [977, 0]
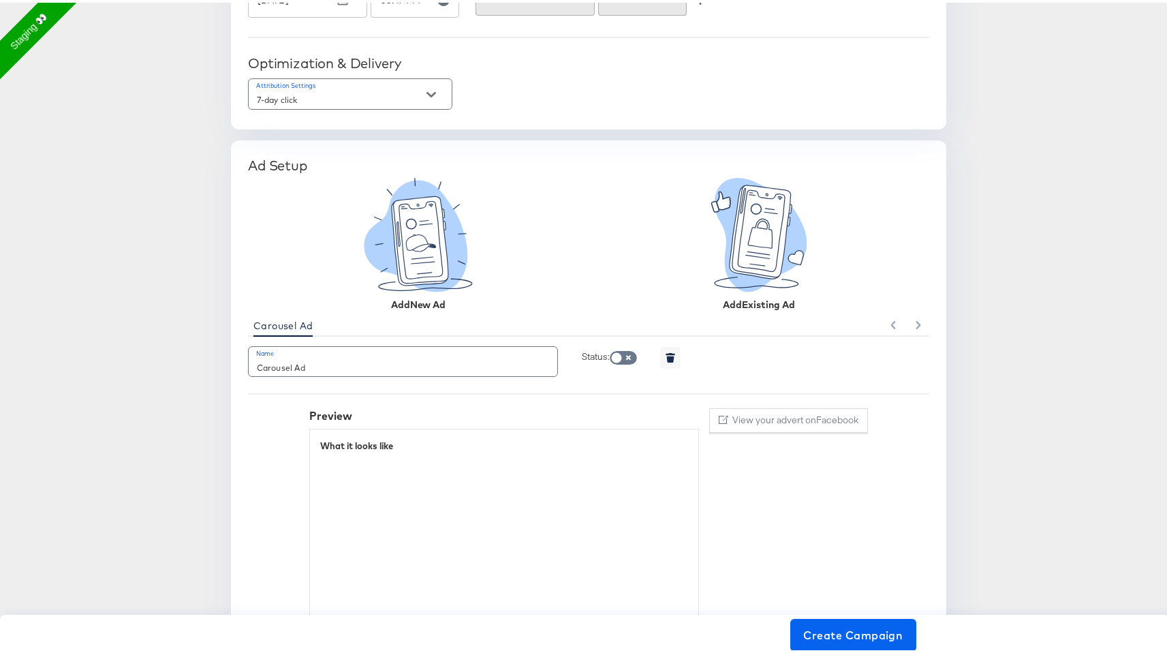
type input "(using existing ad) Advantage Plus Shopping Campaign - September 9th, 2025"
click at [835, 625] on span "Create Campaign" at bounding box center [853, 632] width 99 height 19
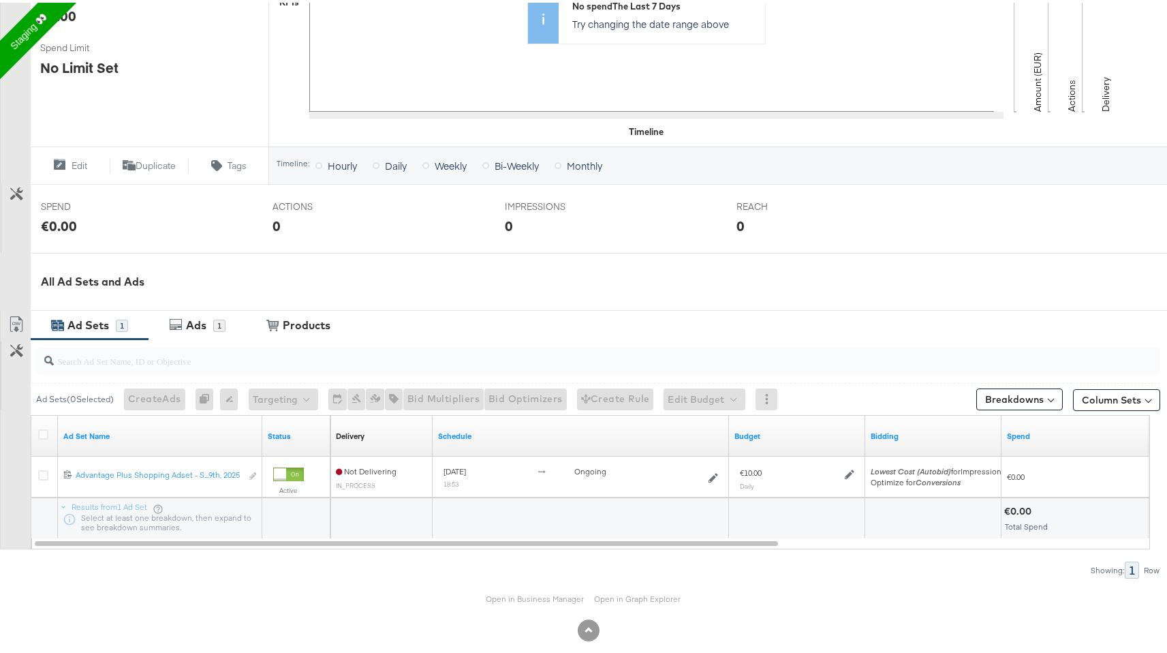
scroll to position [388, 0]
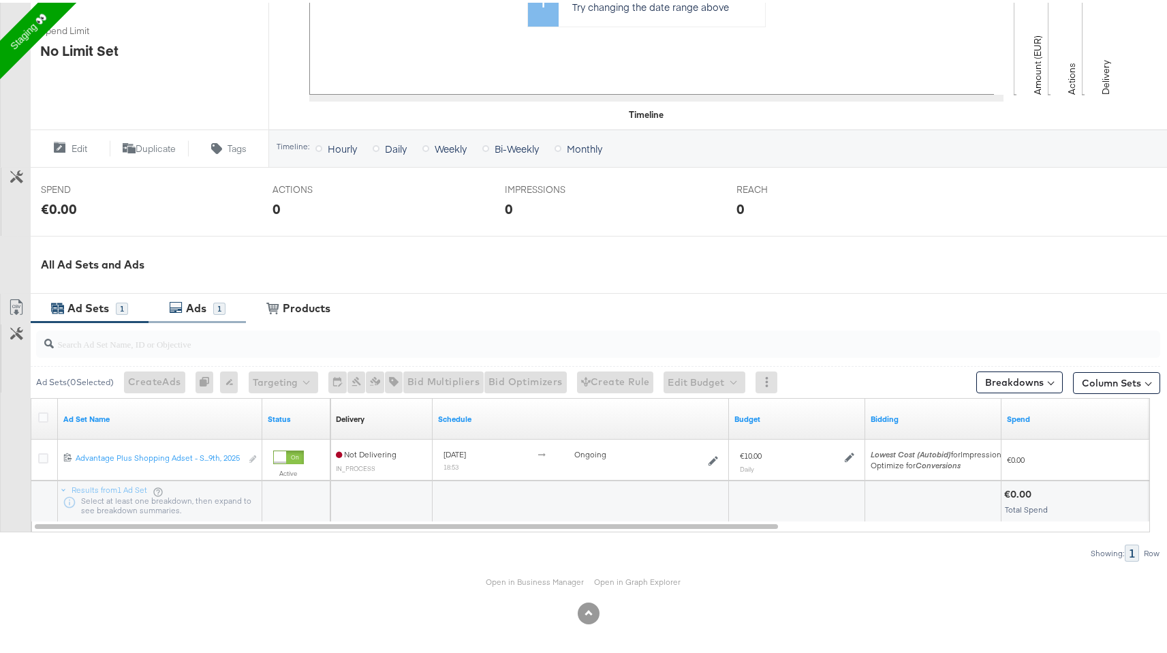
click at [208, 309] on div "Ads" at bounding box center [198, 306] width 31 height 16
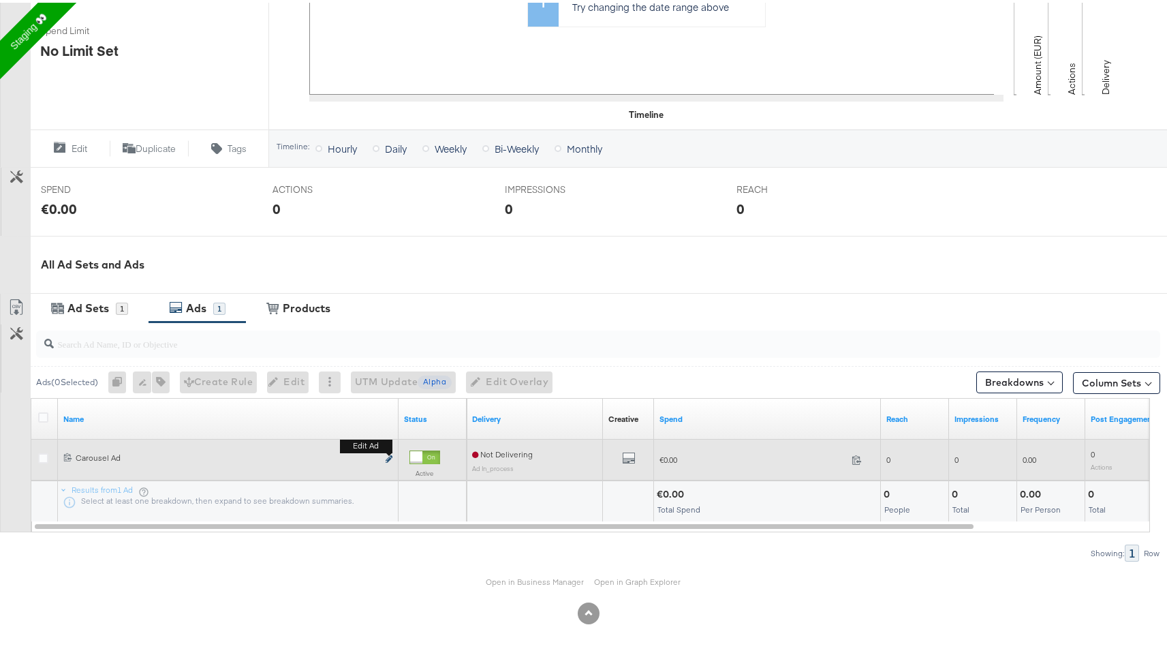
click at [391, 454] on icon "link" at bounding box center [389, 455] width 7 height 7
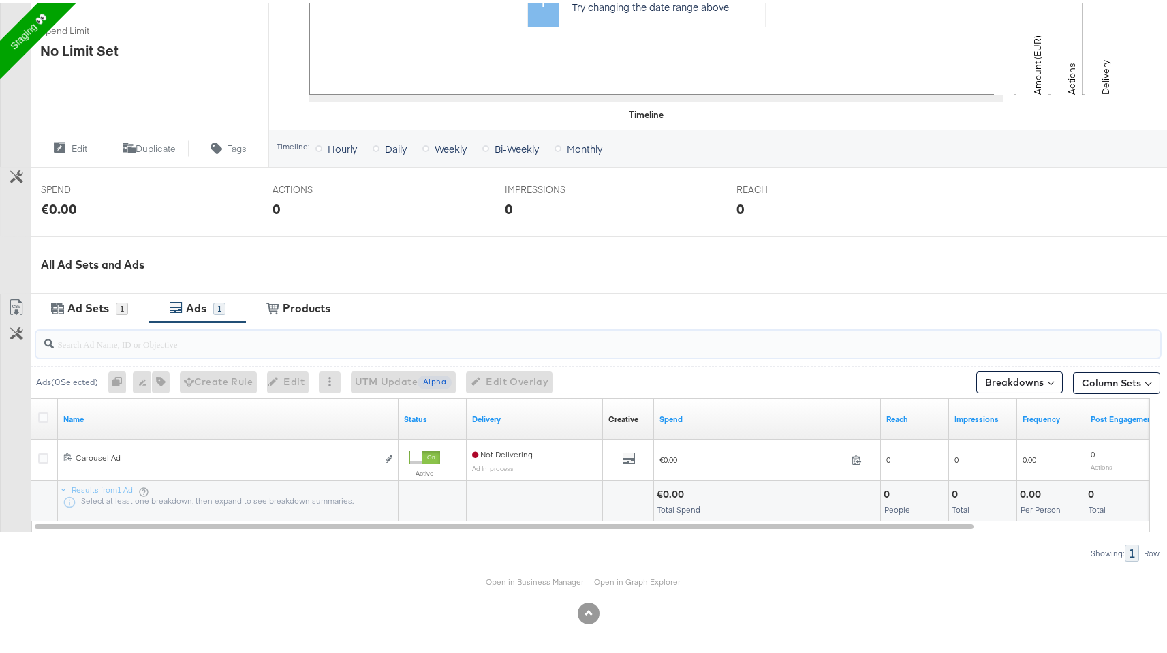
click at [473, 343] on input "search" at bounding box center [556, 335] width 1004 height 27
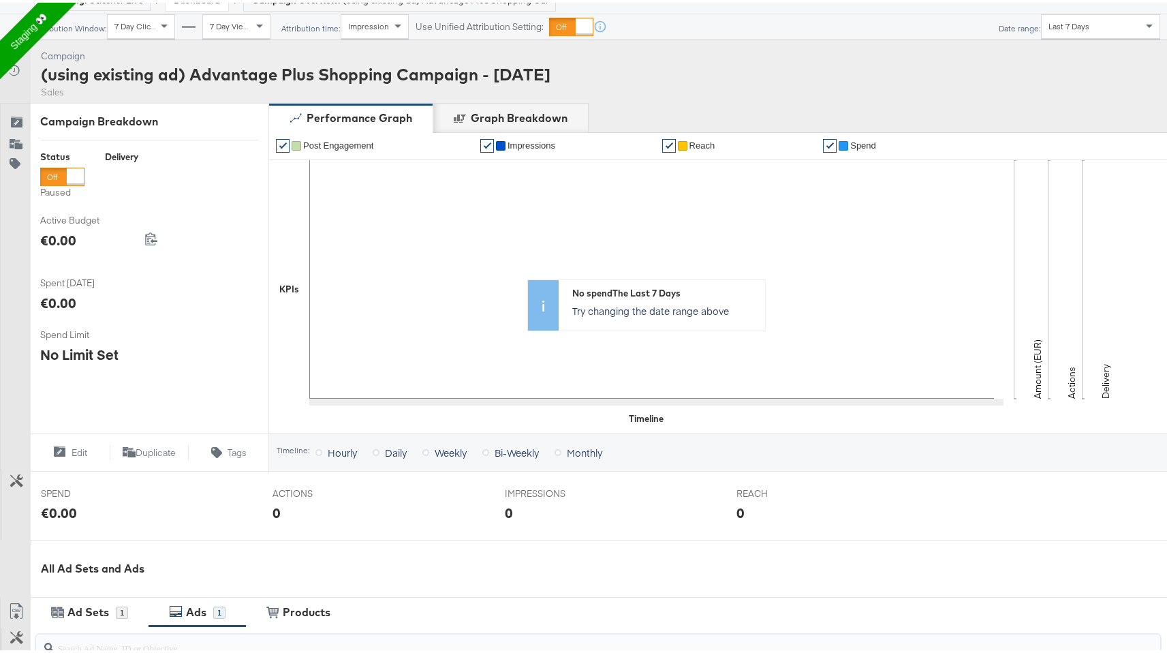
scroll to position [0, 0]
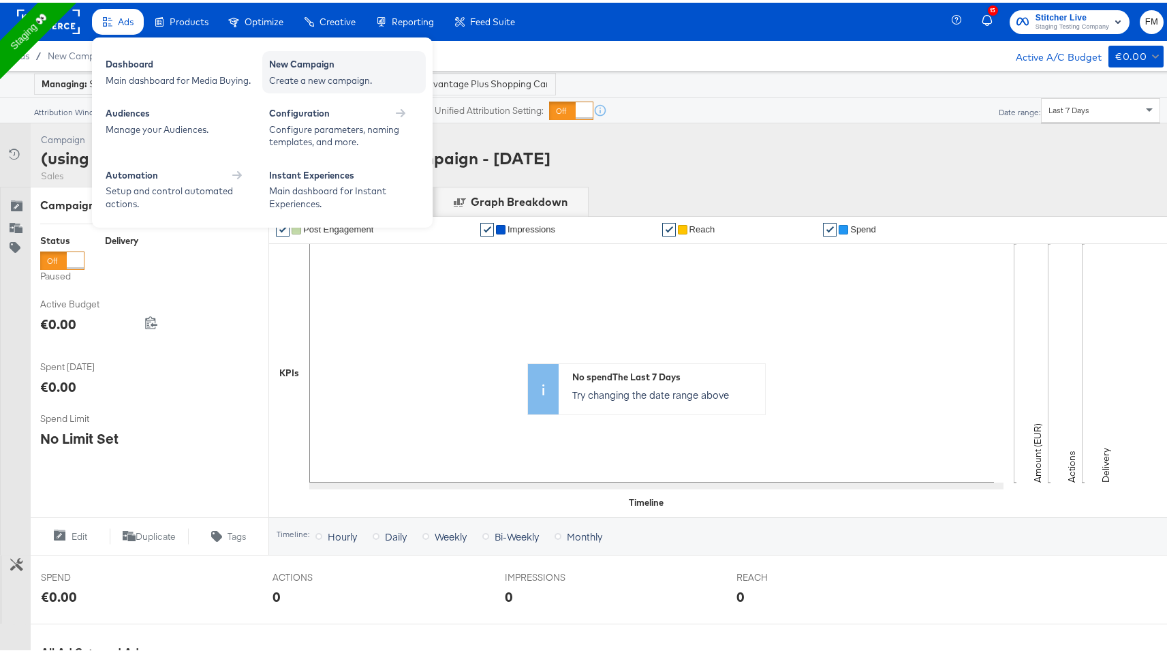
click at [298, 86] on div "New Campaign Create a new campaign." at bounding box center [343, 69] width 163 height 42
click at [349, 80] on div "Create a new campaign." at bounding box center [344, 78] width 150 height 13
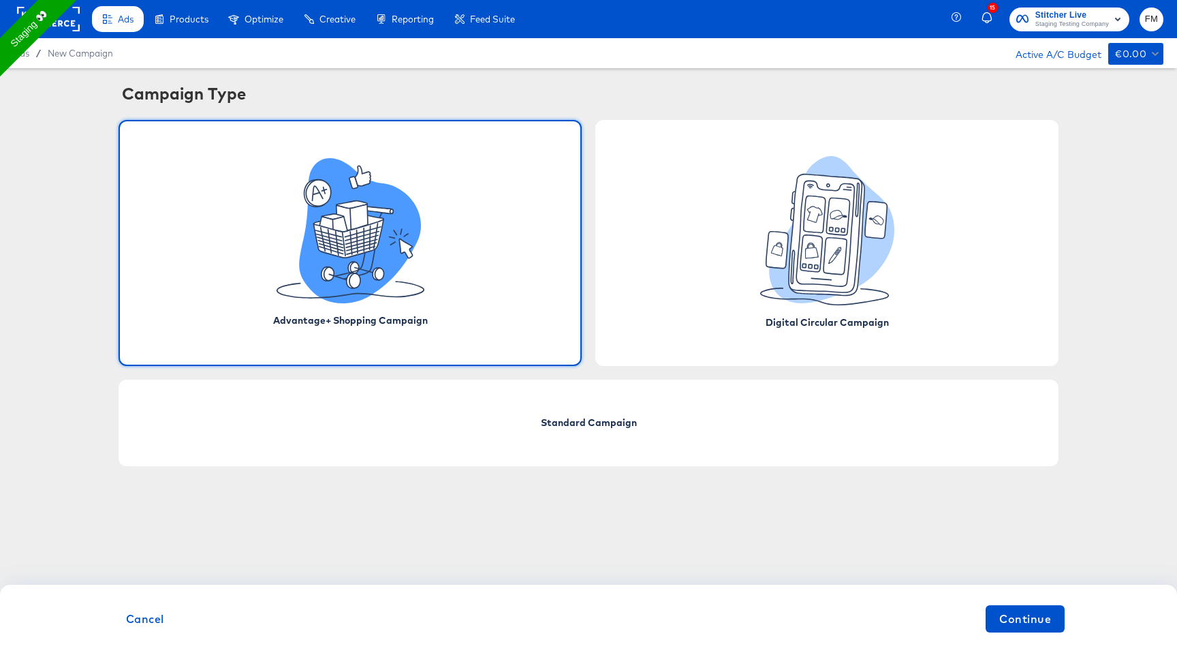
click at [473, 268] on div "Advantage+ Shopping Campaign" at bounding box center [350, 243] width 463 height 246
click at [1022, 617] on span "Continue" at bounding box center [1025, 618] width 52 height 19
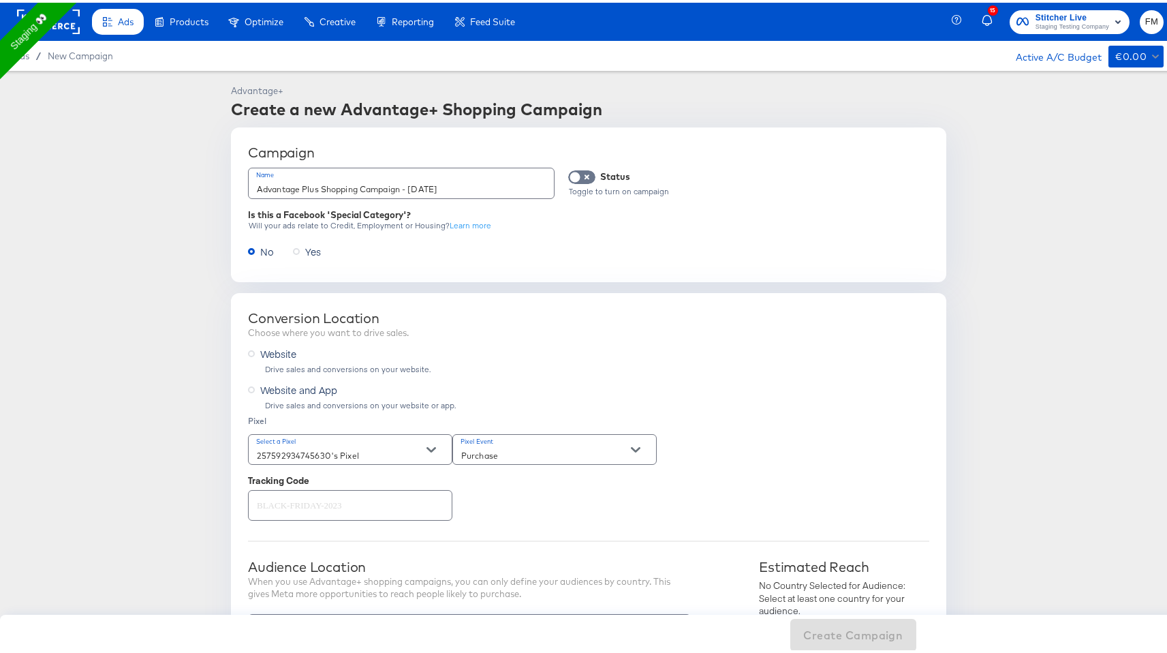
click at [292, 391] on span "Website and App" at bounding box center [298, 387] width 77 height 14
click at [0, 0] on input "Website and App" at bounding box center [0, 0] width 0 height 0
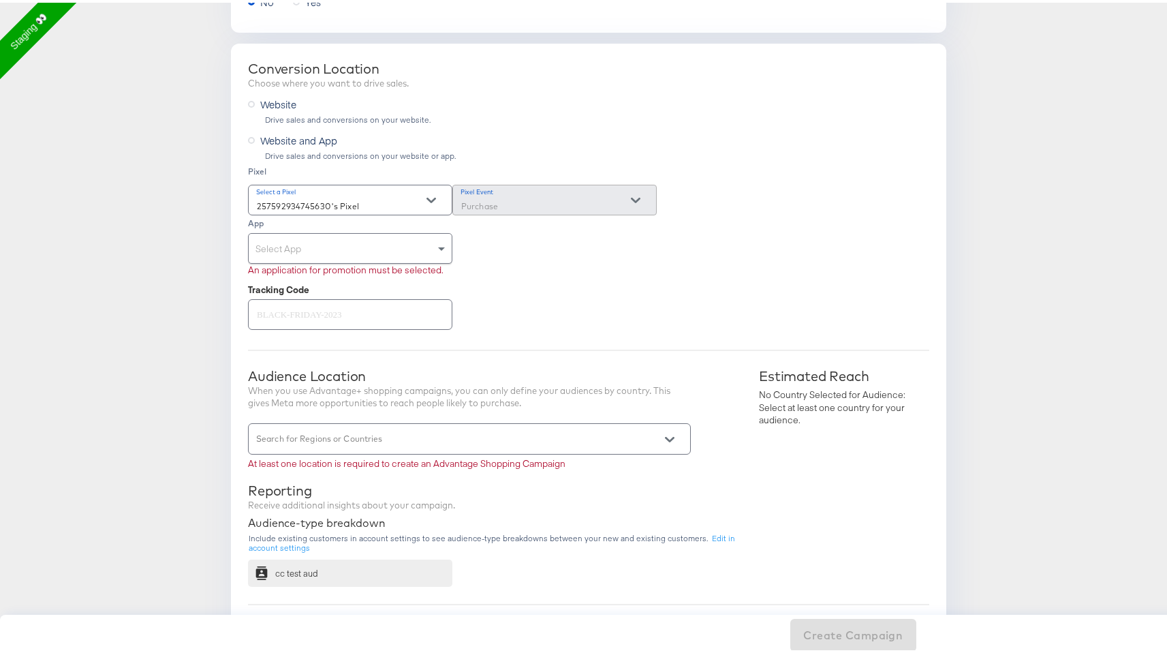
scroll to position [254, 0]
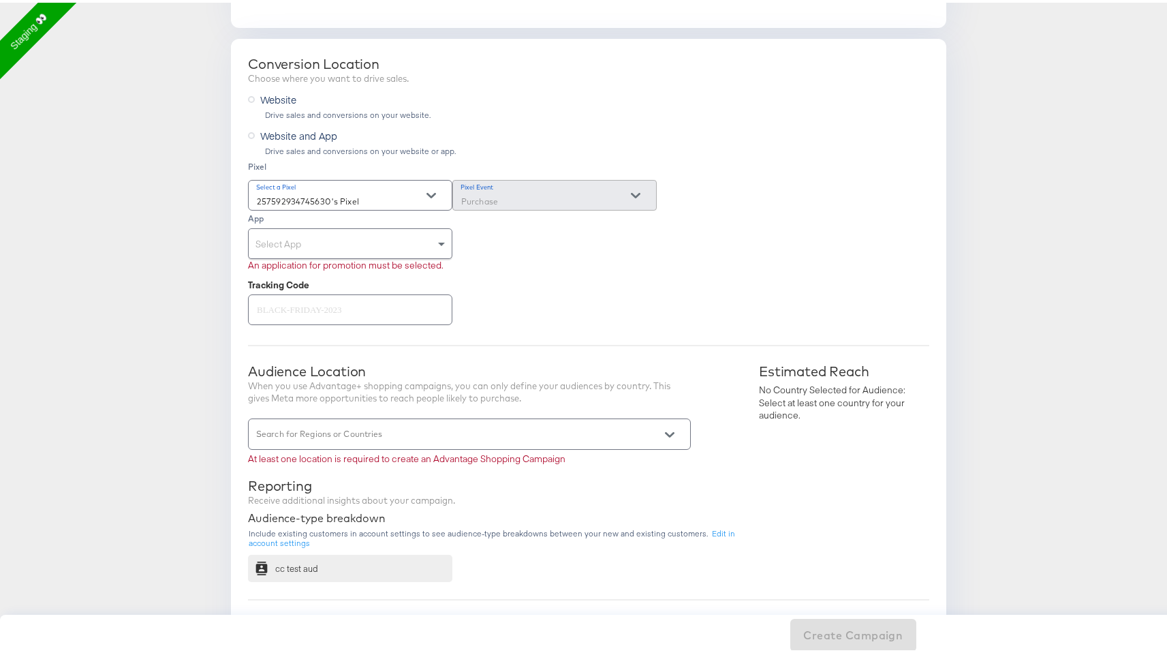
click at [339, 240] on div "Select App" at bounding box center [350, 240] width 203 height 29
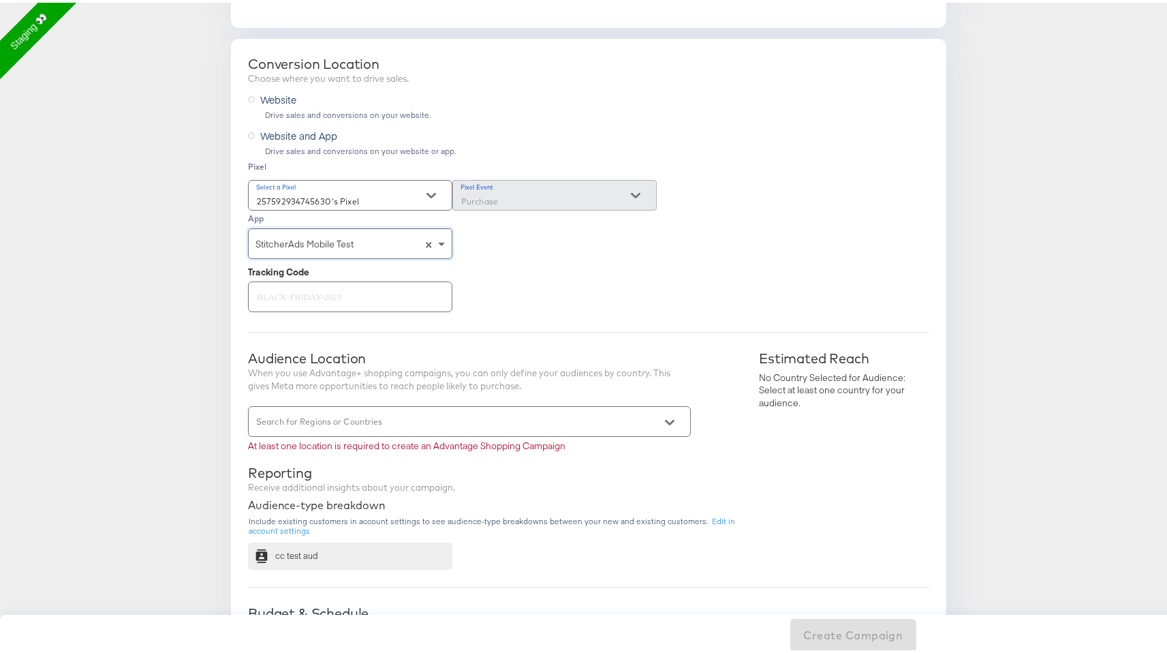
click at [262, 96] on span "Website" at bounding box center [278, 97] width 36 height 14
click at [0, 0] on input "Website" at bounding box center [0, 0] width 0 height 0
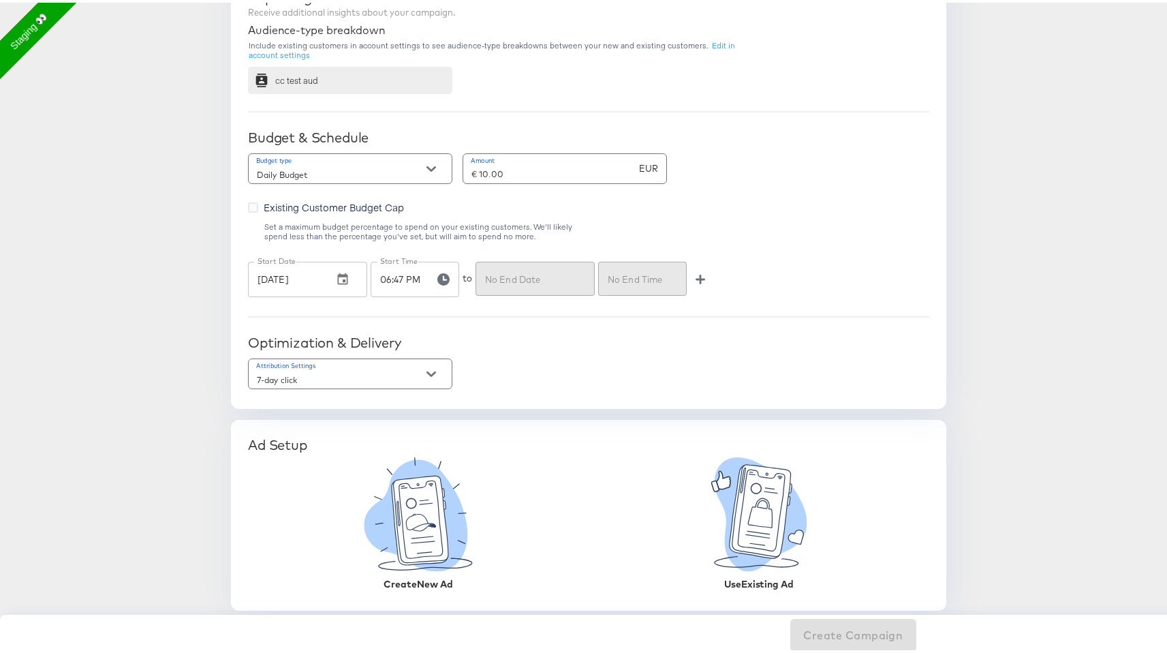
scroll to position [0, 0]
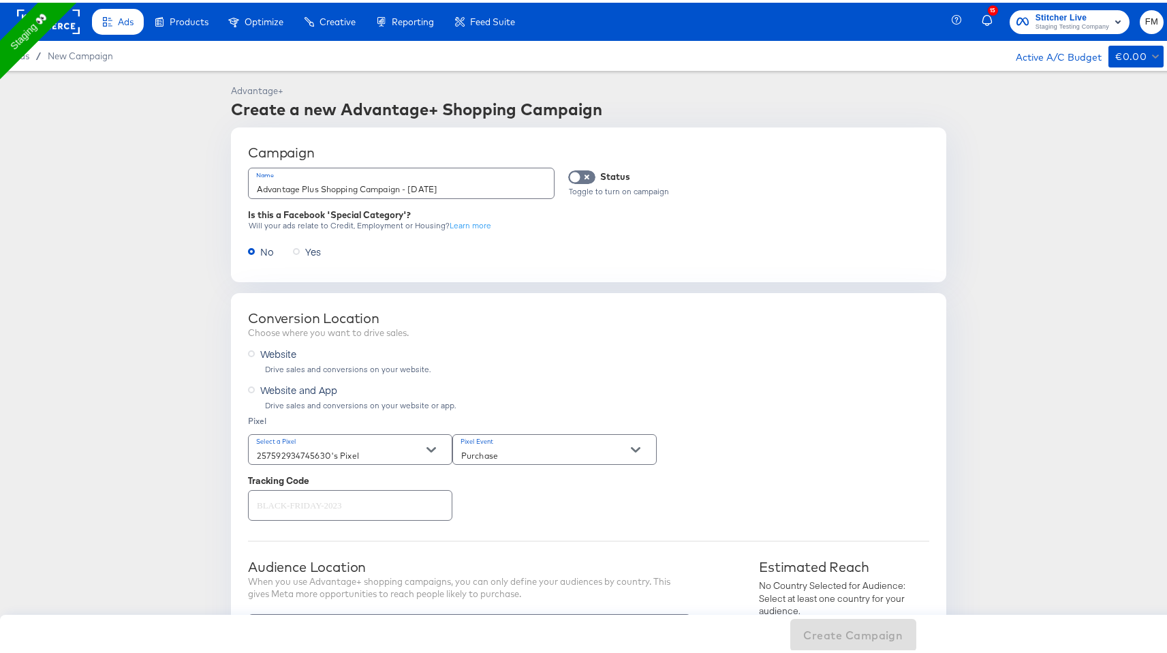
click at [74, 27] on rect at bounding box center [48, 19] width 63 height 25
